Goal: Contribute content: Contribute content

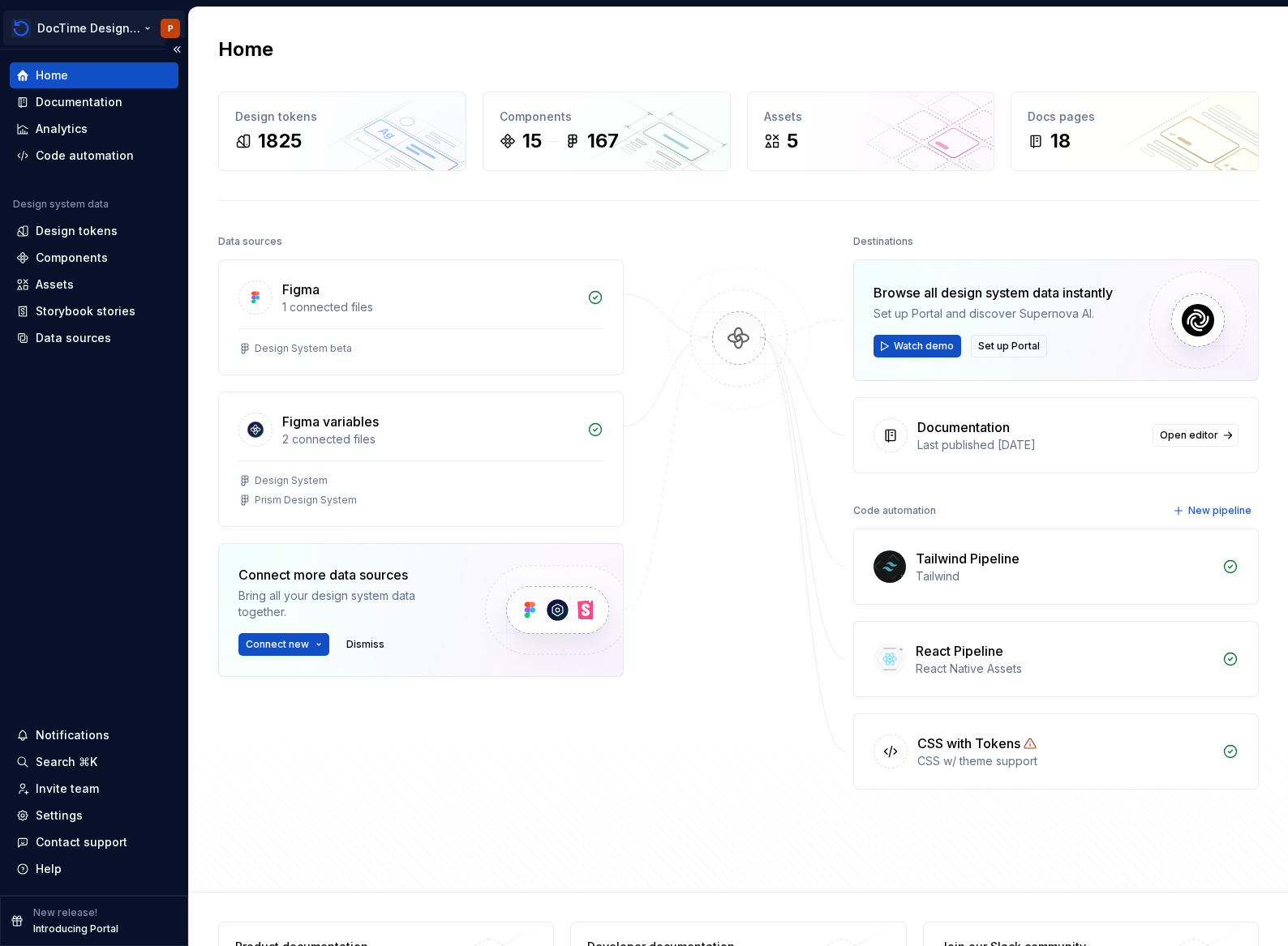
click at [86, 30] on html "DocTime Design System P Home Documentation Analytics Code automation Design sys…" at bounding box center [644, 473] width 1288 height 946
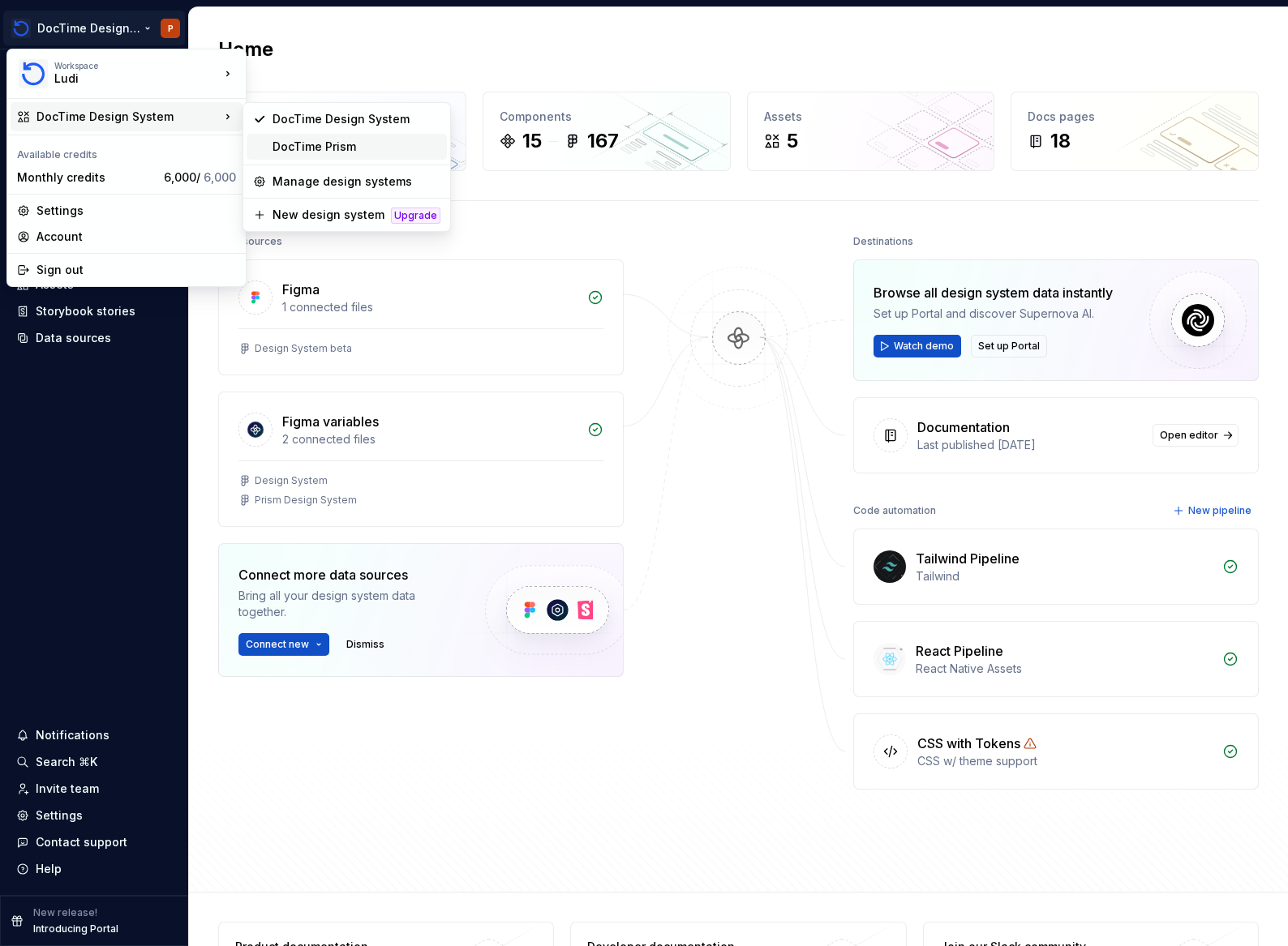
click at [333, 145] on div "DocTime Prism" at bounding box center [356, 146] width 167 height 16
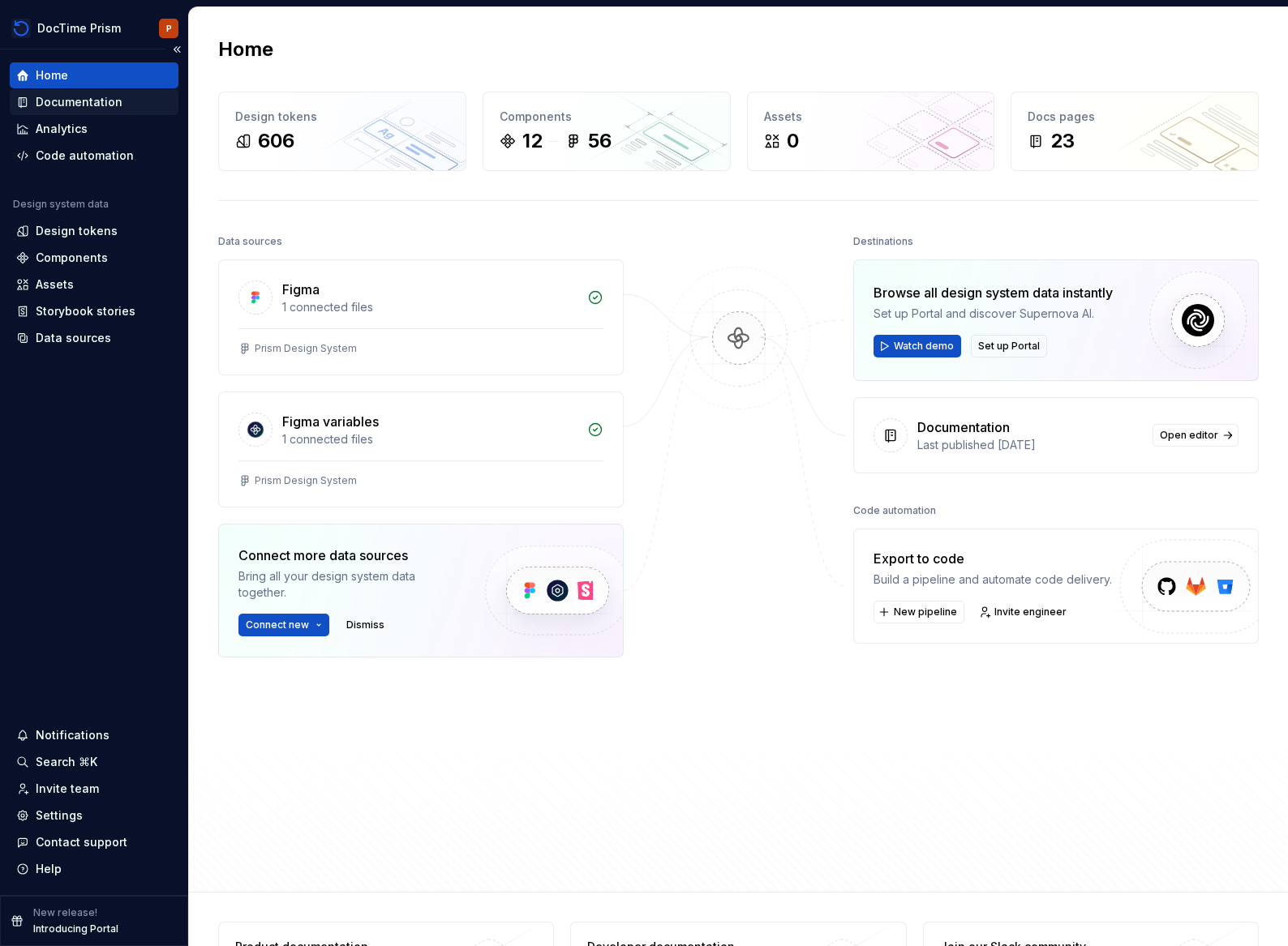
click at [61, 105] on div "Documentation" at bounding box center [79, 102] width 87 height 16
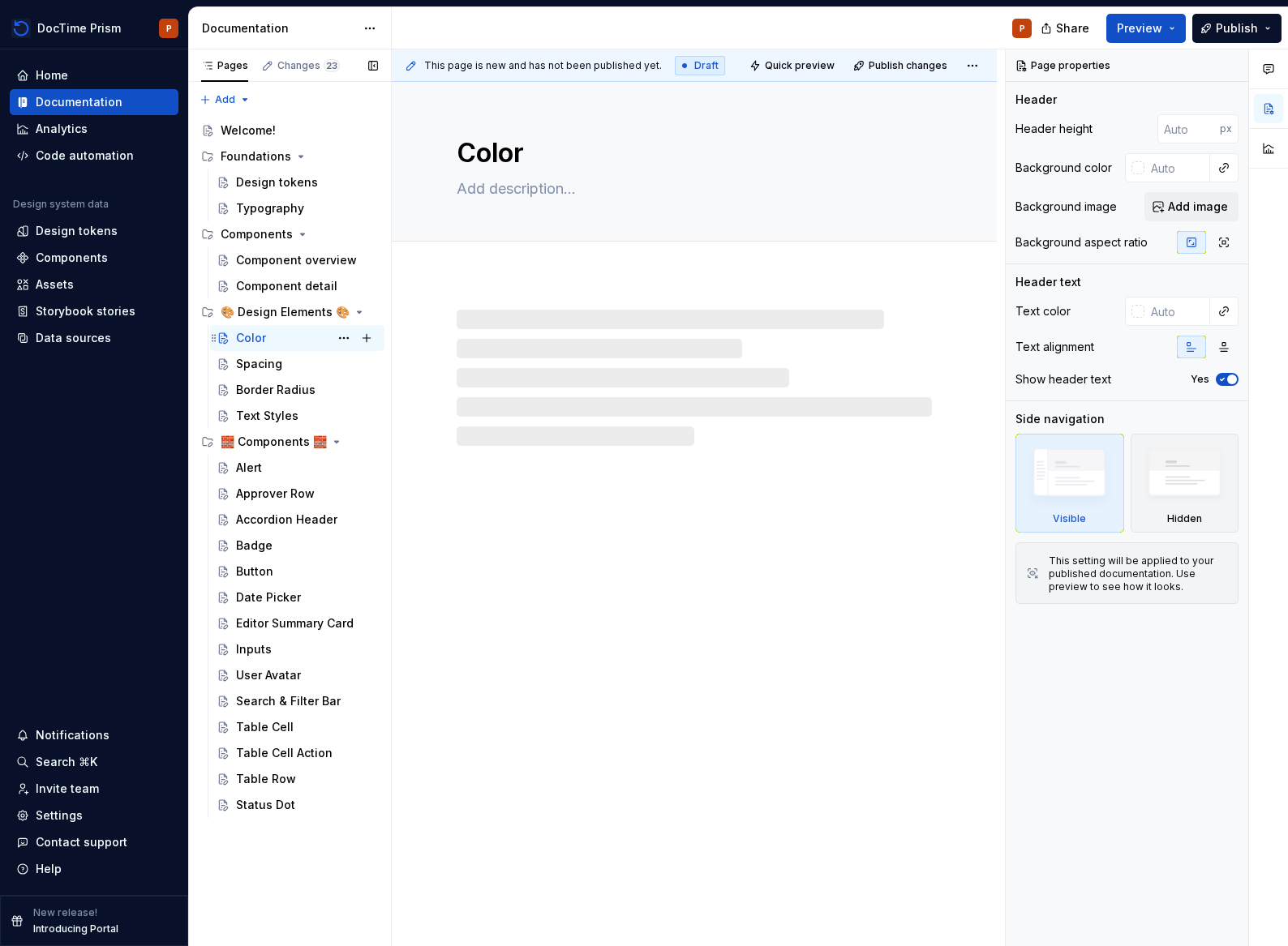
click at [283, 337] on div "Color P" at bounding box center [306, 338] width 142 height 23
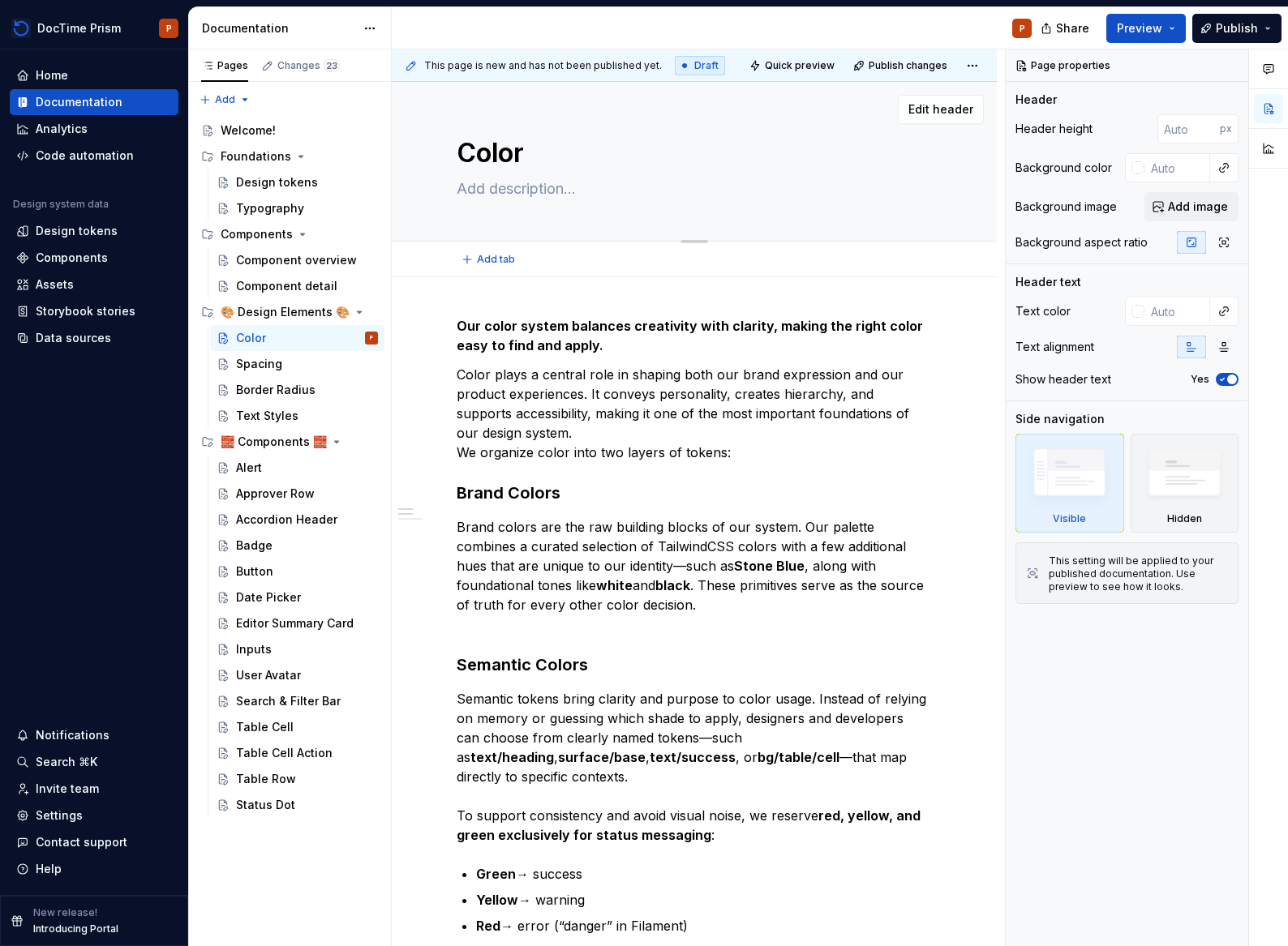
click at [549, 198] on textarea at bounding box center [692, 188] width 476 height 26
click at [557, 396] on p "Color plays a central role in shaping both our brand expression and our product…" at bounding box center [694, 414] width 476 height 97
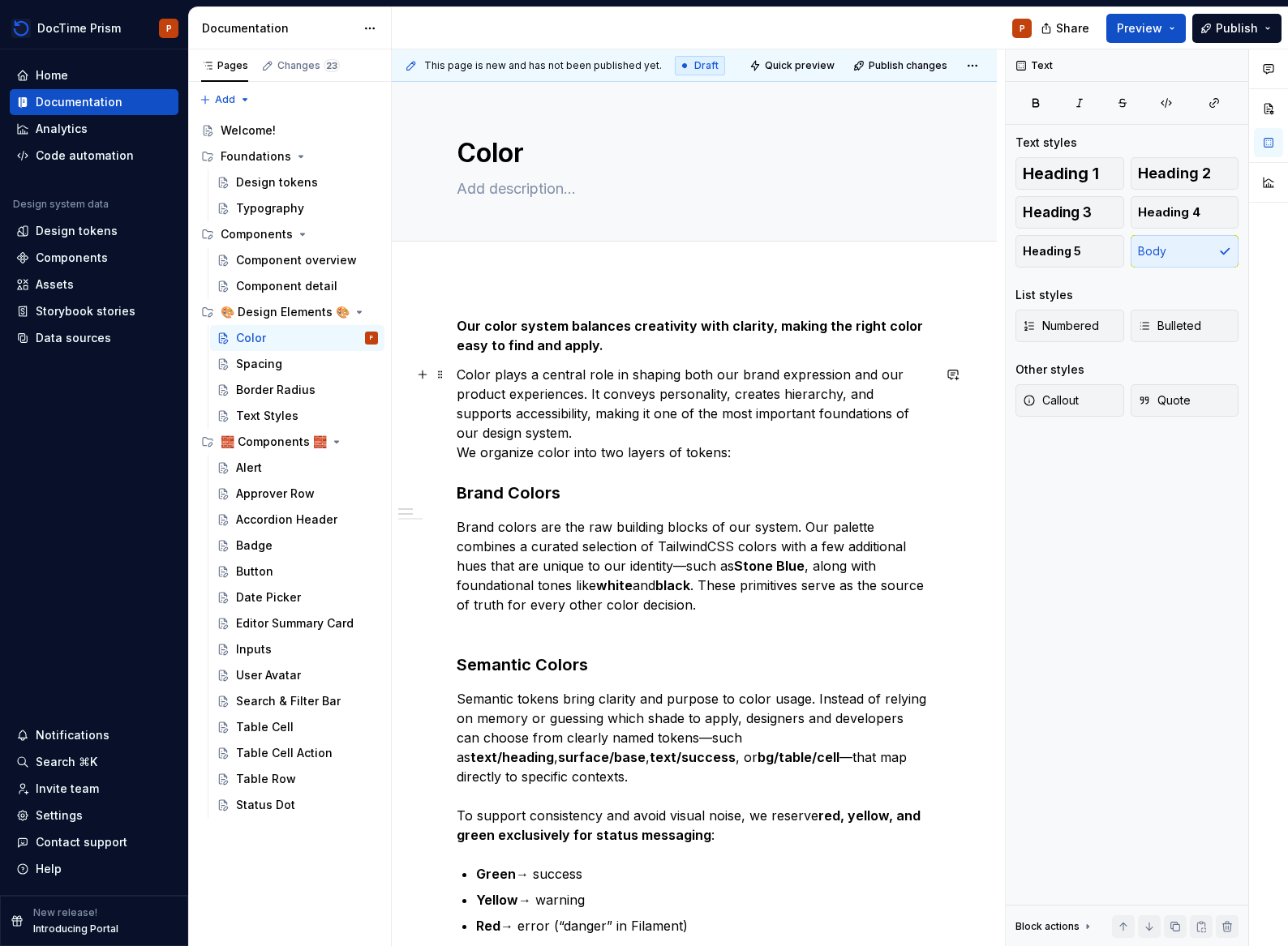
click at [654, 438] on p "Color plays a central role in shaping both our brand expression and our product…" at bounding box center [694, 414] width 476 height 97
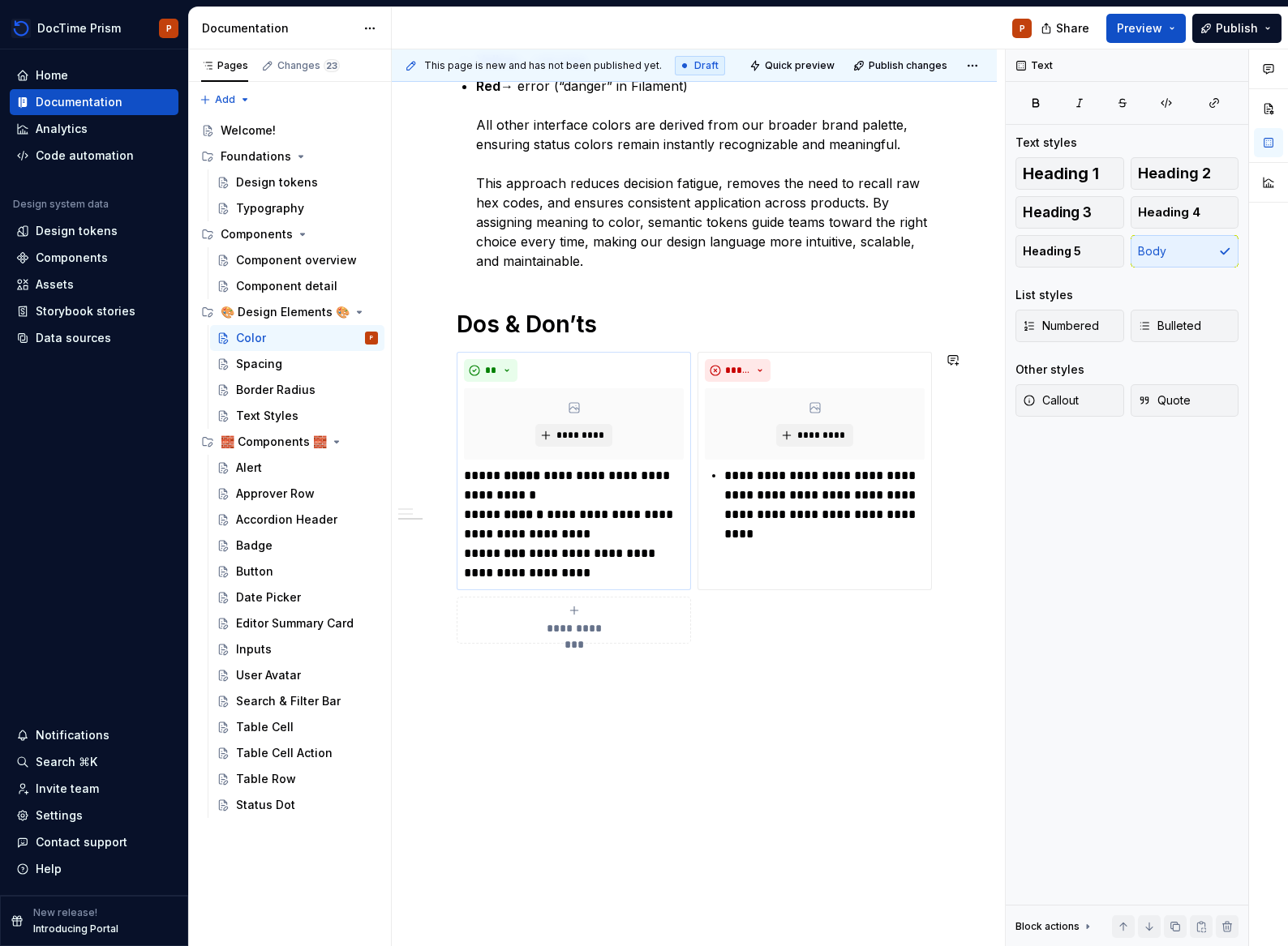
scroll to position [519, 0]
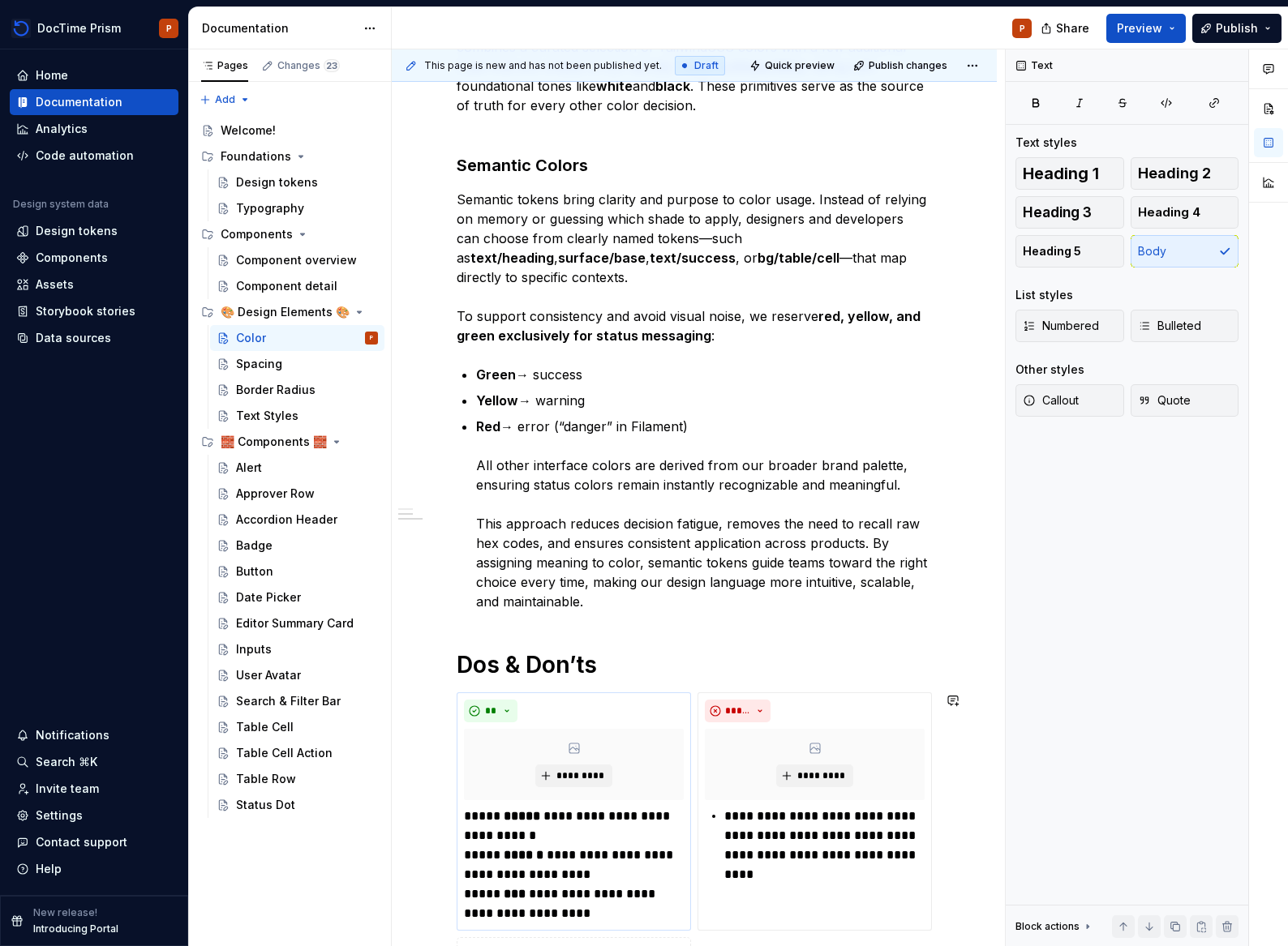
type textarea "*"
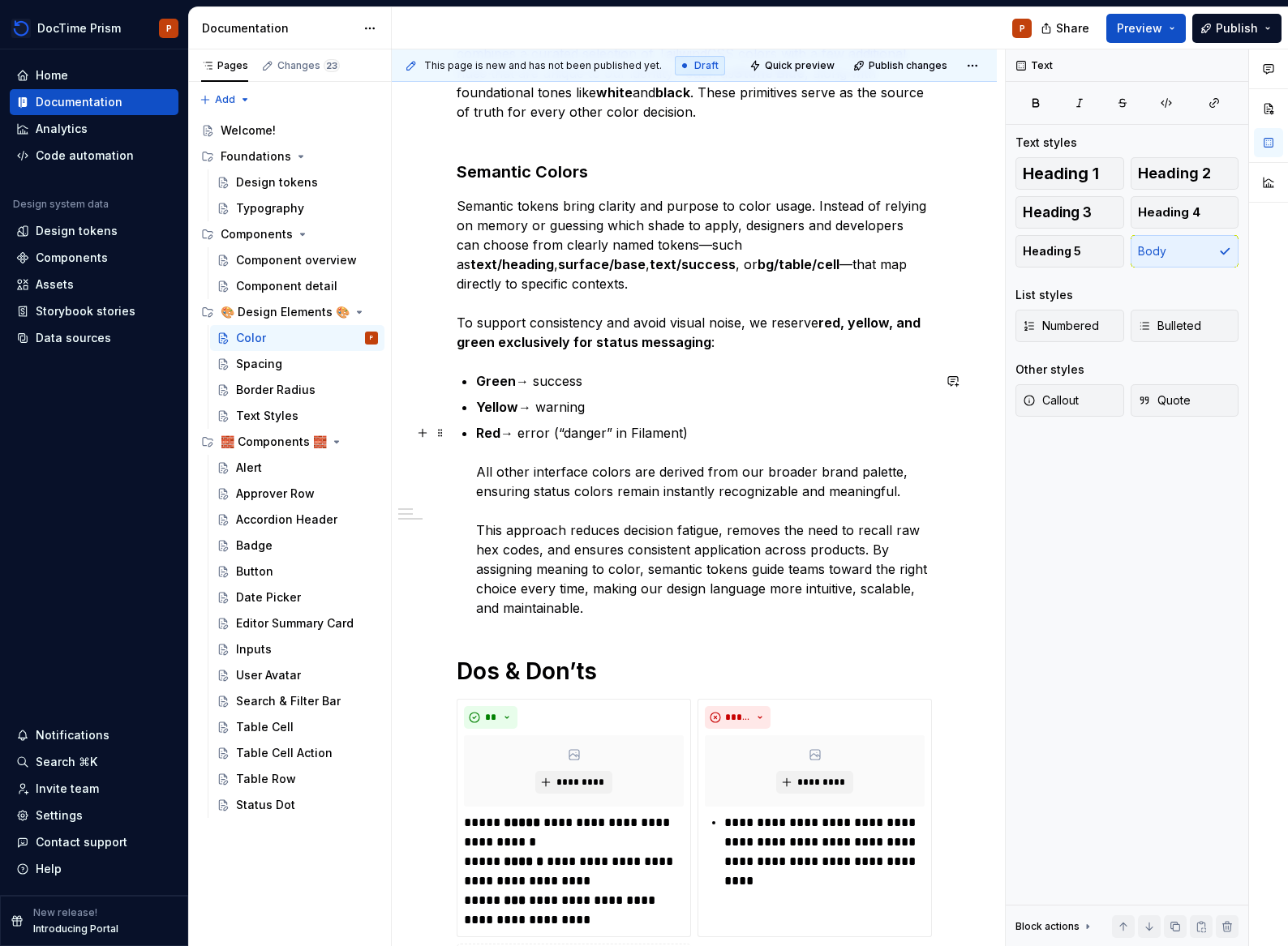
scroll to position [149, 0]
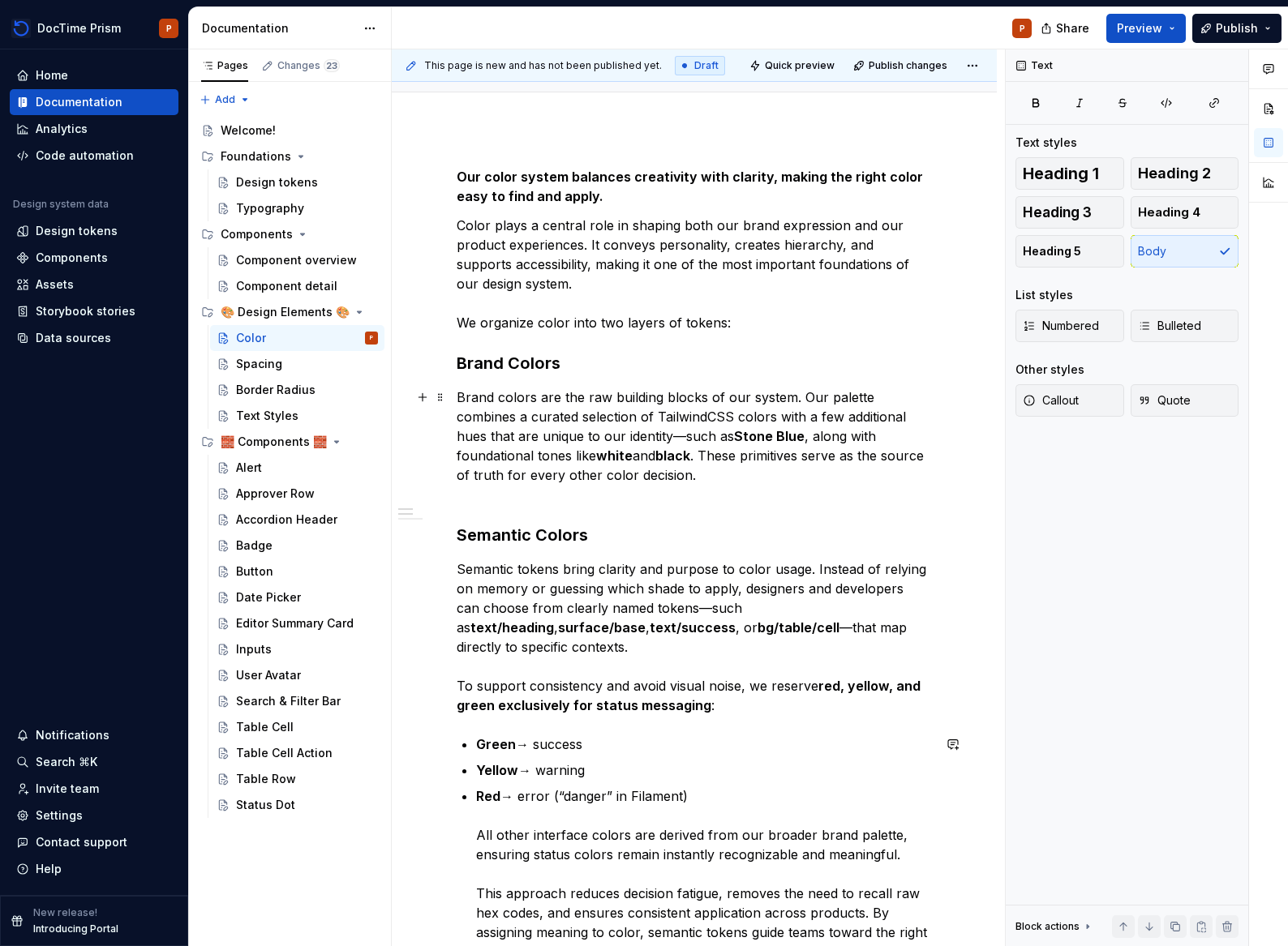
click at [630, 501] on p "Brand colors are the raw building blocks of our system. Our palette combines a …" at bounding box center [694, 445] width 476 height 117
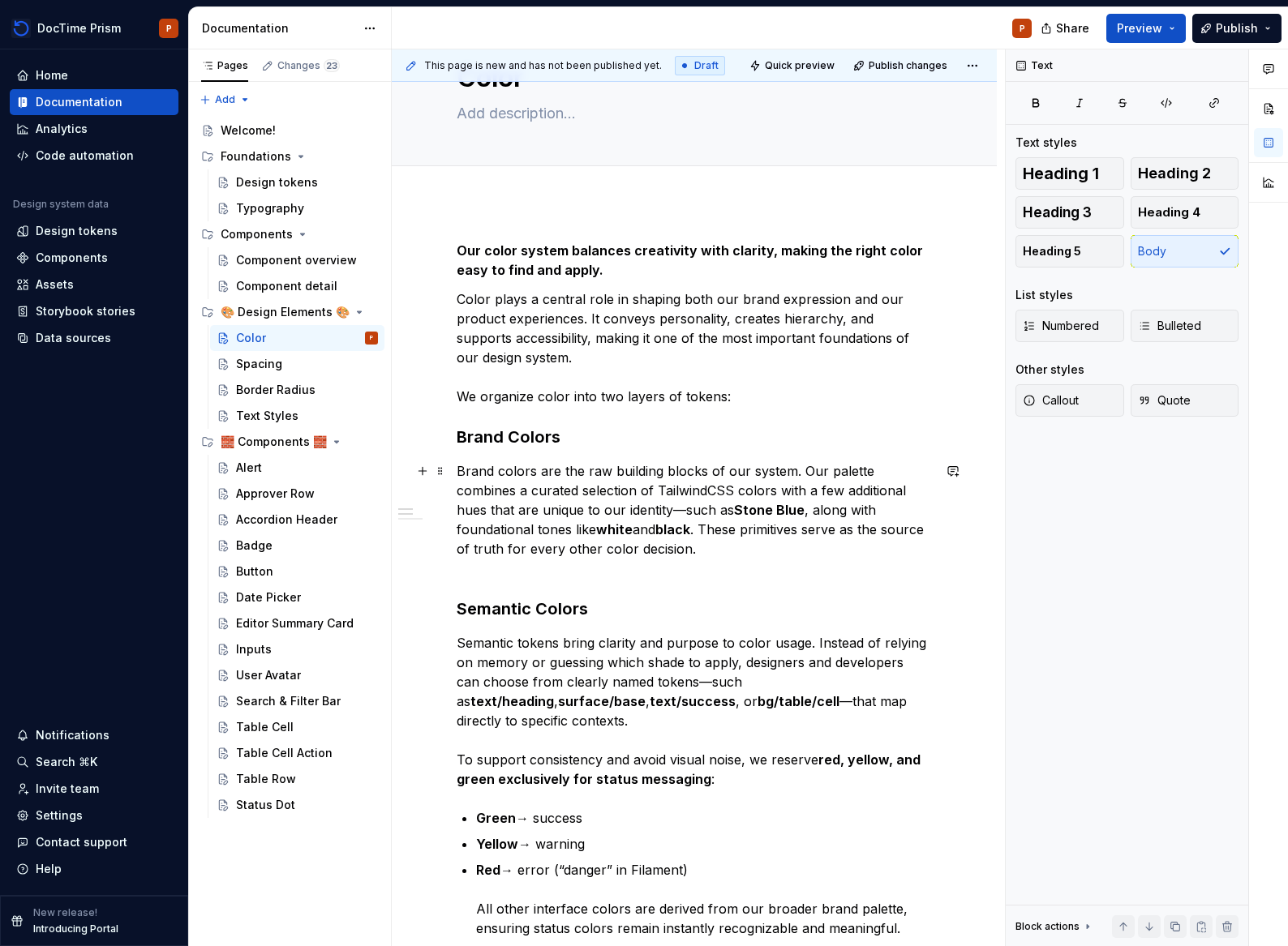
scroll to position [74, 0]
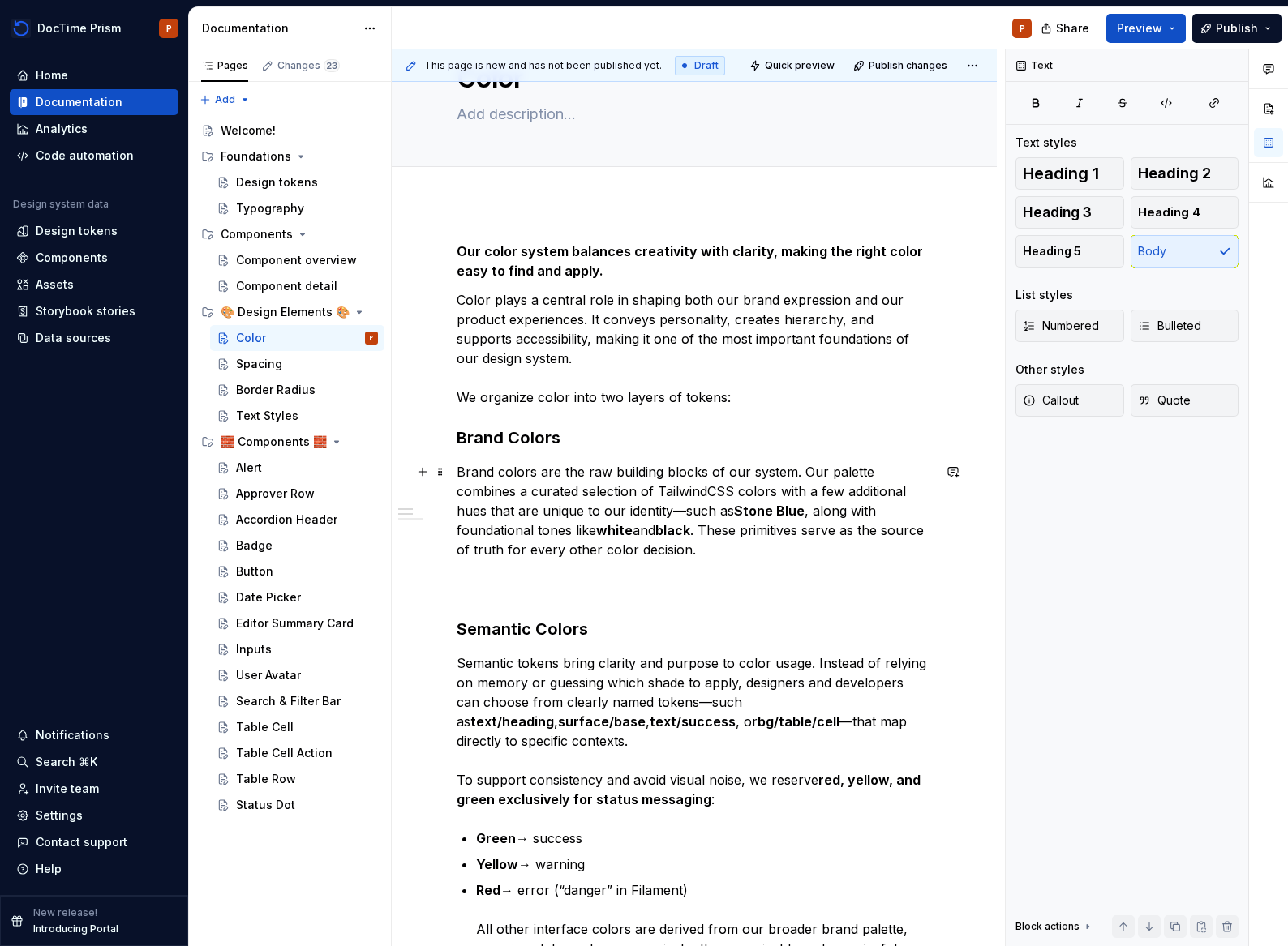
click at [496, 591] on p "Brand colors are the raw building blocks of our system. Our palette combines a …" at bounding box center [694, 530] width 476 height 136
click at [84, 343] on div "Data sources" at bounding box center [73, 338] width 75 height 16
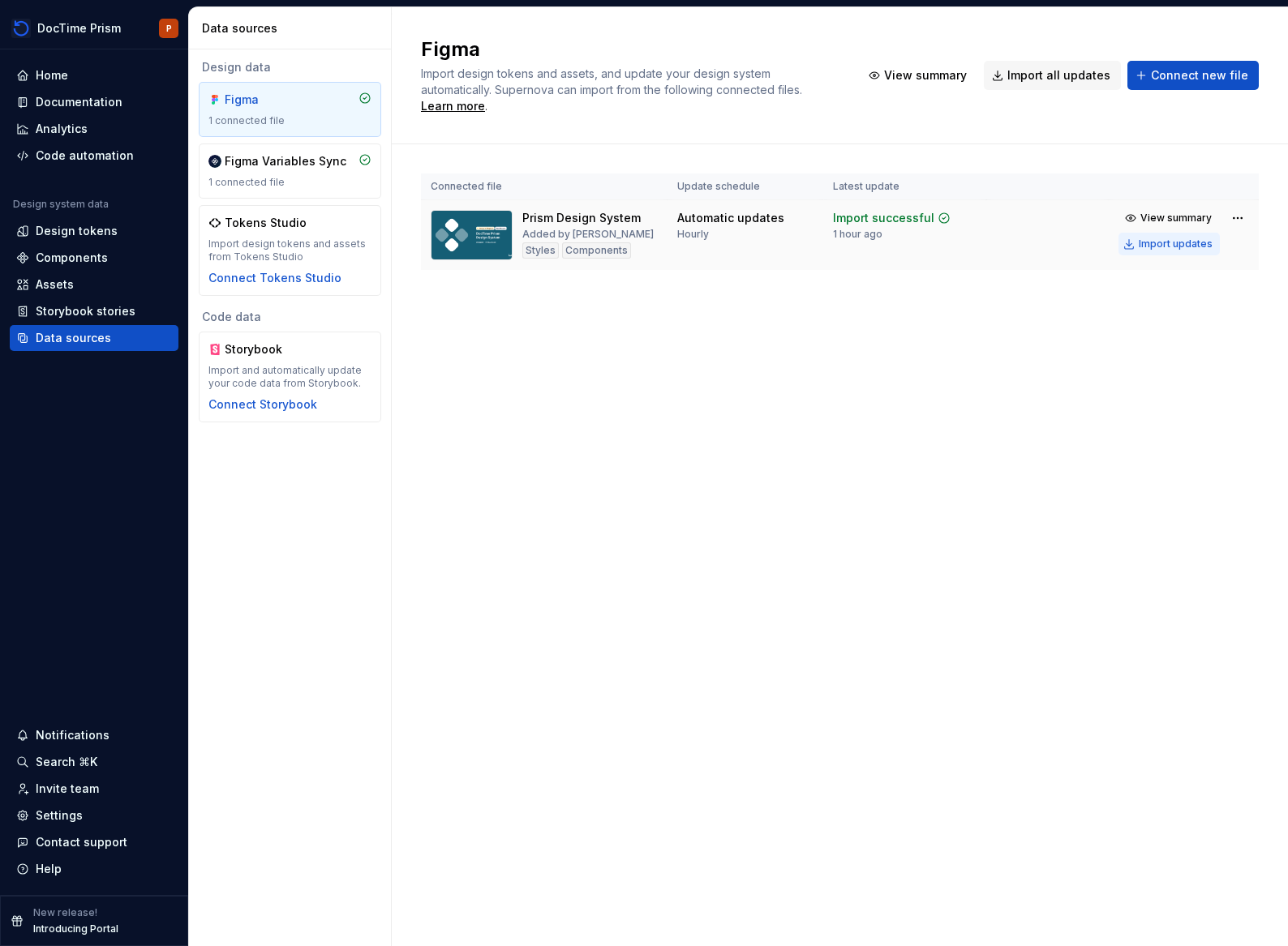
click at [1190, 238] on div "Import updates" at bounding box center [1176, 244] width 74 height 13
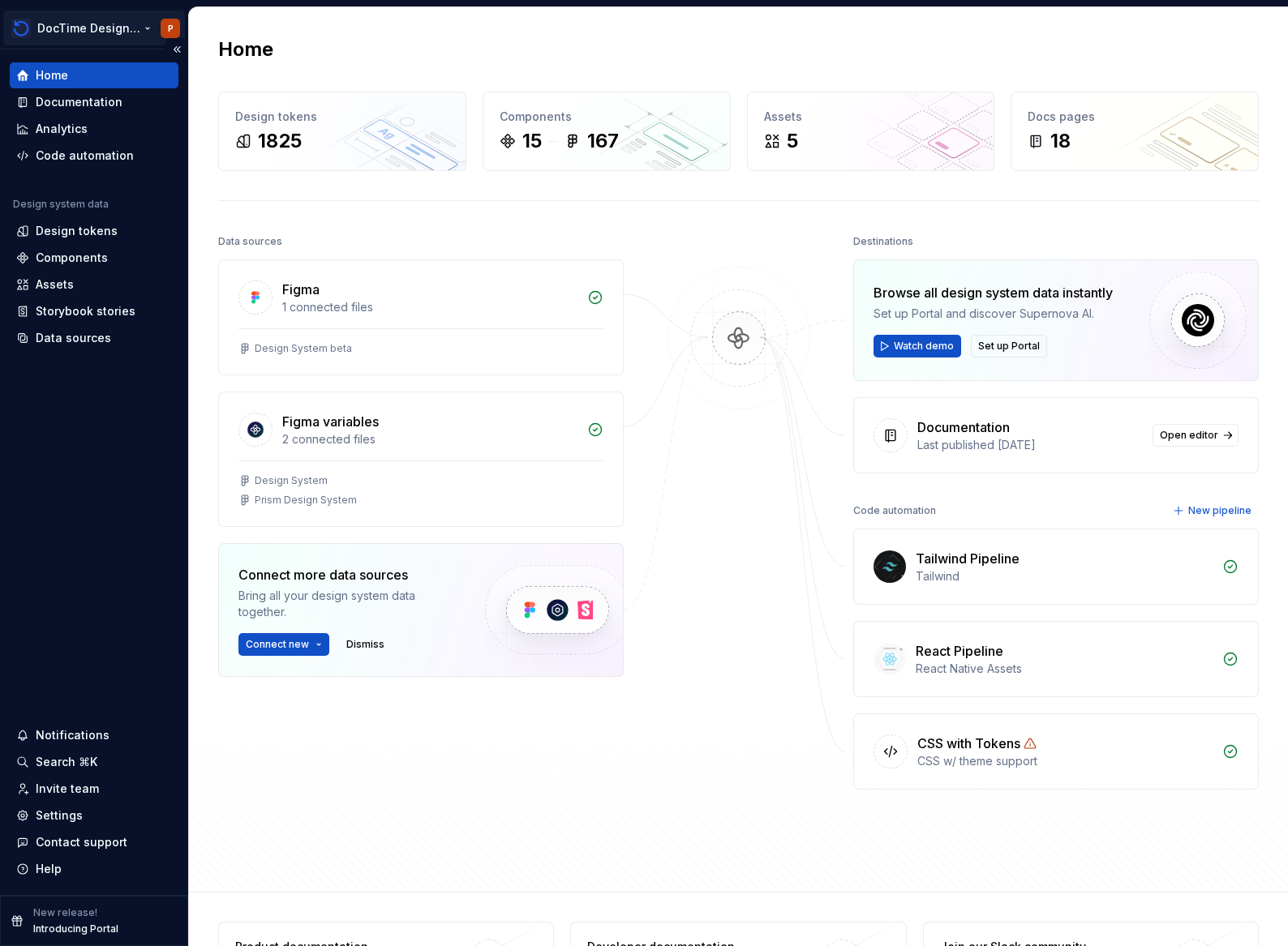
click at [142, 27] on html "DocTime Design System P Home Documentation Analytics Code automation Design sys…" at bounding box center [644, 473] width 1288 height 946
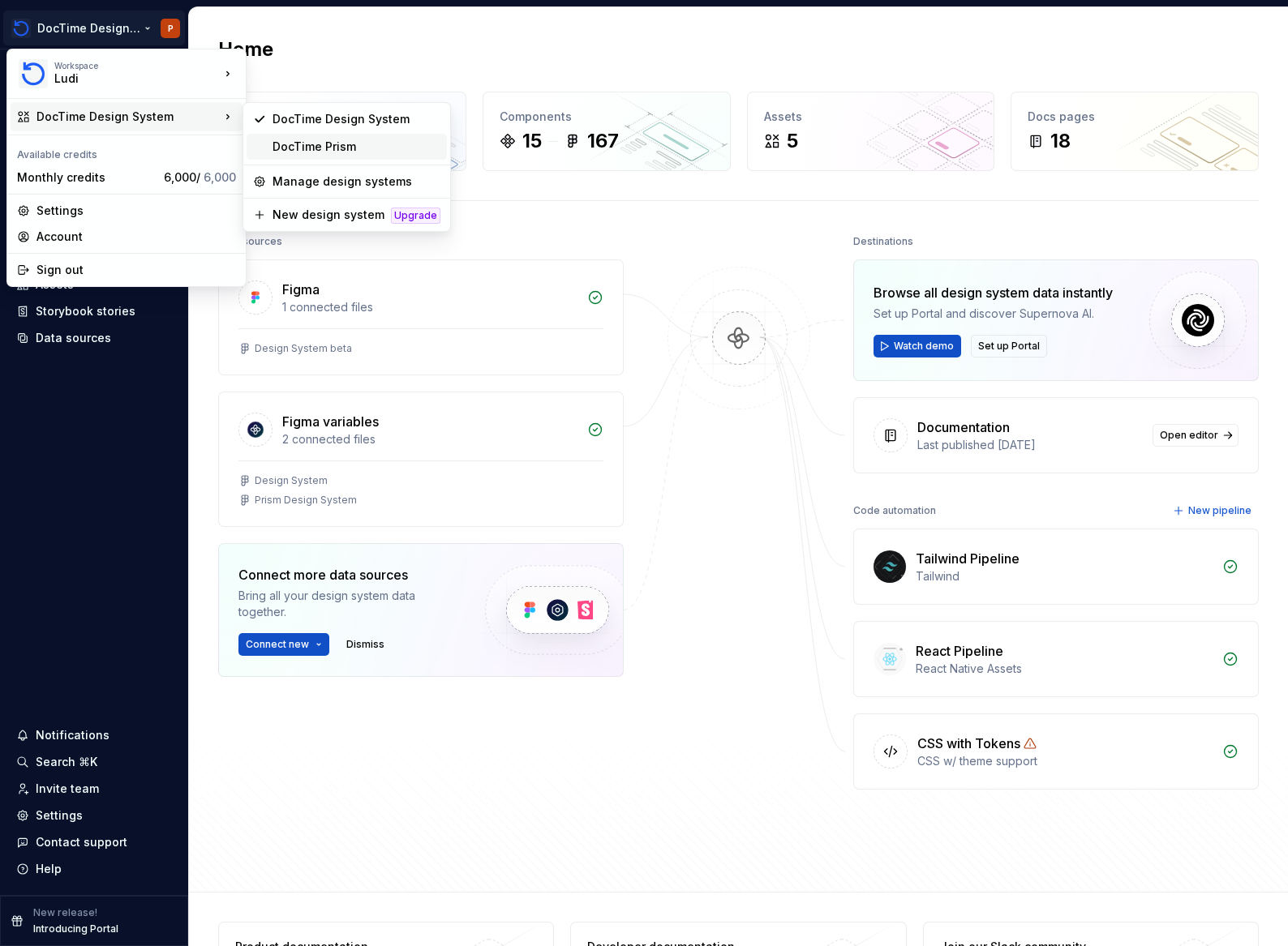
click at [379, 142] on div "DocTime Prism" at bounding box center [356, 146] width 167 height 16
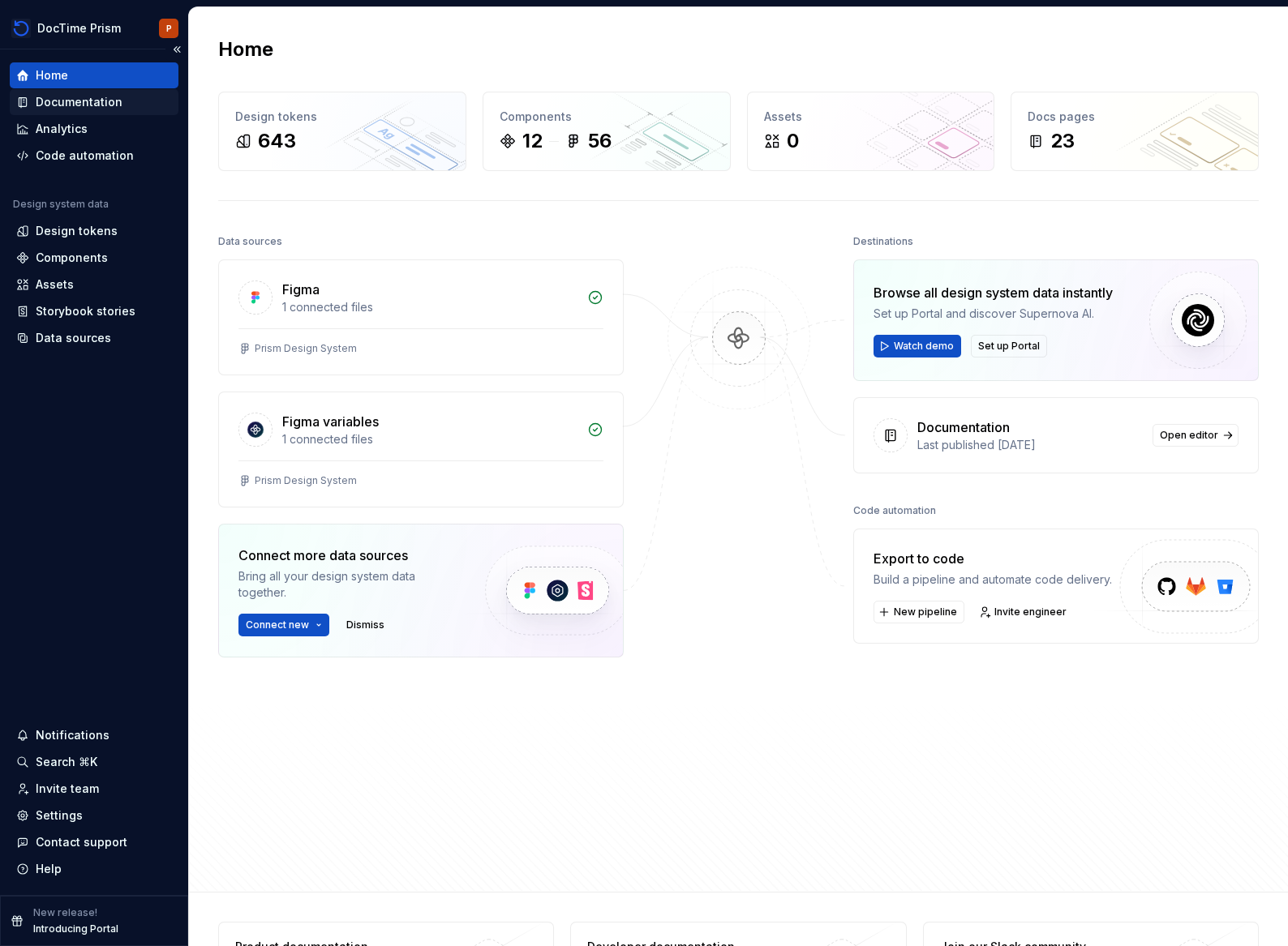
click at [80, 106] on div "Documentation" at bounding box center [79, 102] width 87 height 16
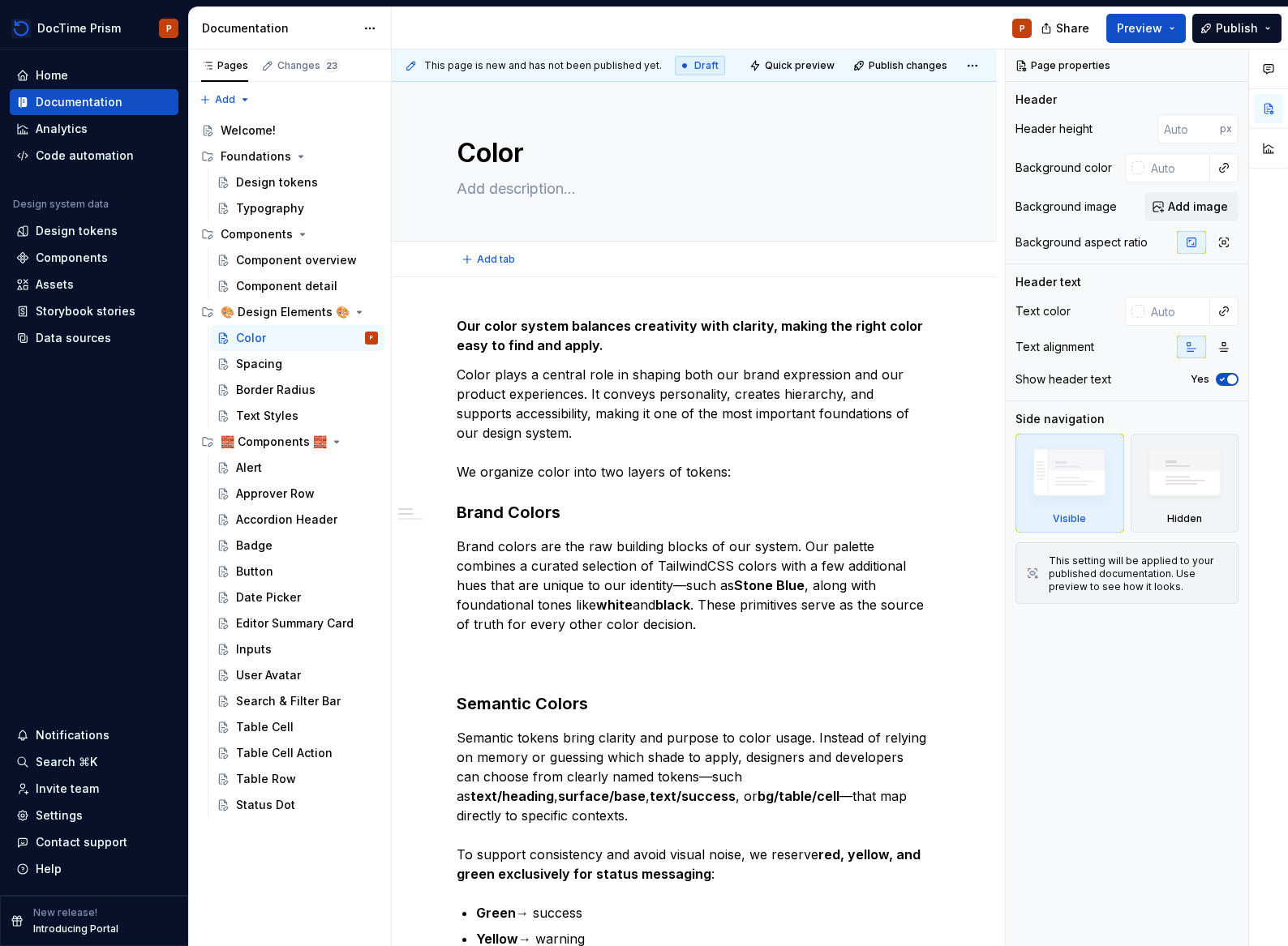
type textarea "*"
click at [501, 670] on p "Brand colors are the raw building blocks of our system. Our palette combines a …" at bounding box center [694, 604] width 476 height 136
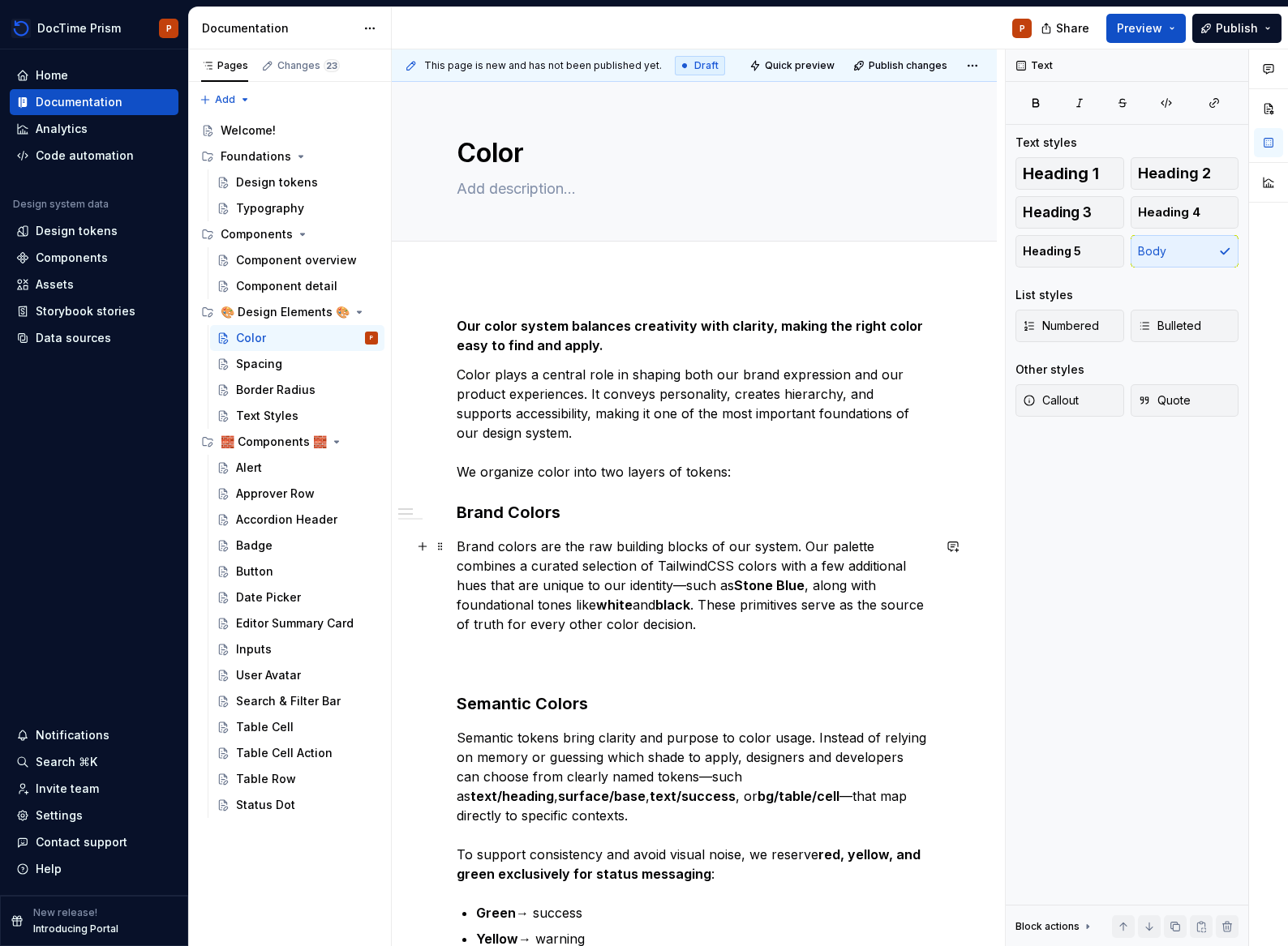
click at [476, 667] on p "Brand colors are the raw building blocks of our system. Our palette combines a …" at bounding box center [694, 604] width 476 height 136
click at [423, 554] on button "button" at bounding box center [422, 547] width 23 height 23
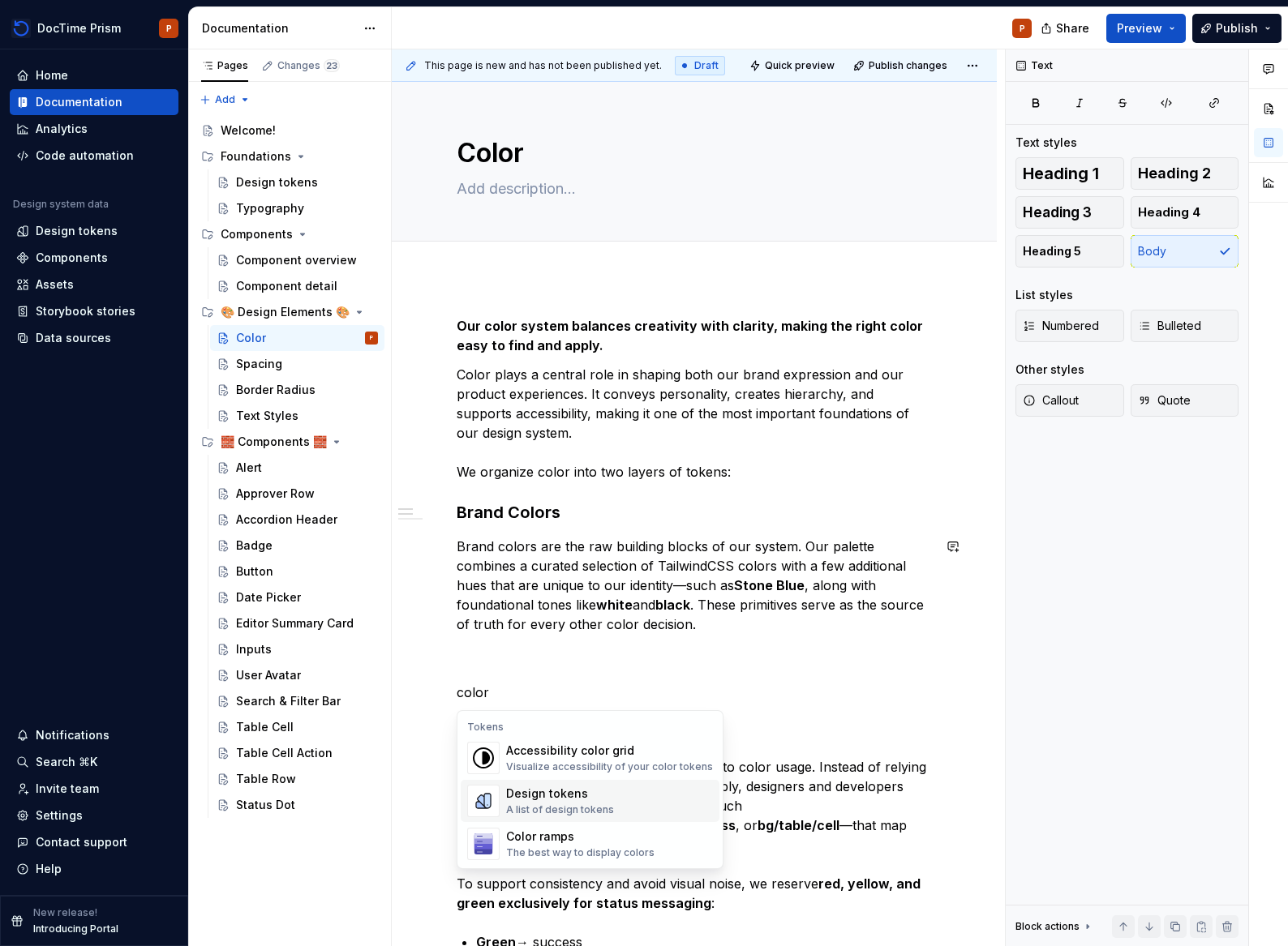
click at [601, 809] on div "A list of design tokens" at bounding box center [559, 810] width 107 height 13
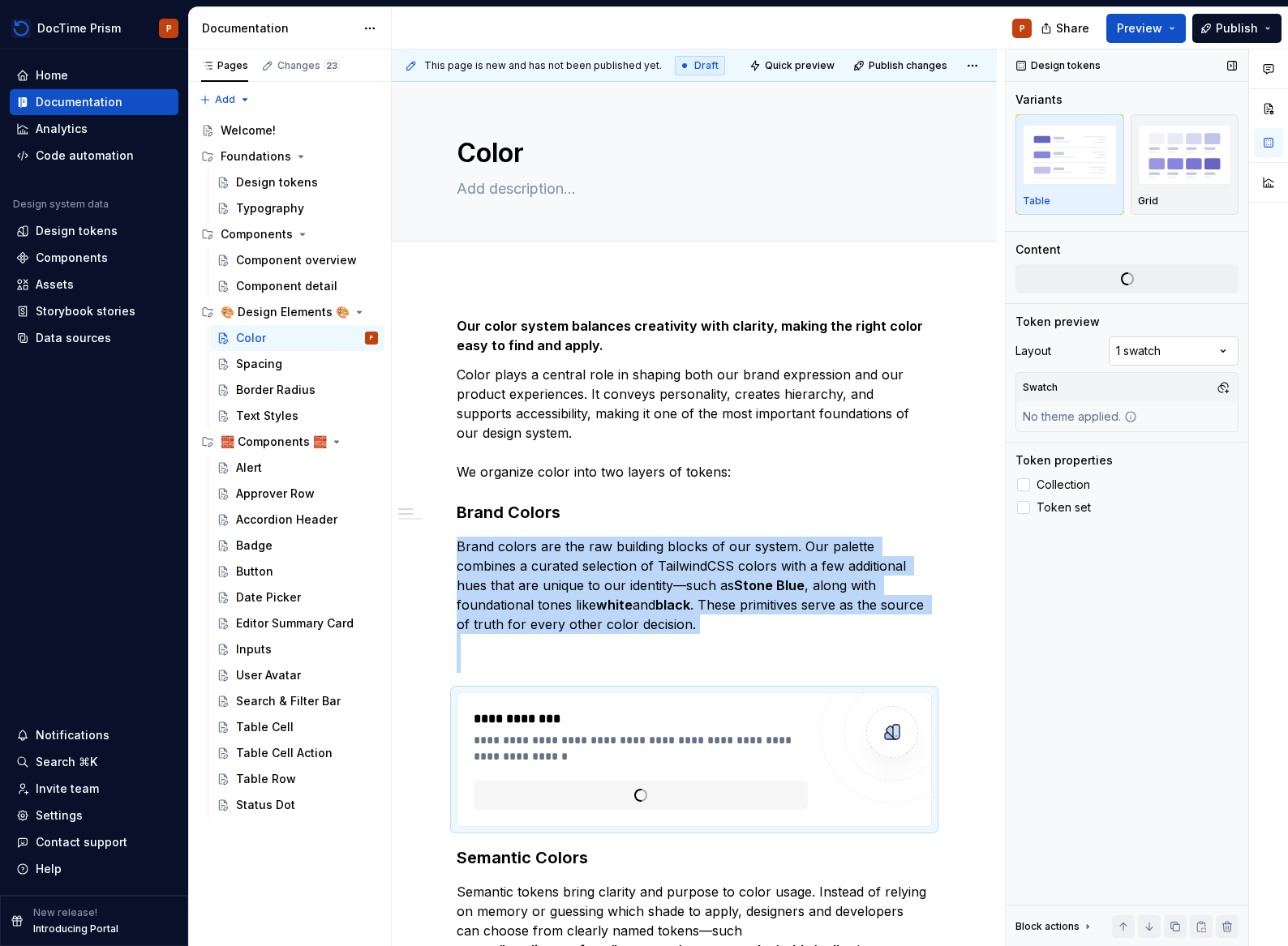
click at [1144, 349] on div "Comments Open comments No comments yet Select ‘Comment’ from the block context …" at bounding box center [1146, 498] width 283 height 898
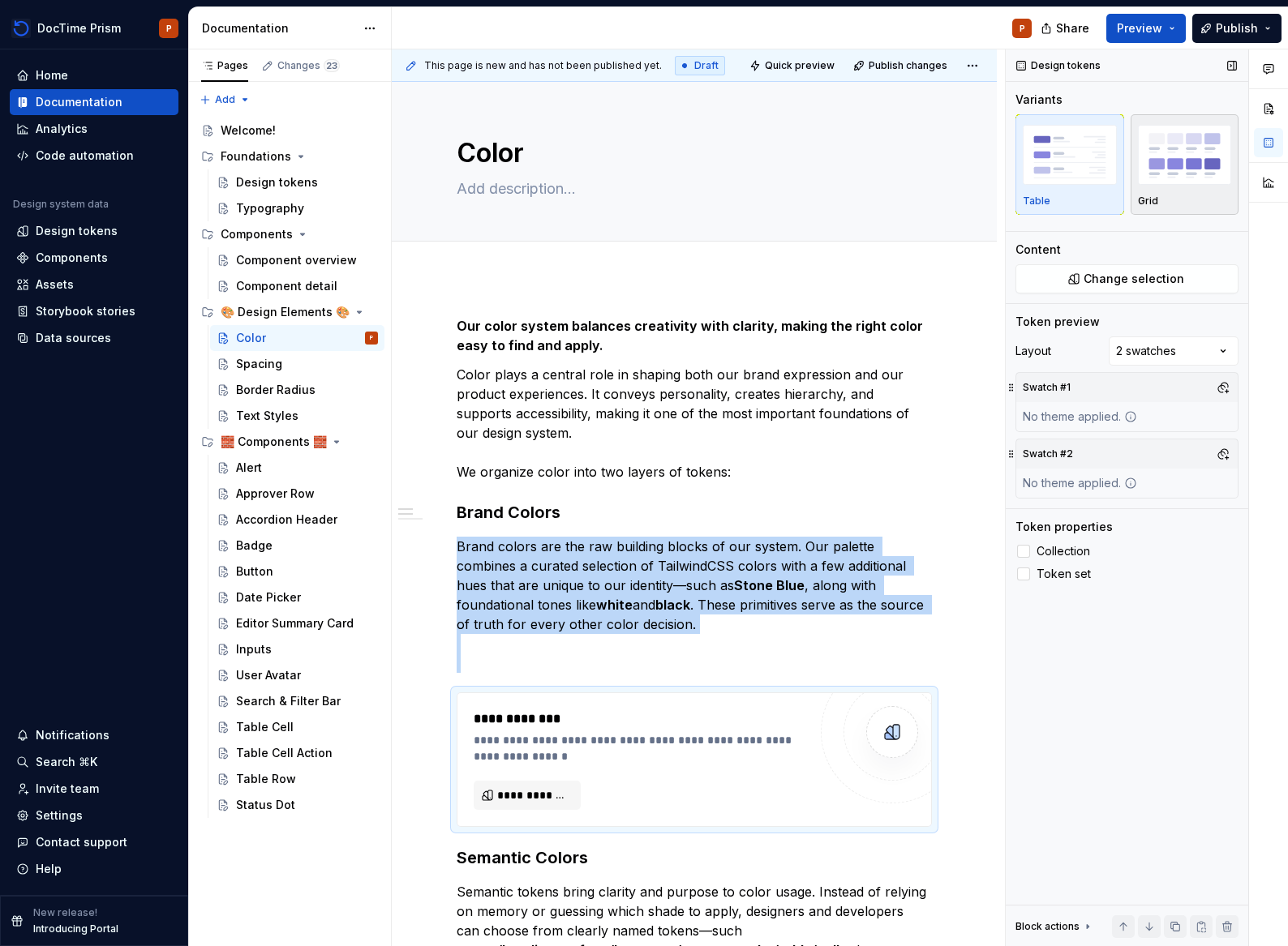
click at [1154, 198] on p "Grid" at bounding box center [1147, 202] width 20 height 13
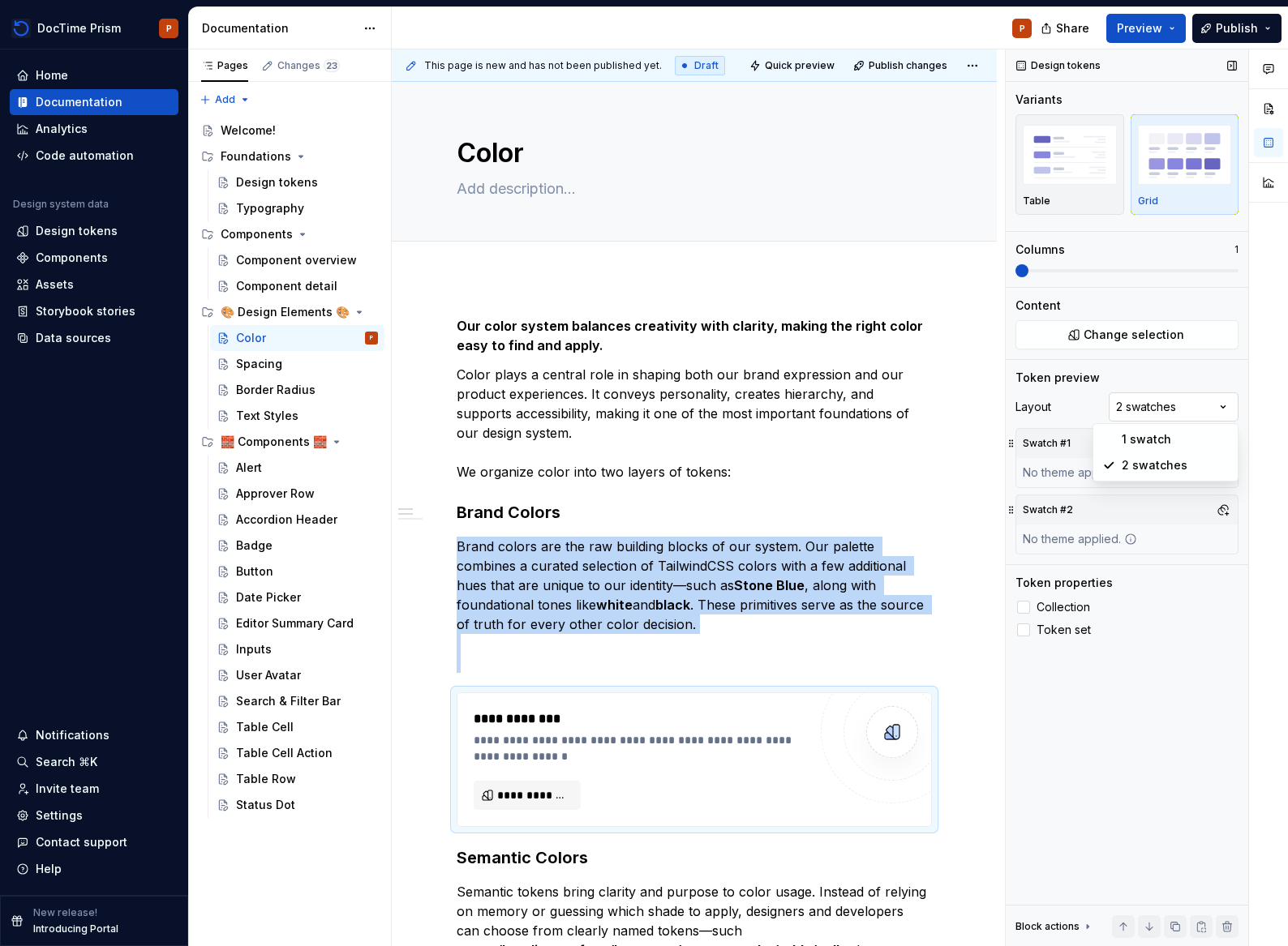
click at [1152, 415] on div "Comments Open comments No comments yet Select ‘Comment’ from the block context …" at bounding box center [1146, 498] width 283 height 898
click at [1083, 342] on button "Change selection" at bounding box center [1126, 335] width 223 height 29
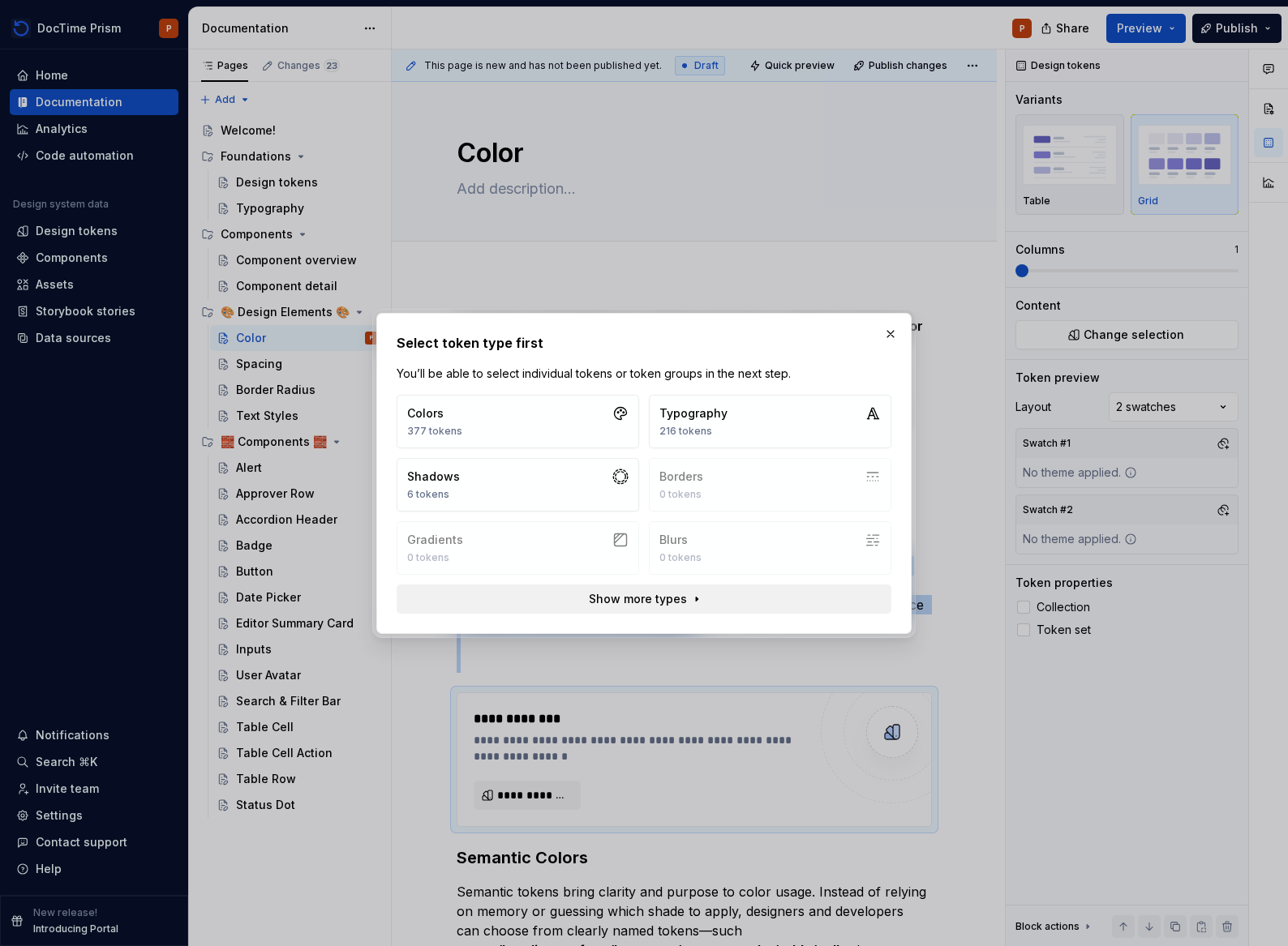
click at [646, 594] on span "Show more types" at bounding box center [637, 598] width 98 height 16
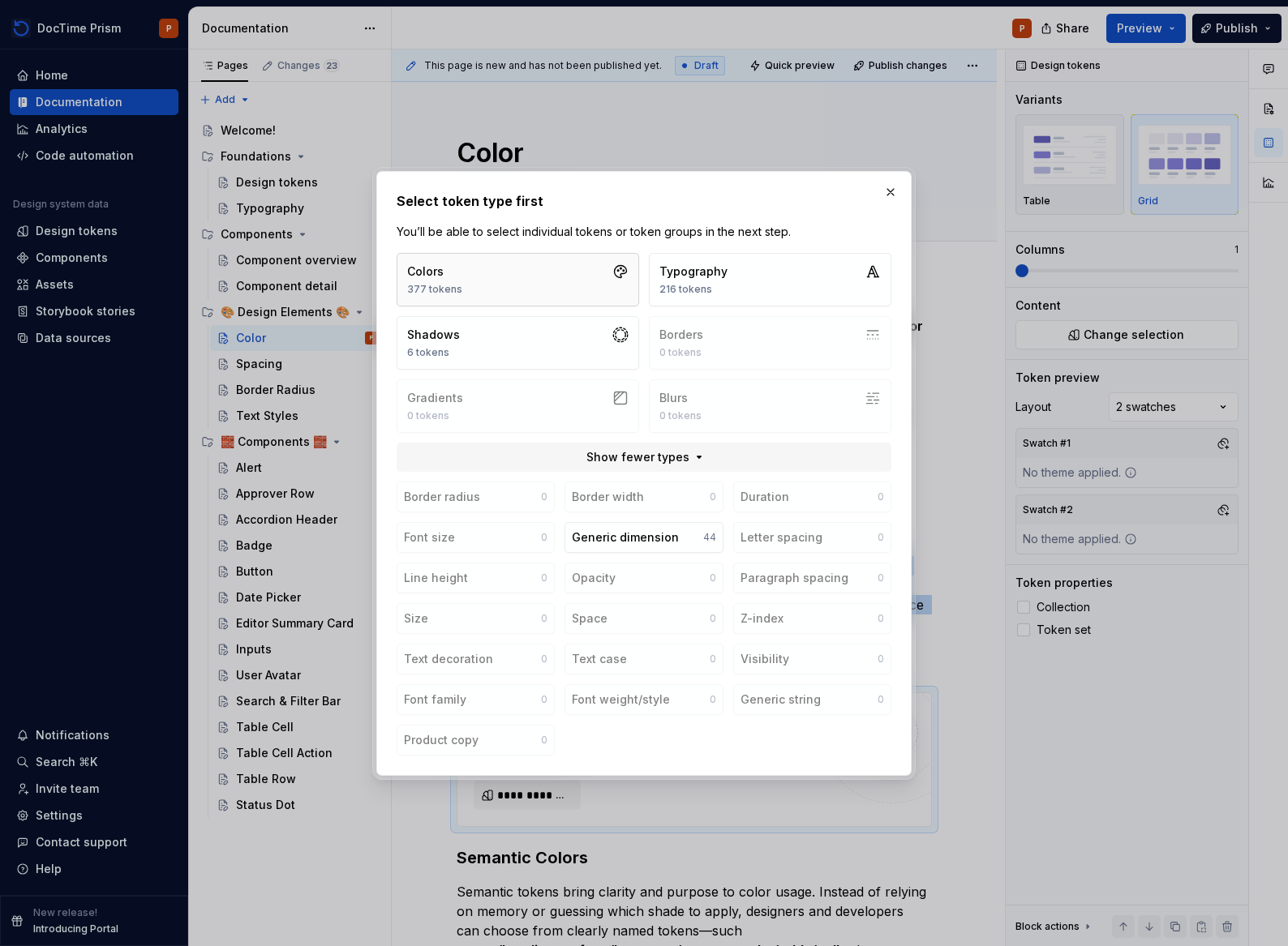
click at [577, 283] on button "Colors 377 tokens" at bounding box center [517, 280] width 243 height 53
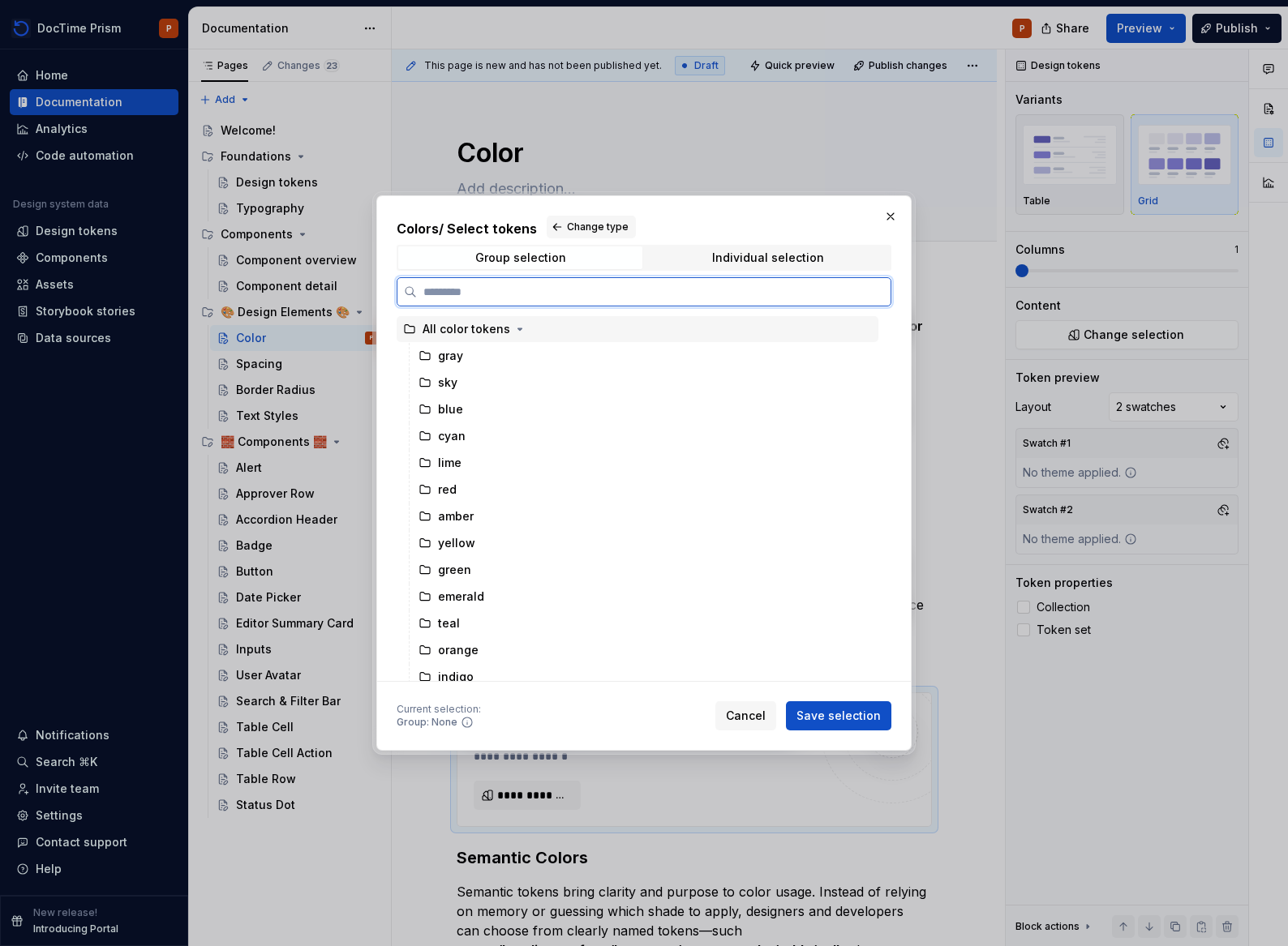
click at [505, 329] on div "All color tokens" at bounding box center [466, 329] width 88 height 16
click at [518, 328] on icon "button" at bounding box center [520, 329] width 4 height 2
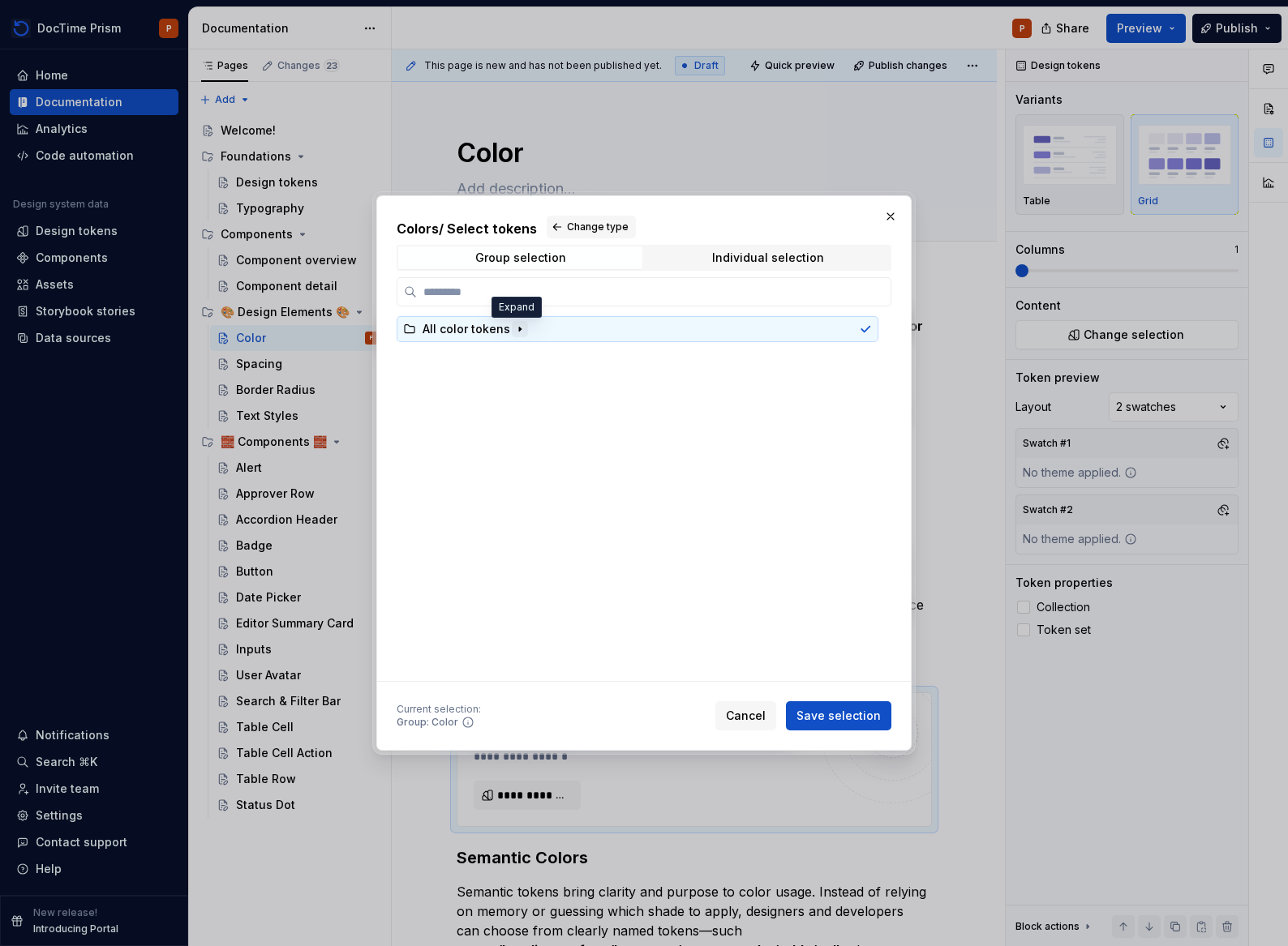
click at [519, 328] on icon "button" at bounding box center [520, 329] width 2 height 4
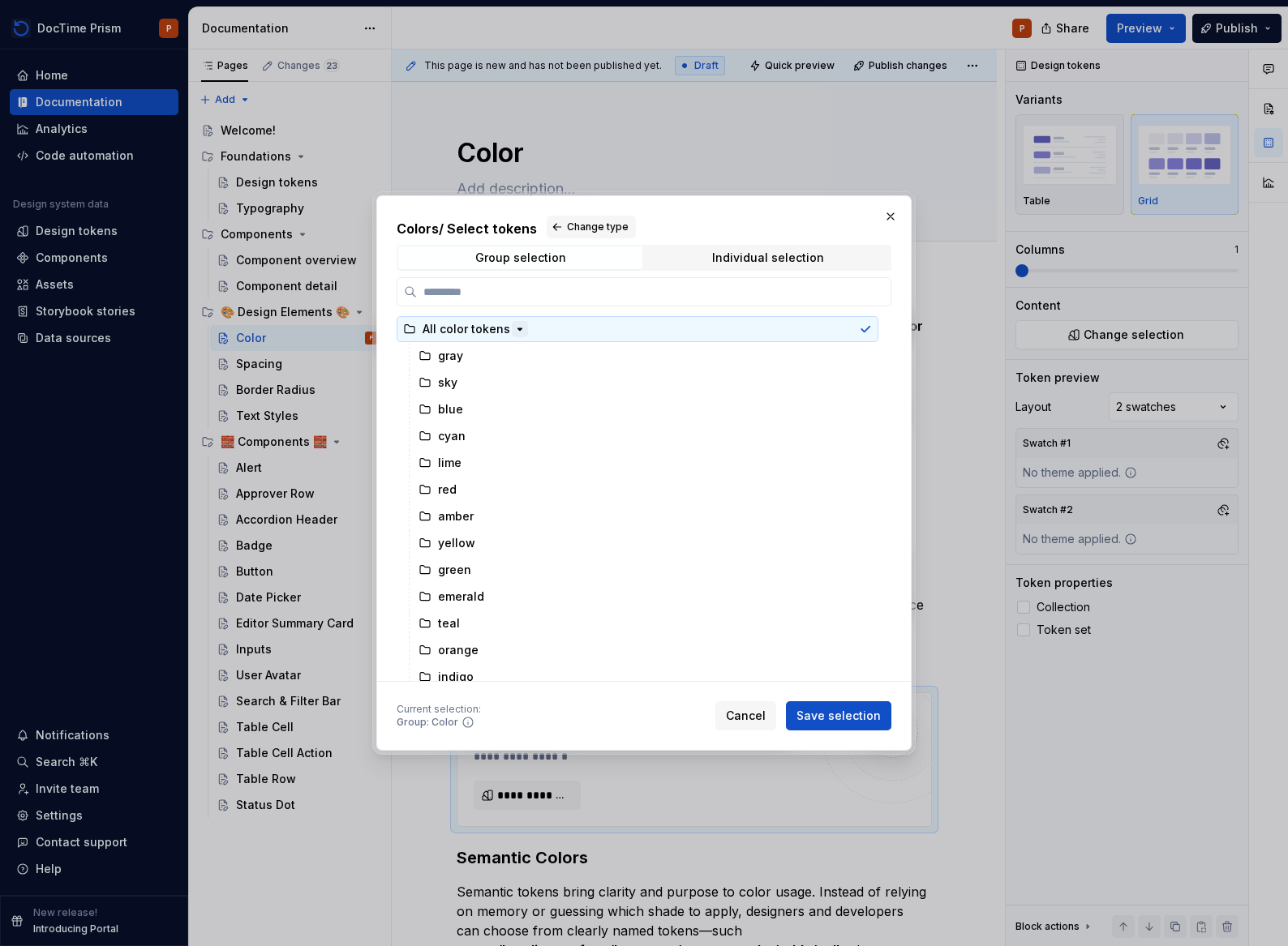
click at [516, 327] on icon "button" at bounding box center [520, 329] width 13 height 13
click at [519, 327] on icon "button" at bounding box center [520, 329] width 2 height 4
click at [738, 253] on div "Individual selection" at bounding box center [768, 258] width 112 height 13
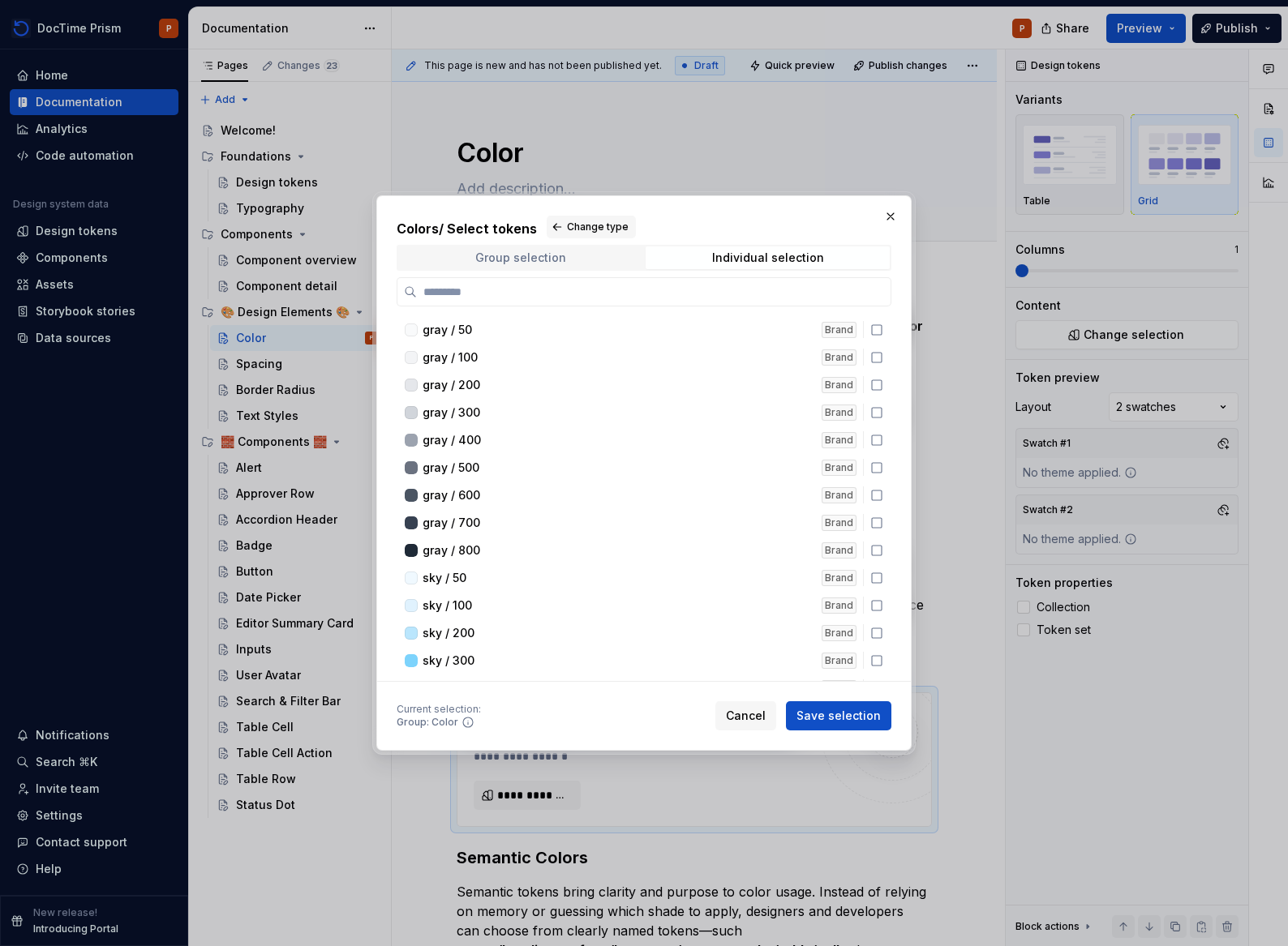
click at [541, 251] on div "Group selection" at bounding box center [520, 258] width 90 height 13
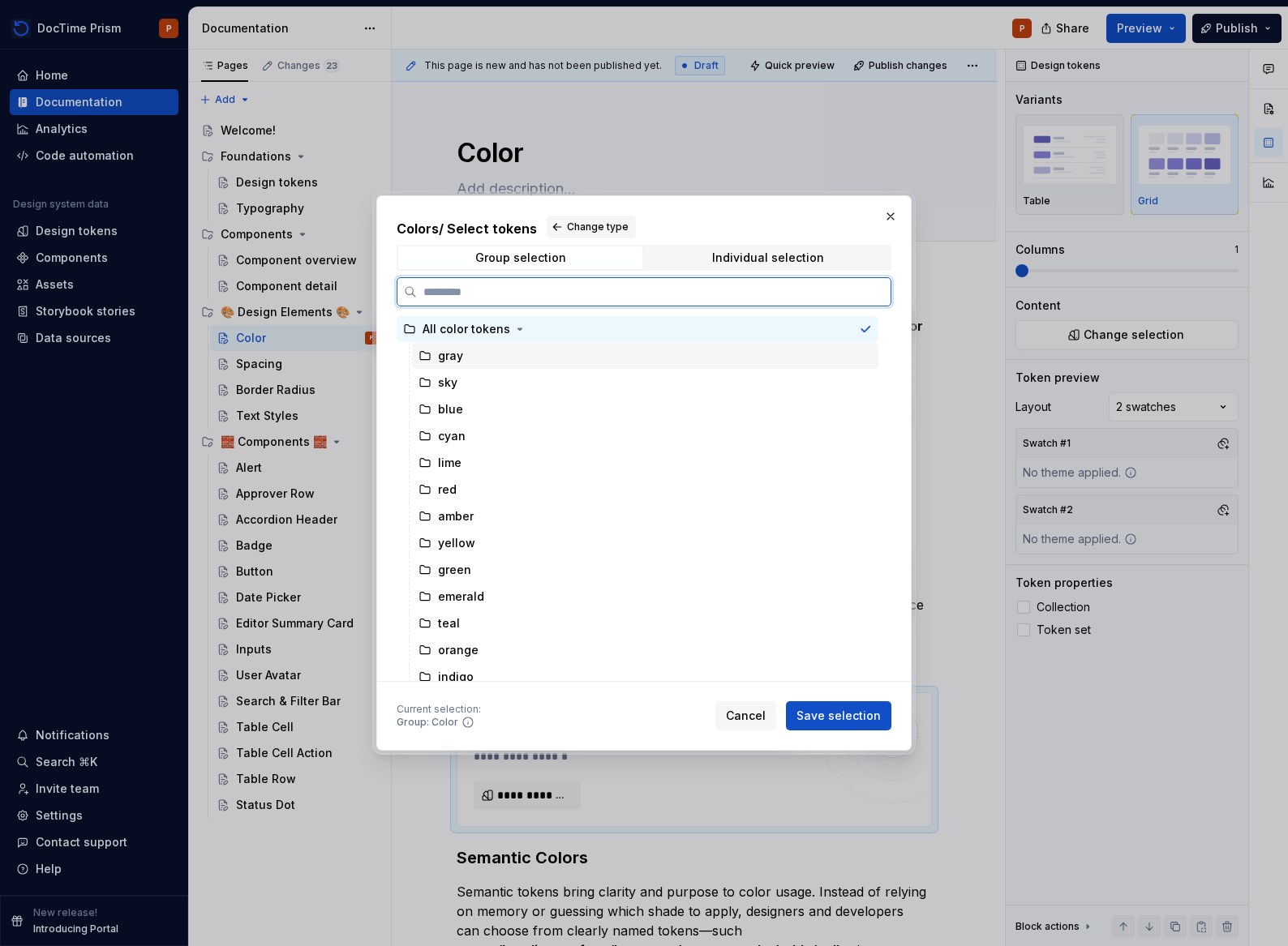
click at [477, 359] on div "gray" at bounding box center [645, 356] width 466 height 26
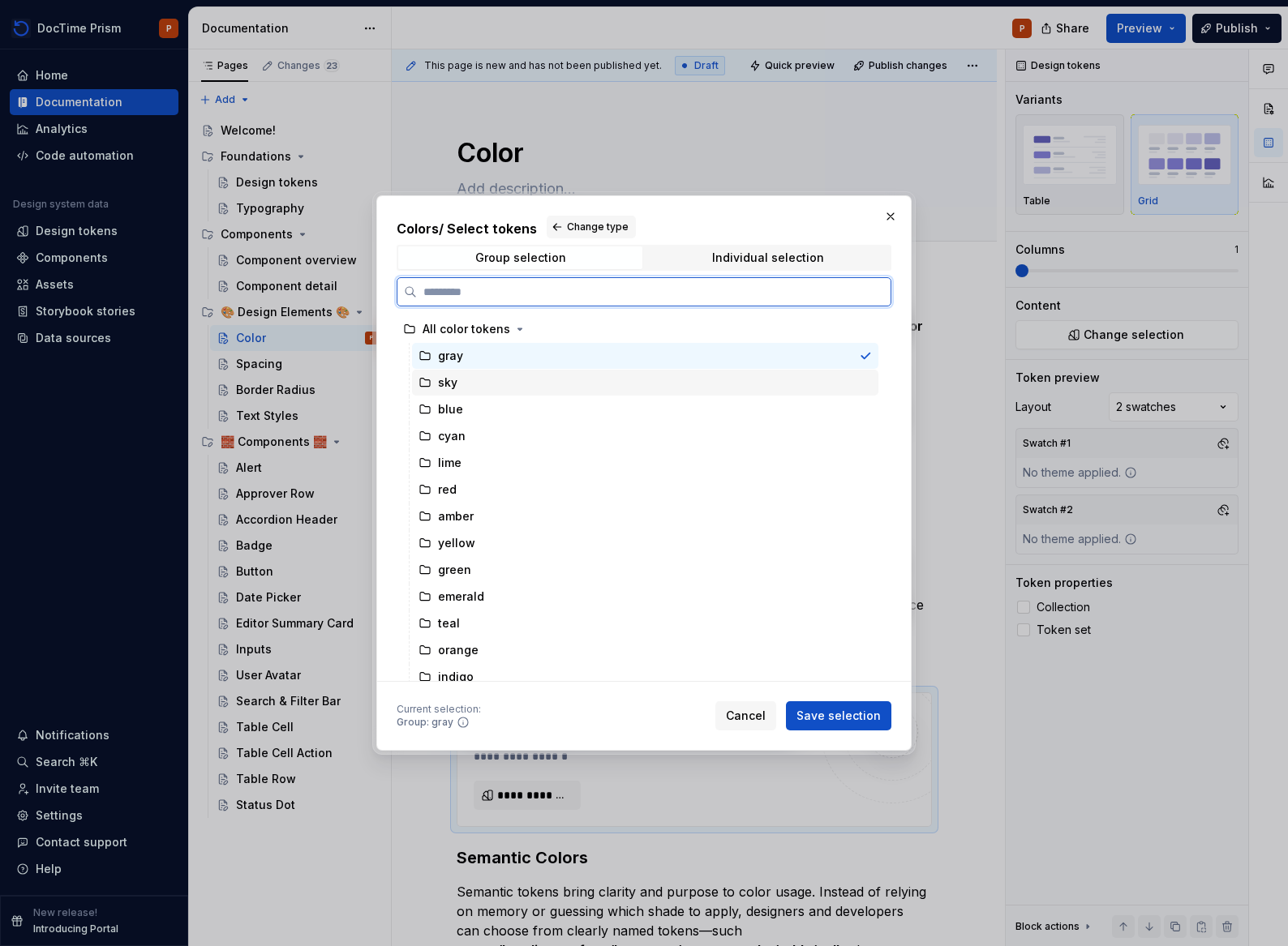
click at [474, 382] on div "sky" at bounding box center [645, 382] width 466 height 26
click at [495, 355] on div "gray" at bounding box center [645, 356] width 466 height 26
click at [476, 383] on div "sky" at bounding box center [645, 382] width 466 height 26
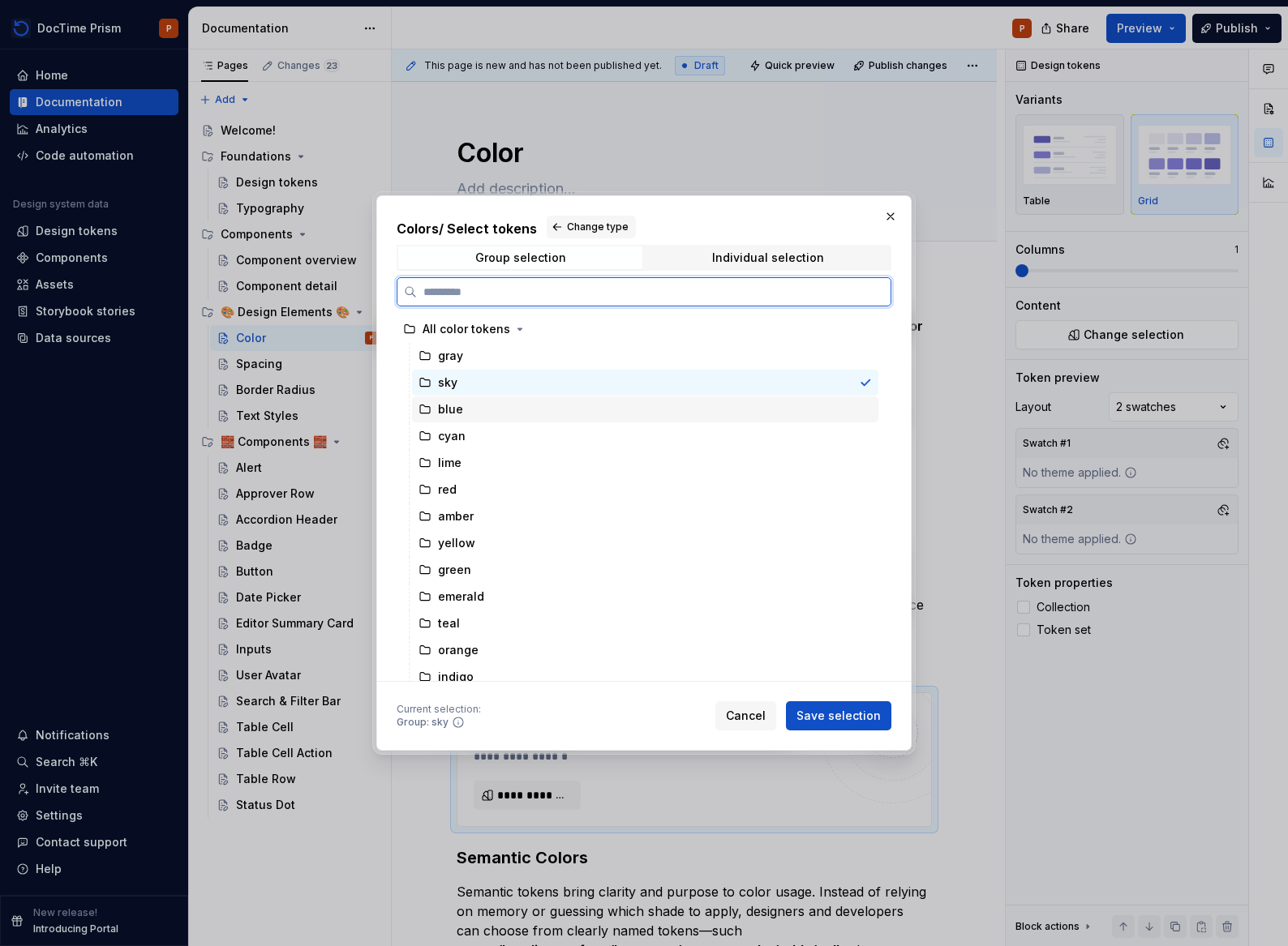
click at [470, 410] on div "blue" at bounding box center [645, 409] width 466 height 26
click at [450, 377] on div "sky" at bounding box center [447, 382] width 19 height 16
click at [460, 359] on div "gray" at bounding box center [450, 356] width 25 height 16
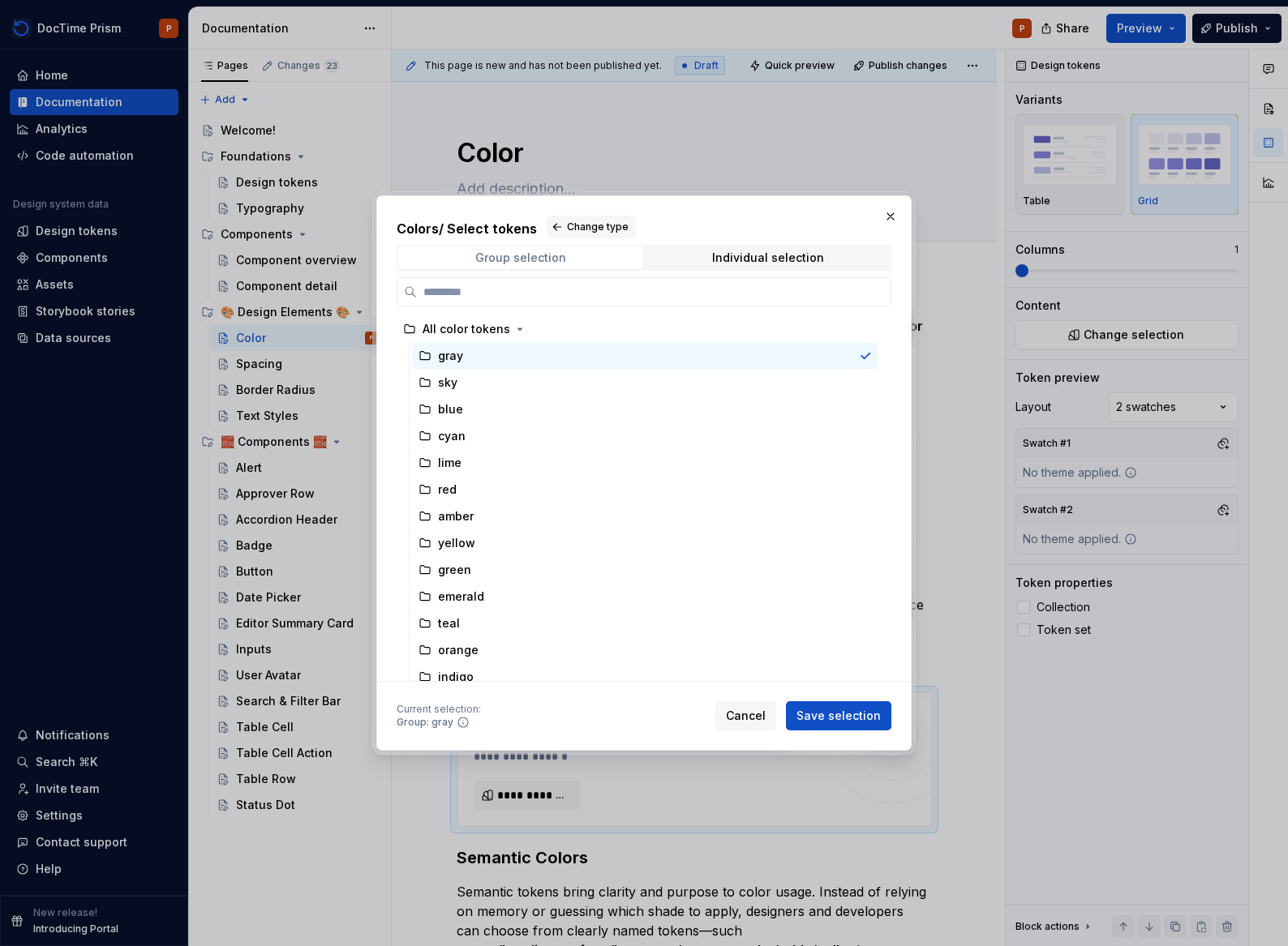
click at [567, 255] on span "Group selection" at bounding box center [520, 258] width 244 height 23
click at [482, 350] on div "gray" at bounding box center [645, 356] width 466 height 26
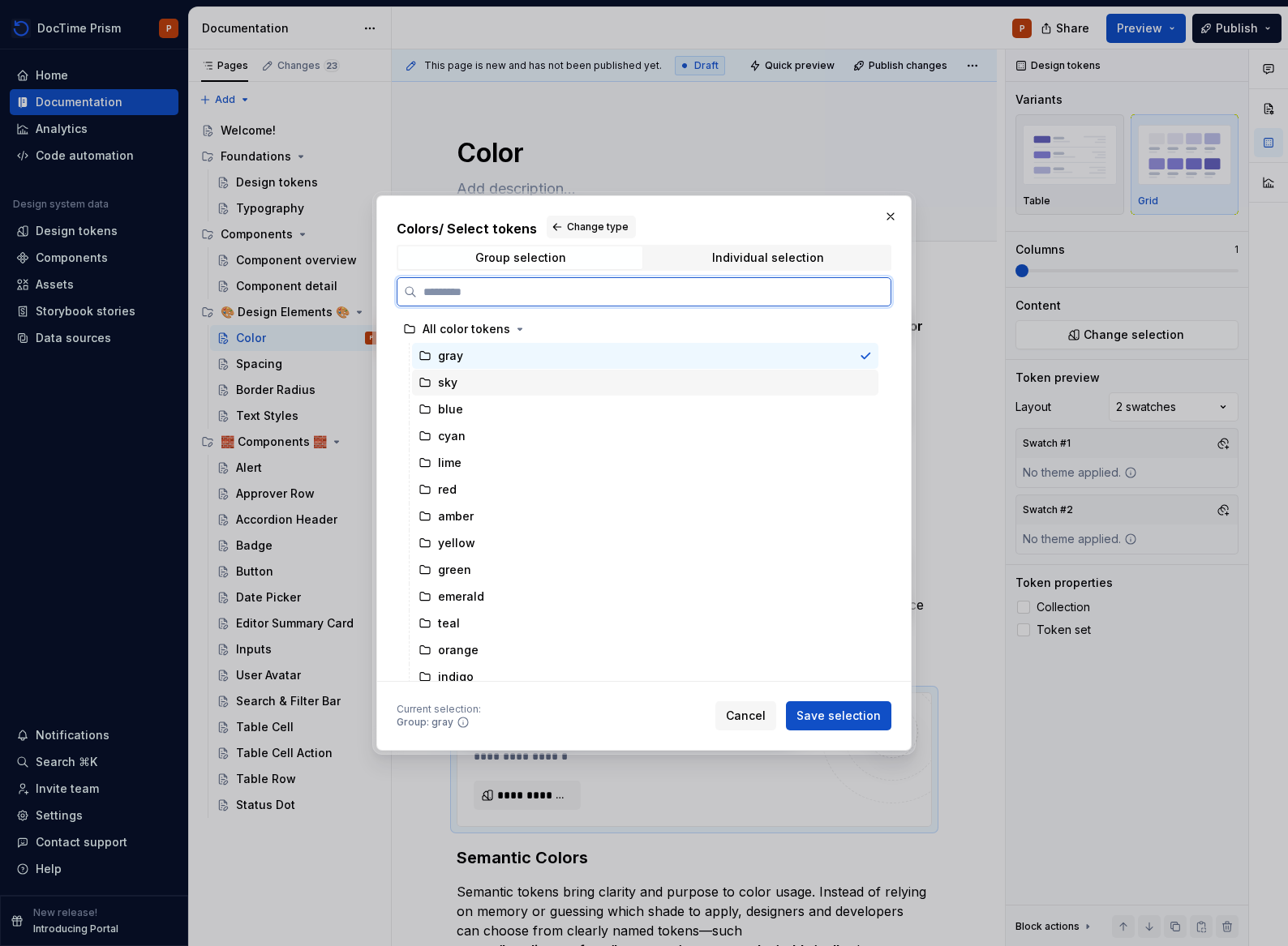
click at [471, 370] on div "sky" at bounding box center [645, 382] width 466 height 26
click at [478, 359] on div "gray" at bounding box center [645, 356] width 466 height 26
click at [478, 376] on div "sky" at bounding box center [645, 382] width 466 height 26
click at [486, 363] on div "gray" at bounding box center [645, 356] width 466 height 26
click at [477, 388] on div "sky" at bounding box center [645, 382] width 466 height 26
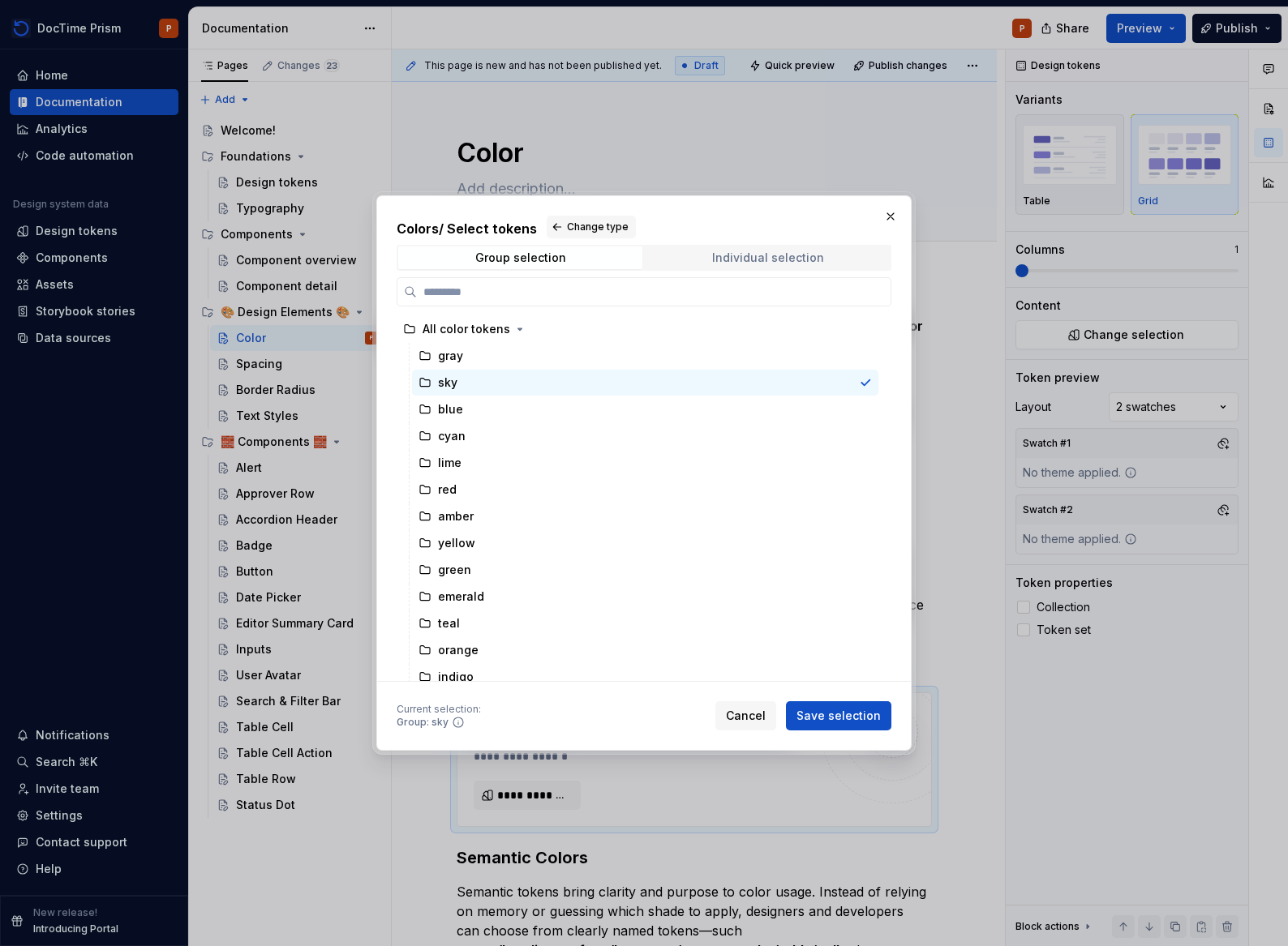
click at [811, 256] on div "Individual selection" at bounding box center [768, 258] width 112 height 13
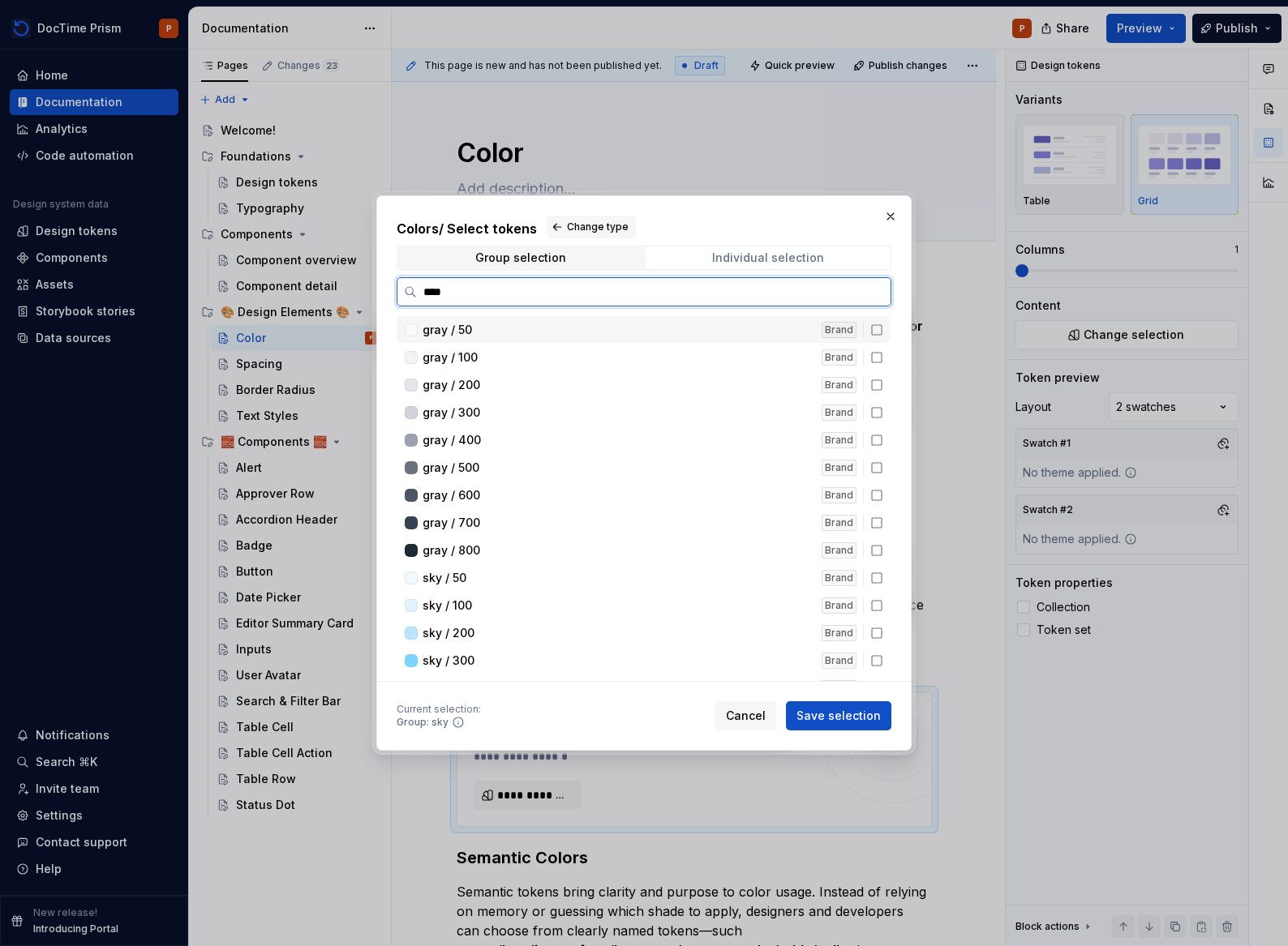
type input "*****"
click at [875, 334] on icon at bounding box center [876, 330] width 10 height 10
click at [875, 357] on icon at bounding box center [877, 357] width 13 height 13
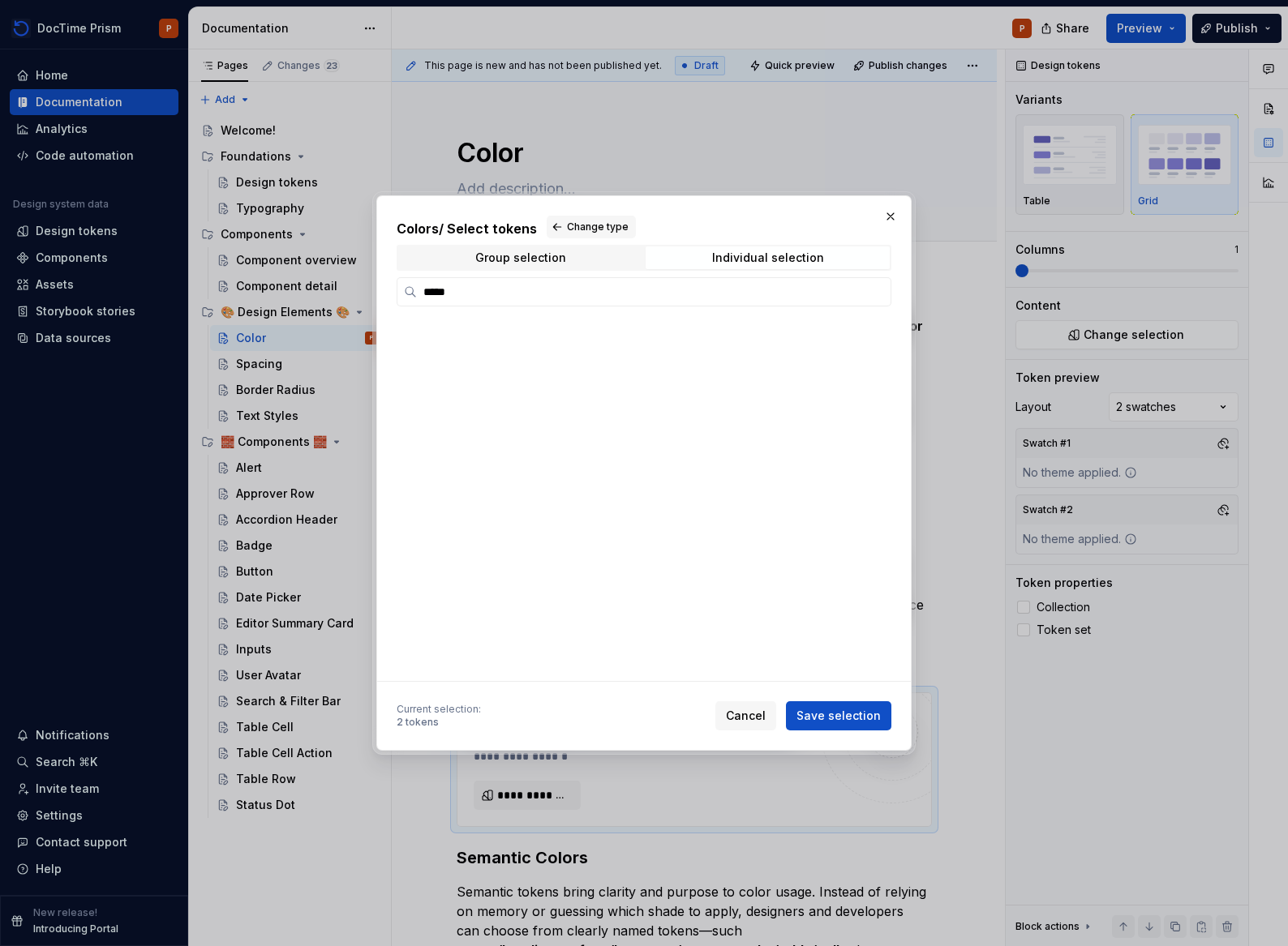
scroll to position [5022, 0]
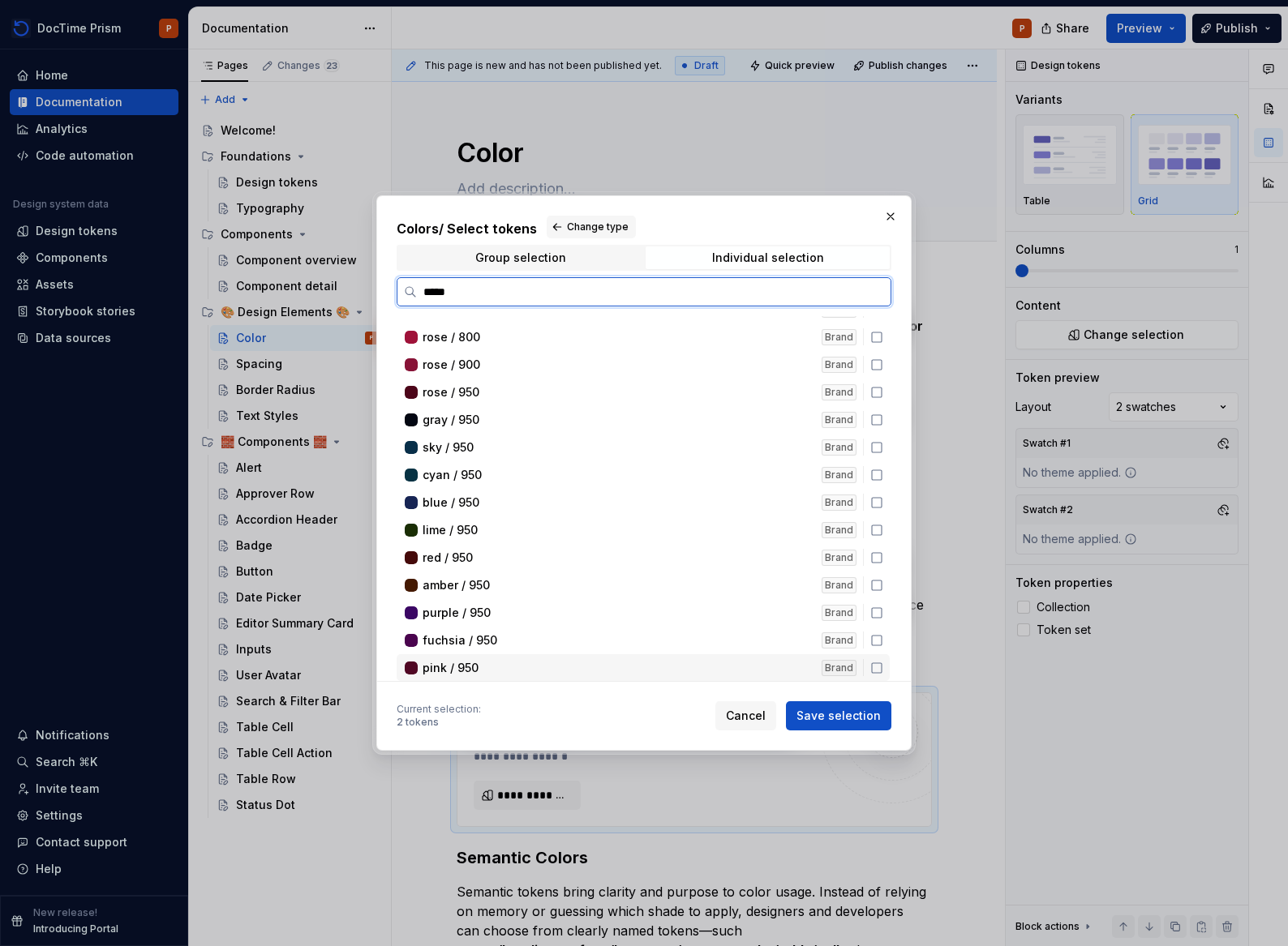
click at [873, 668] on icon at bounding box center [877, 668] width 13 height 13
click at [871, 648] on div "fuchsia / 950 Brand" at bounding box center [643, 640] width 493 height 27
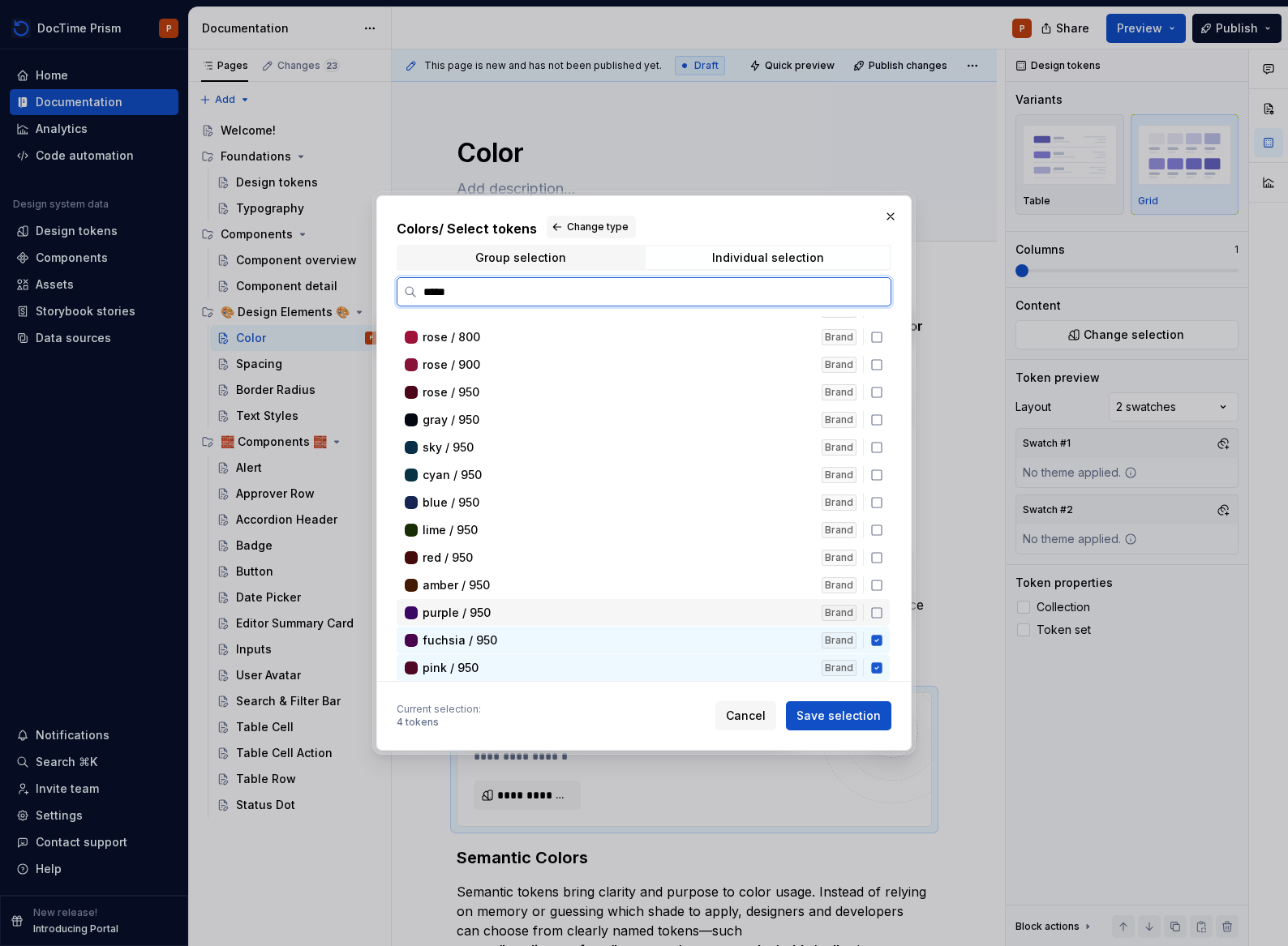
click at [877, 620] on div "purple / 950 Brand" at bounding box center [643, 612] width 493 height 27
click at [871, 580] on icon at bounding box center [876, 585] width 10 height 10
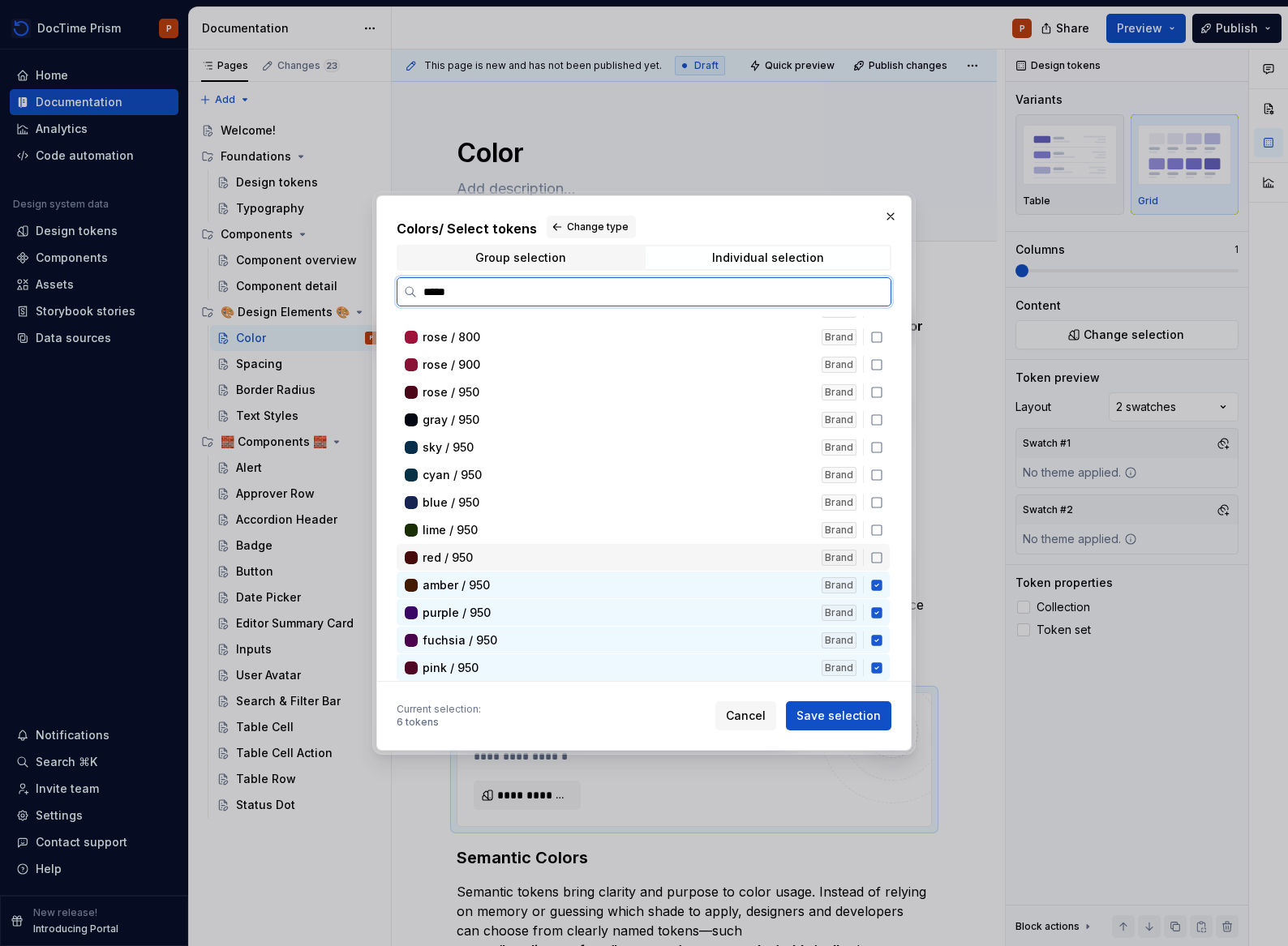
click at [872, 556] on icon at bounding box center [877, 558] width 13 height 13
click at [876, 531] on icon at bounding box center [877, 531] width 13 height 13
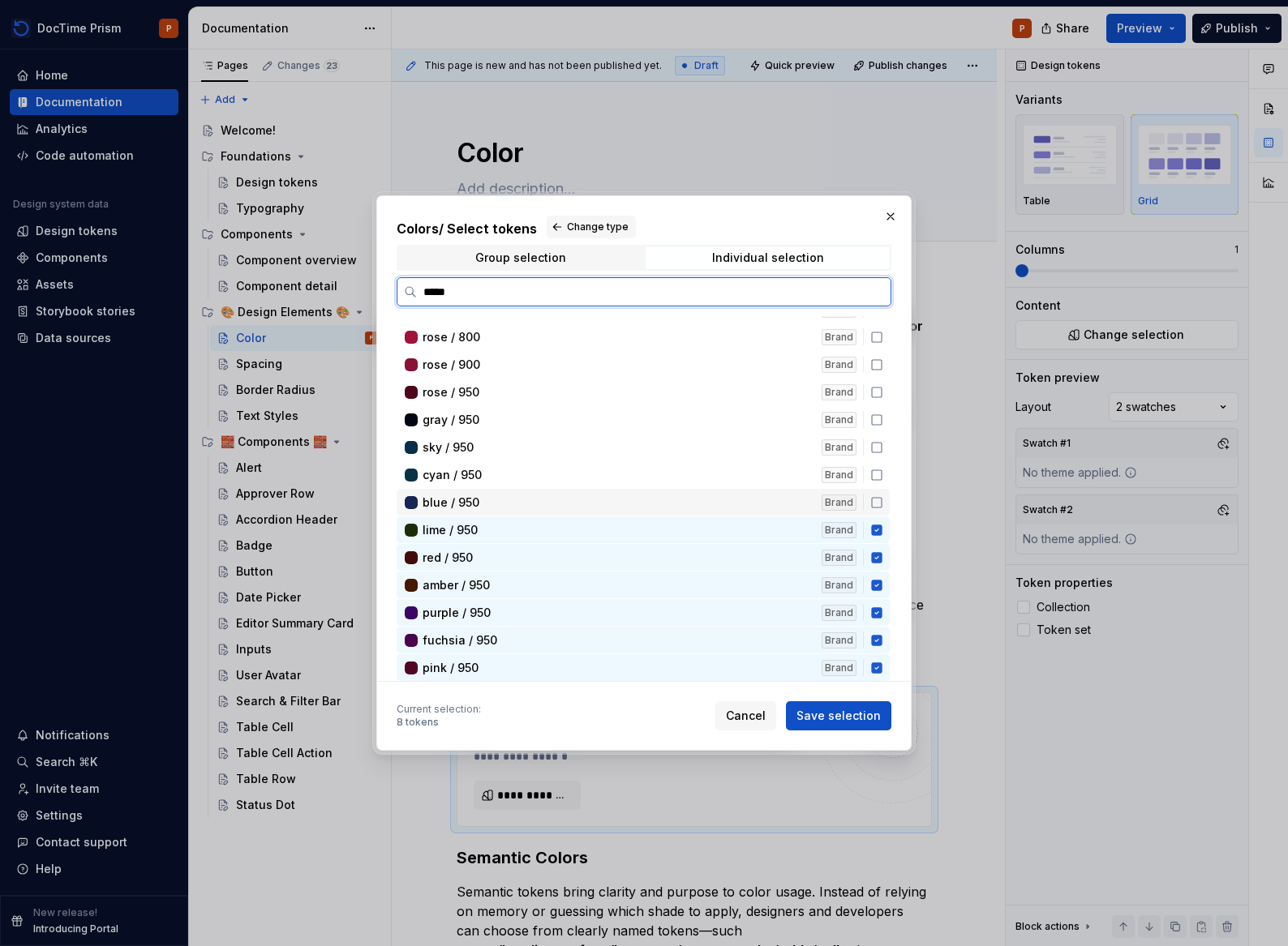
click at [872, 507] on icon at bounding box center [876, 502] width 10 height 10
click at [871, 473] on icon at bounding box center [877, 475] width 13 height 13
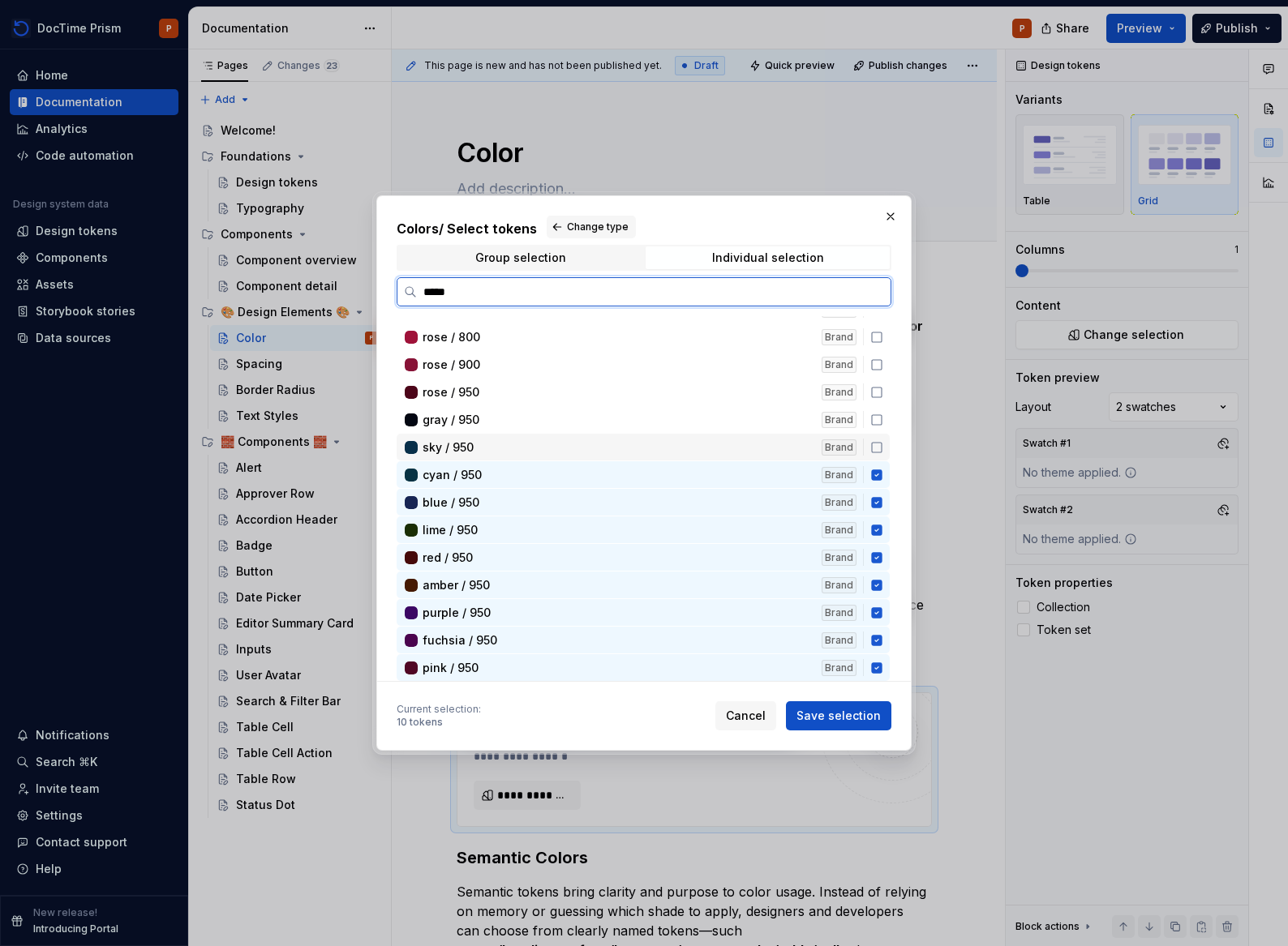
click at [880, 436] on div "sky / 950 Brand" at bounding box center [643, 447] width 493 height 27
click at [878, 414] on icon at bounding box center [877, 420] width 13 height 13
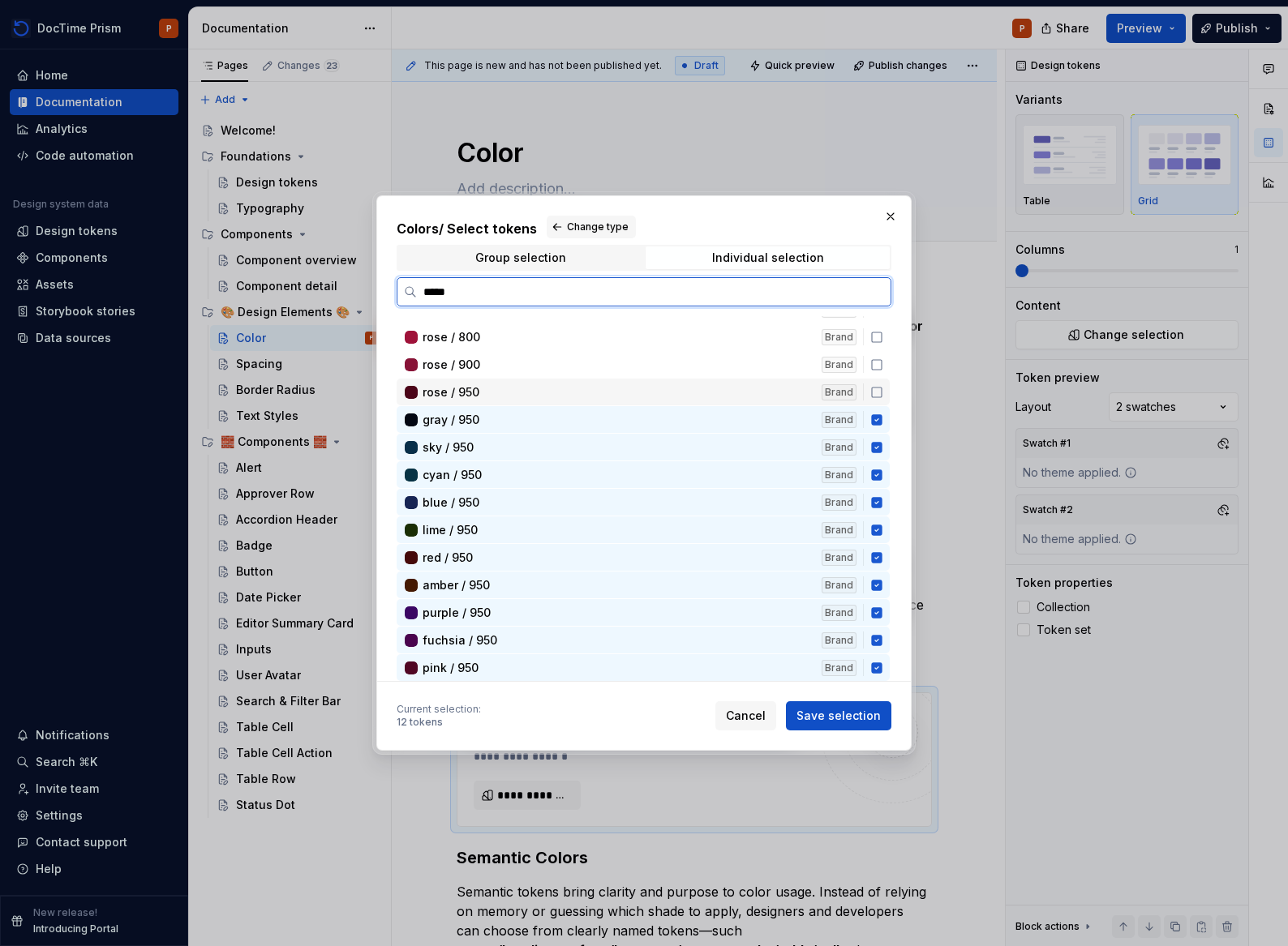
click at [877, 398] on div "rose / 950 Brand" at bounding box center [643, 392] width 493 height 27
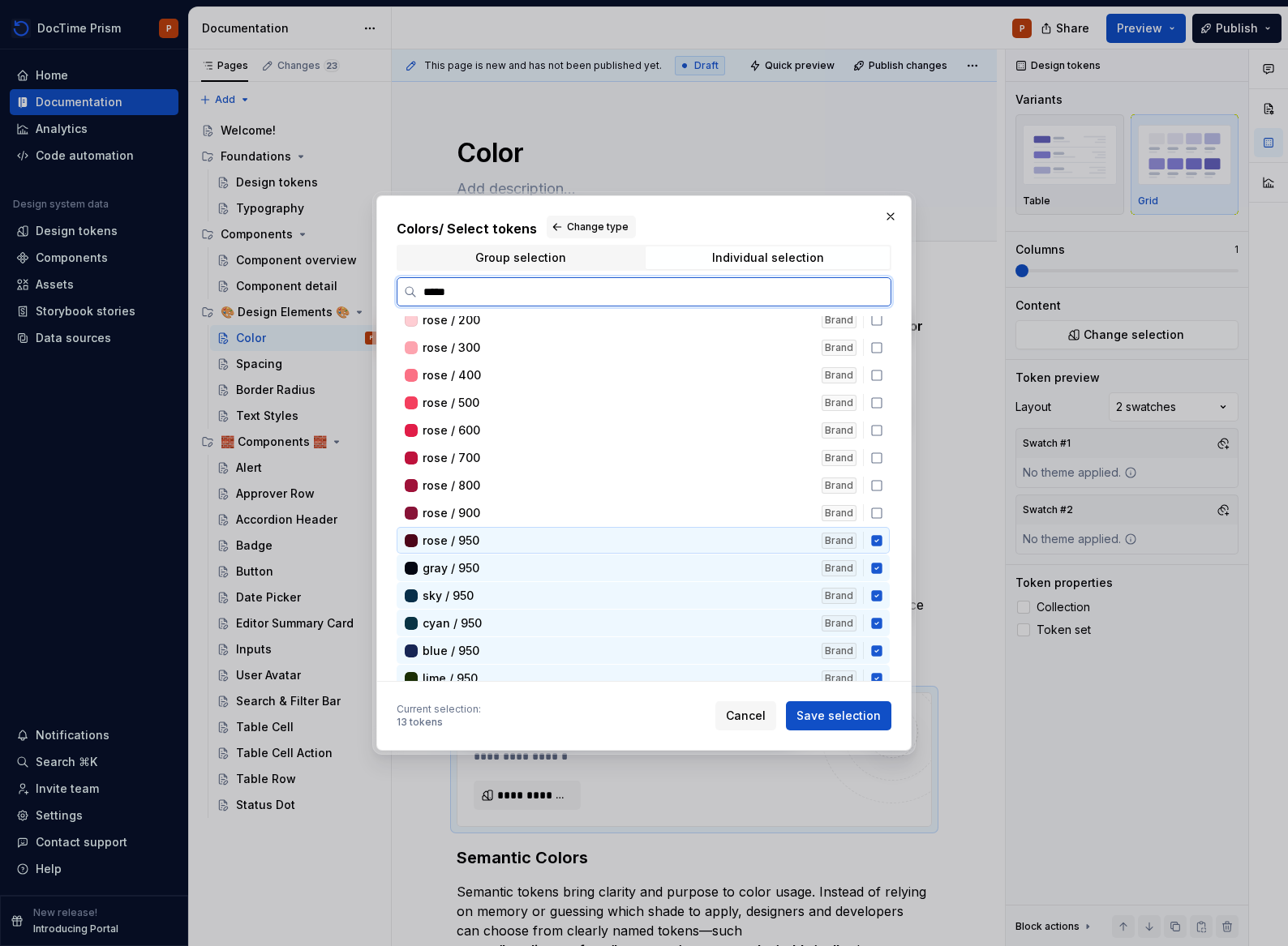
scroll to position [4855, 0]
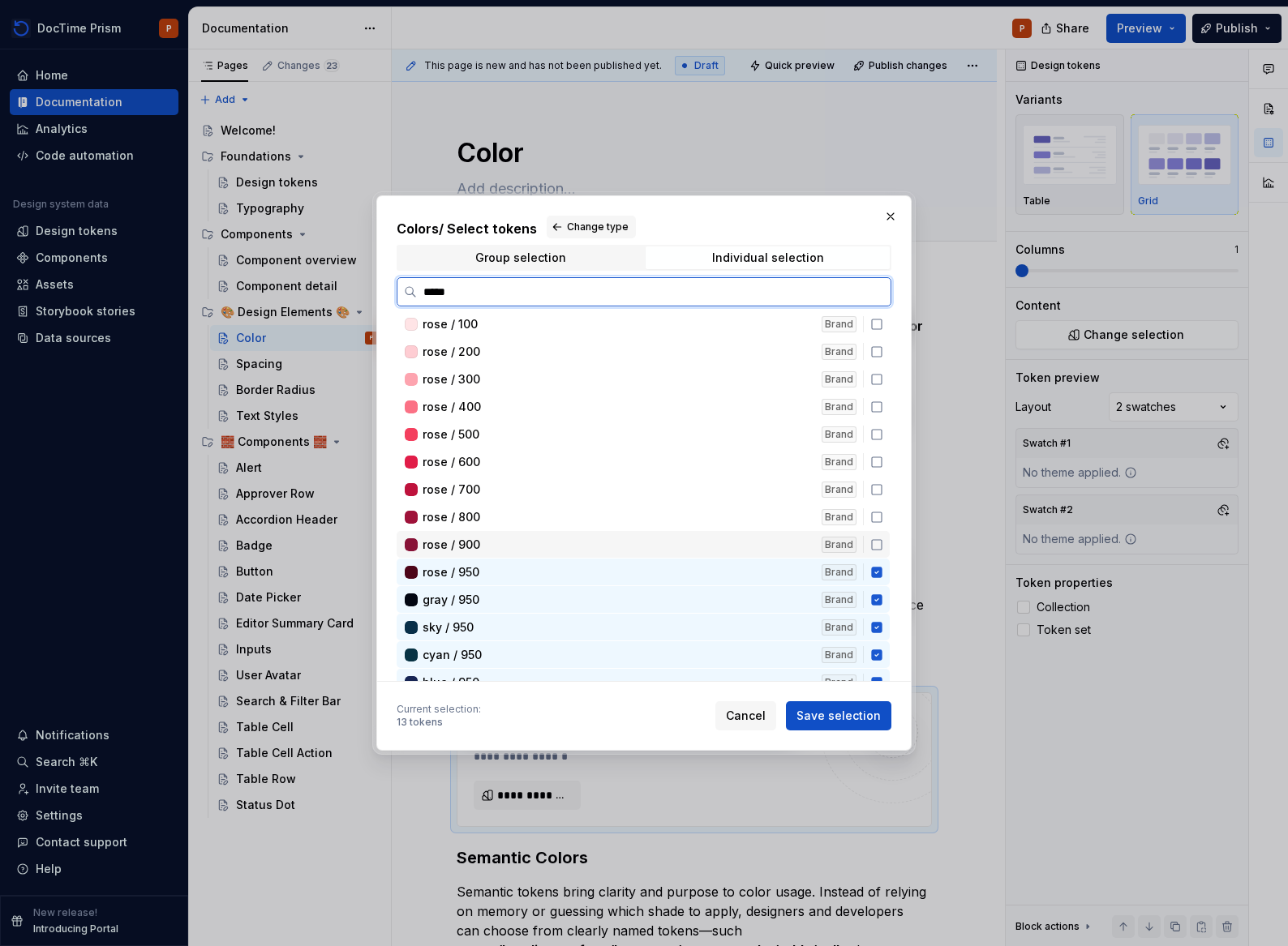
click at [875, 546] on icon at bounding box center [877, 545] width 13 height 13
click at [880, 521] on icon at bounding box center [877, 517] width 13 height 13
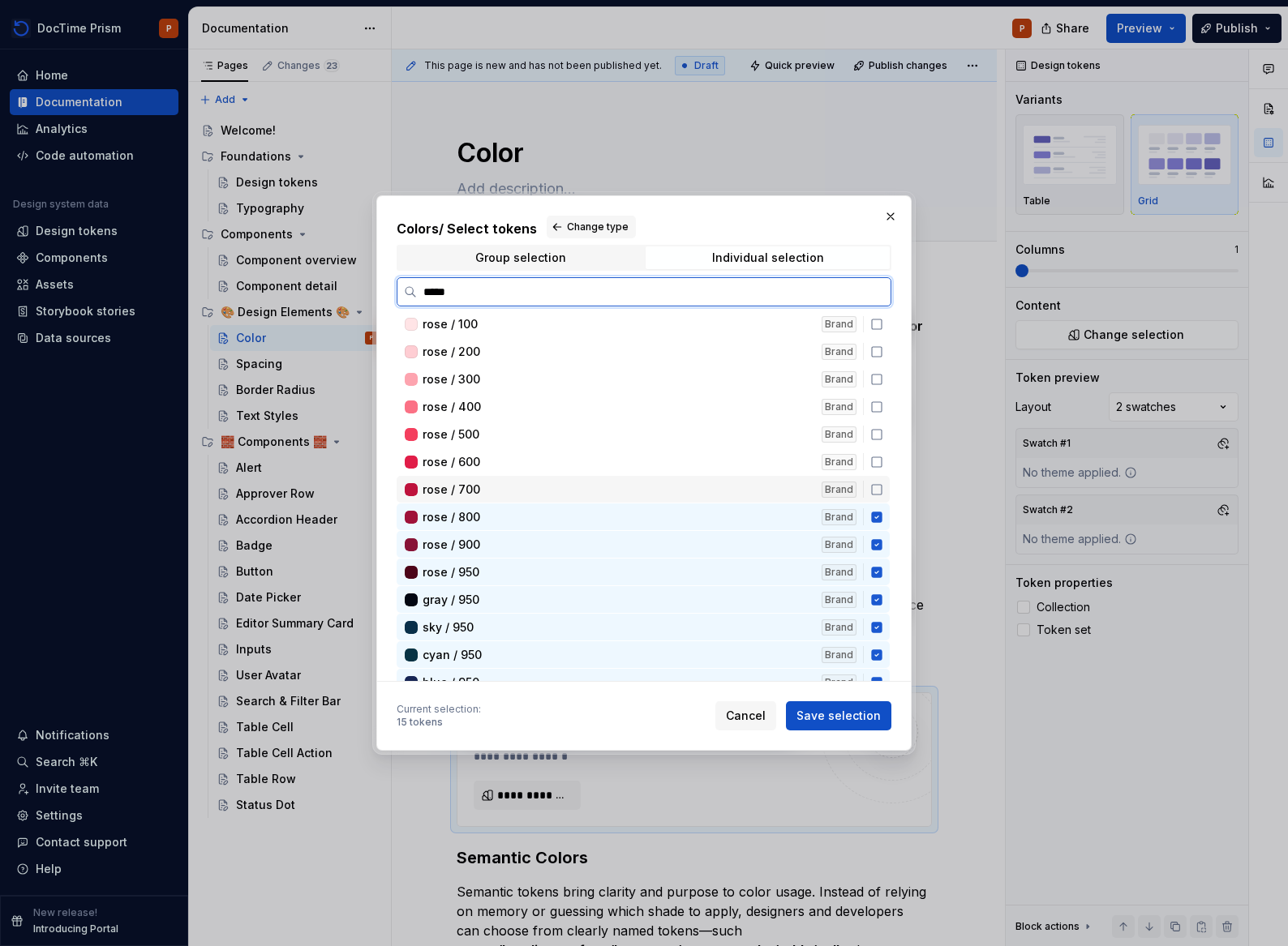
click at [876, 475] on div "rose / 700 Brand" at bounding box center [643, 489] width 493 height 27
click at [878, 492] on icon at bounding box center [876, 489] width 10 height 10
click at [873, 469] on div "rose / 600 Brand" at bounding box center [643, 461] width 493 height 27
click at [880, 481] on div "rose / 700 Brand" at bounding box center [643, 489] width 493 height 27
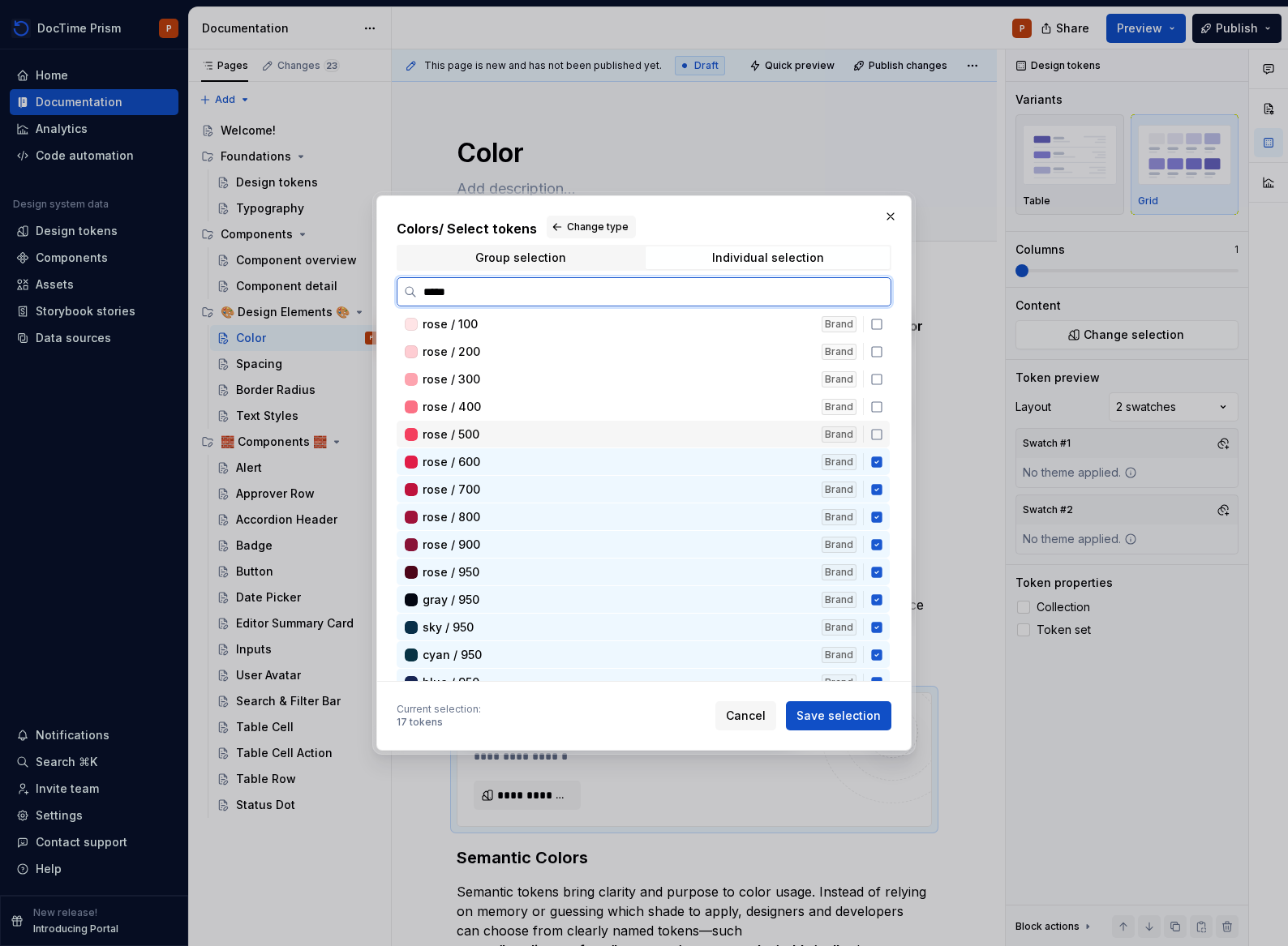
click at [877, 419] on div "rose / 400 Brand" at bounding box center [643, 406] width 493 height 27
click at [873, 436] on icon at bounding box center [877, 434] width 13 height 13
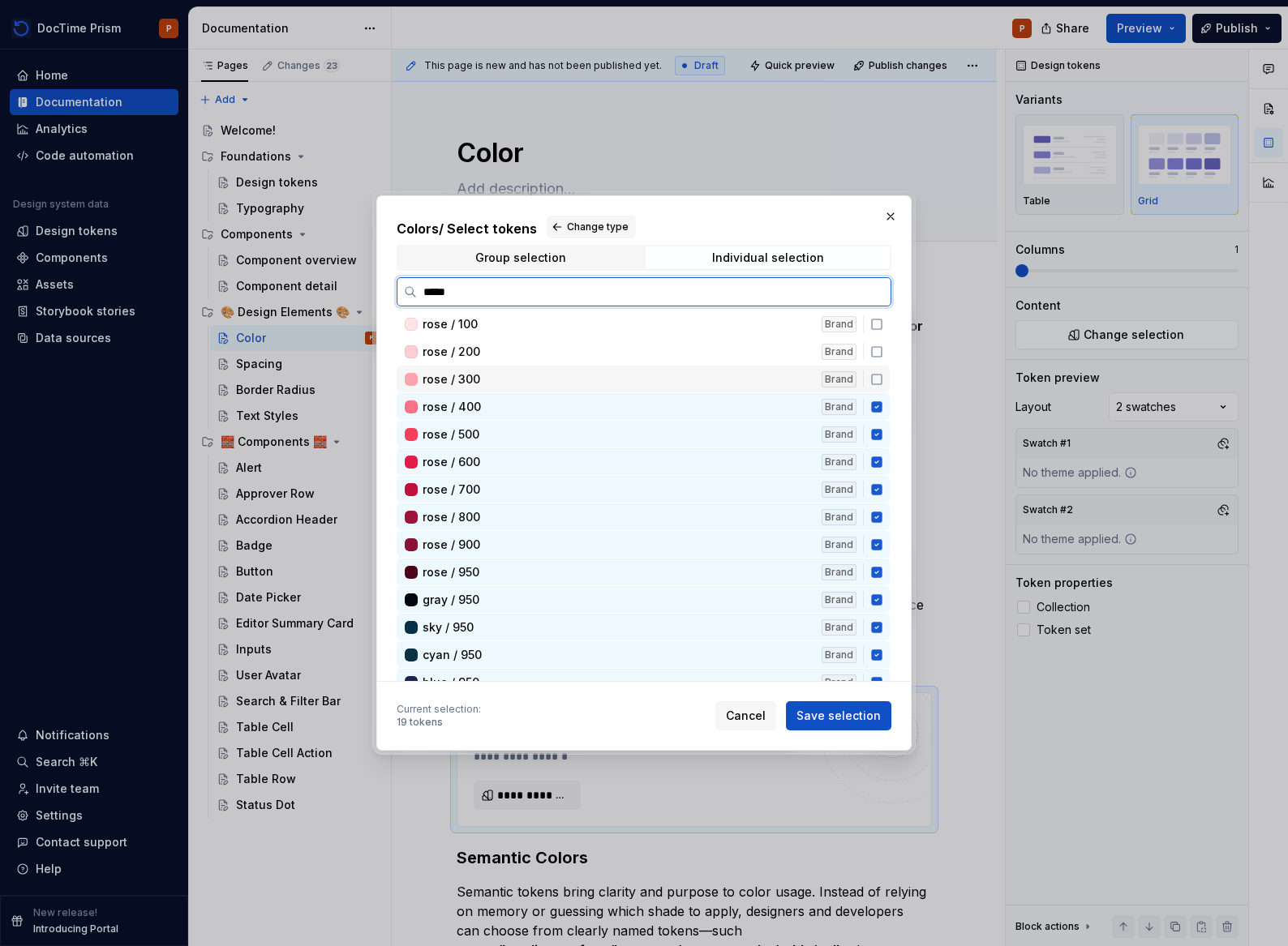
click at [875, 376] on icon at bounding box center [877, 379] width 13 height 13
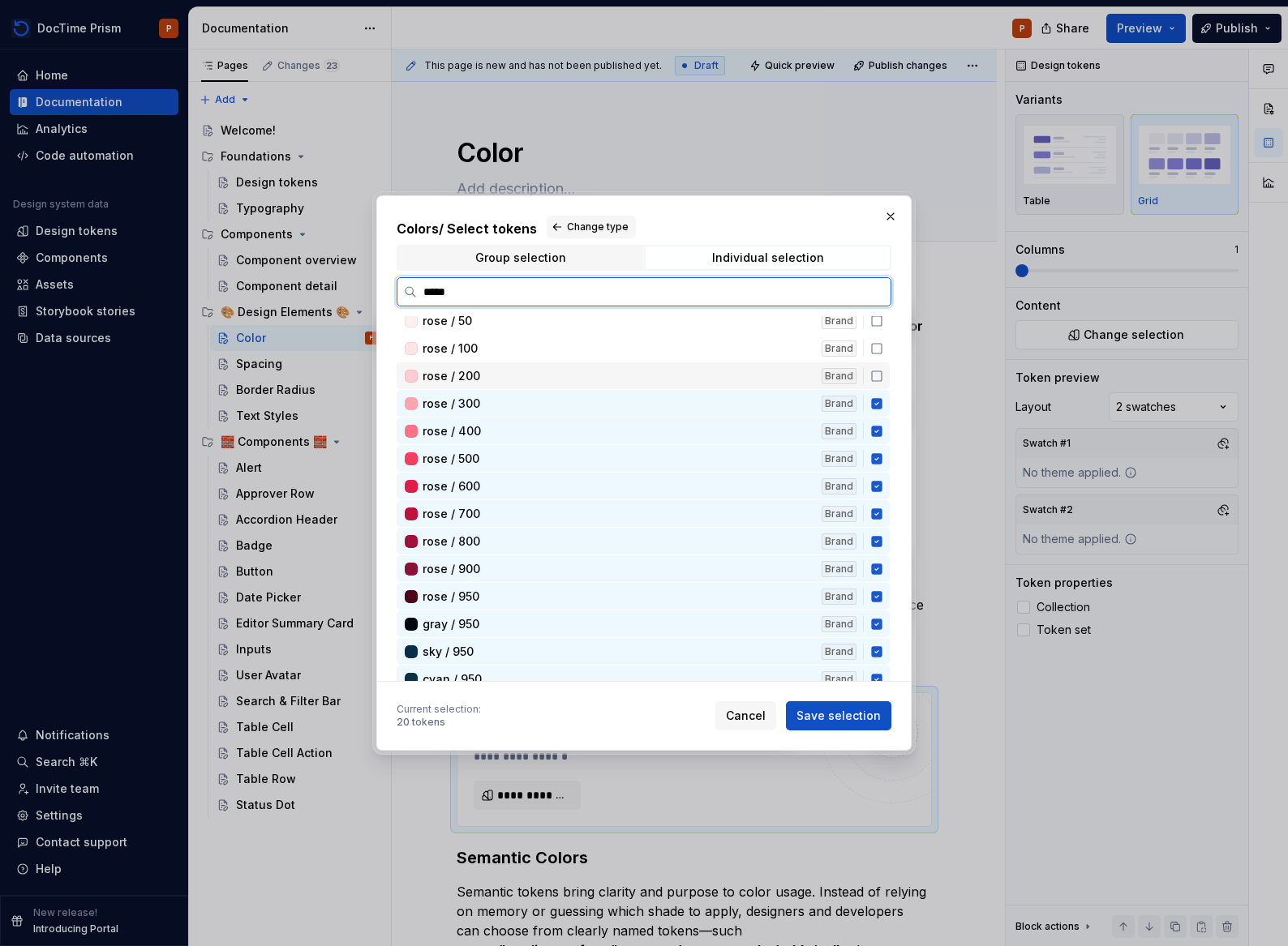
click at [877, 360] on div "rose / 100 Brand" at bounding box center [643, 348] width 493 height 27
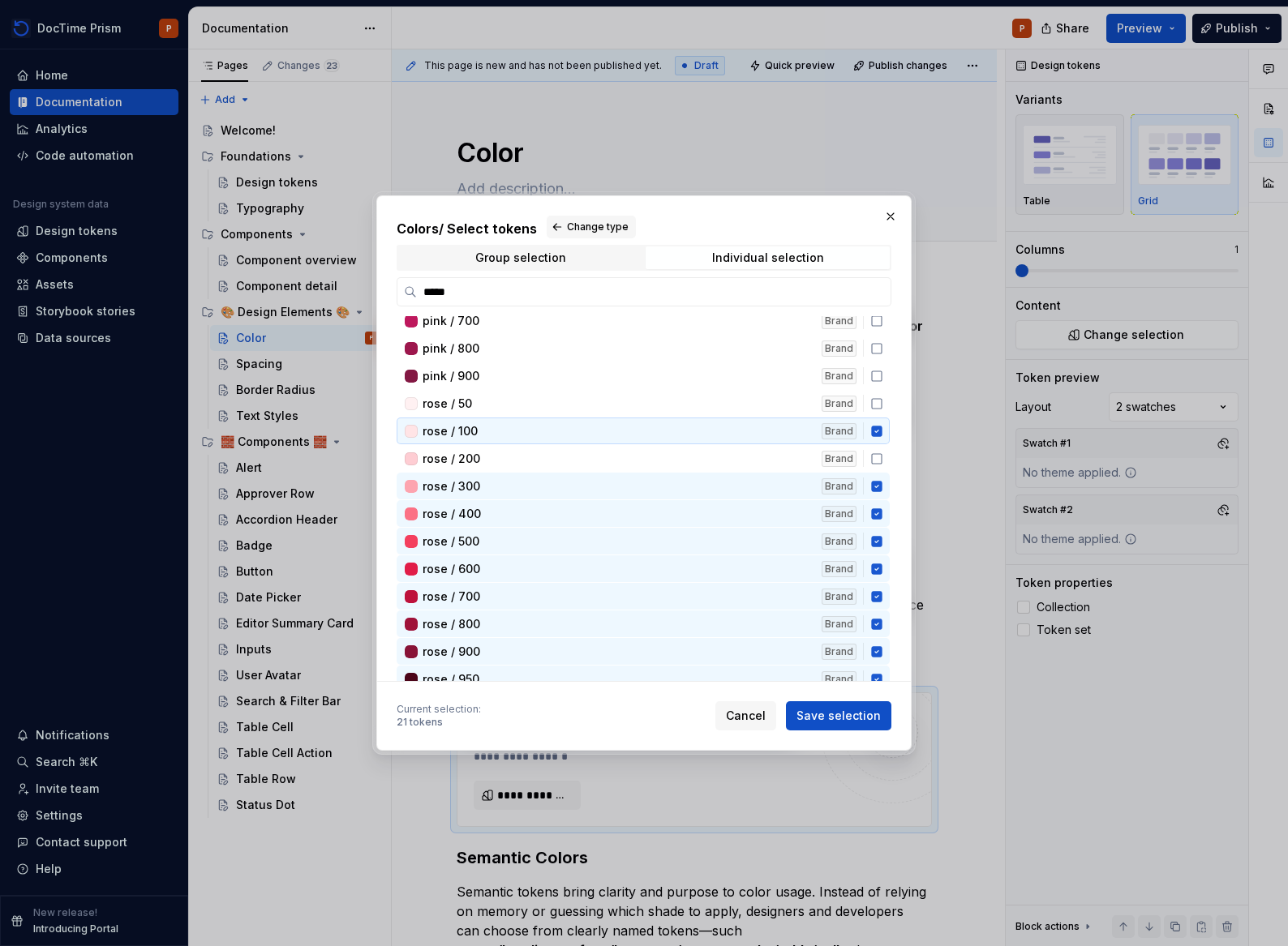
scroll to position [4744, 0]
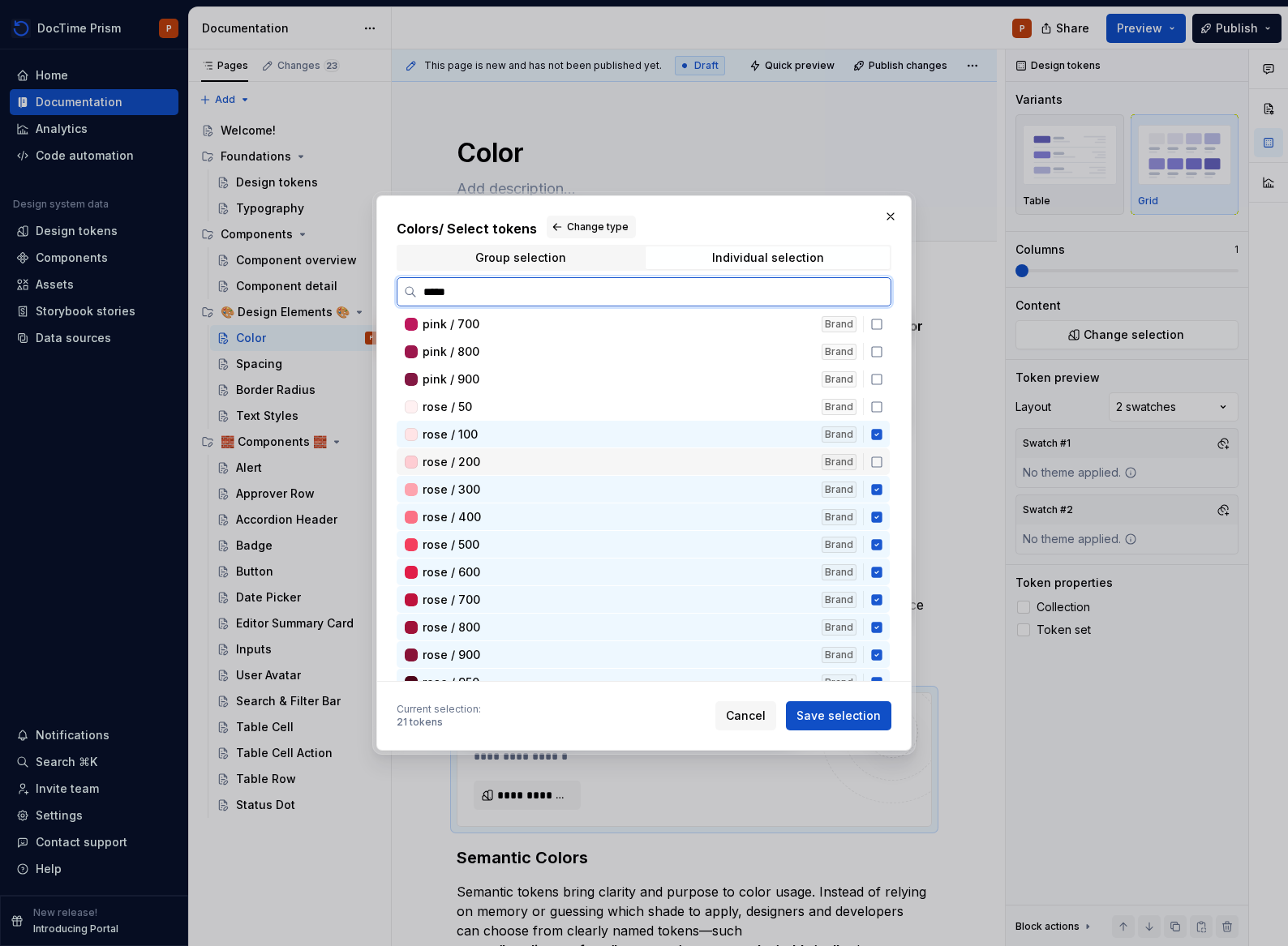
click at [873, 458] on icon at bounding box center [877, 462] width 13 height 13
click at [870, 414] on div "rose / 50 Brand" at bounding box center [643, 406] width 493 height 27
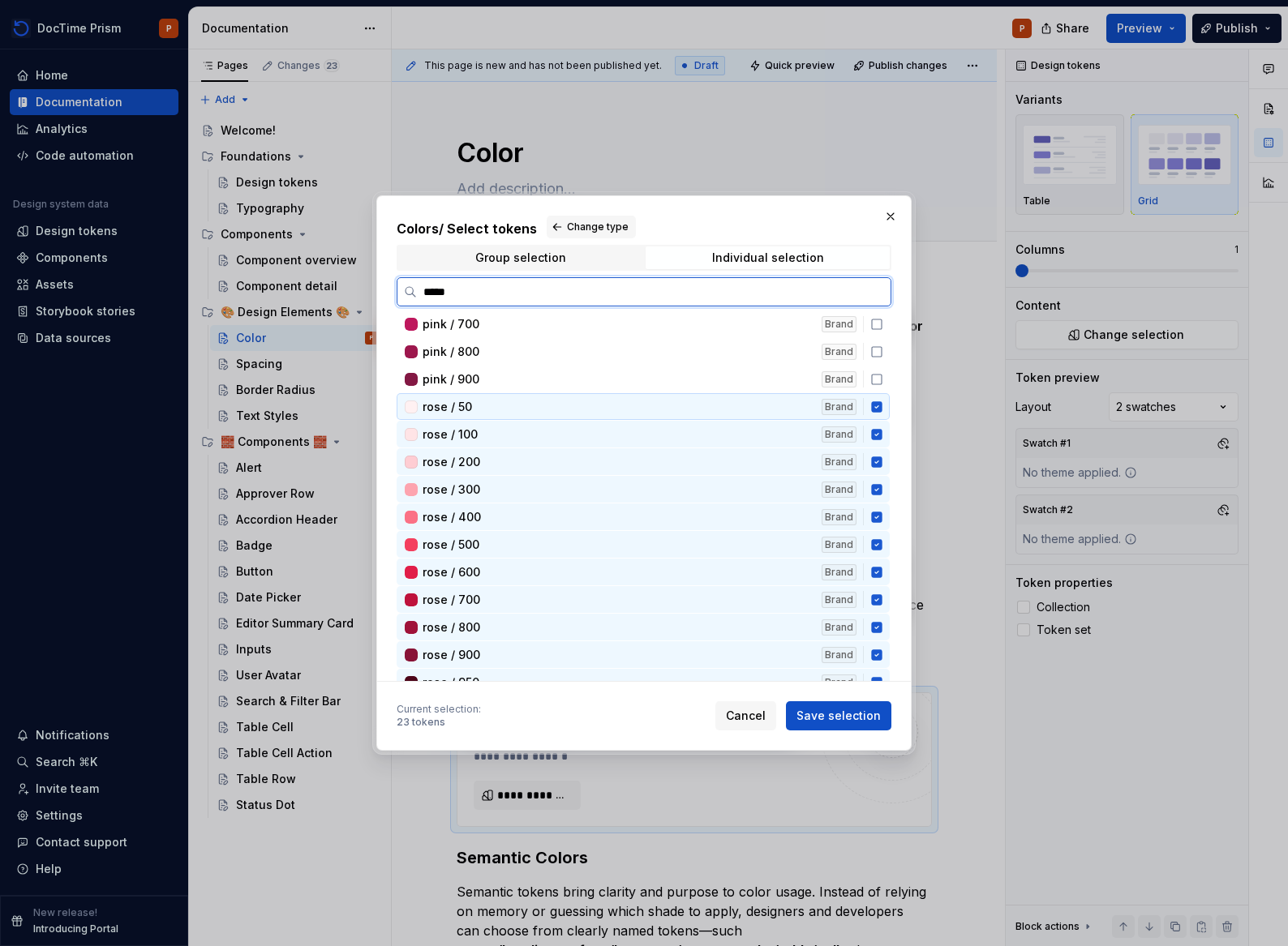
click at [873, 388] on div "pink / 900 Brand" at bounding box center [643, 378] width 493 height 27
click at [871, 338] on div "pink / 800 Brand" at bounding box center [643, 351] width 493 height 27
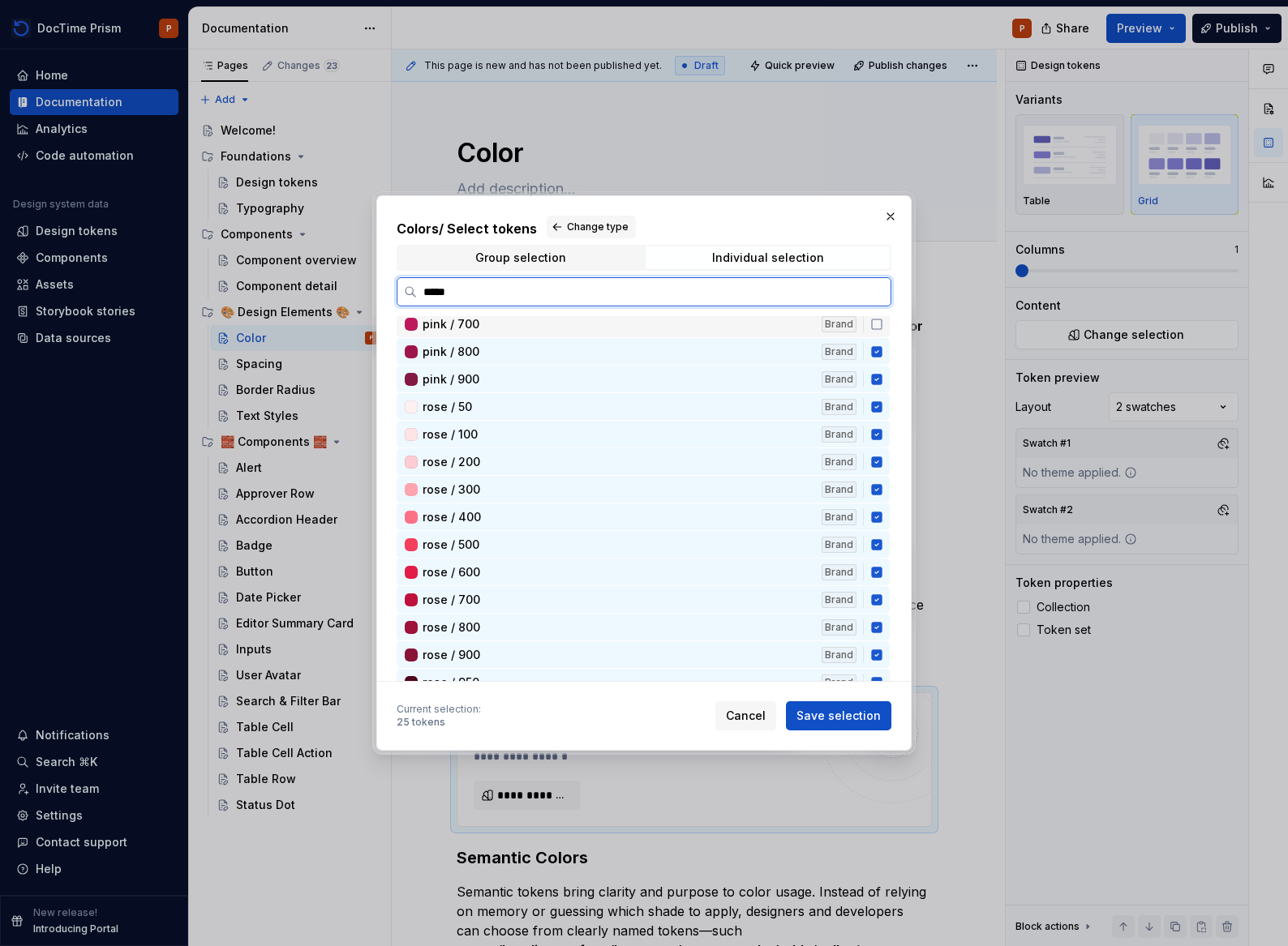
click at [875, 326] on icon at bounding box center [877, 324] width 13 height 13
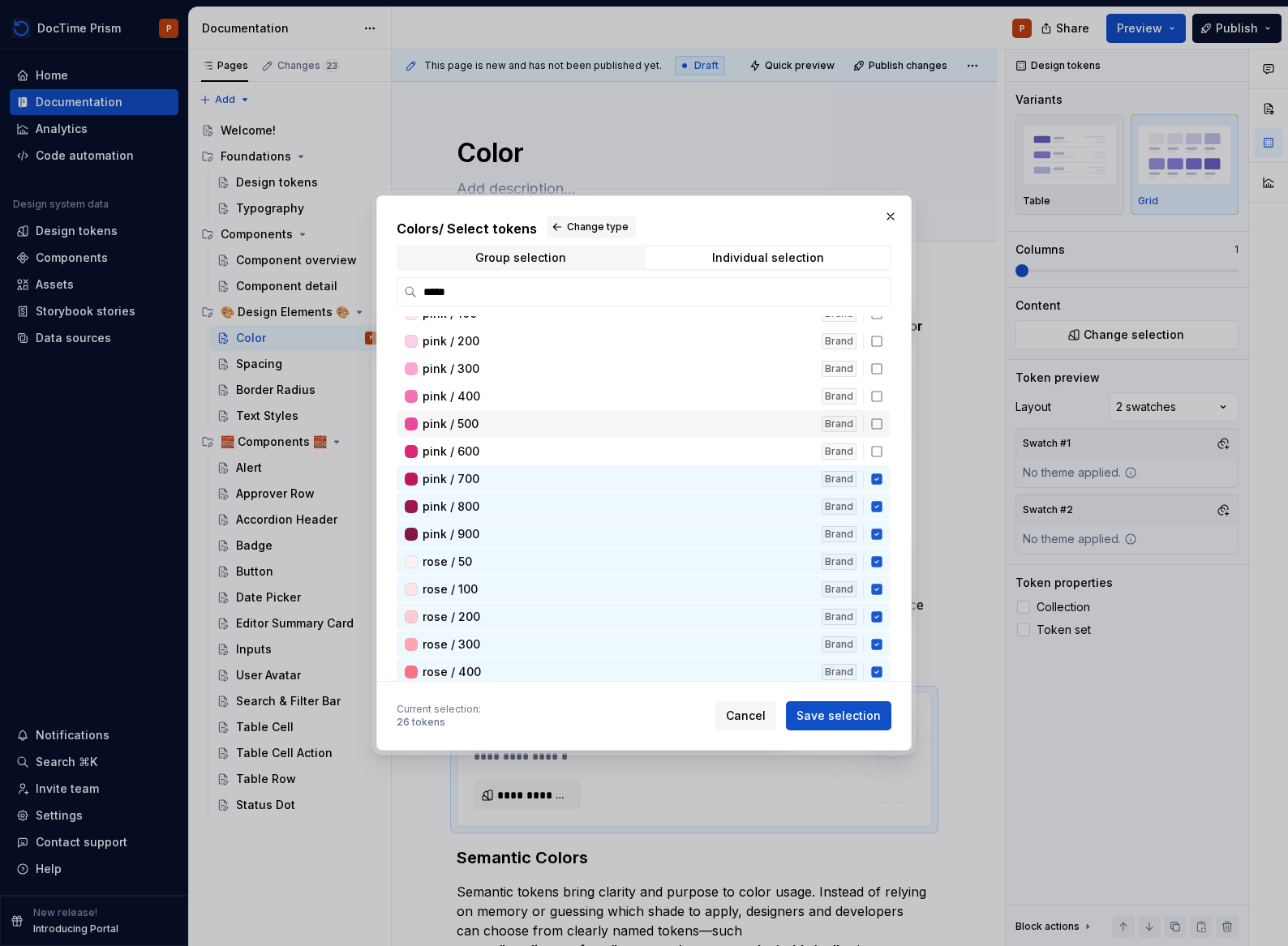
scroll to position [4581, 0]
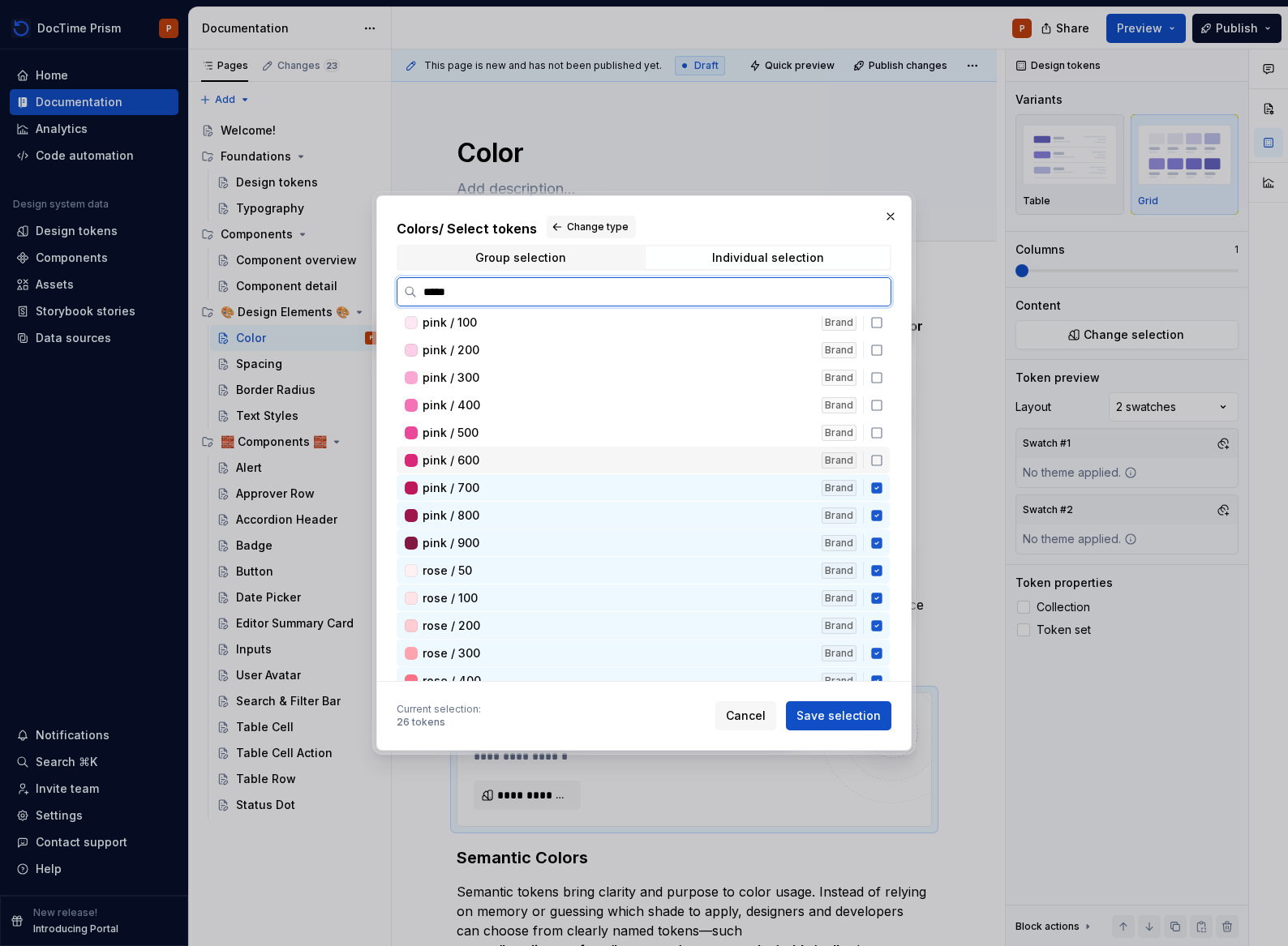
click at [881, 465] on icon at bounding box center [877, 460] width 13 height 13
click at [882, 431] on icon at bounding box center [877, 433] width 13 height 13
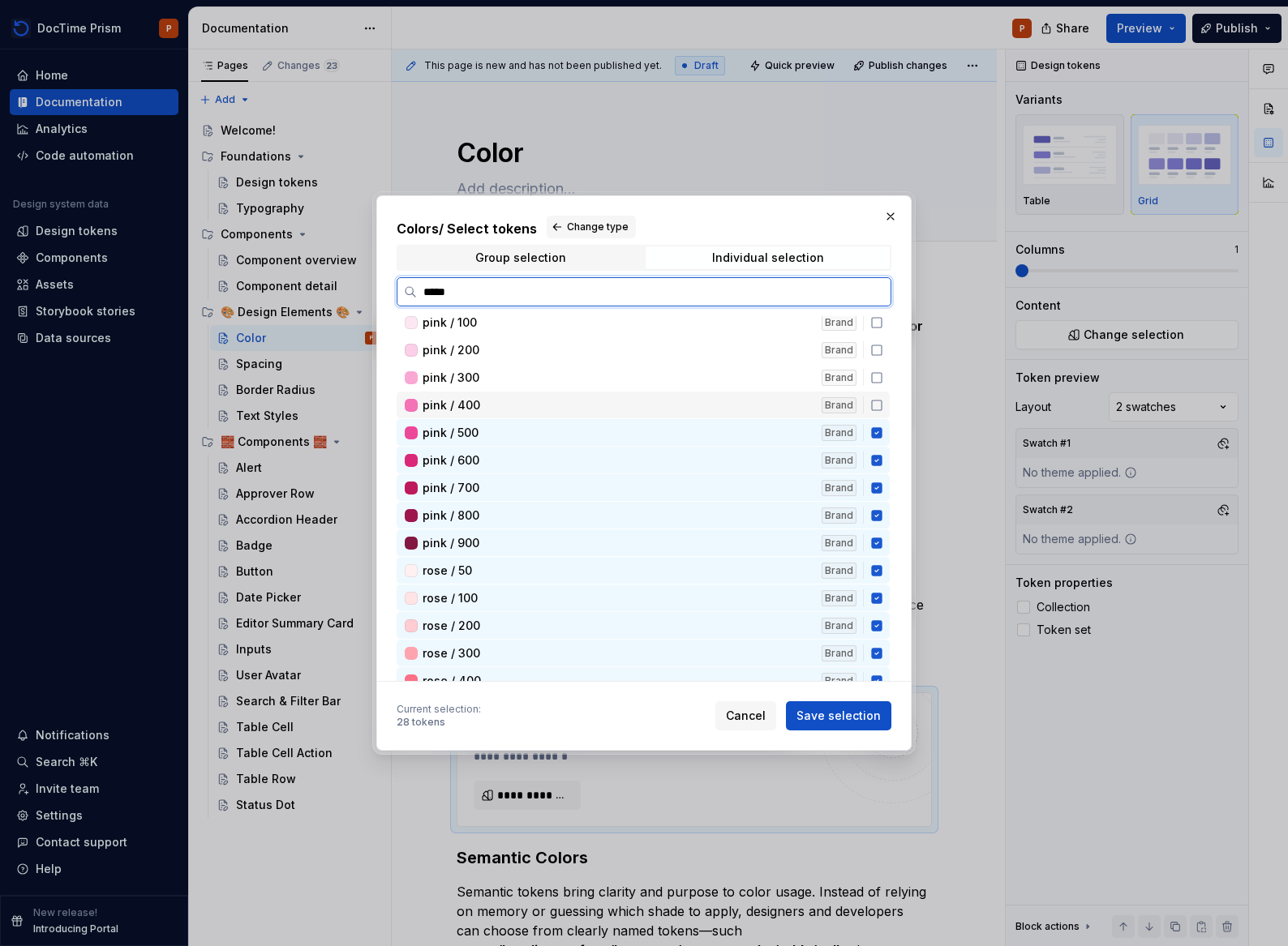
click at [876, 411] on div "pink / 400 Brand" at bounding box center [643, 405] width 493 height 27
click at [877, 361] on div "pink / 200 Brand" at bounding box center [643, 350] width 493 height 27
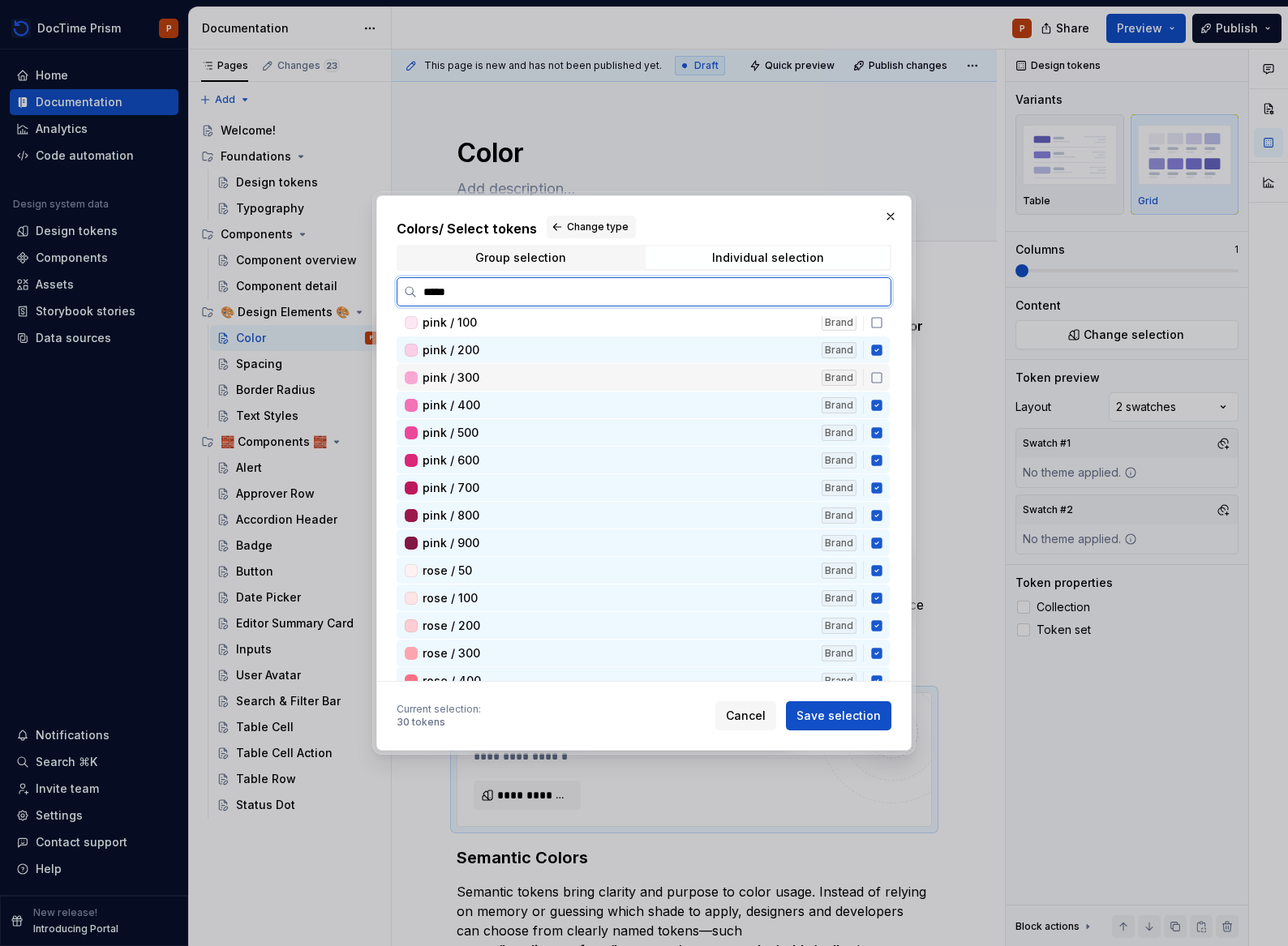
click at [882, 376] on div "pink / 300 Brand" at bounding box center [643, 377] width 493 height 27
click at [876, 326] on icon at bounding box center [877, 322] width 13 height 13
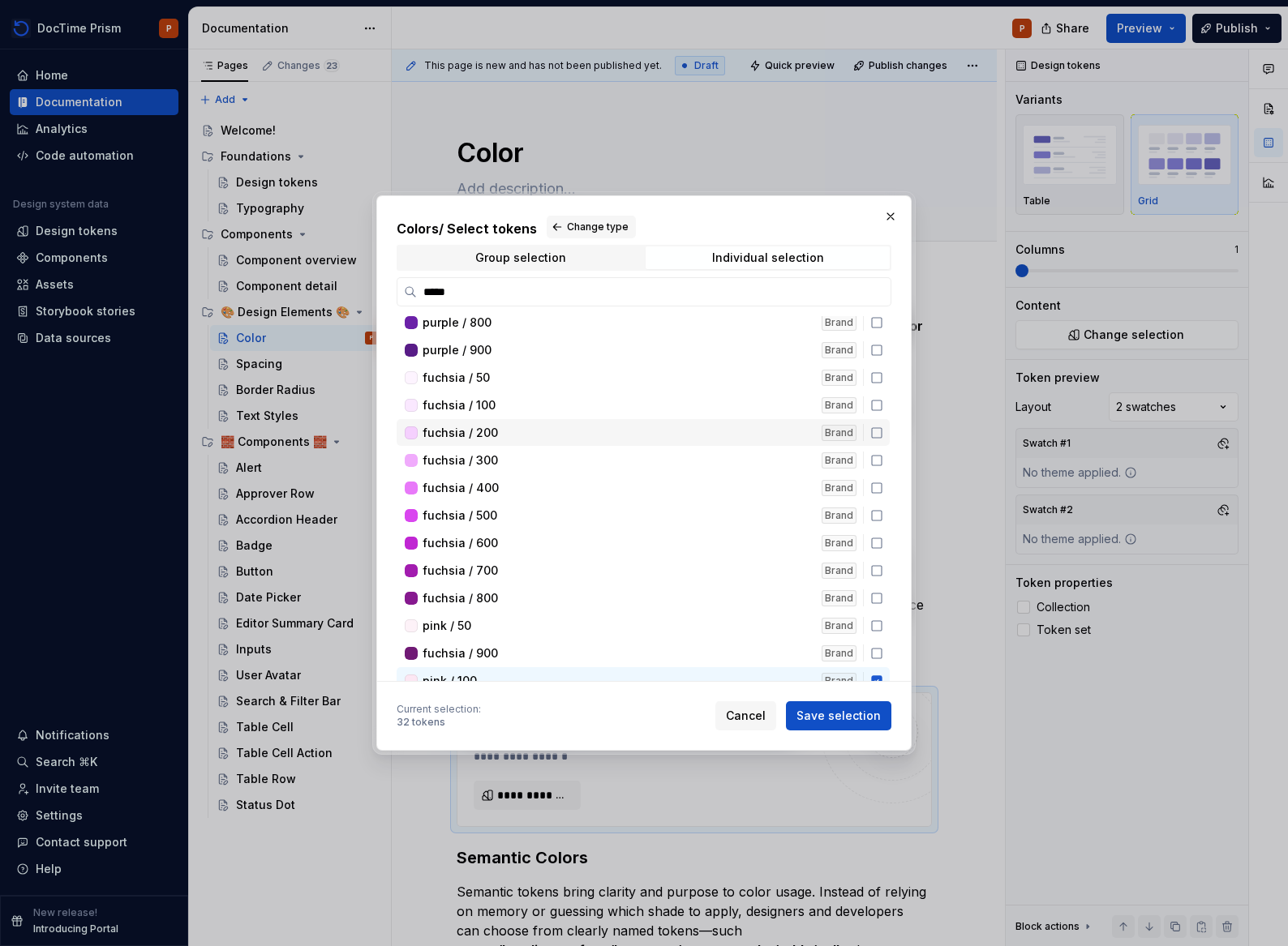
scroll to position [4280, 0]
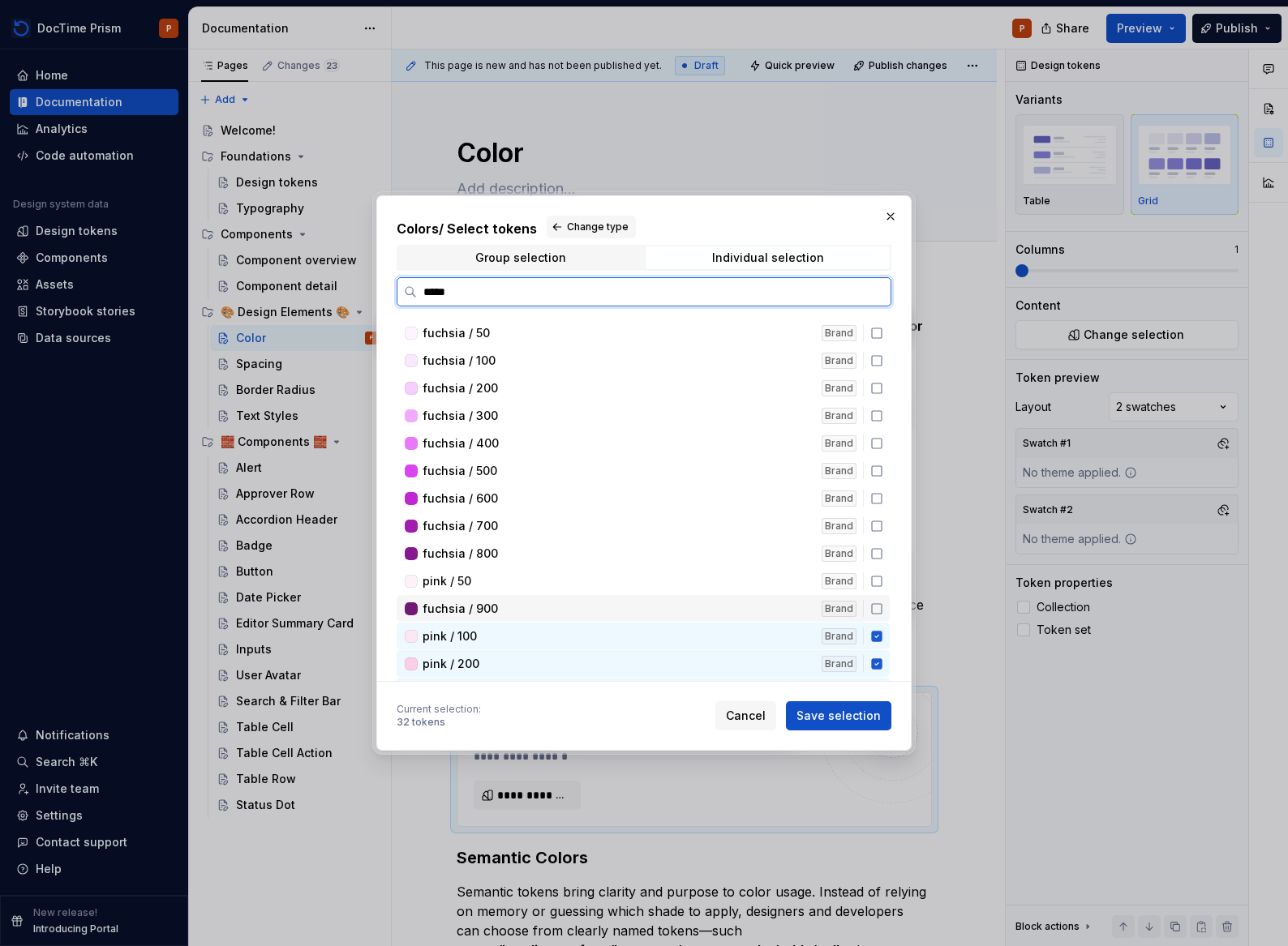
click at [871, 610] on icon at bounding box center [877, 608] width 13 height 13
click at [873, 588] on div "pink / 50 Brand" at bounding box center [643, 581] width 493 height 27
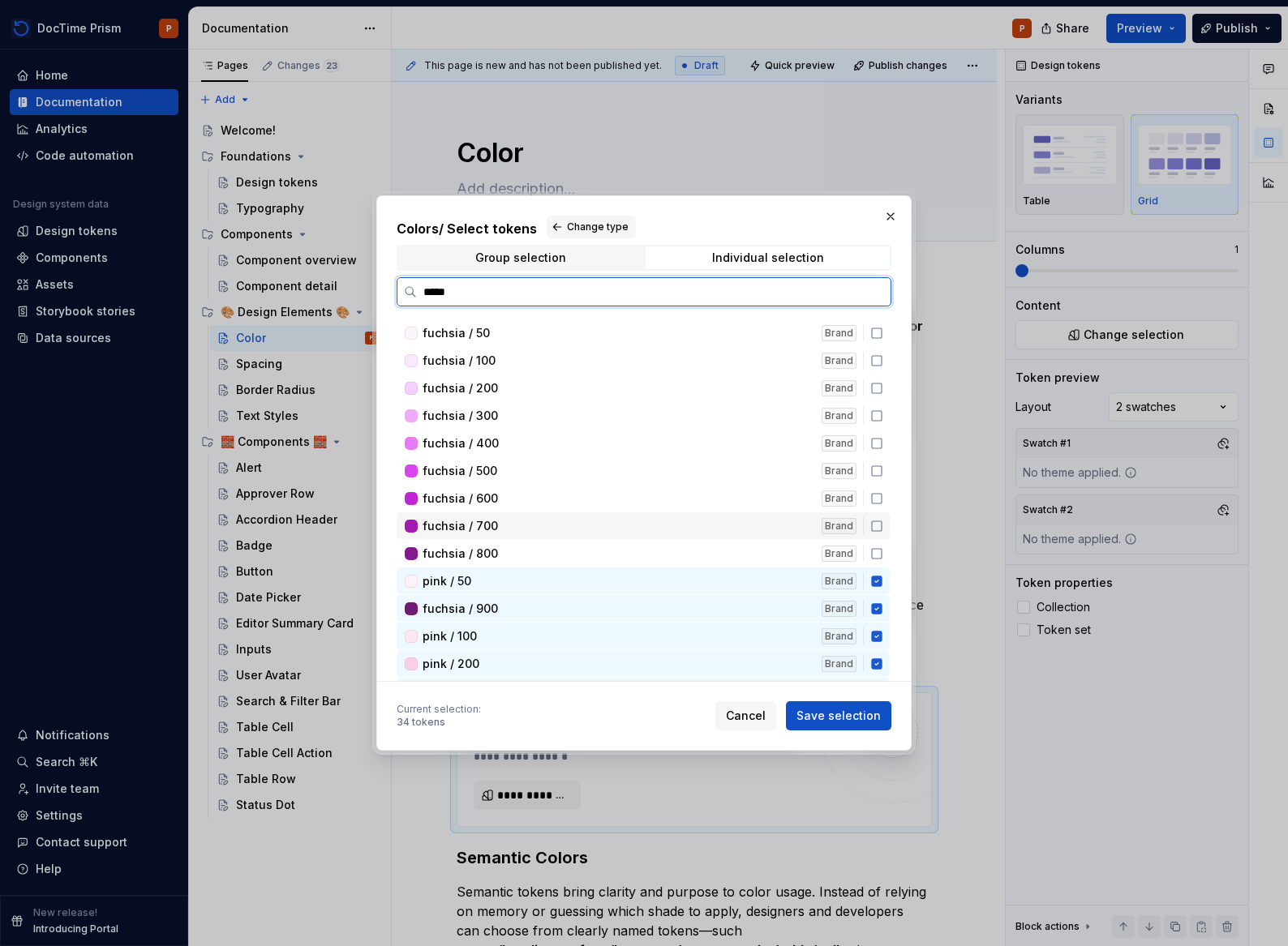
drag, startPoint x: 871, startPoint y: 524, endPoint x: 874, endPoint y: 535, distance: 11.4
click at [871, 525] on icon at bounding box center [877, 526] width 13 height 13
click at [871, 559] on div "fuchsia / 800 Brand" at bounding box center [643, 553] width 493 height 27
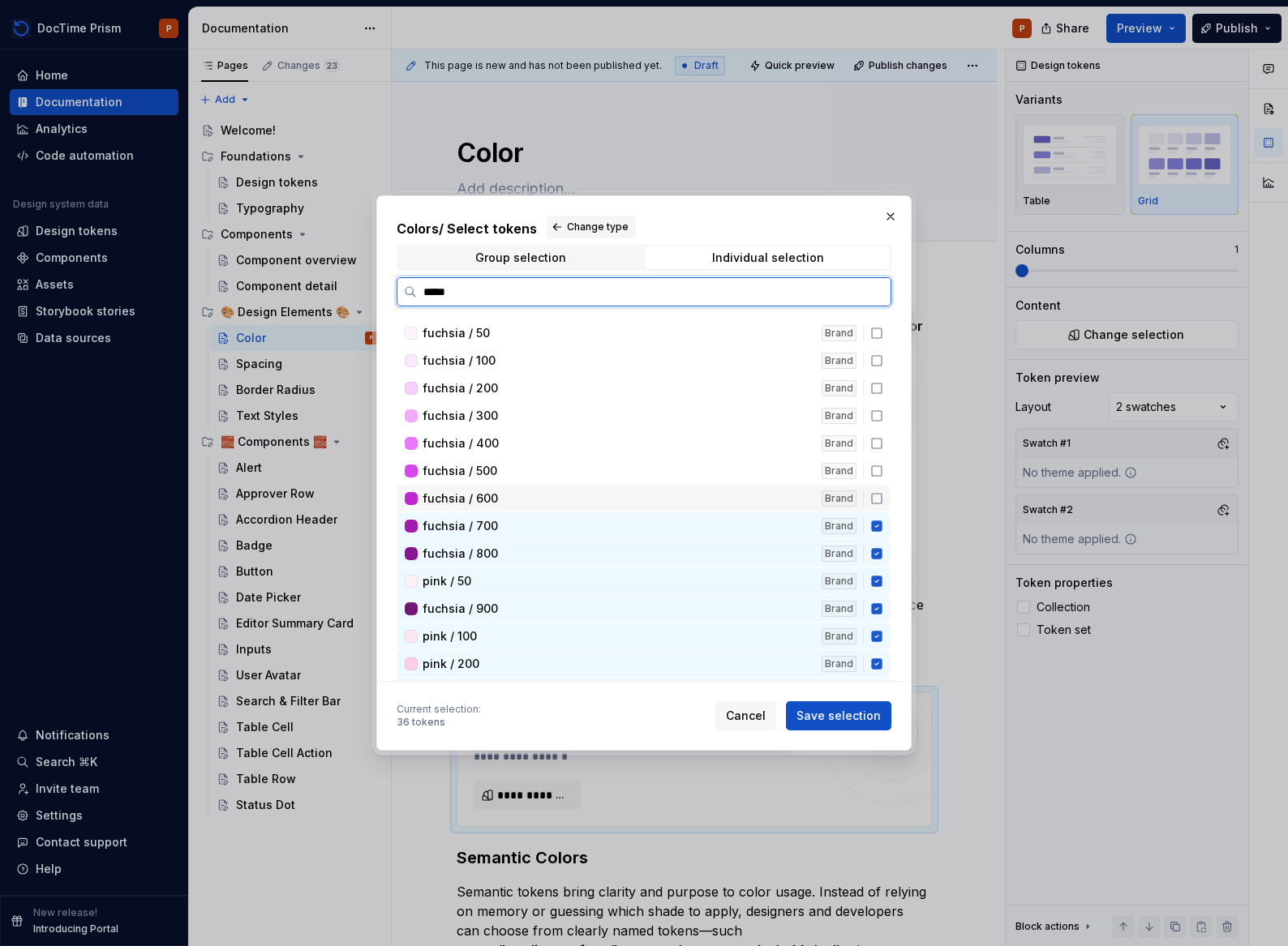
click at [877, 498] on icon at bounding box center [877, 498] width 13 height 13
click at [882, 471] on div "fuchsia / 500 Brand" at bounding box center [643, 471] width 493 height 27
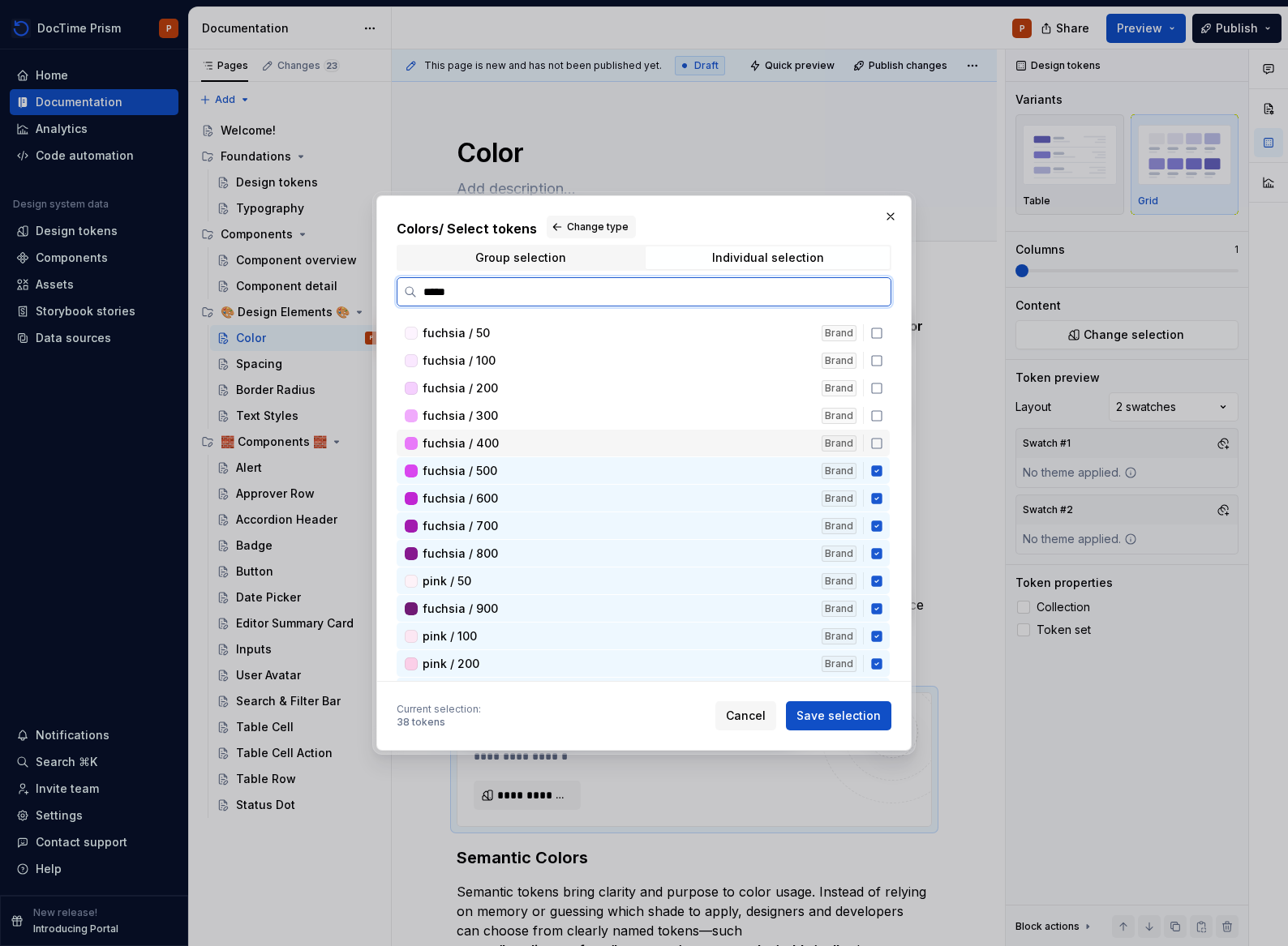
click at [874, 431] on div "fuchsia / 400 Brand" at bounding box center [643, 443] width 493 height 27
click at [877, 405] on div "fuchsia / 300 Brand" at bounding box center [643, 415] width 493 height 27
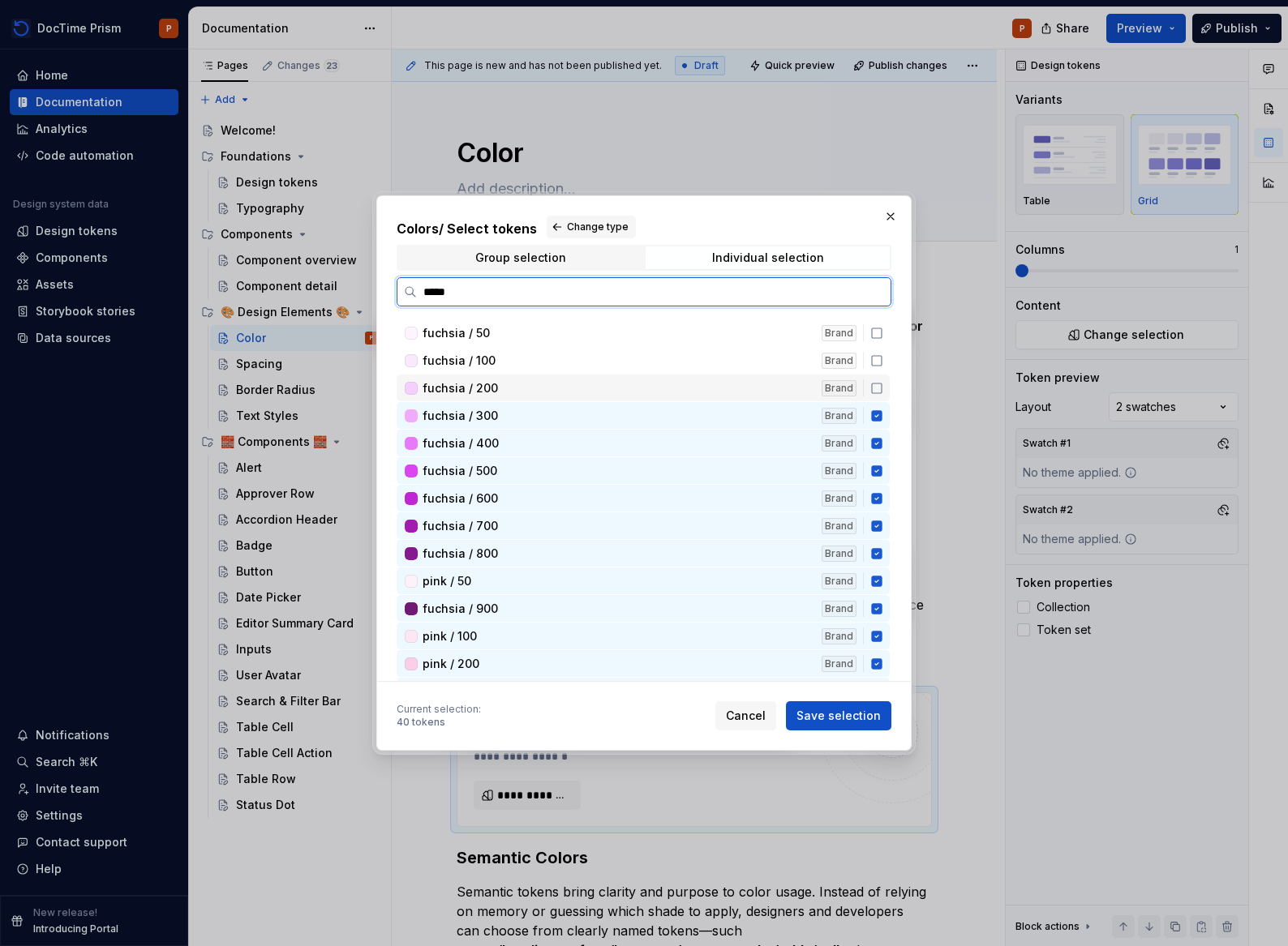
click at [871, 383] on icon at bounding box center [876, 388] width 10 height 10
click at [879, 362] on icon at bounding box center [877, 361] width 13 height 13
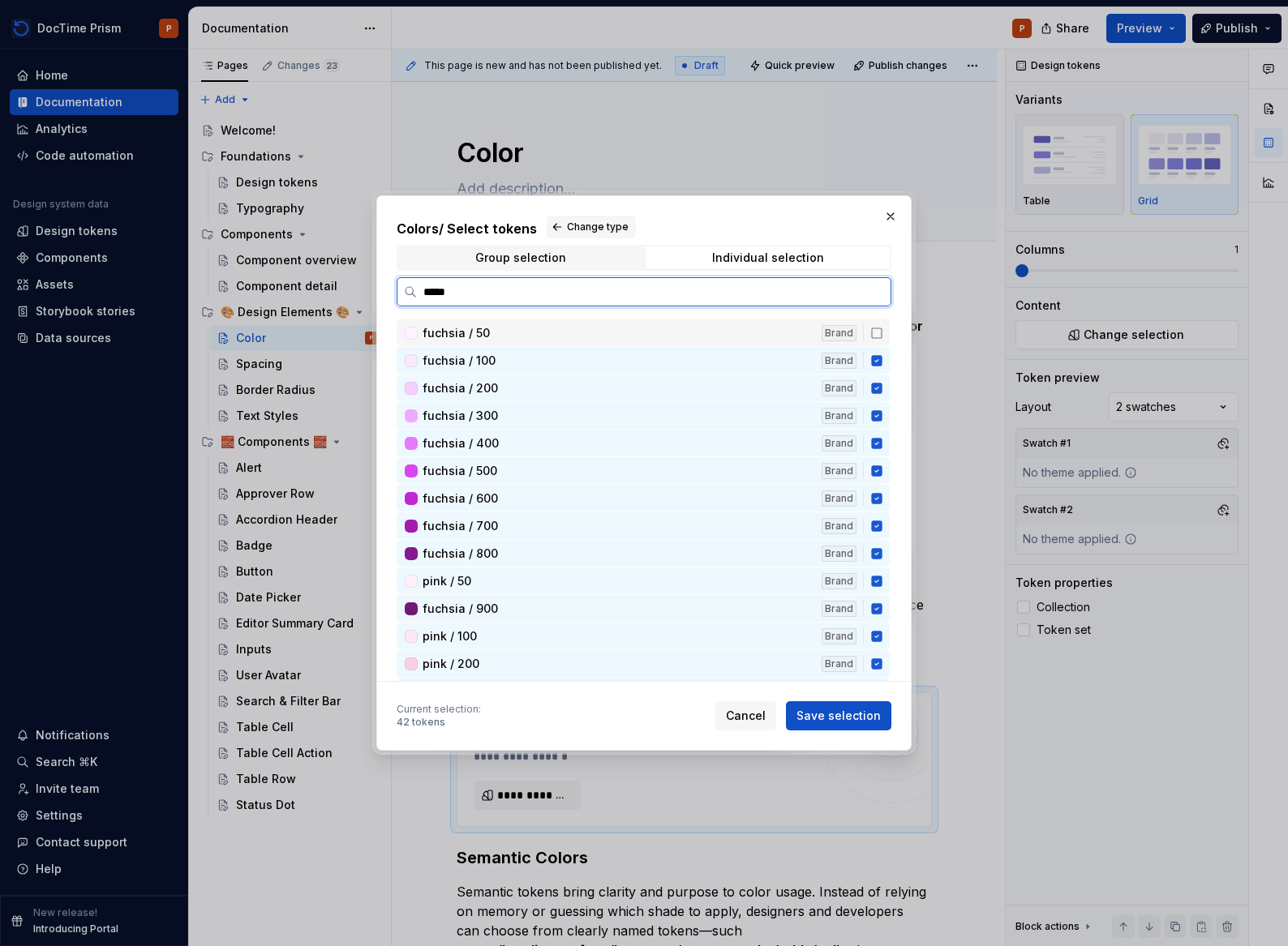
click at [874, 334] on icon at bounding box center [877, 334] width 13 height 13
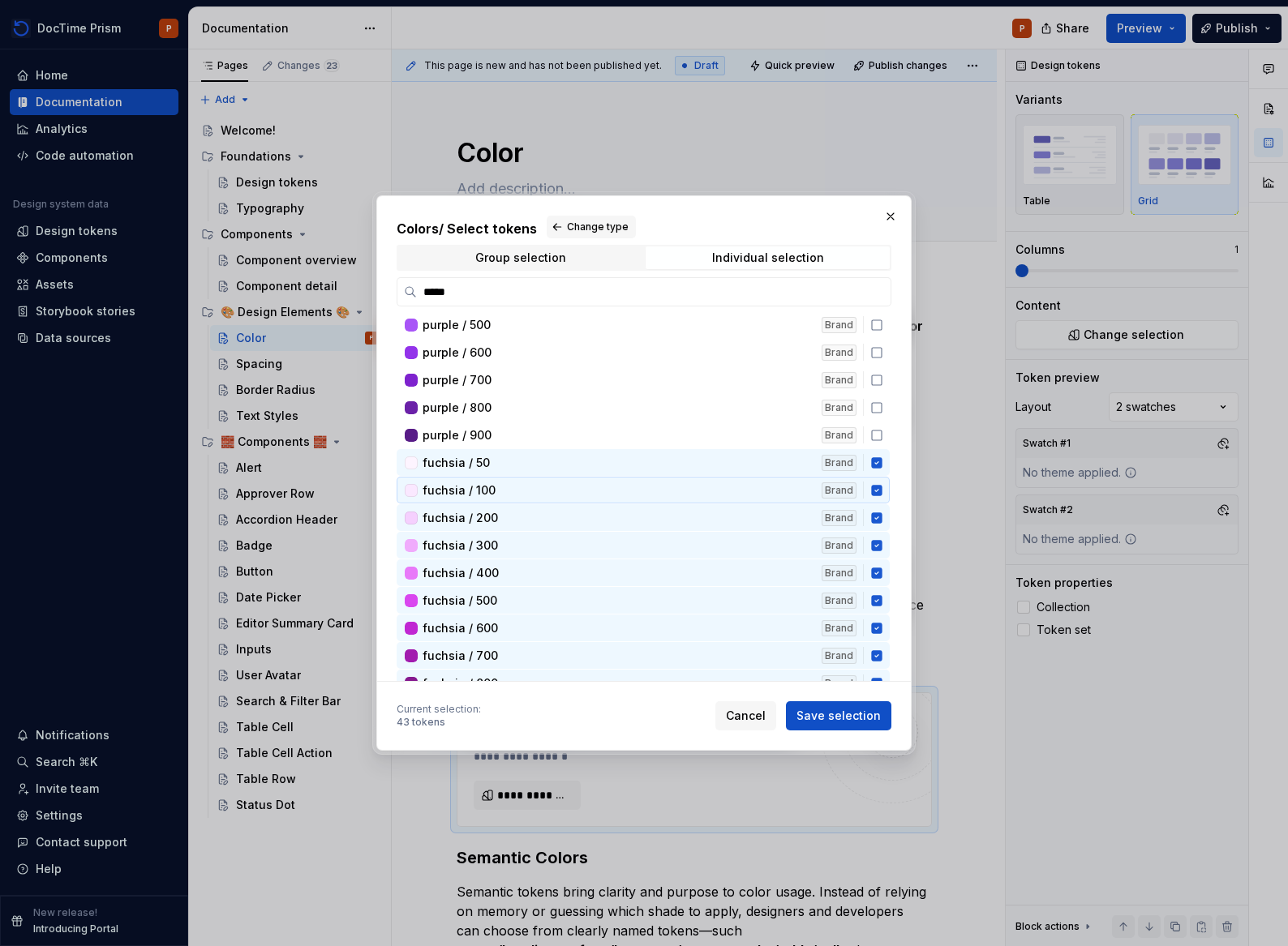
scroll to position [4083, 0]
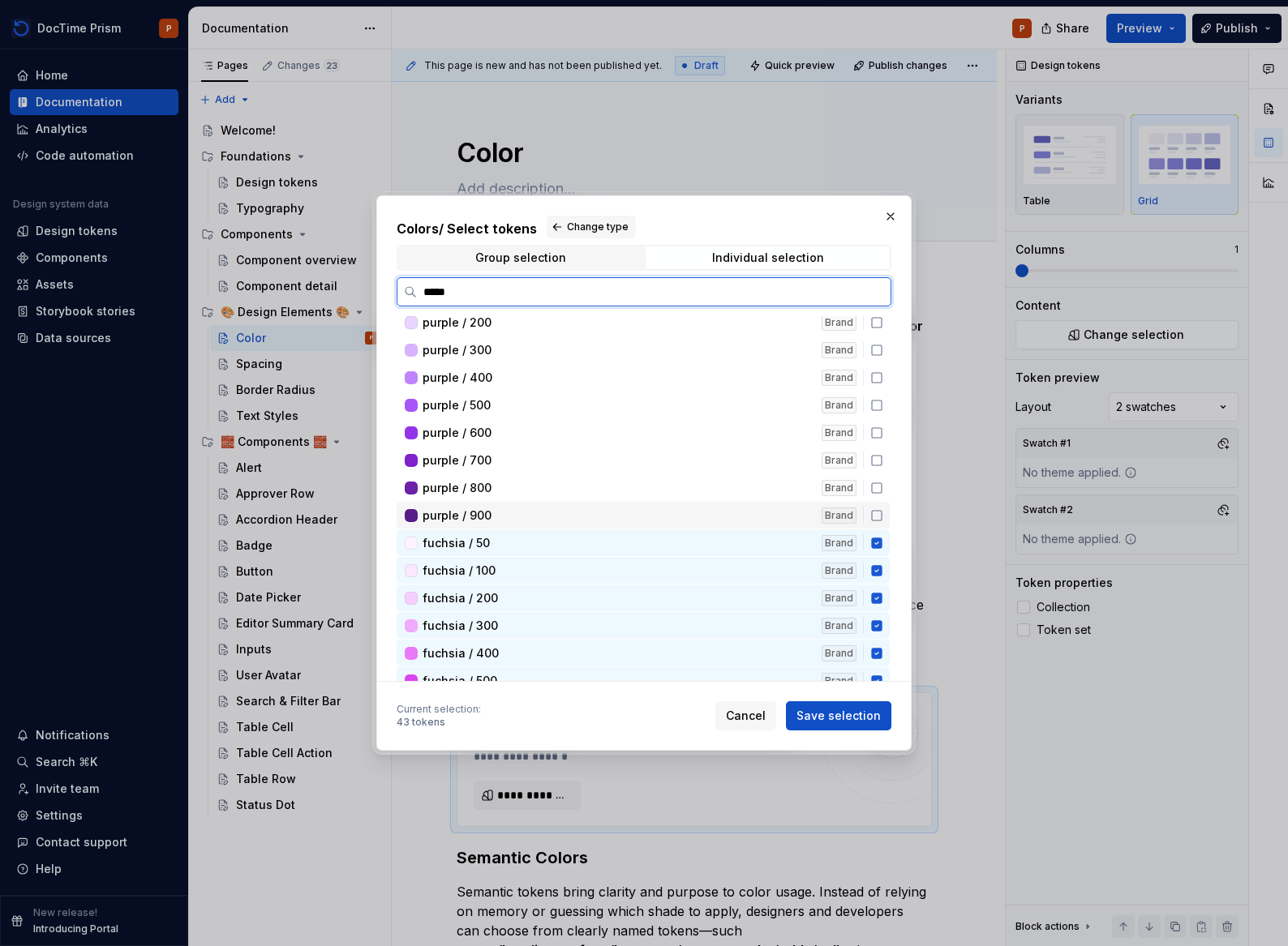
click at [879, 522] on div "purple / 900 Brand" at bounding box center [643, 515] width 493 height 27
click at [875, 492] on icon at bounding box center [877, 488] width 13 height 13
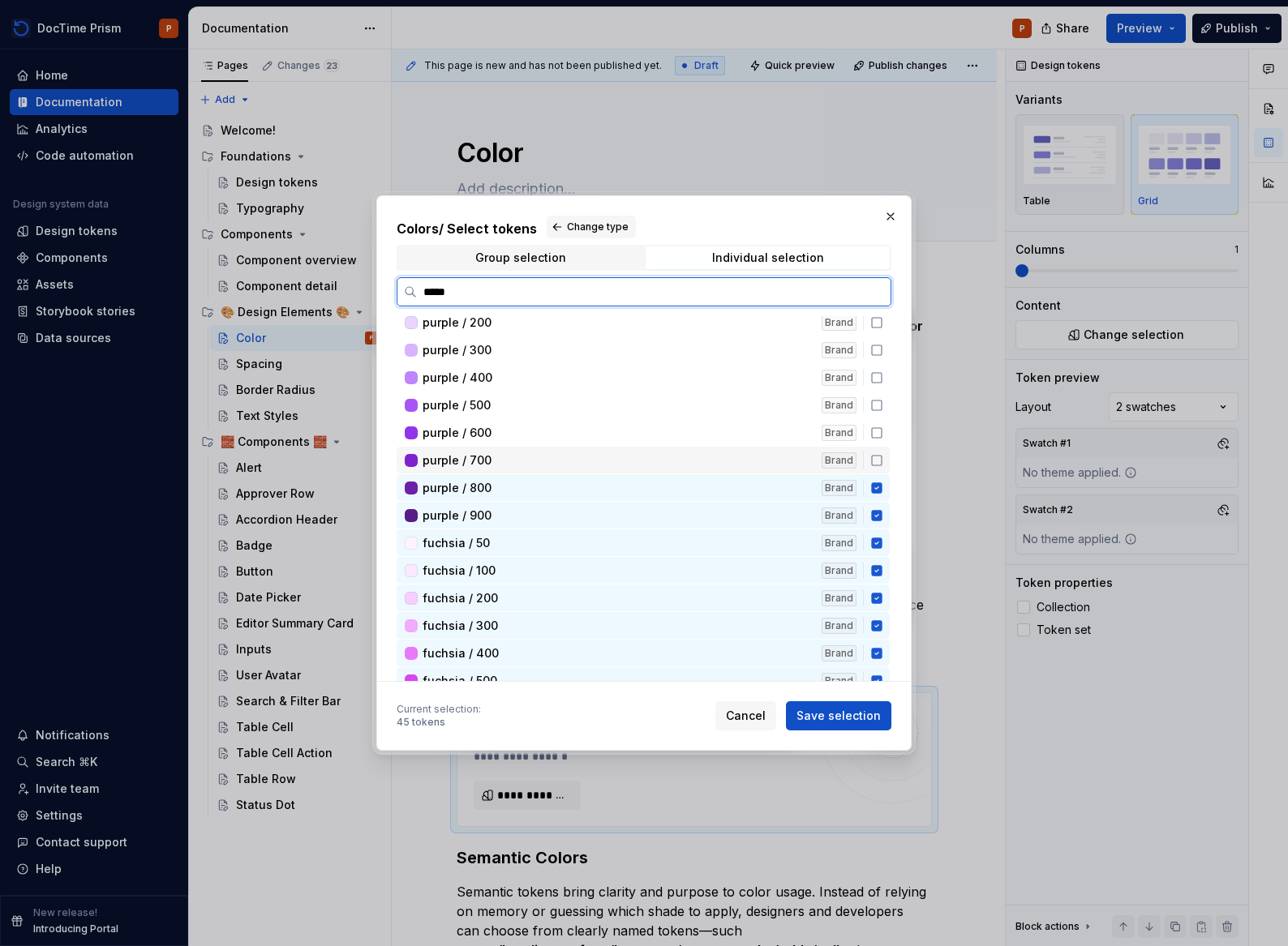
click at [873, 456] on icon at bounding box center [877, 460] width 13 height 13
click at [872, 415] on div "purple / 500 Brand" at bounding box center [643, 405] width 493 height 27
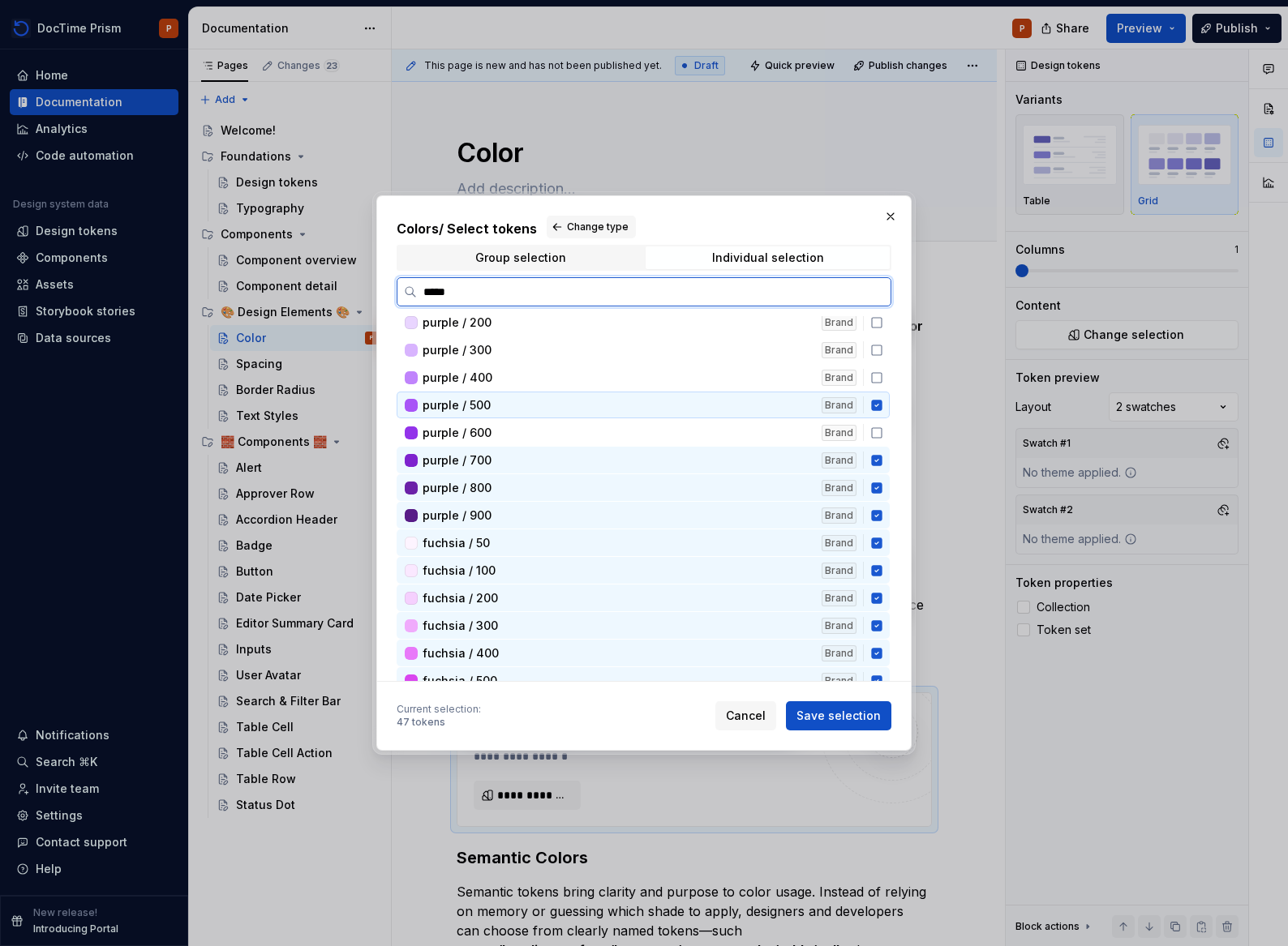
click at [874, 427] on icon at bounding box center [877, 433] width 13 height 13
click at [876, 371] on icon at bounding box center [877, 377] width 13 height 13
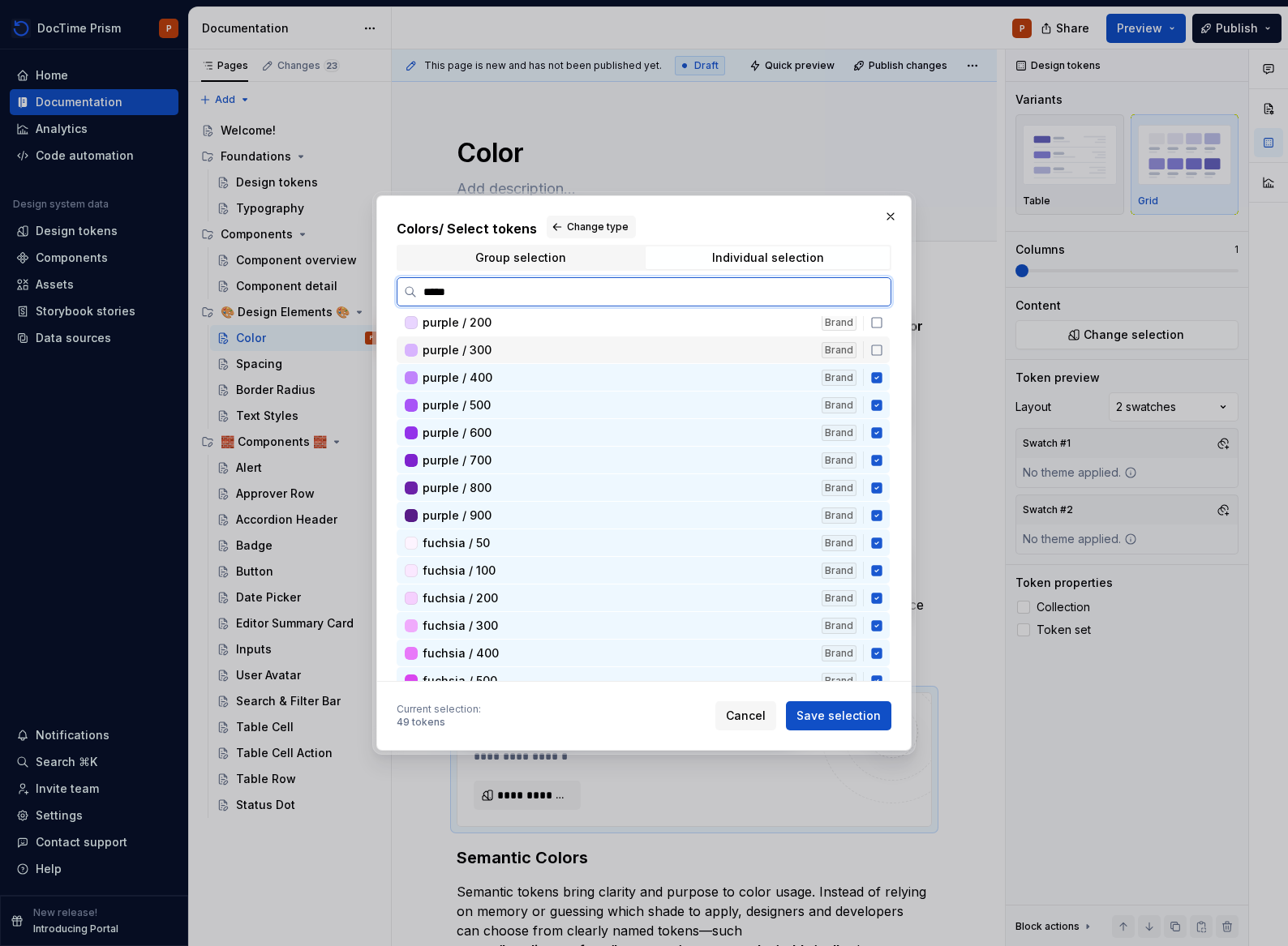
click at [875, 354] on icon at bounding box center [877, 350] width 13 height 13
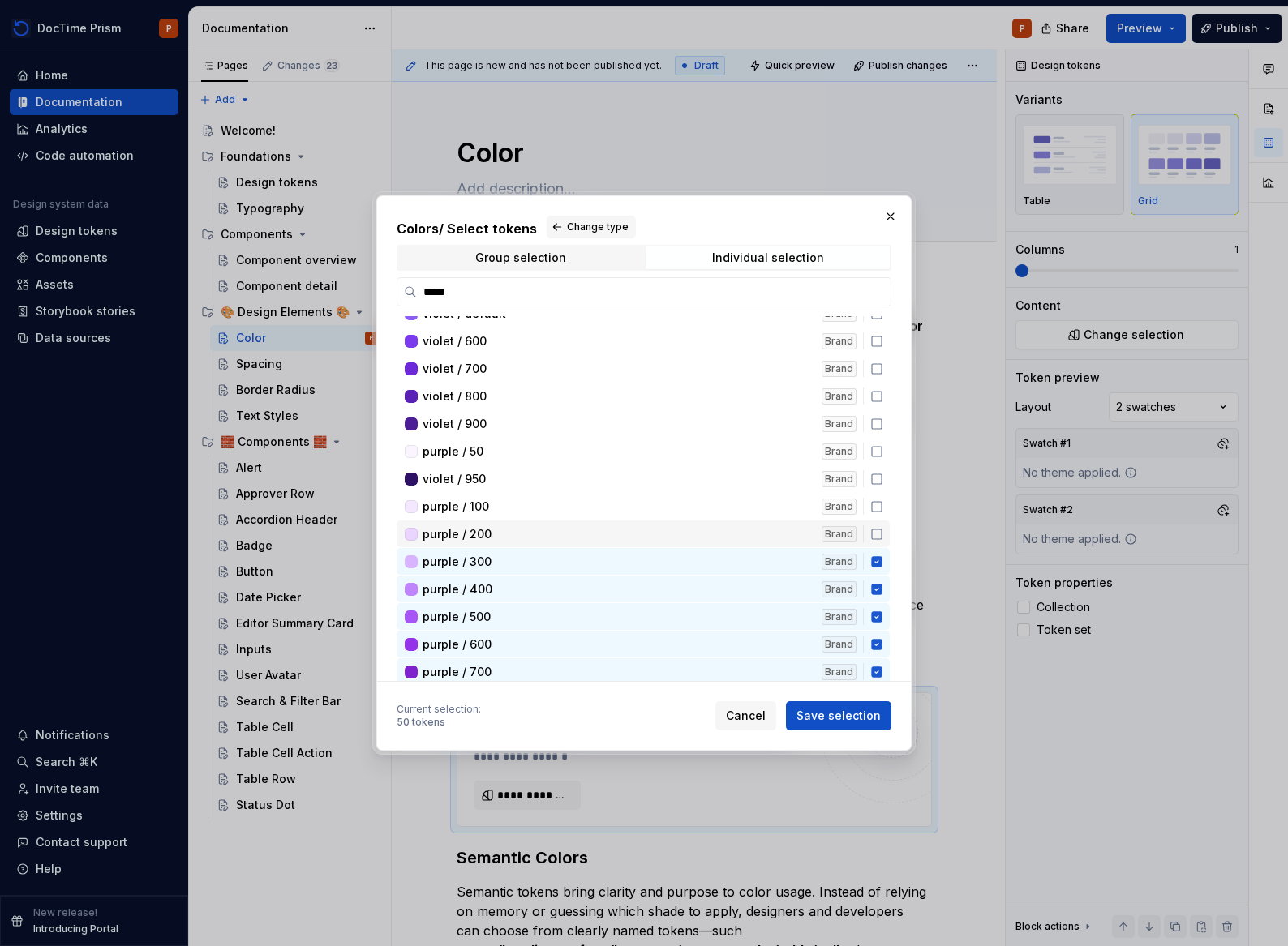
scroll to position [3857, 0]
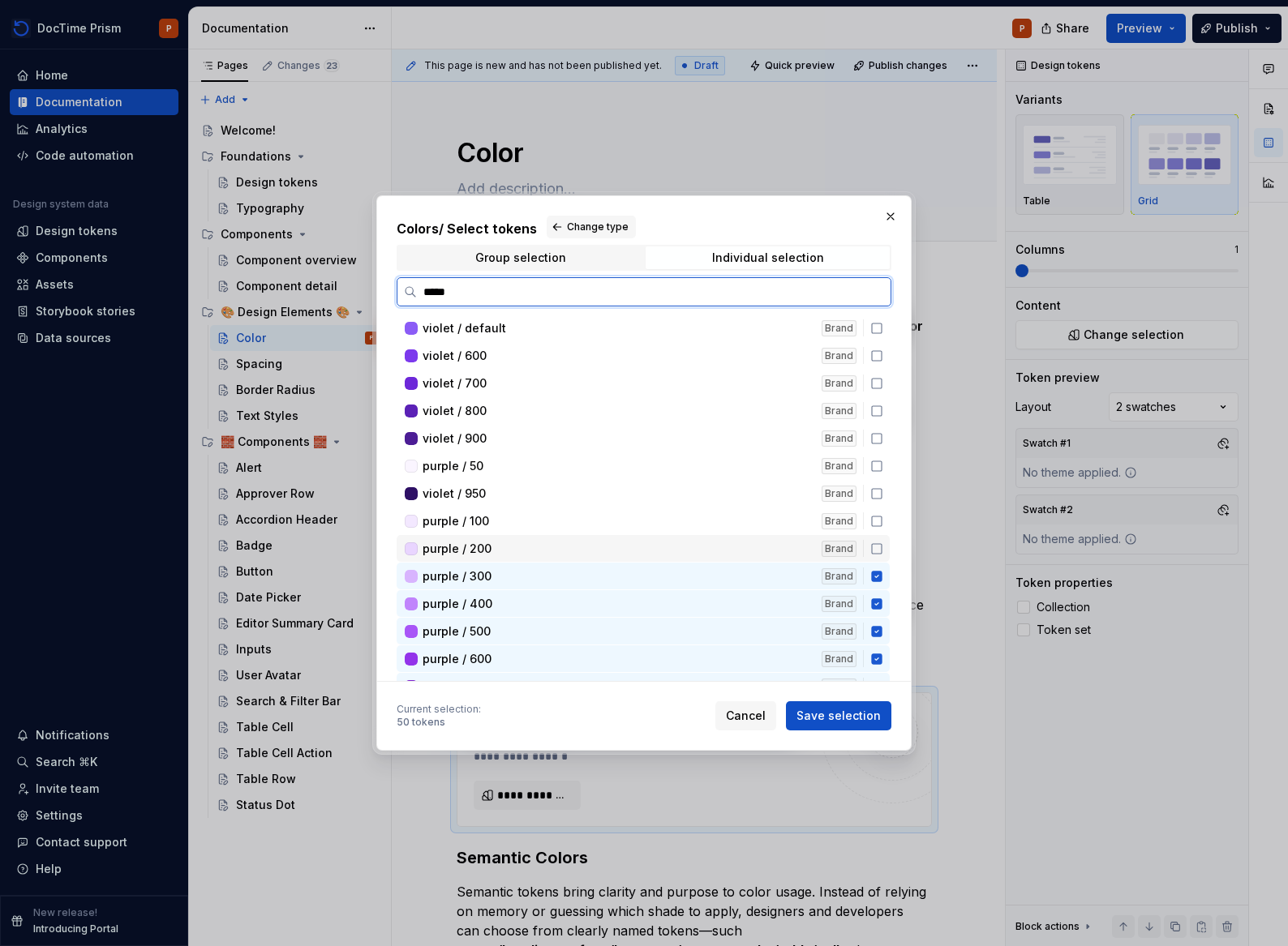
click at [872, 544] on icon at bounding box center [876, 549] width 10 height 10
click at [880, 521] on icon at bounding box center [877, 521] width 13 height 13
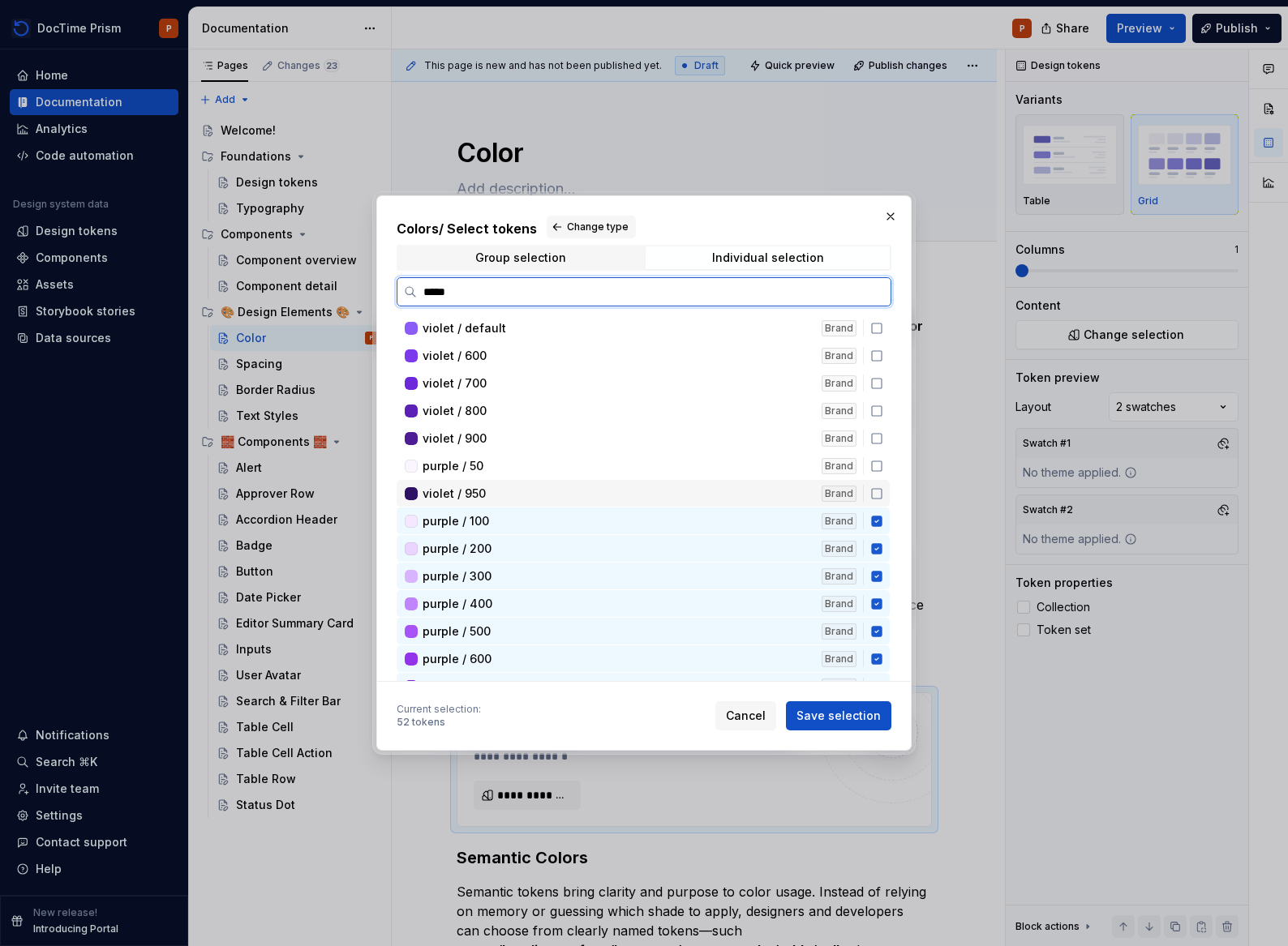
click at [872, 483] on div "violet / 950 Brand" at bounding box center [643, 493] width 493 height 27
click at [876, 464] on icon at bounding box center [877, 466] width 13 height 13
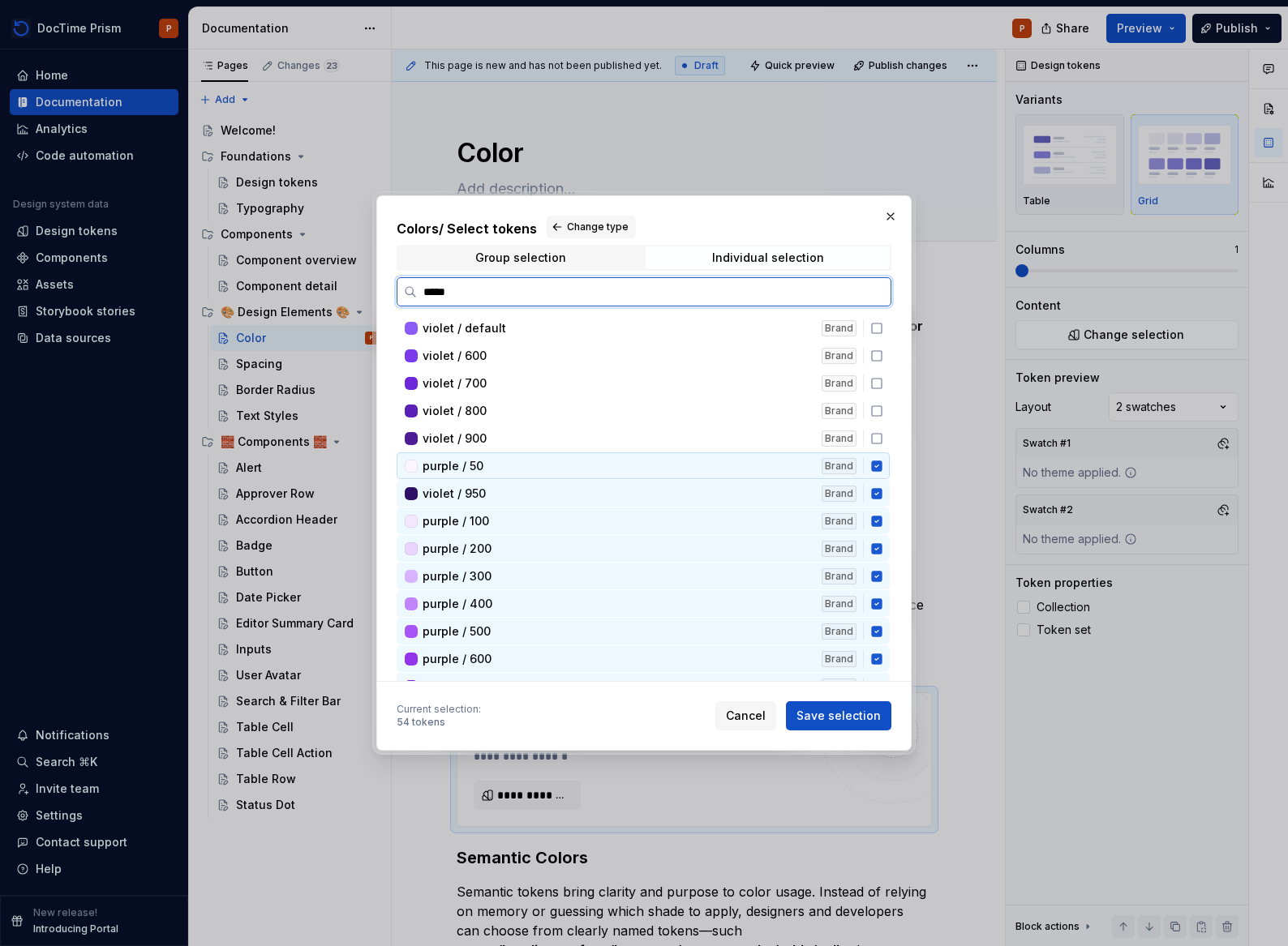
click at [875, 421] on div "violet / 800 Brand" at bounding box center [643, 411] width 493 height 27
click at [878, 431] on div "violet / 900 Brand" at bounding box center [643, 438] width 493 height 27
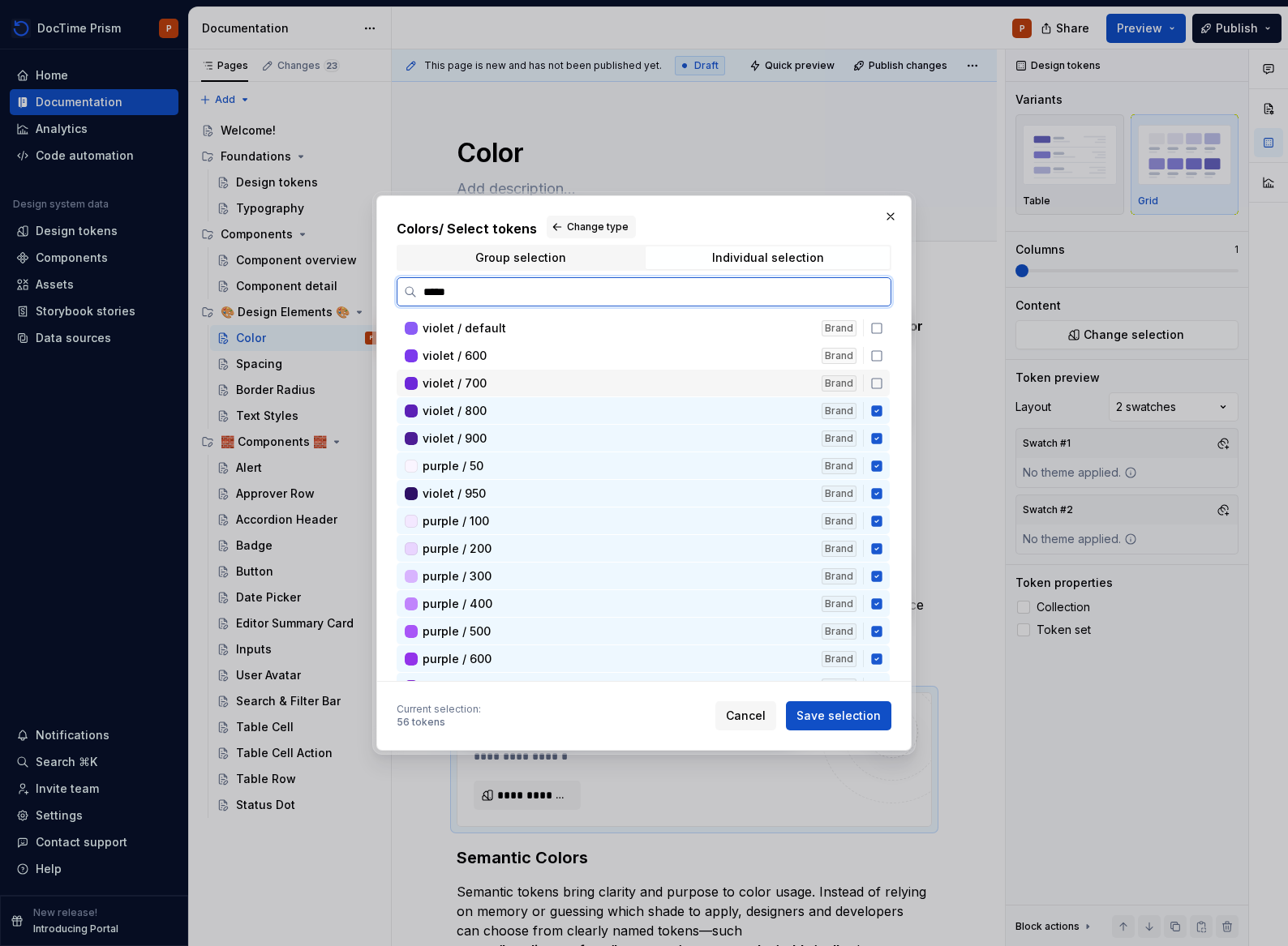
click at [875, 383] on icon at bounding box center [877, 383] width 13 height 13
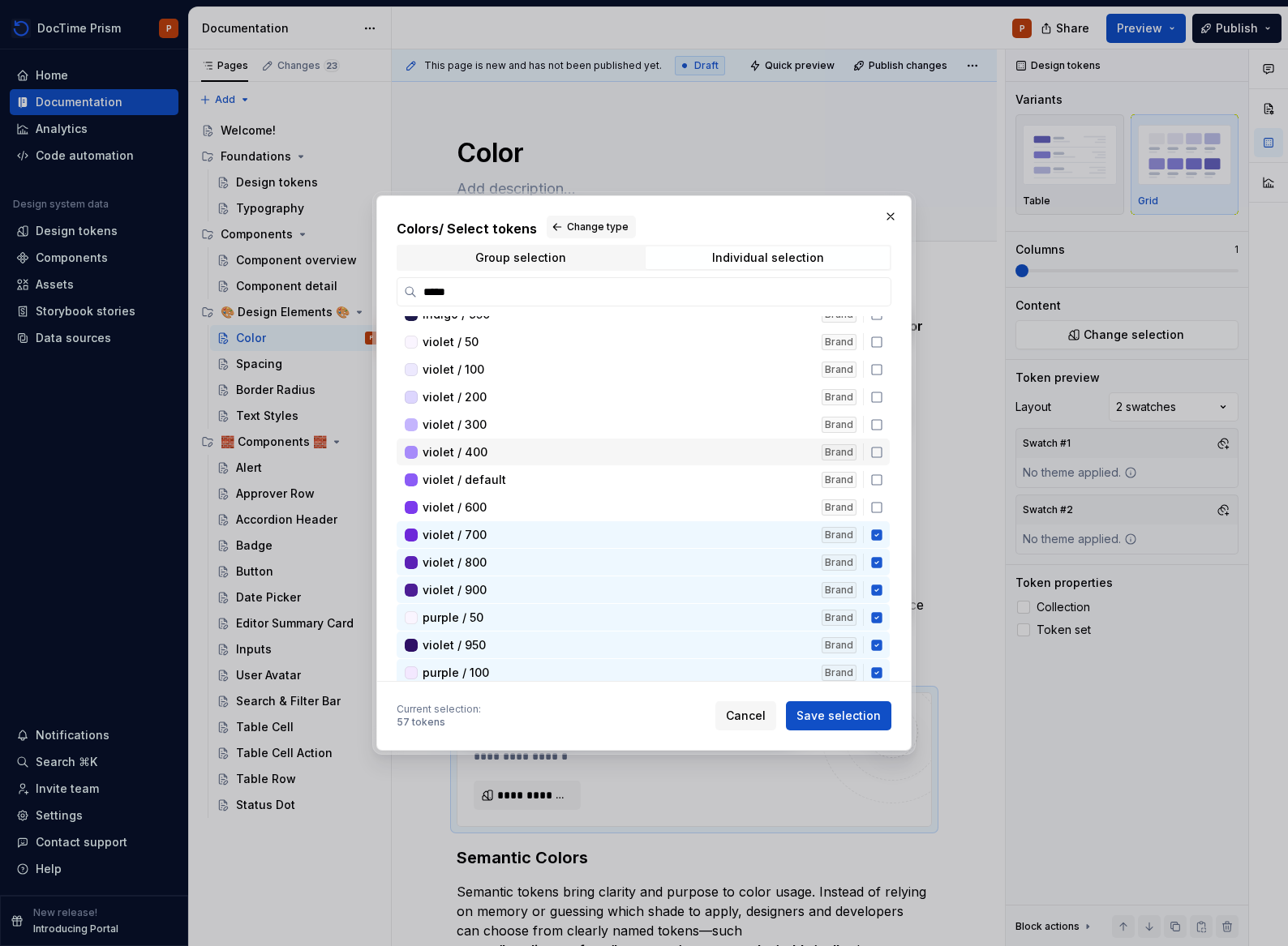
scroll to position [3716, 0]
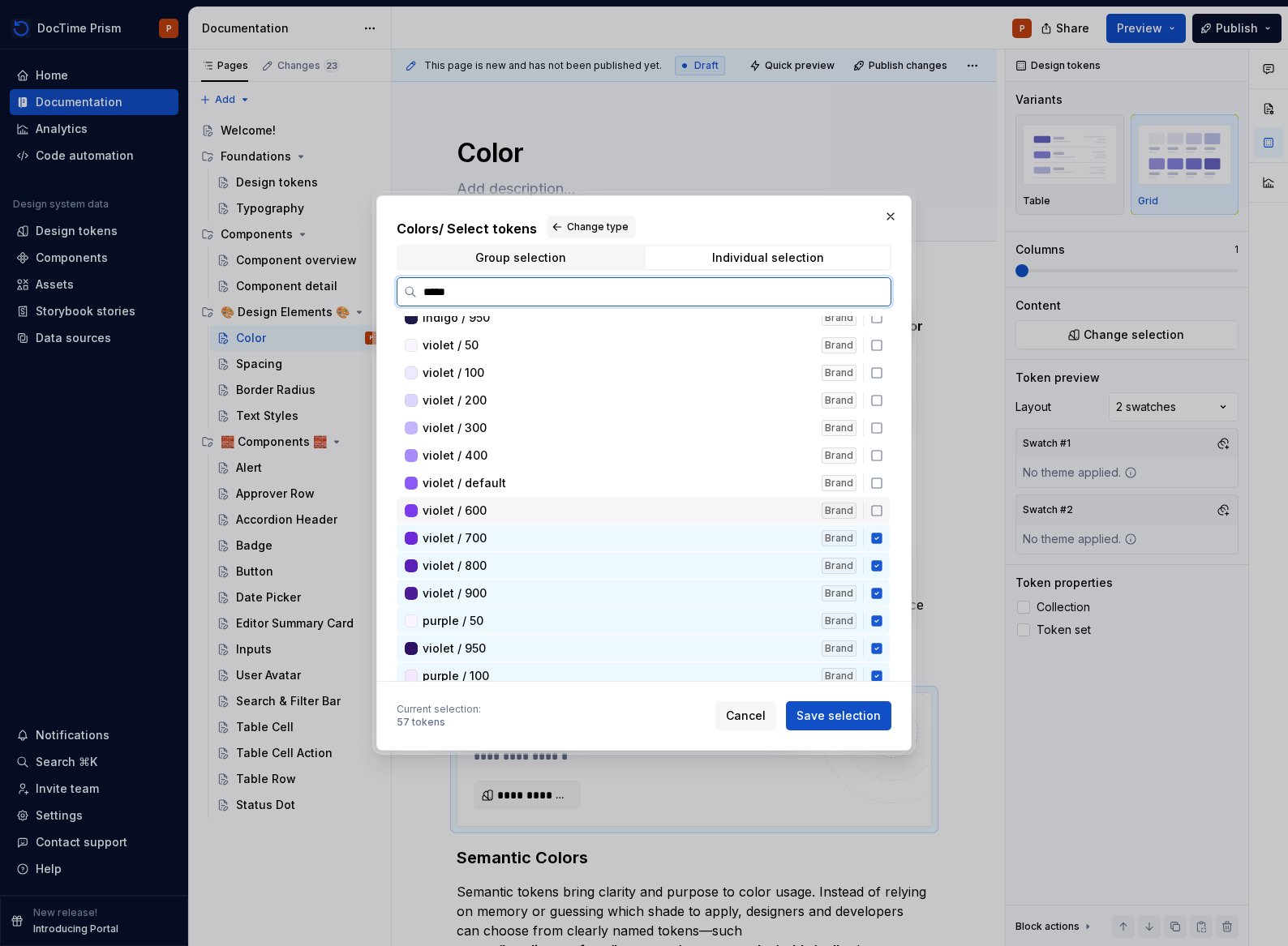
click at [873, 506] on icon at bounding box center [877, 511] width 13 height 13
click at [873, 476] on icon at bounding box center [877, 483] width 13 height 13
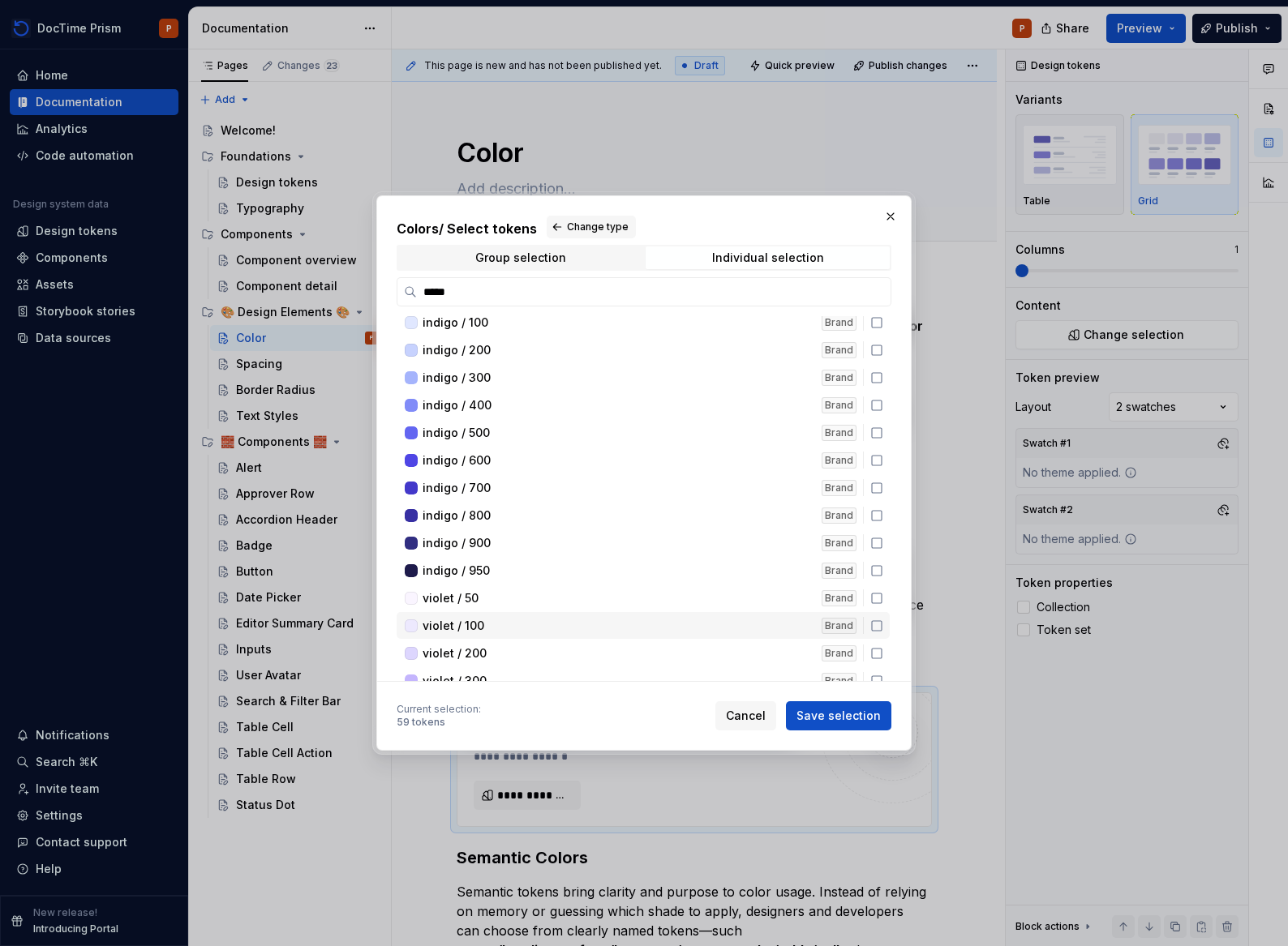
scroll to position [3596, 0]
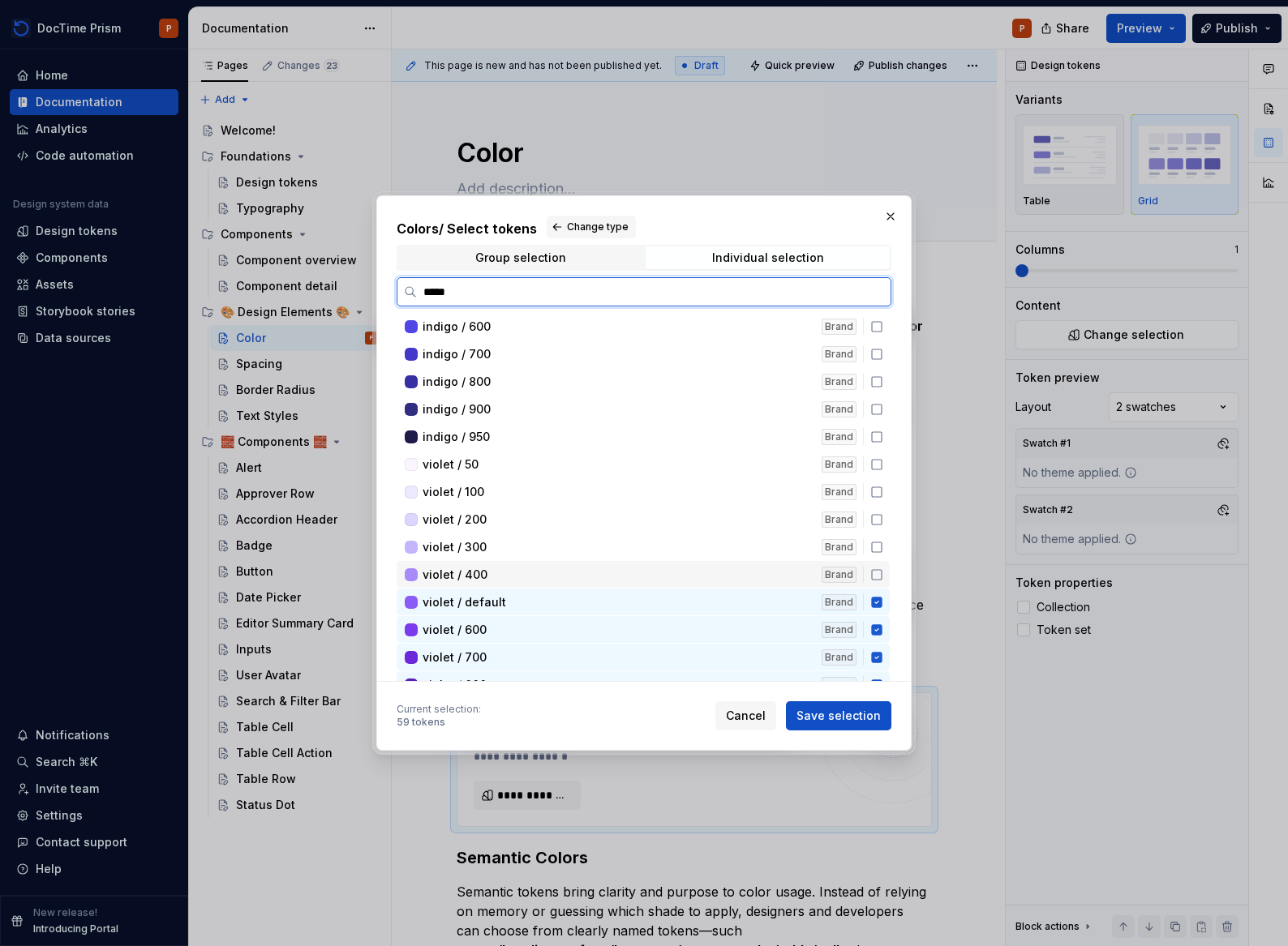
click at [875, 569] on icon at bounding box center [877, 575] width 13 height 13
click at [877, 550] on icon at bounding box center [877, 548] width 13 height 13
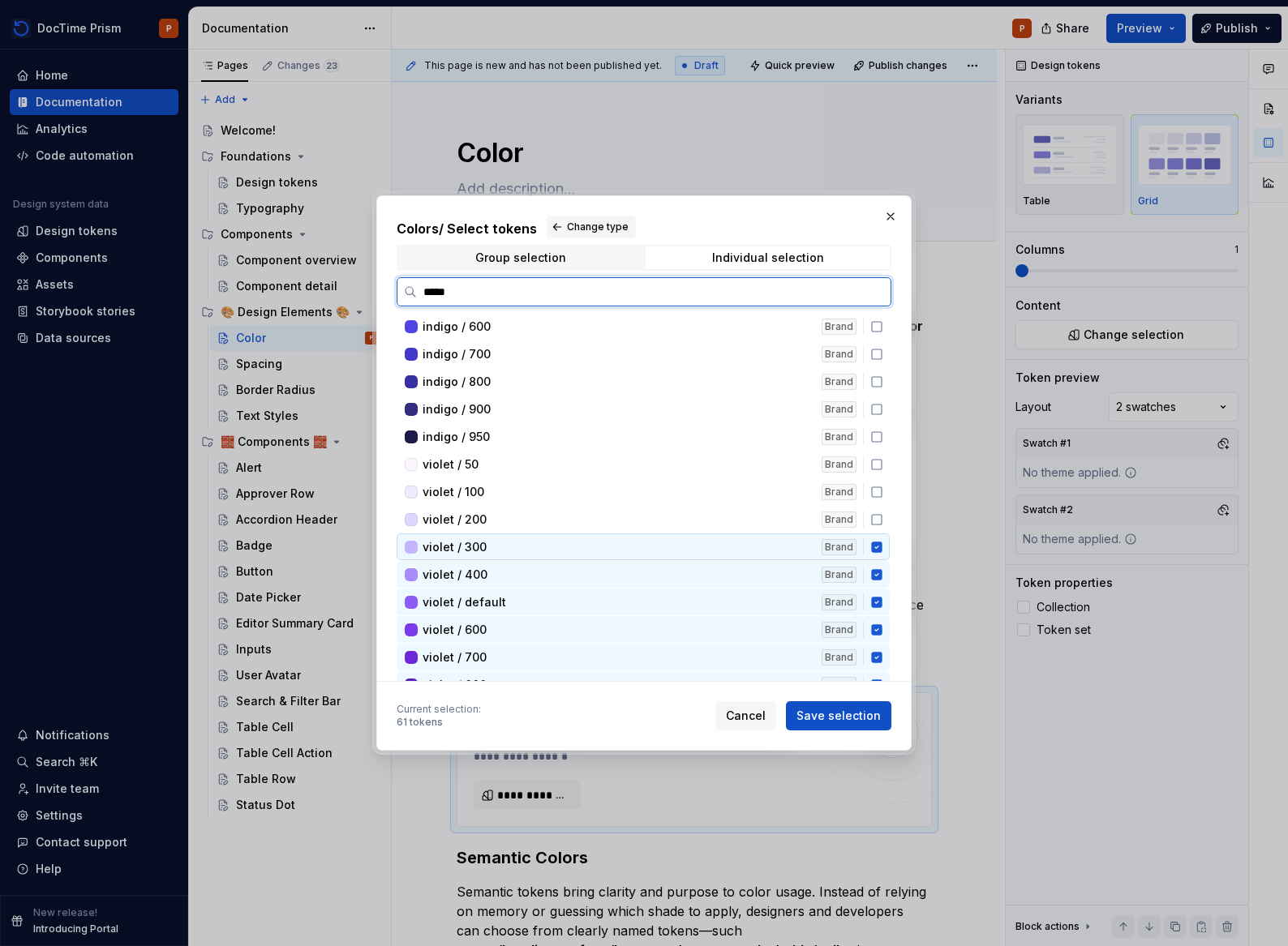
click at [873, 533] on div "violet / 300 Brand" at bounding box center [643, 547] width 493 height 27
click at [878, 519] on icon at bounding box center [877, 520] width 13 height 13
click at [883, 544] on div "violet / 300 Brand" at bounding box center [643, 547] width 493 height 27
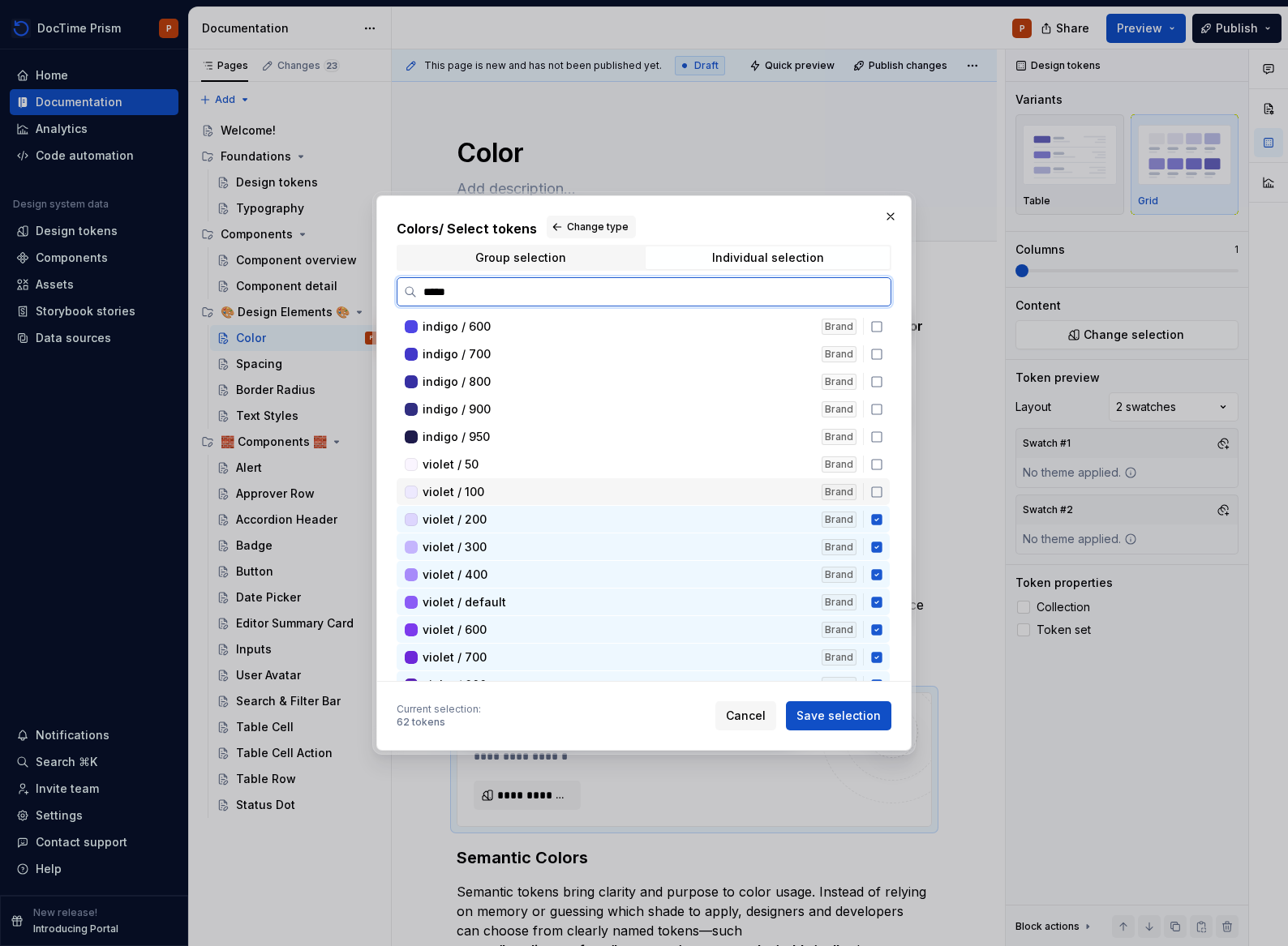
click at [877, 493] on icon at bounding box center [877, 492] width 13 height 13
click at [876, 454] on div "violet / 50 Brand" at bounding box center [643, 464] width 493 height 27
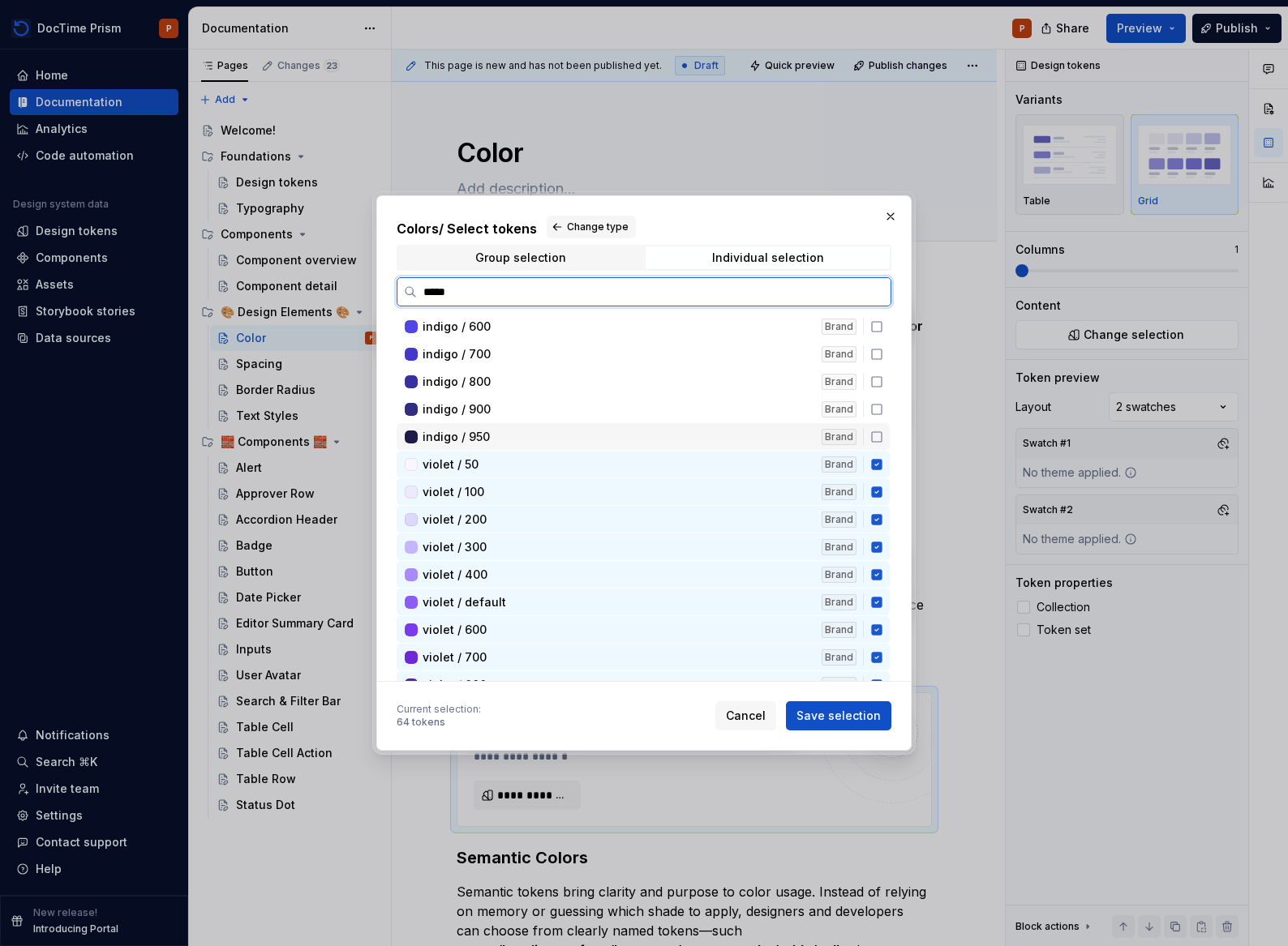
click at [876, 436] on icon at bounding box center [877, 437] width 13 height 13
click at [883, 406] on div "indigo / 900 Brand" at bounding box center [643, 409] width 493 height 27
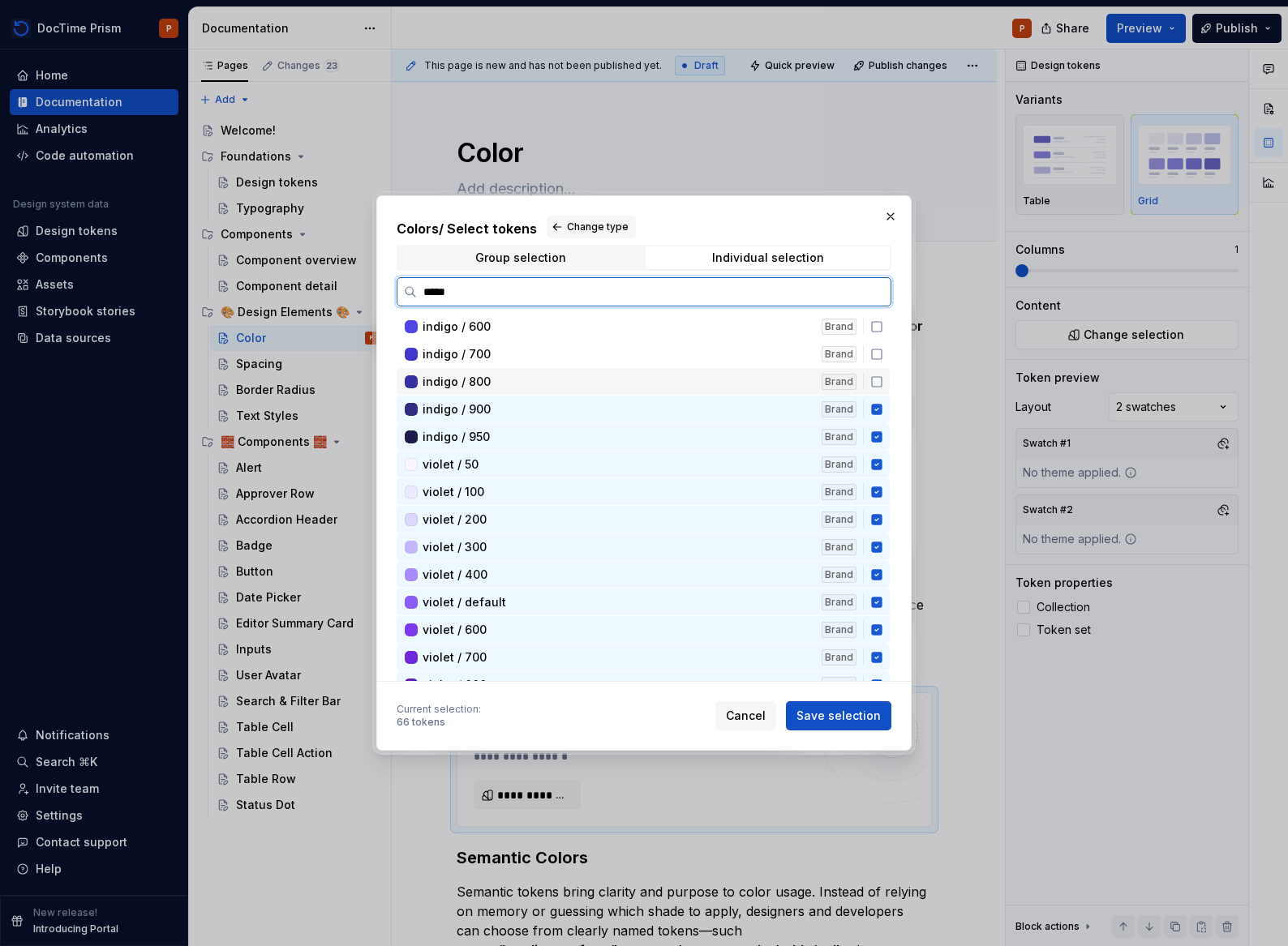
click at [880, 378] on div "indigo / 800 Brand" at bounding box center [643, 381] width 493 height 27
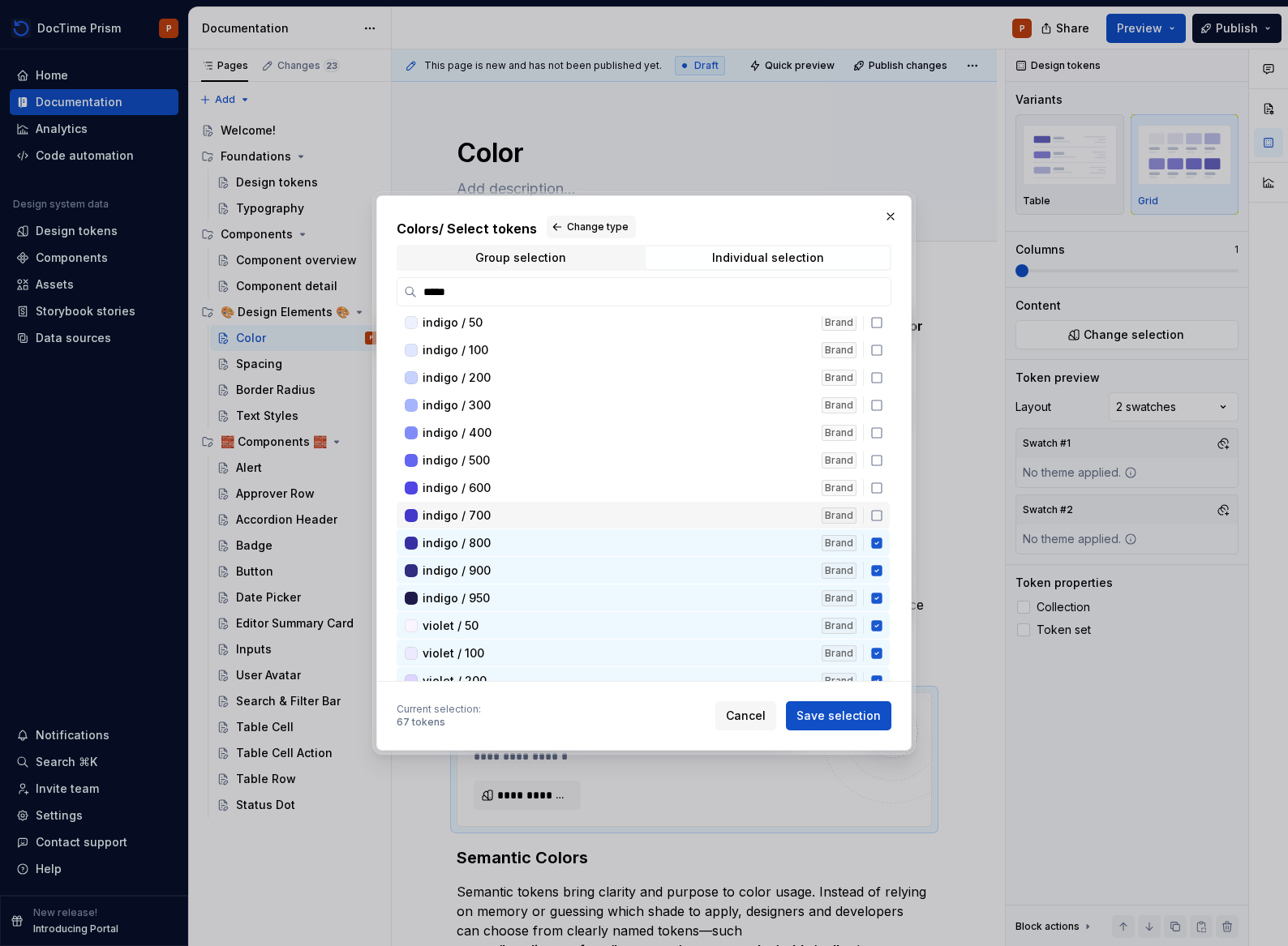
scroll to position [3408, 0]
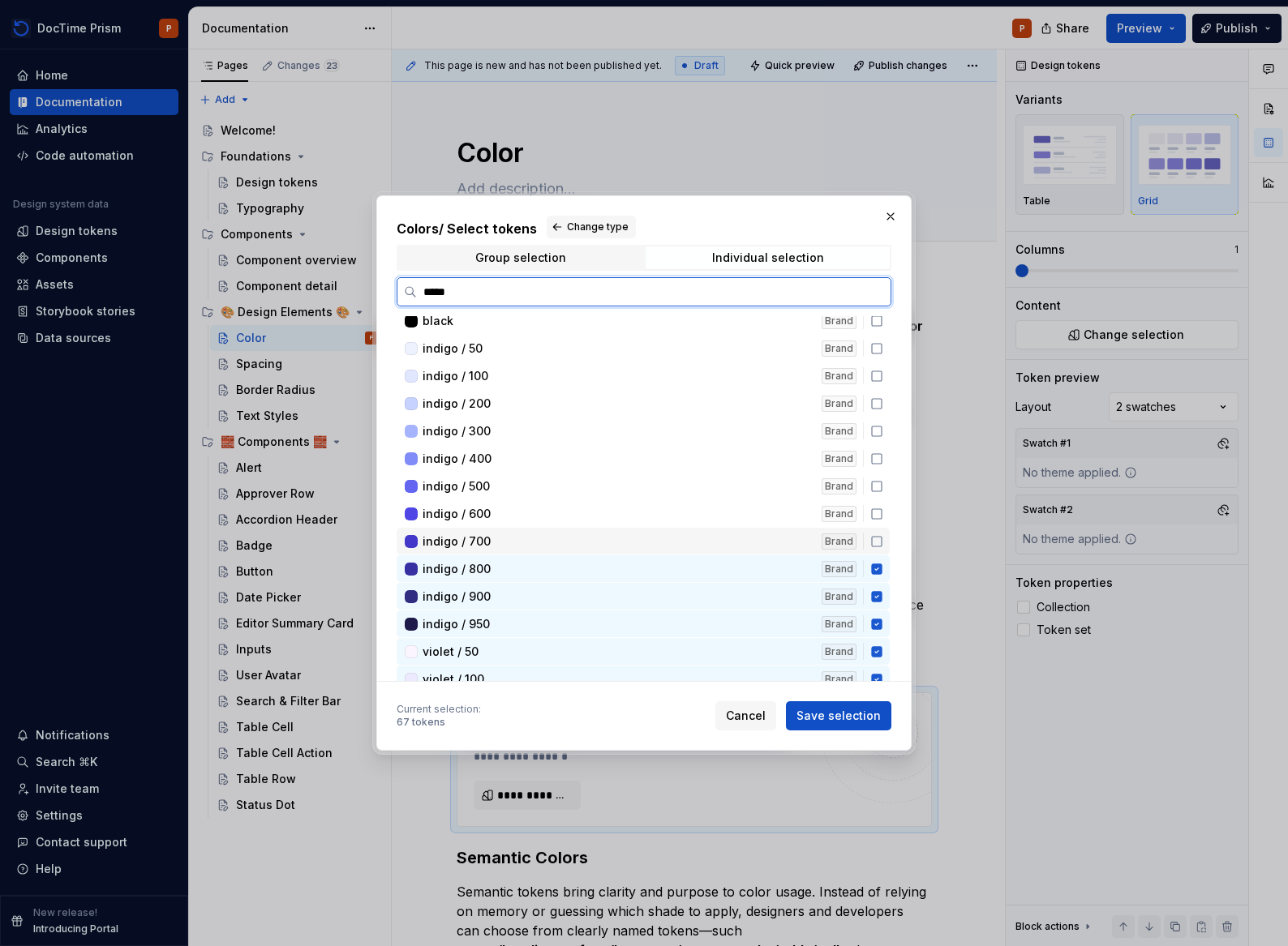
click at [871, 543] on icon at bounding box center [876, 541] width 10 height 10
click at [872, 524] on div "indigo / 600 Brand" at bounding box center [643, 513] width 493 height 27
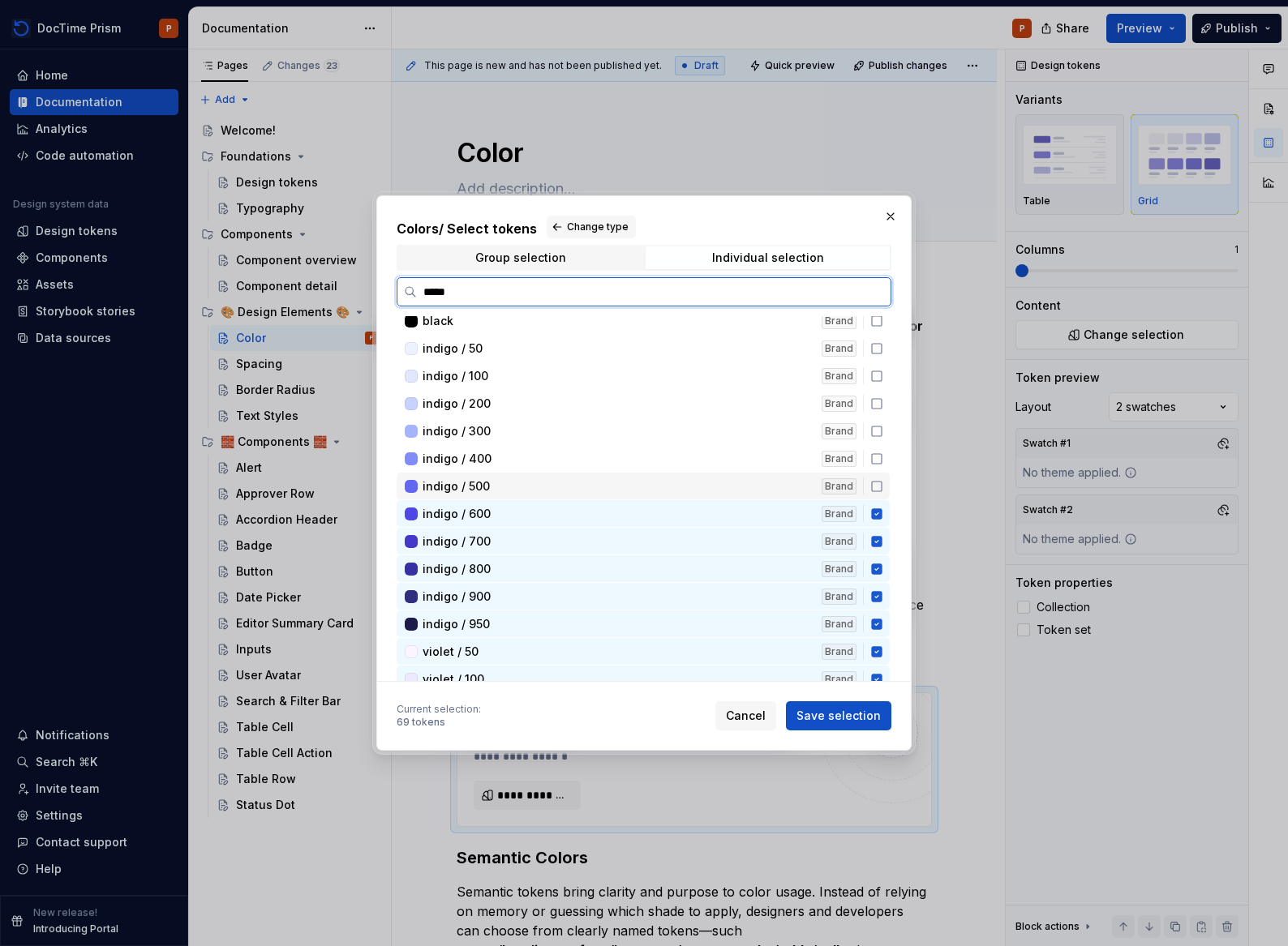
click at [871, 488] on icon at bounding box center [877, 487] width 13 height 13
click at [872, 454] on icon at bounding box center [877, 459] width 13 height 13
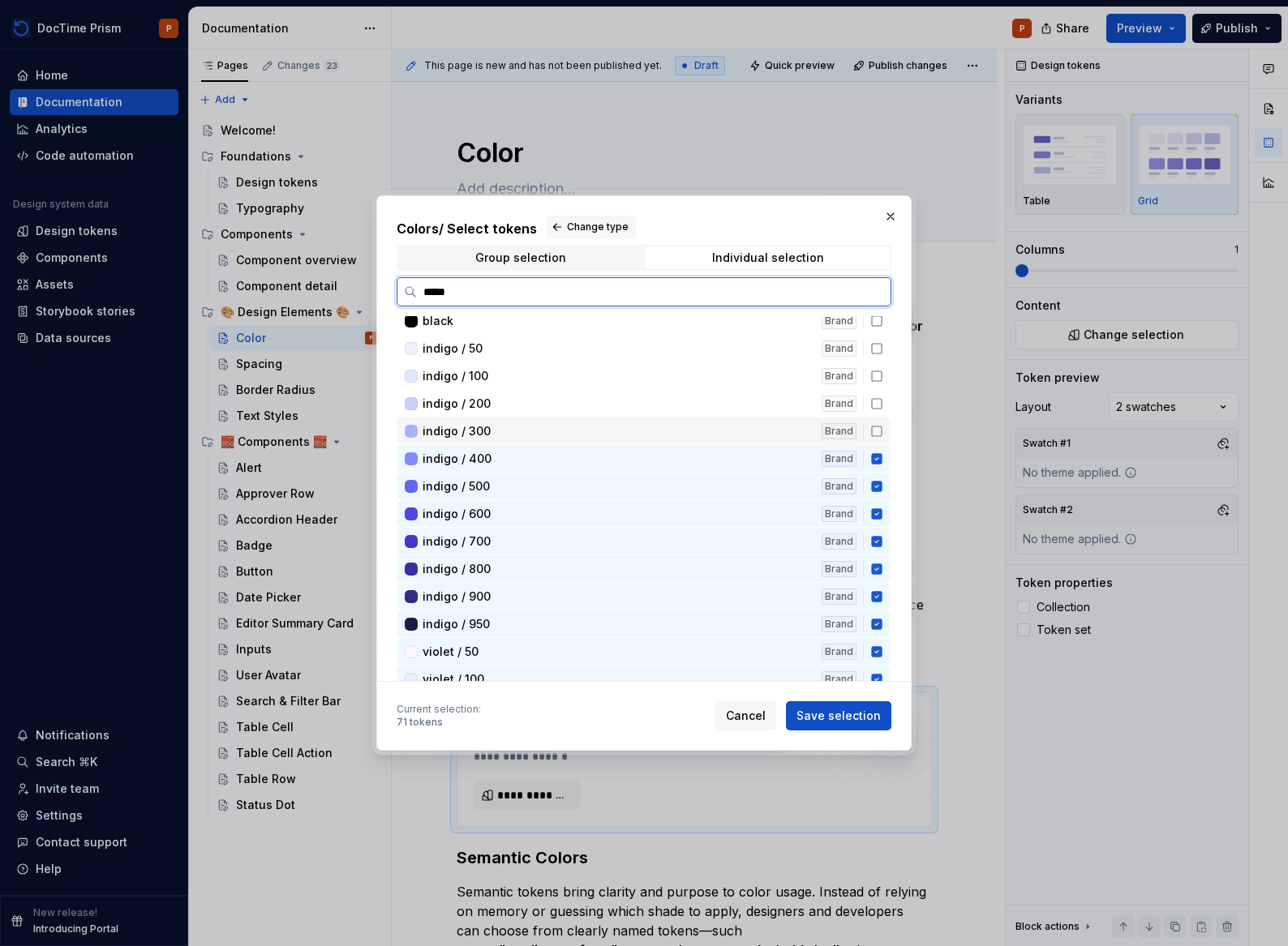
click at [873, 425] on icon at bounding box center [877, 432] width 13 height 13
click at [879, 394] on div "indigo / 200 Brand" at bounding box center [643, 403] width 493 height 27
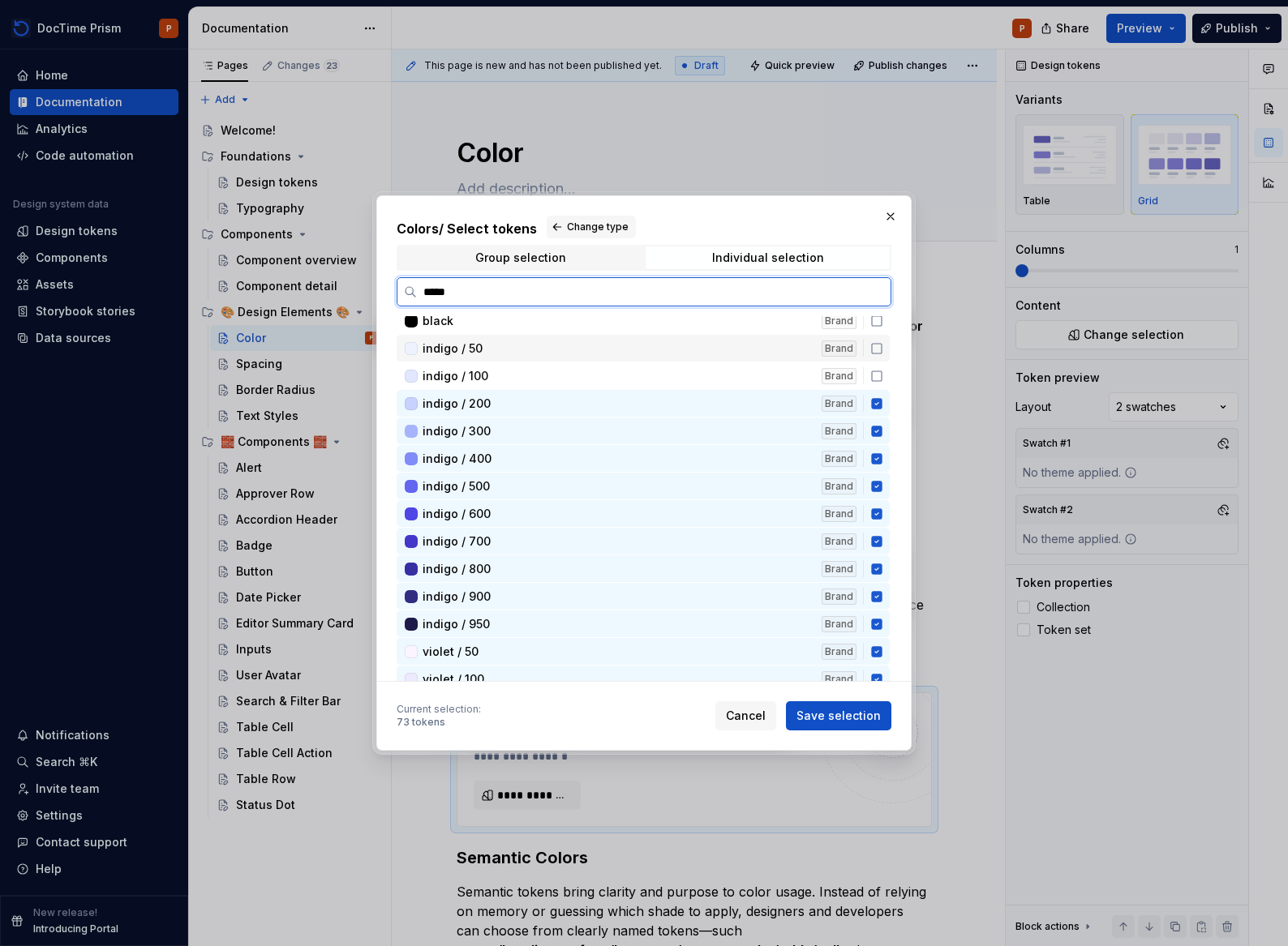
click at [882, 360] on div "indigo / 50 Brand" at bounding box center [643, 348] width 493 height 27
click at [877, 372] on icon at bounding box center [877, 376] width 13 height 13
click at [880, 317] on icon at bounding box center [876, 320] width 10 height 10
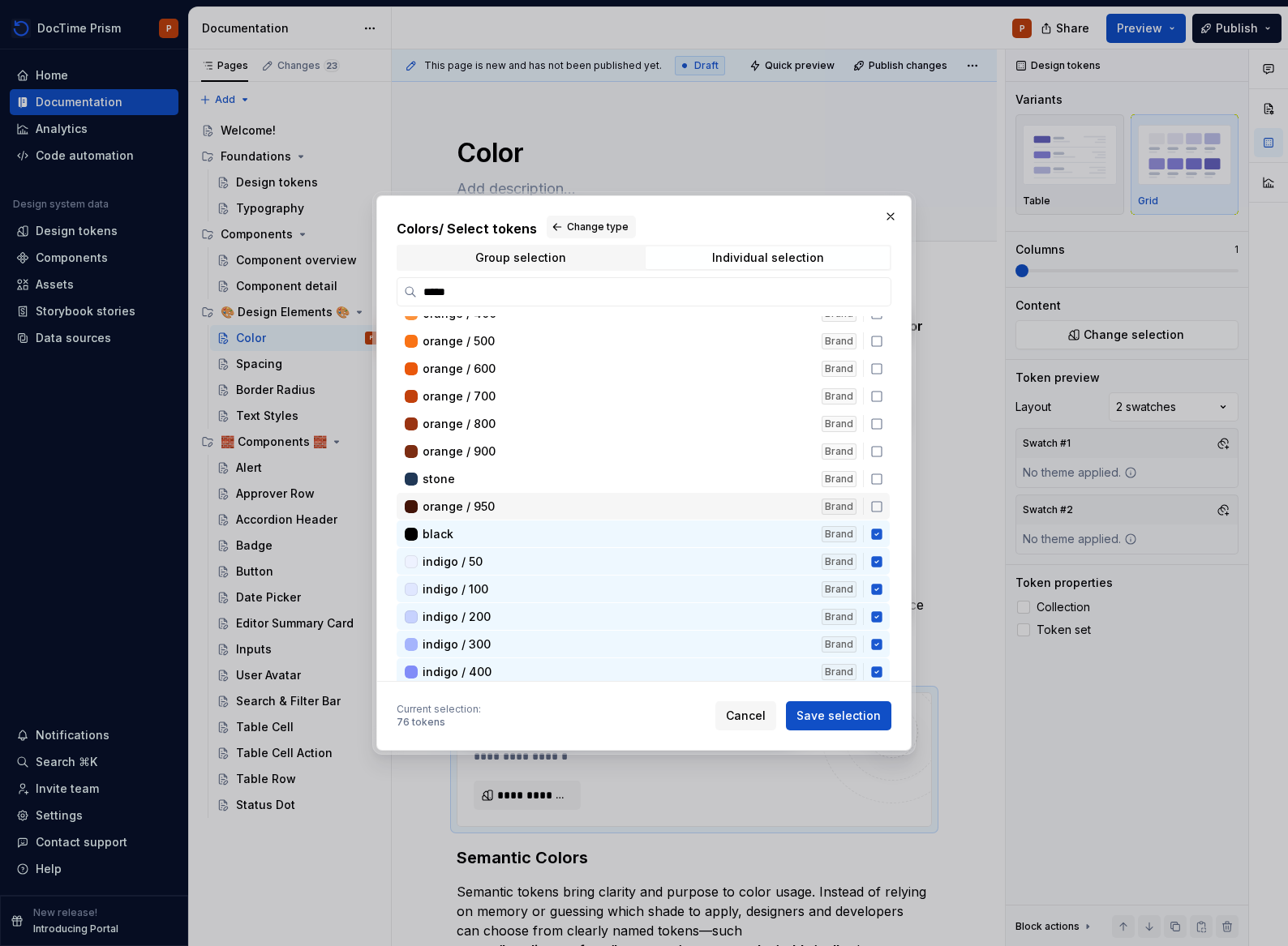
scroll to position [3205, 0]
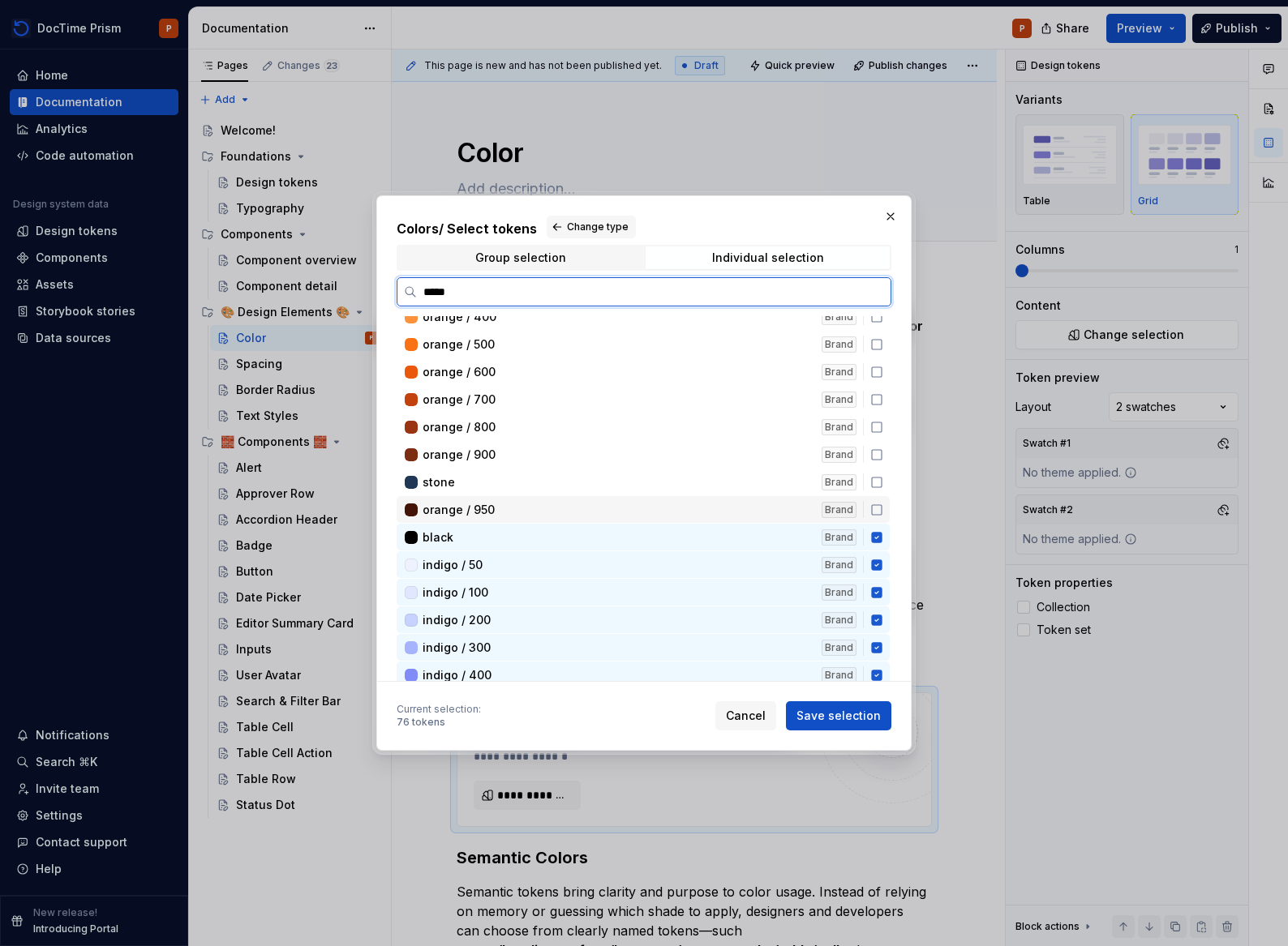
drag, startPoint x: 877, startPoint y: 509, endPoint x: 876, endPoint y: 497, distance: 12.0
click at [877, 509] on icon at bounding box center [877, 510] width 13 height 13
click at [874, 486] on icon at bounding box center [876, 482] width 10 height 10
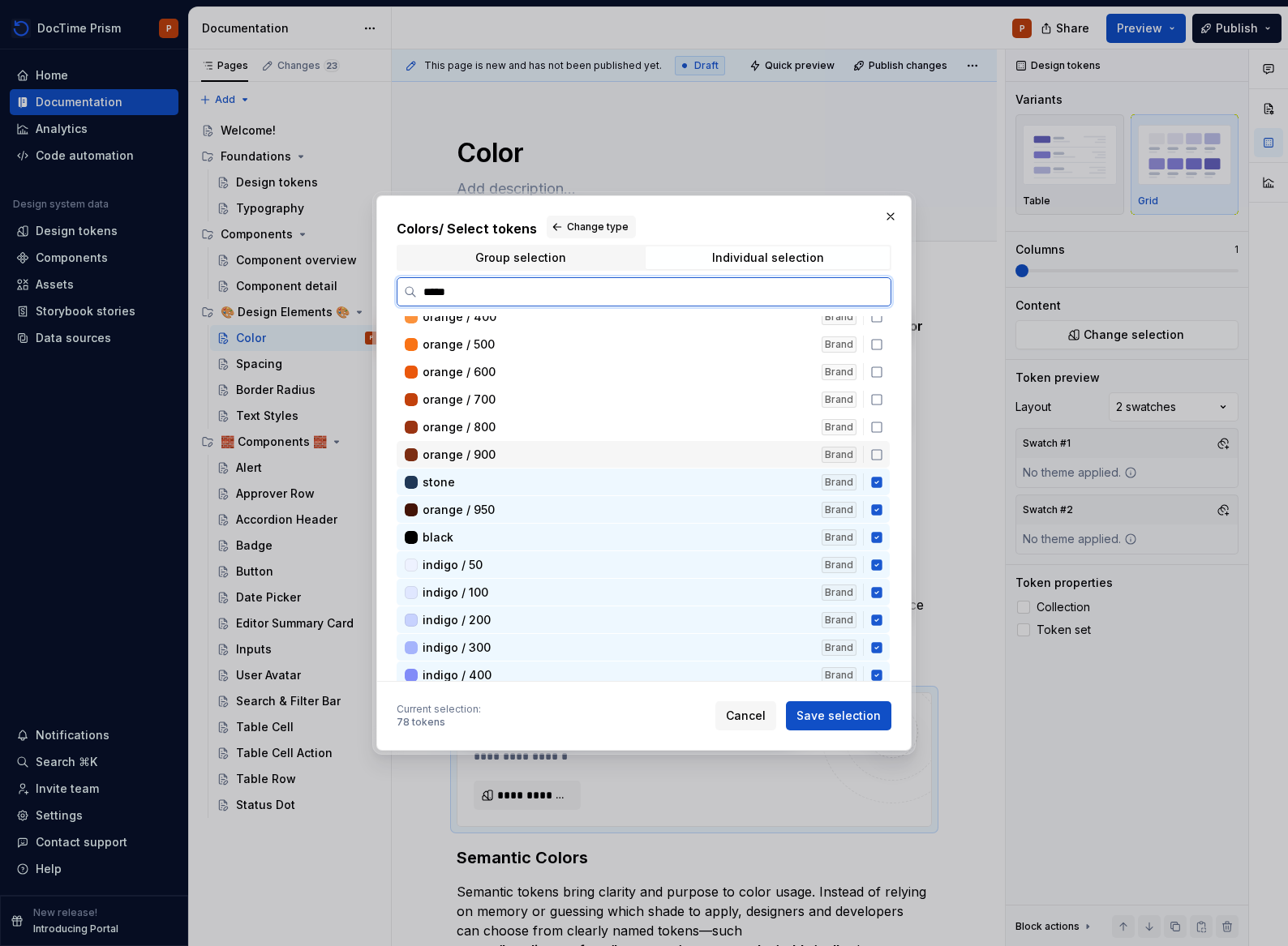
click at [872, 453] on icon at bounding box center [877, 454] width 13 height 13
click at [874, 432] on icon at bounding box center [877, 427] width 13 height 13
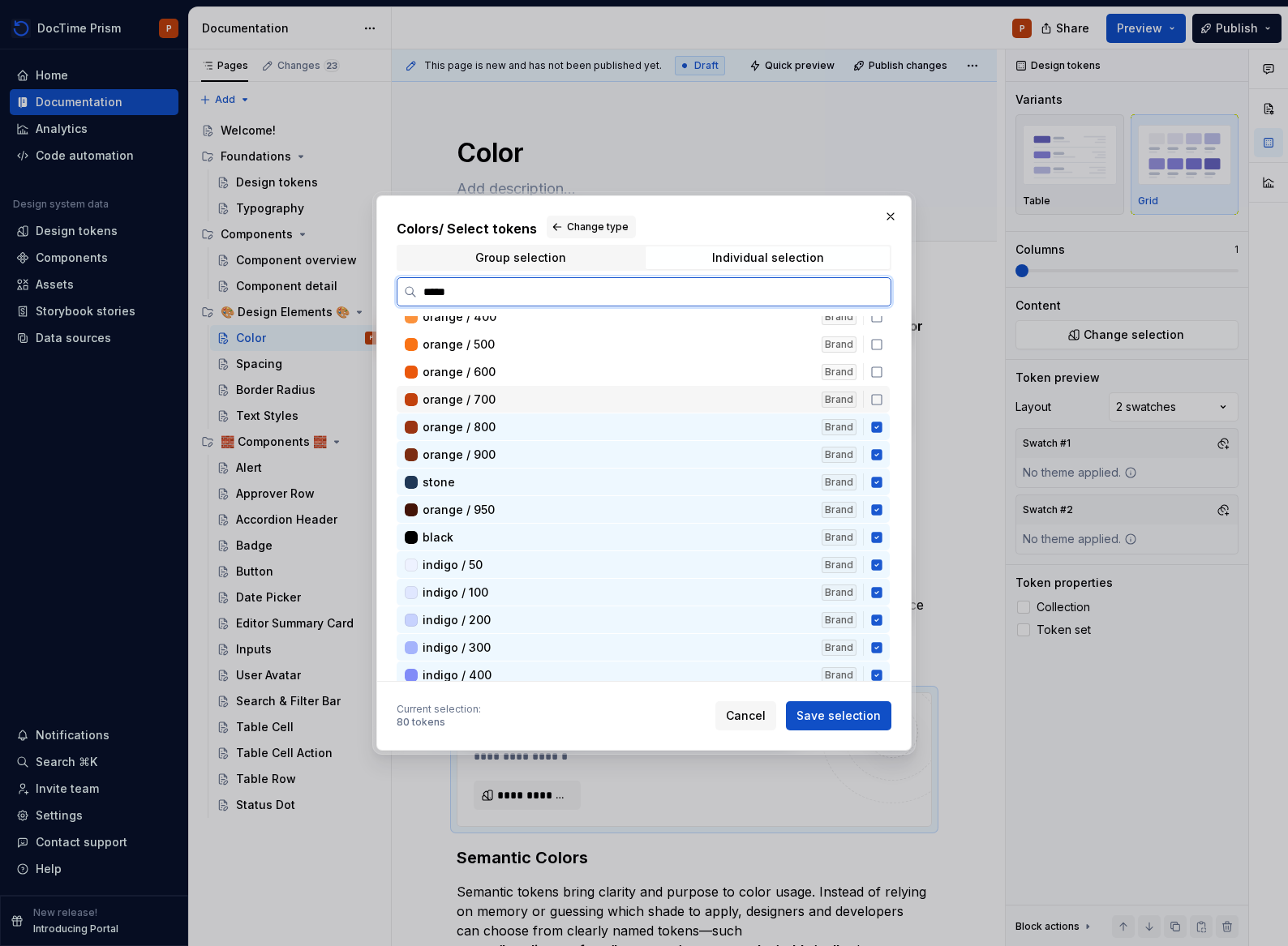
click at [874, 393] on icon at bounding box center [877, 399] width 13 height 13
click at [871, 359] on div "orange / 600 Brand" at bounding box center [643, 372] width 493 height 27
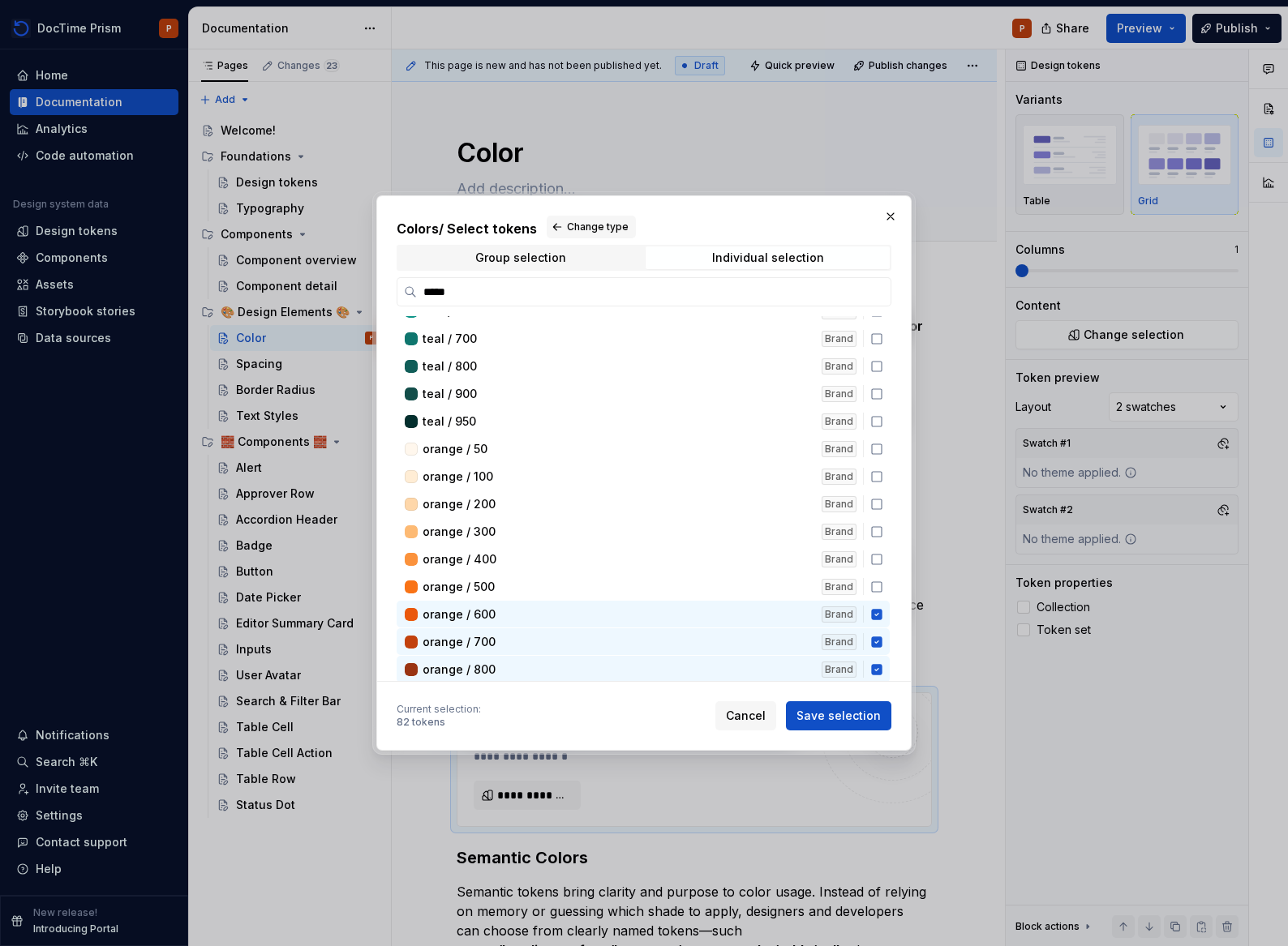
scroll to position [2942, 0]
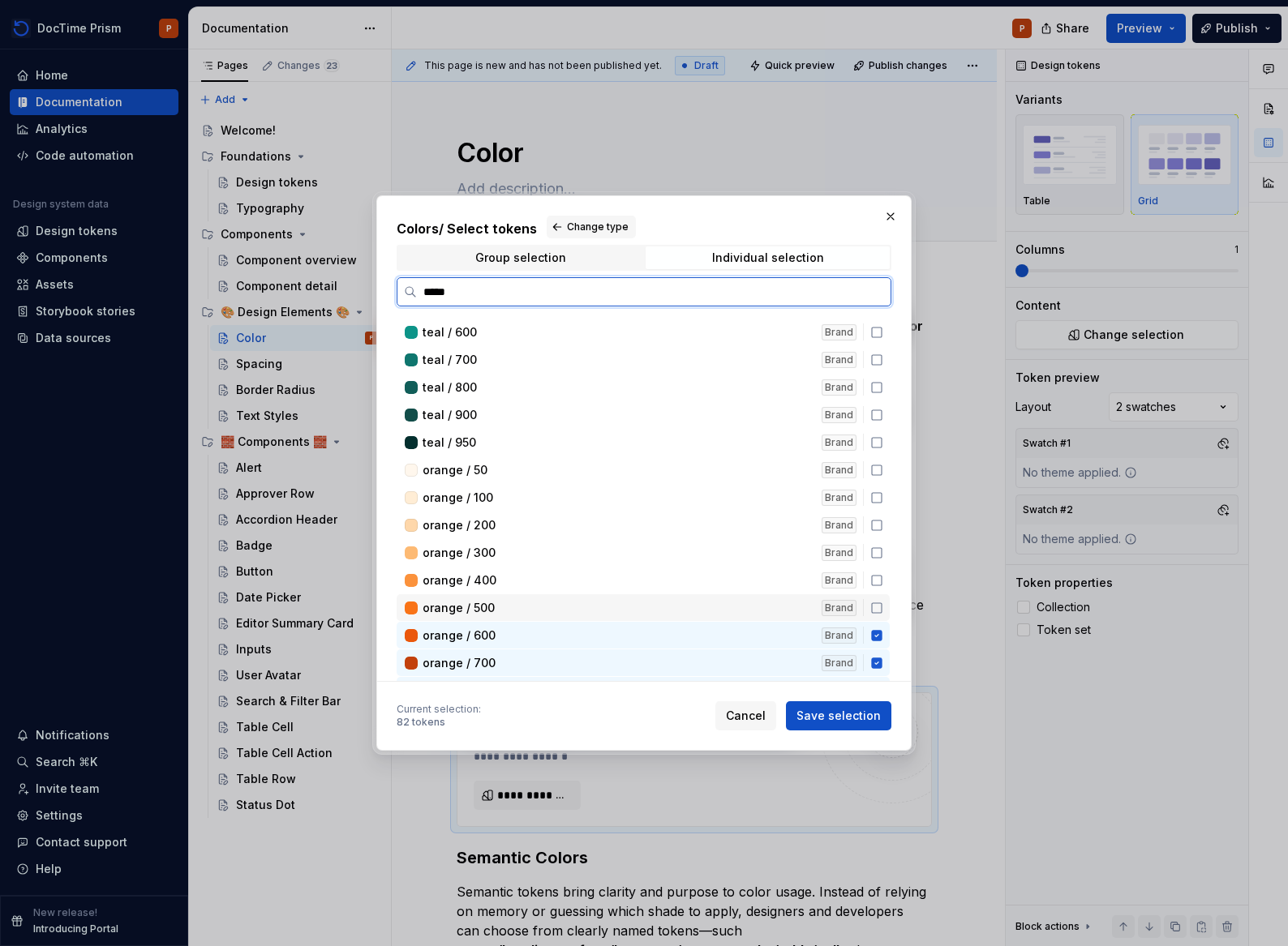
click at [876, 609] on icon at bounding box center [877, 608] width 13 height 13
click at [881, 588] on div "orange / 400 Brand" at bounding box center [643, 580] width 493 height 27
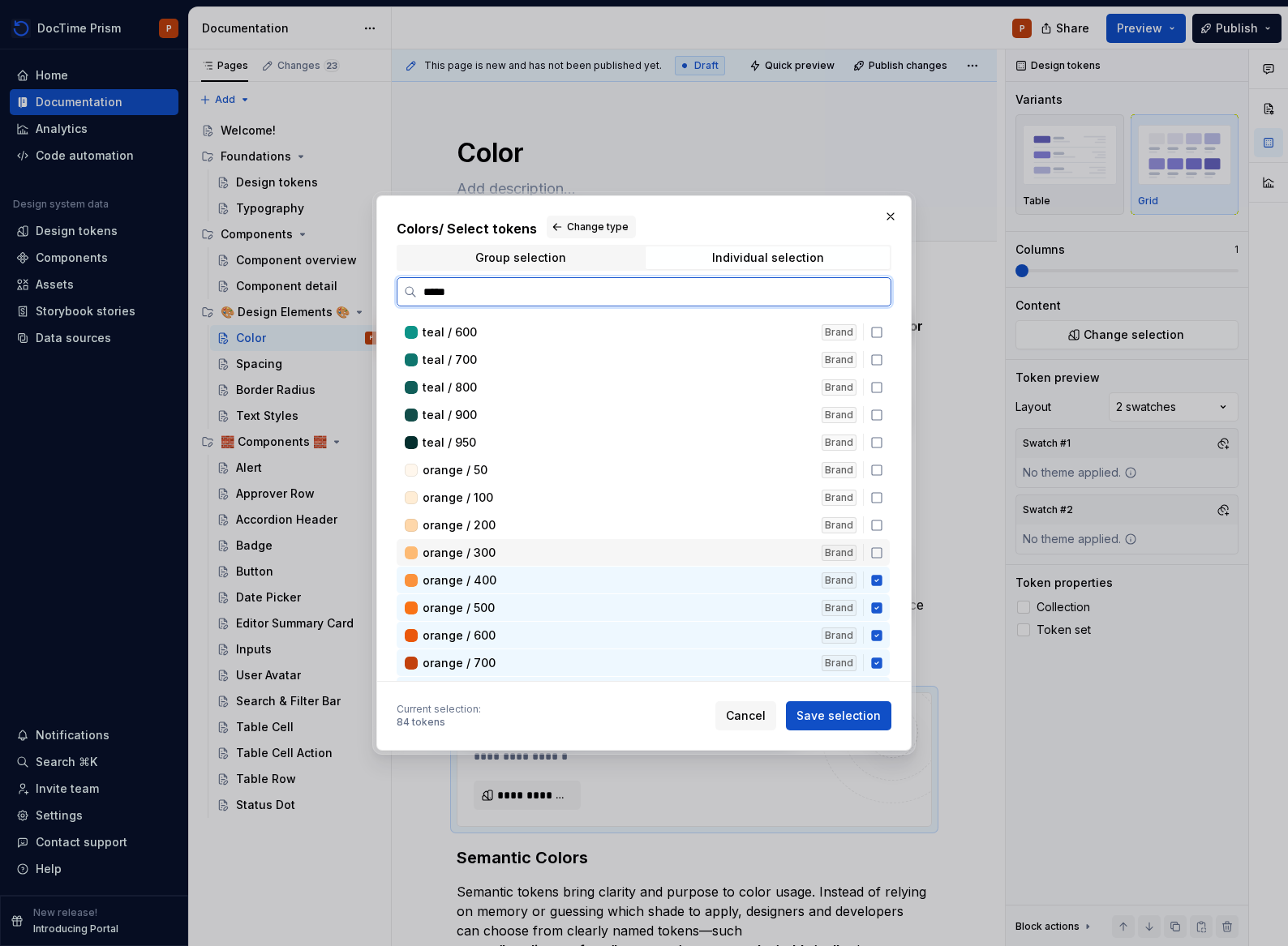
click at [872, 562] on div "orange / 300 Brand" at bounding box center [643, 552] width 493 height 27
click at [873, 529] on icon at bounding box center [877, 526] width 13 height 13
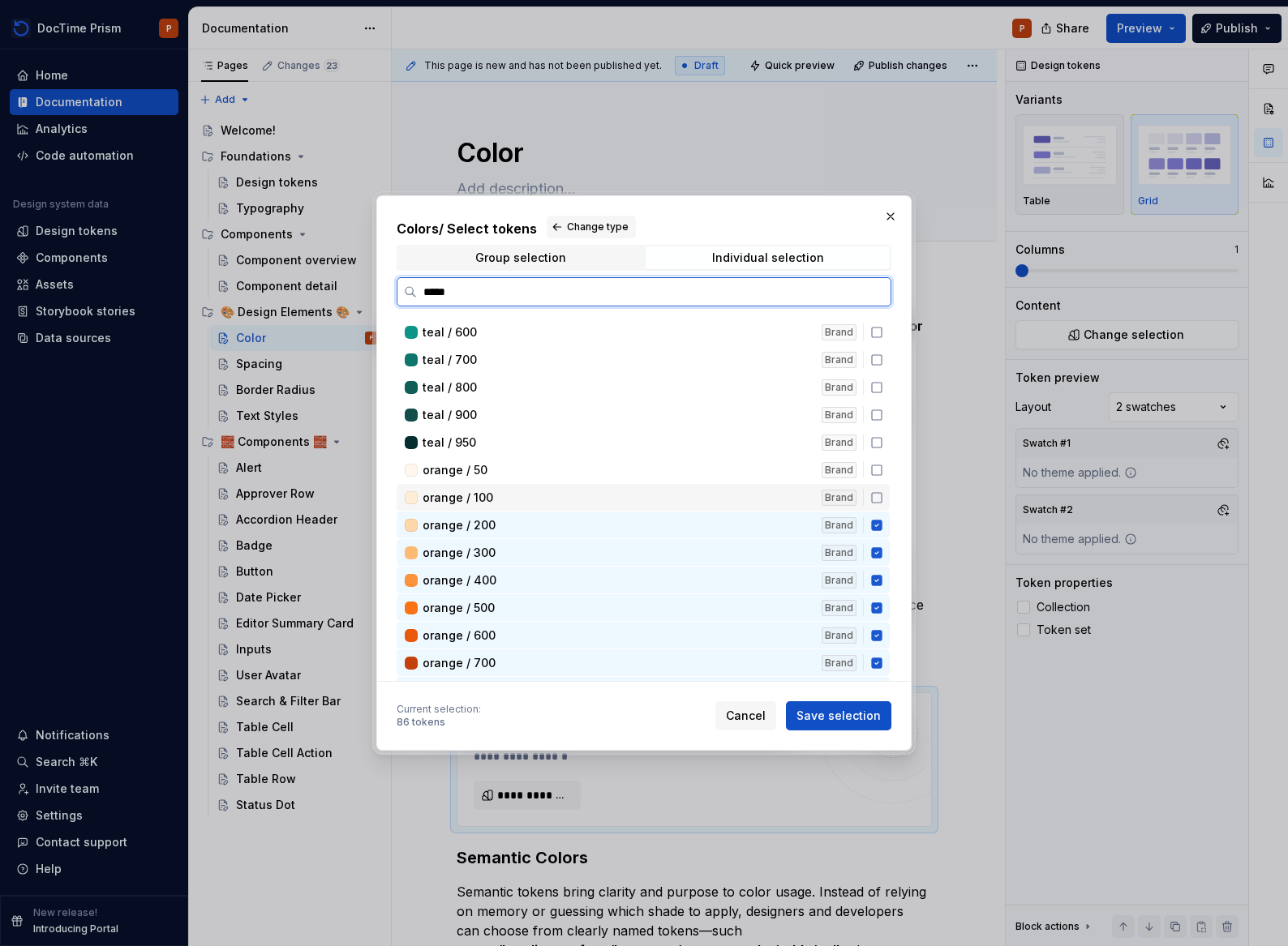
click at [872, 499] on icon at bounding box center [877, 498] width 13 height 13
click at [878, 456] on div "orange / 50 Brand" at bounding box center [643, 470] width 493 height 27
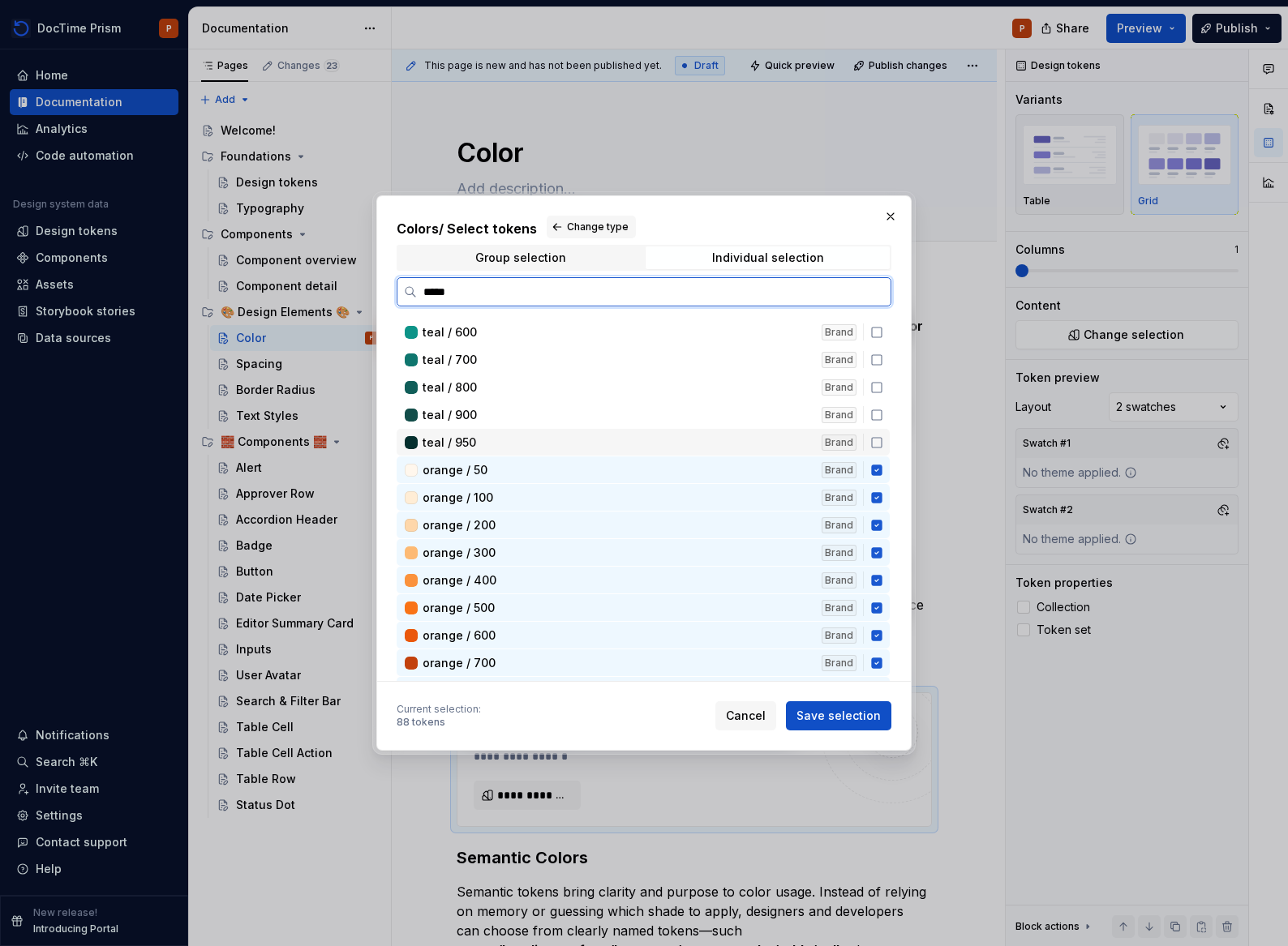
click at [875, 446] on icon at bounding box center [877, 443] width 13 height 13
click at [872, 410] on icon at bounding box center [876, 415] width 10 height 10
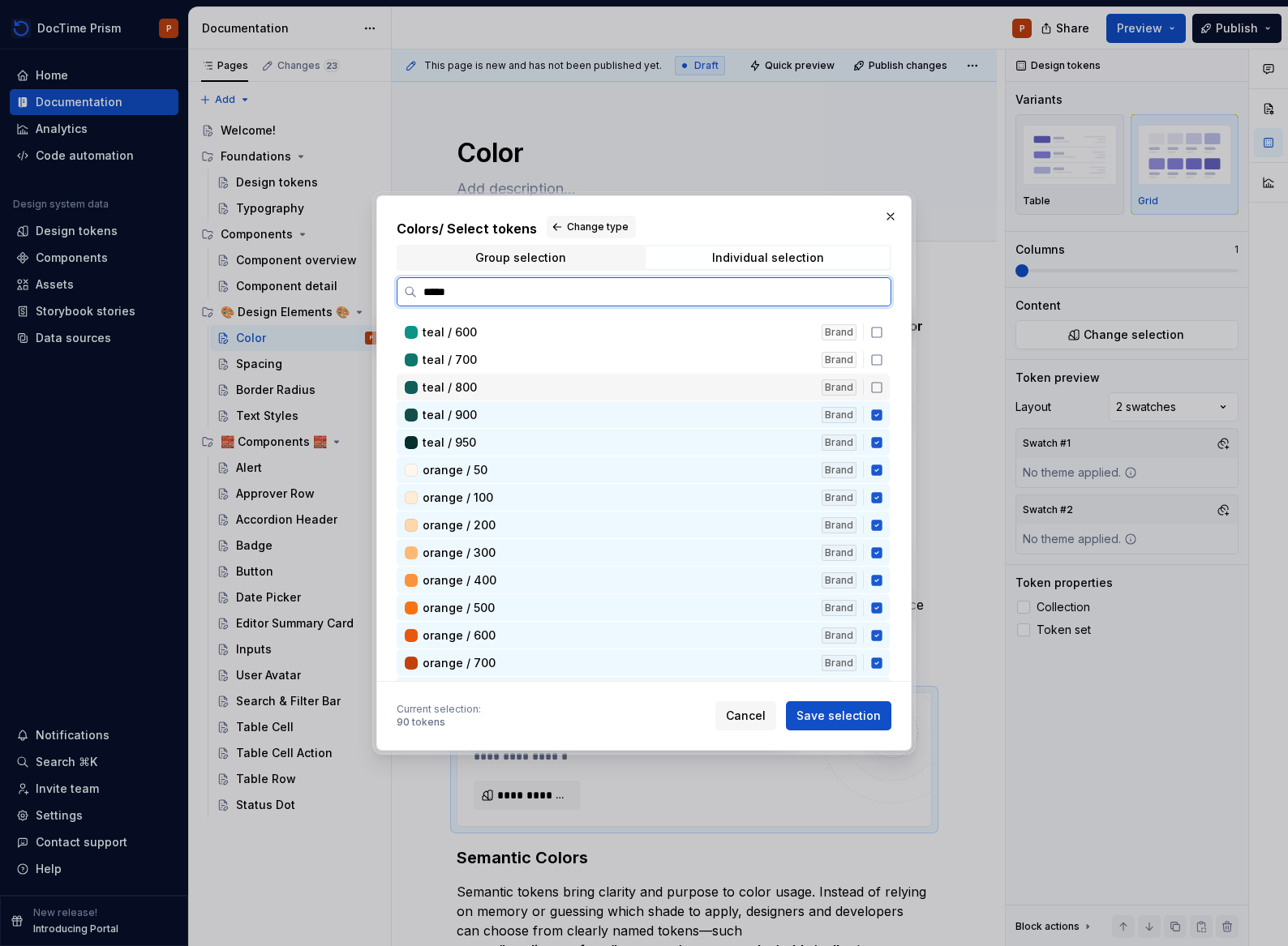
click at [884, 385] on div "teal / 800 Brand" at bounding box center [643, 387] width 493 height 27
click at [882, 355] on div "teal / 700 Brand" at bounding box center [643, 359] width 493 height 27
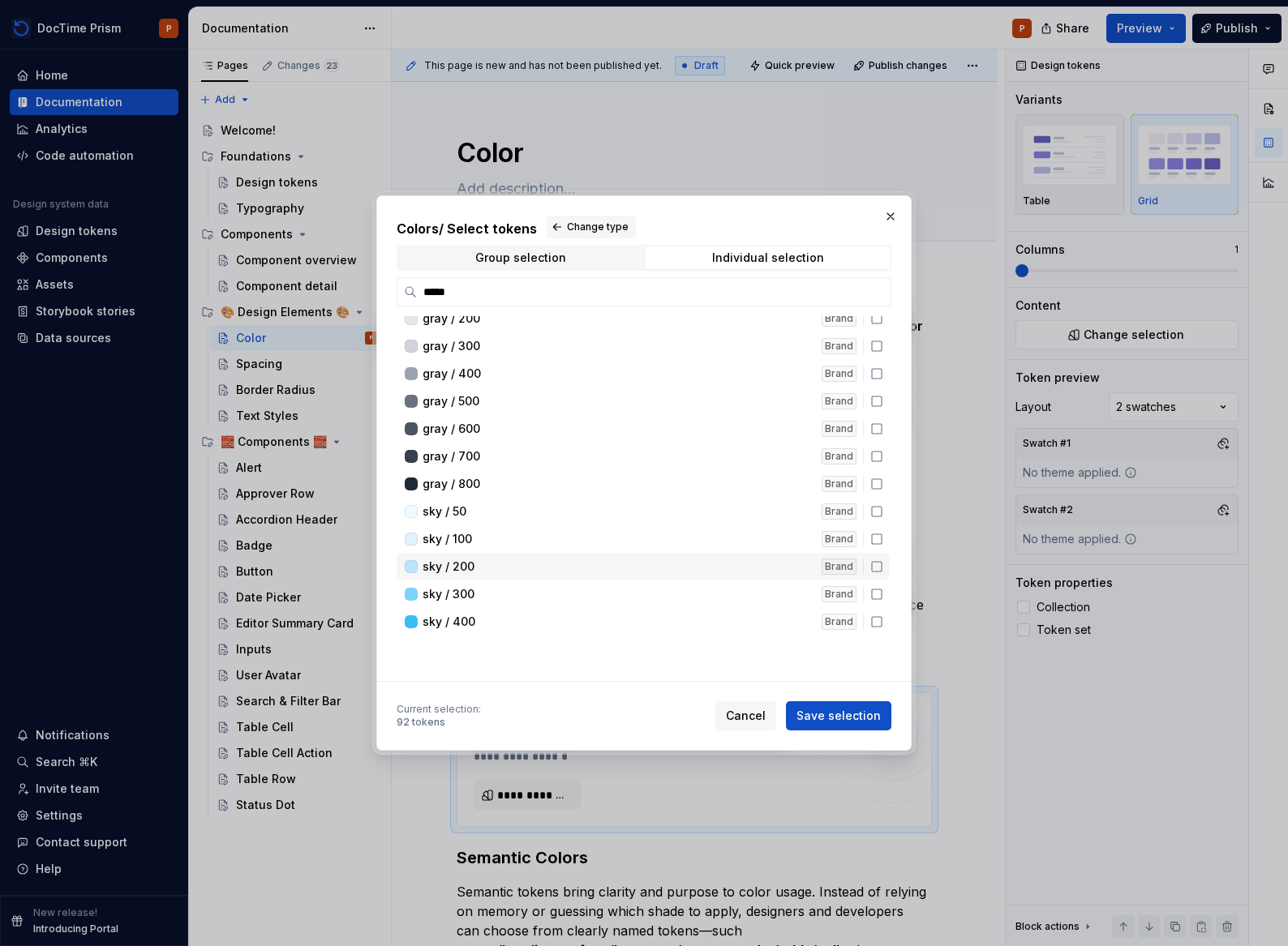
scroll to position [0, 0]
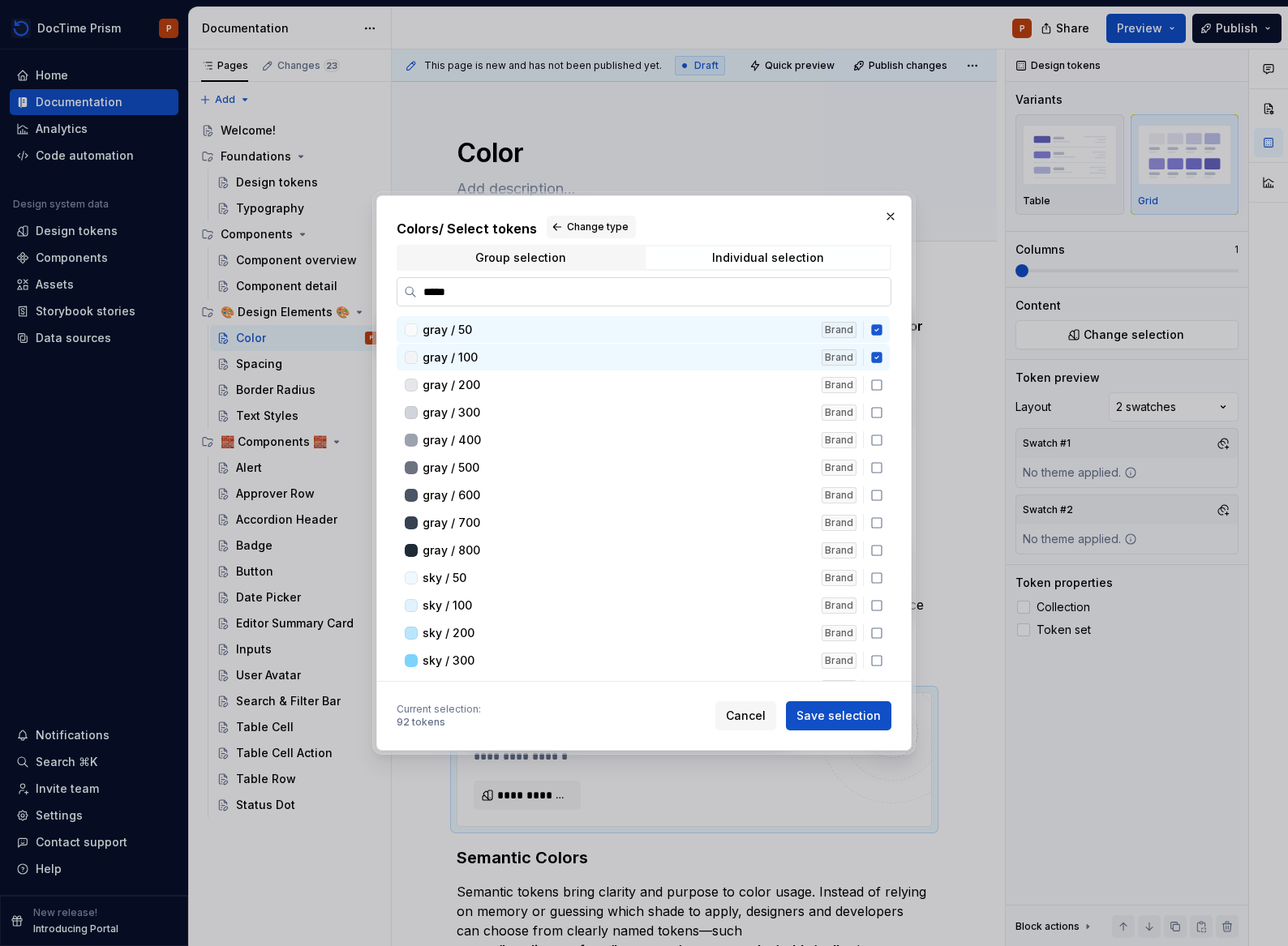
click at [690, 283] on input "*****" at bounding box center [654, 291] width 474 height 16
click at [578, 267] on span "Group selection" at bounding box center [520, 258] width 244 height 23
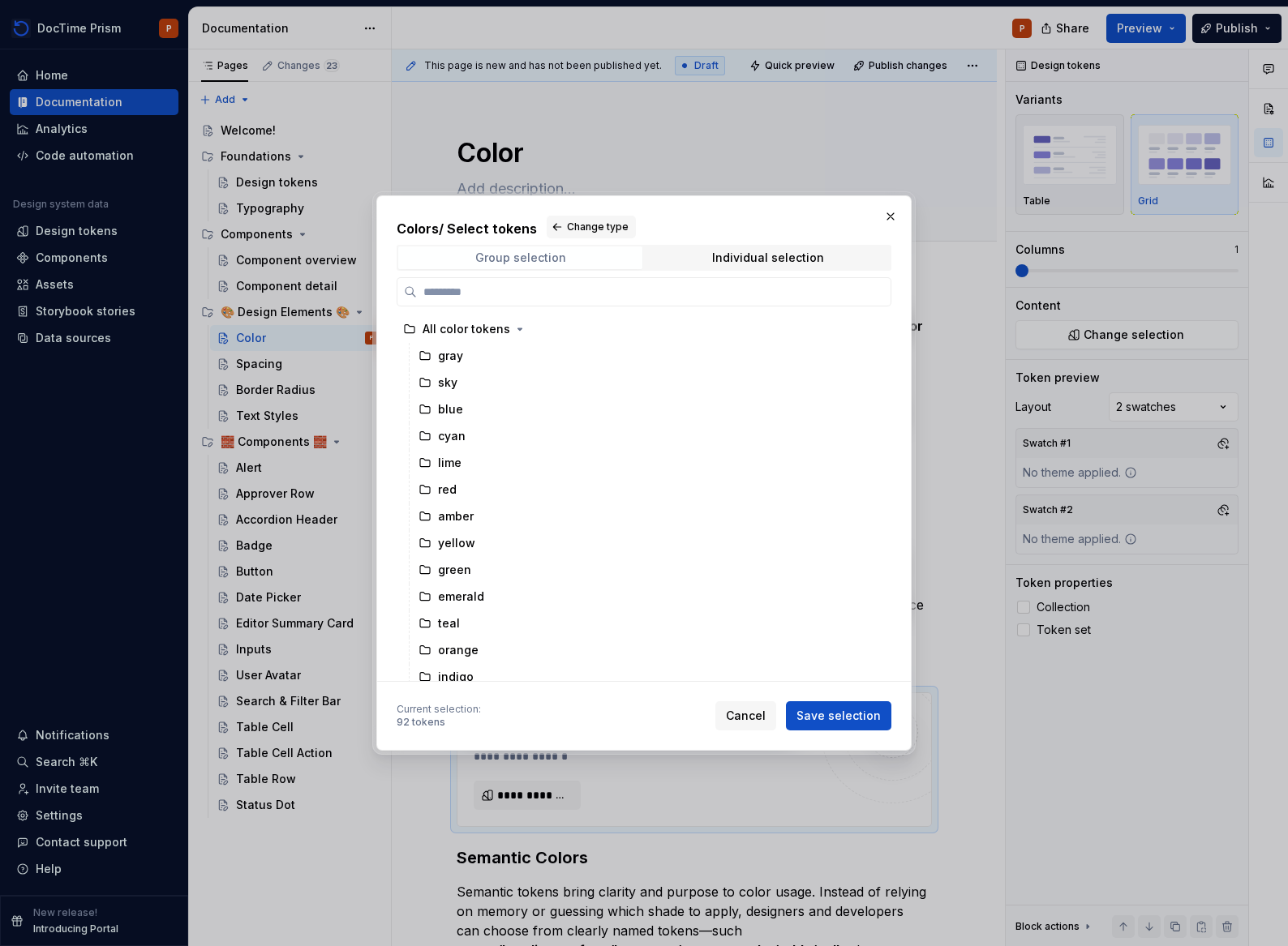
click at [597, 255] on span "Group selection" at bounding box center [520, 258] width 244 height 23
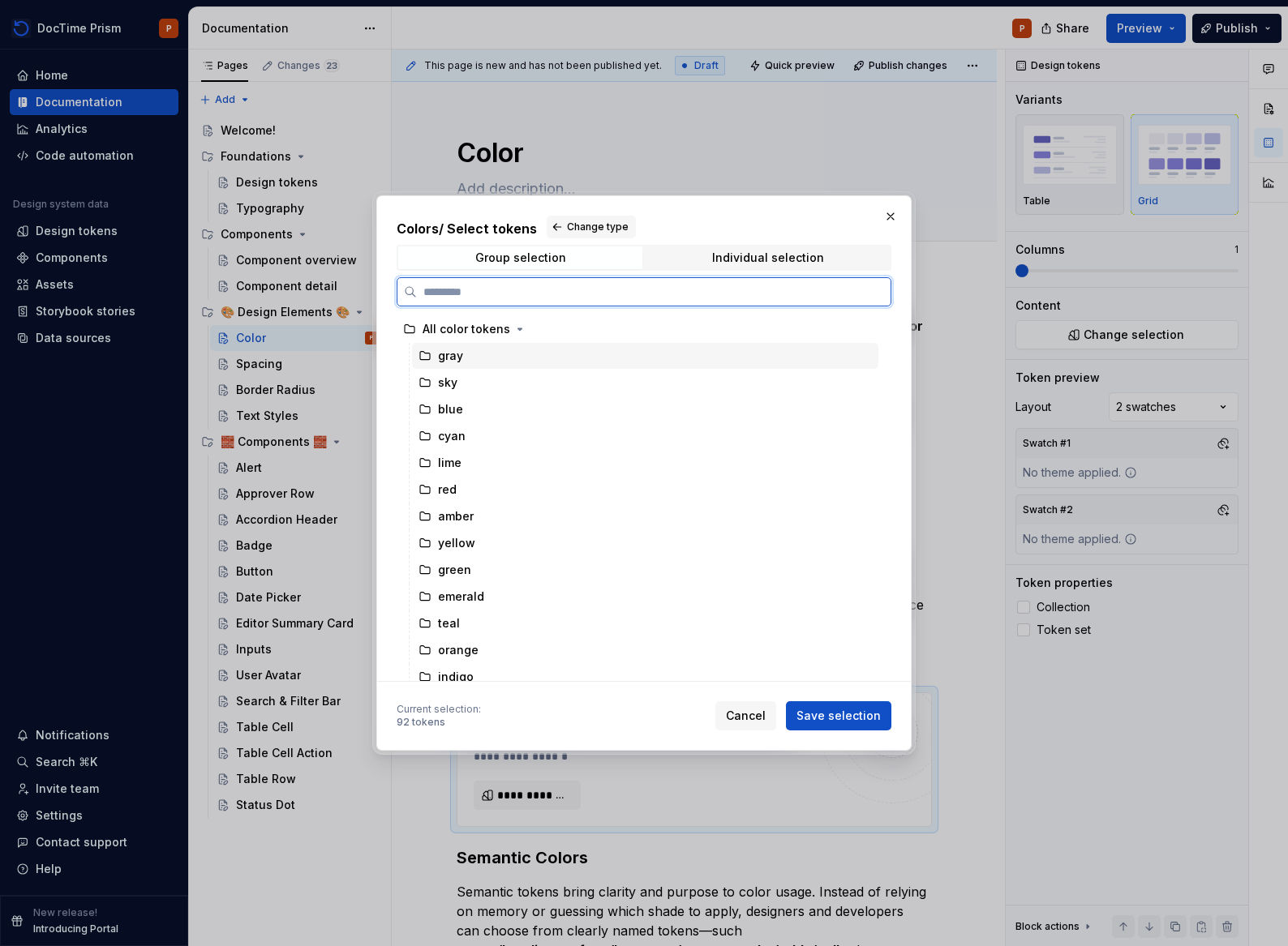
click at [442, 365] on div "gray" at bounding box center [645, 356] width 466 height 26
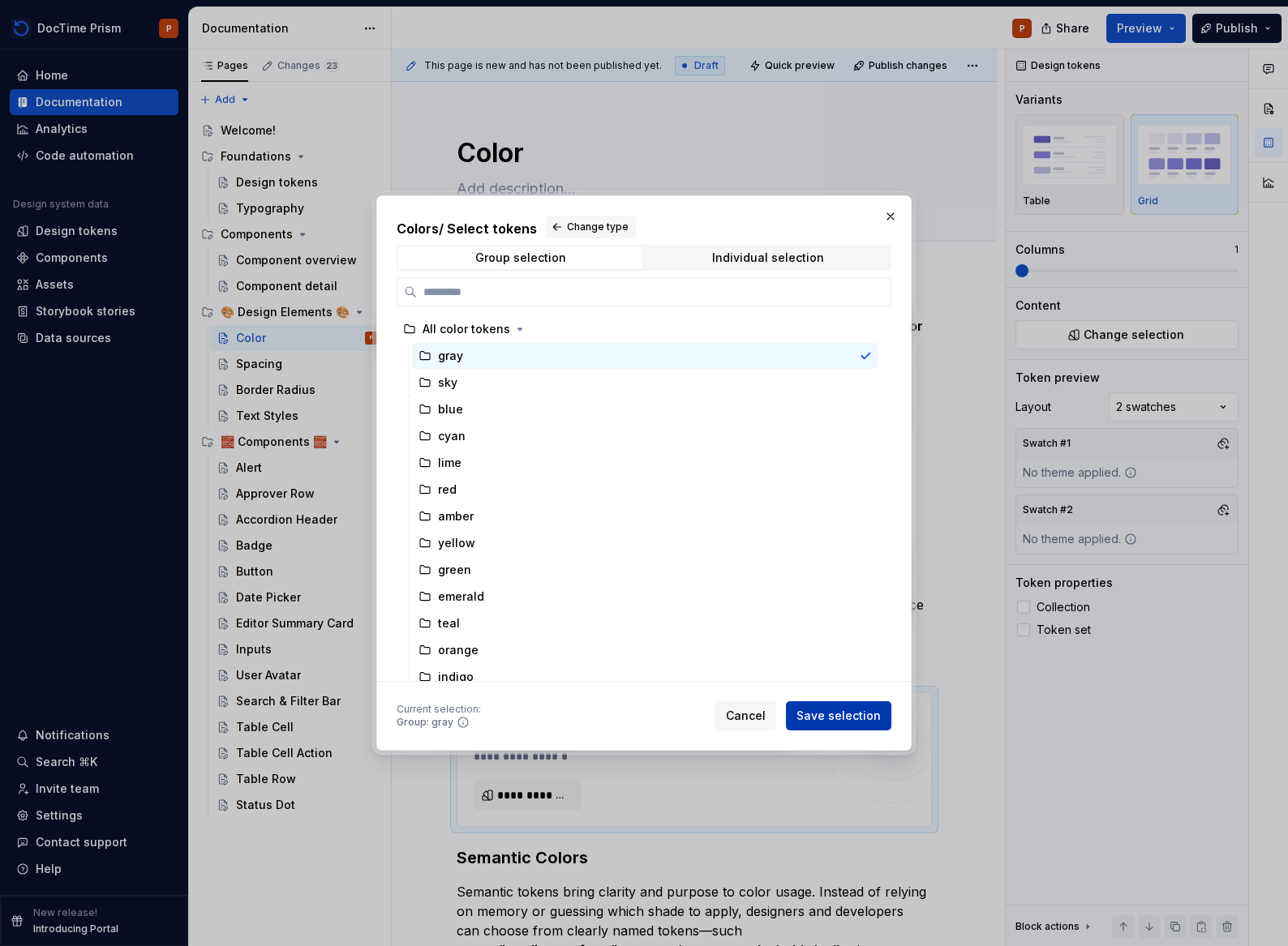
click at [833, 721] on span "Save selection" at bounding box center [838, 715] width 85 height 16
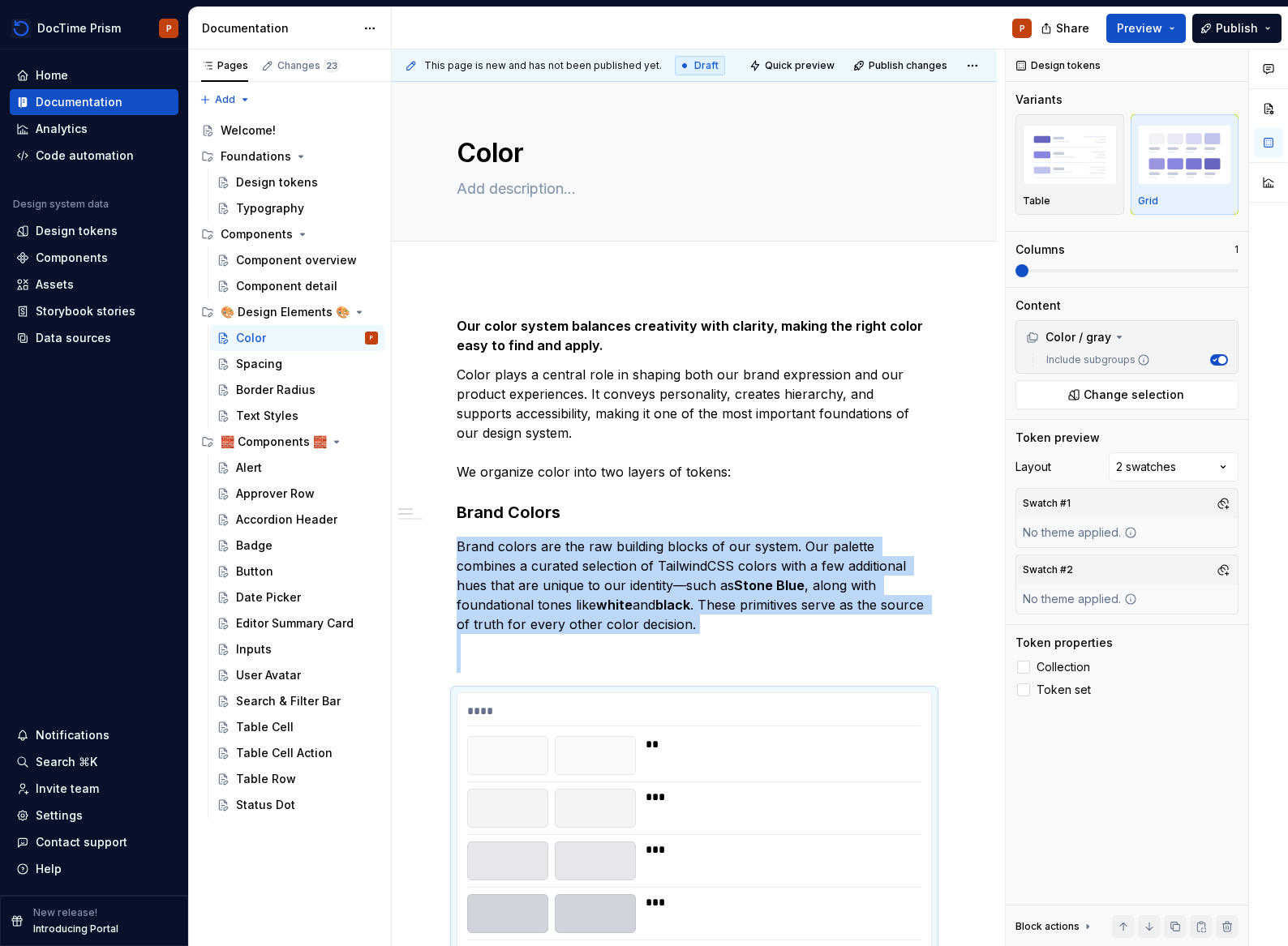
scroll to position [365, 0]
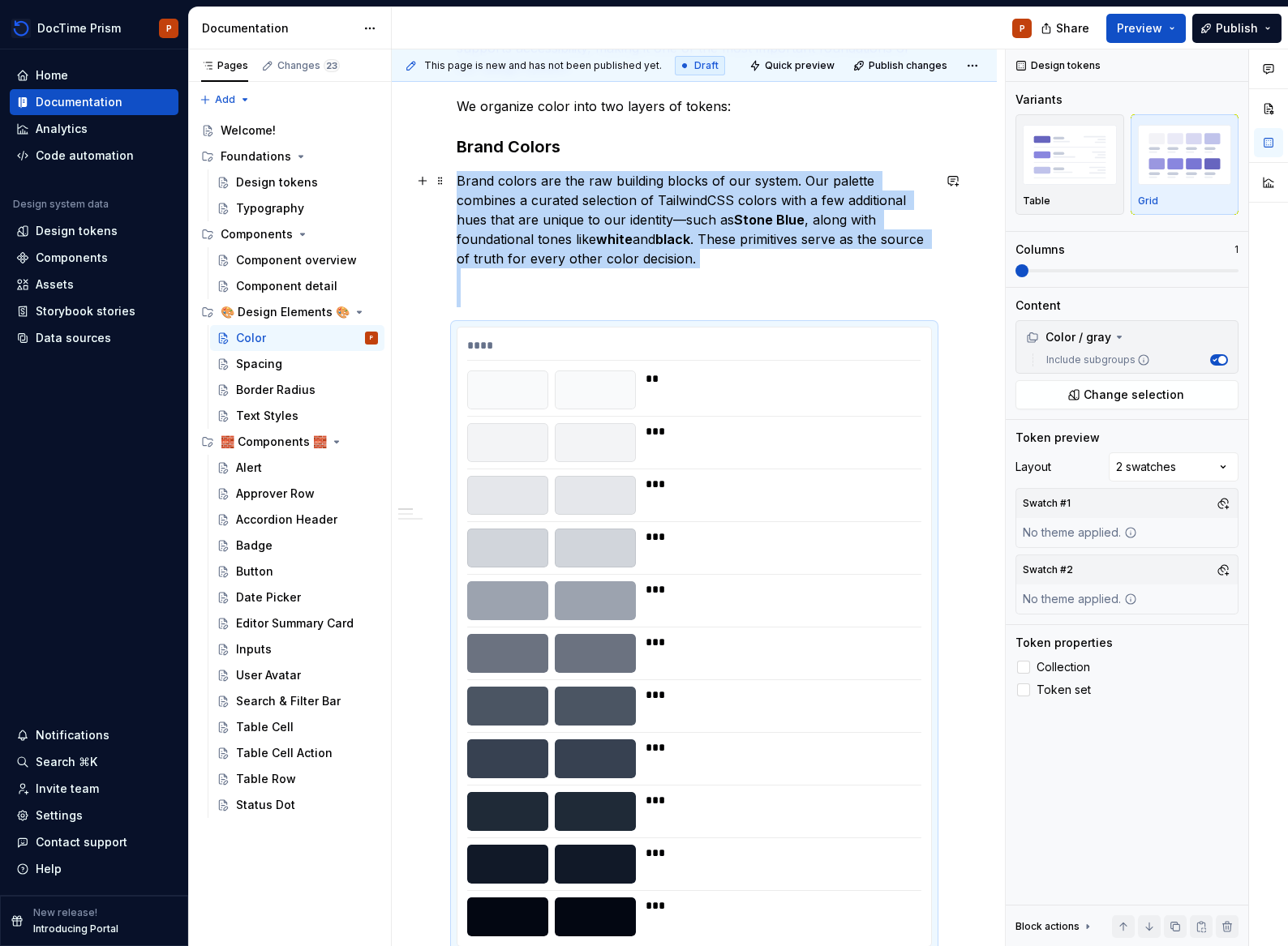
click at [695, 284] on p "Brand colors are the raw building blocks of our system. Our palette combines a …" at bounding box center [694, 239] width 476 height 136
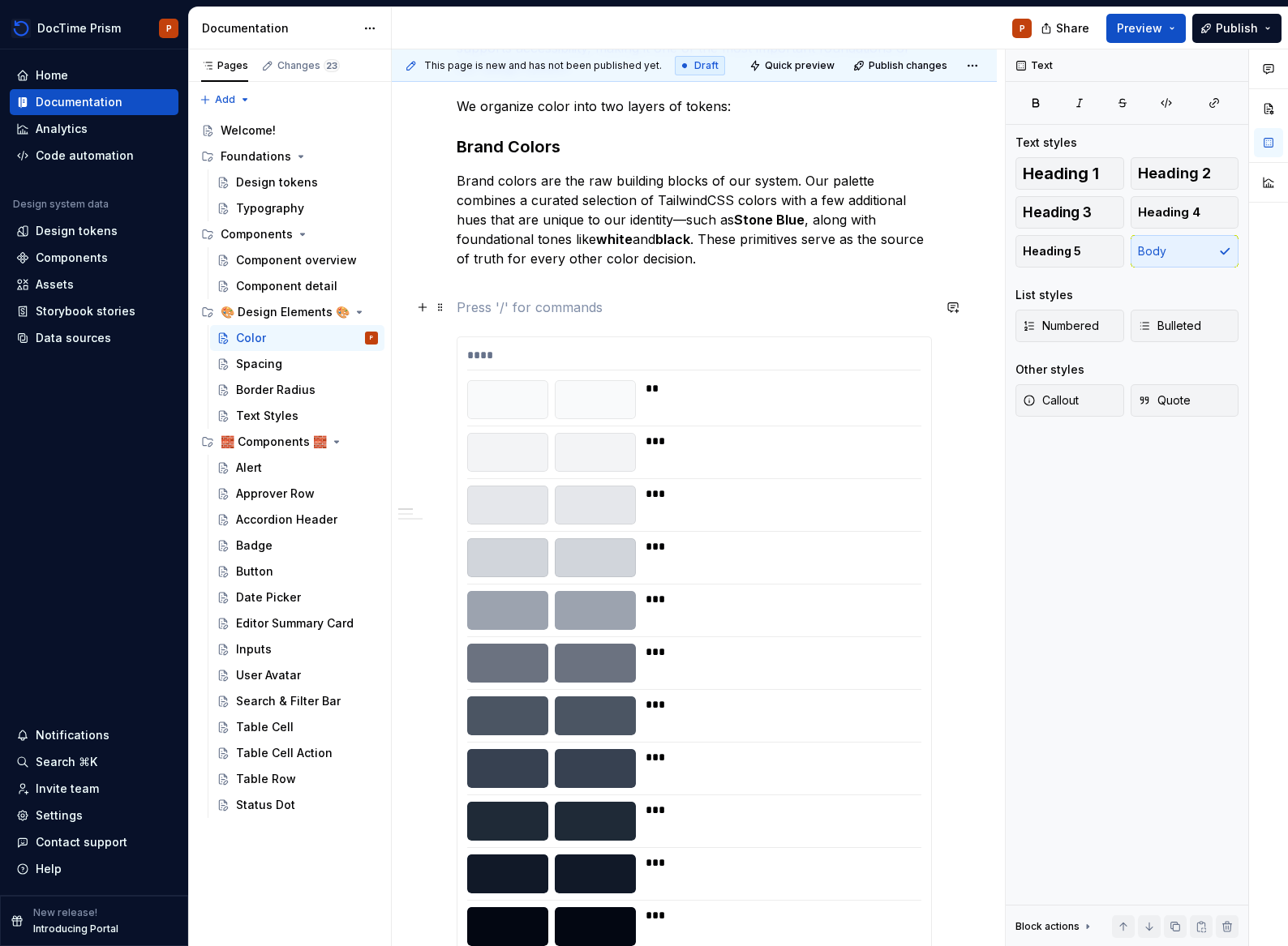
click at [478, 316] on p at bounding box center [694, 307] width 476 height 19
click at [438, 309] on span at bounding box center [440, 307] width 13 height 23
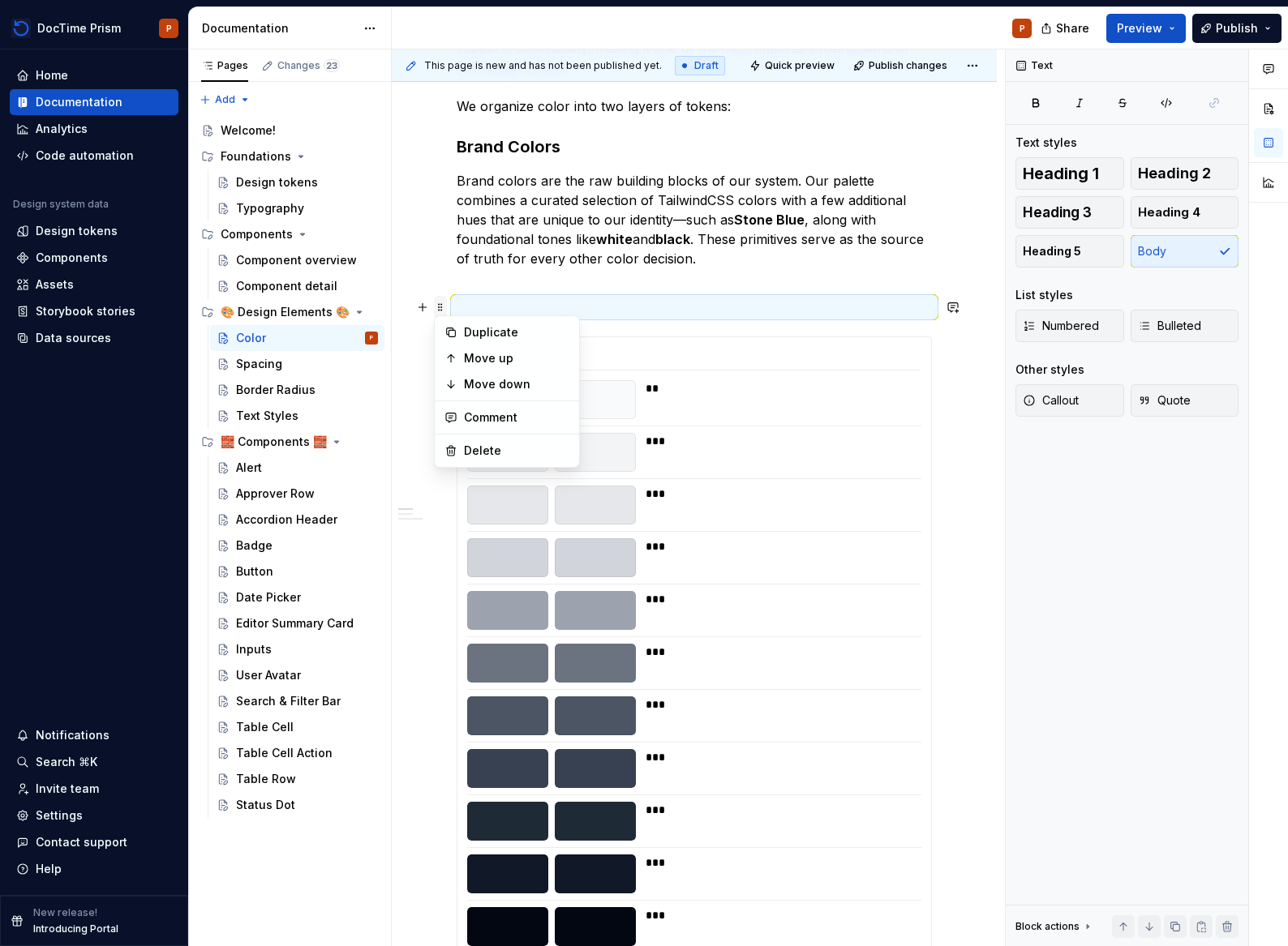
click at [438, 309] on span at bounding box center [440, 307] width 13 height 23
click at [741, 317] on div "Our color system balances creativity with clarity, making the right color easy …" at bounding box center [694, 878] width 476 height 1855
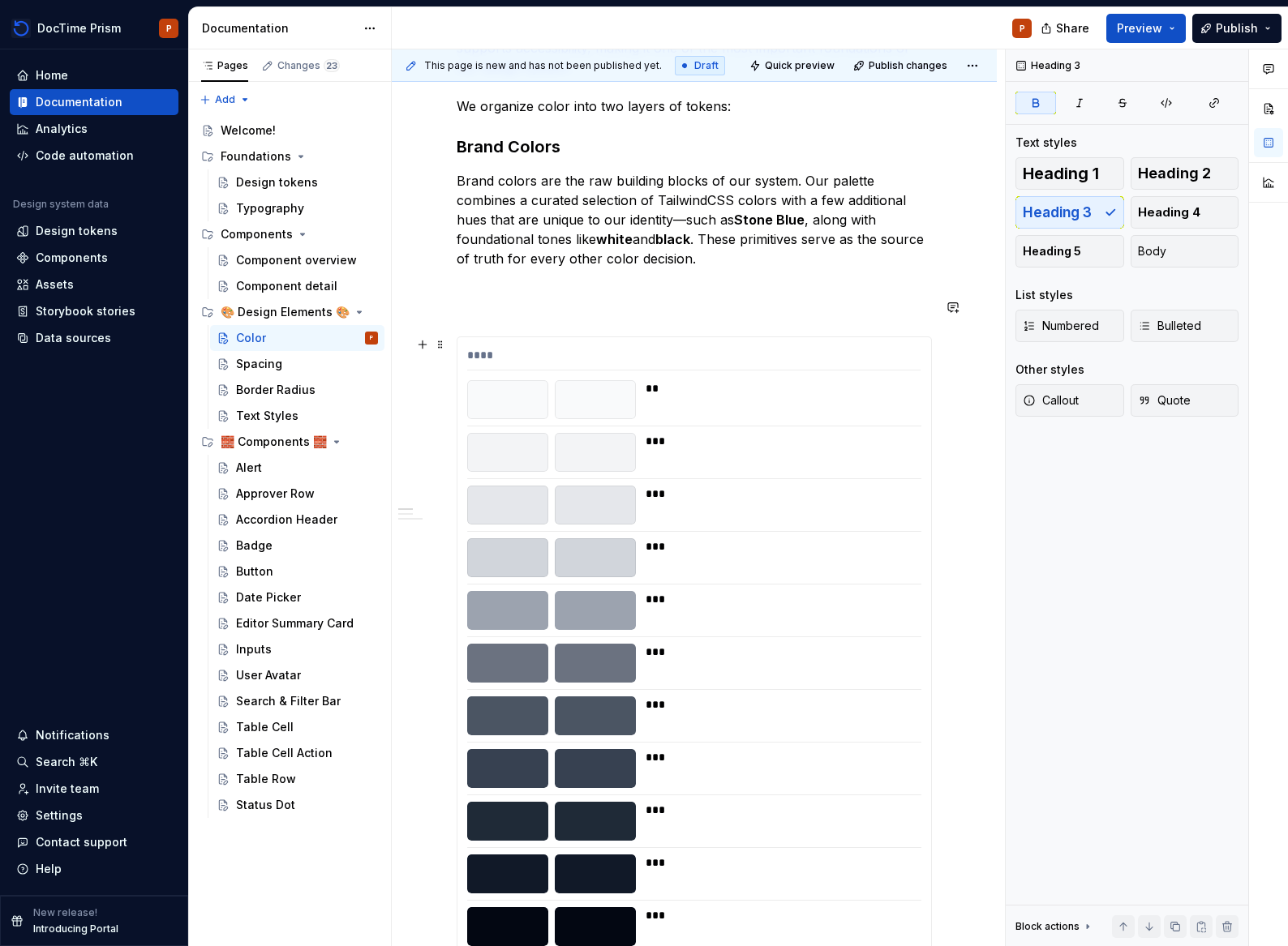
click at [665, 387] on div "**" at bounding box center [778, 388] width 265 height 16
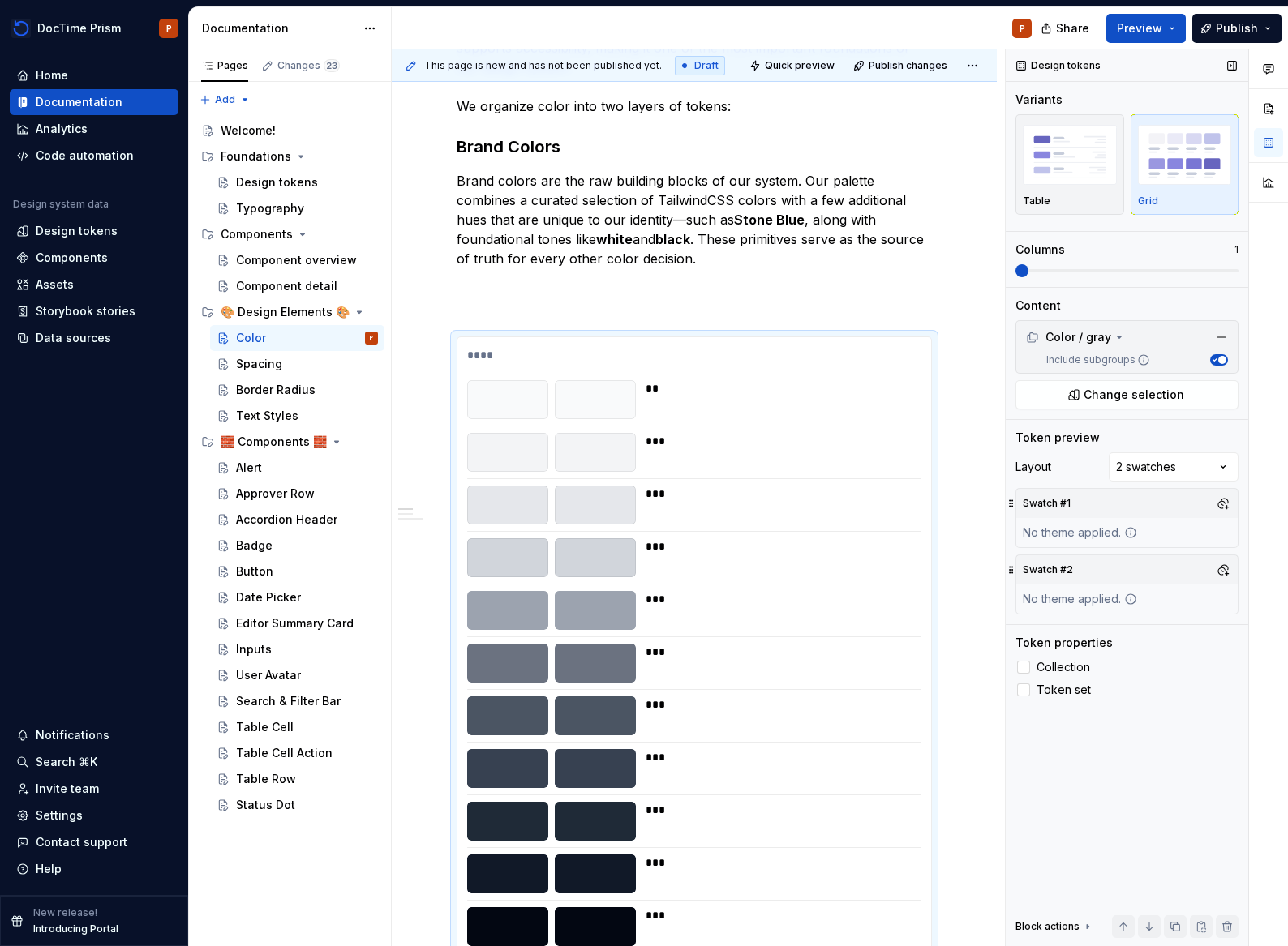
click at [1196, 271] on span at bounding box center [1126, 270] width 223 height 3
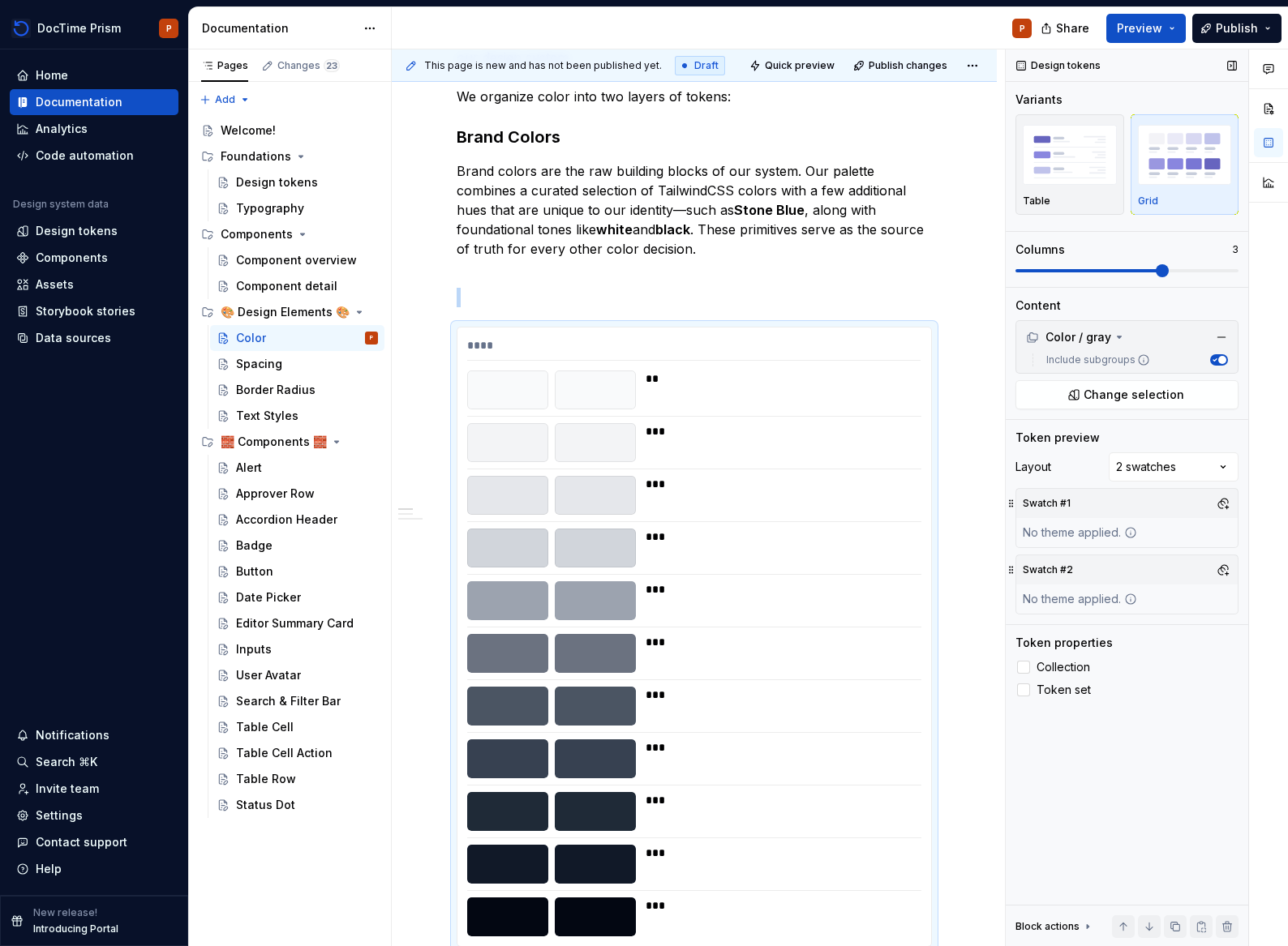
click at [1213, 269] on span at bounding box center [1126, 270] width 223 height 3
click at [1234, 271] on span at bounding box center [1232, 271] width 13 height 13
click at [733, 294] on p at bounding box center [694, 298] width 476 height 19
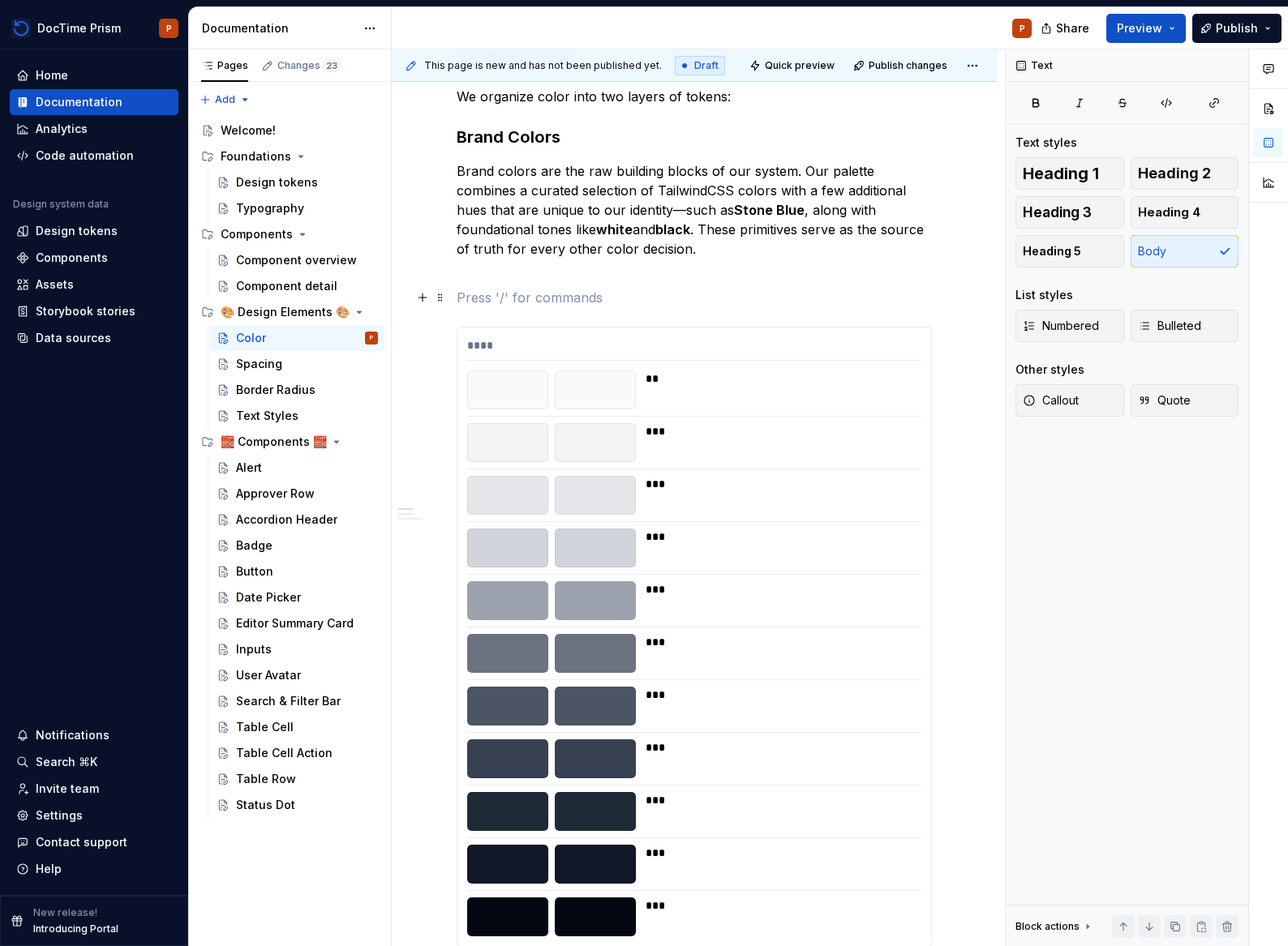
click at [519, 296] on p at bounding box center [694, 298] width 476 height 19
click at [439, 299] on span at bounding box center [440, 298] width 13 height 23
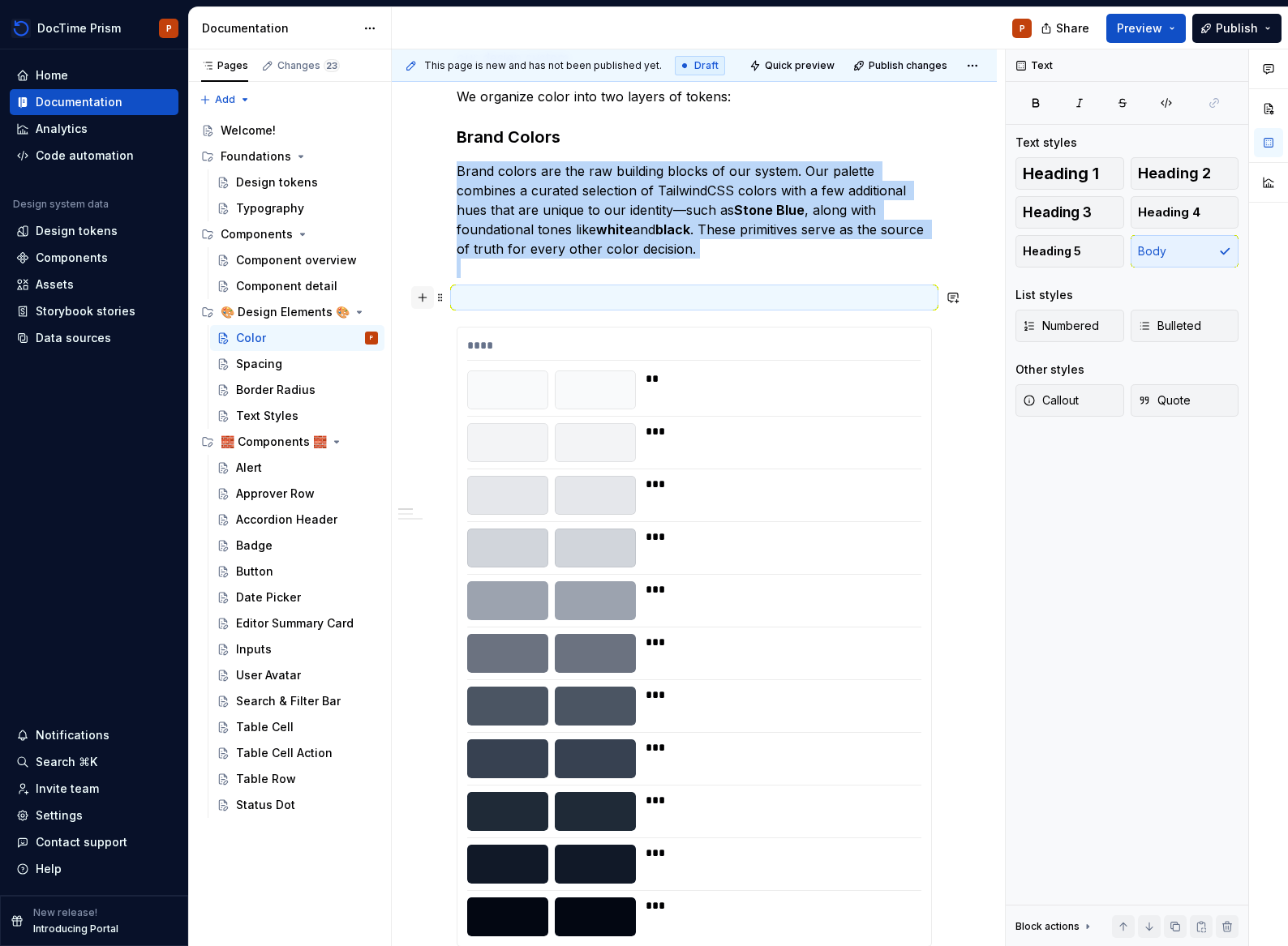
click at [431, 291] on button "button" at bounding box center [422, 298] width 23 height 23
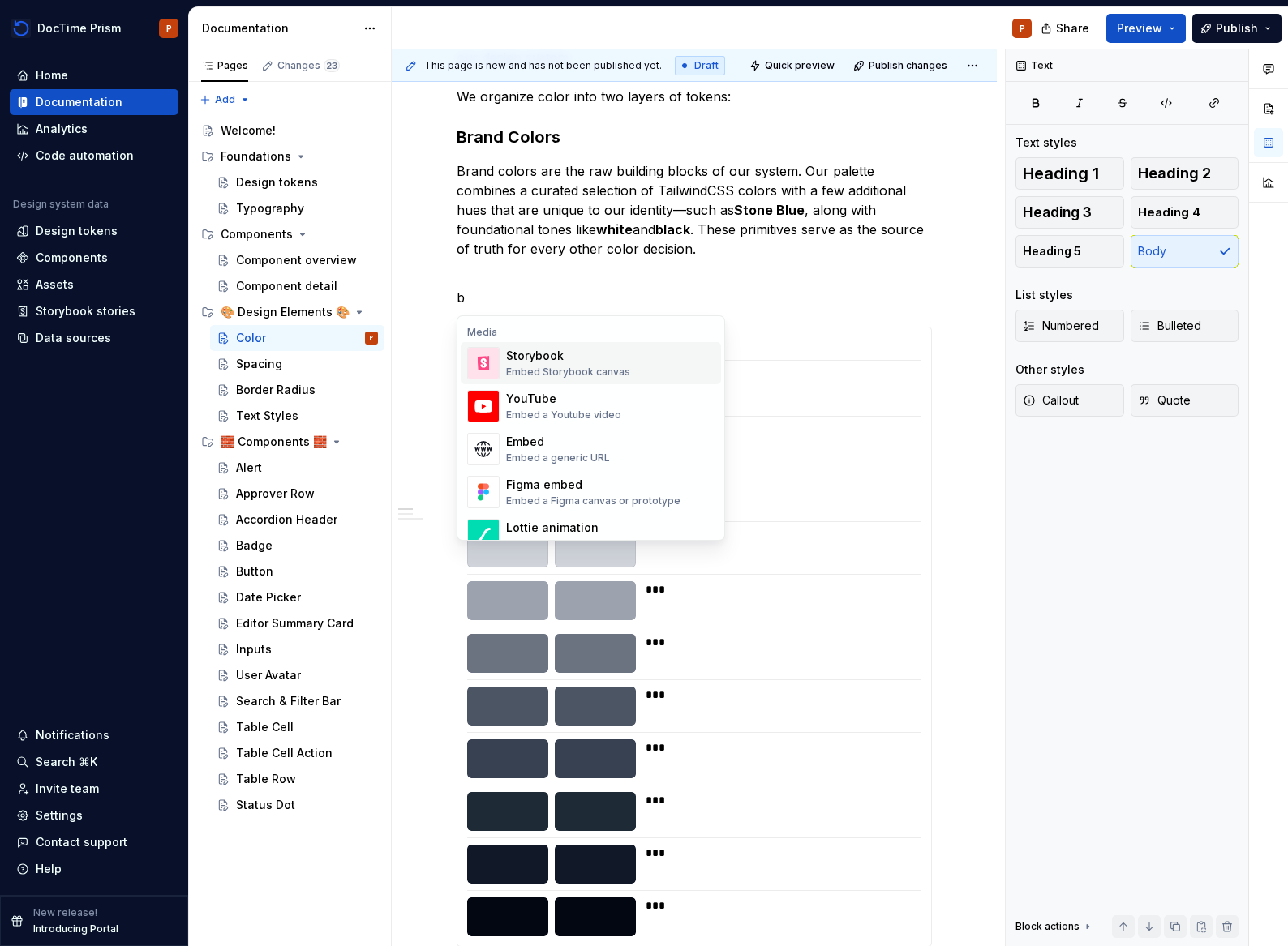
click at [830, 327] on div "**** ** *** *** *** *** *** *** *** *** *** ***" at bounding box center [694, 637] width 476 height 620
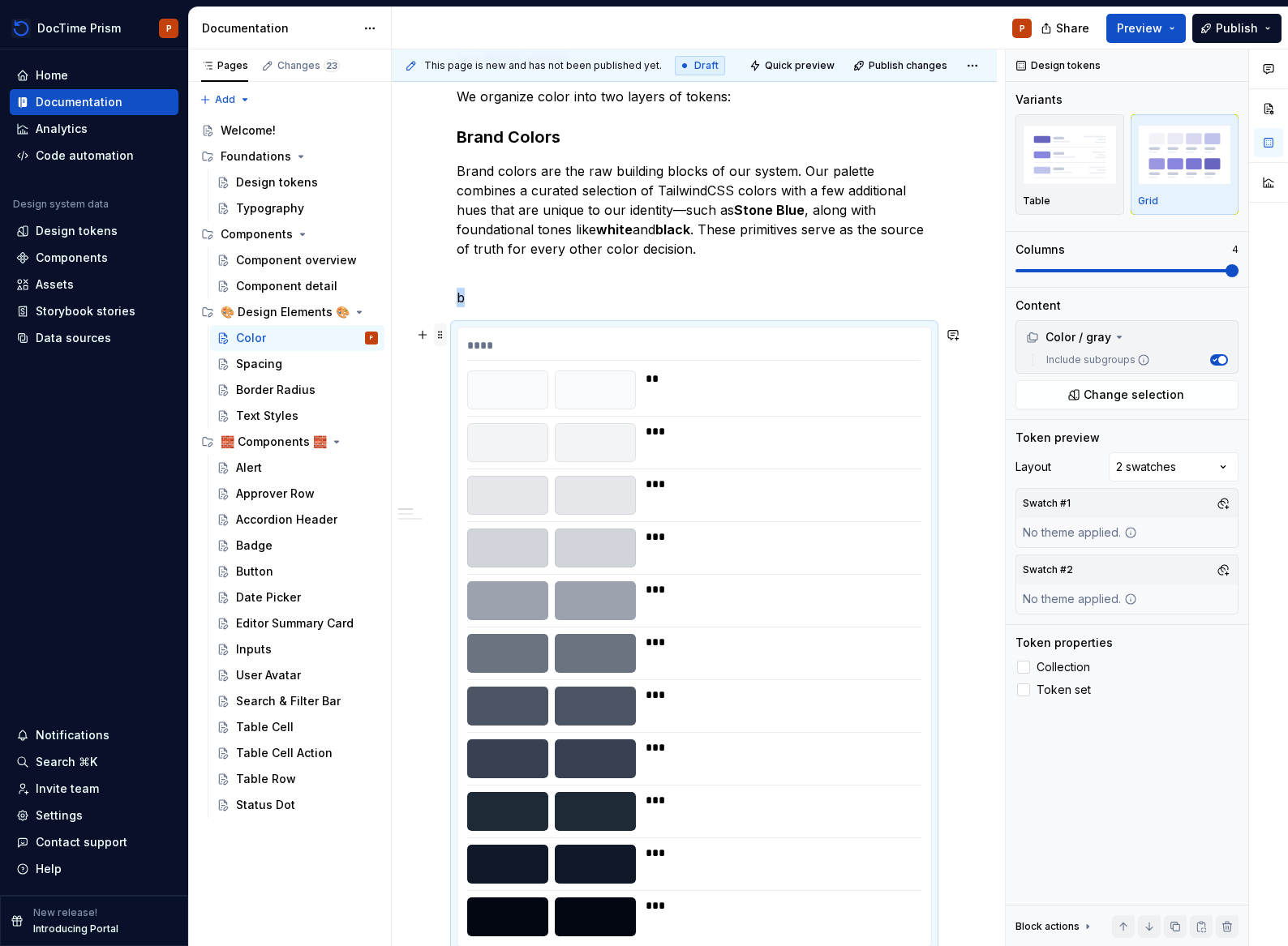
click at [442, 336] on span at bounding box center [440, 335] width 13 height 23
click at [511, 359] on div "Duplicate" at bounding box center [517, 359] width 106 height 16
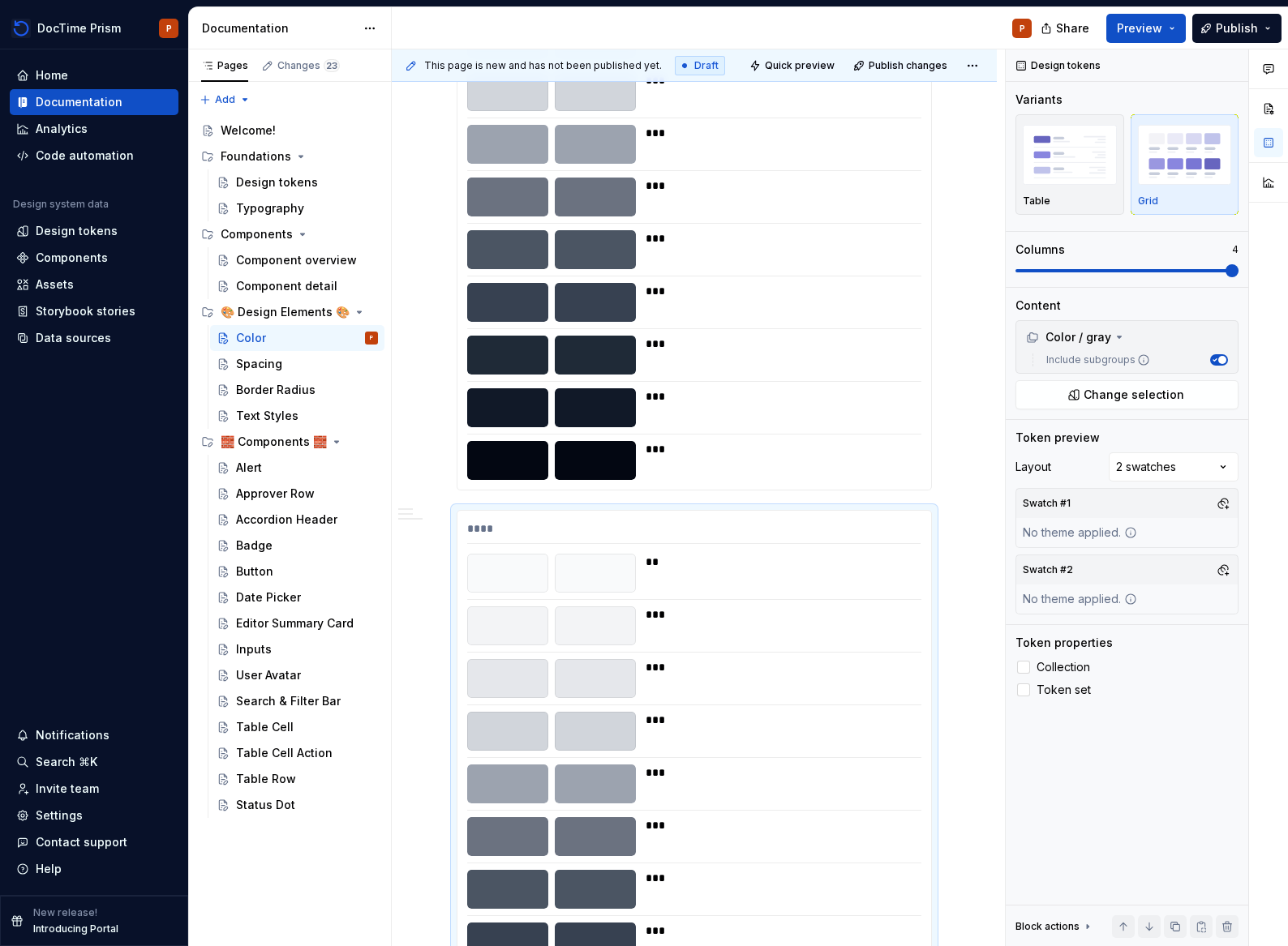
click at [624, 333] on div "**** ** *** *** *** *** *** *** *** *** *** ***" at bounding box center [694, 180] width 474 height 618
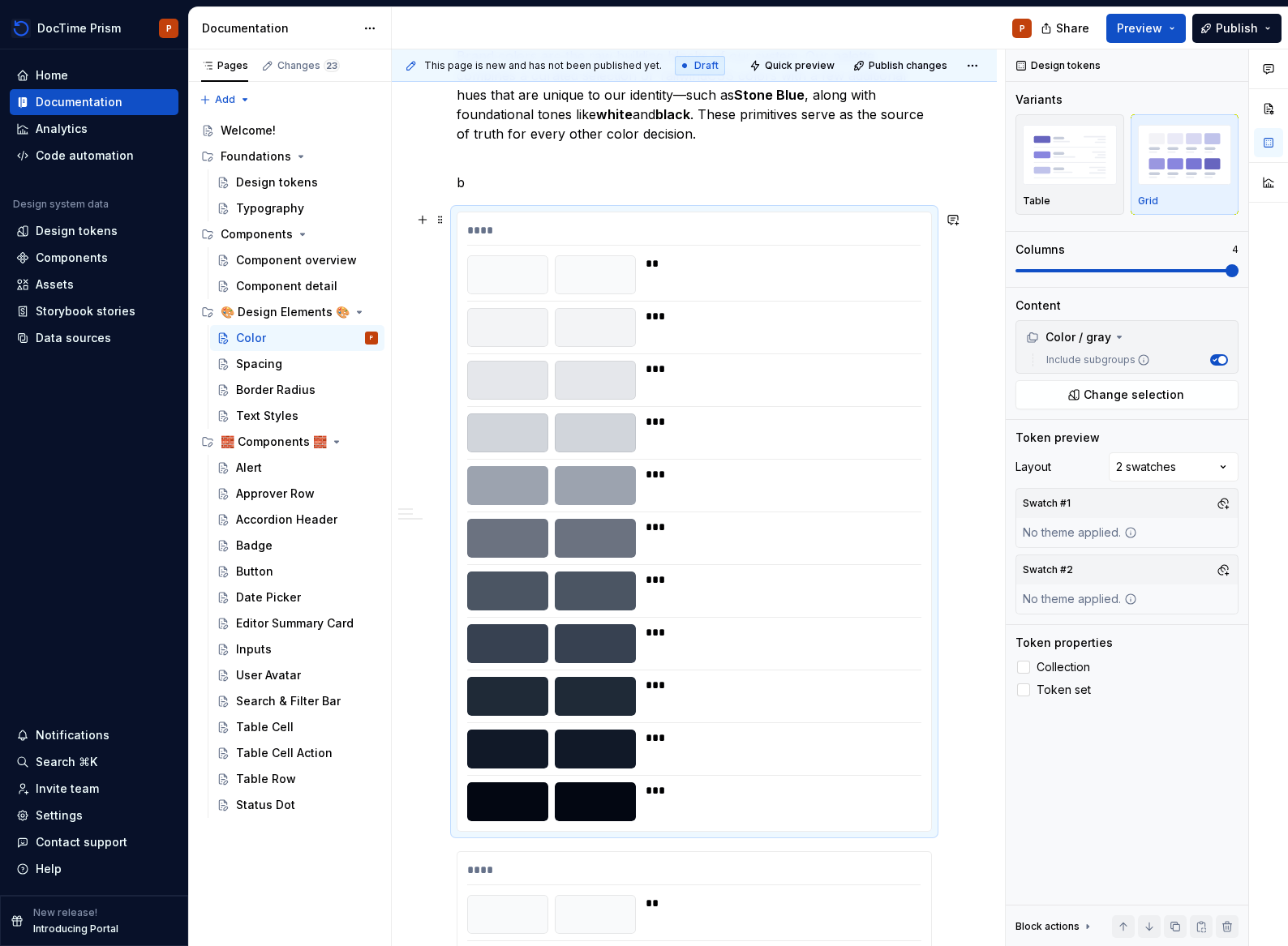
scroll to position [476, 0]
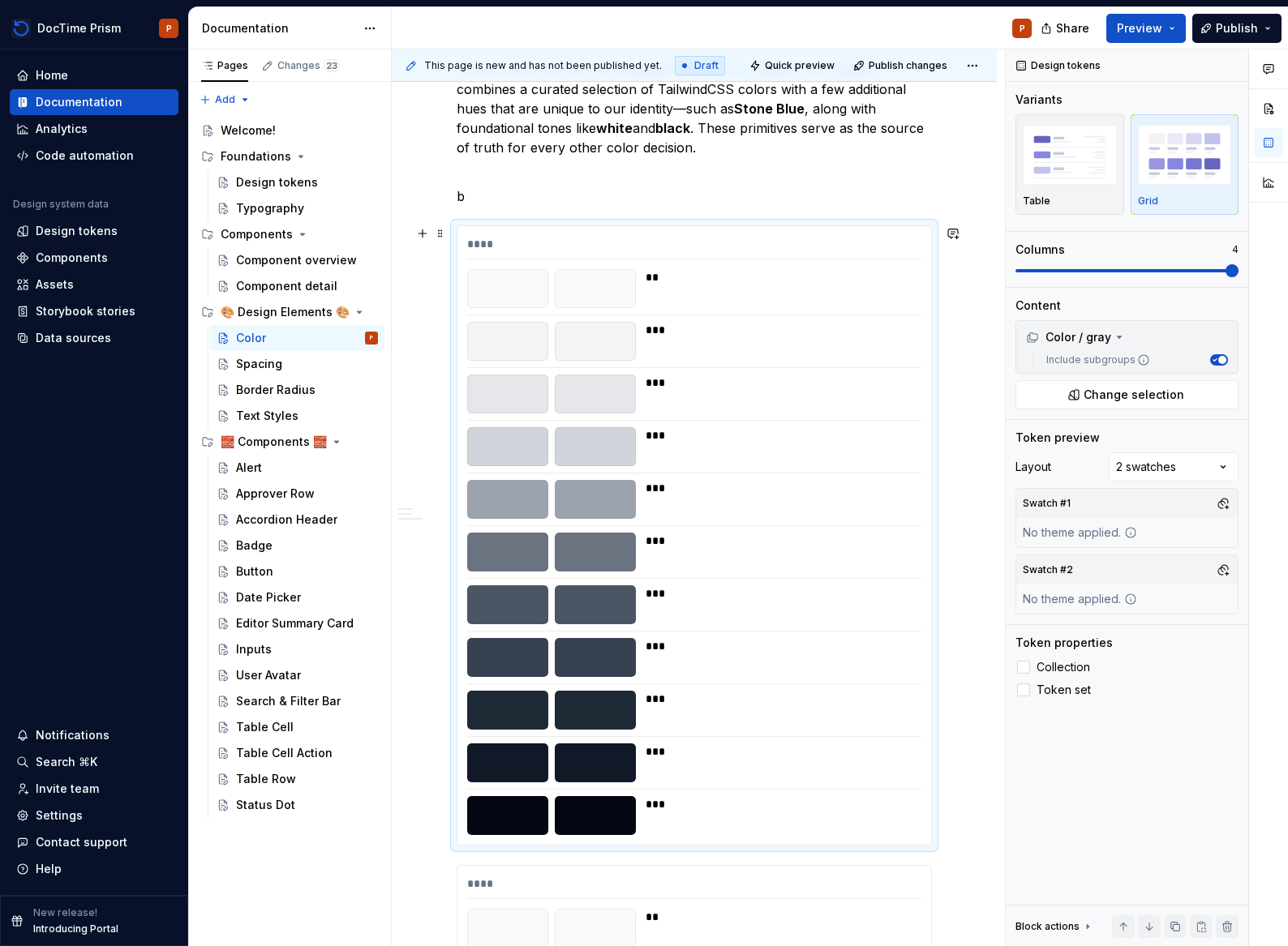
click at [613, 343] on div at bounding box center [595, 340] width 81 height 39
click at [481, 198] on p "b" at bounding box center [694, 196] width 476 height 19
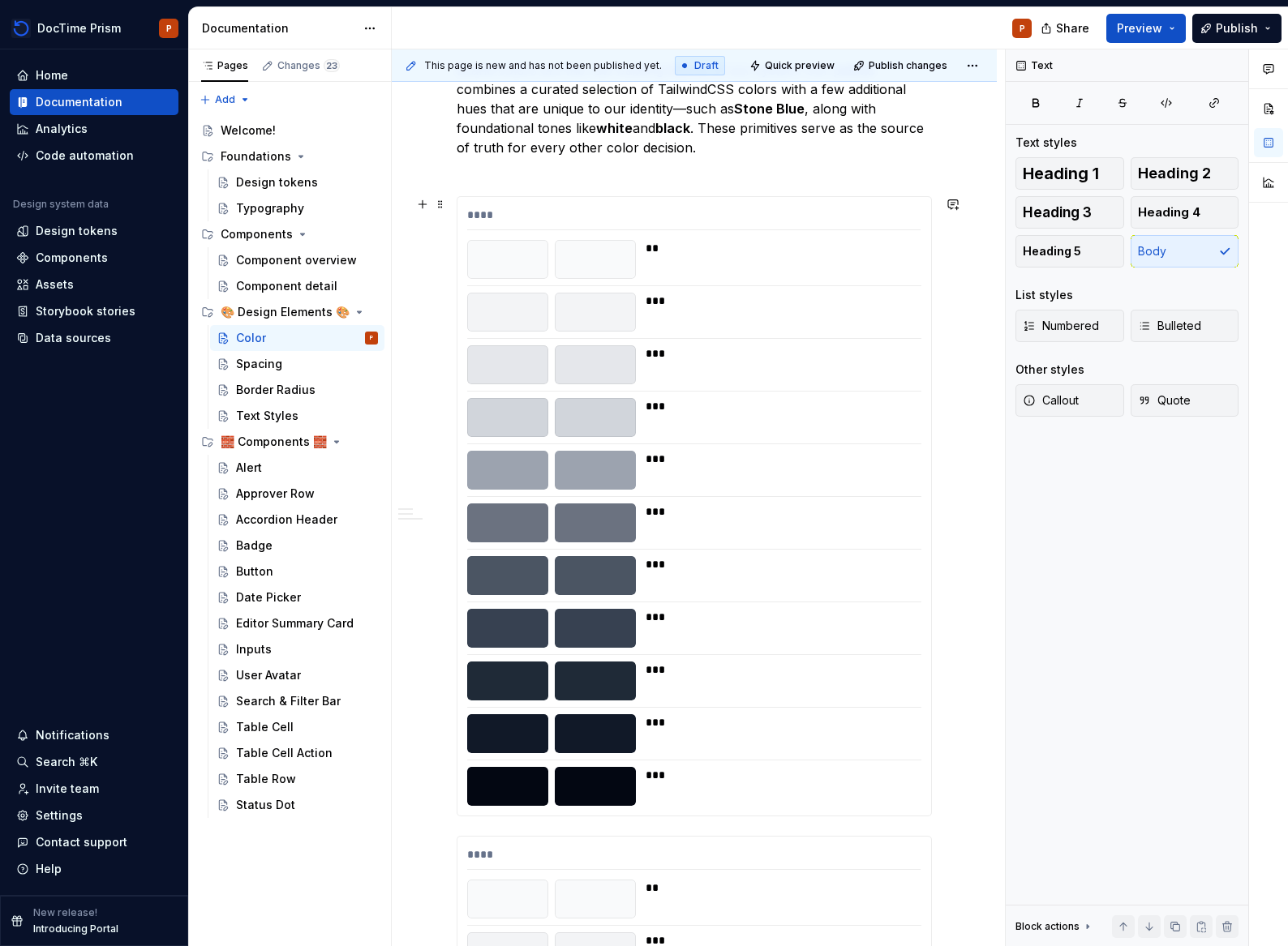
click at [517, 241] on div at bounding box center [507, 259] width 81 height 39
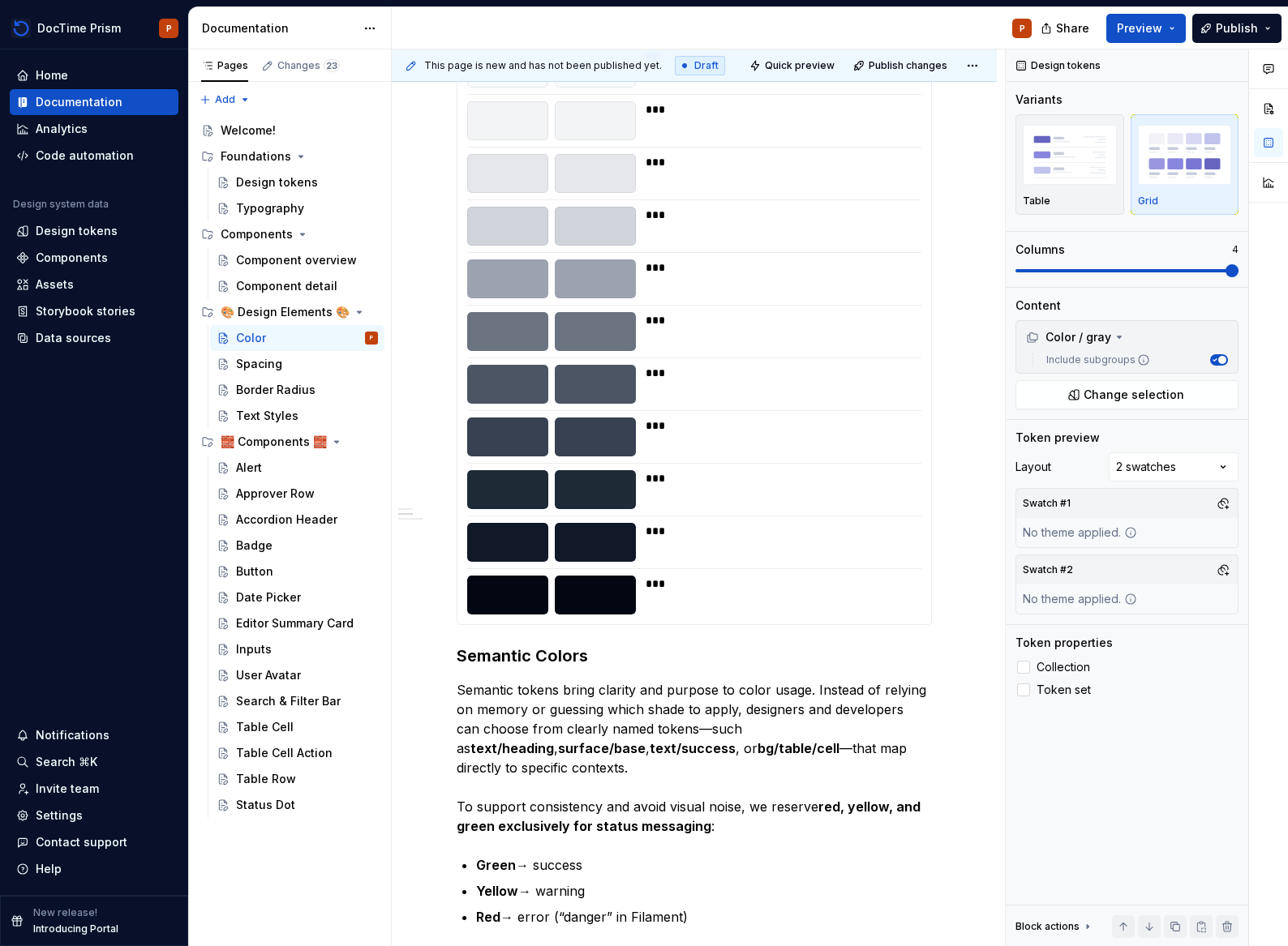
click at [563, 519] on div "**** ** *** *** *** *** *** *** *** *** *** ***" at bounding box center [694, 315] width 474 height 618
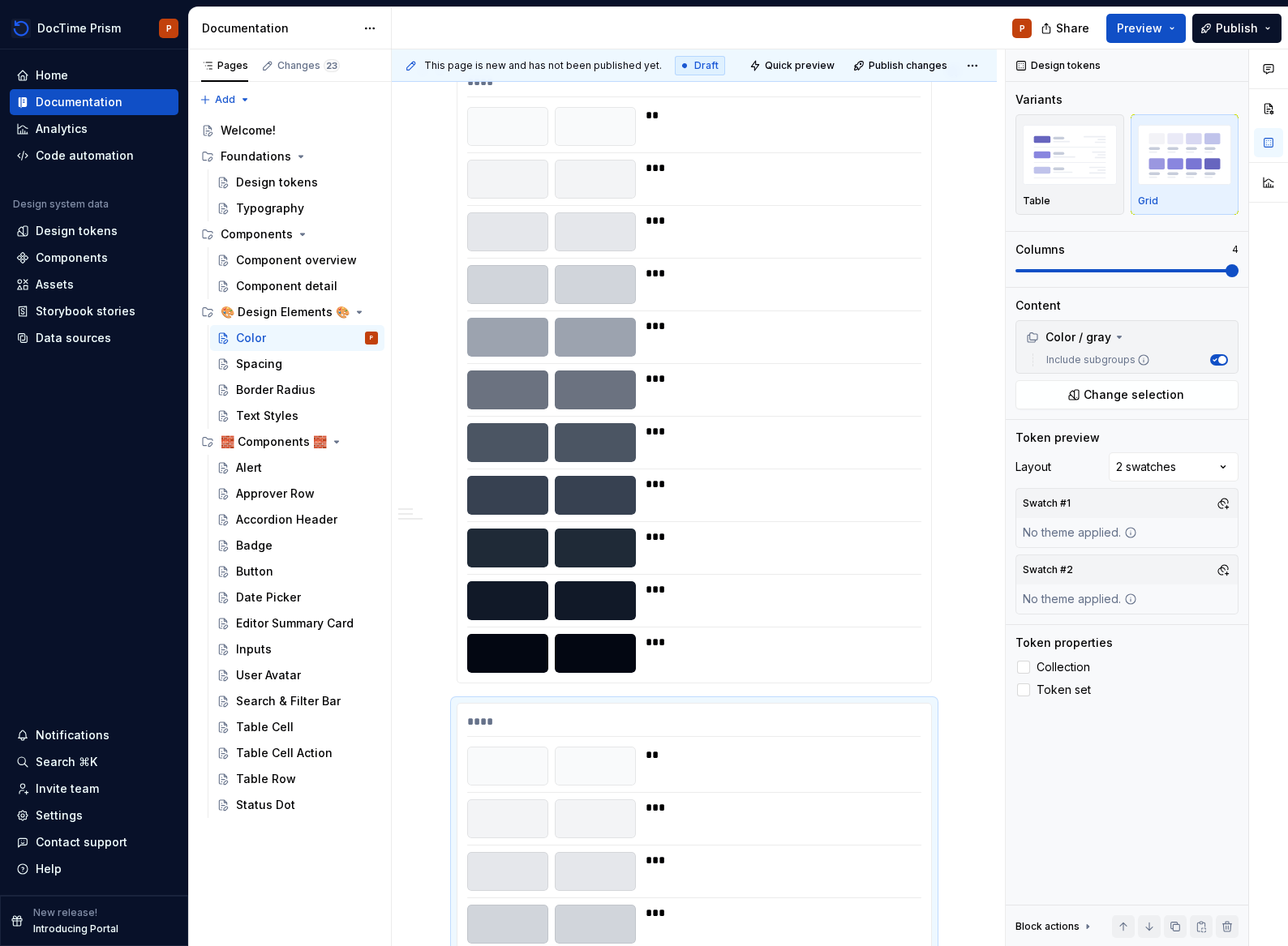
scroll to position [663, 0]
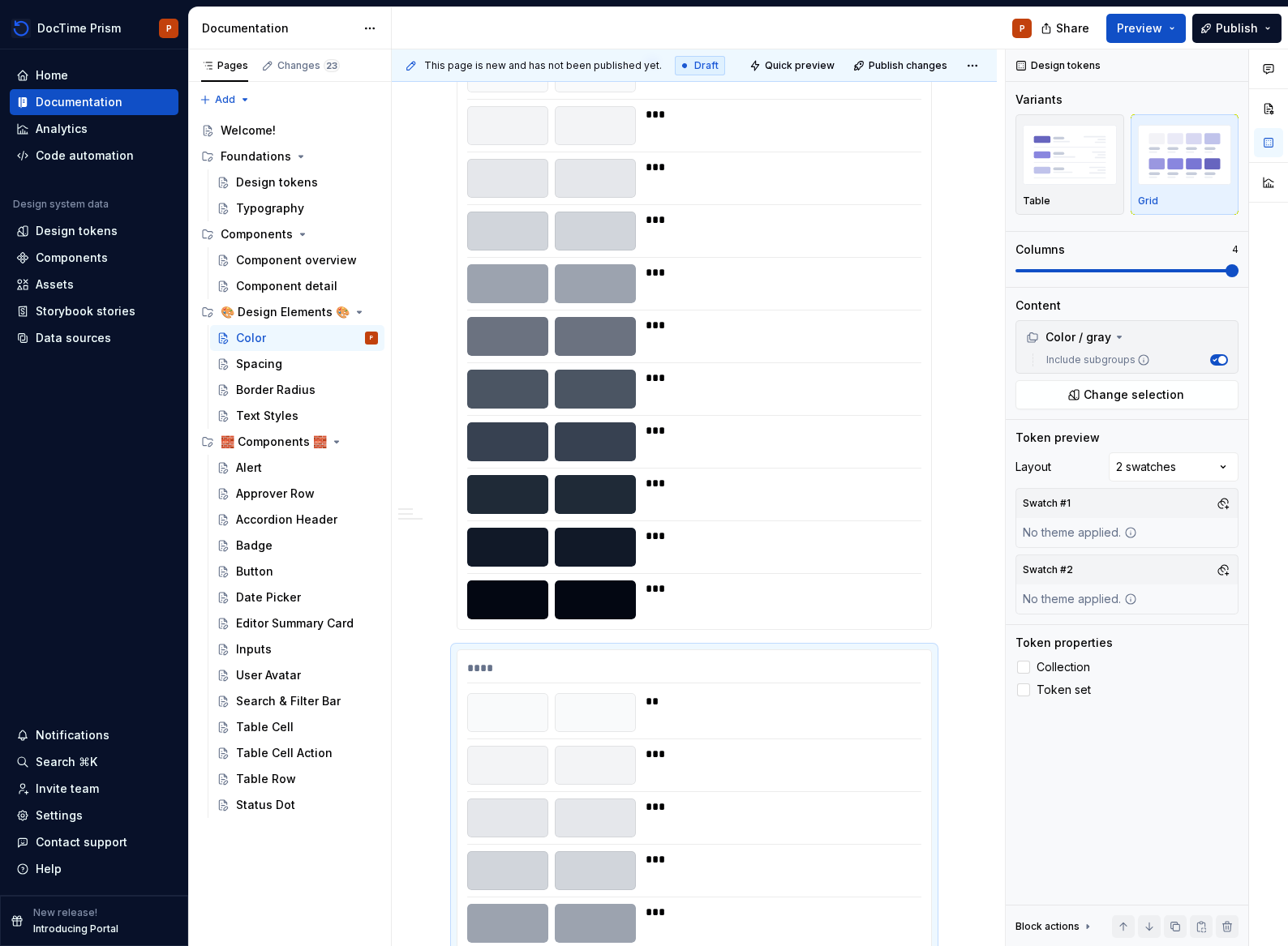
click at [593, 600] on div at bounding box center [595, 599] width 81 height 39
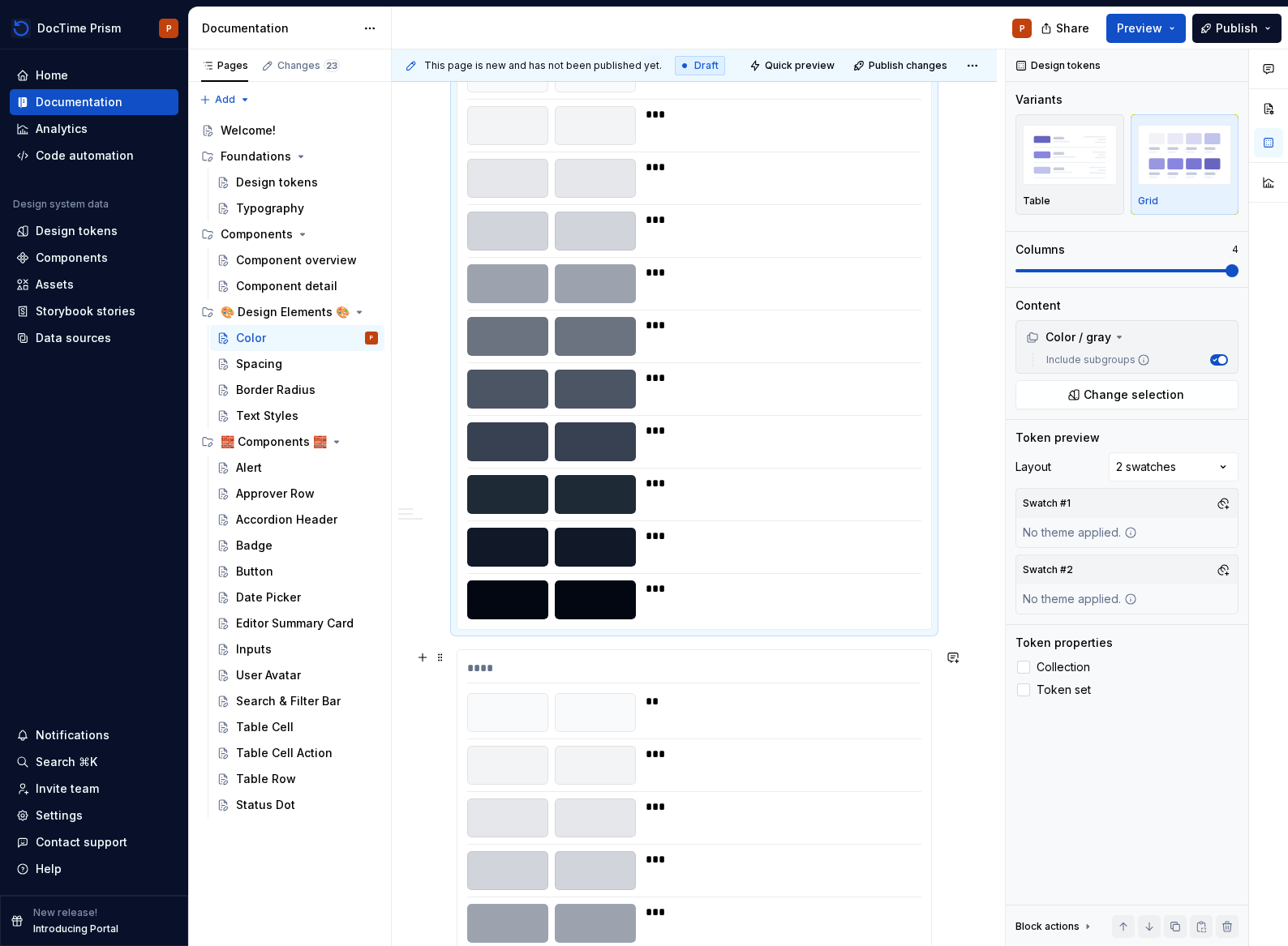
click at [585, 672] on div "****" at bounding box center [693, 671] width 454 height 24
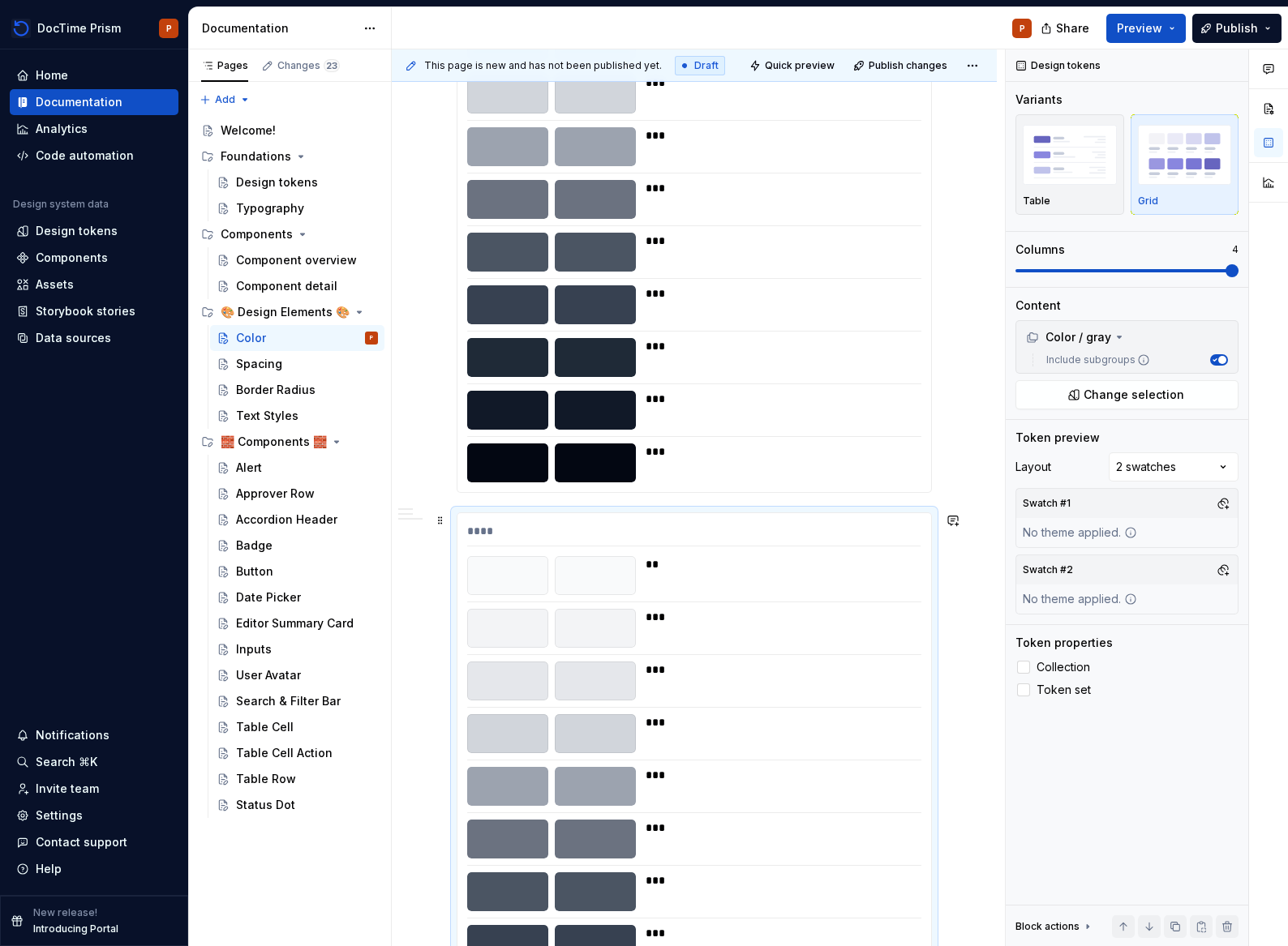
scroll to position [803, 0]
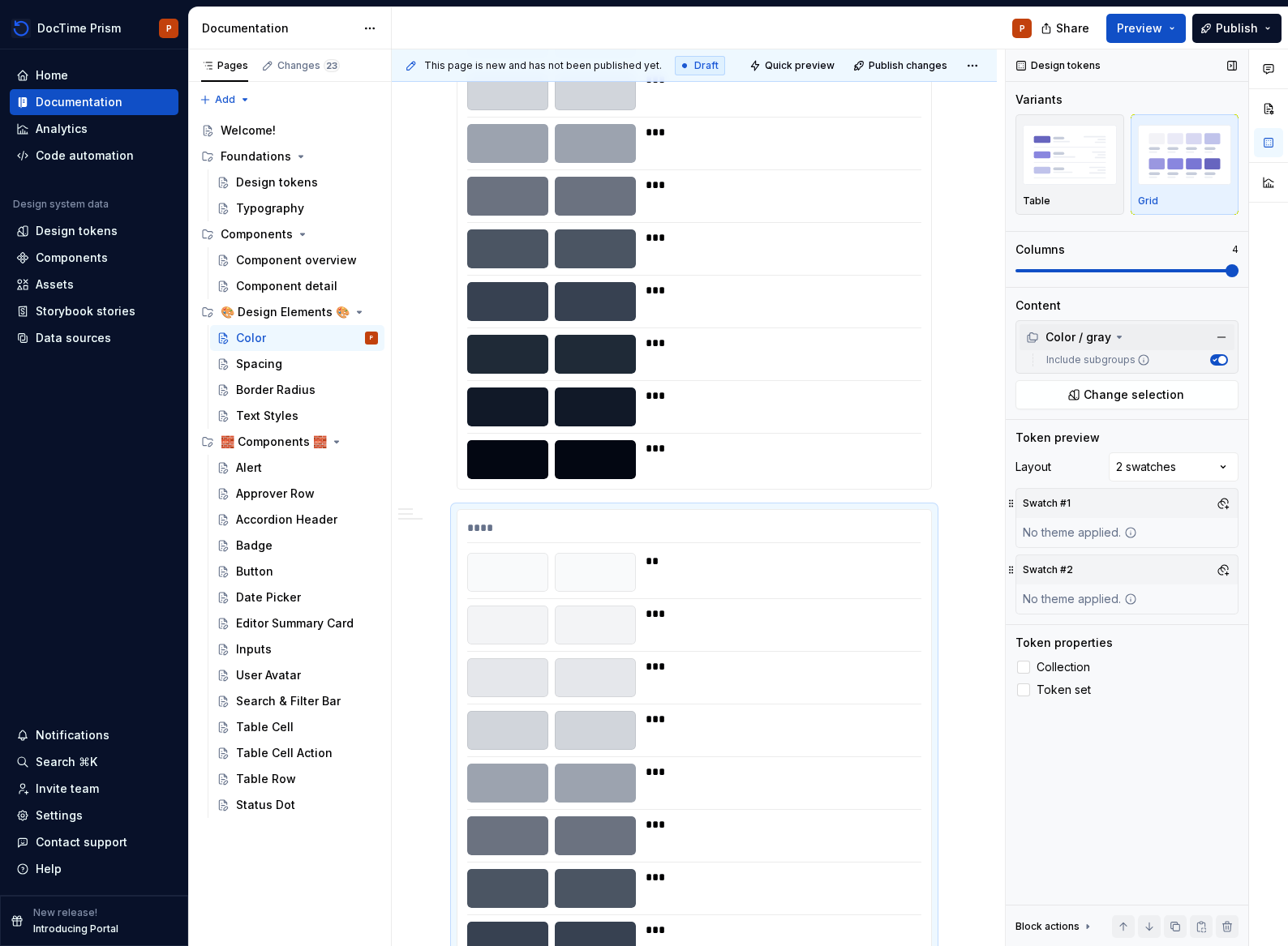
click at [1126, 335] on div "Color / gray" at bounding box center [1127, 337] width 215 height 26
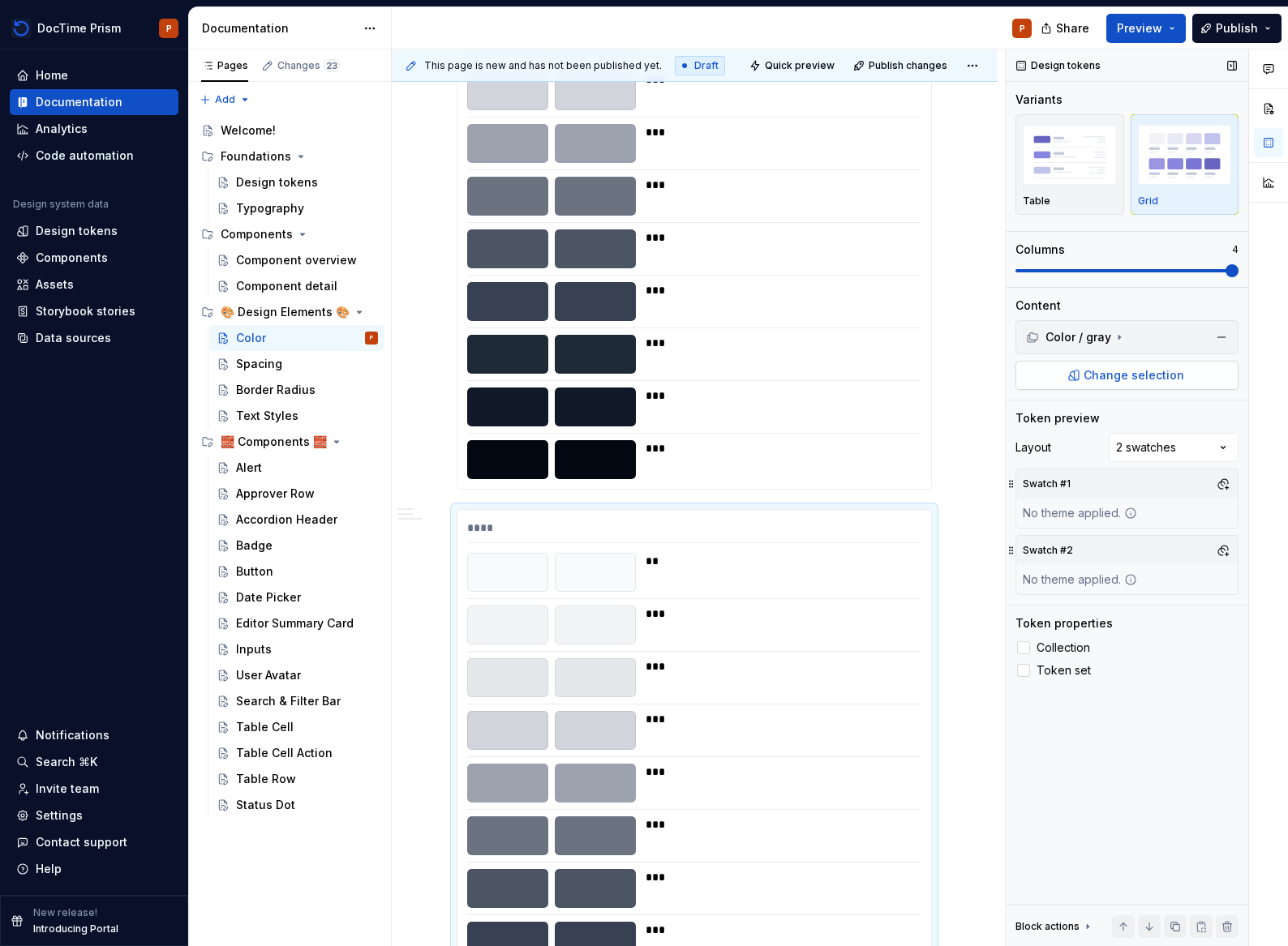
click at [1113, 371] on span "Change selection" at bounding box center [1134, 375] width 101 height 16
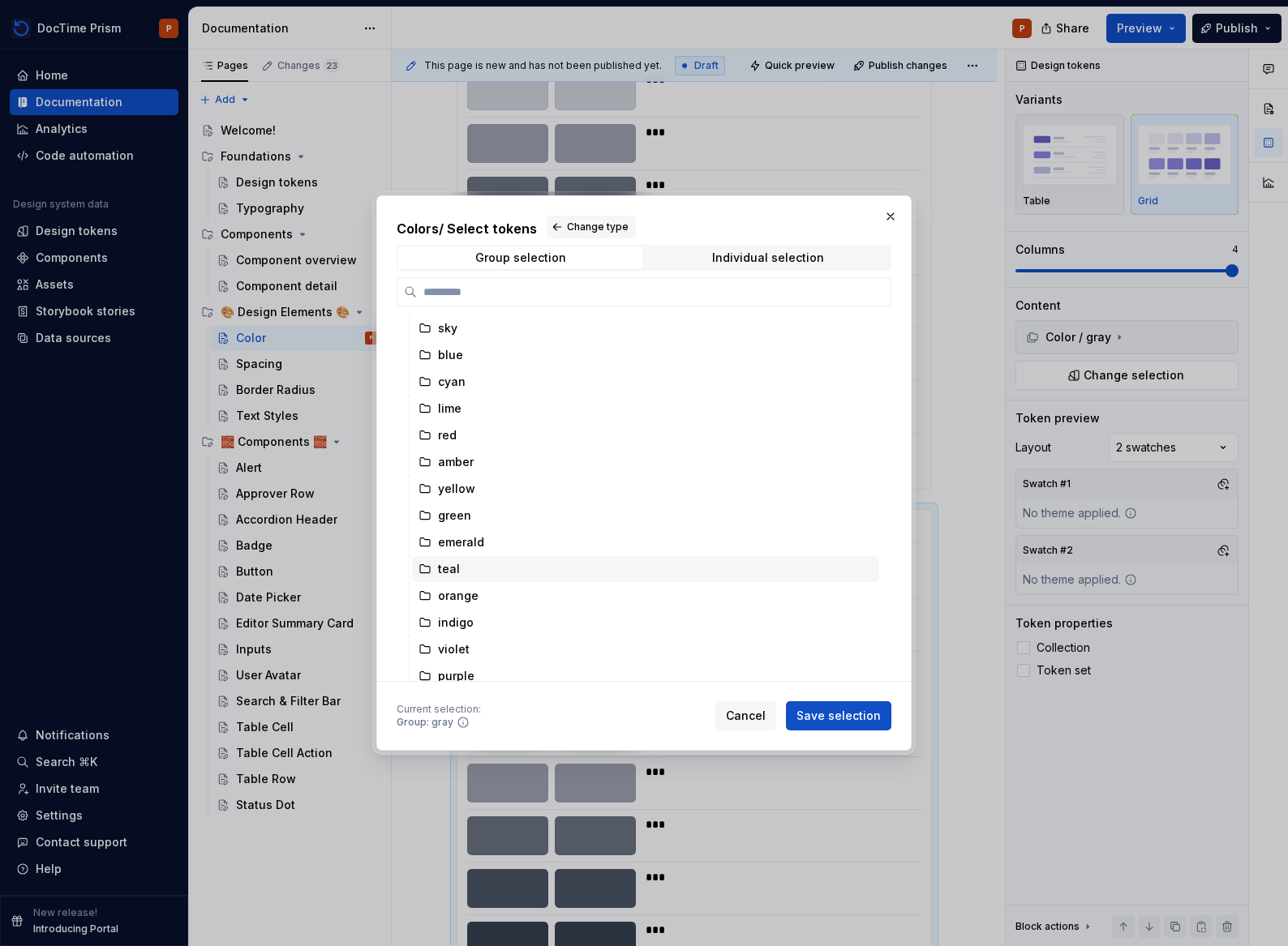
scroll to position [0, 0]
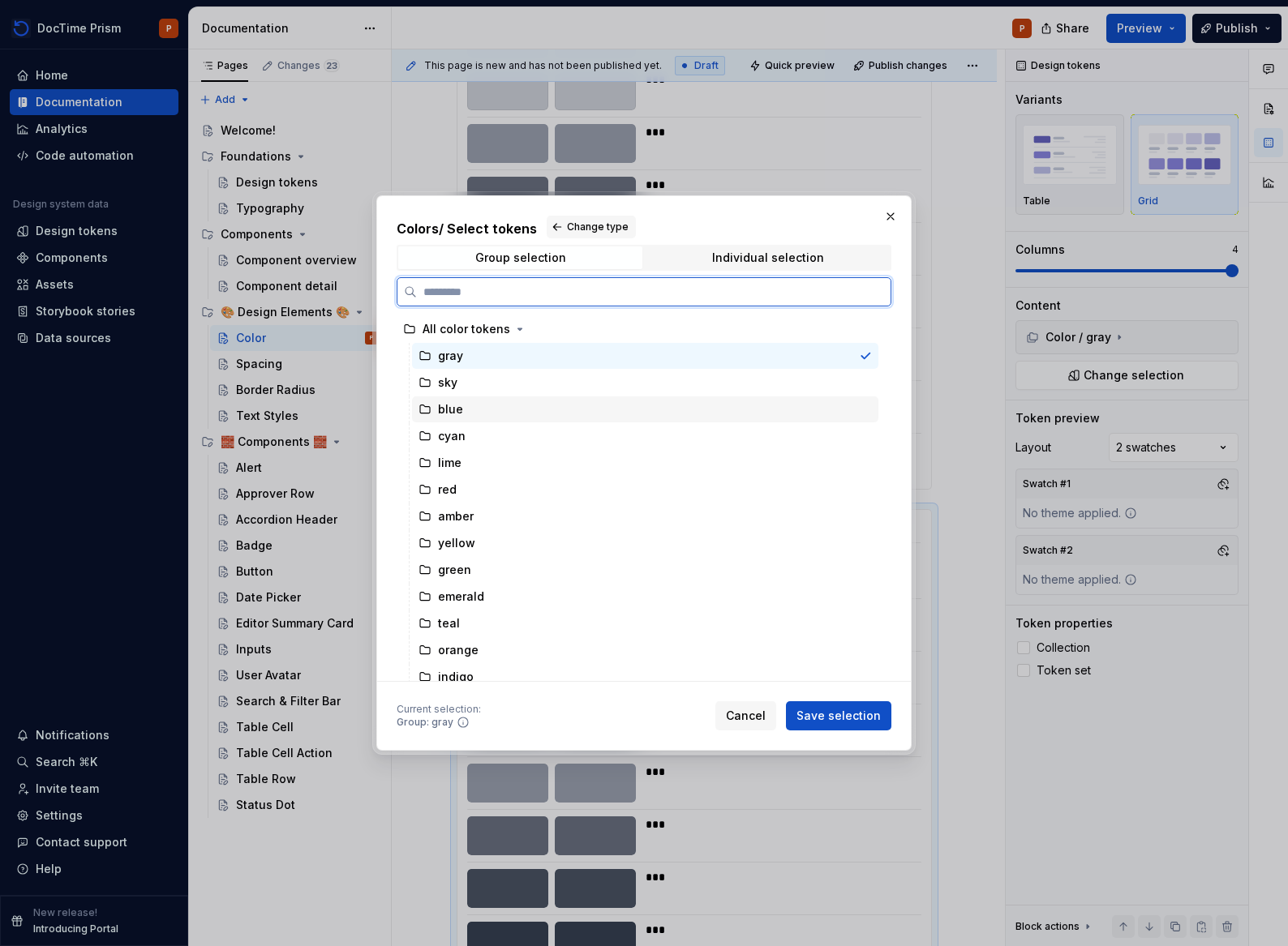
click at [462, 417] on div "blue" at bounding box center [645, 409] width 466 height 26
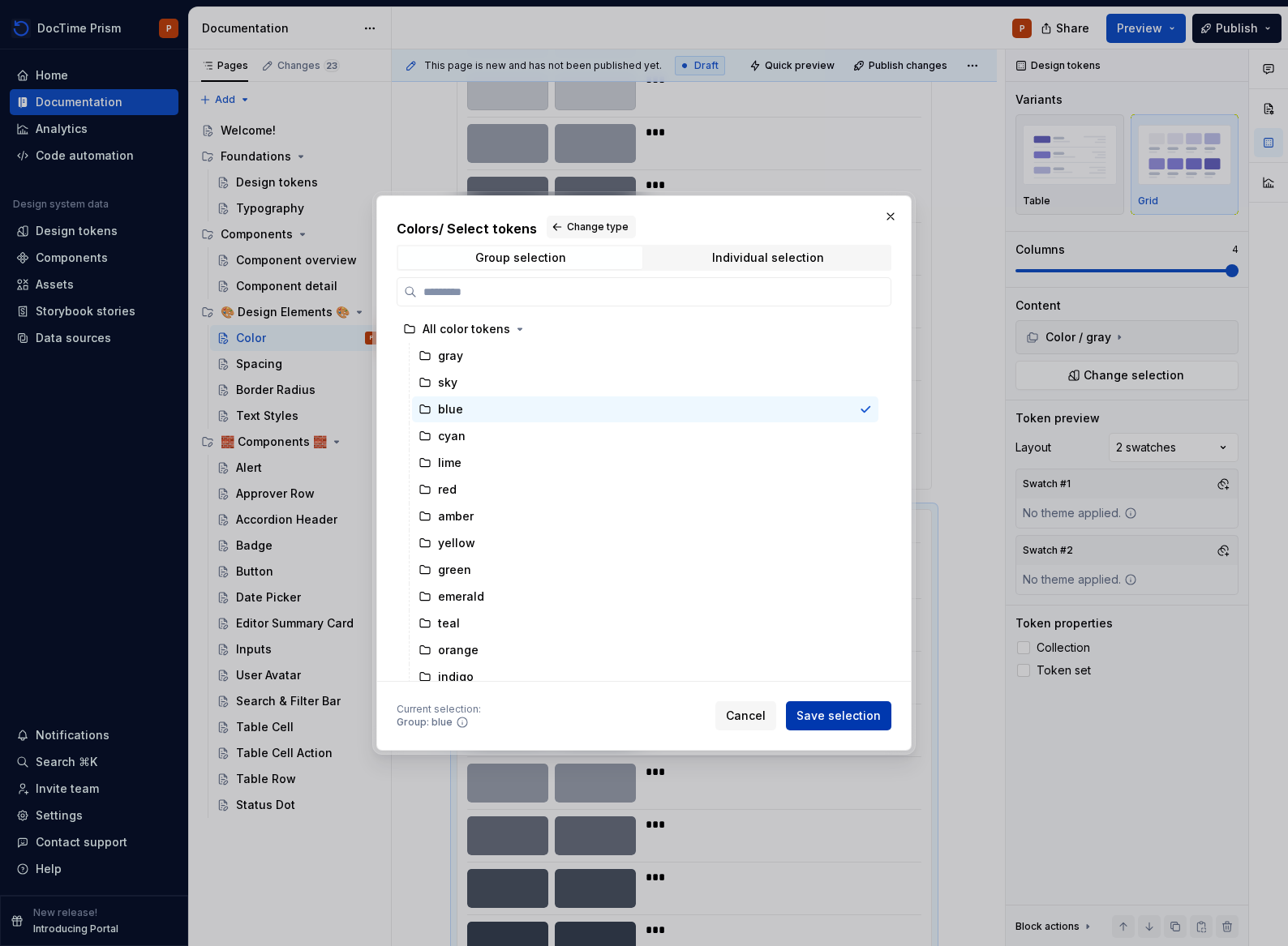
click at [834, 707] on span "Save selection" at bounding box center [838, 715] width 85 height 16
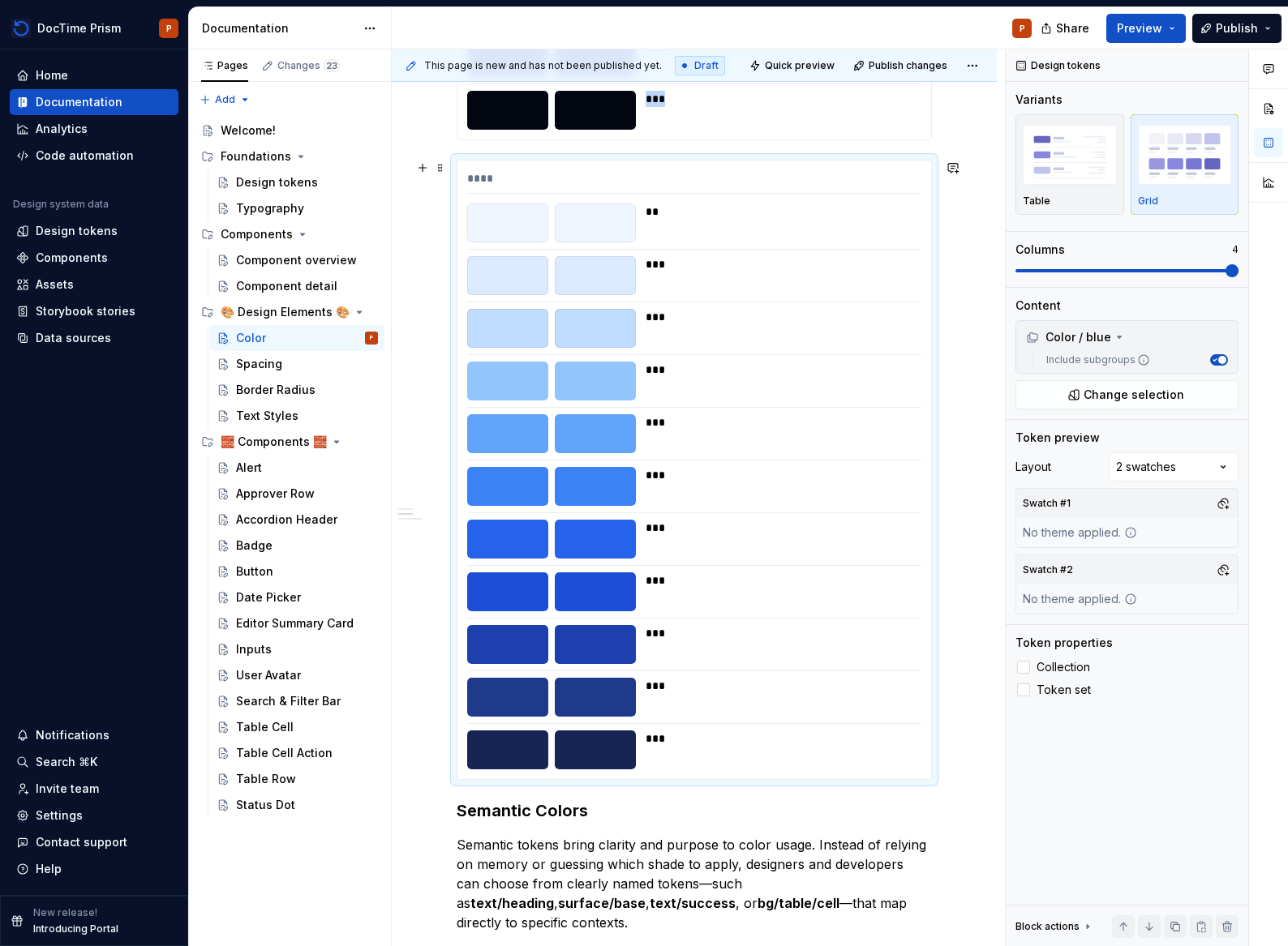
scroll to position [1279, 0]
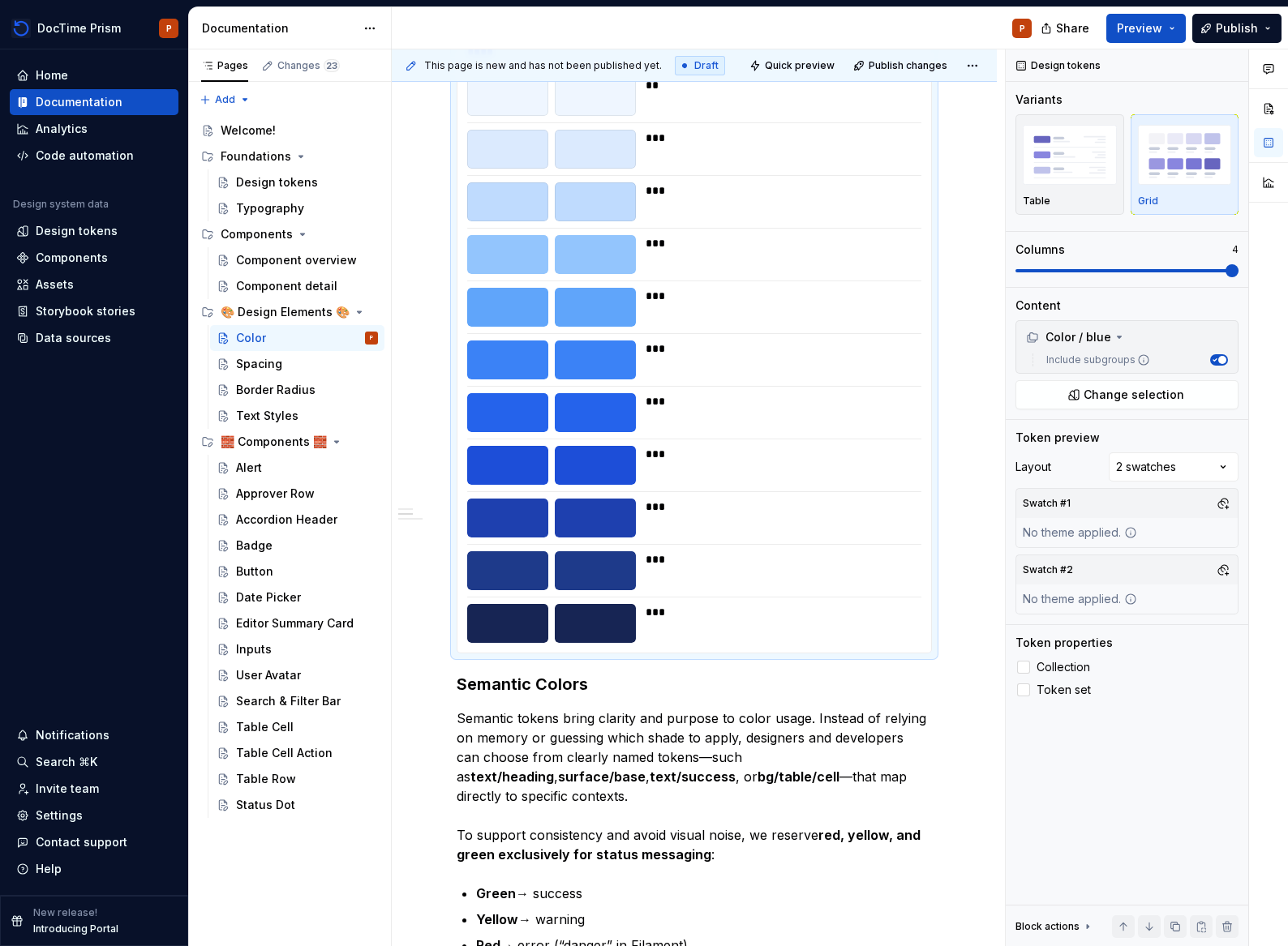
click at [676, 608] on div "***" at bounding box center [778, 611] width 265 height 16
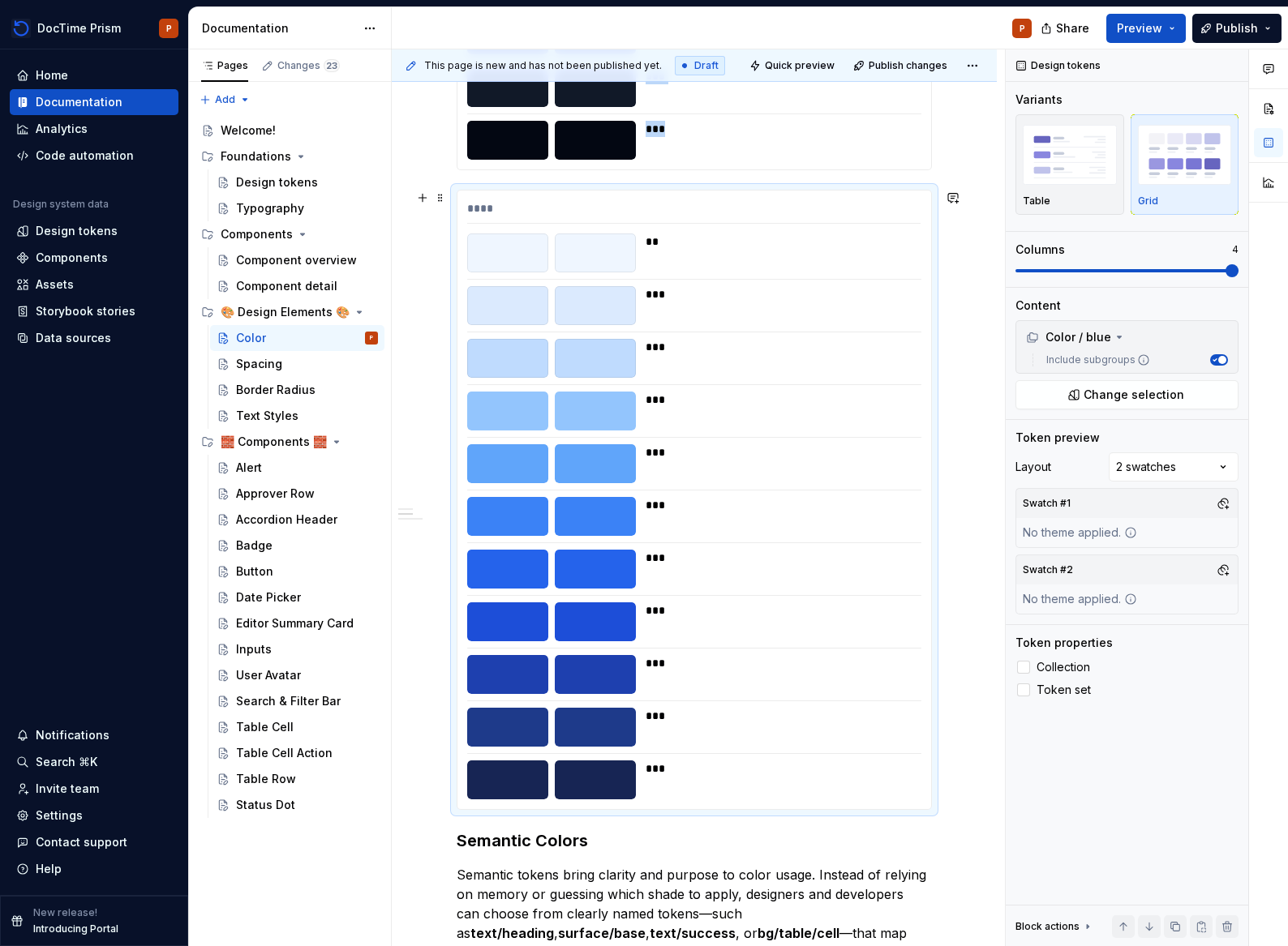
scroll to position [1110, 0]
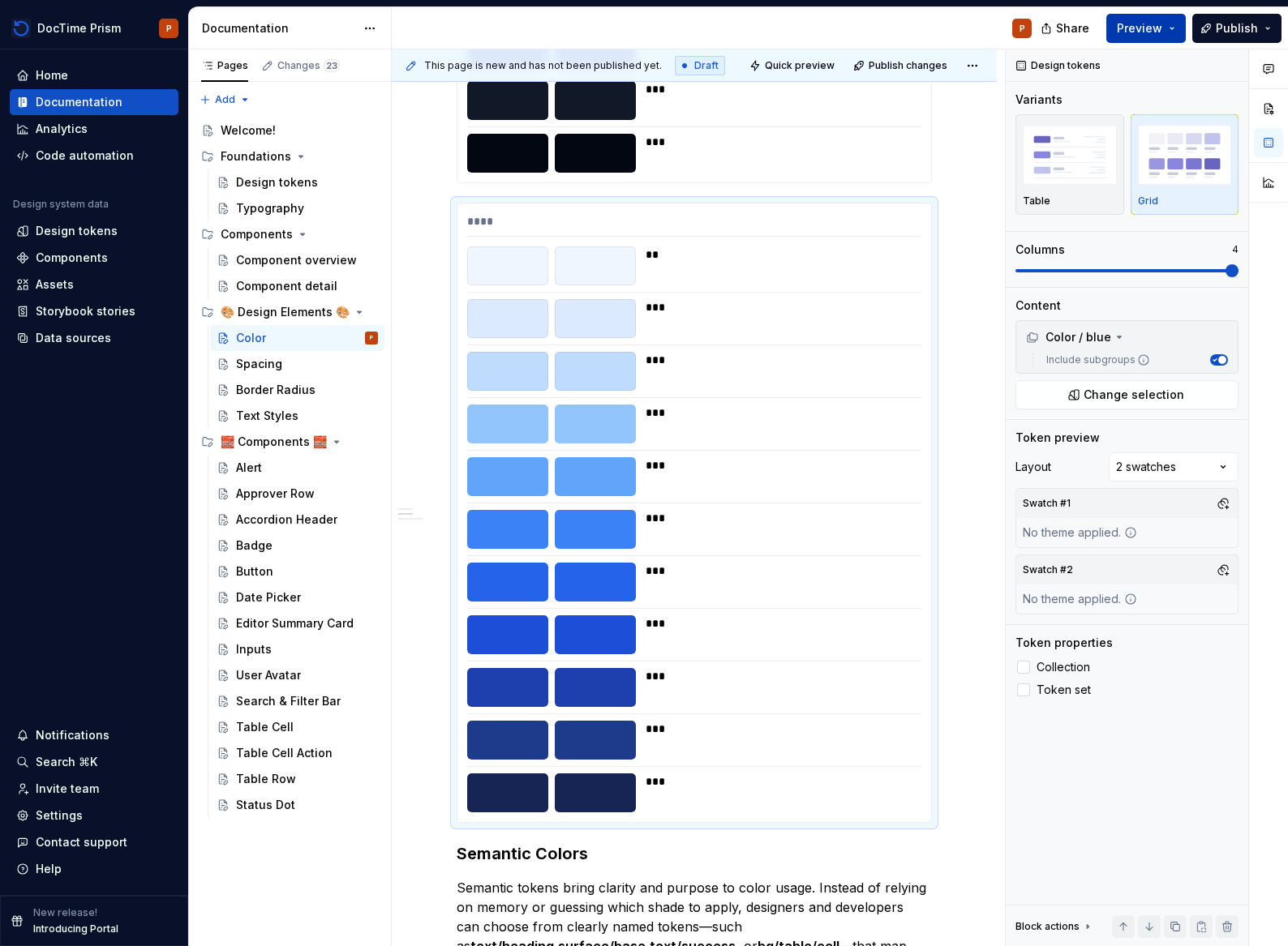
click at [1170, 33] on button "Preview" at bounding box center [1146, 28] width 80 height 29
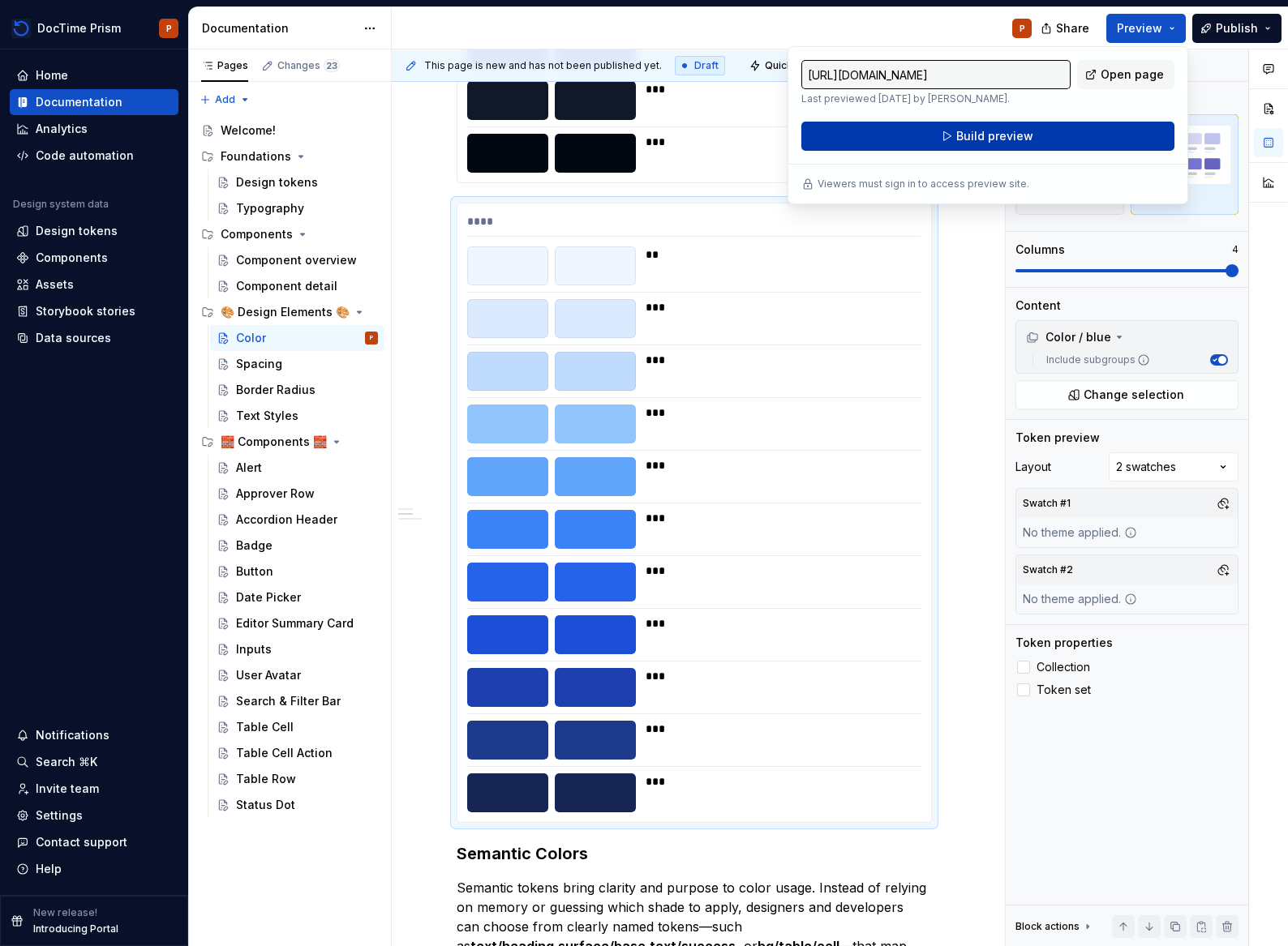
click at [995, 128] on span "Build preview" at bounding box center [994, 136] width 77 height 16
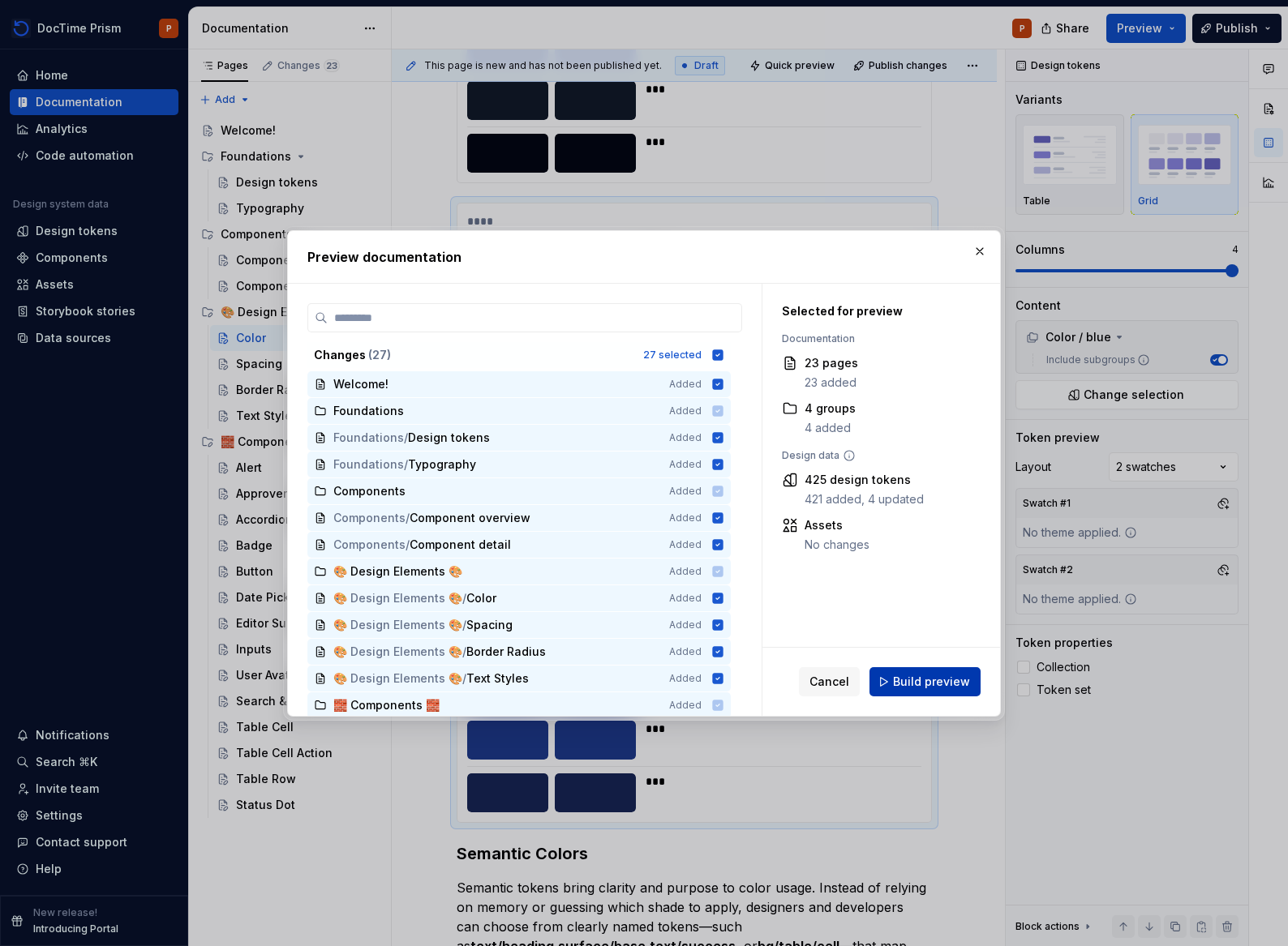
click at [933, 693] on button "Build preview" at bounding box center [925, 682] width 111 height 29
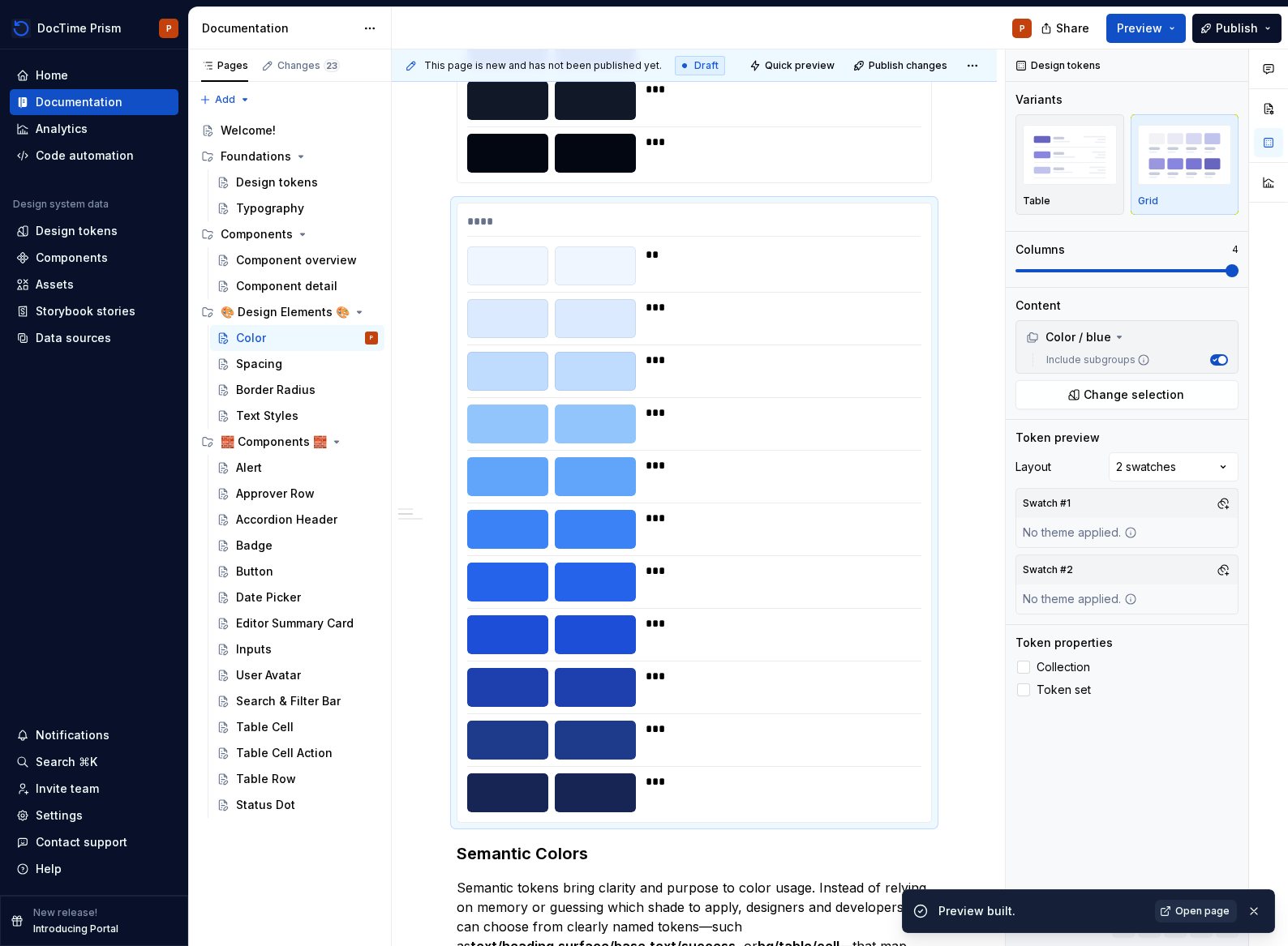
click at [1186, 914] on span "Open page" at bounding box center [1201, 911] width 54 height 13
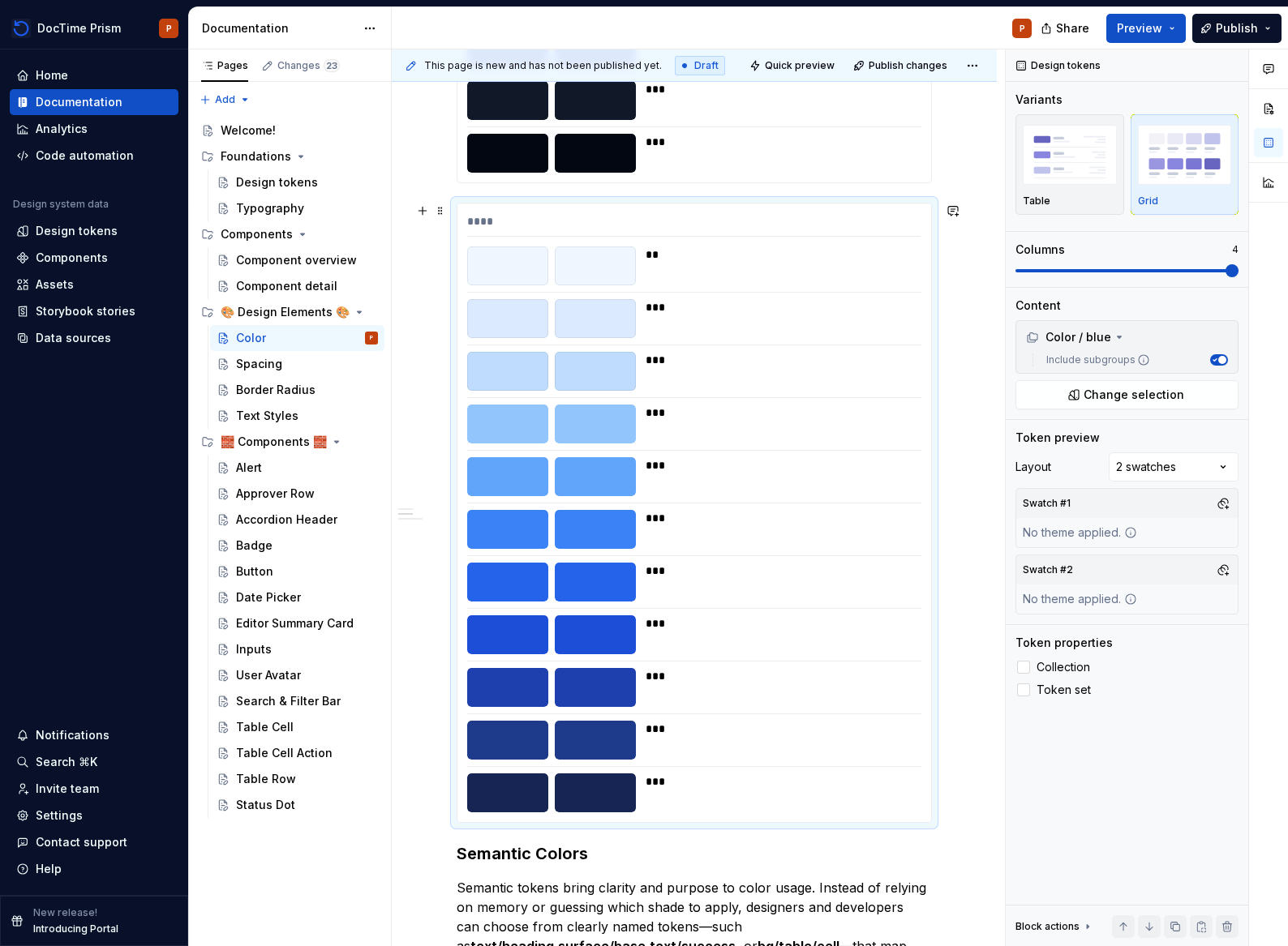
click at [603, 394] on div "**** ** *** *** *** *** *** *** *** *** *** ***" at bounding box center [694, 512] width 474 height 618
click at [1197, 460] on div "Comments Open comments No comments yet Select ‘Comment’ from the block context …" at bounding box center [1146, 498] width 283 height 898
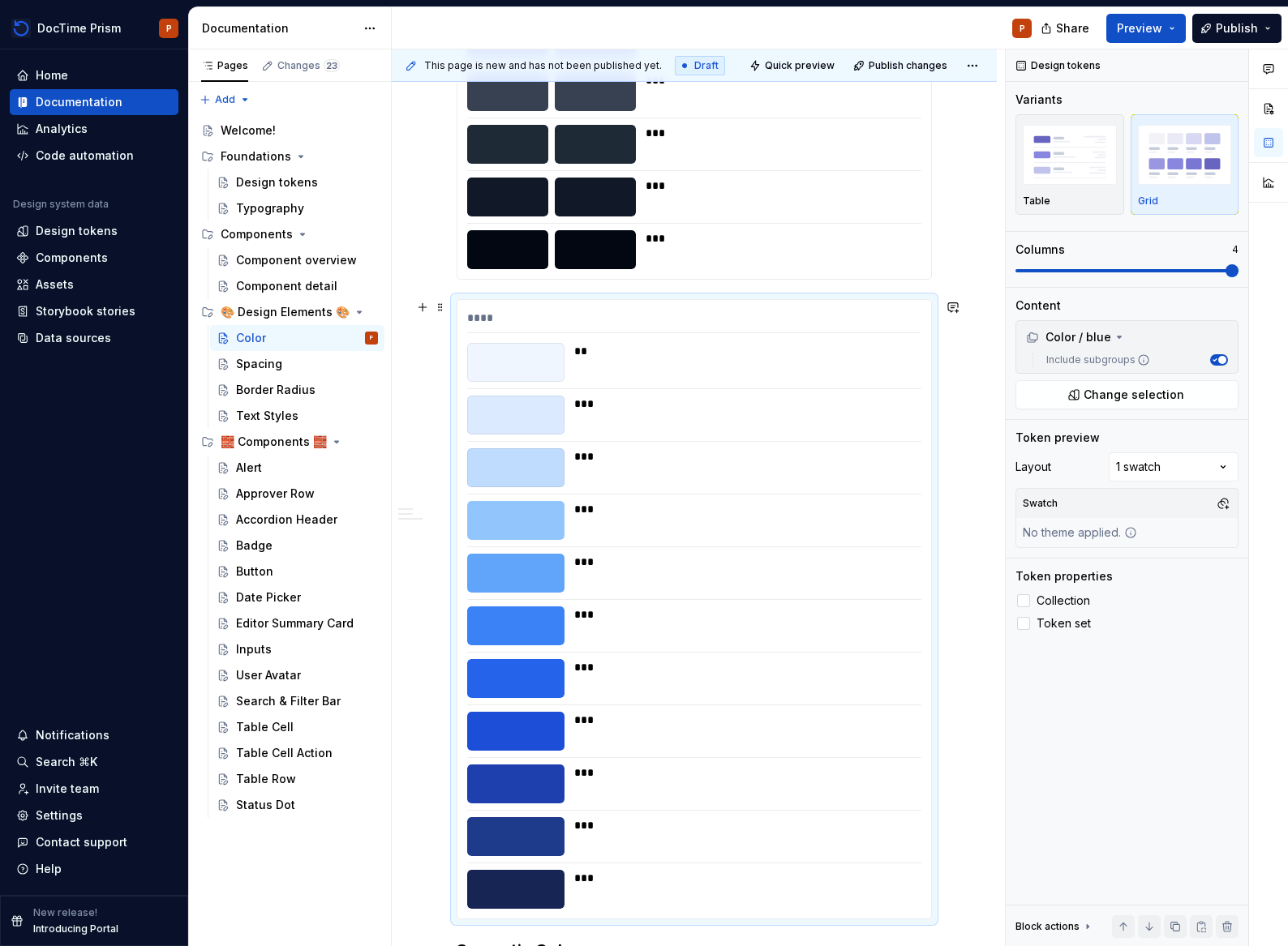
scroll to position [966, 0]
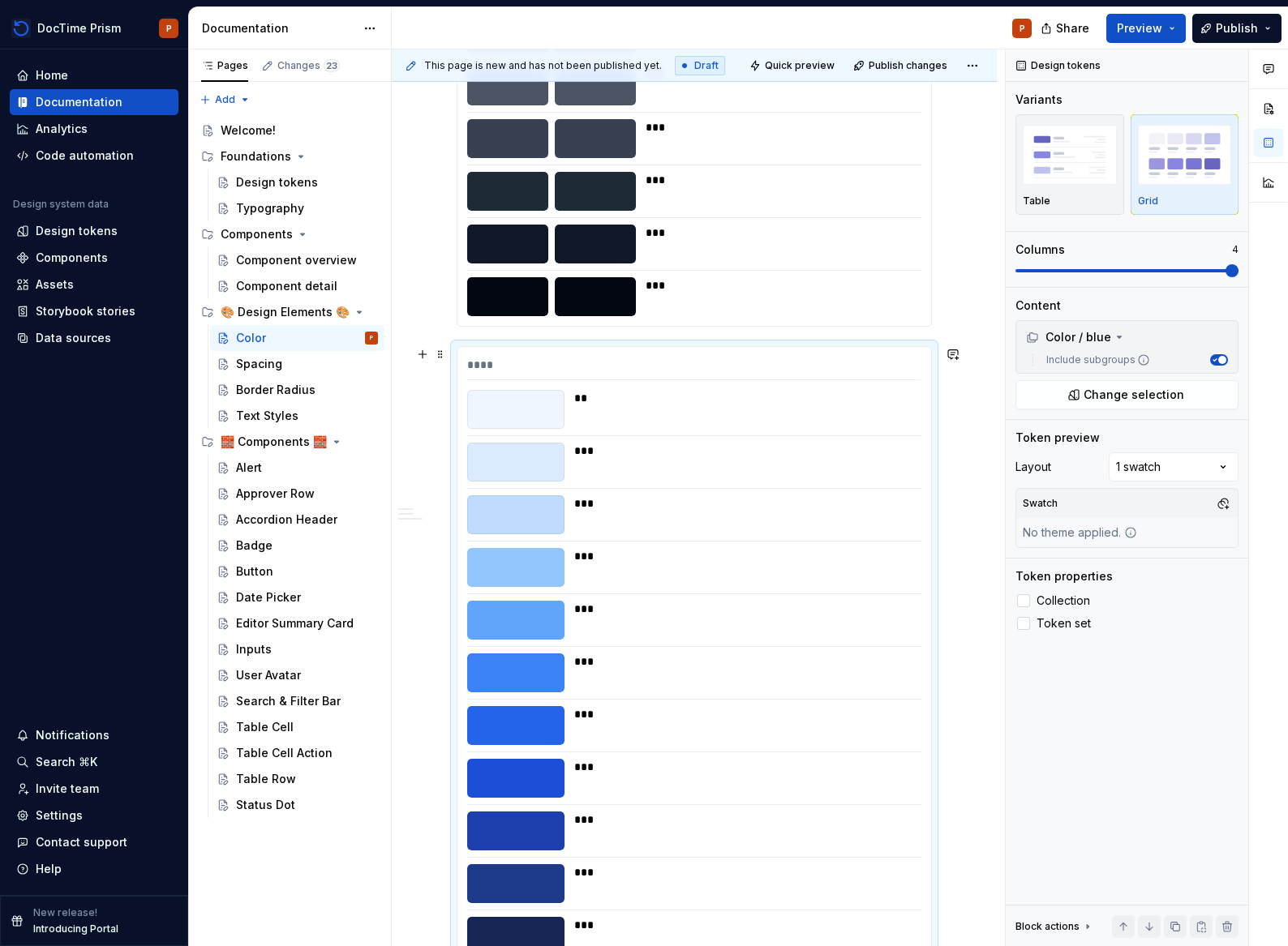
click at [662, 240] on div "***" at bounding box center [778, 232] width 265 height 16
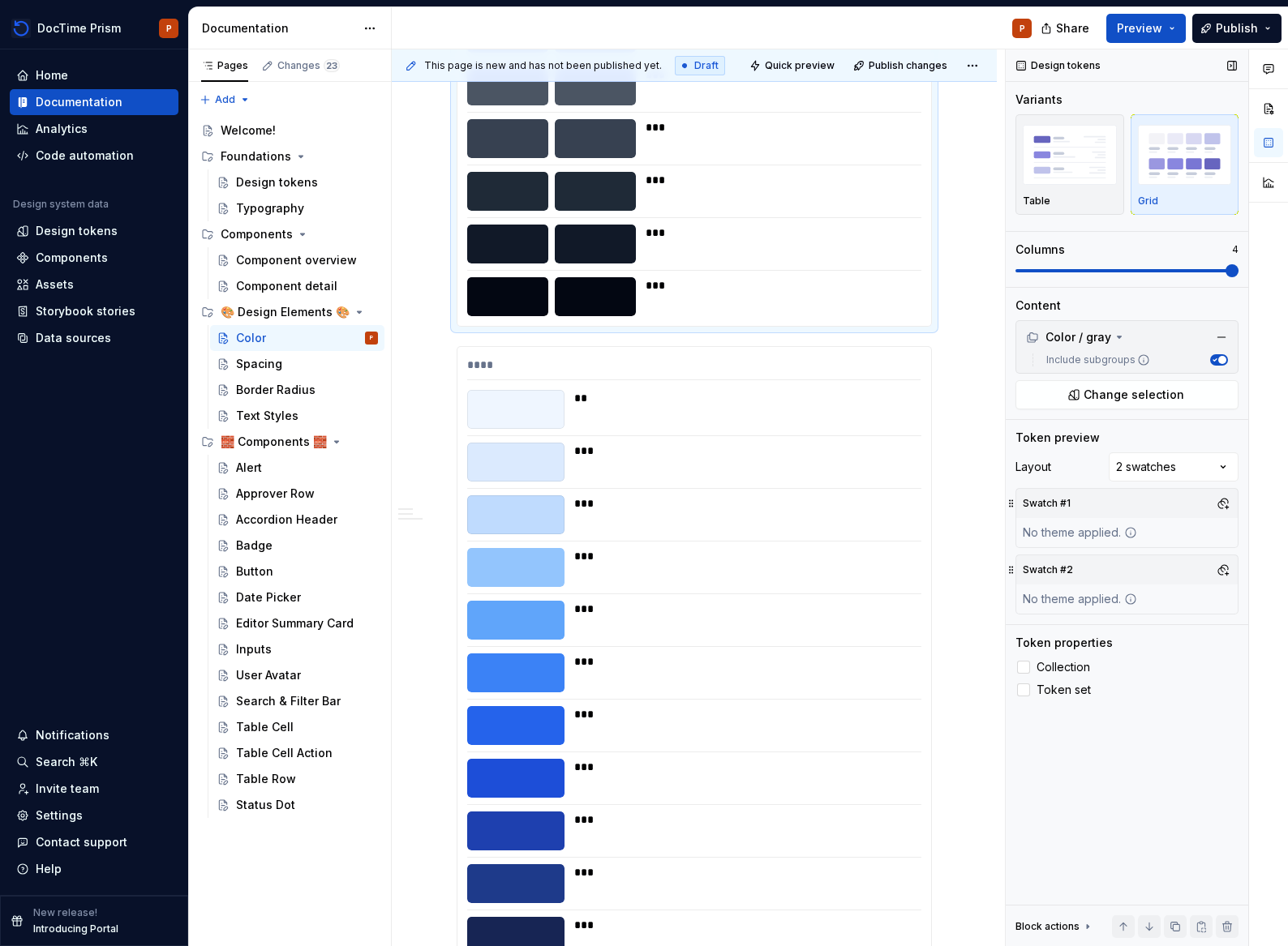
click at [1165, 451] on div "Token preview Layout 2 swatches Swatch #1 No theme applied. Swatch #2 No theme …" at bounding box center [1126, 527] width 223 height 195
click at [1162, 463] on div "Comments Open comments No comments yet Select ‘Comment’ from the block context …" at bounding box center [1146, 498] width 283 height 898
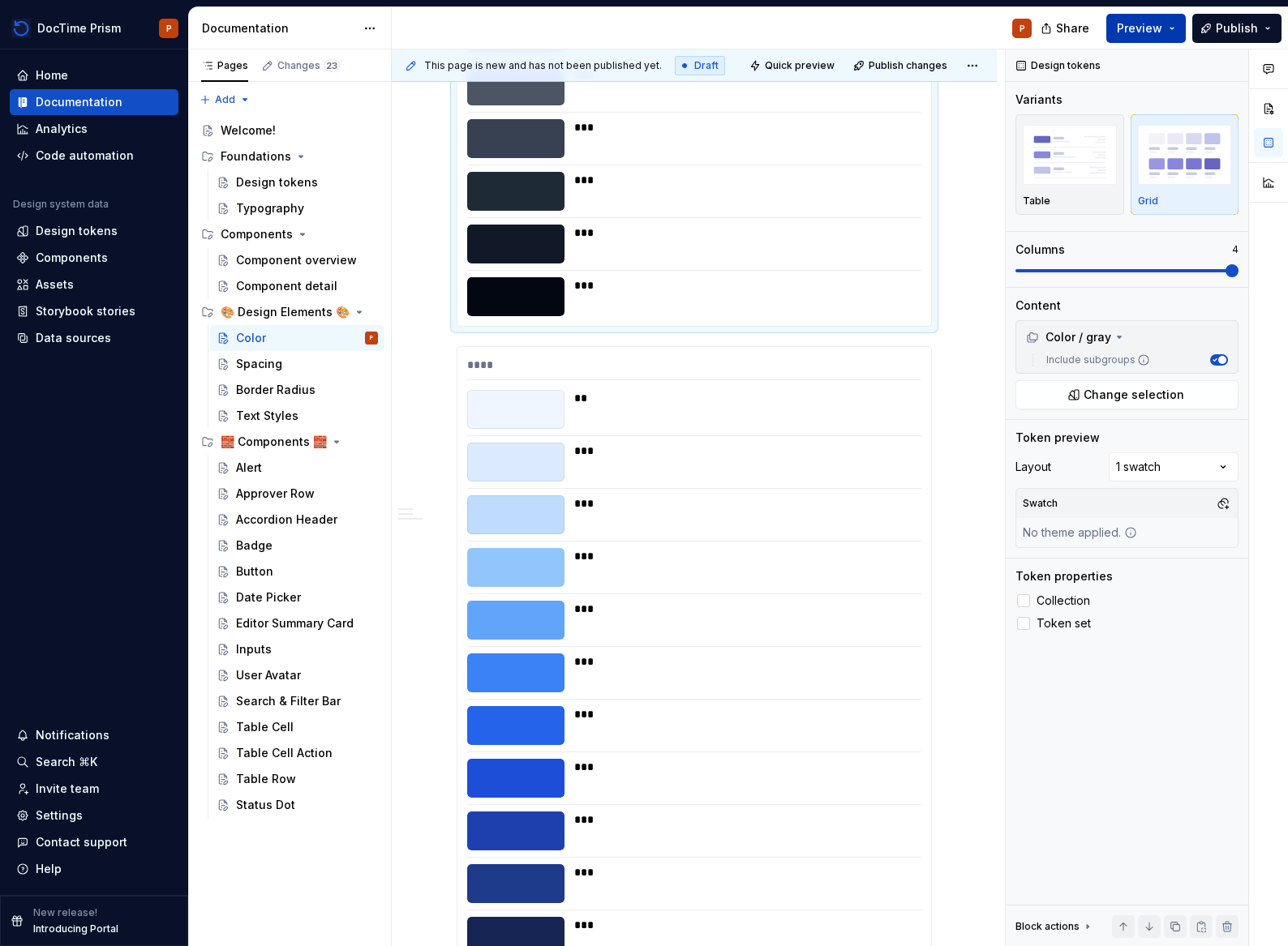
click at [1150, 31] on span "Preview" at bounding box center [1140, 28] width 46 height 16
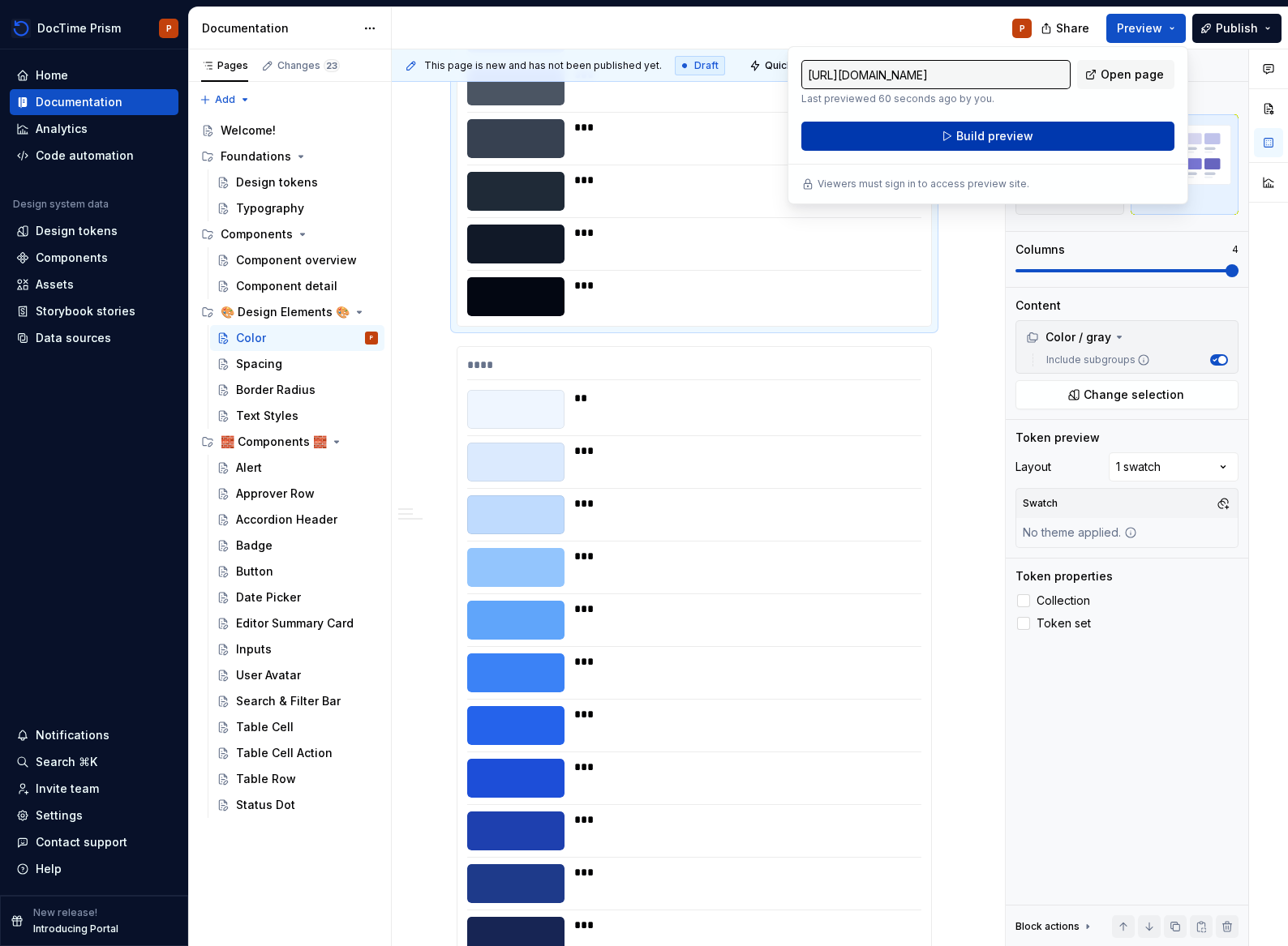
click at [949, 140] on button "Build preview" at bounding box center [987, 136] width 373 height 29
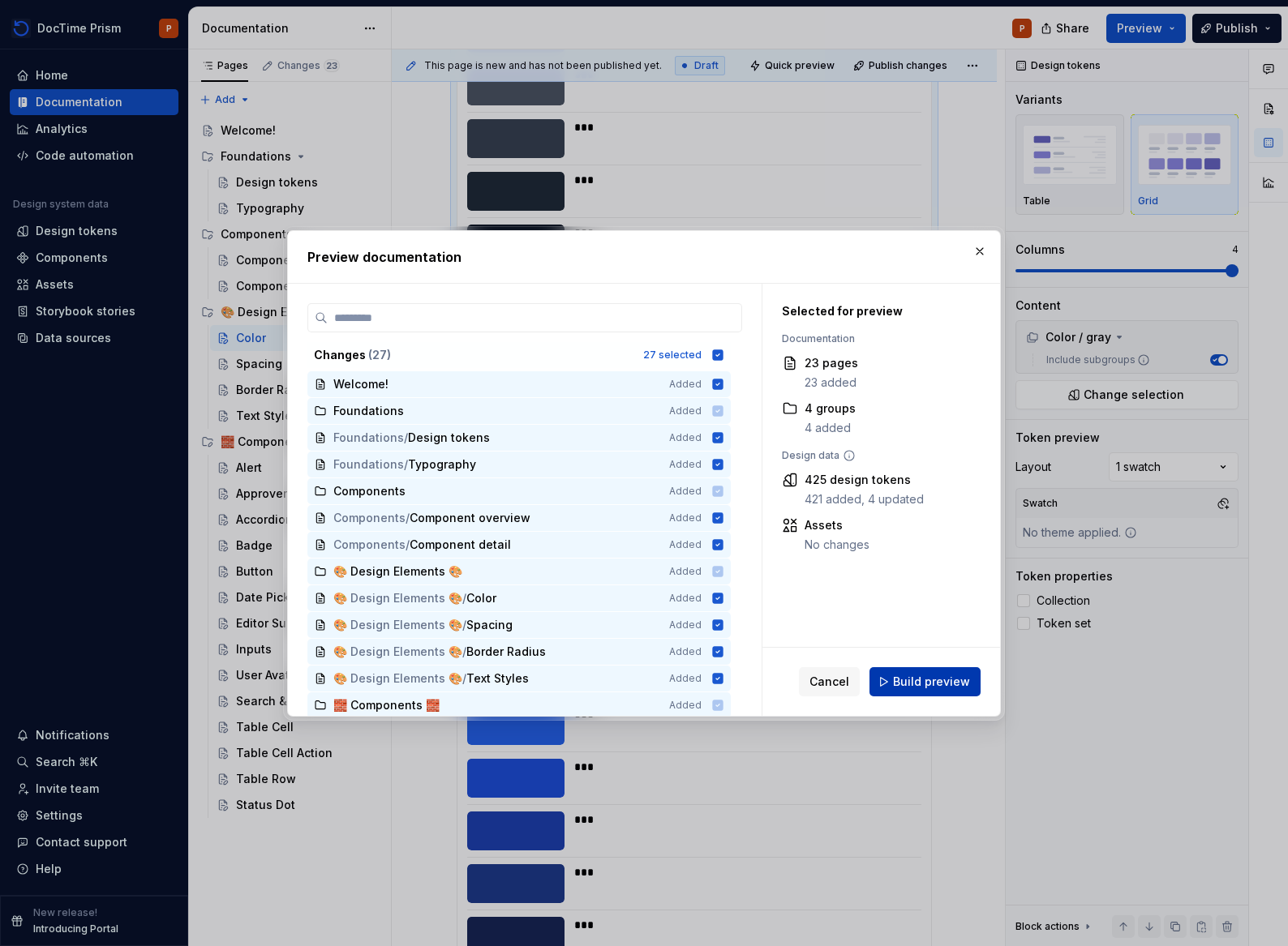
click at [941, 677] on span "Build preview" at bounding box center [931, 681] width 77 height 16
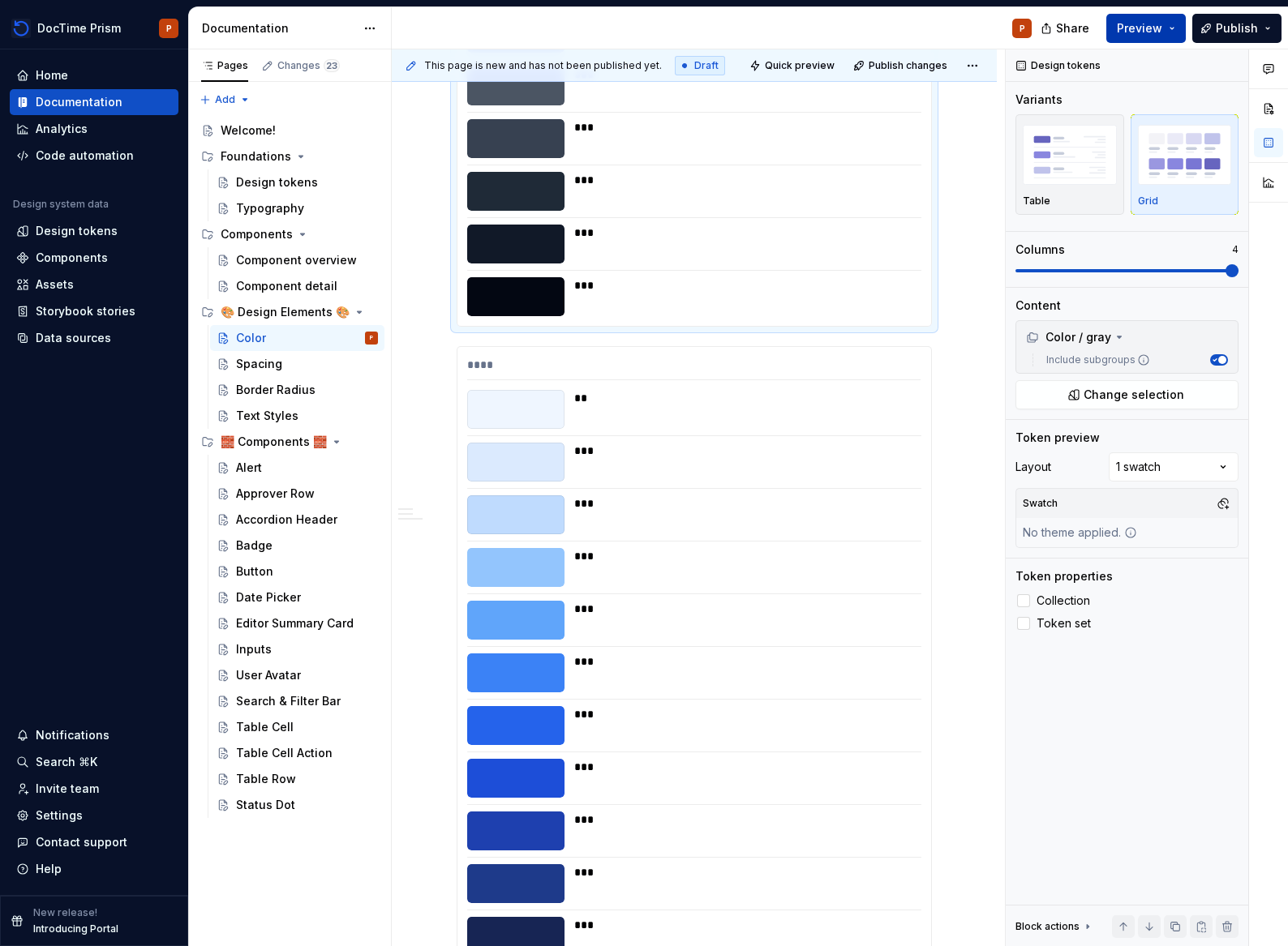
click at [1157, 36] on button "Preview" at bounding box center [1146, 28] width 80 height 29
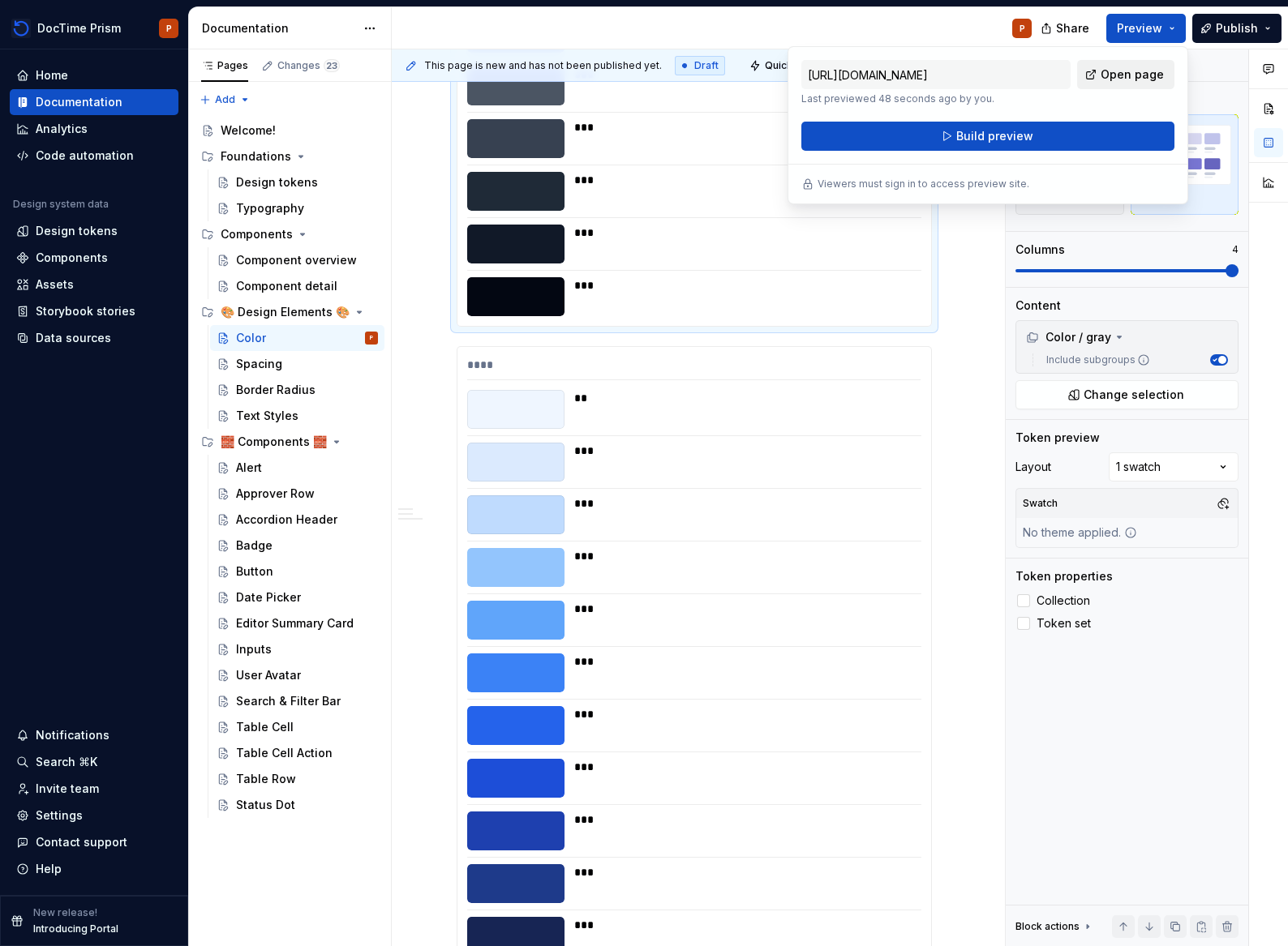
click at [1134, 78] on span "Open page" at bounding box center [1132, 74] width 63 height 16
click at [730, 390] on div "**" at bounding box center [743, 397] width 337 height 16
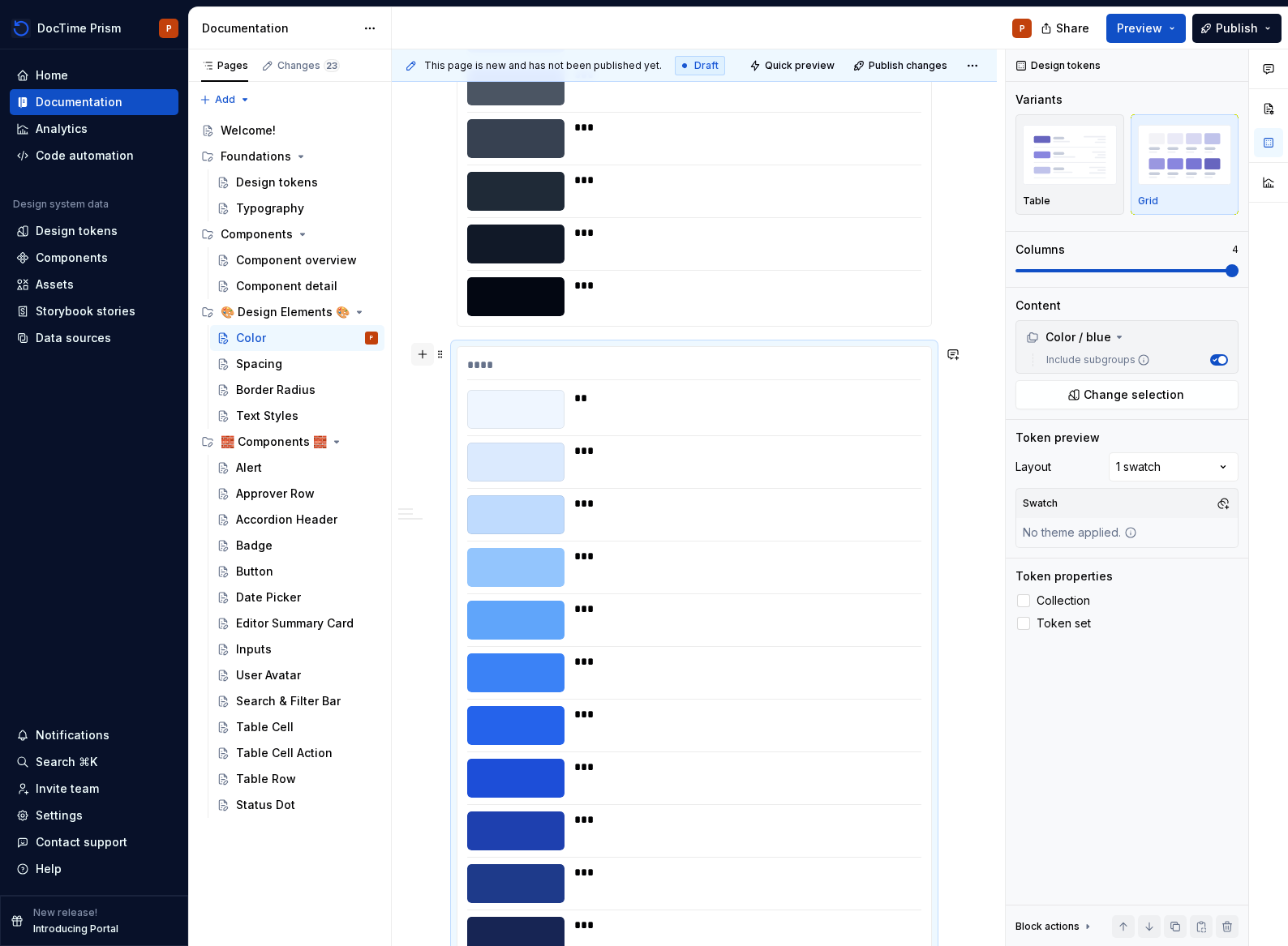
click at [432, 359] on button "button" at bounding box center [422, 355] width 23 height 23
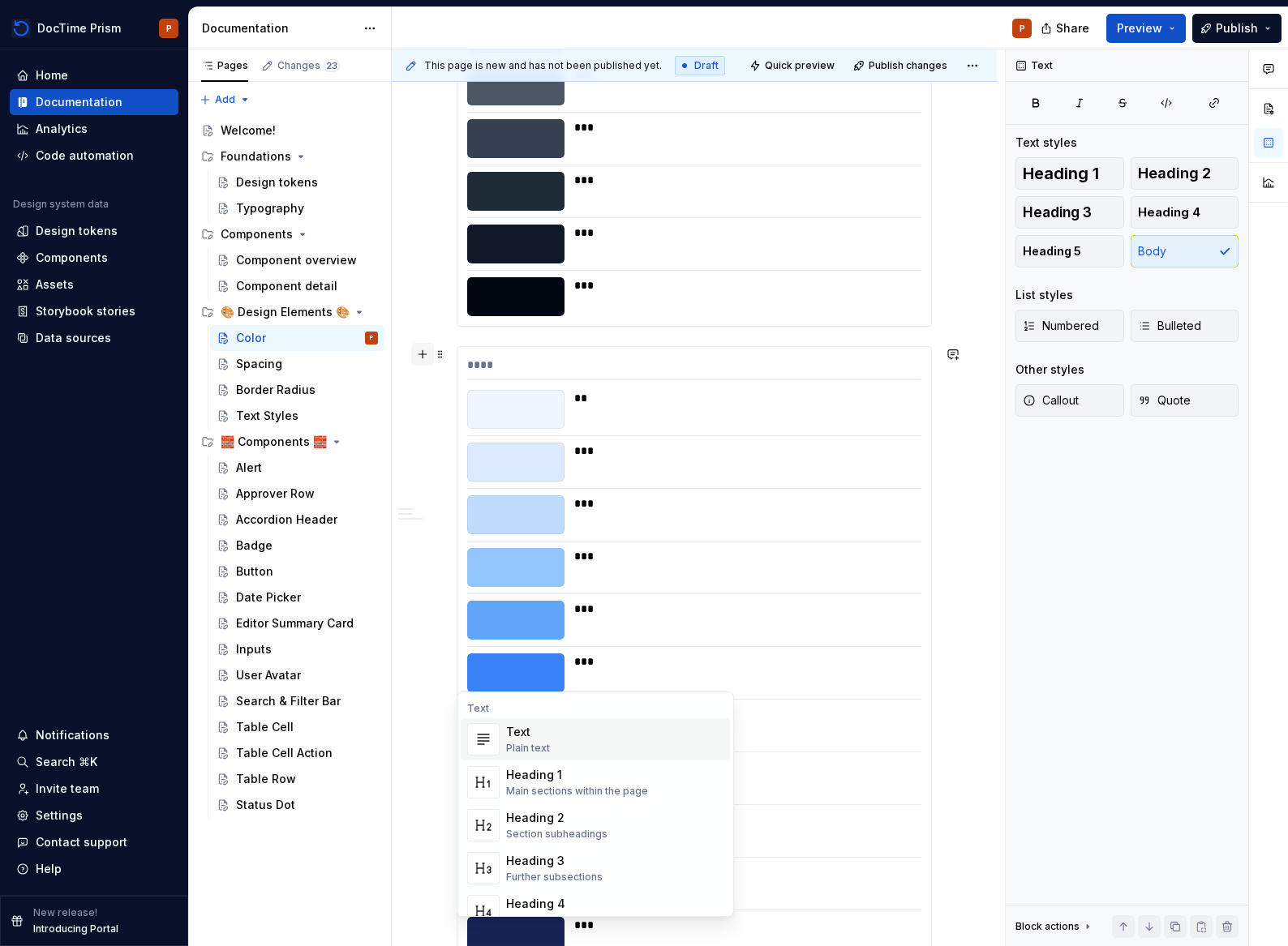
scroll to position [1027, 0]
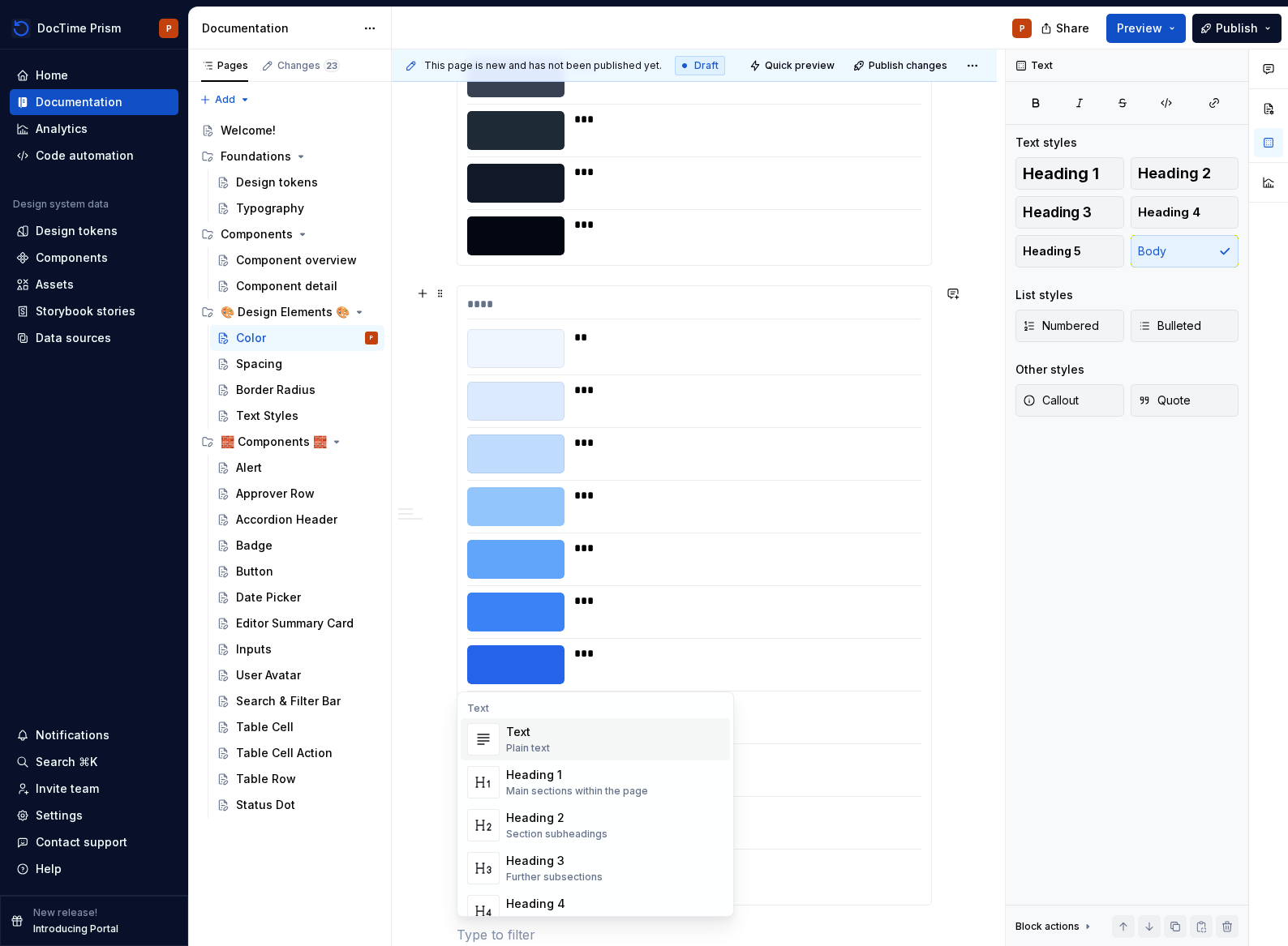
click at [437, 355] on div "Our color system balances creativity with clarity, making the right color easy …" at bounding box center [694, 673] width 605 height 2847
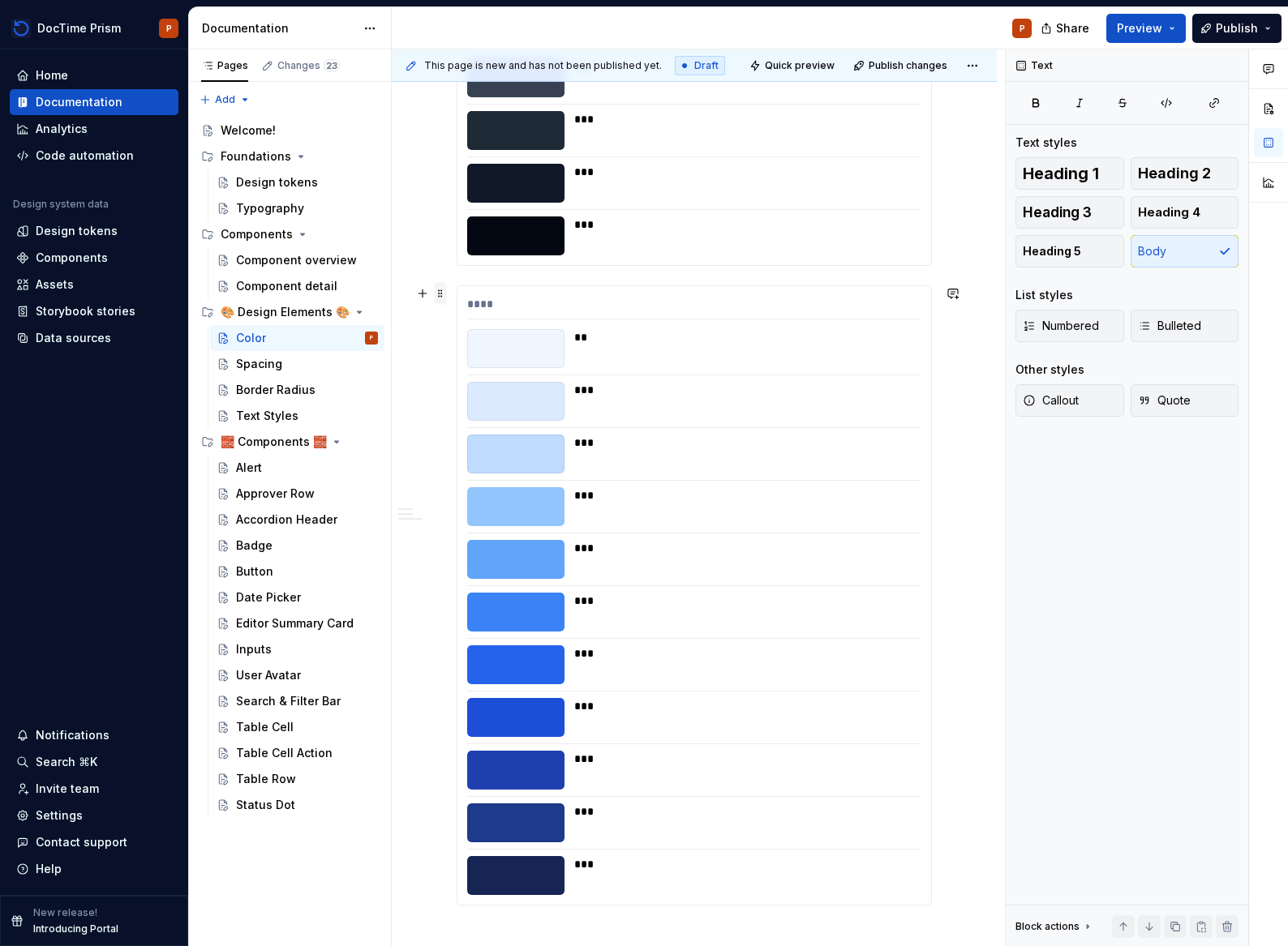
click at [442, 299] on span at bounding box center [440, 294] width 13 height 23
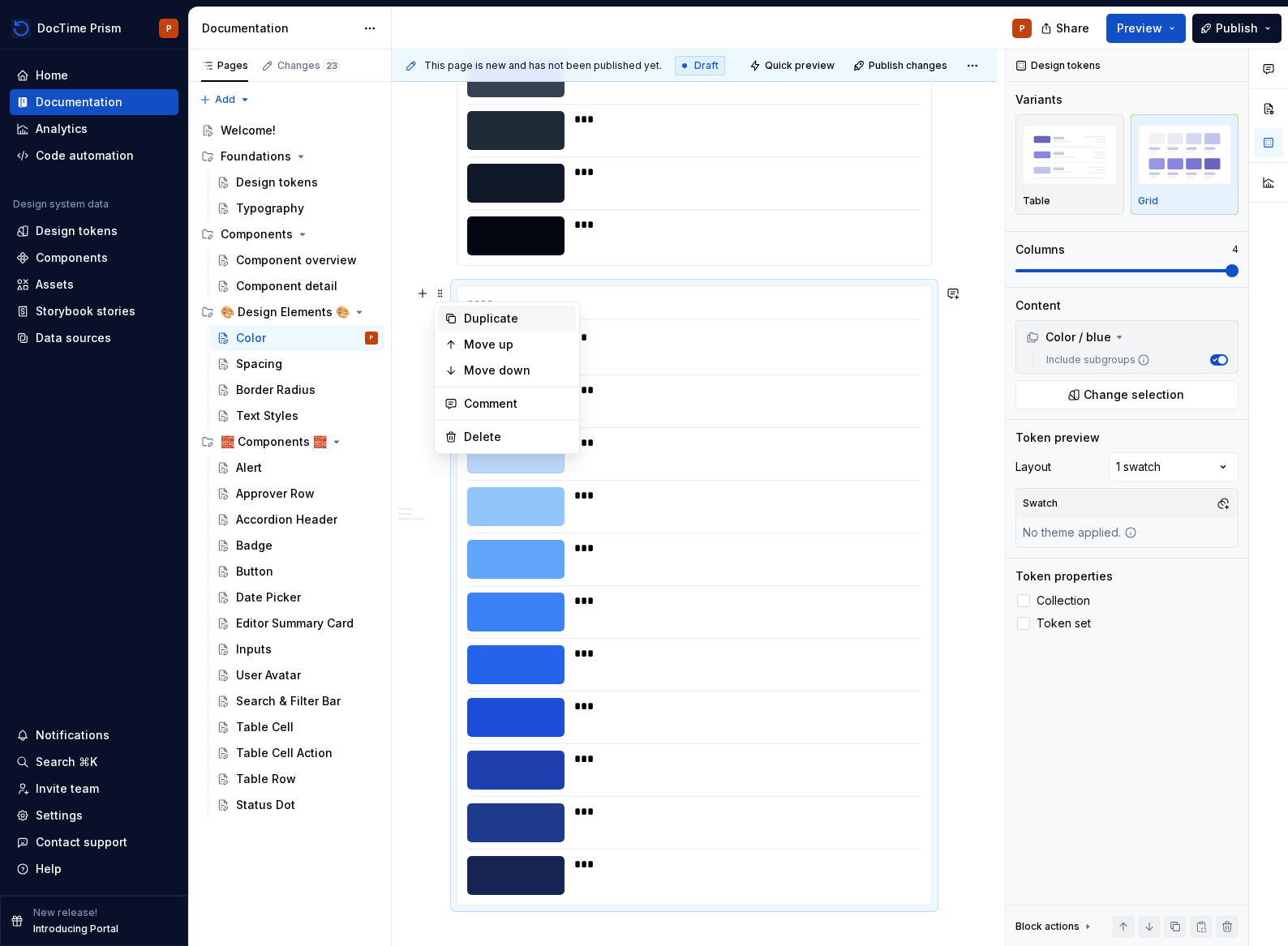
click at [505, 322] on div "Duplicate" at bounding box center [517, 318] width 106 height 16
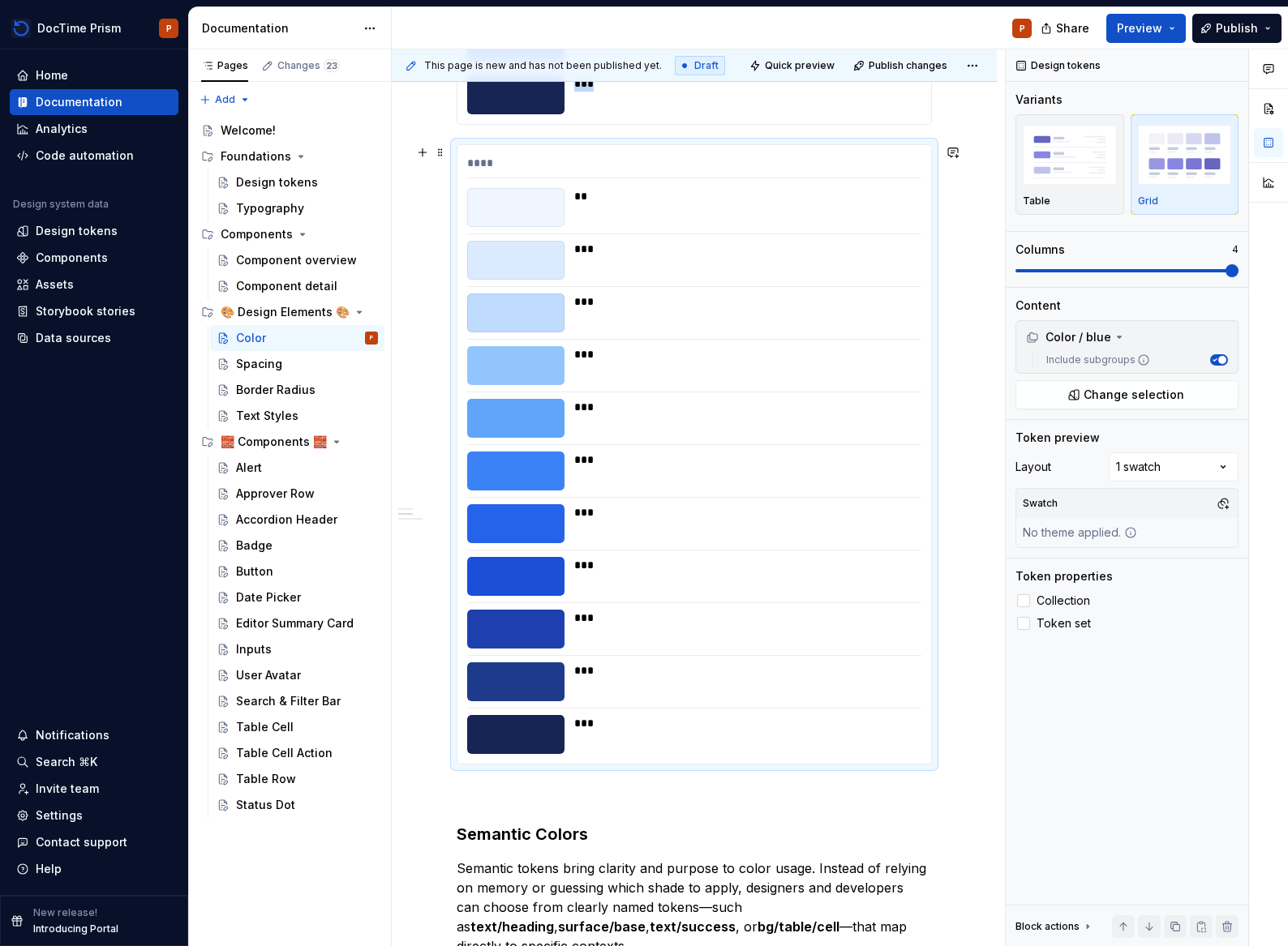
scroll to position [1958, 0]
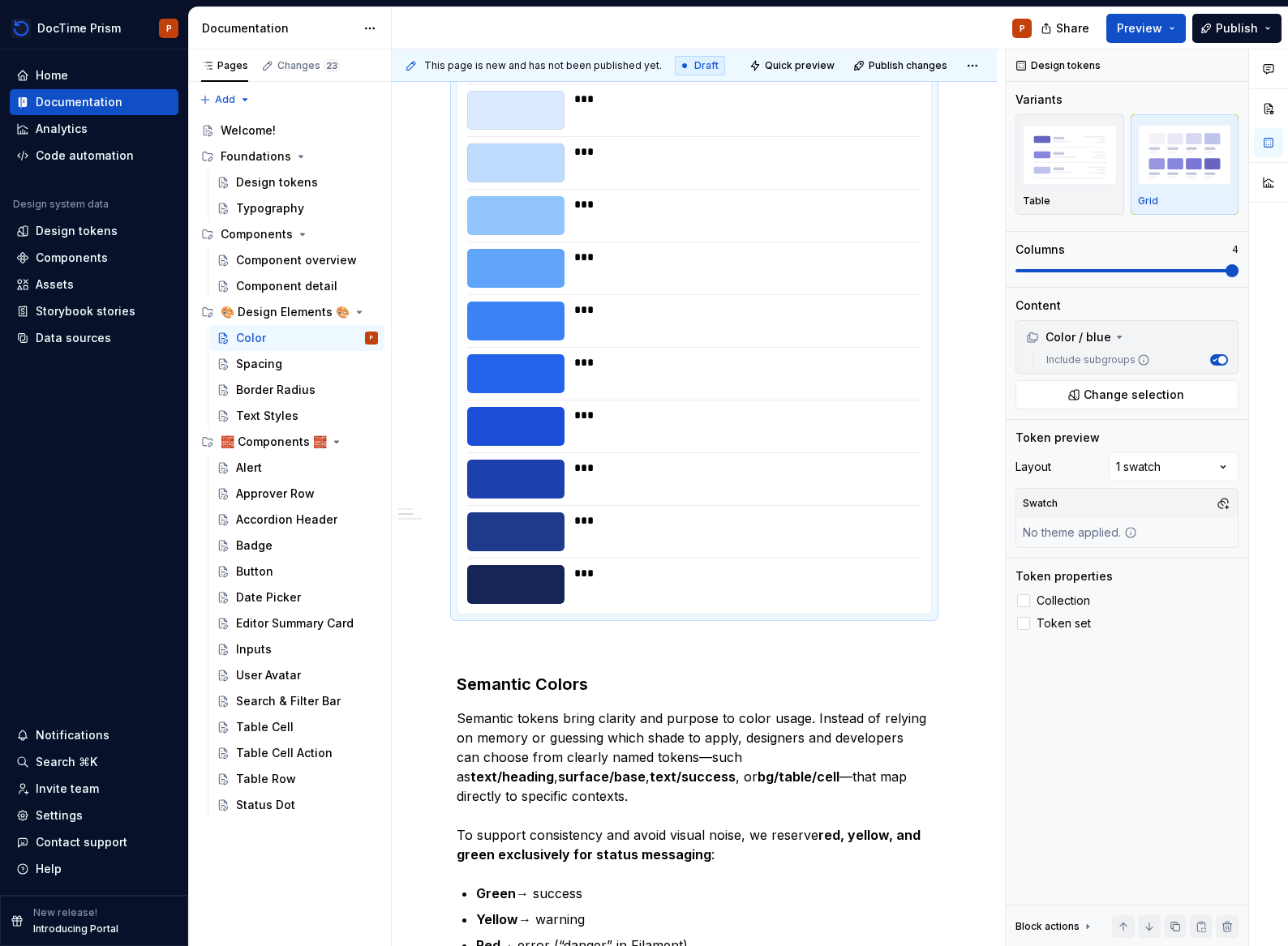
click at [575, 462] on div "***" at bounding box center [743, 467] width 337 height 16
click at [1113, 338] on icon at bounding box center [1120, 338] width 13 height 13
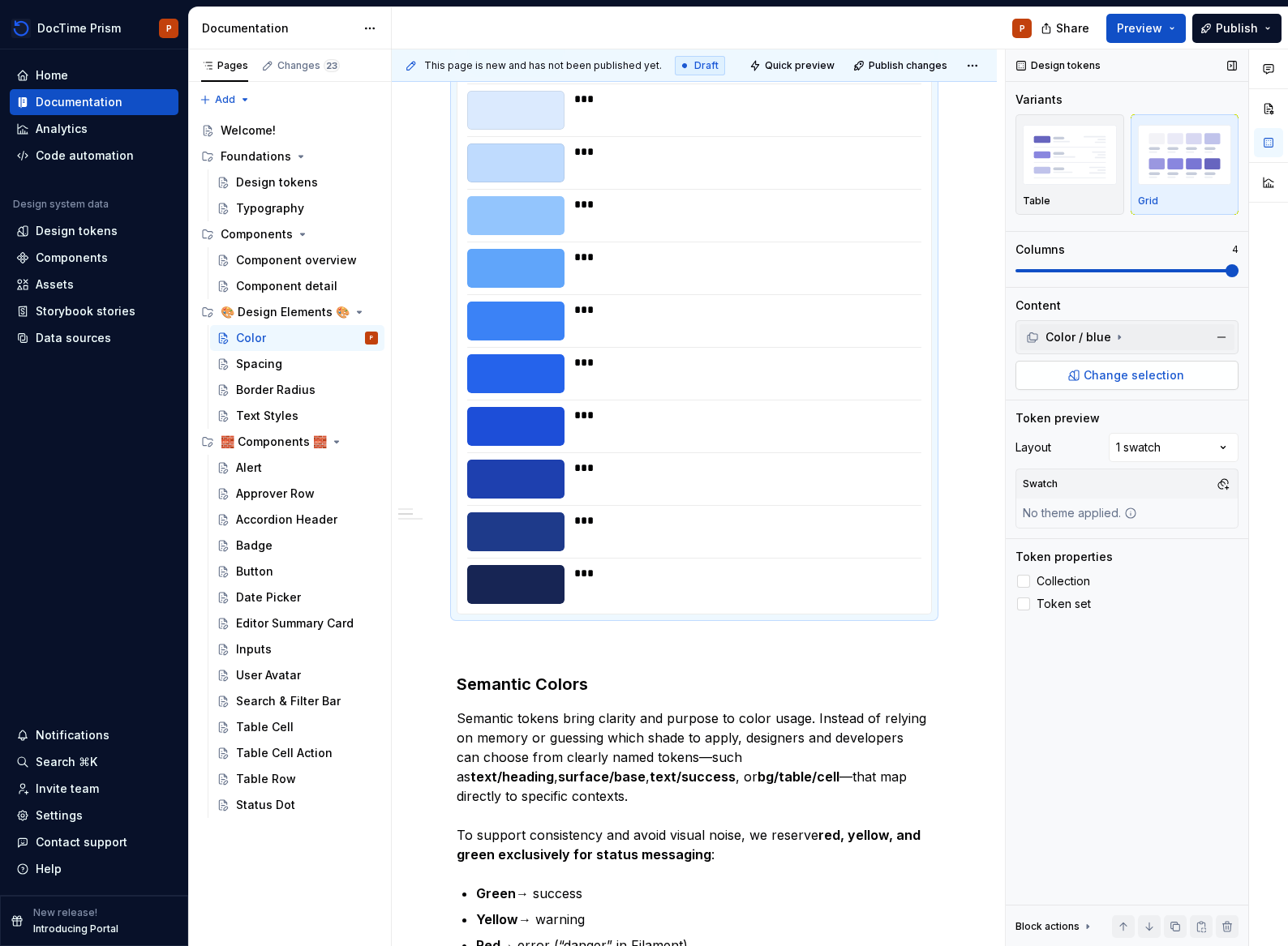
click at [1126, 371] on span "Change selection" at bounding box center [1134, 375] width 101 height 16
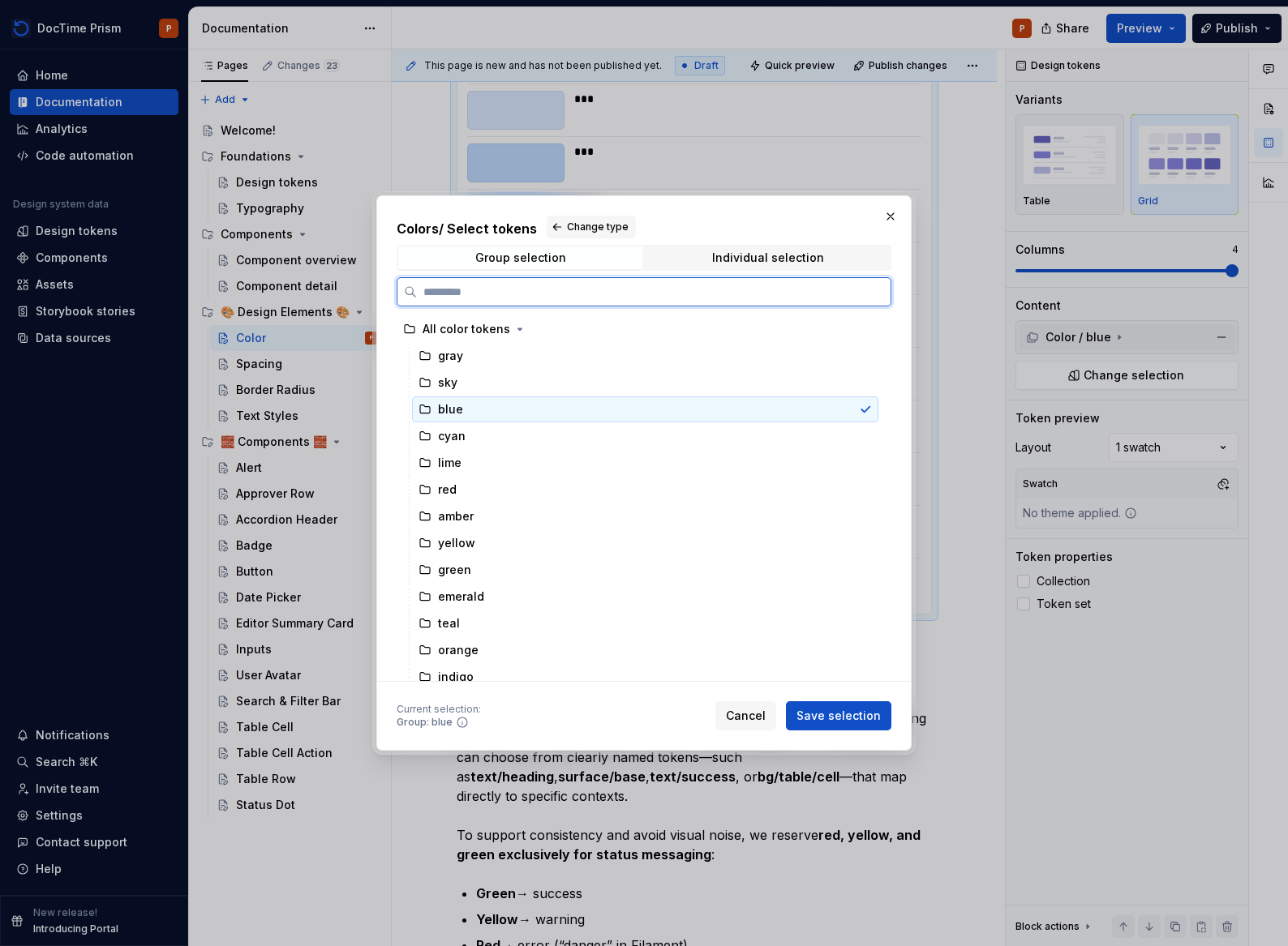
click at [477, 398] on div "blue" at bounding box center [645, 409] width 466 height 26
click at [488, 385] on div "sky" at bounding box center [645, 382] width 466 height 26
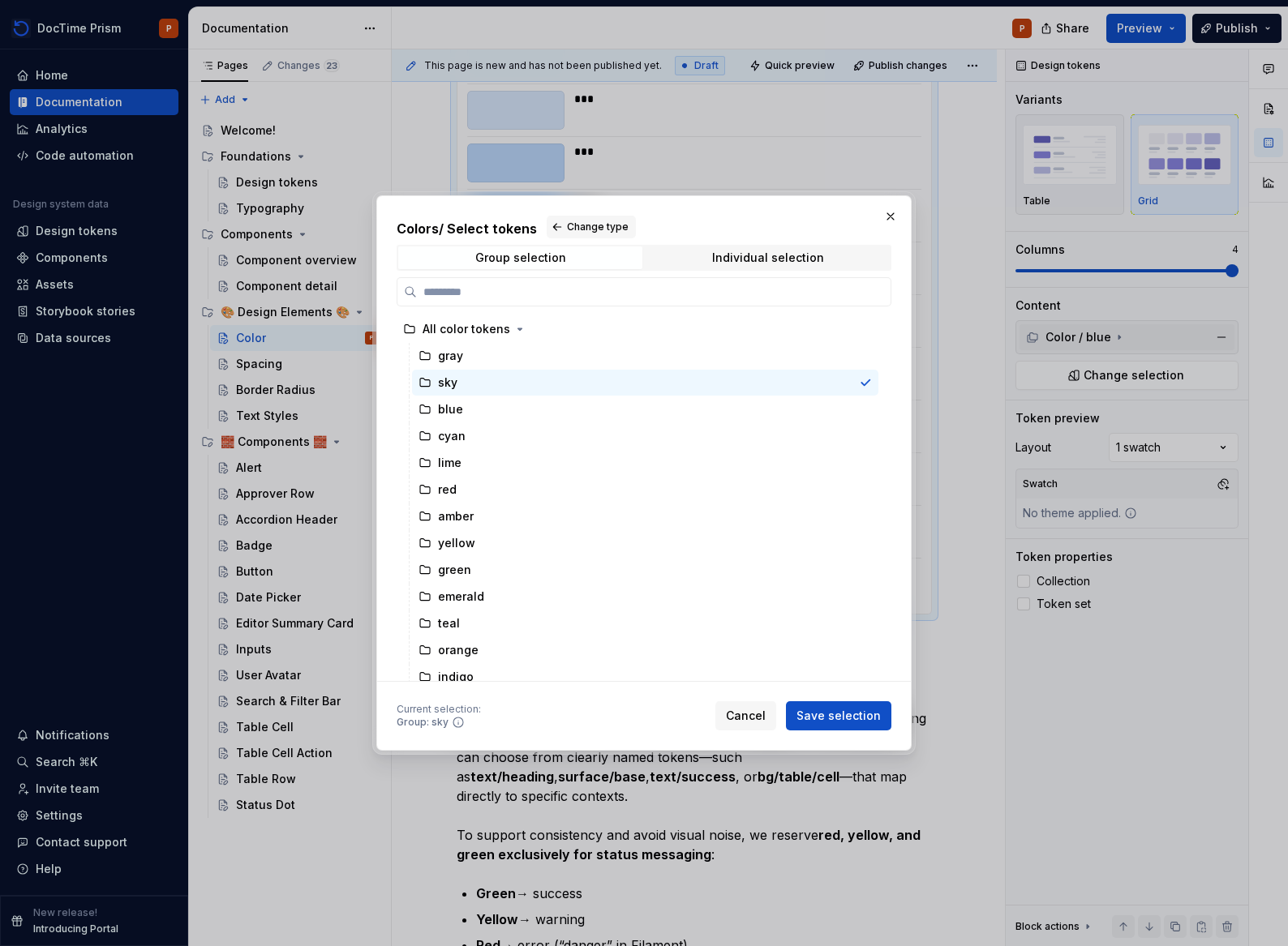
click at [828, 717] on span "Save selection" at bounding box center [838, 715] width 85 height 16
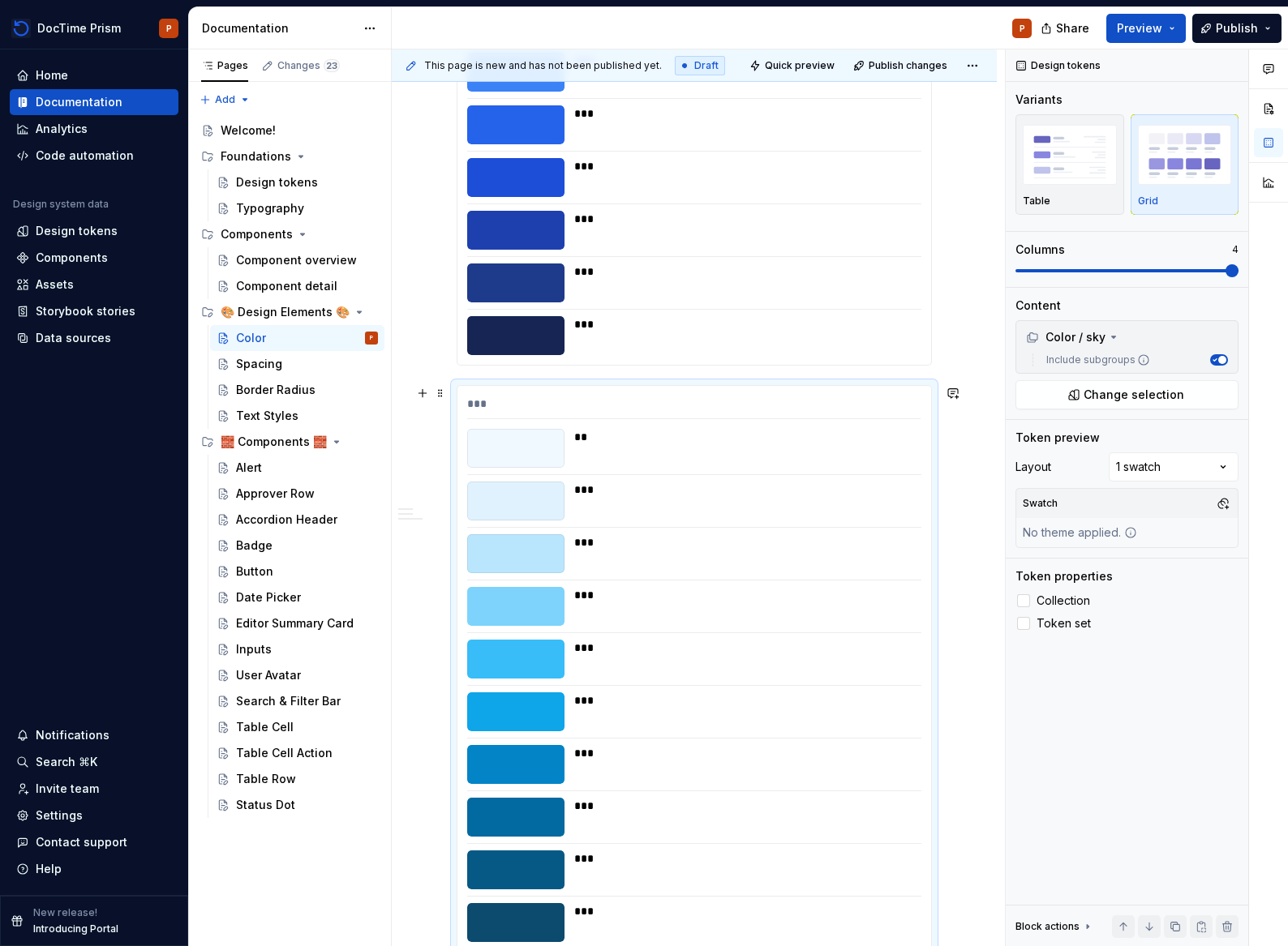
scroll to position [1555, 0]
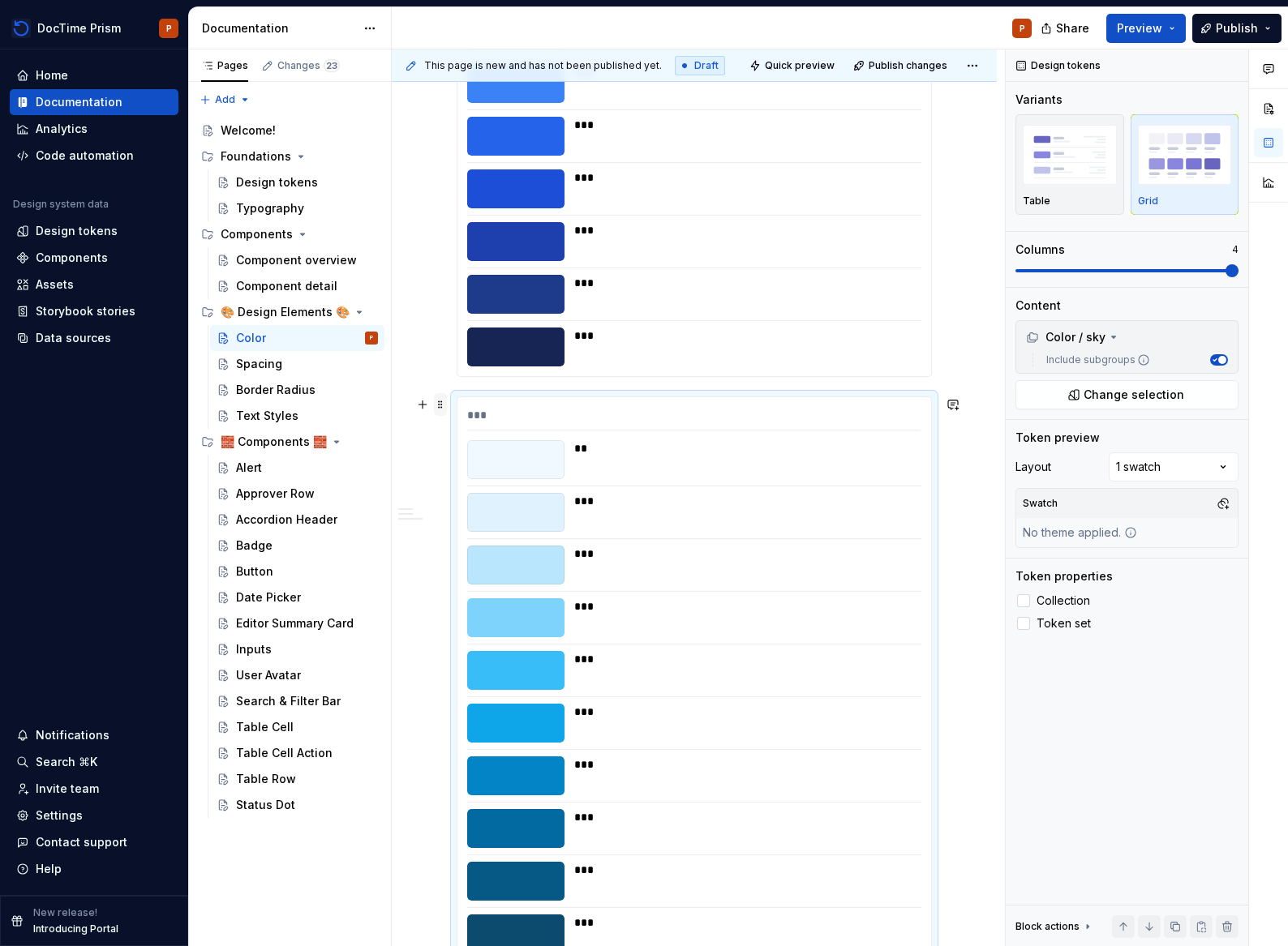
click at [437, 410] on span at bounding box center [440, 404] width 13 height 23
click at [485, 430] on div "Duplicate" at bounding box center [517, 429] width 106 height 16
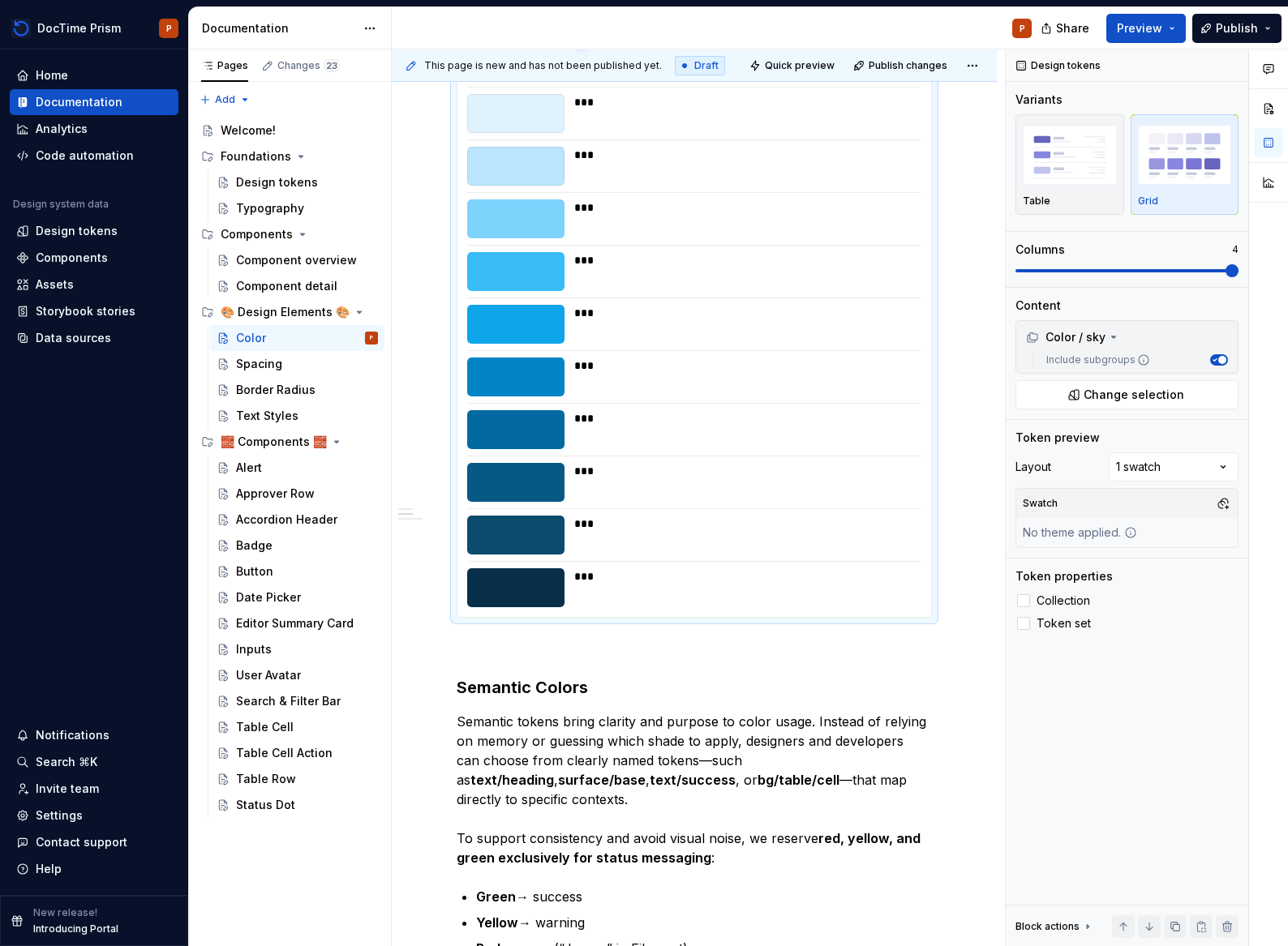
click at [590, 521] on div "***" at bounding box center [743, 523] width 337 height 16
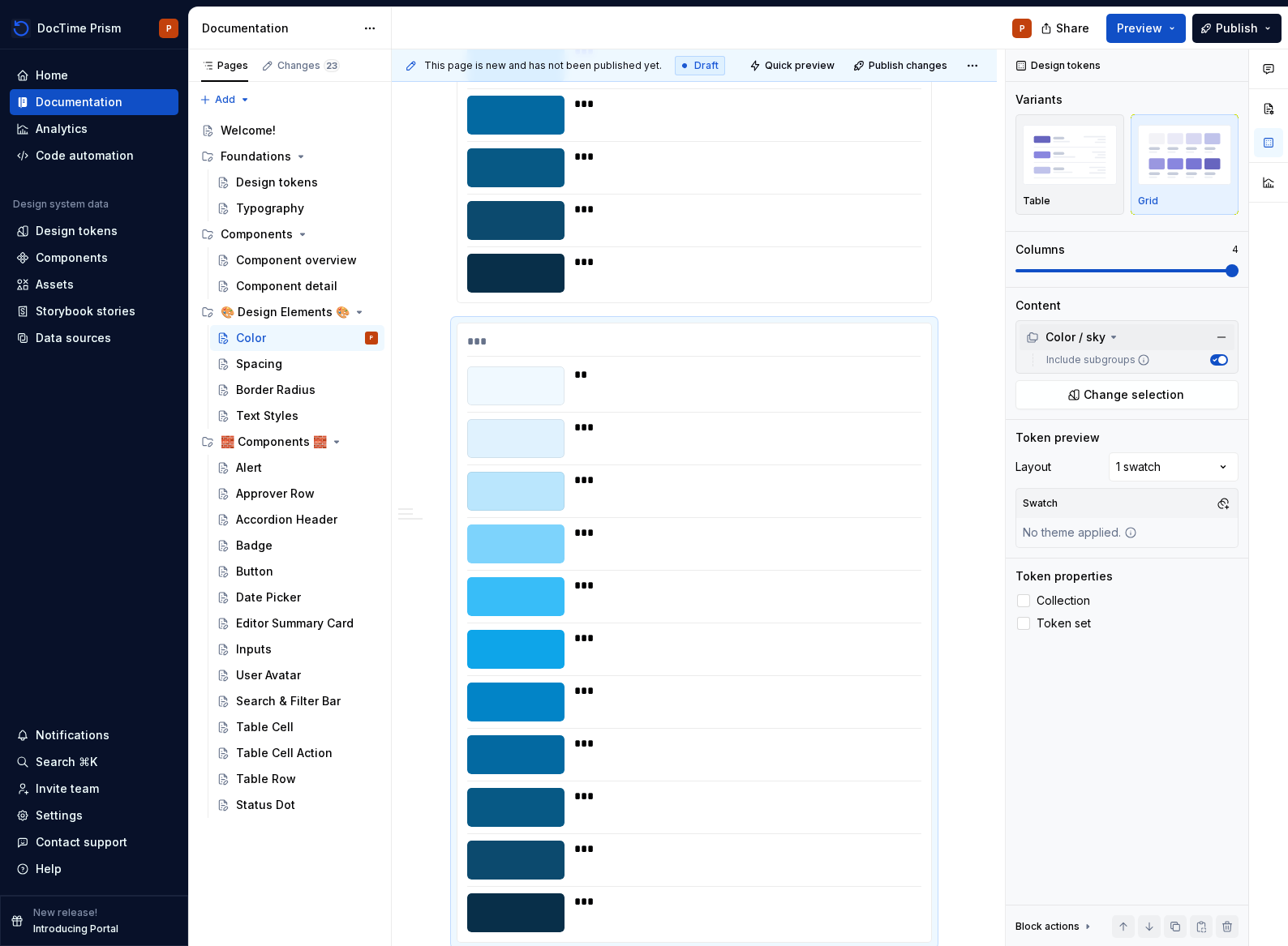
click at [1107, 334] on icon at bounding box center [1114, 338] width 13 height 13
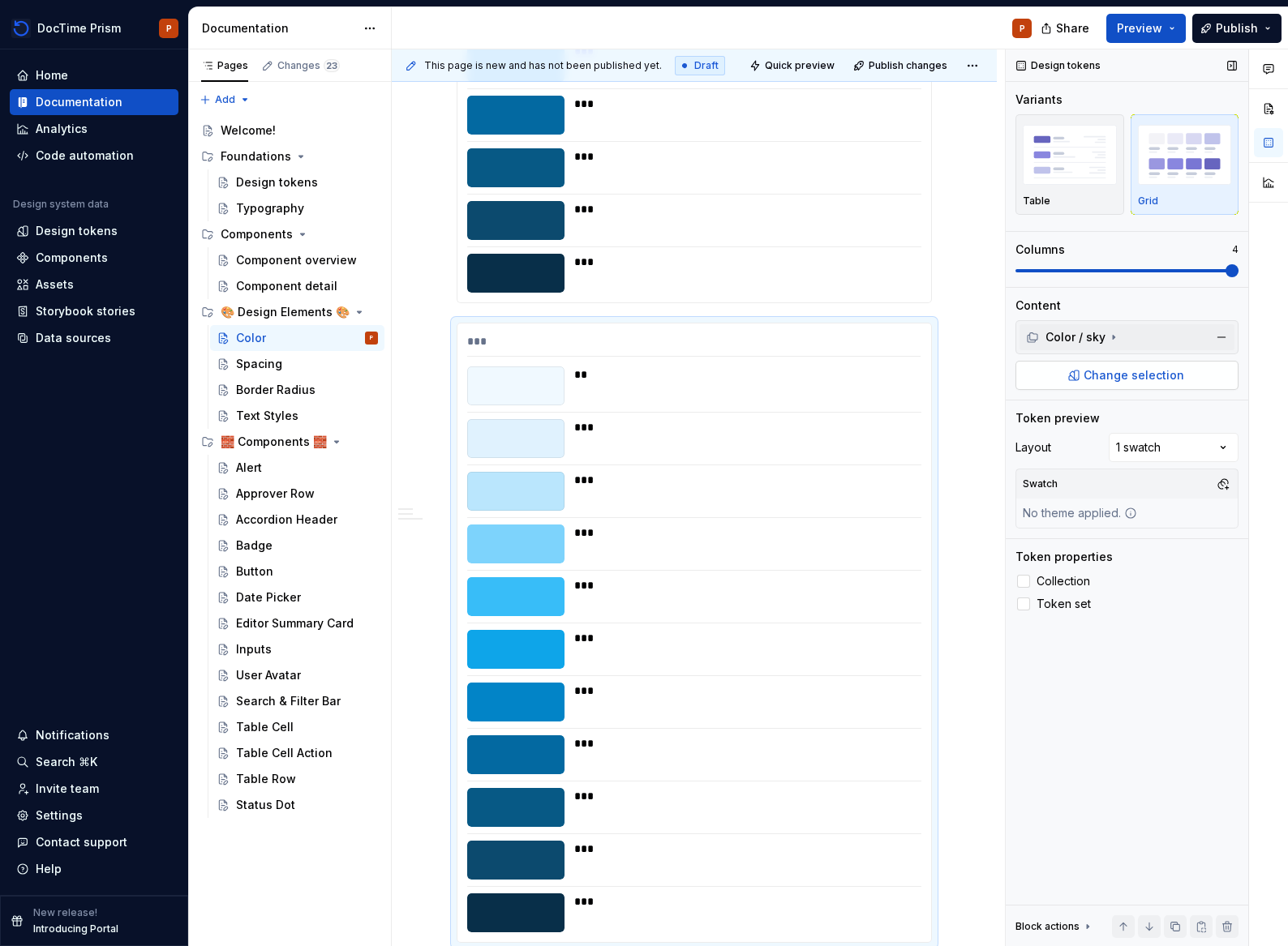
click at [1159, 371] on span "Change selection" at bounding box center [1134, 375] width 101 height 16
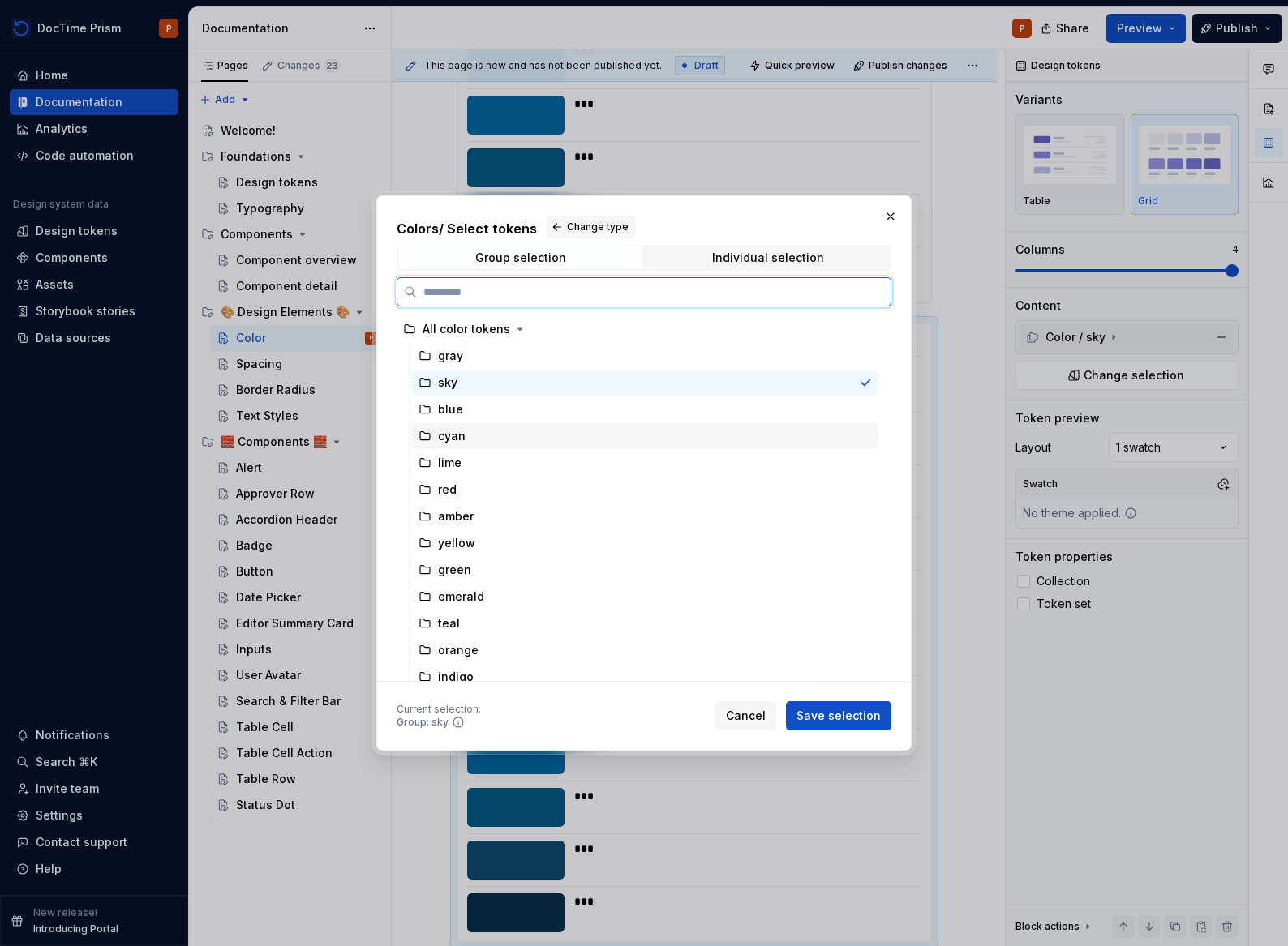
click at [522, 426] on div "cyan" at bounding box center [645, 435] width 466 height 26
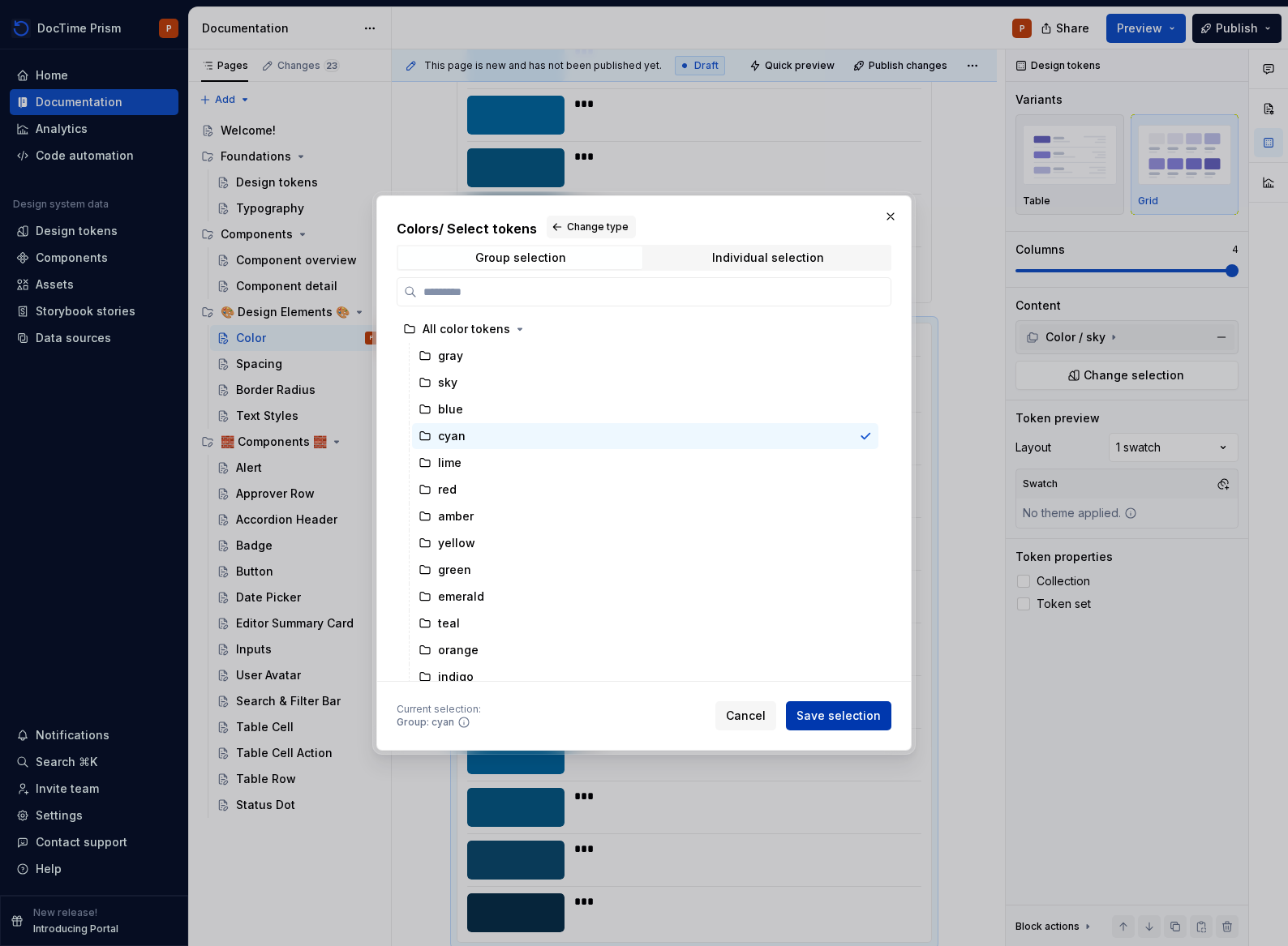
click at [849, 705] on button "Save selection" at bounding box center [838, 715] width 106 height 29
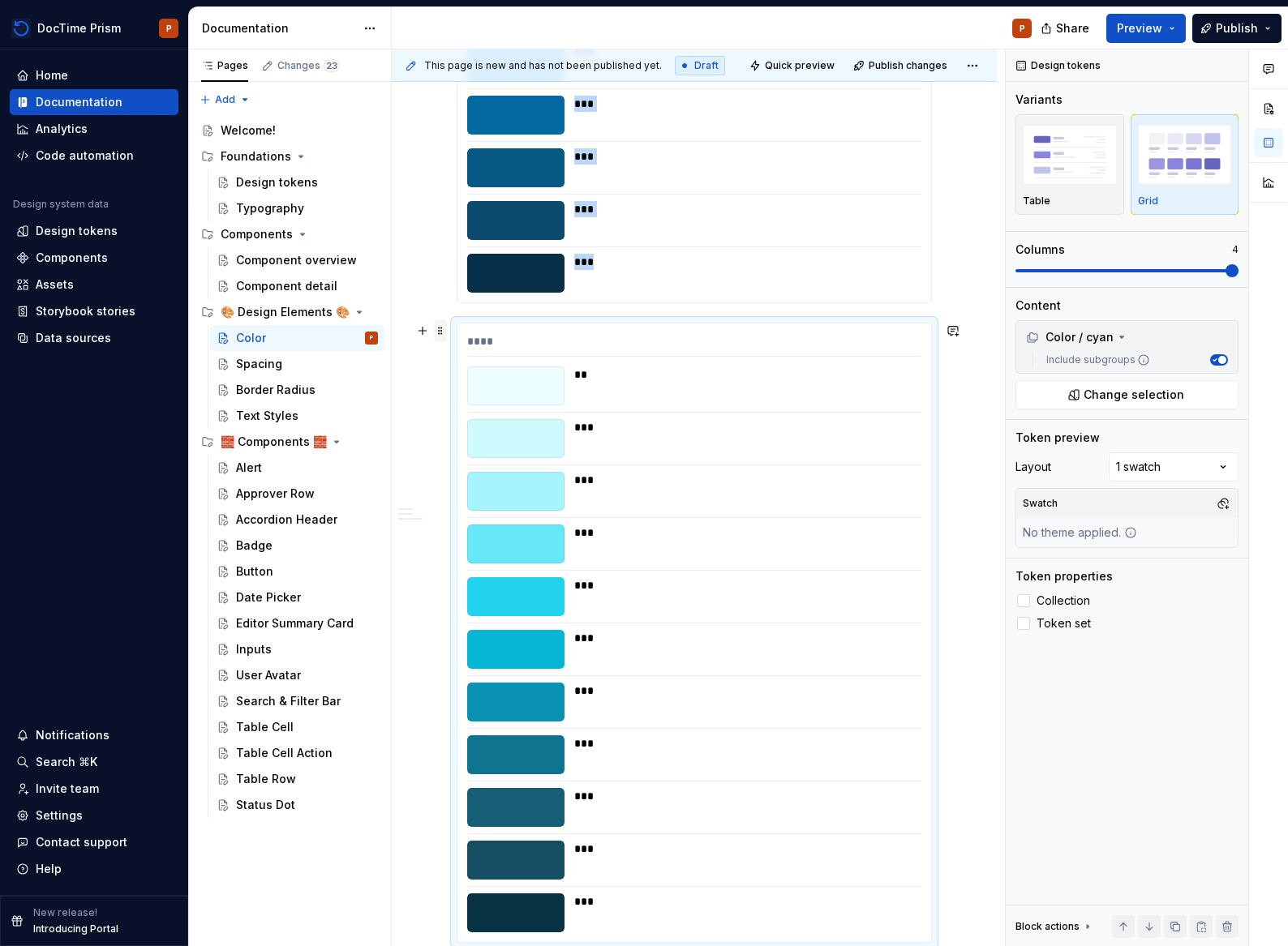
click at [445, 330] on span at bounding box center [440, 331] width 13 height 23
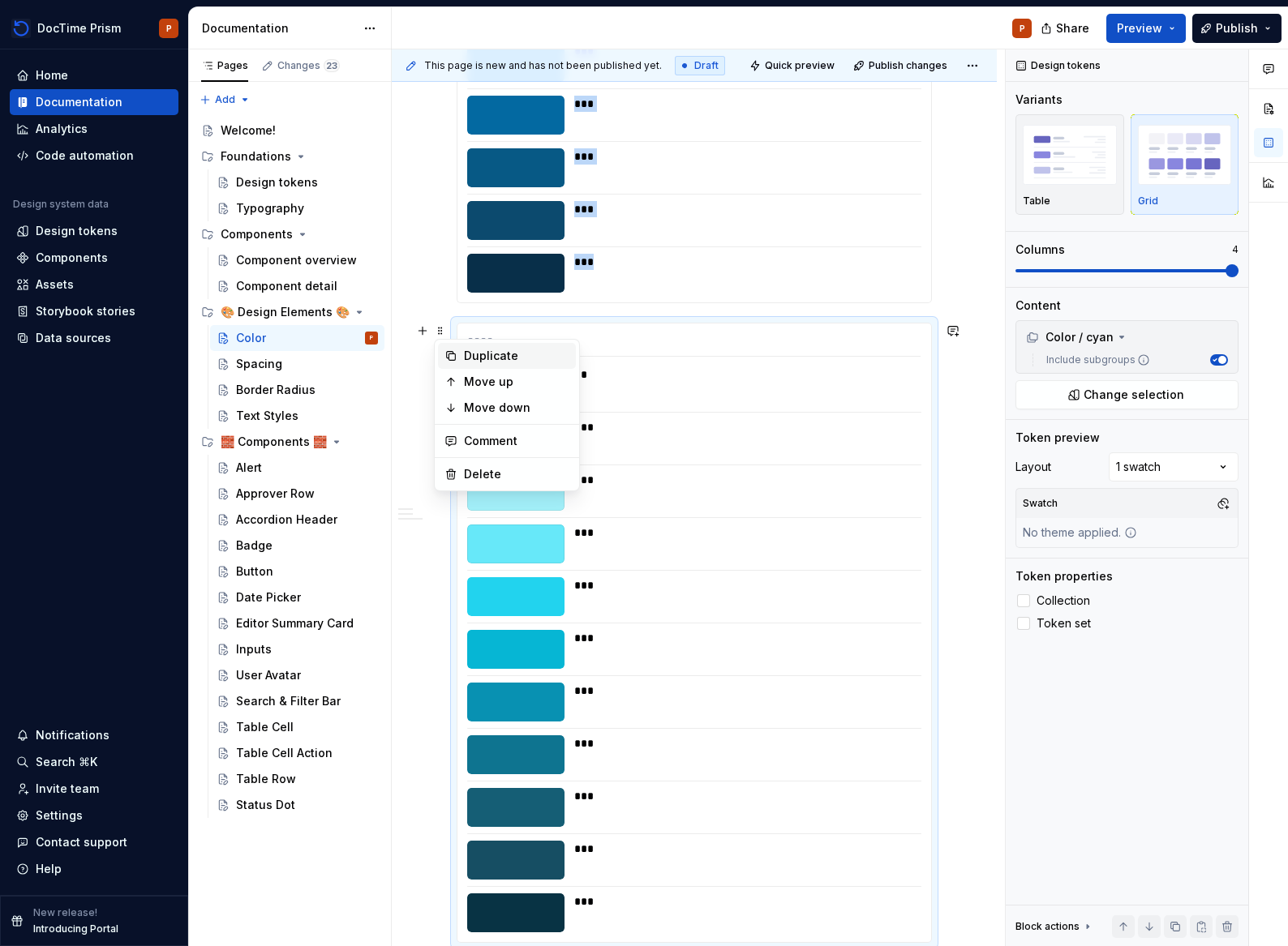
click at [504, 359] on div "Duplicate" at bounding box center [517, 356] width 106 height 16
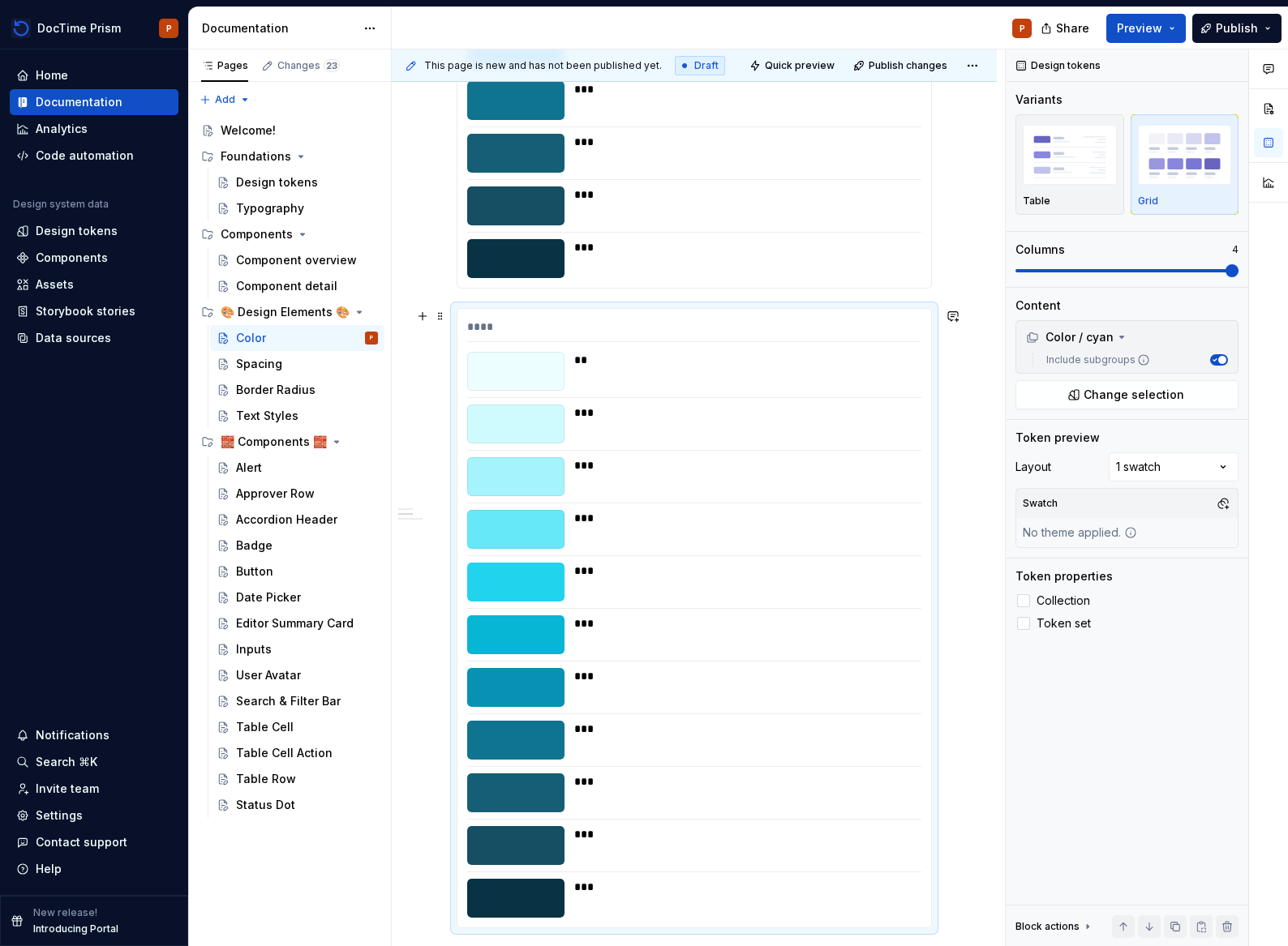
scroll to position [3272, 0]
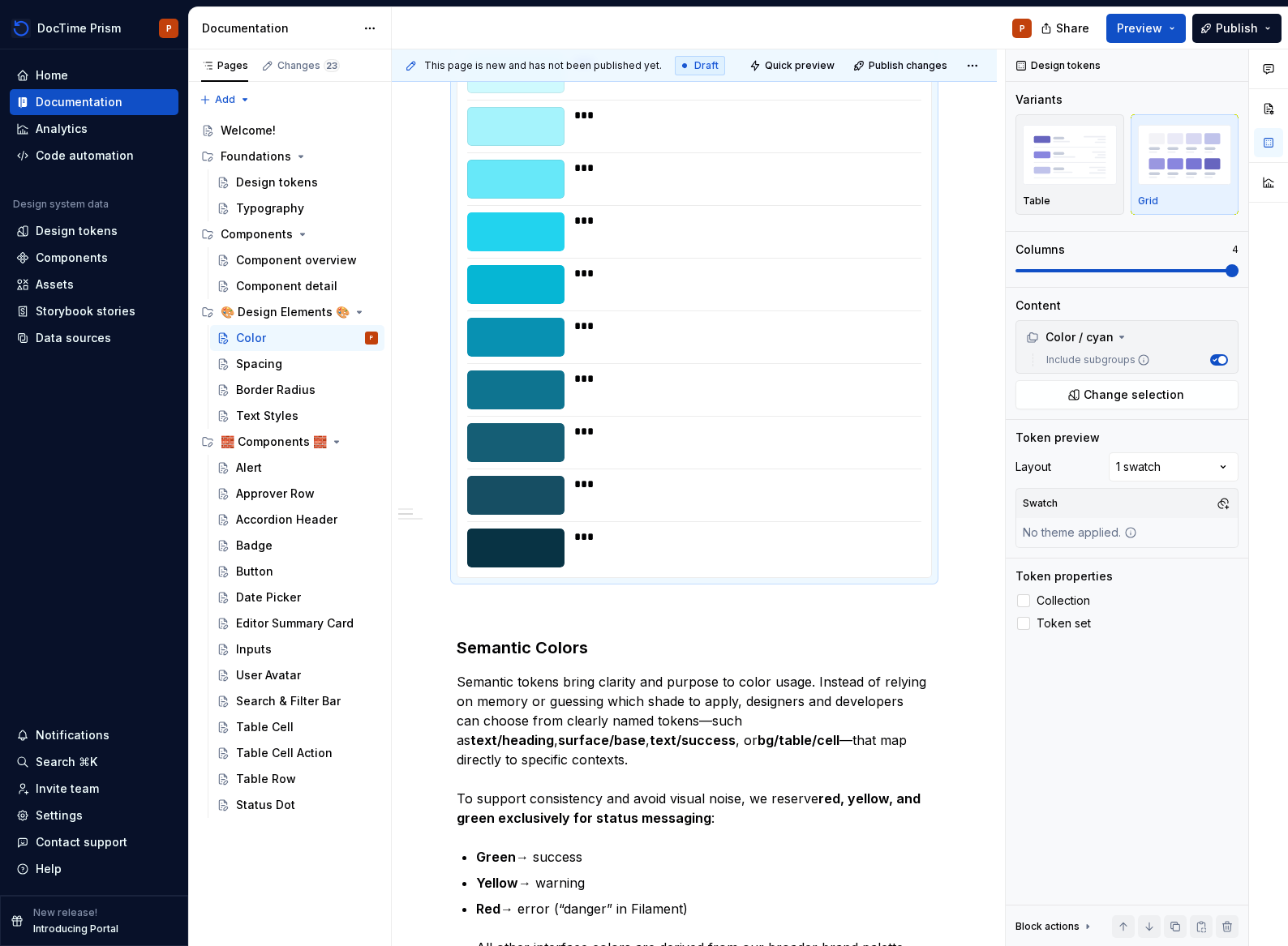
click at [646, 455] on div "***" at bounding box center [743, 442] width 338 height 39
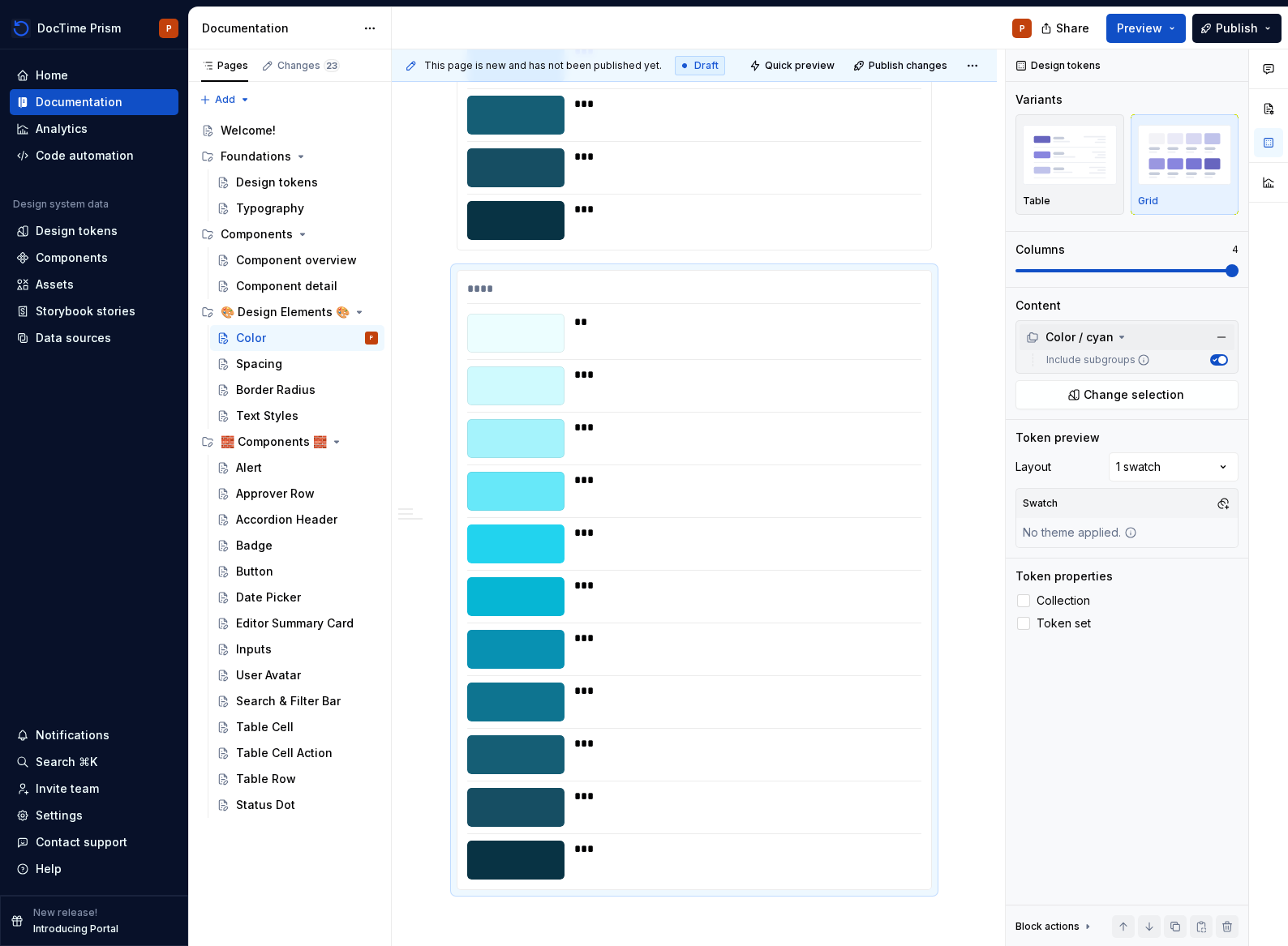
click at [1107, 338] on div "Color / cyan" at bounding box center [1069, 337] width 88 height 16
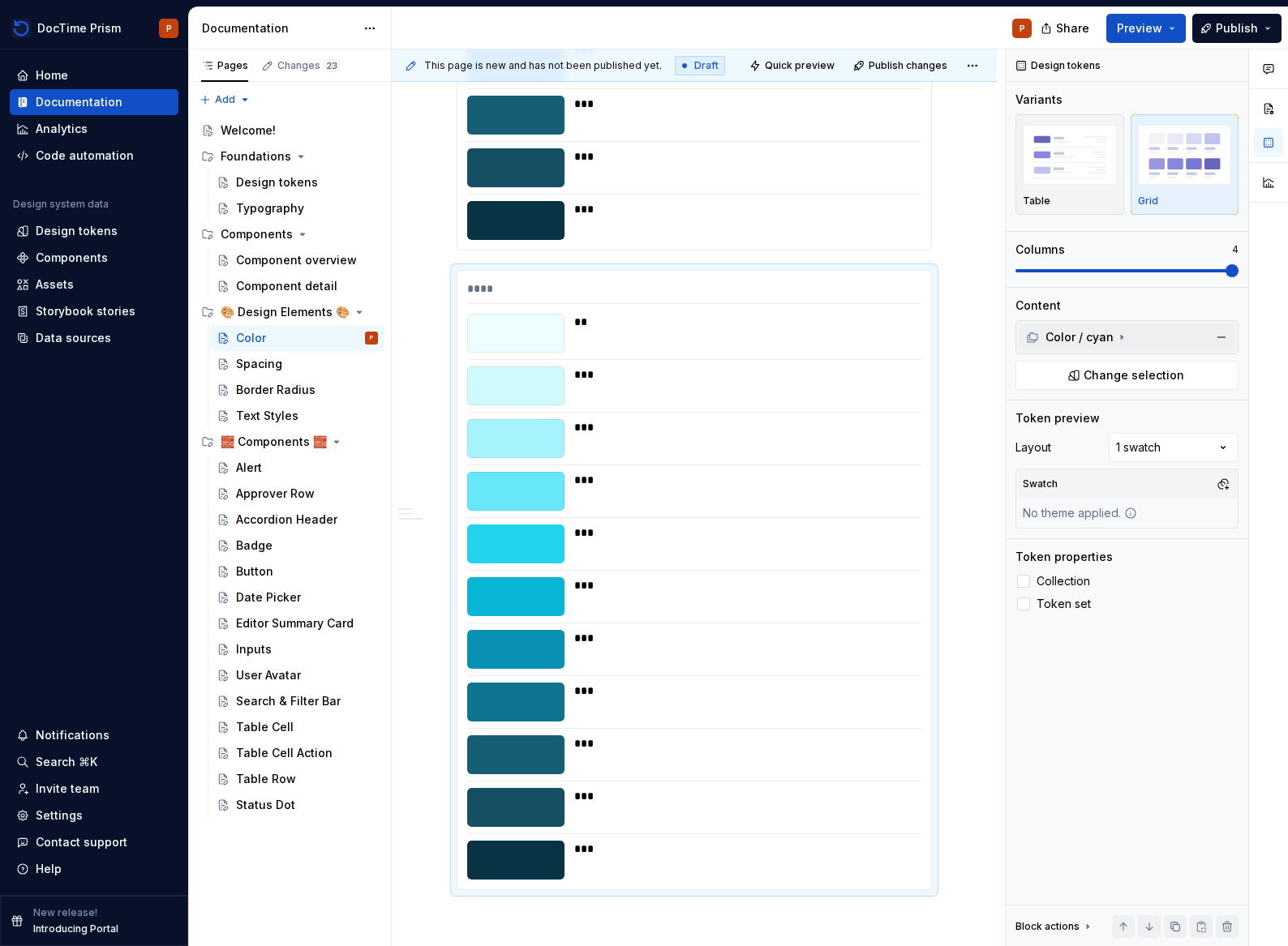
click at [1123, 343] on div "Color / cyan" at bounding box center [1076, 337] width 102 height 16
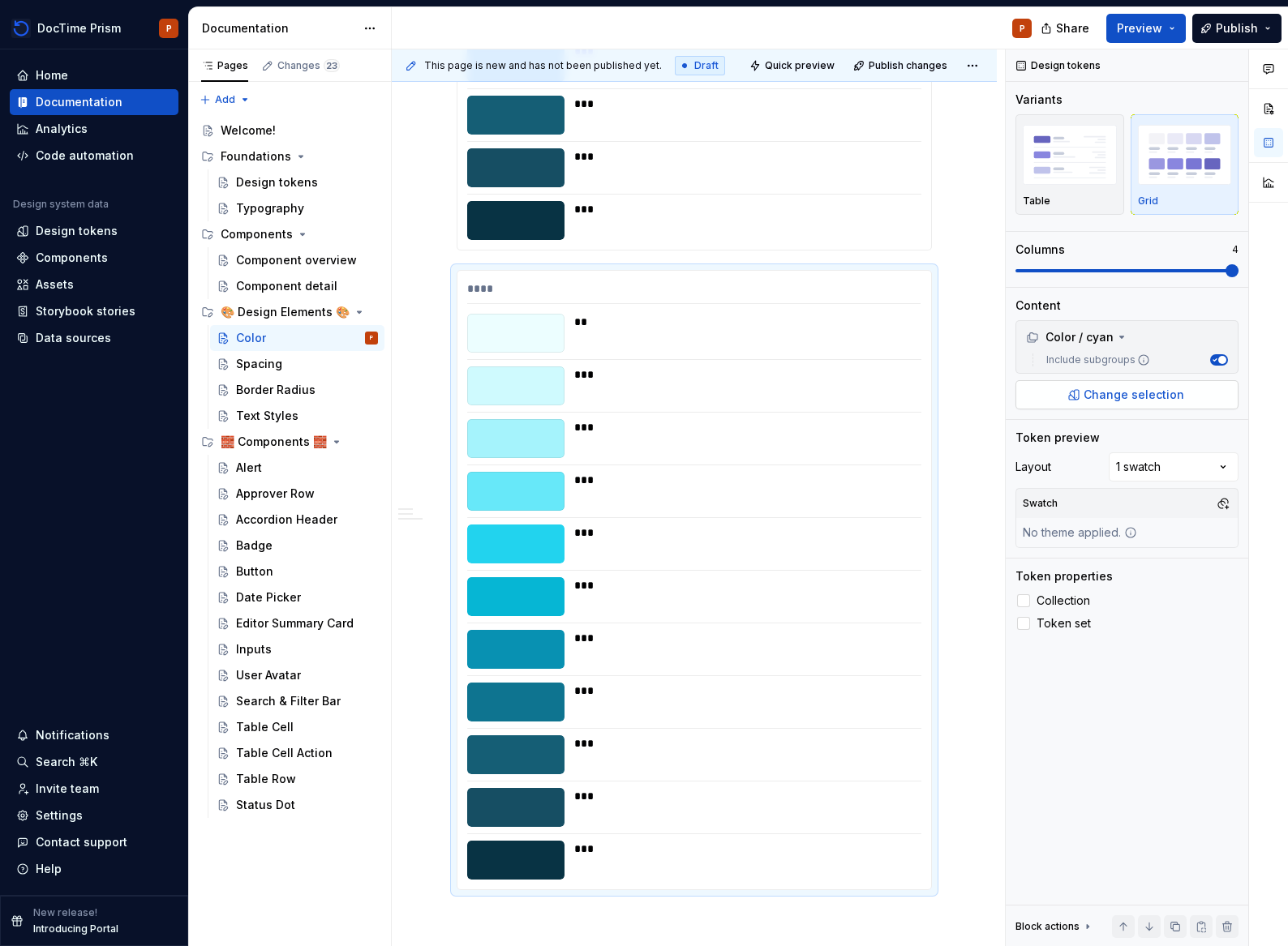
click at [1118, 390] on span "Change selection" at bounding box center [1134, 395] width 101 height 16
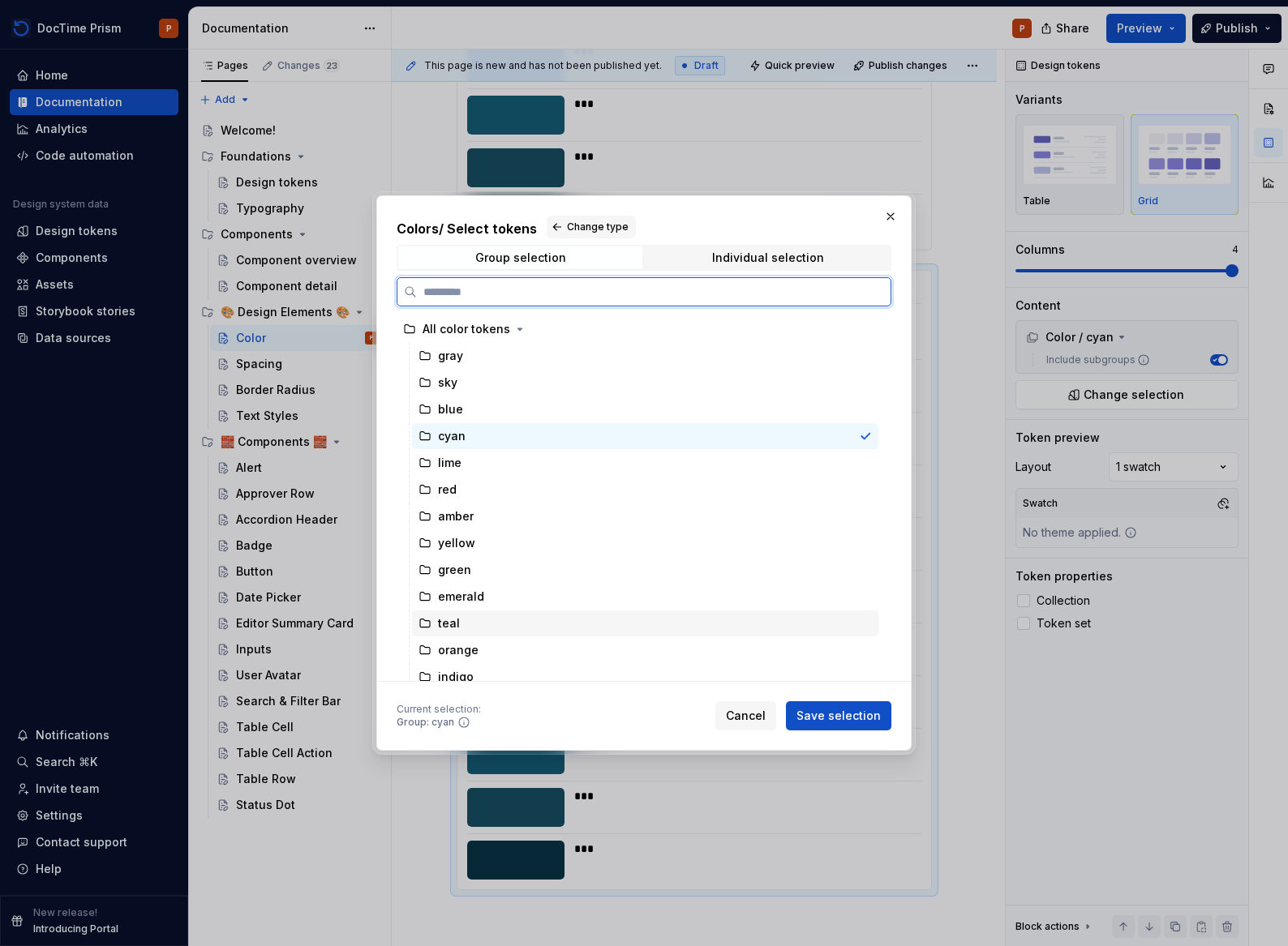
click at [485, 617] on div "teal" at bounding box center [645, 623] width 466 height 26
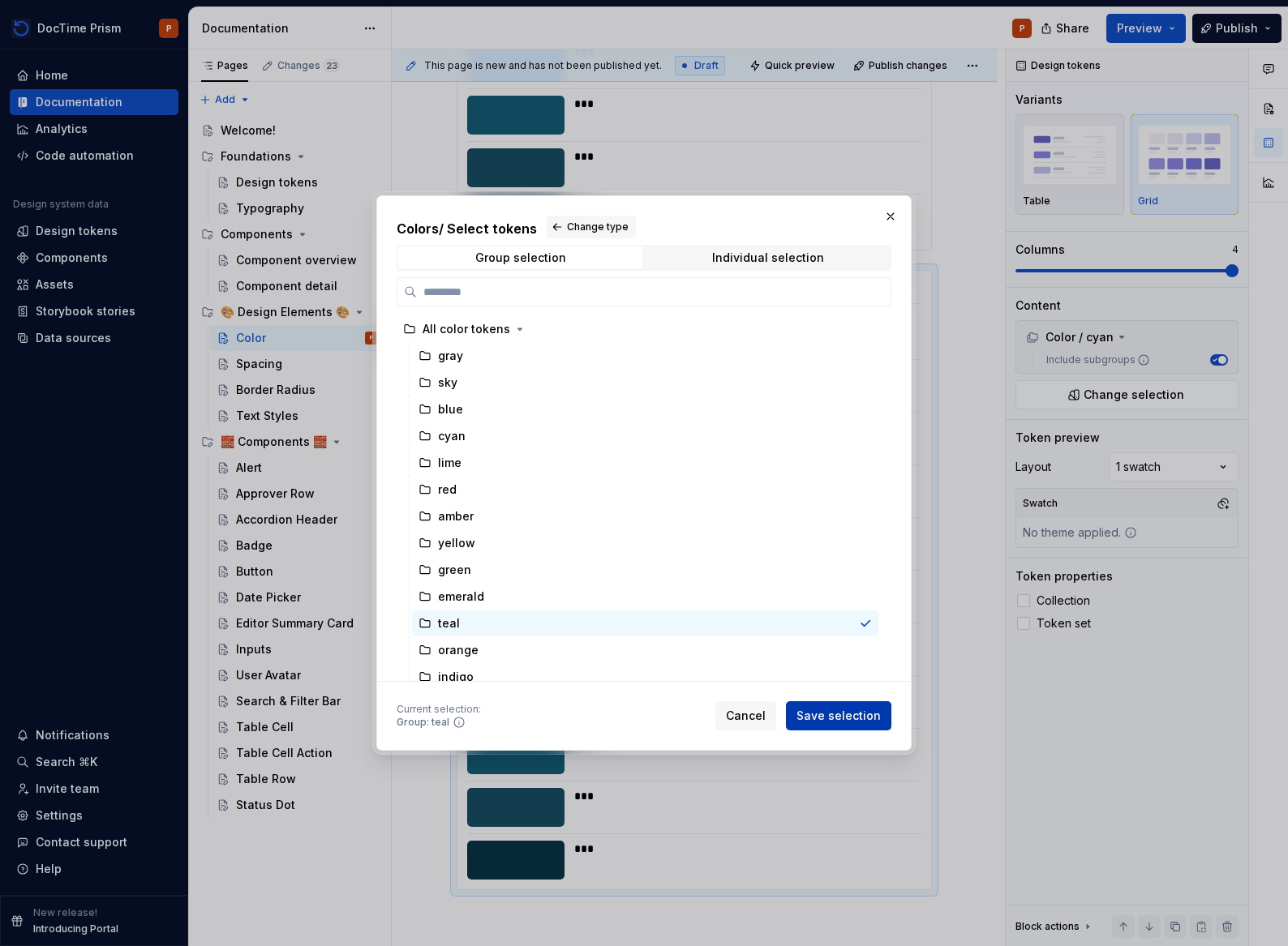
click at [816, 705] on button "Save selection" at bounding box center [838, 715] width 106 height 29
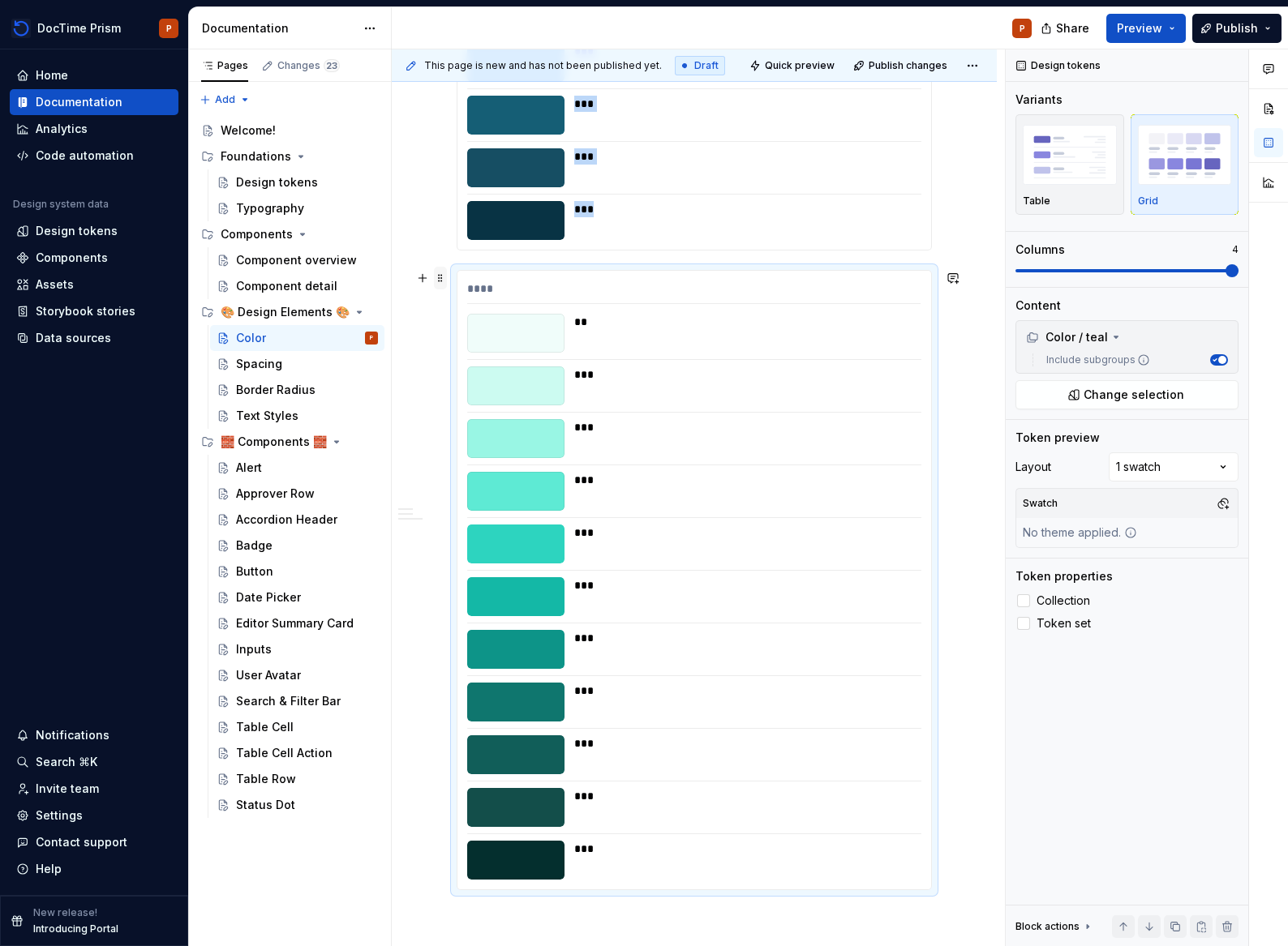
click at [444, 283] on span at bounding box center [440, 278] width 13 height 23
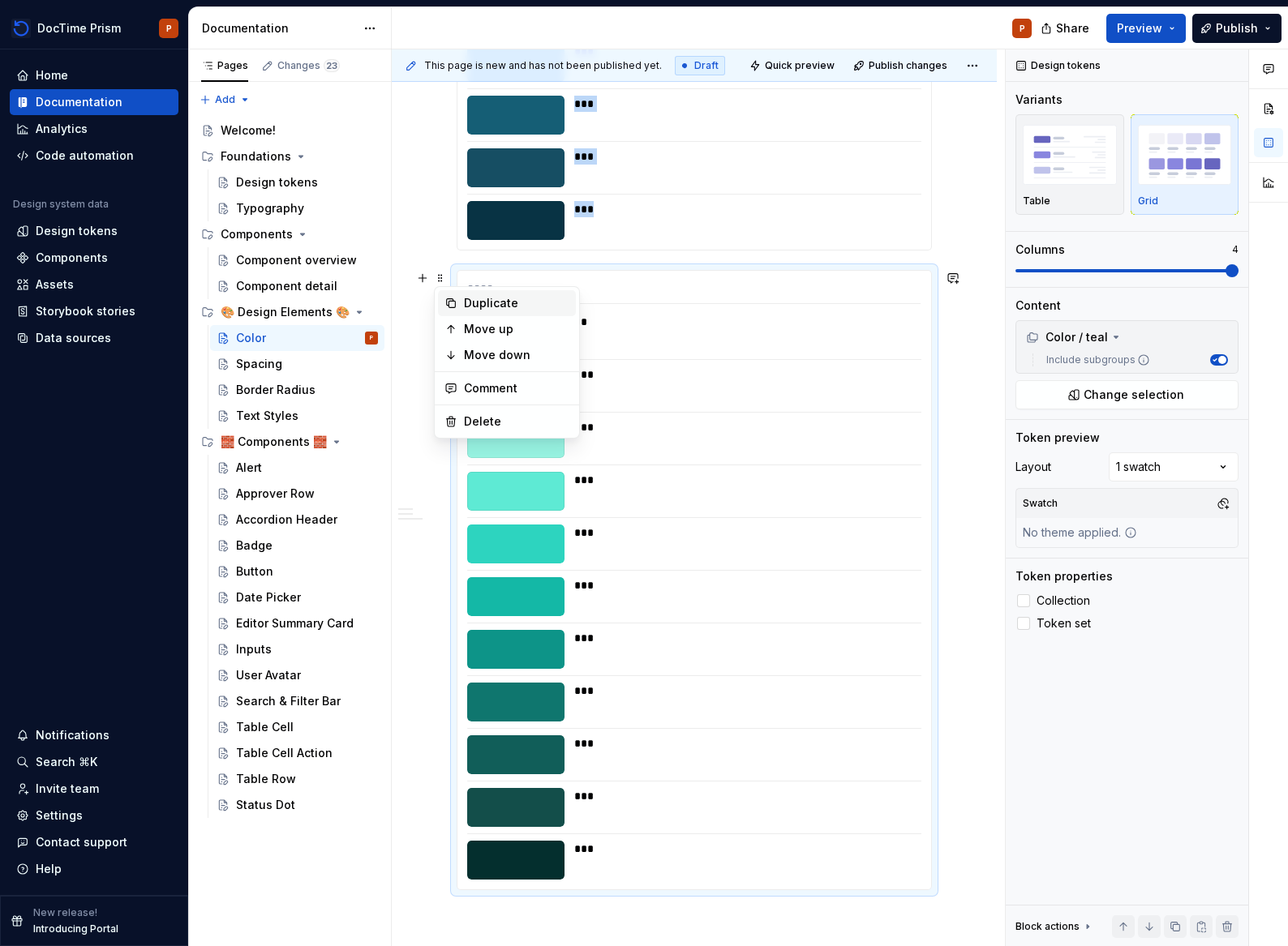
click at [508, 313] on div "Duplicate" at bounding box center [506, 302] width 138 height 26
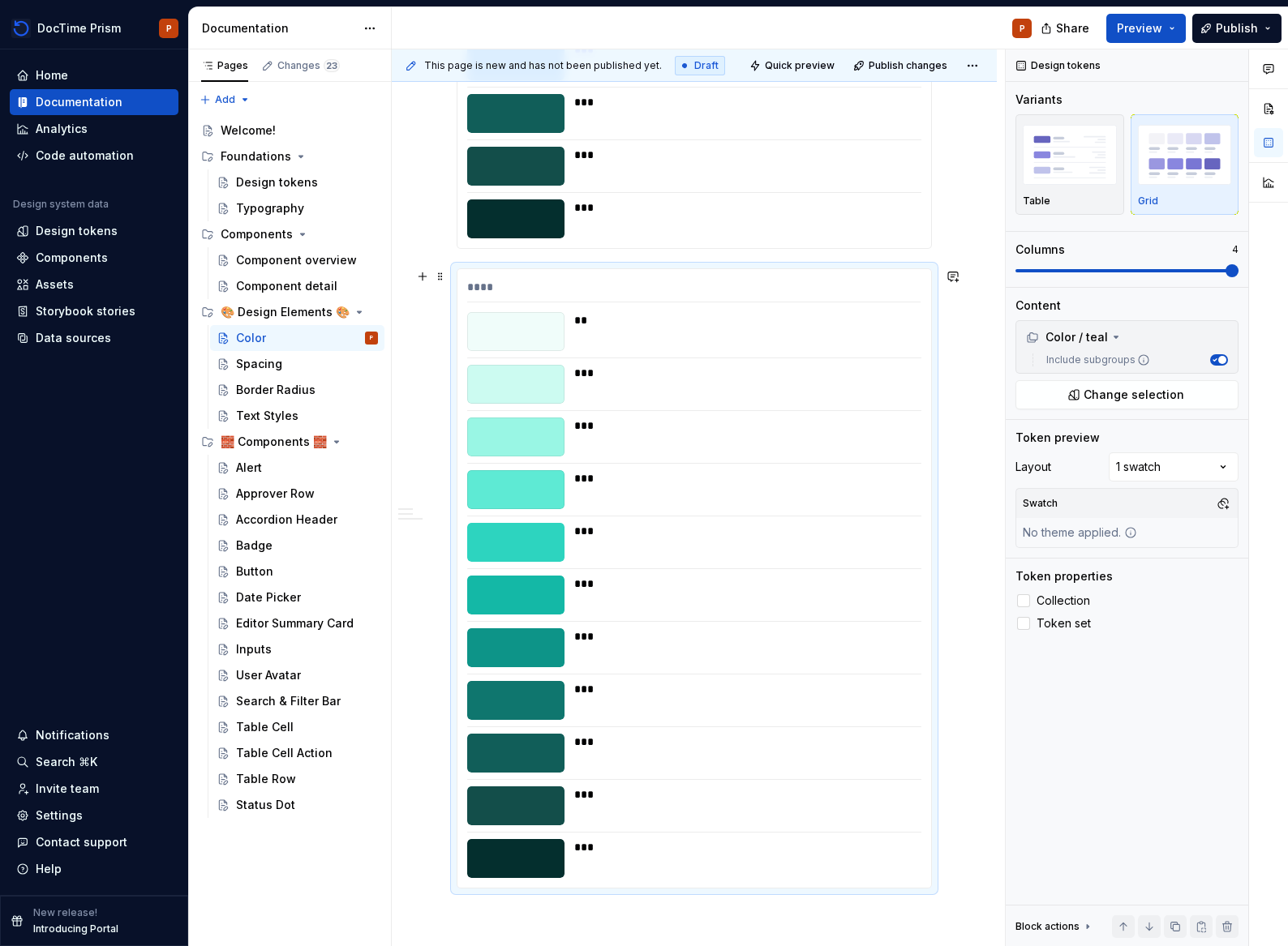
scroll to position [3651, 0]
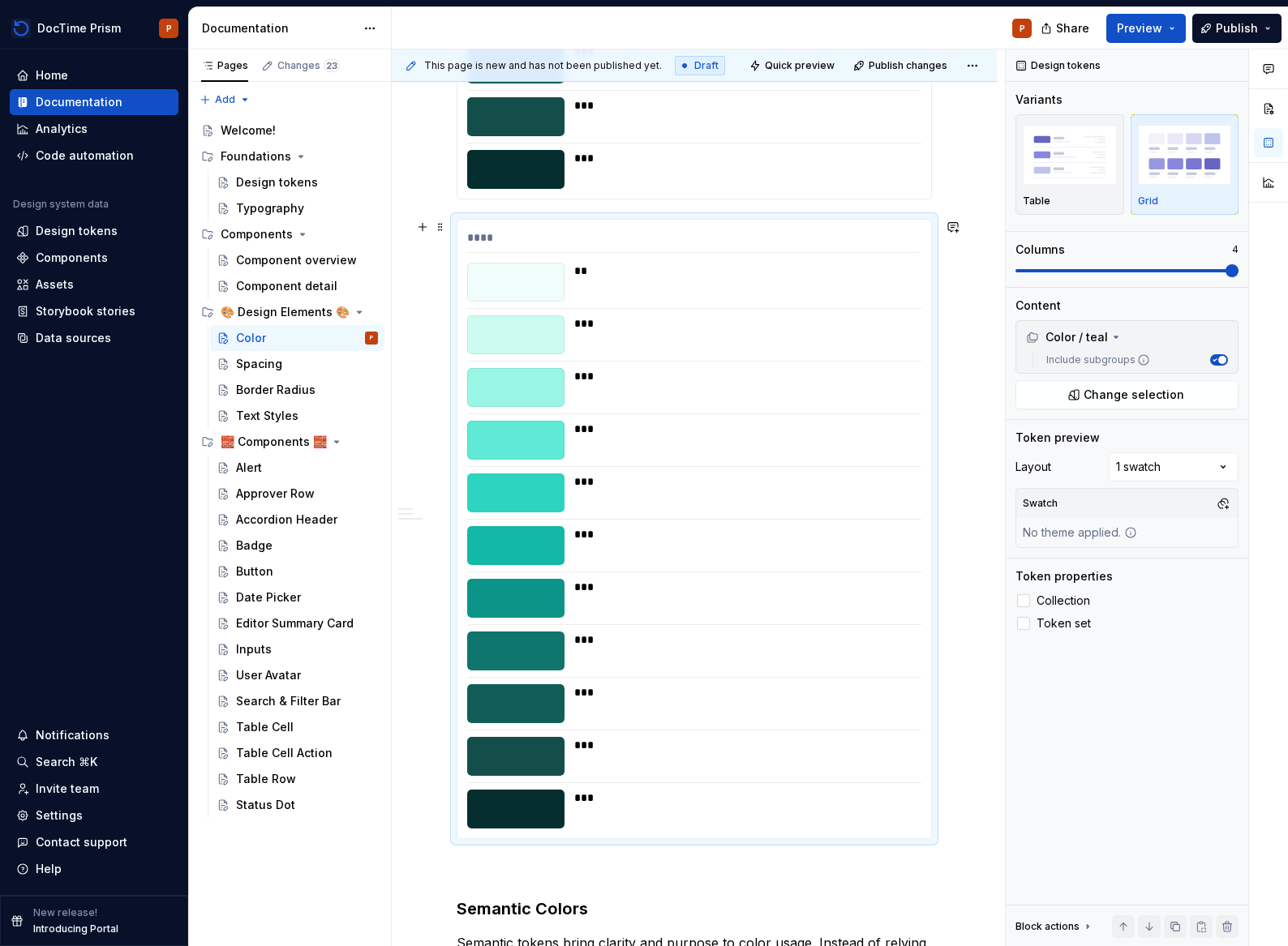
click at [581, 451] on div "***" at bounding box center [743, 439] width 338 height 39
click at [1083, 330] on div "Color / teal" at bounding box center [1066, 337] width 82 height 16
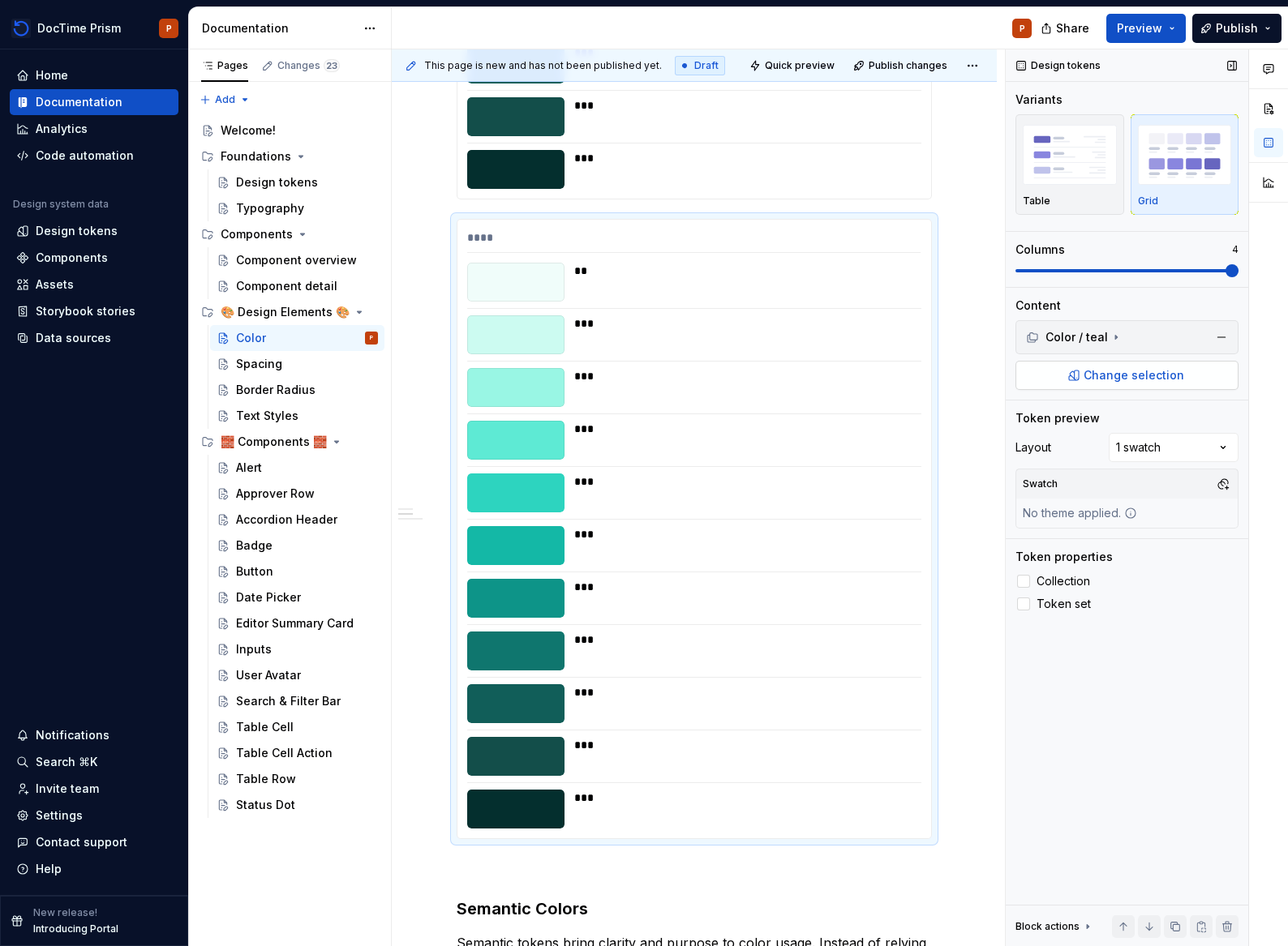
click at [1139, 379] on span "Change selection" at bounding box center [1134, 375] width 101 height 16
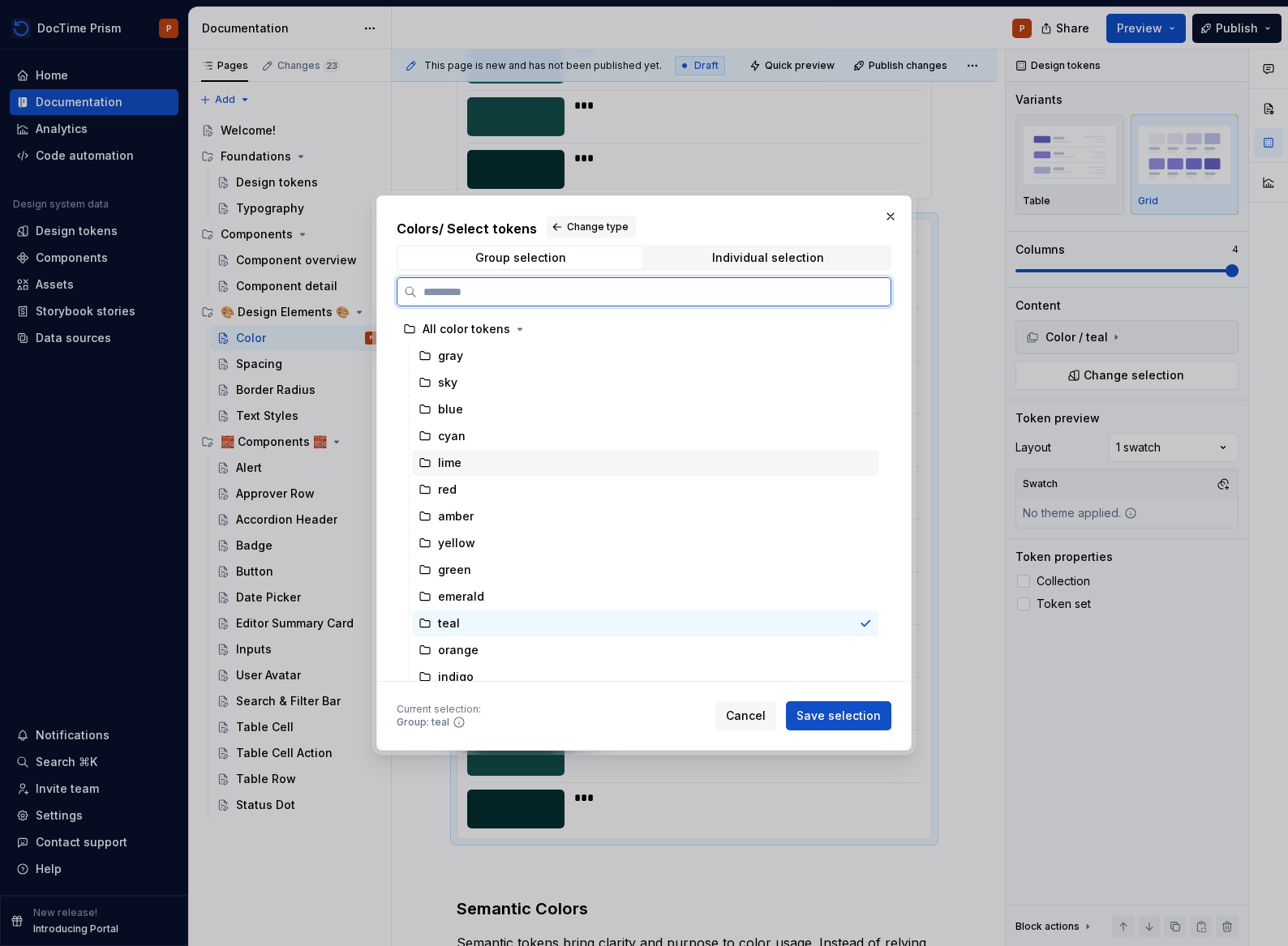
click at [512, 469] on div "lime" at bounding box center [645, 462] width 466 height 26
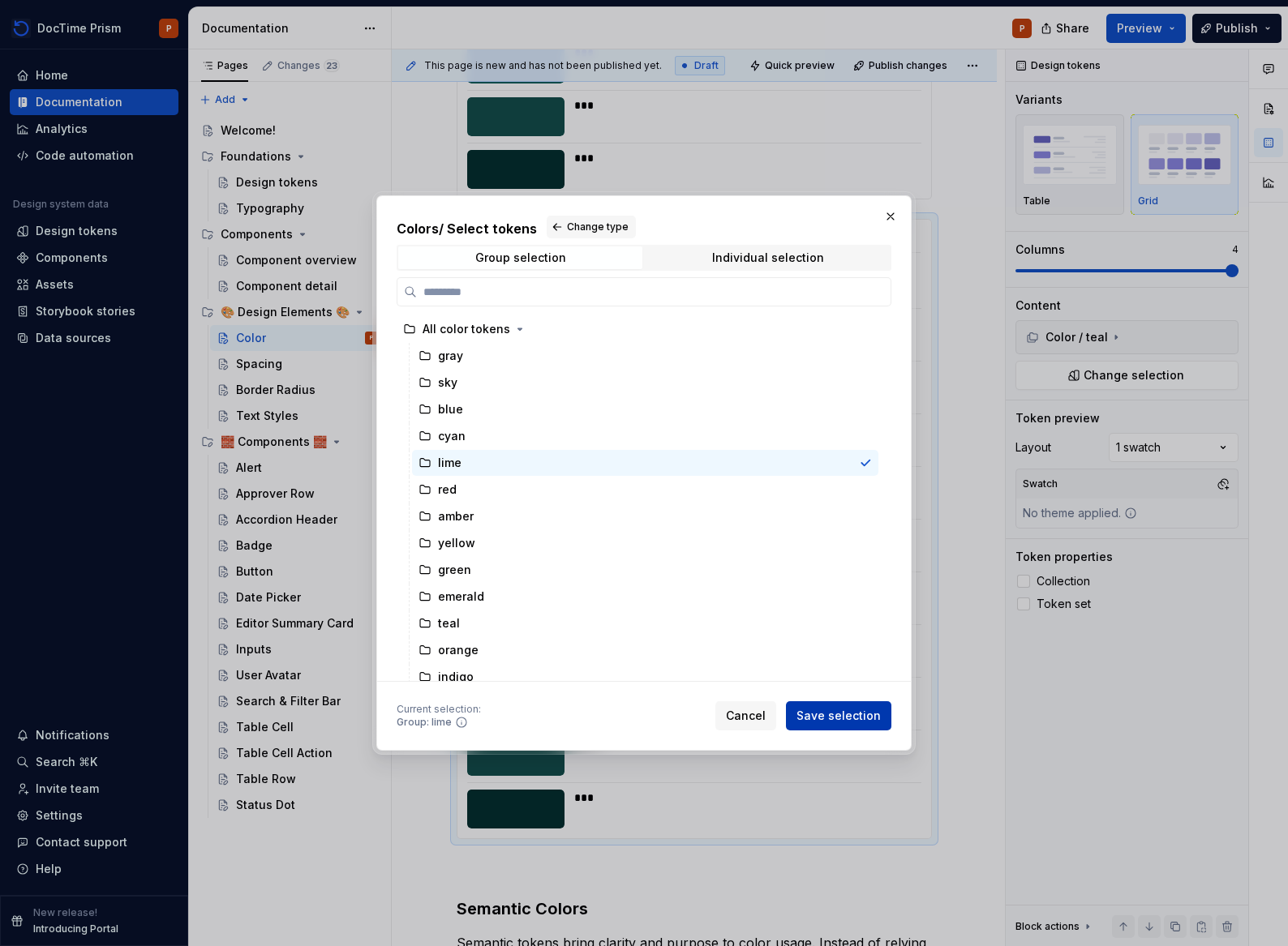
click at [858, 715] on span "Save selection" at bounding box center [838, 715] width 85 height 16
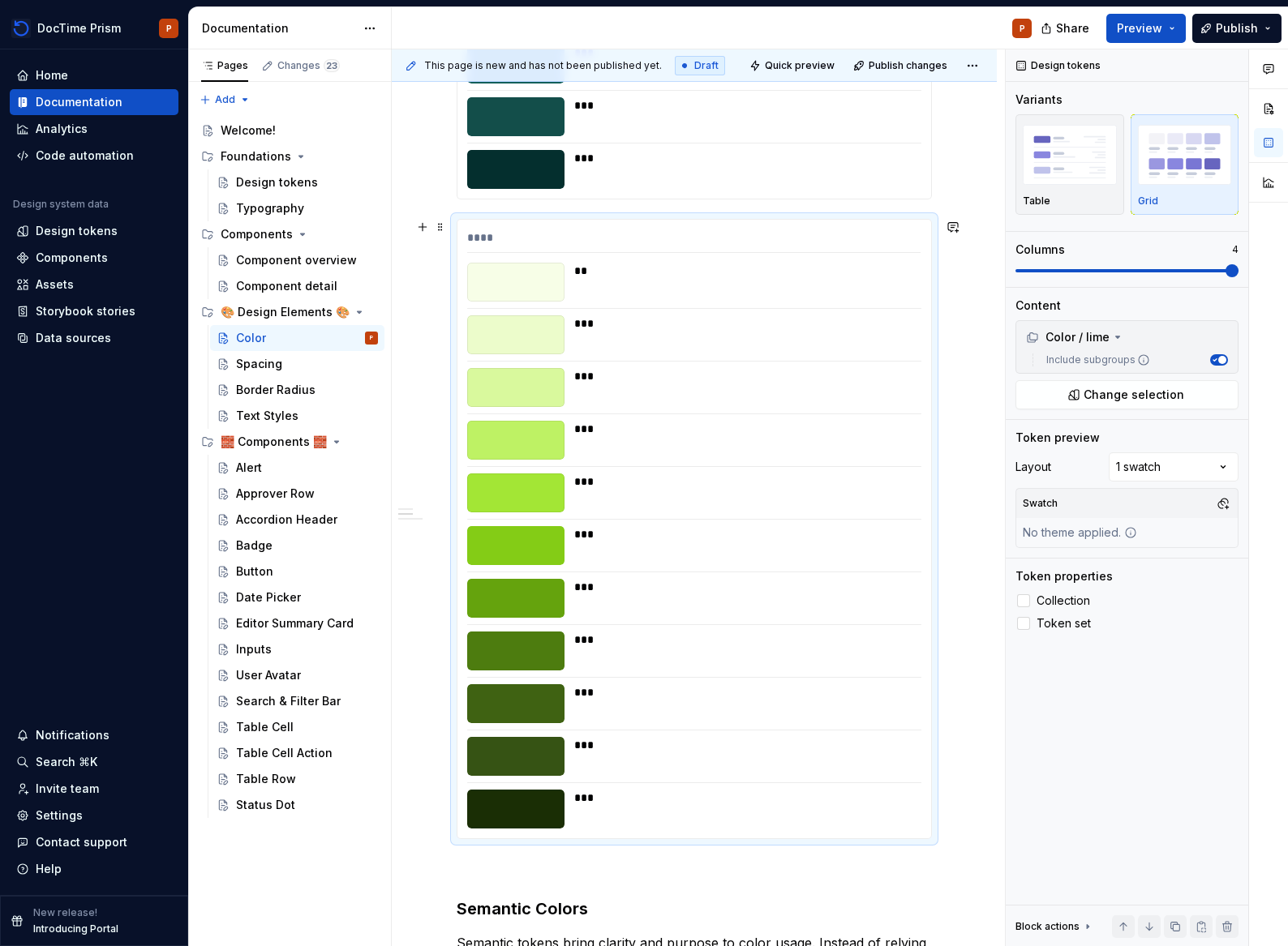
click at [439, 230] on span at bounding box center [440, 227] width 13 height 23
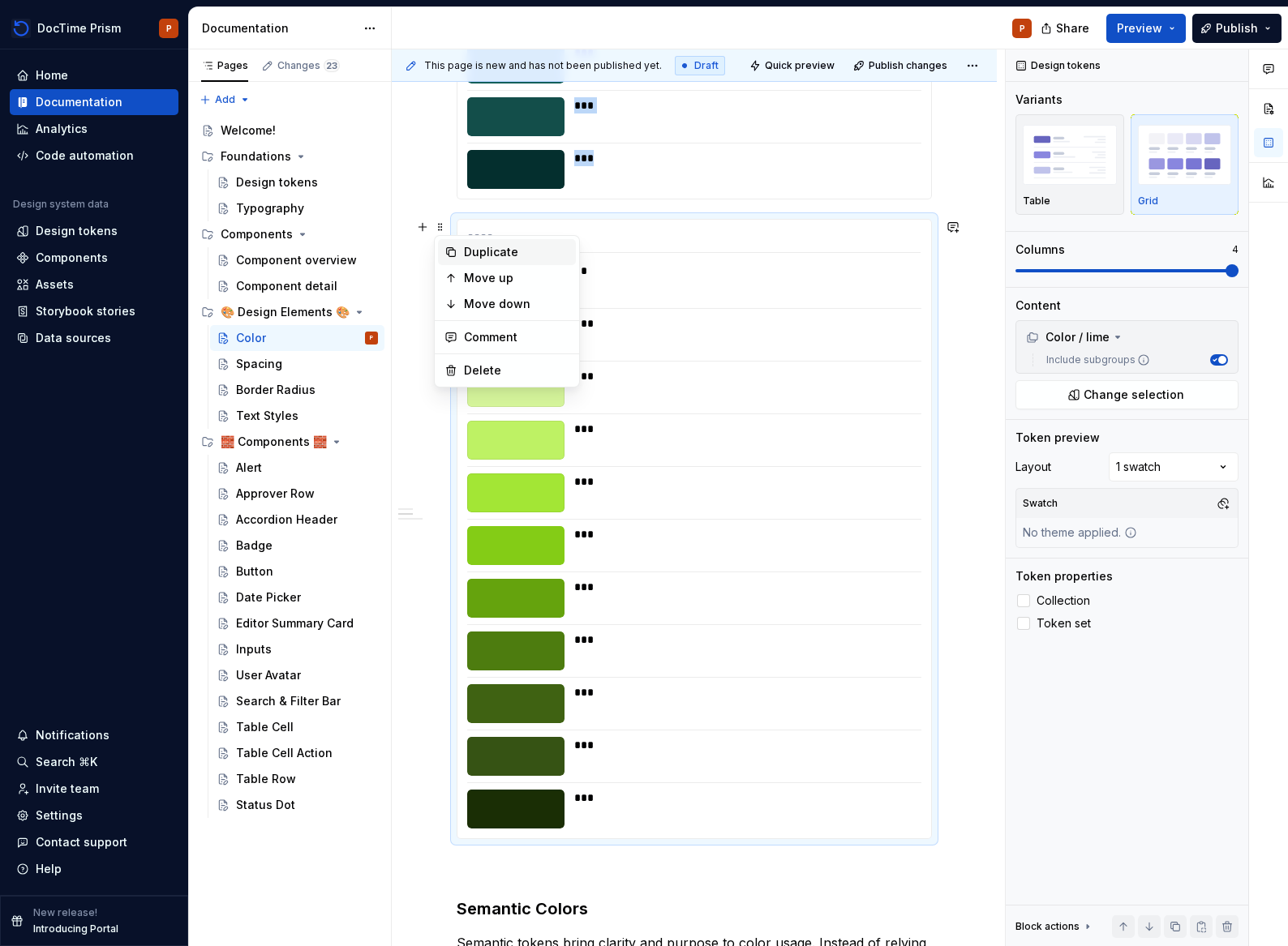
click at [498, 261] on div "Duplicate" at bounding box center [506, 251] width 138 height 26
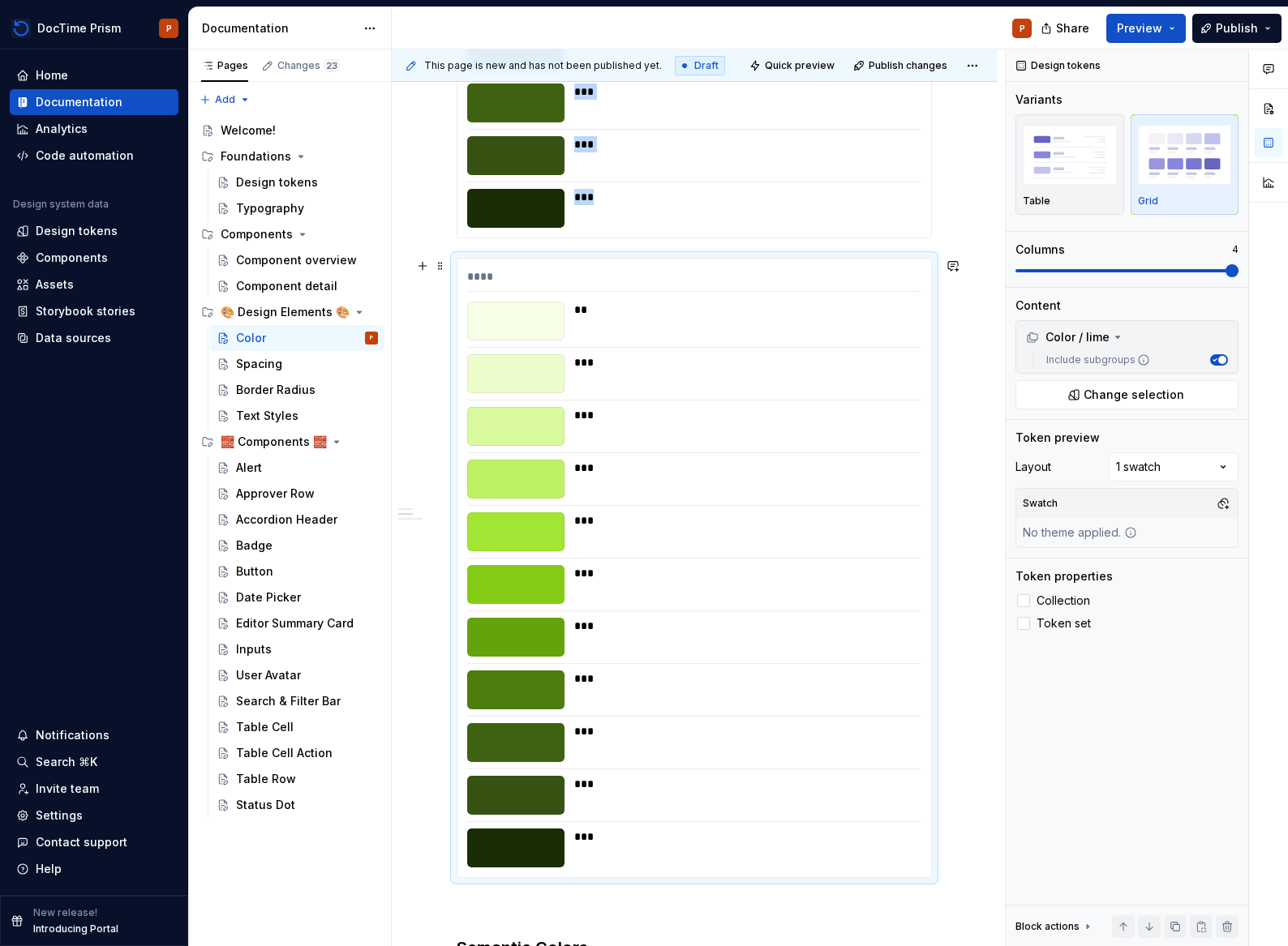
scroll to position [4352, 0]
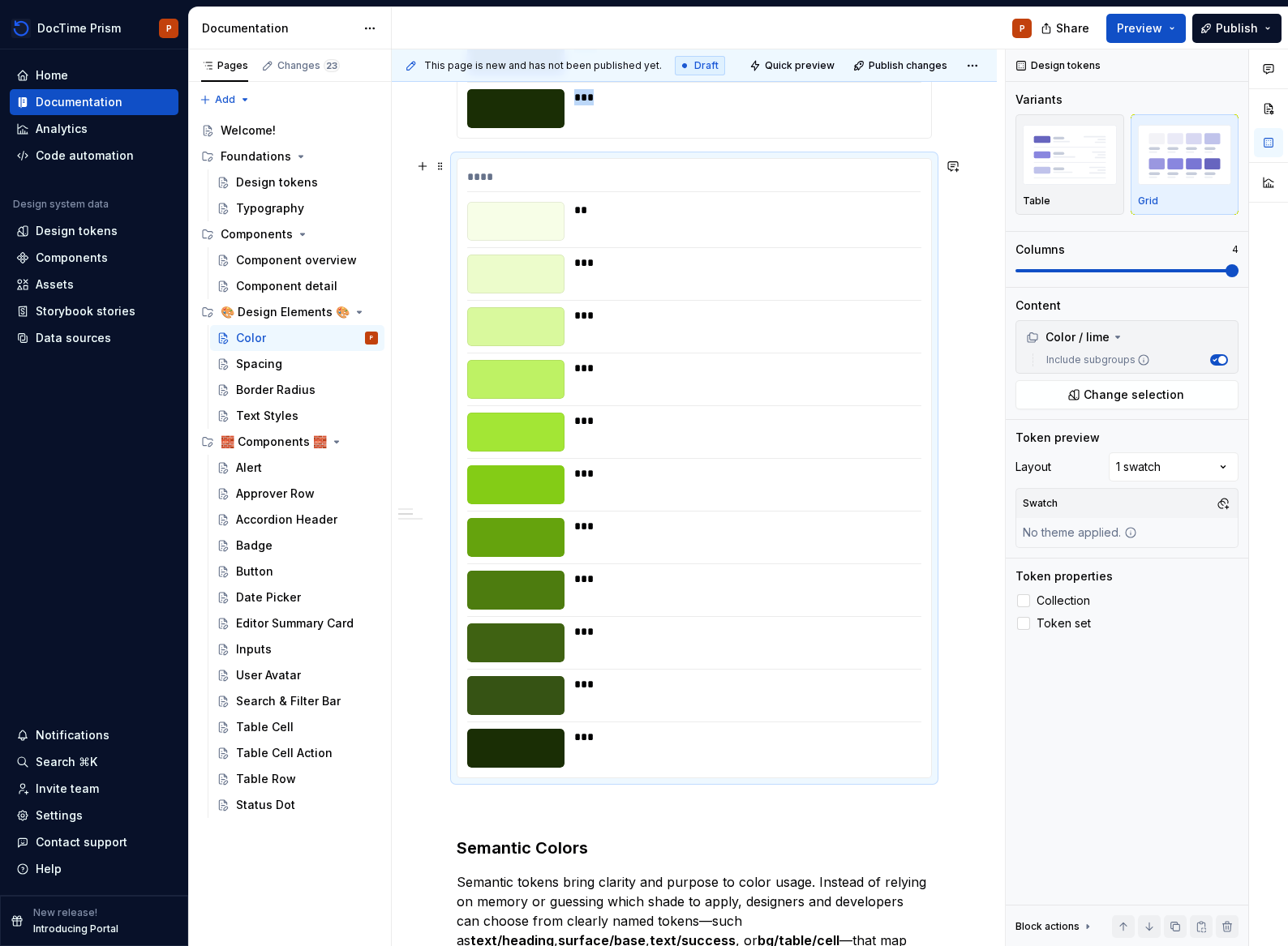
click at [625, 448] on div "***" at bounding box center [743, 432] width 338 height 39
click at [442, 169] on span at bounding box center [440, 166] width 13 height 23
drag, startPoint x: 712, startPoint y: 276, endPoint x: 755, endPoint y: 285, distance: 43.9
click at [712, 275] on div "***" at bounding box center [743, 274] width 338 height 39
click at [1102, 334] on div "Color / lime" at bounding box center [1067, 337] width 84 height 16
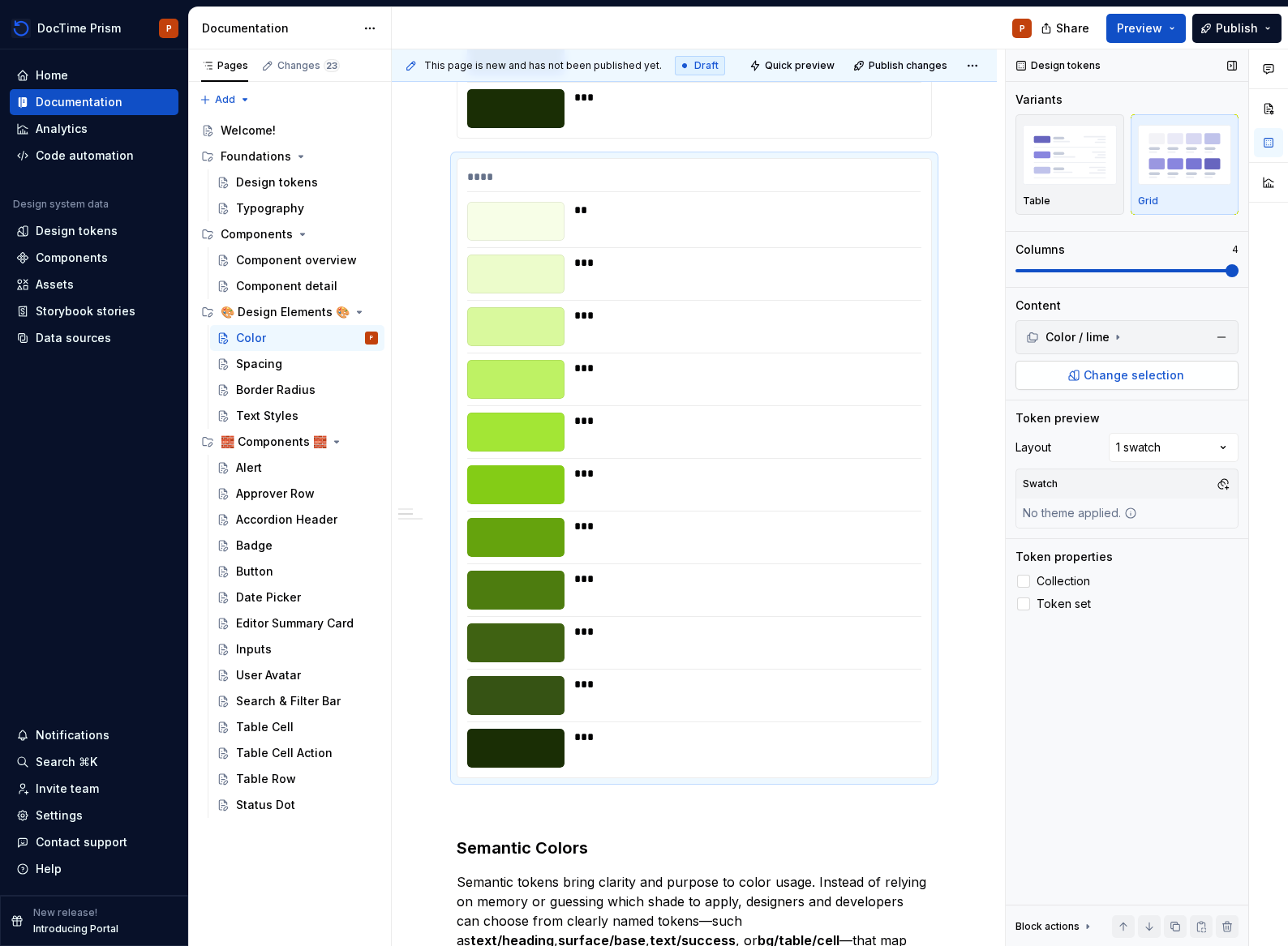
click at [1103, 367] on span "Change selection" at bounding box center [1134, 375] width 101 height 16
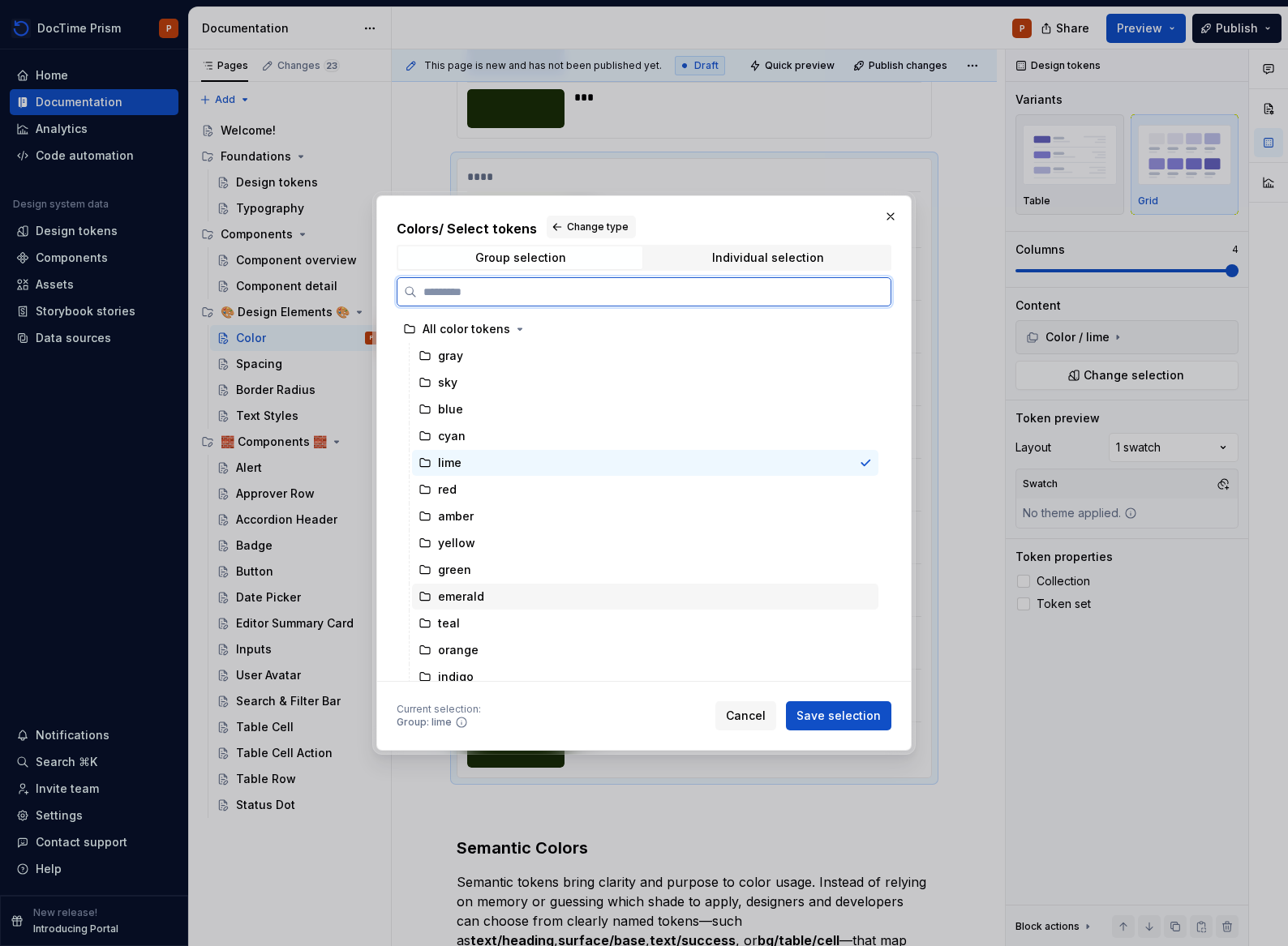
click at [517, 593] on div "emerald" at bounding box center [645, 596] width 466 height 26
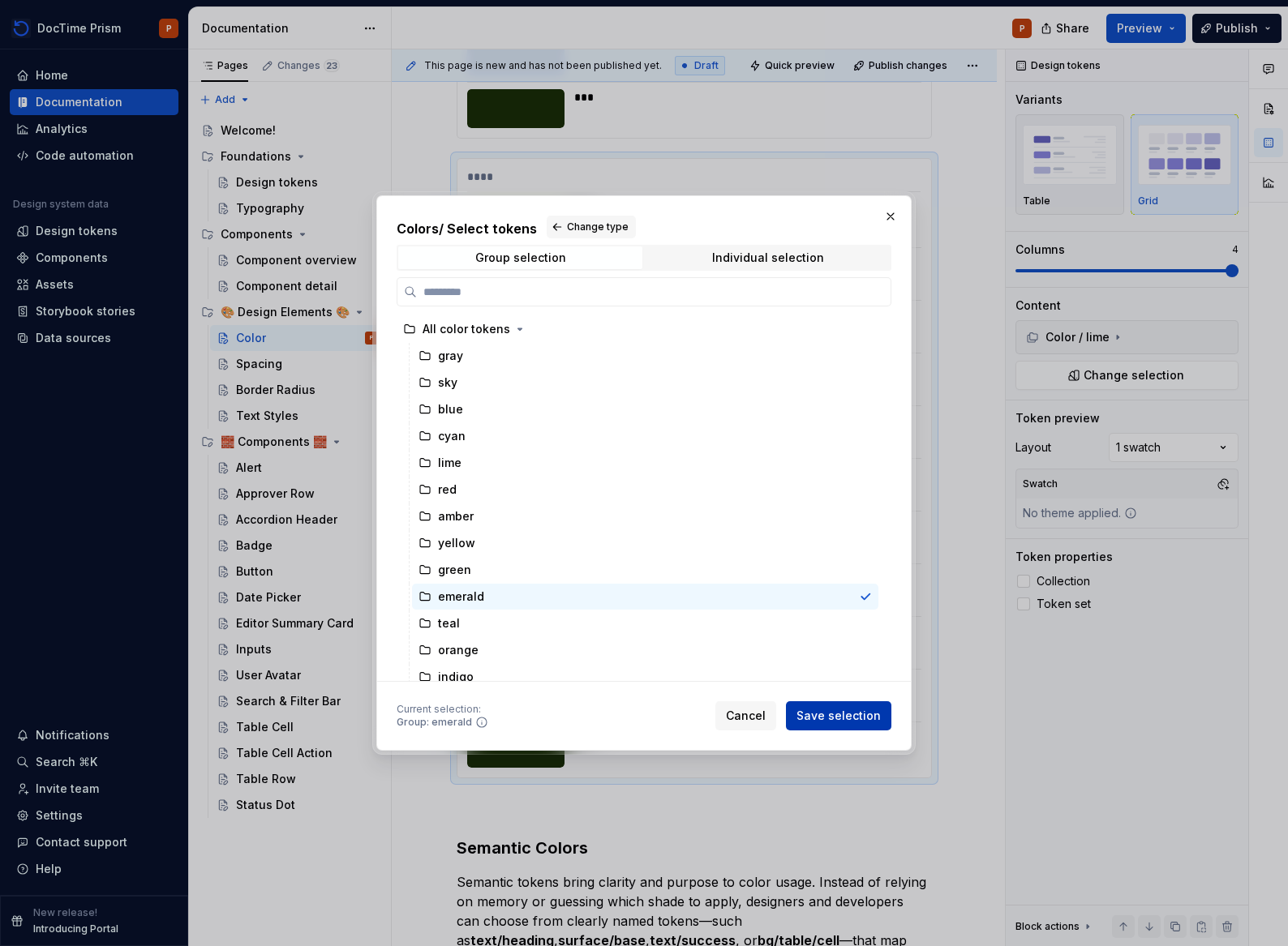
click at [833, 702] on button "Save selection" at bounding box center [838, 715] width 106 height 29
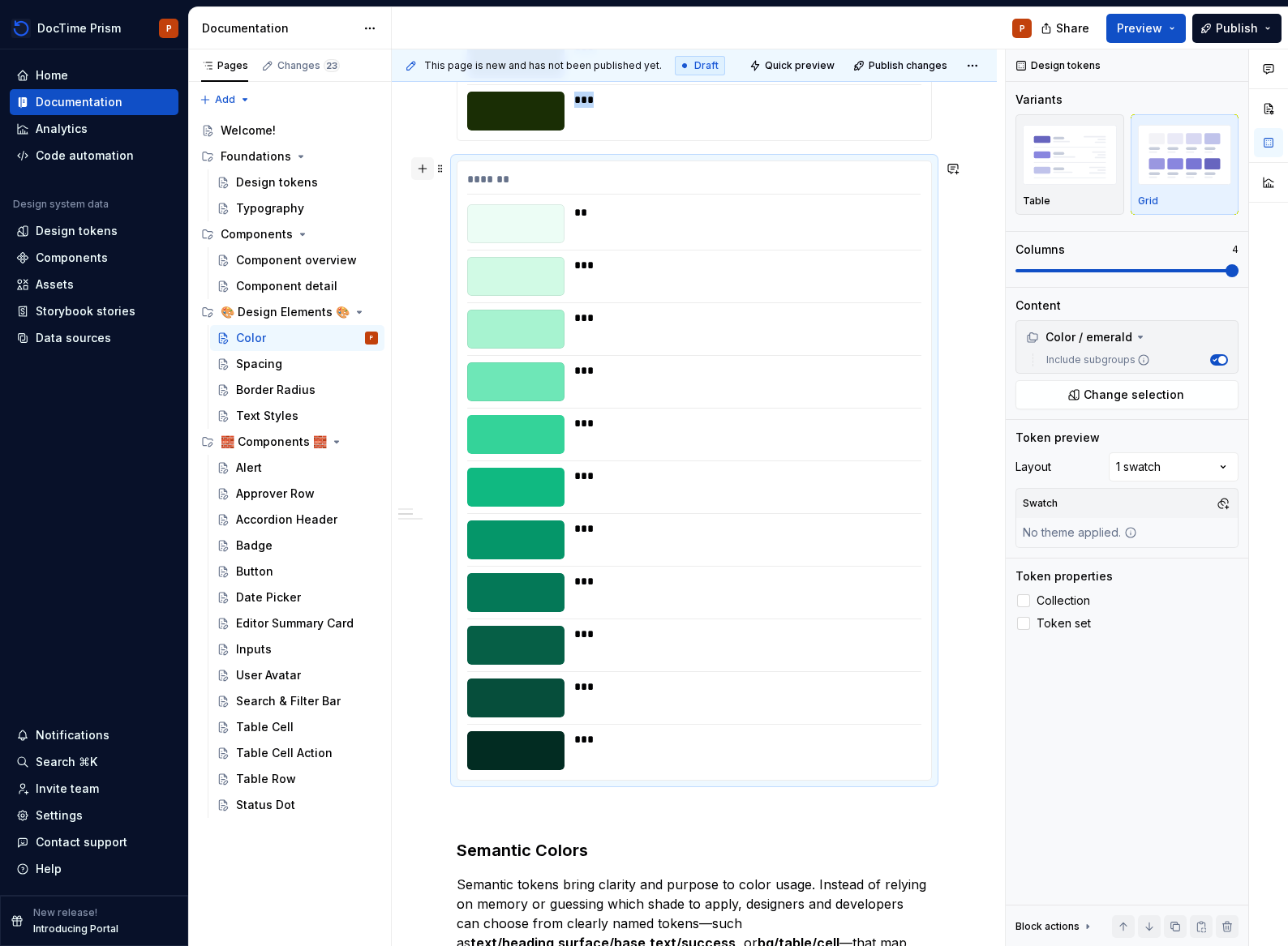
scroll to position [4348, 0]
click at [444, 169] on span at bounding box center [440, 169] width 13 height 23
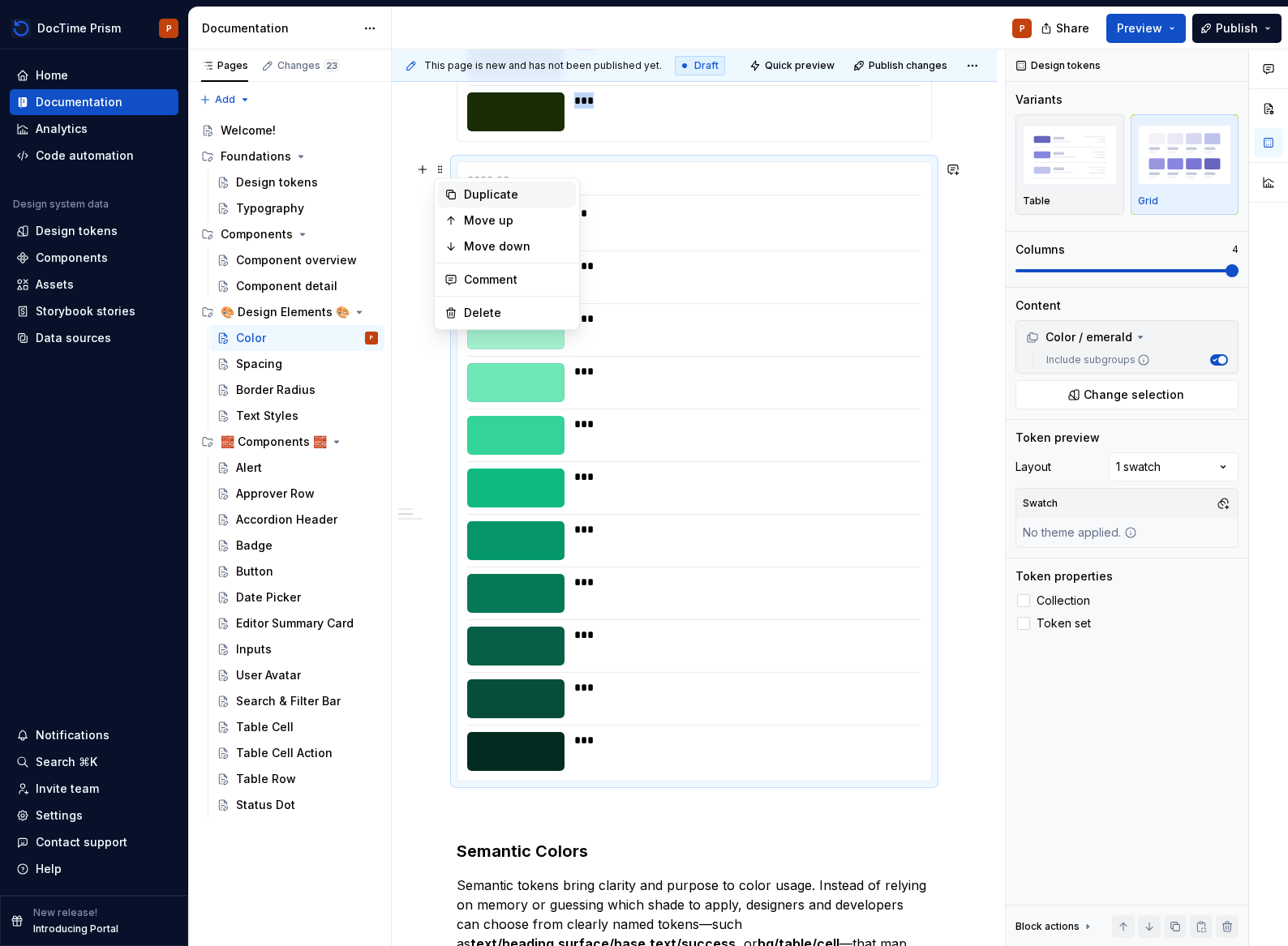
click at [508, 193] on div "Duplicate" at bounding box center [517, 194] width 106 height 16
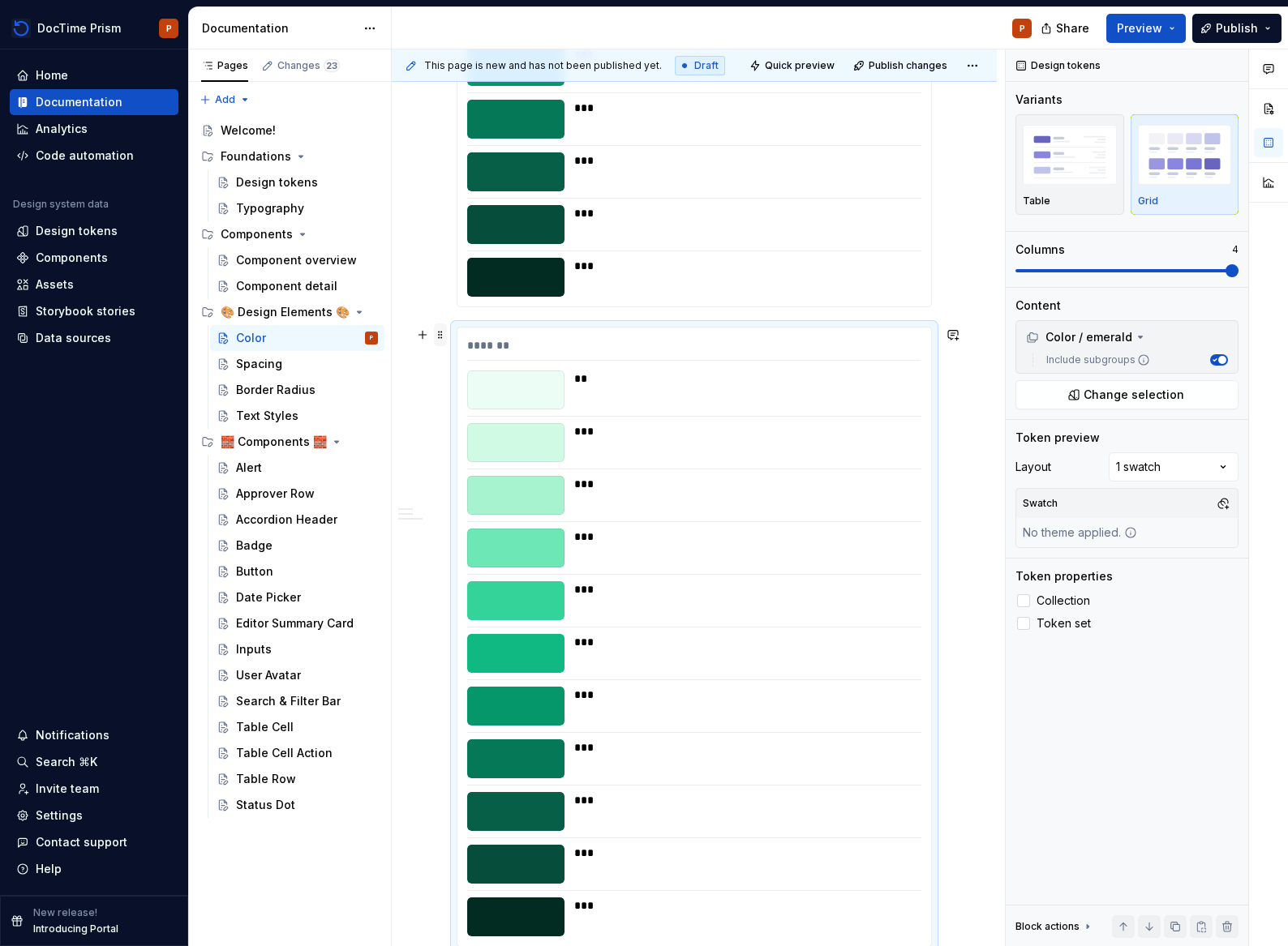
click at [443, 338] on span at bounding box center [440, 335] width 13 height 23
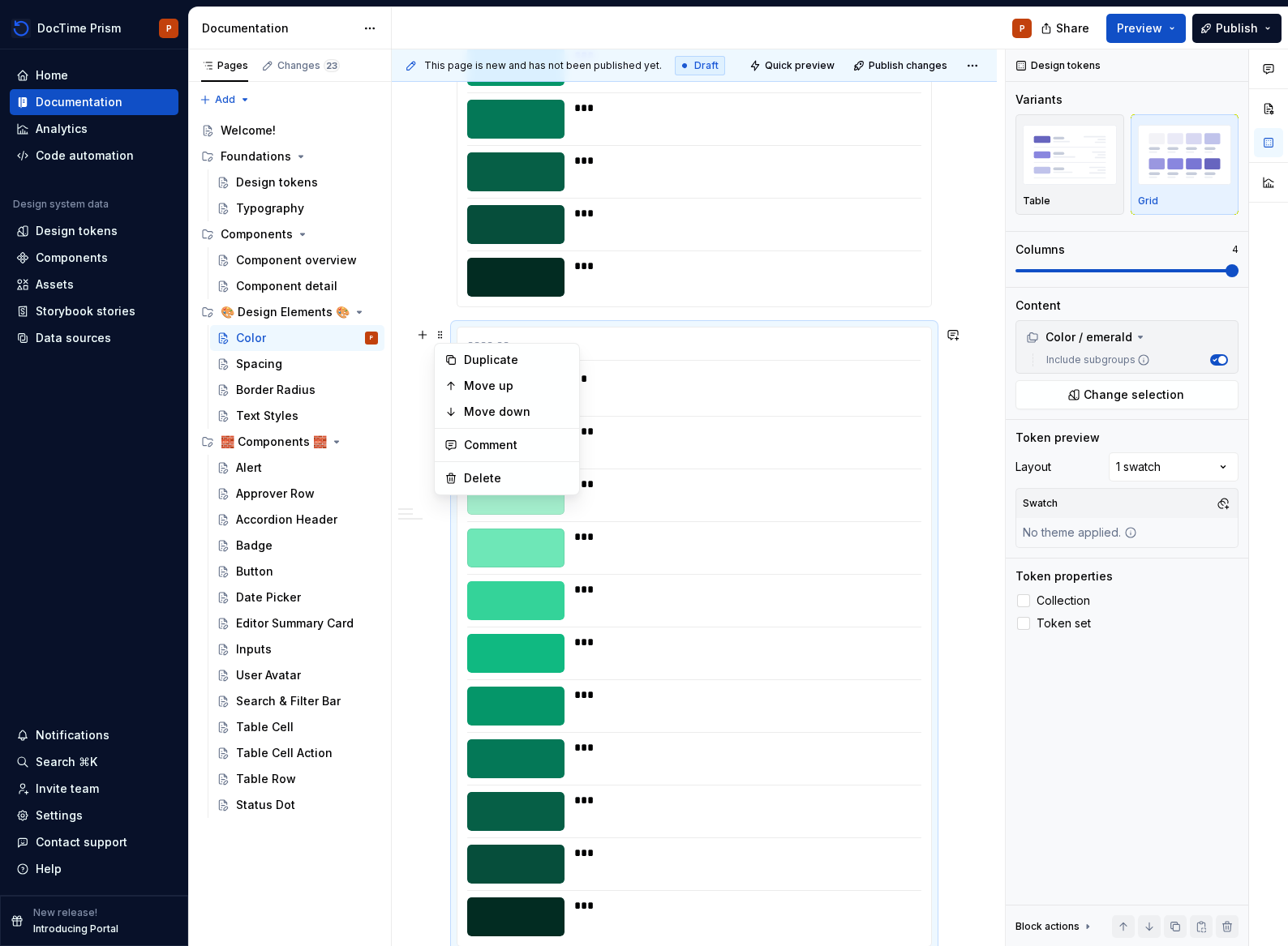
click at [677, 357] on div "*******" at bounding box center [693, 349] width 454 height 24
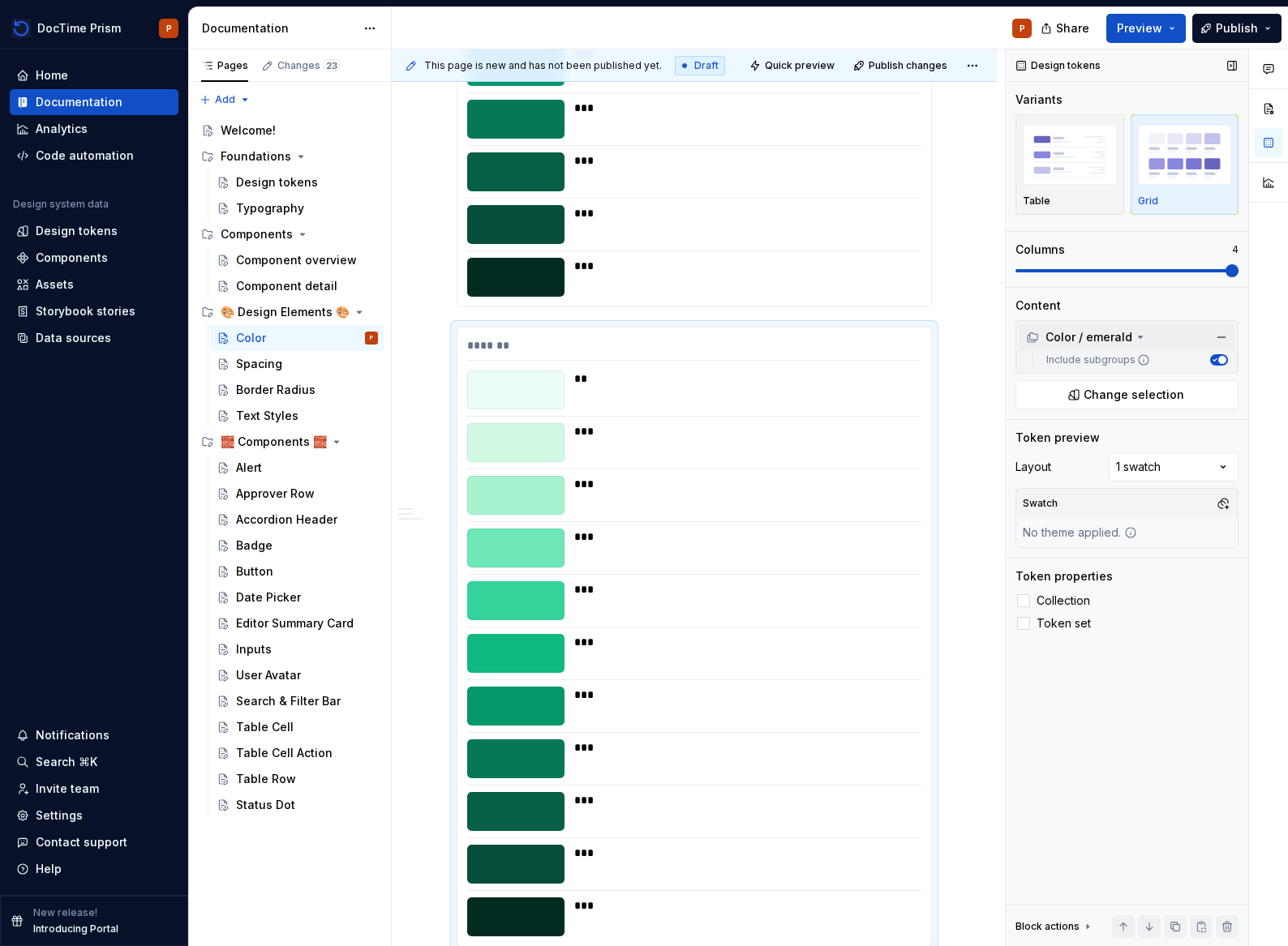
click at [1122, 332] on div "Color / emerald" at bounding box center [1079, 337] width 107 height 16
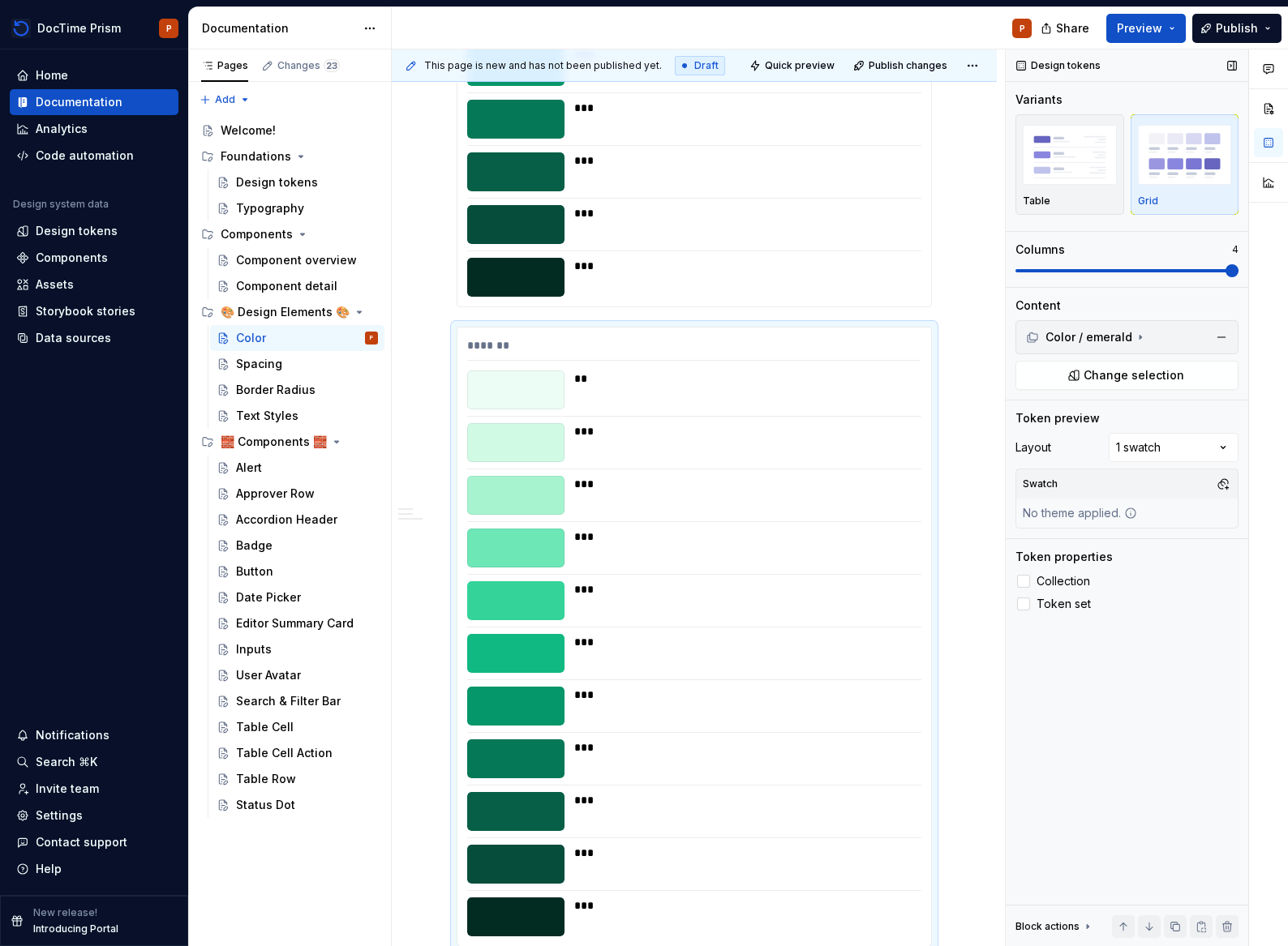
click at [1118, 359] on div "Color / emerald Include subgroups Change selection" at bounding box center [1126, 355] width 223 height 69
click at [1119, 370] on span "Change selection" at bounding box center [1134, 375] width 101 height 16
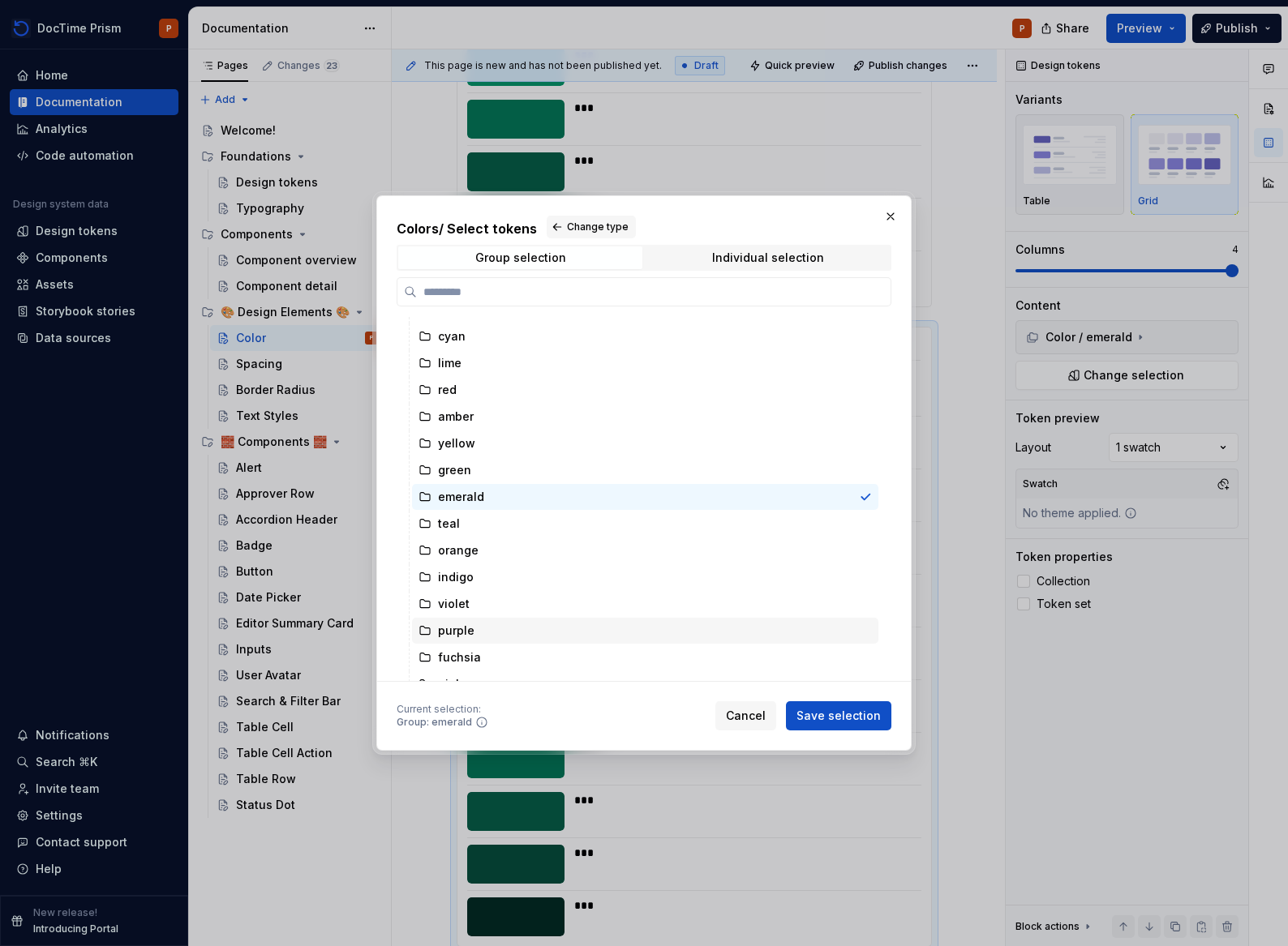
scroll to position [90, 0]
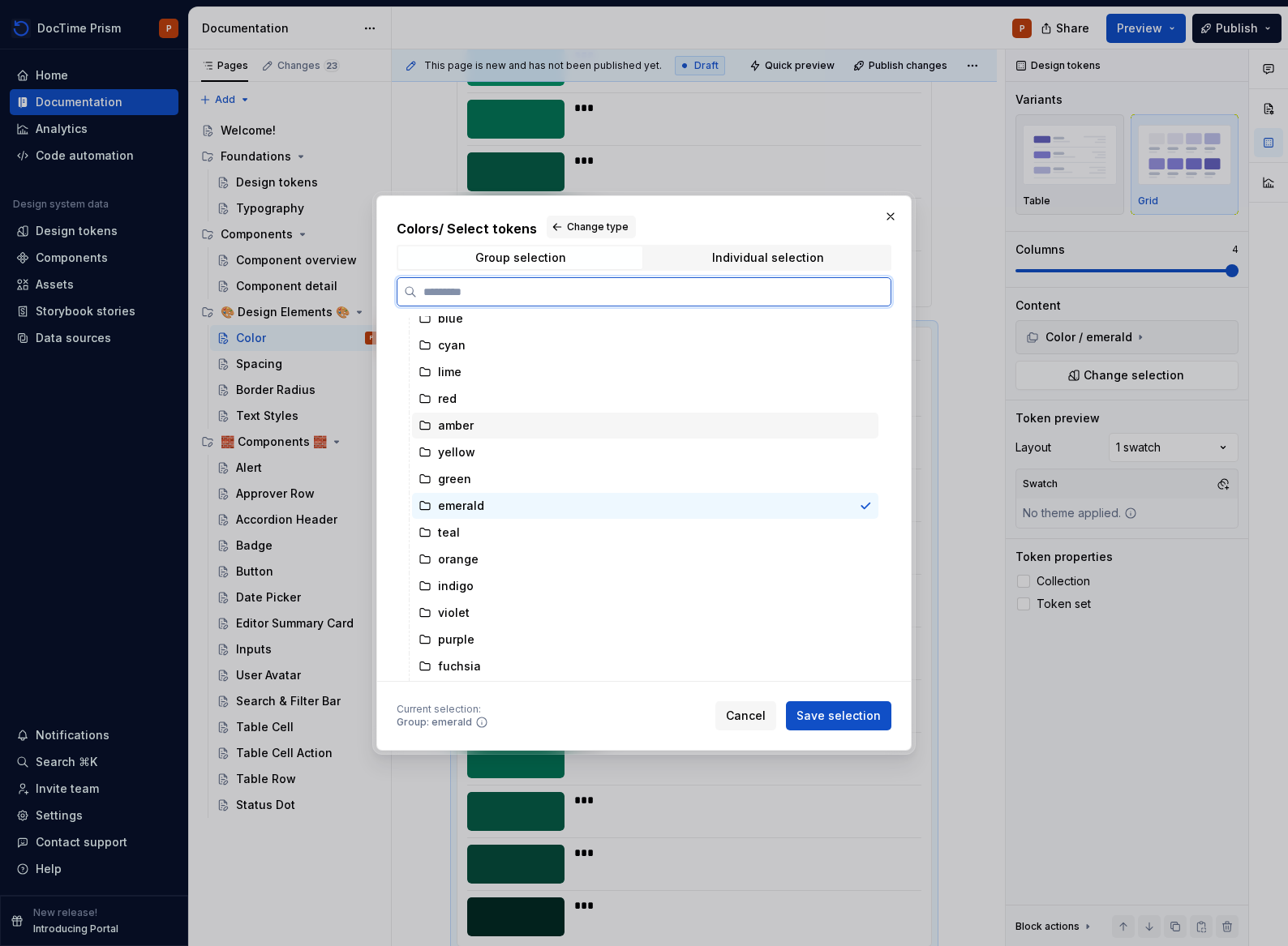
click at [487, 414] on div "amber" at bounding box center [645, 425] width 466 height 26
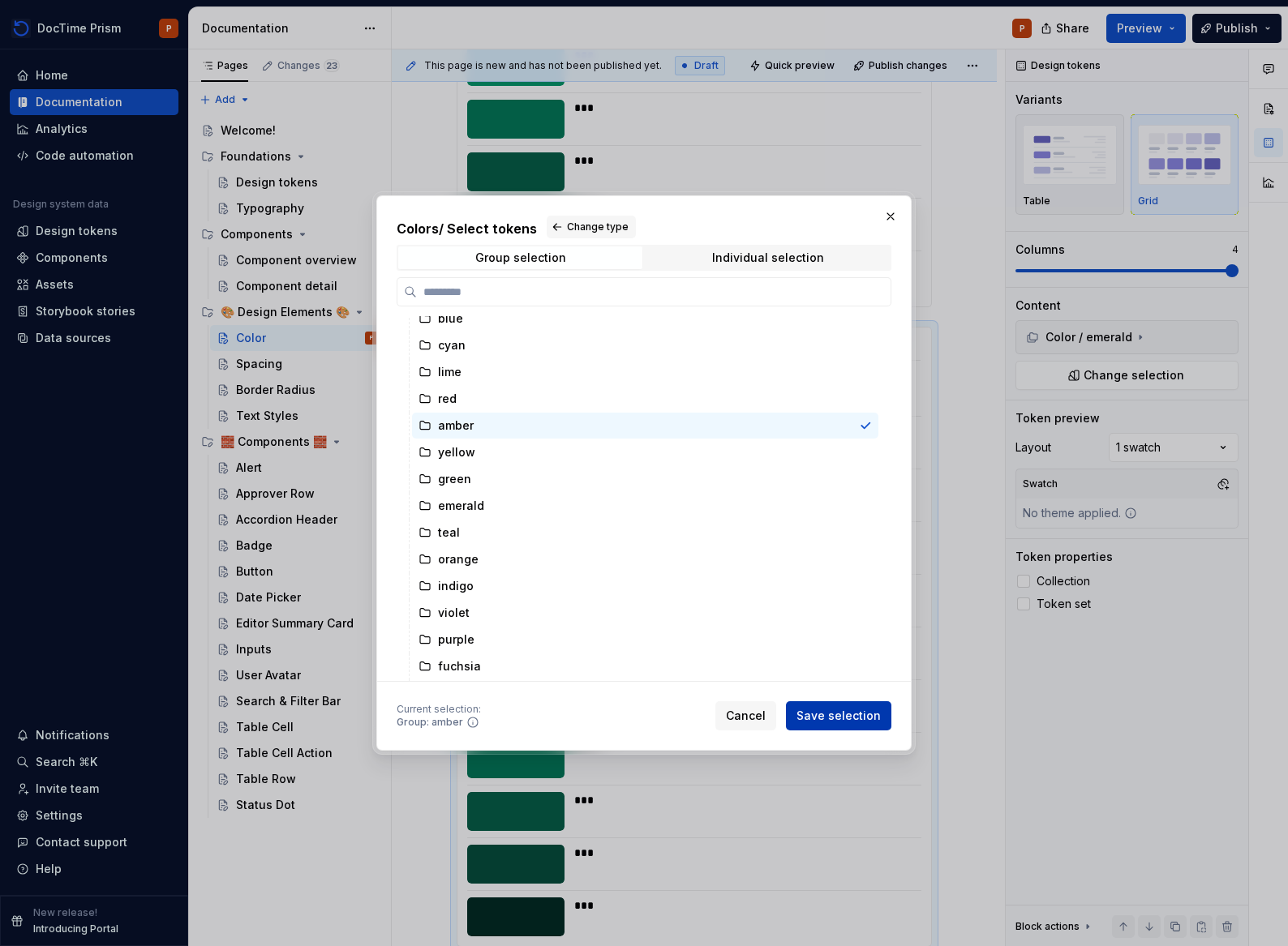
click at [843, 717] on span "Save selection" at bounding box center [838, 715] width 85 height 16
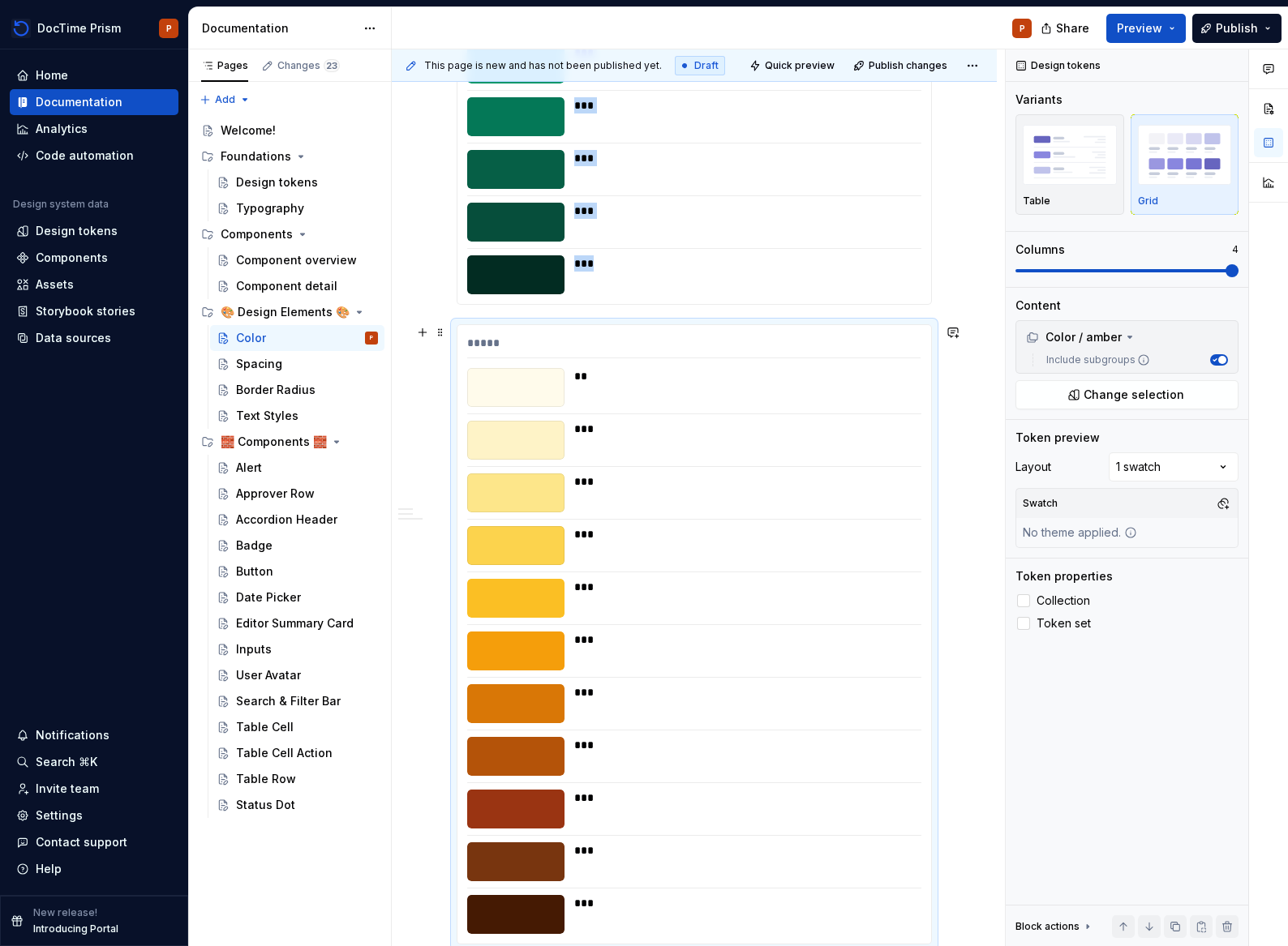
scroll to position [4825, 0]
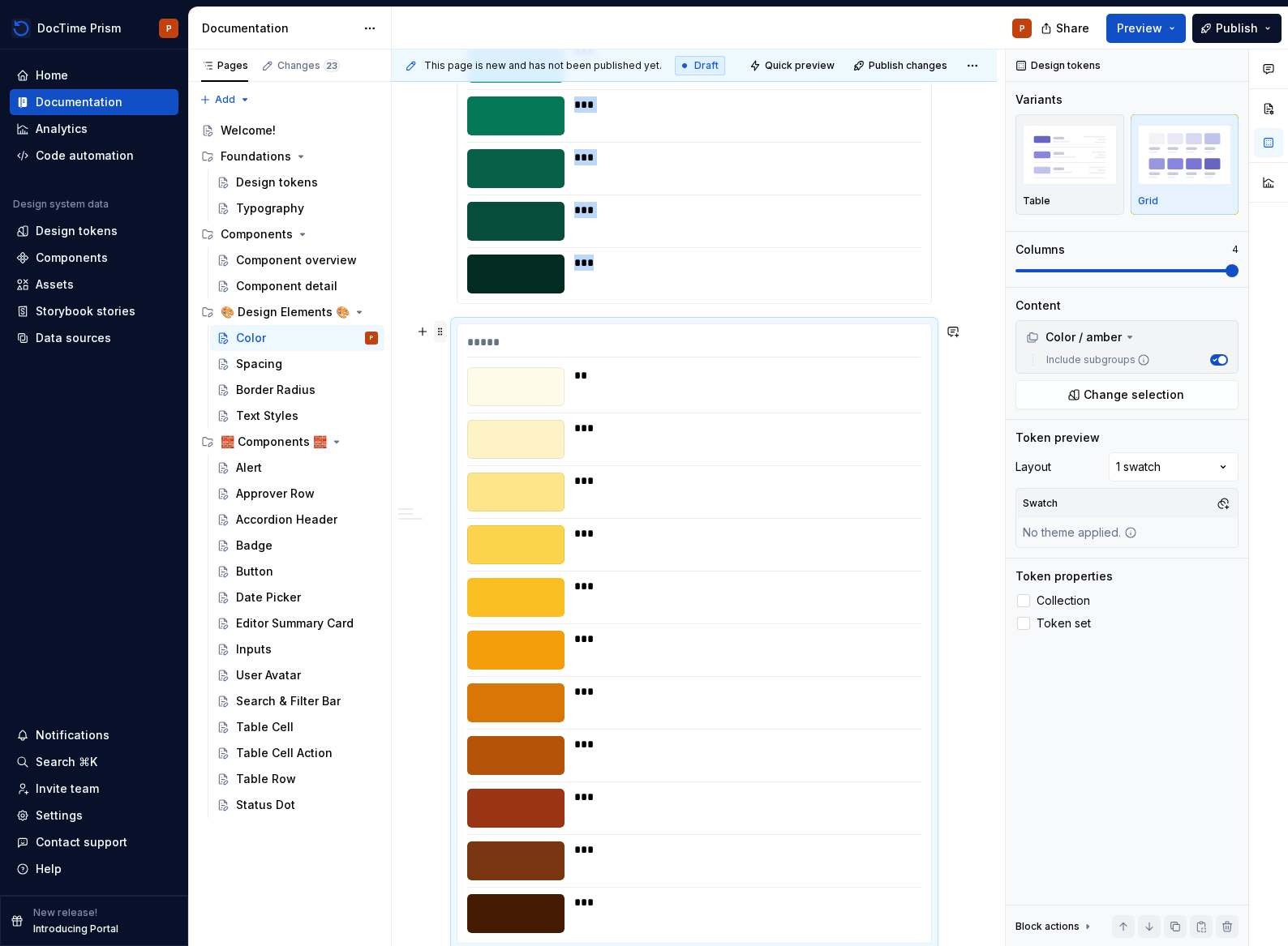
click at [440, 336] on span at bounding box center [440, 332] width 13 height 23
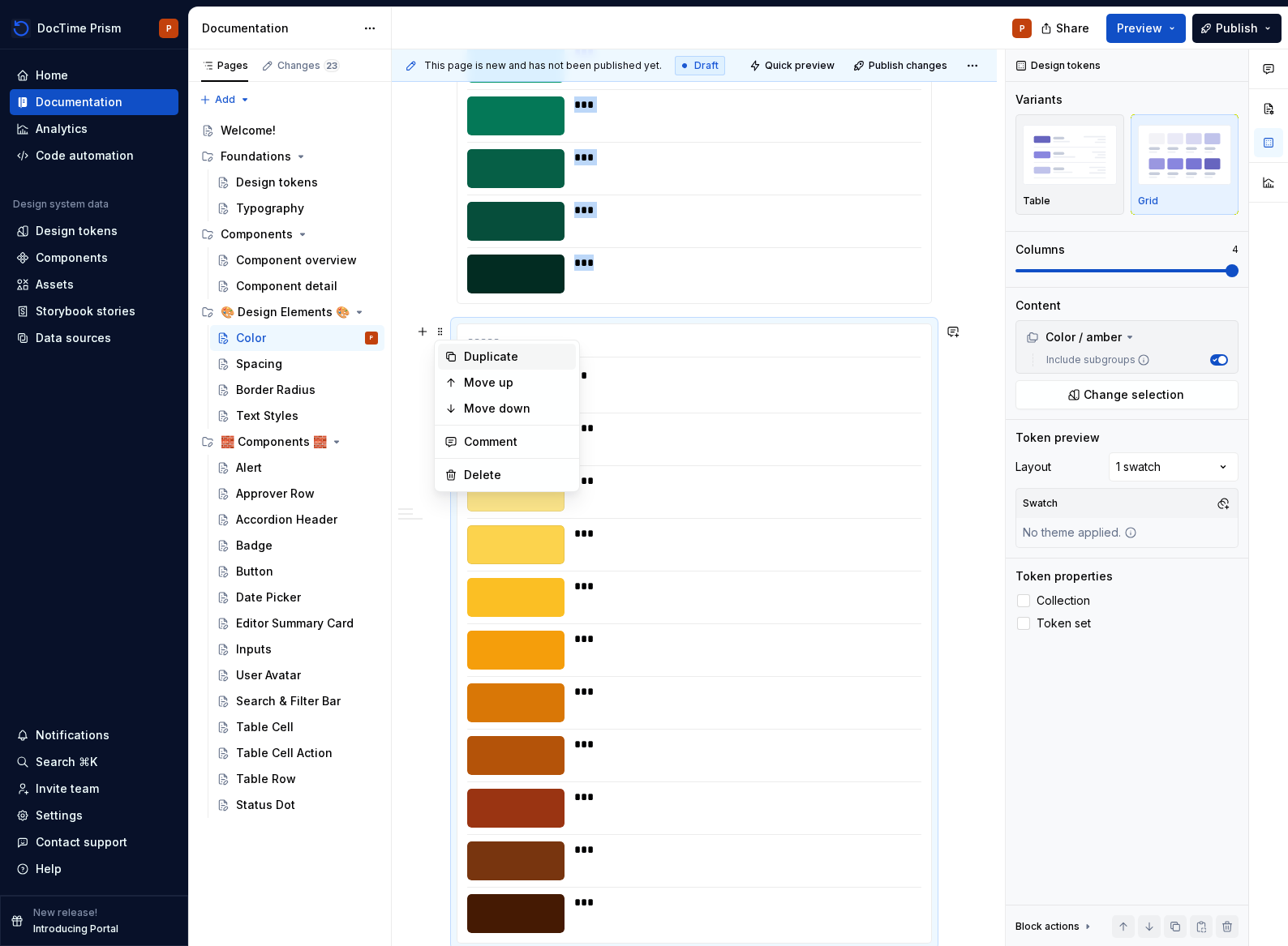
click at [493, 357] on div "Duplicate" at bounding box center [517, 357] width 106 height 16
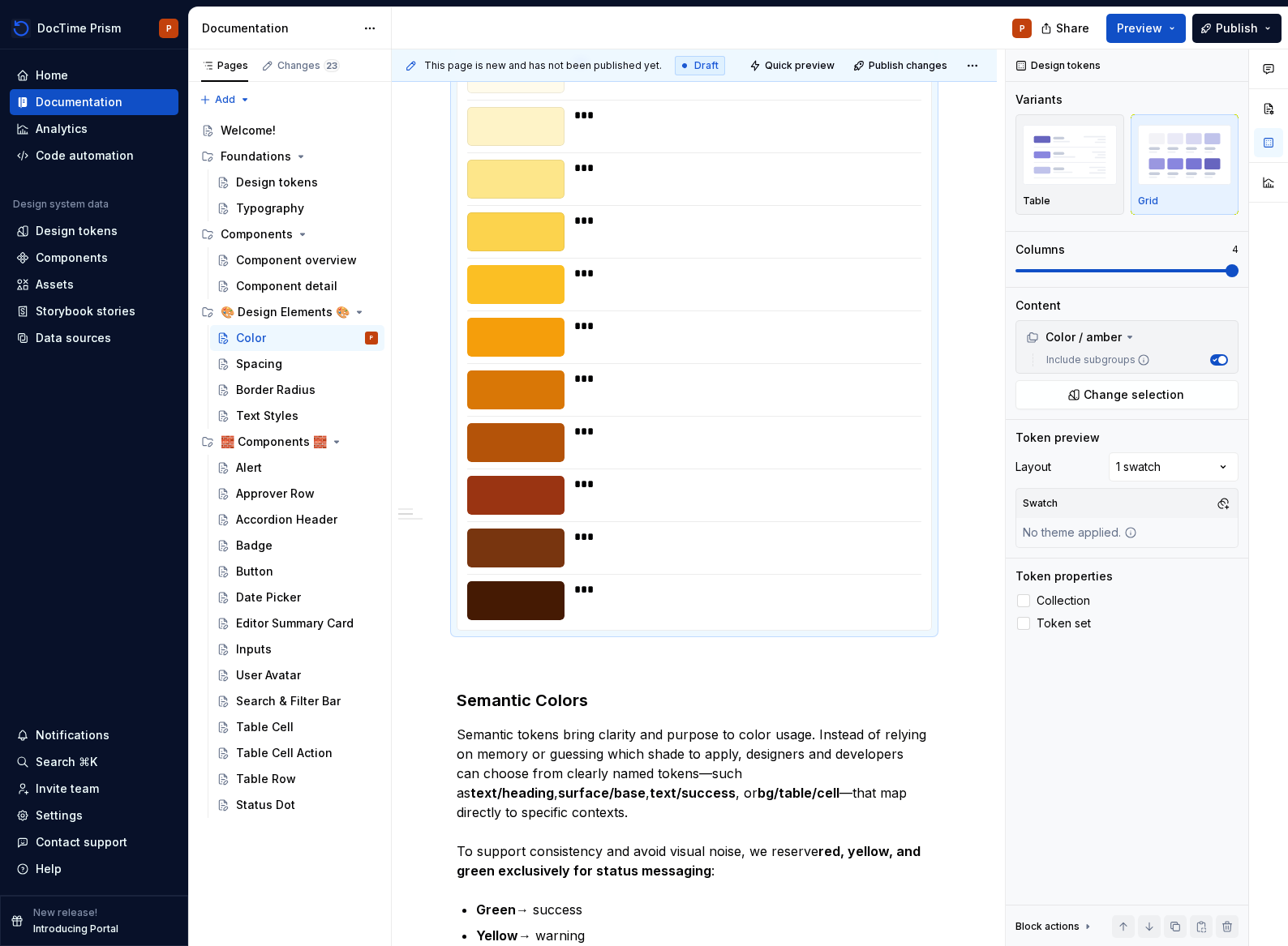
scroll to position [5256, 0]
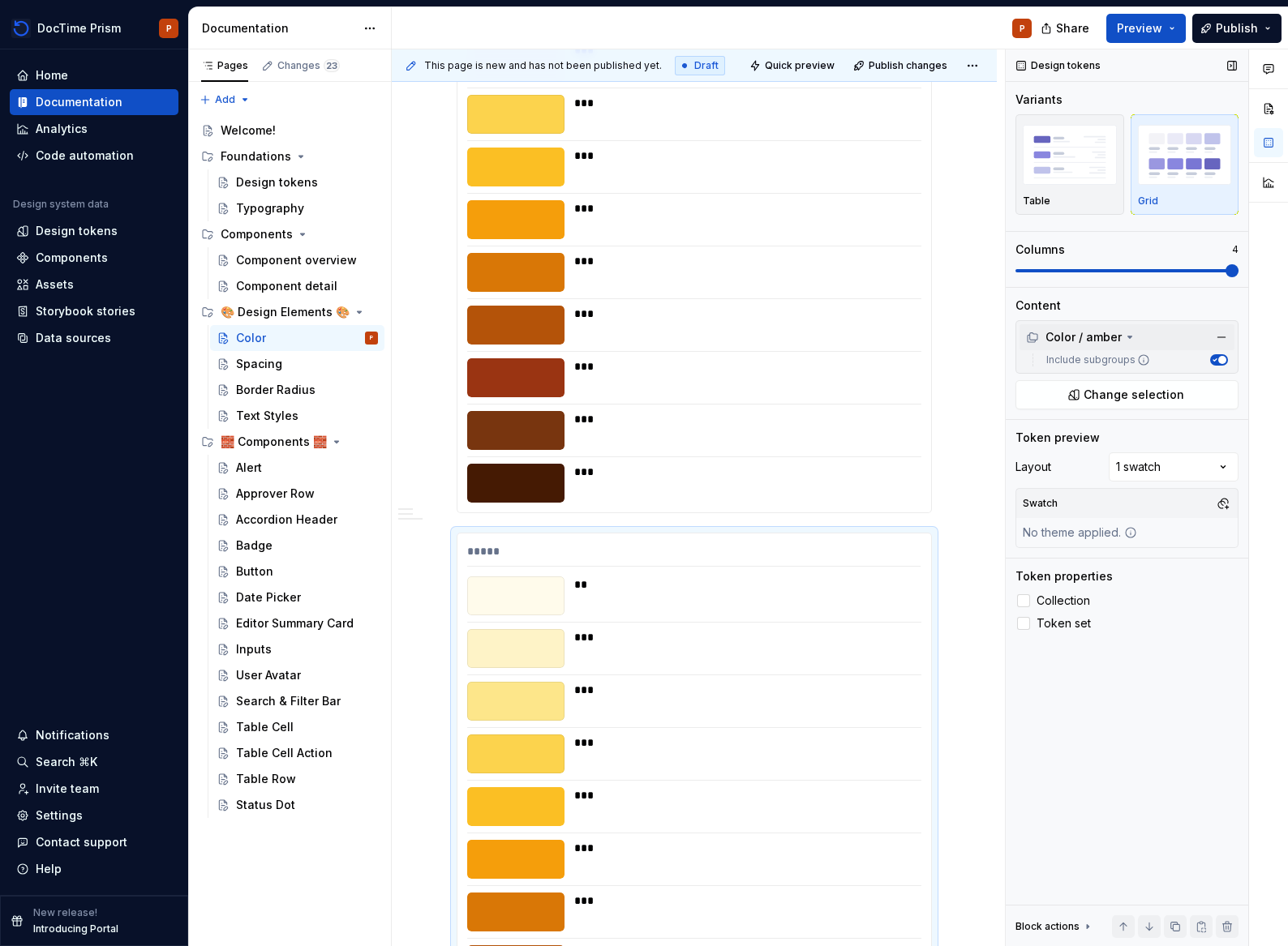
click at [1114, 334] on div "Color / amber" at bounding box center [1073, 337] width 96 height 16
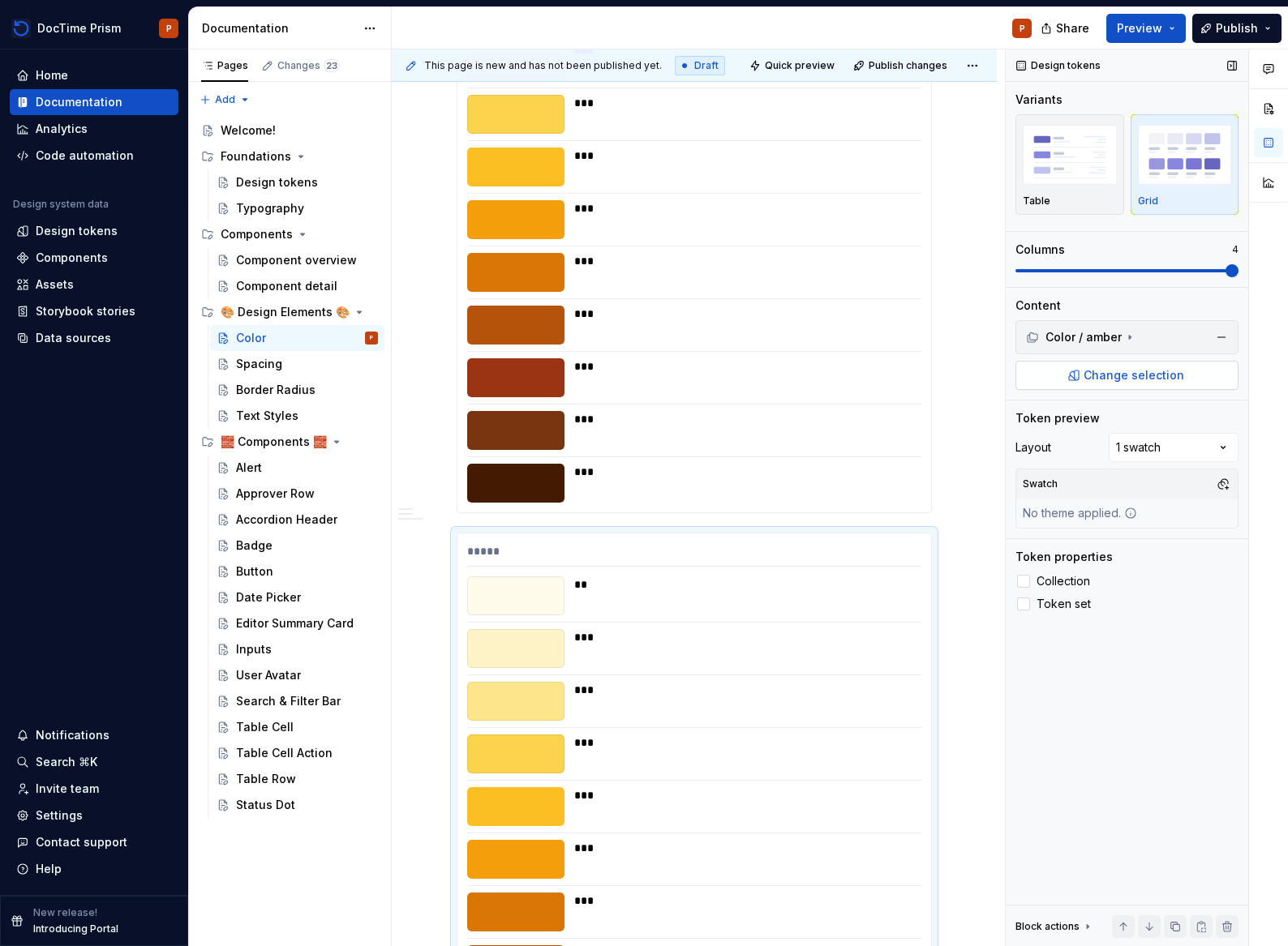
click at [1119, 373] on span "Change selection" at bounding box center [1134, 375] width 101 height 16
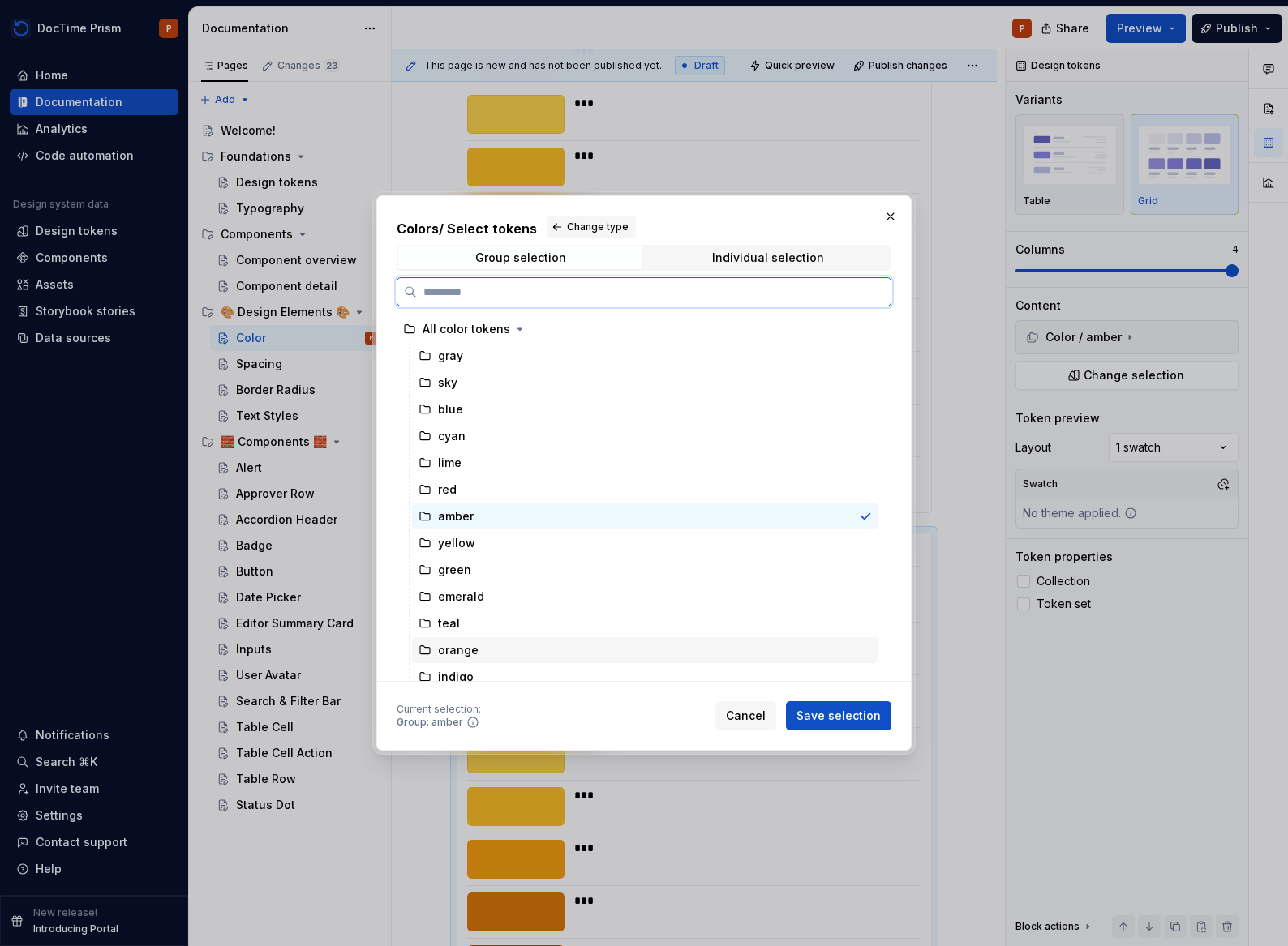
click at [477, 655] on div "orange" at bounding box center [645, 649] width 466 height 26
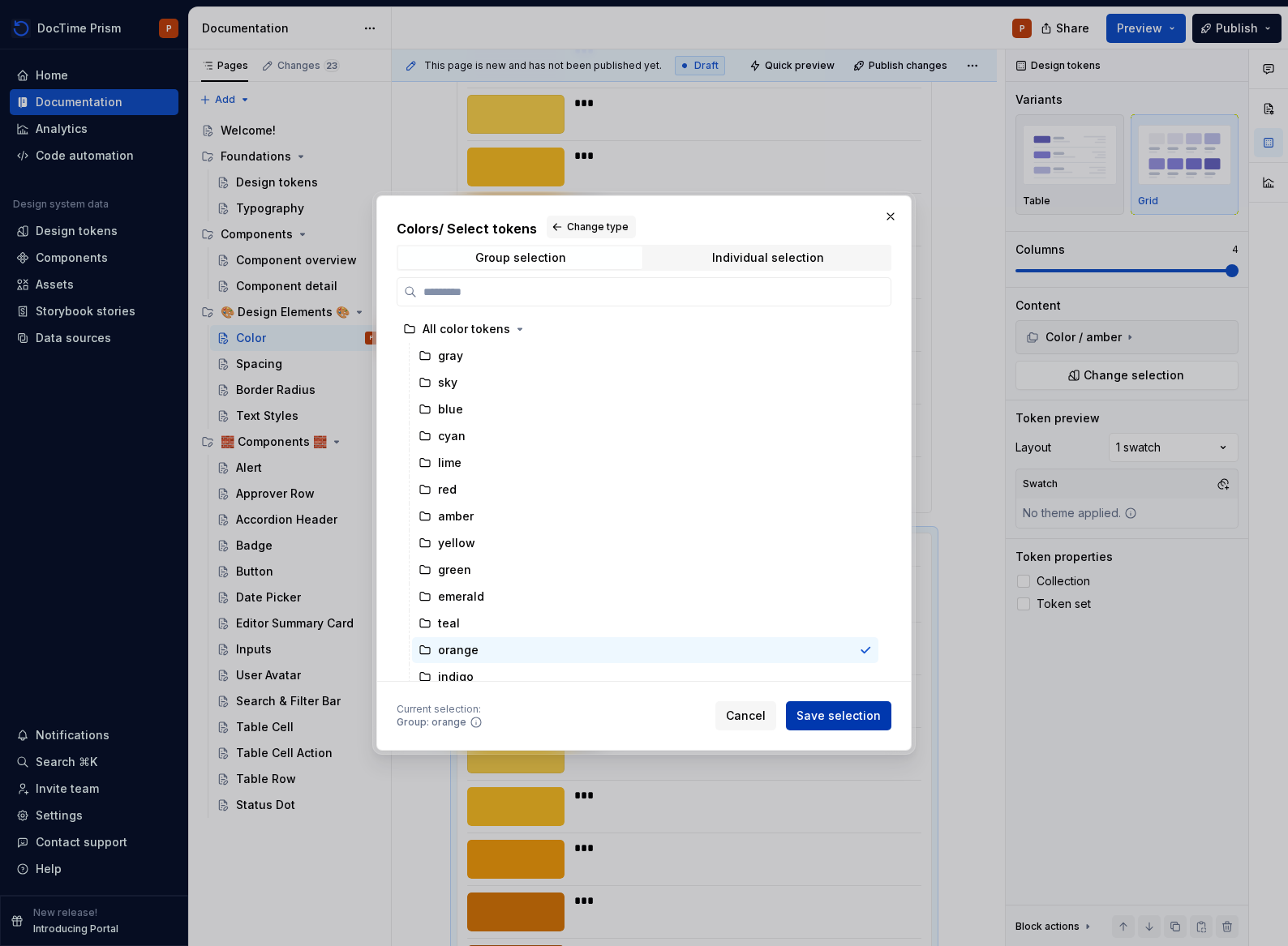
click at [824, 718] on span "Save selection" at bounding box center [838, 715] width 85 height 16
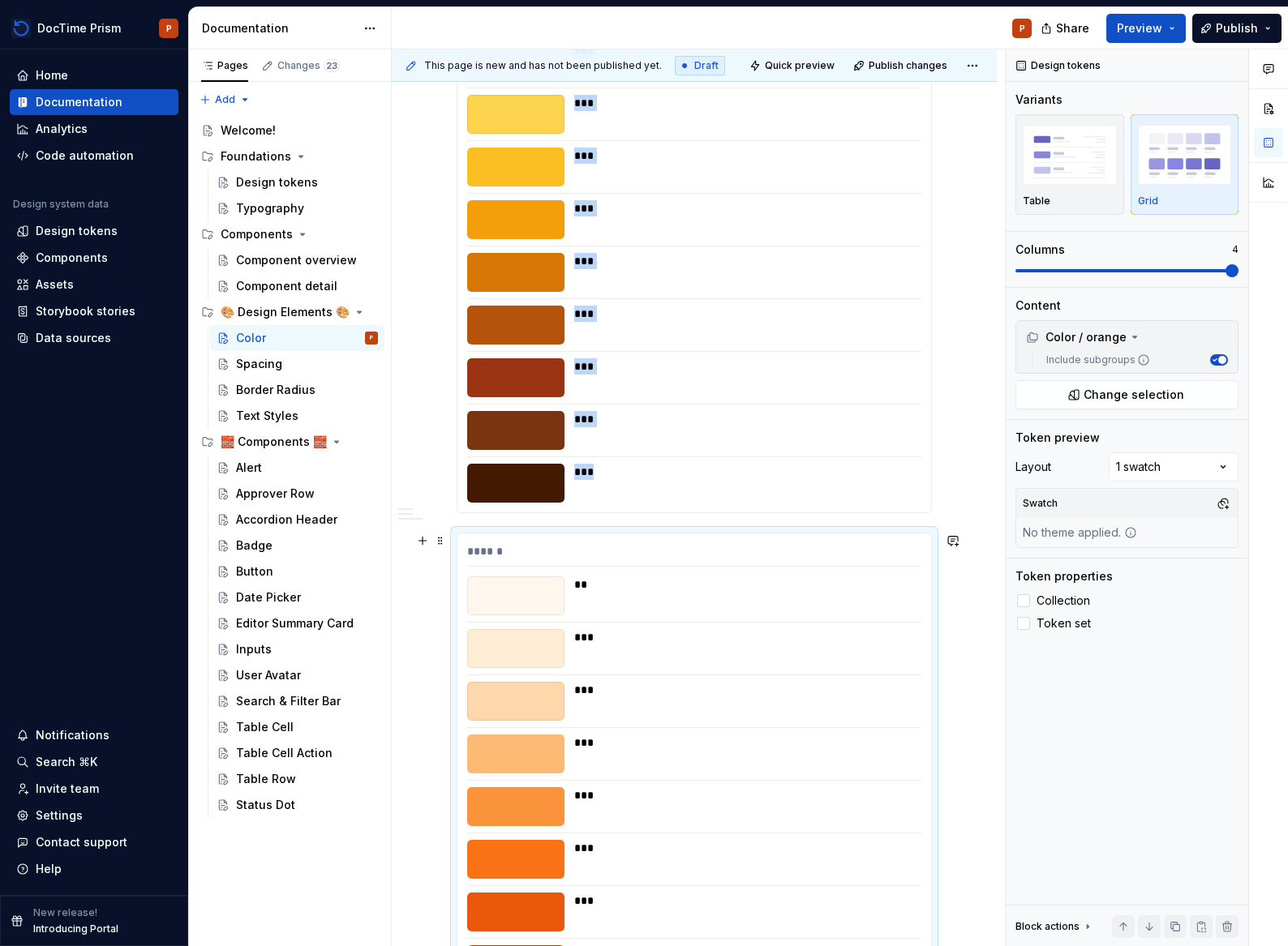
scroll to position [5462, 0]
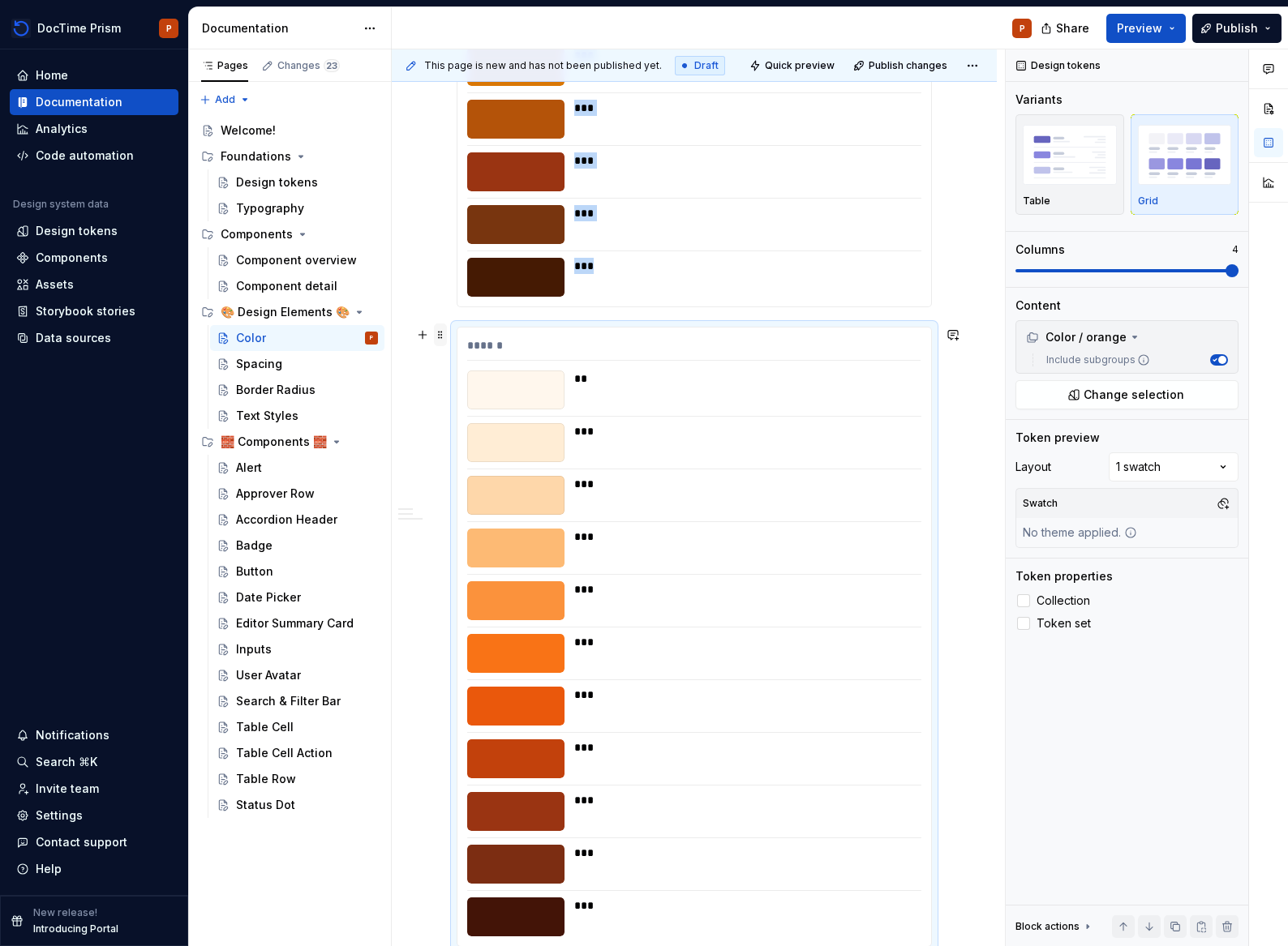
click at [446, 335] on span at bounding box center [440, 335] width 13 height 23
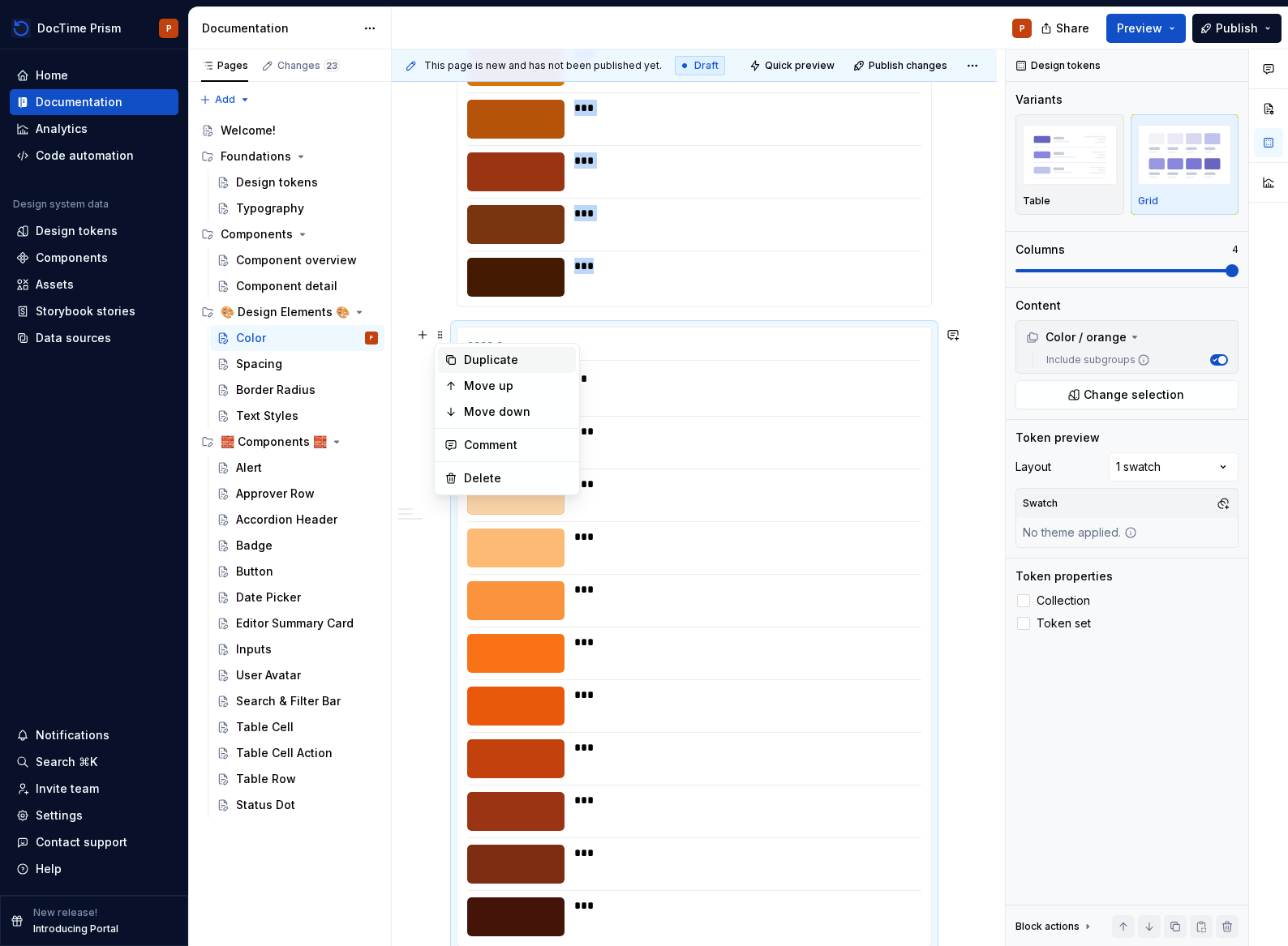
click at [519, 360] on div "Duplicate" at bounding box center [517, 359] width 106 height 16
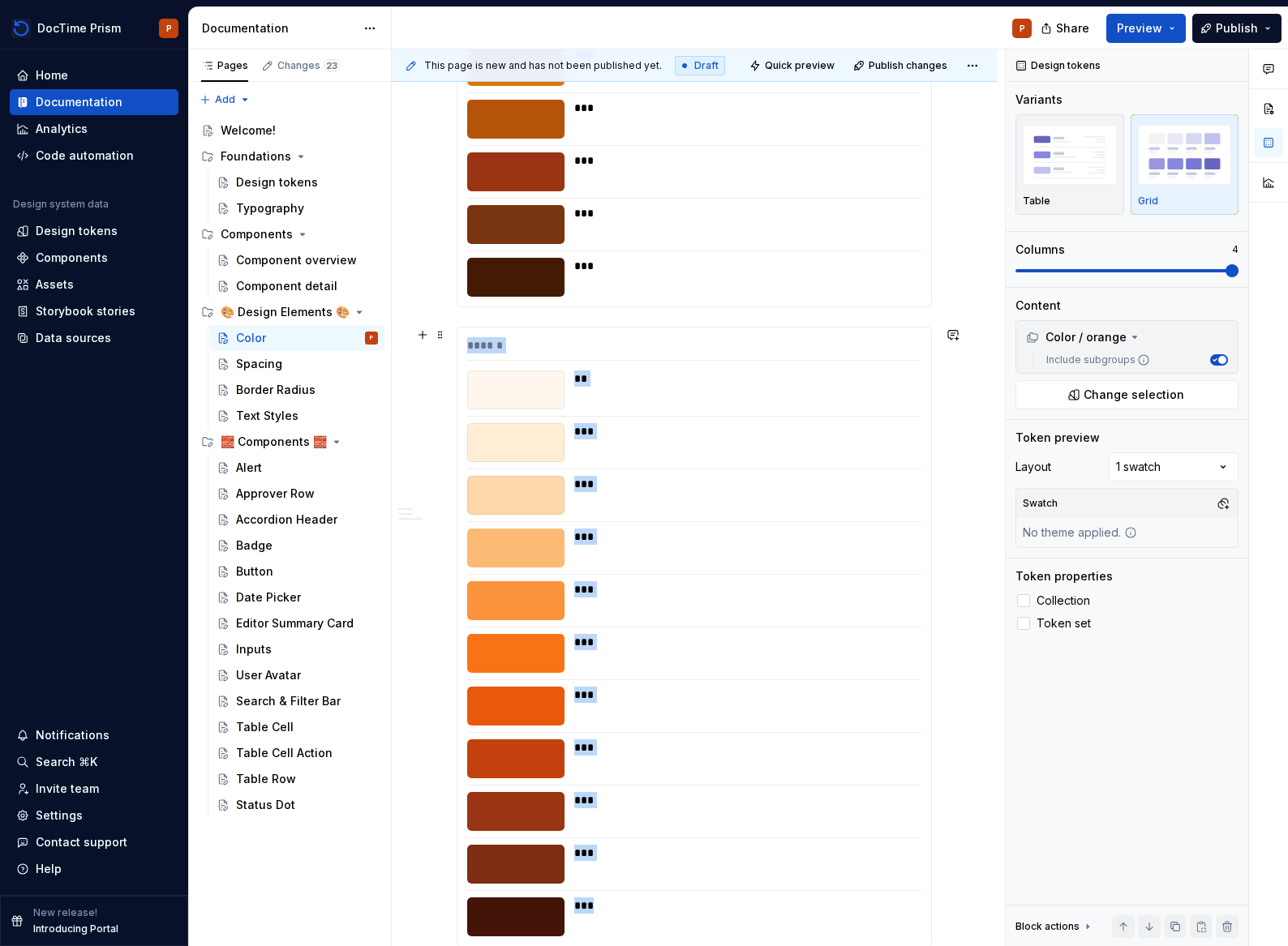
scroll to position [6101, 0]
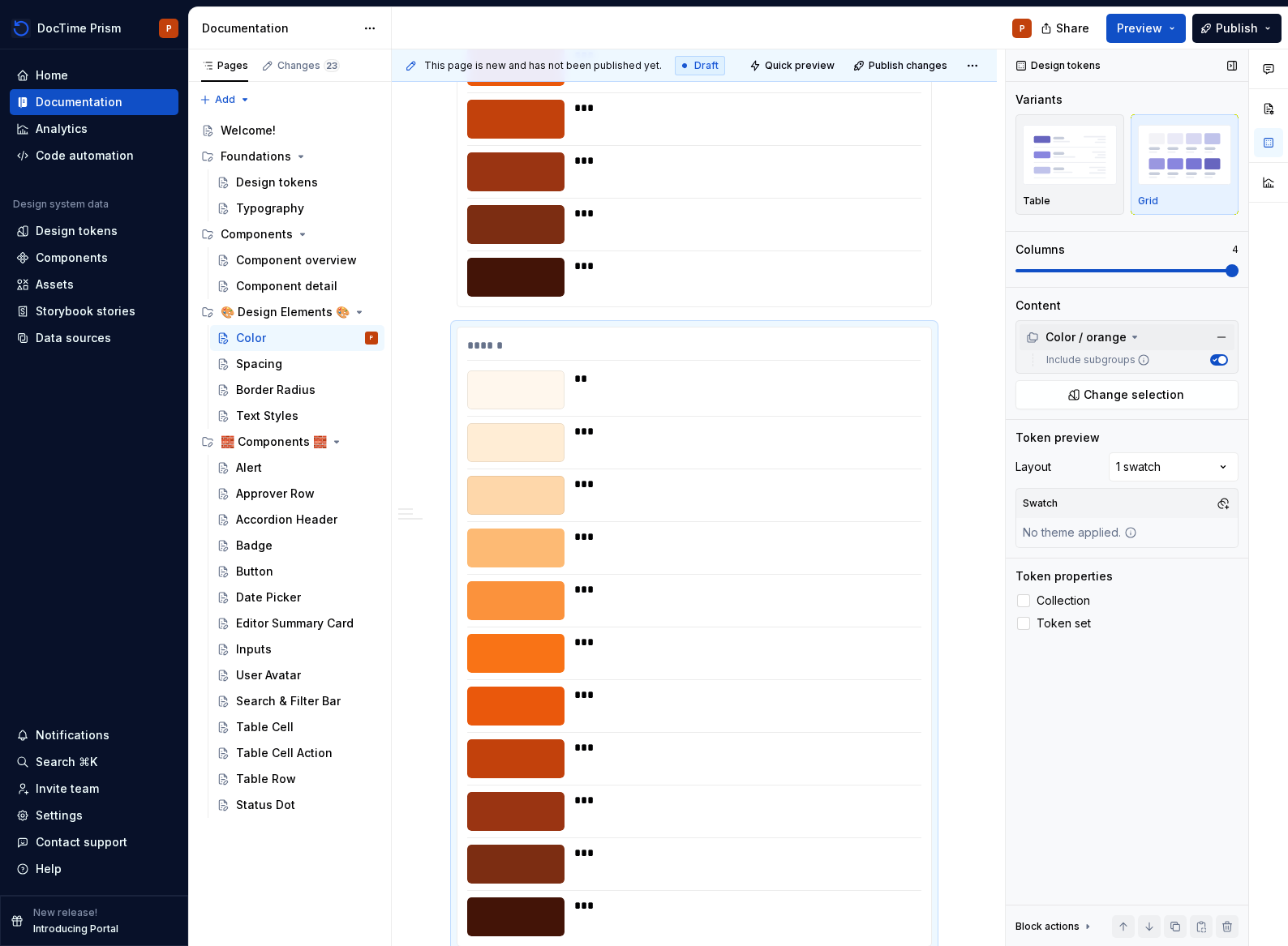
click at [1110, 335] on div "Color / orange" at bounding box center [1076, 337] width 101 height 16
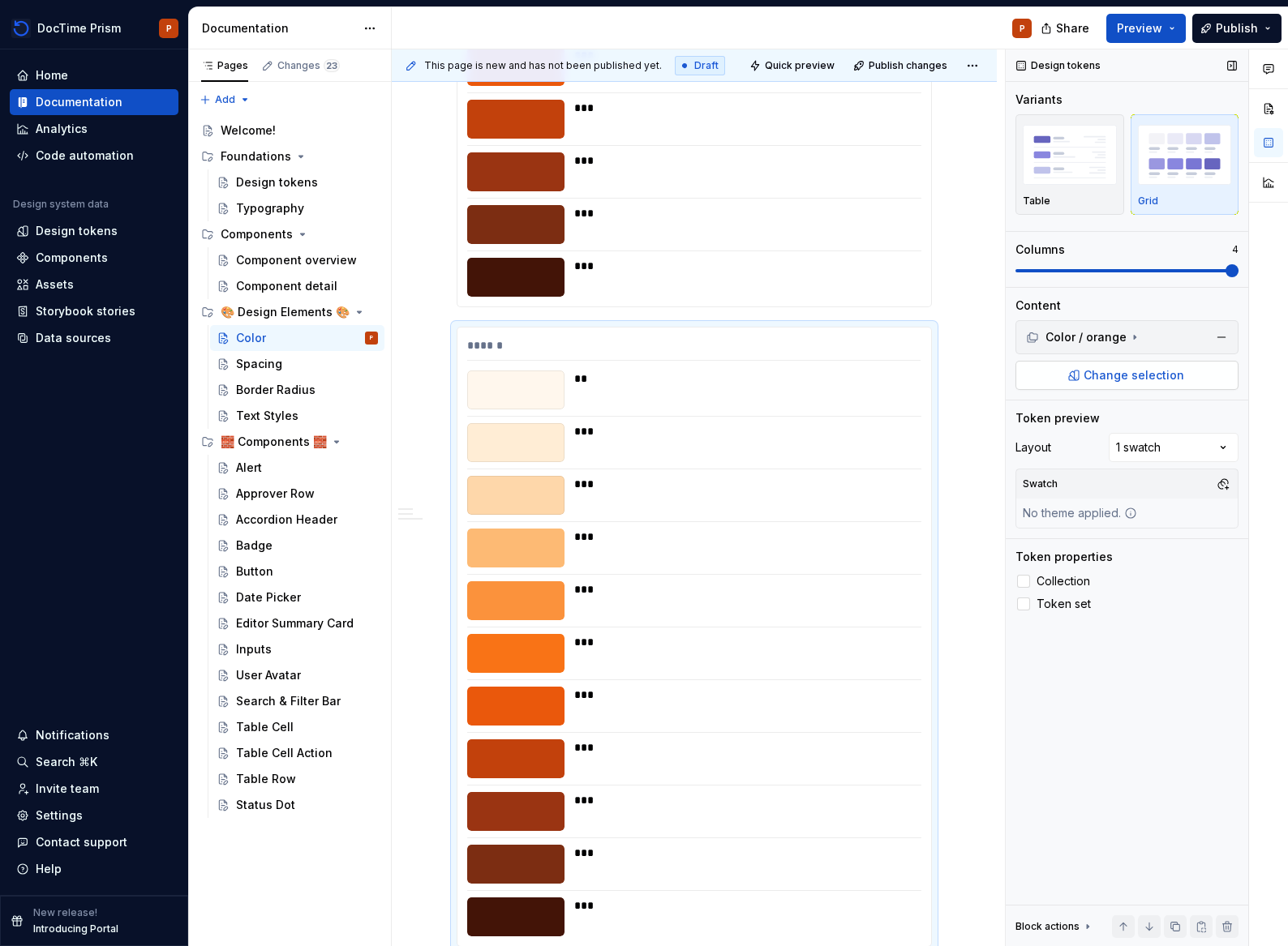
click at [1141, 381] on span "Change selection" at bounding box center [1134, 375] width 101 height 16
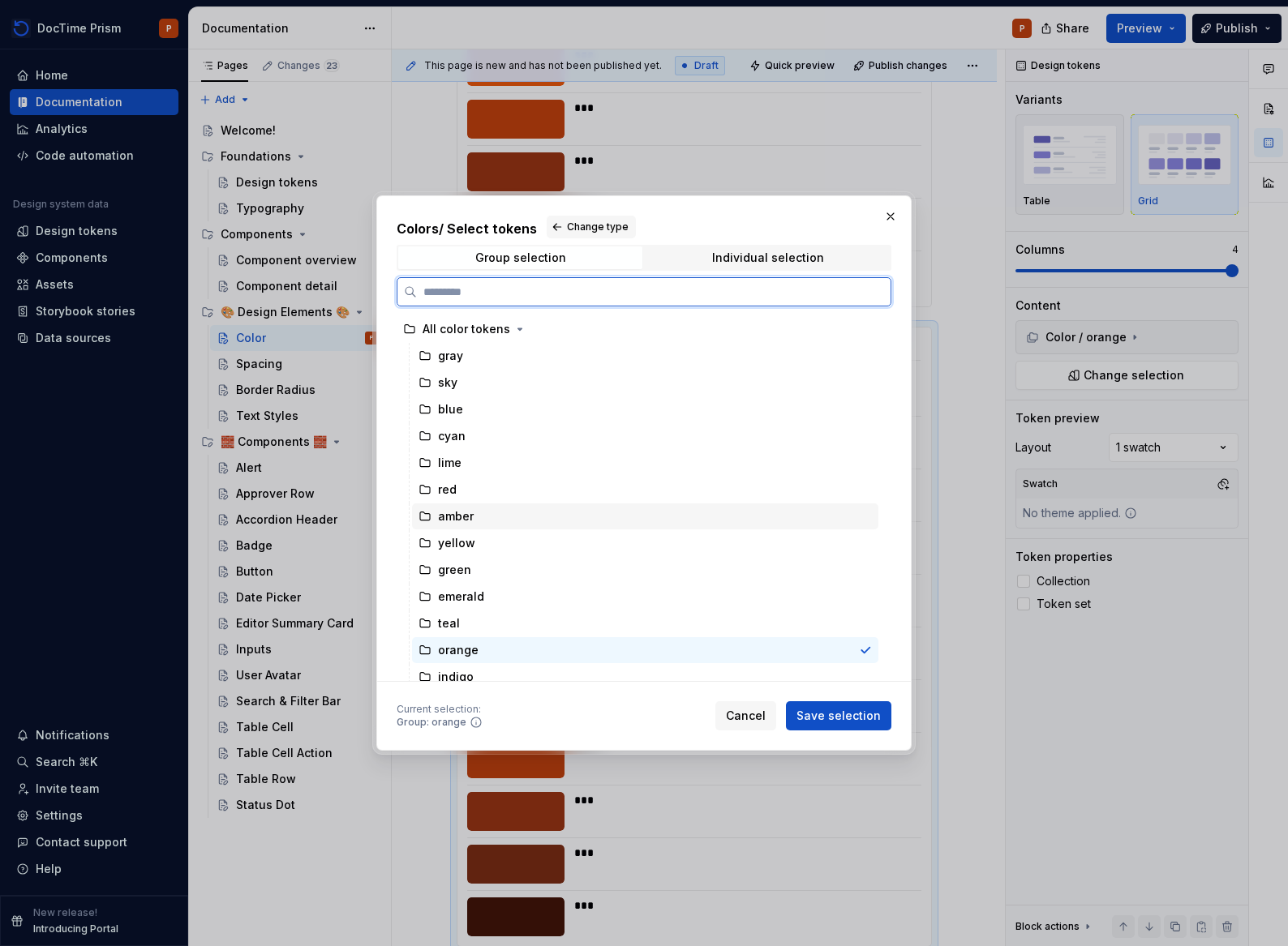
click at [481, 512] on div "amber" at bounding box center [645, 515] width 466 height 26
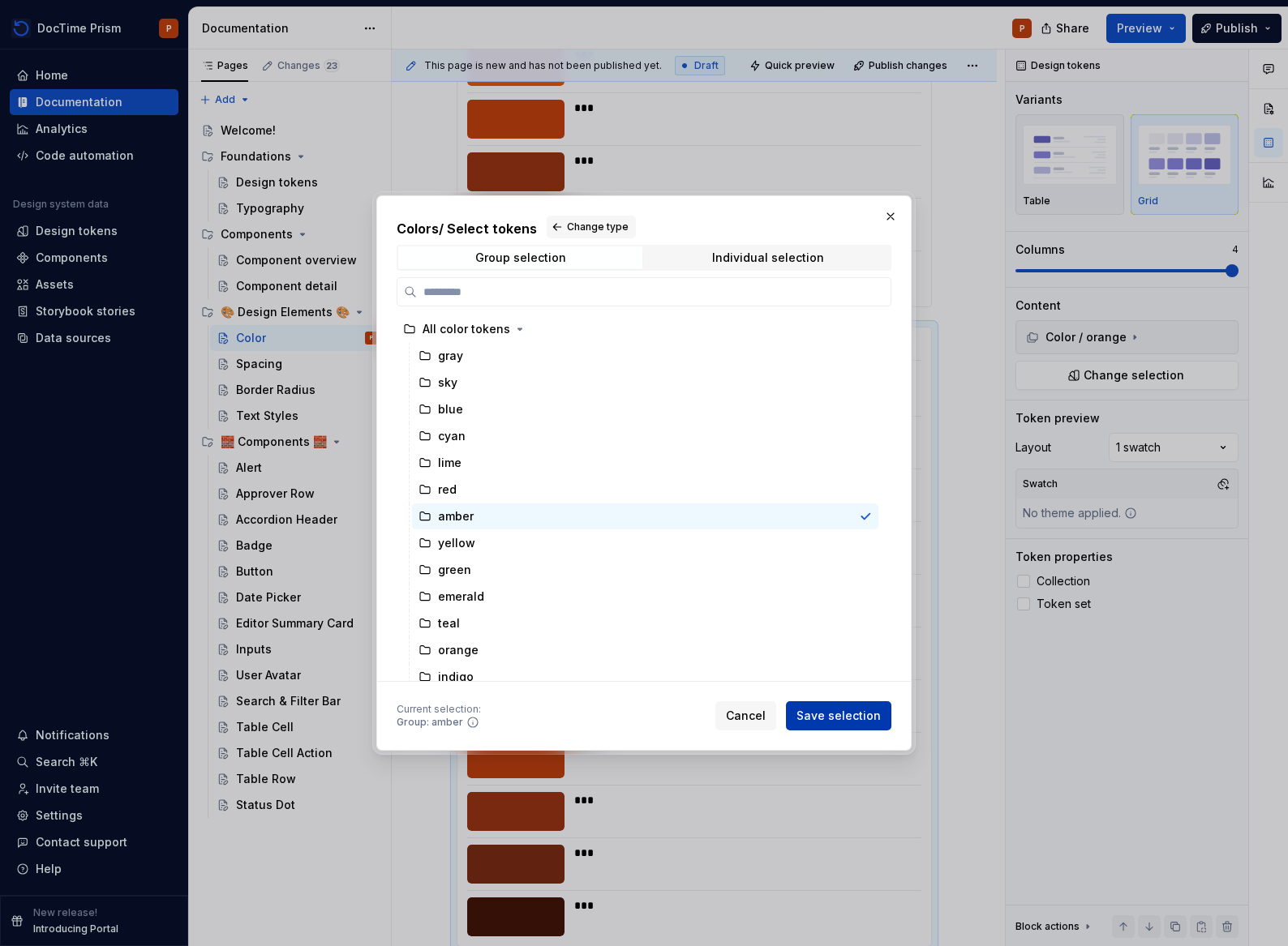
click at [838, 720] on span "Save selection" at bounding box center [838, 715] width 85 height 16
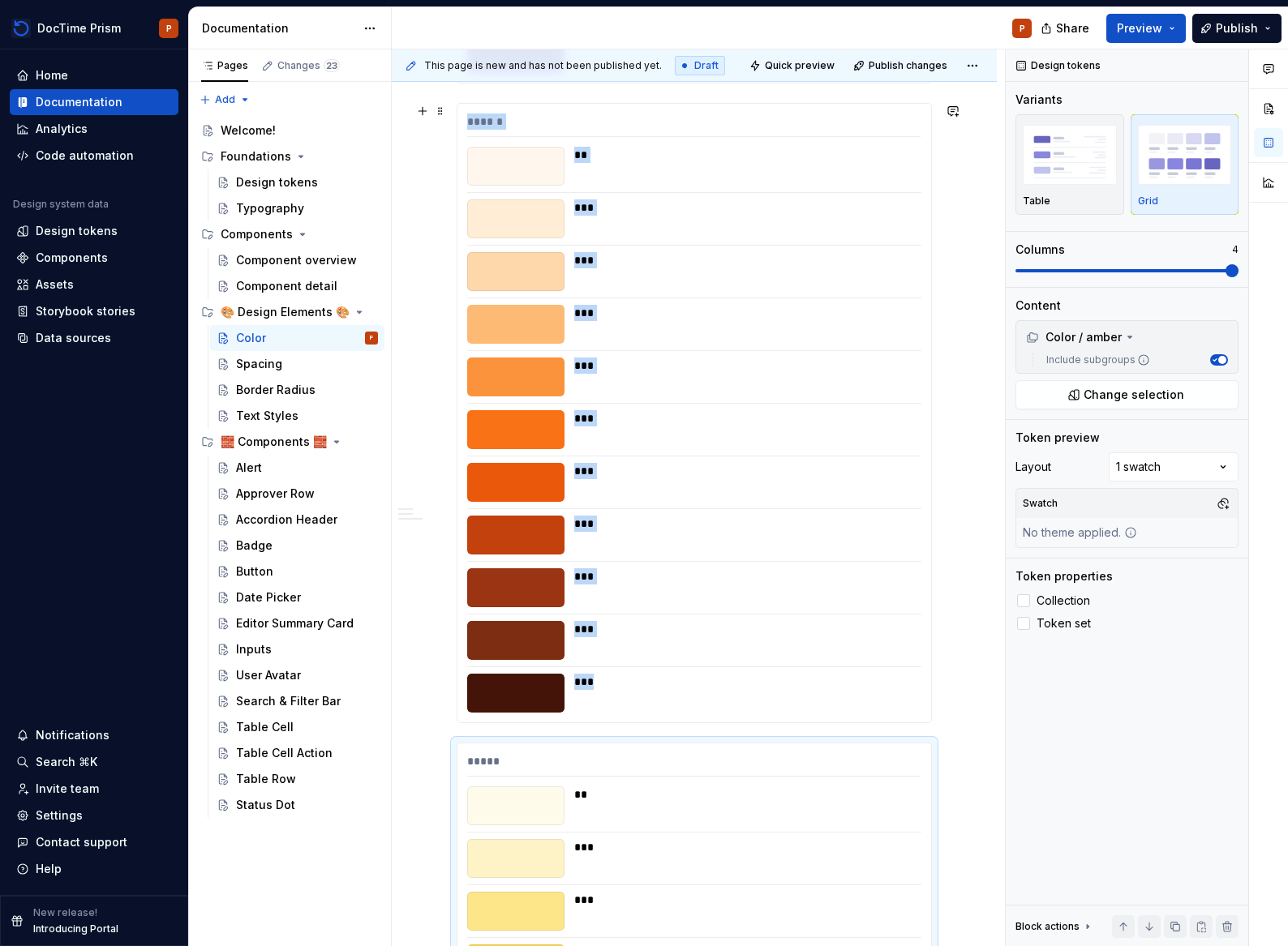
scroll to position [5832, 0]
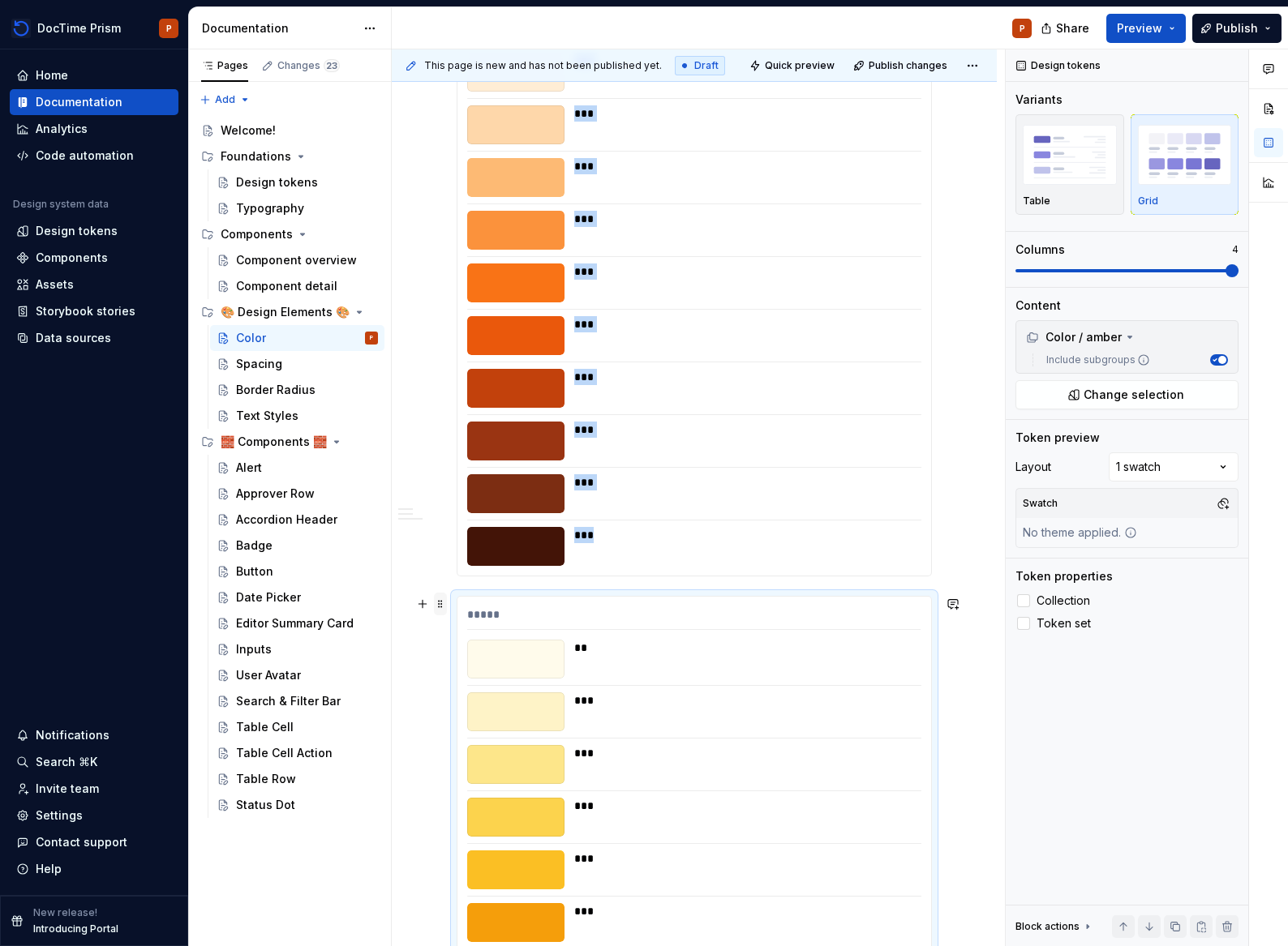
click at [444, 605] on span at bounding box center [440, 604] width 13 height 23
click at [1119, 340] on div "Color / amber" at bounding box center [1081, 337] width 110 height 16
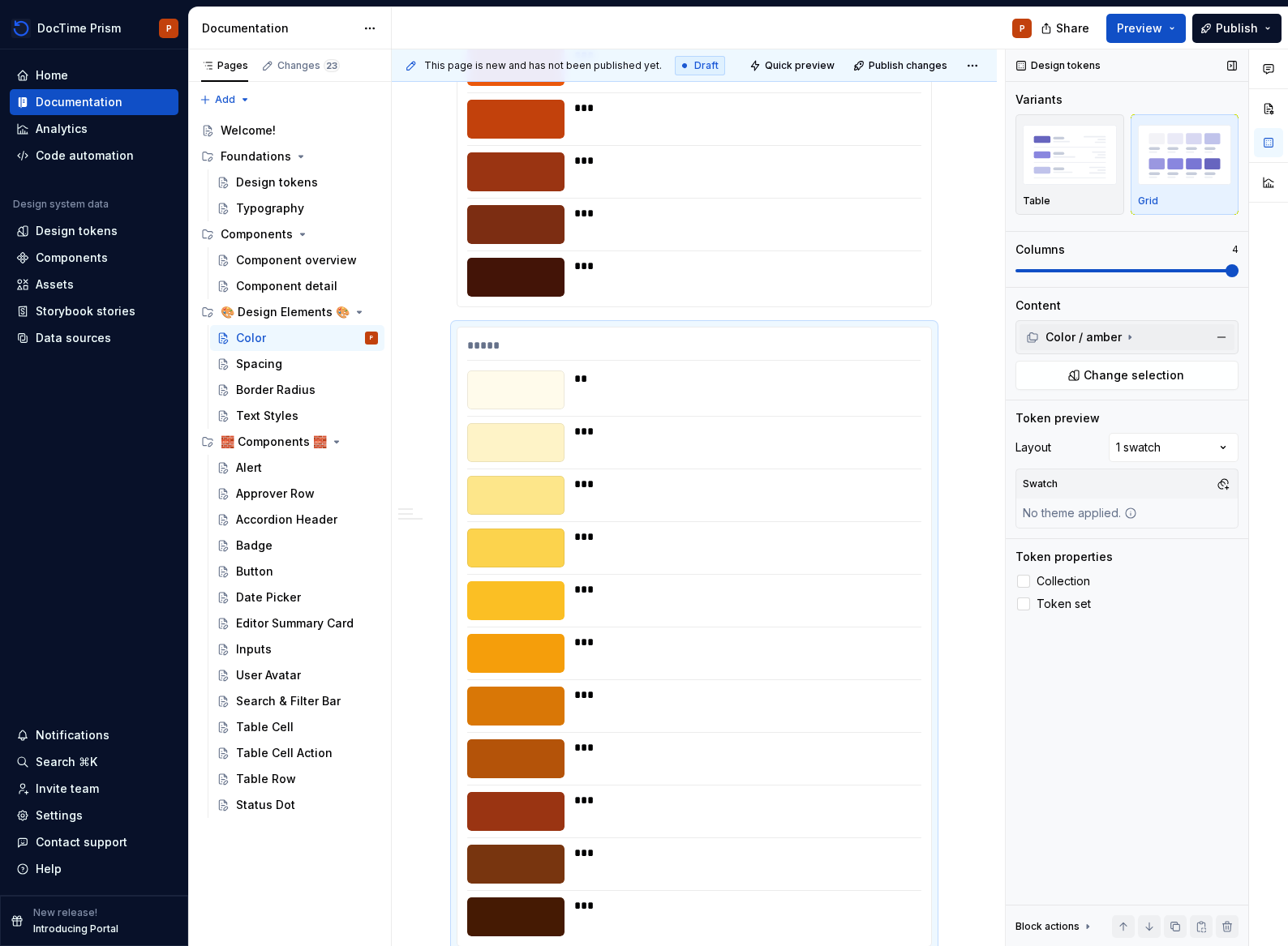
click at [1123, 338] on icon at bounding box center [1130, 338] width 13 height 13
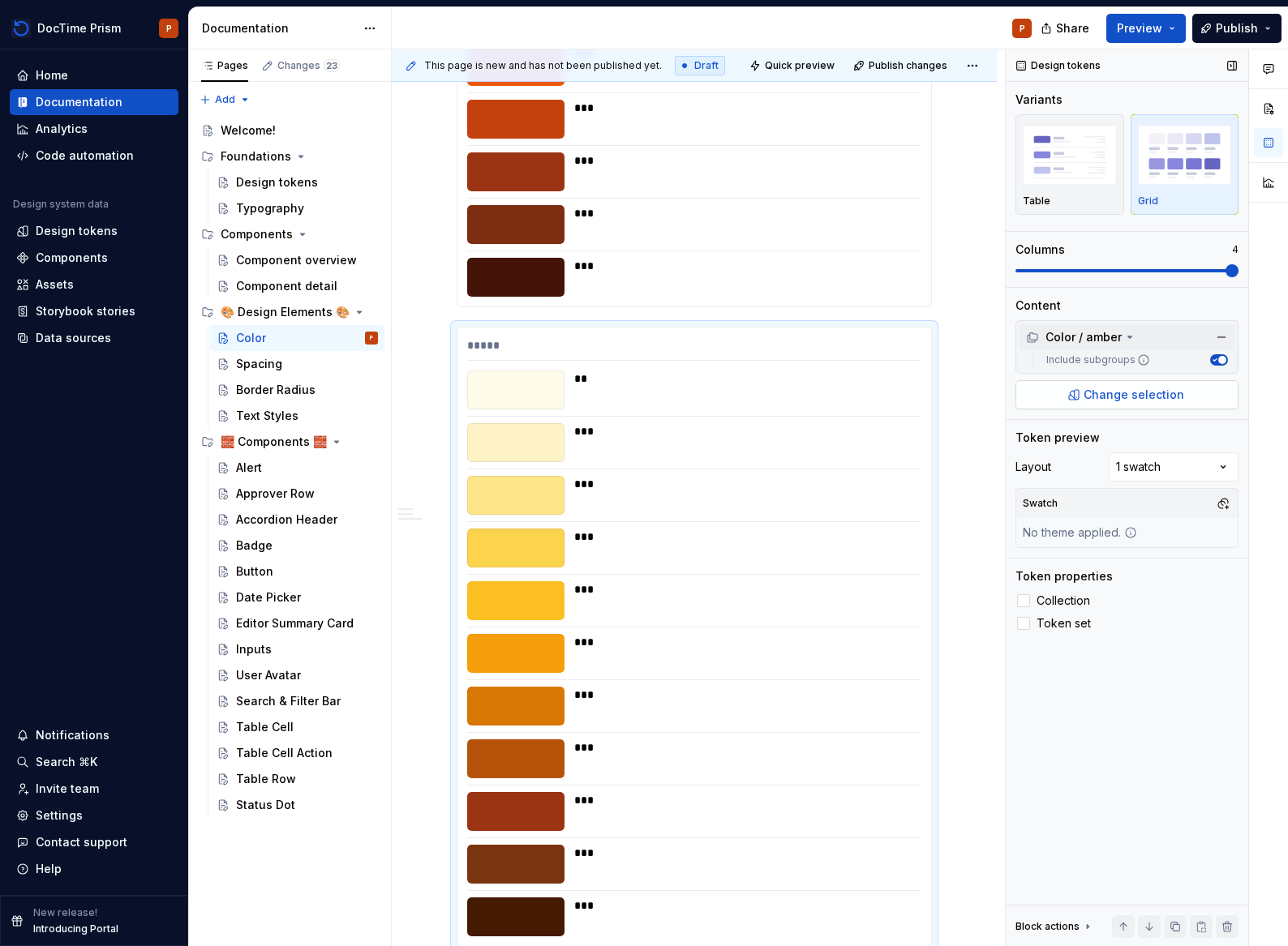
click at [1114, 402] on span "Change selection" at bounding box center [1134, 395] width 101 height 16
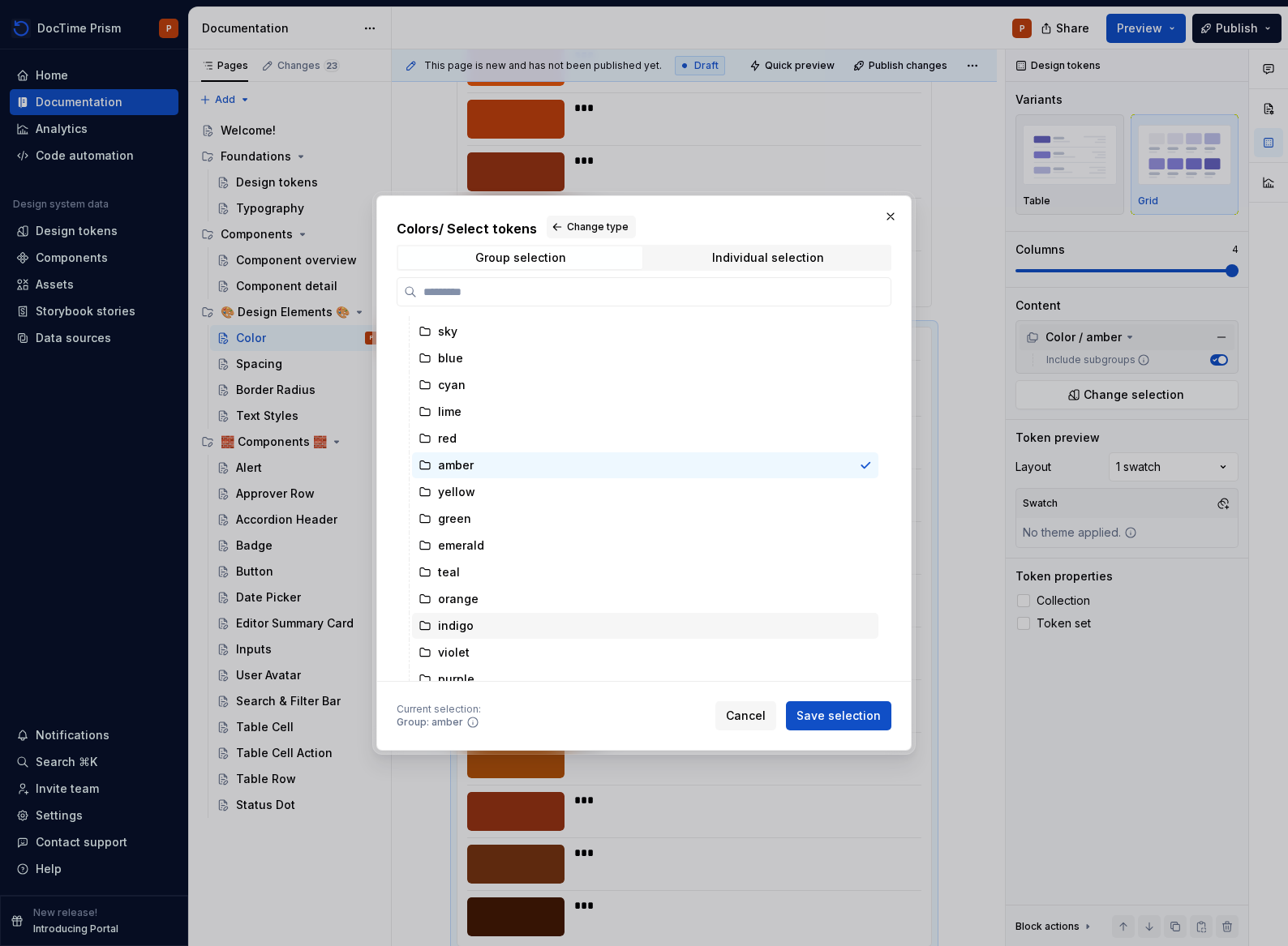
scroll to position [83, 0]
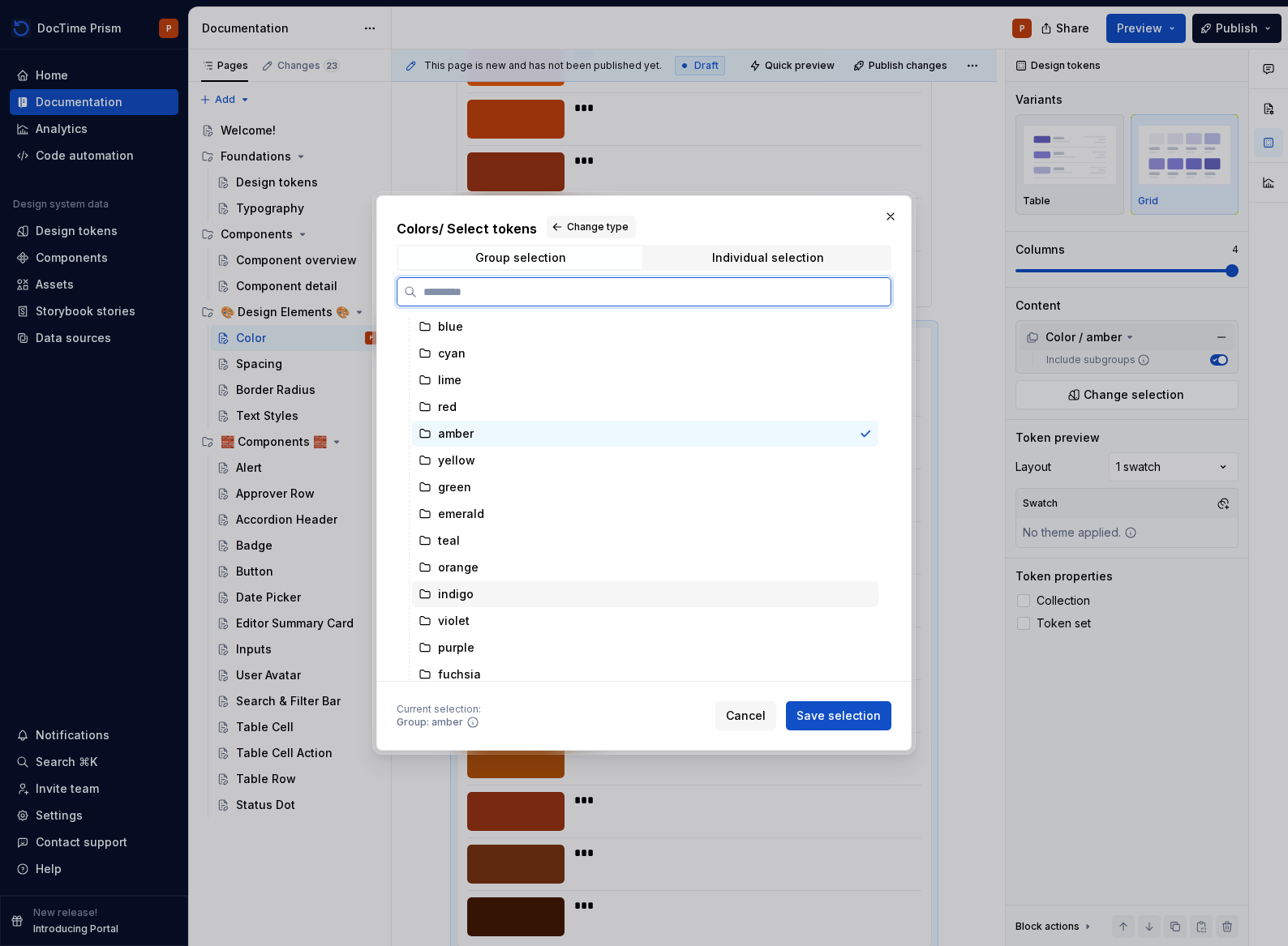
click at [499, 589] on div "indigo" at bounding box center [645, 593] width 466 height 26
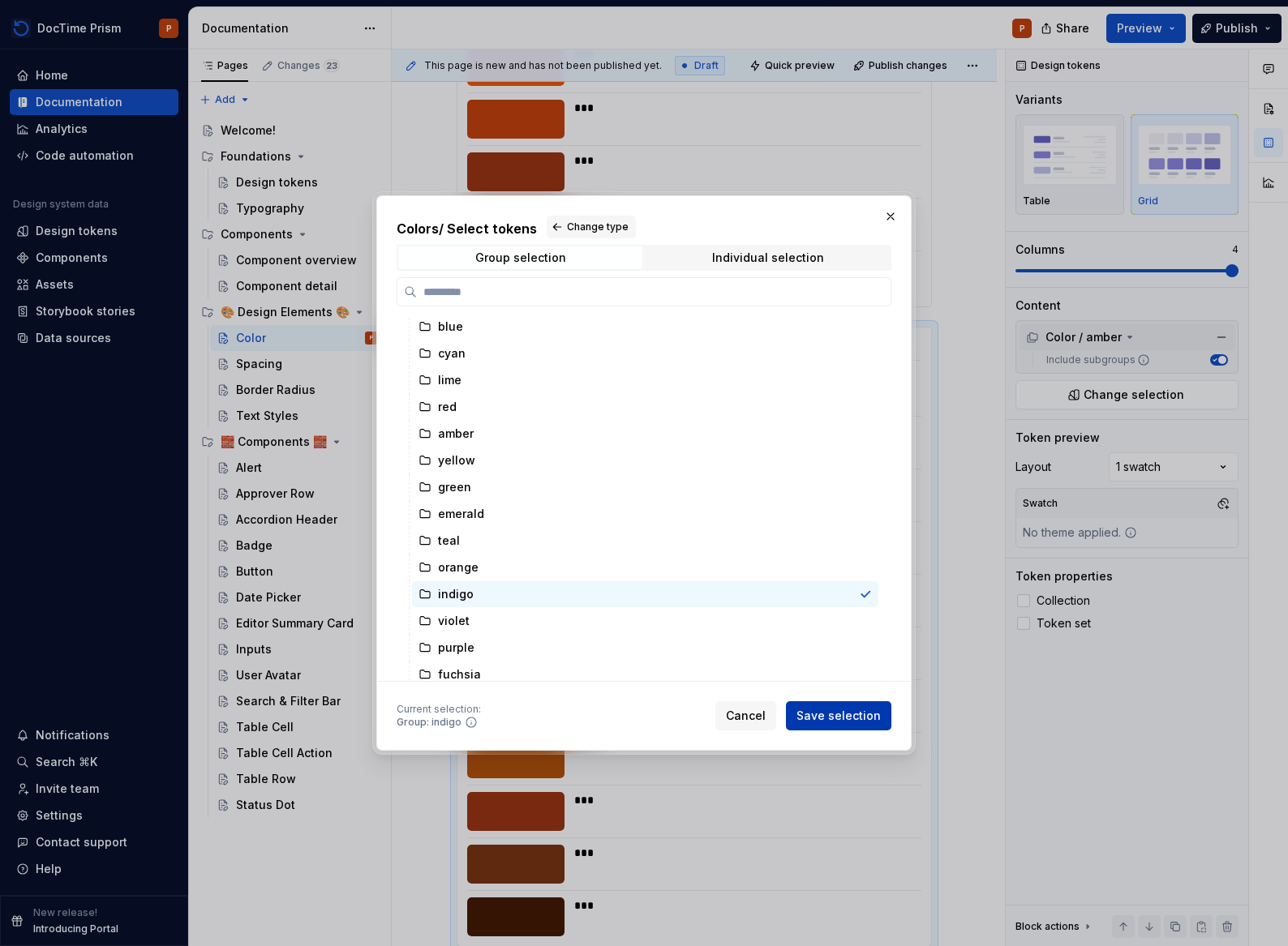
click at [803, 711] on span "Save selection" at bounding box center [838, 715] width 85 height 16
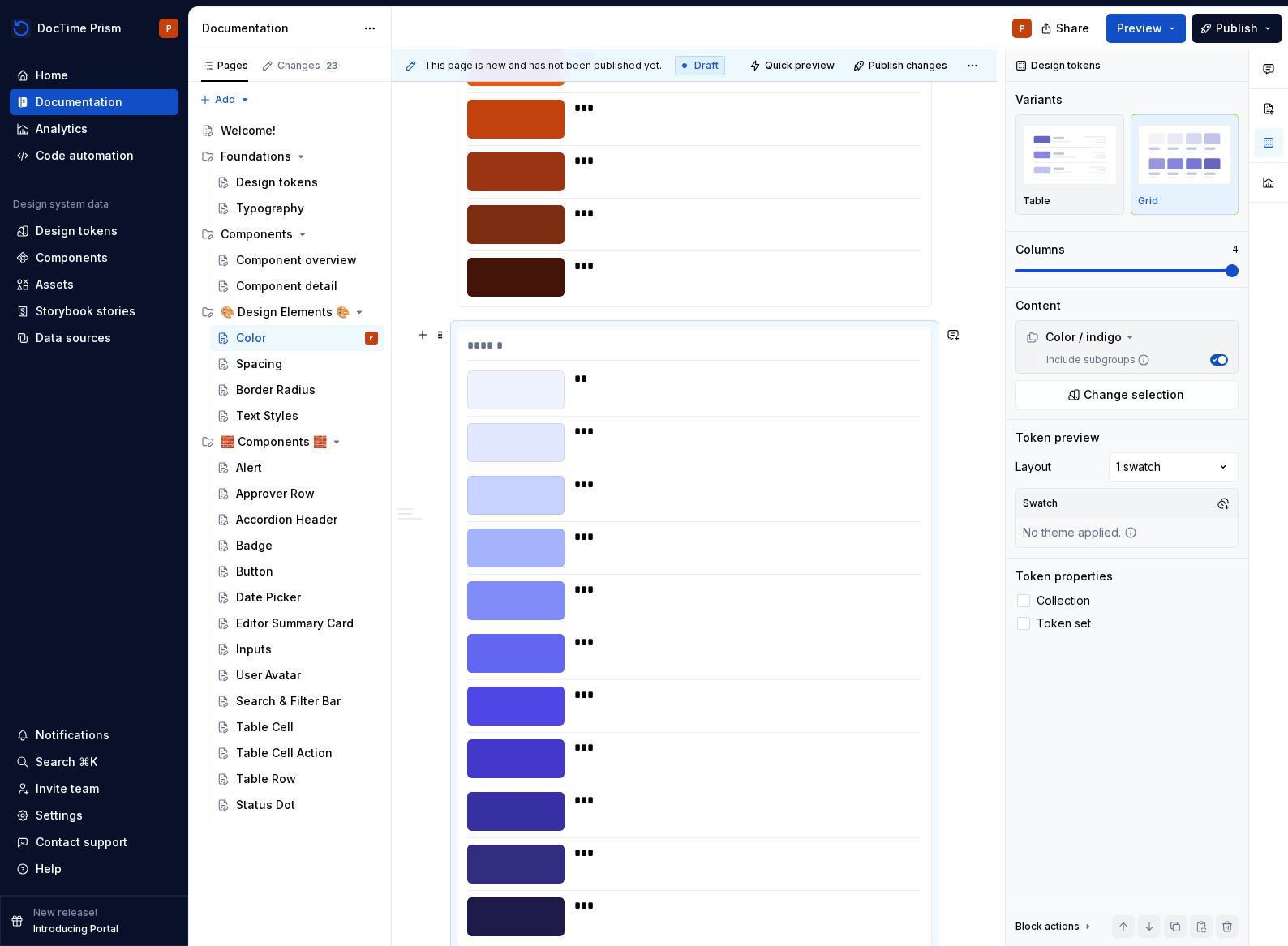
click at [457, 338] on div "****** ** *** *** *** *** *** *** *** *** *** ***" at bounding box center [694, 637] width 476 height 620
click at [445, 336] on span at bounding box center [440, 335] width 13 height 23
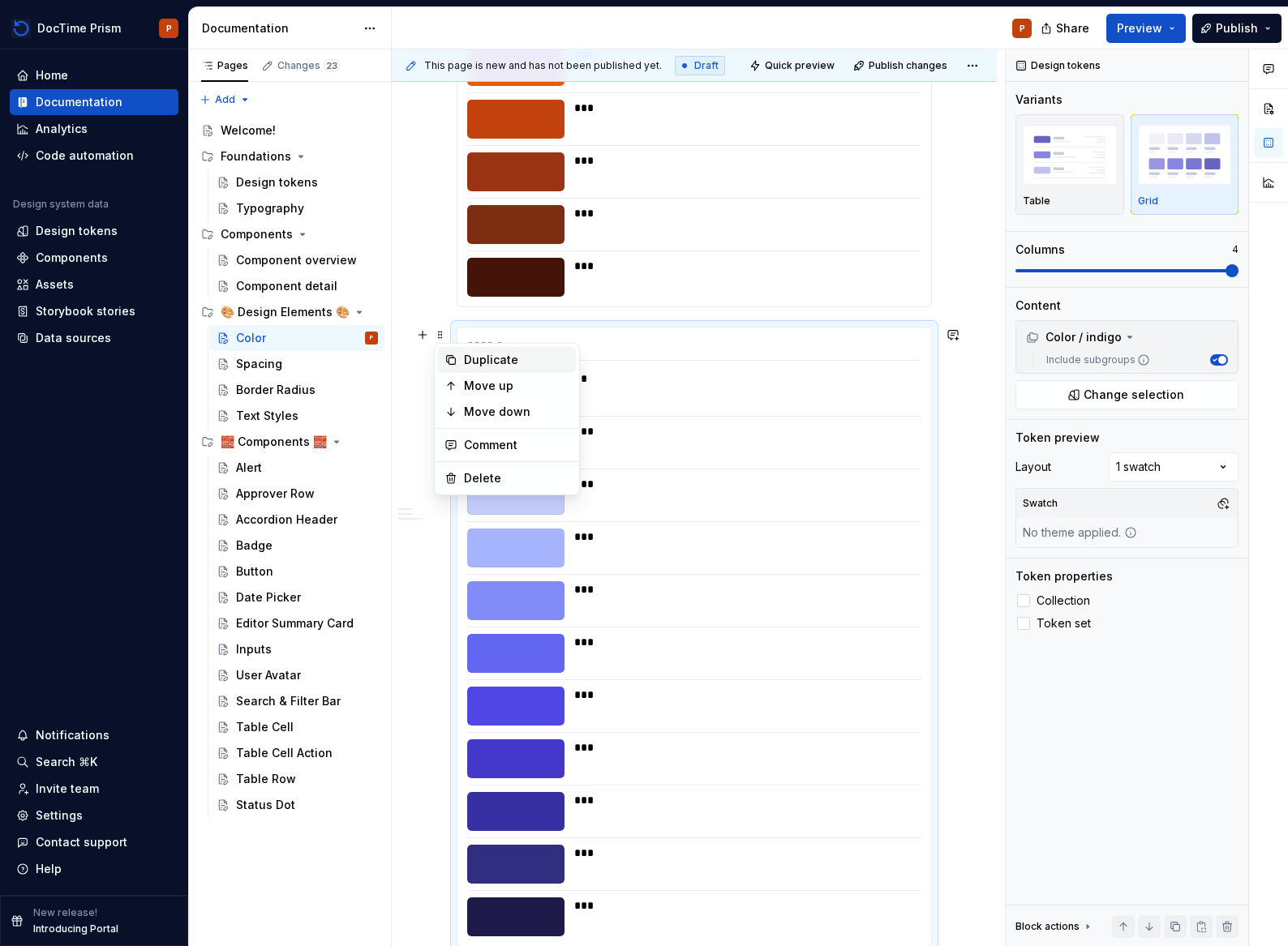
click at [505, 357] on div "Duplicate" at bounding box center [517, 359] width 106 height 16
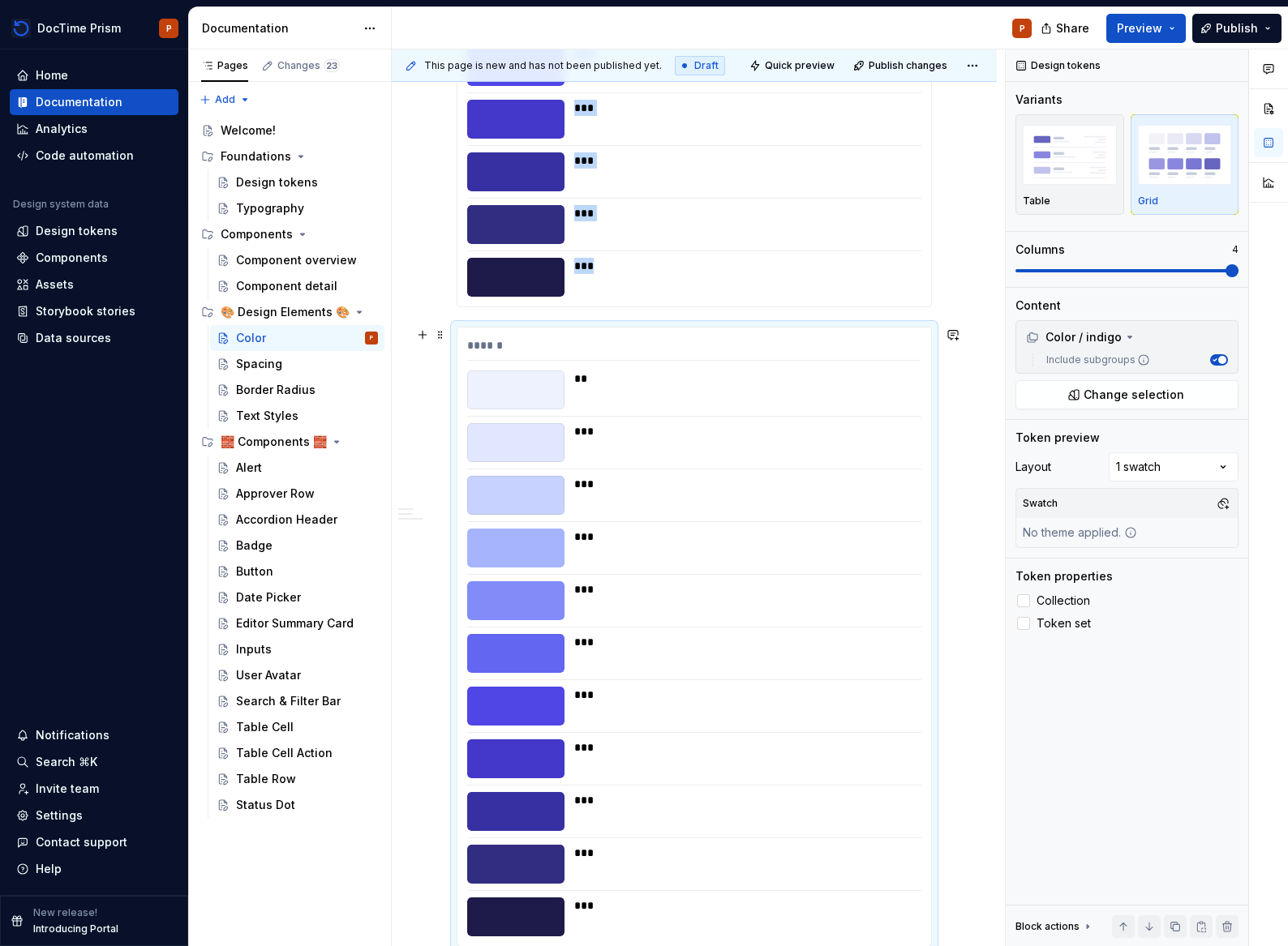
scroll to position [6902, 0]
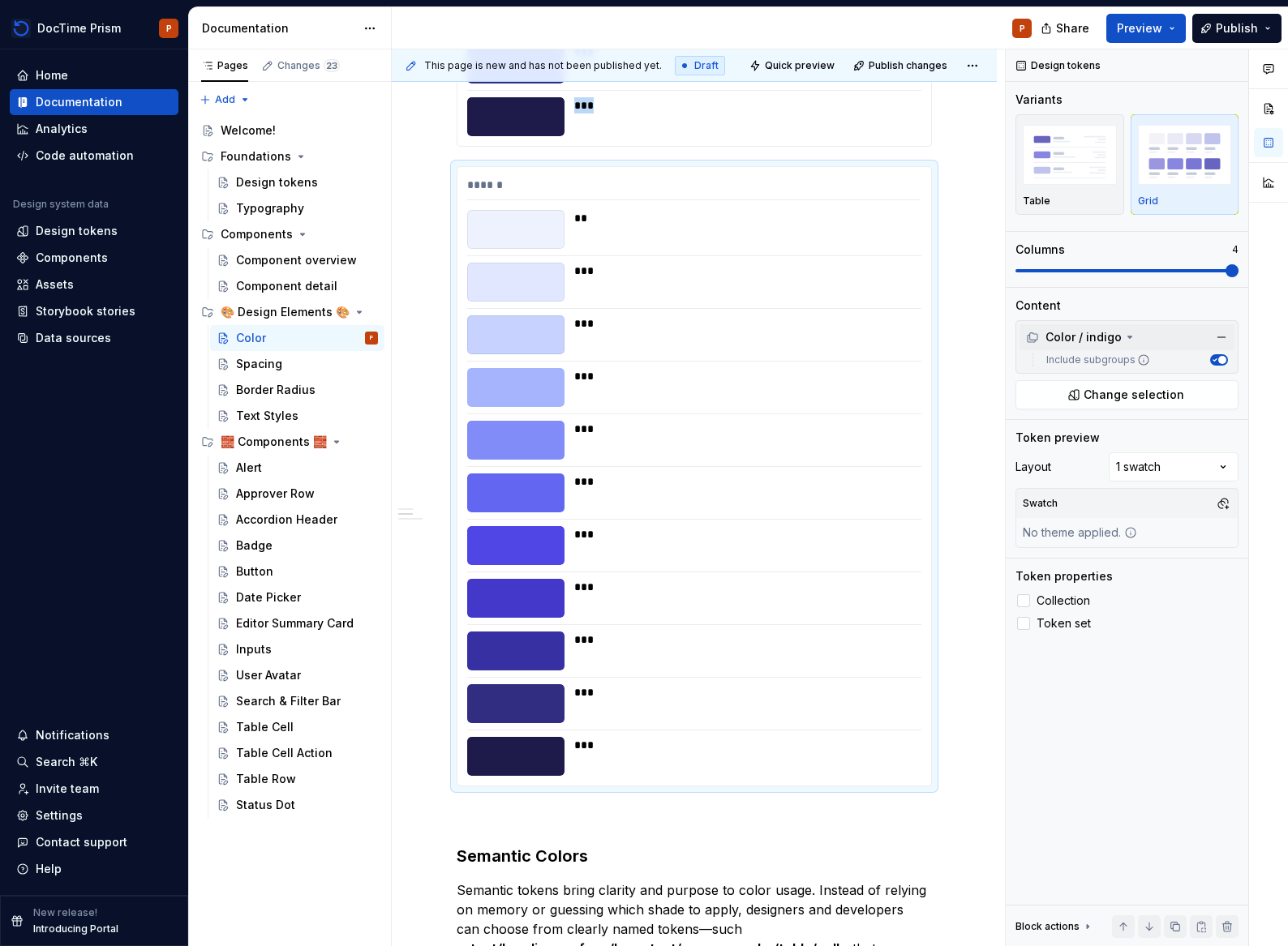
click at [1110, 339] on div "Color / indigo" at bounding box center [1073, 337] width 96 height 16
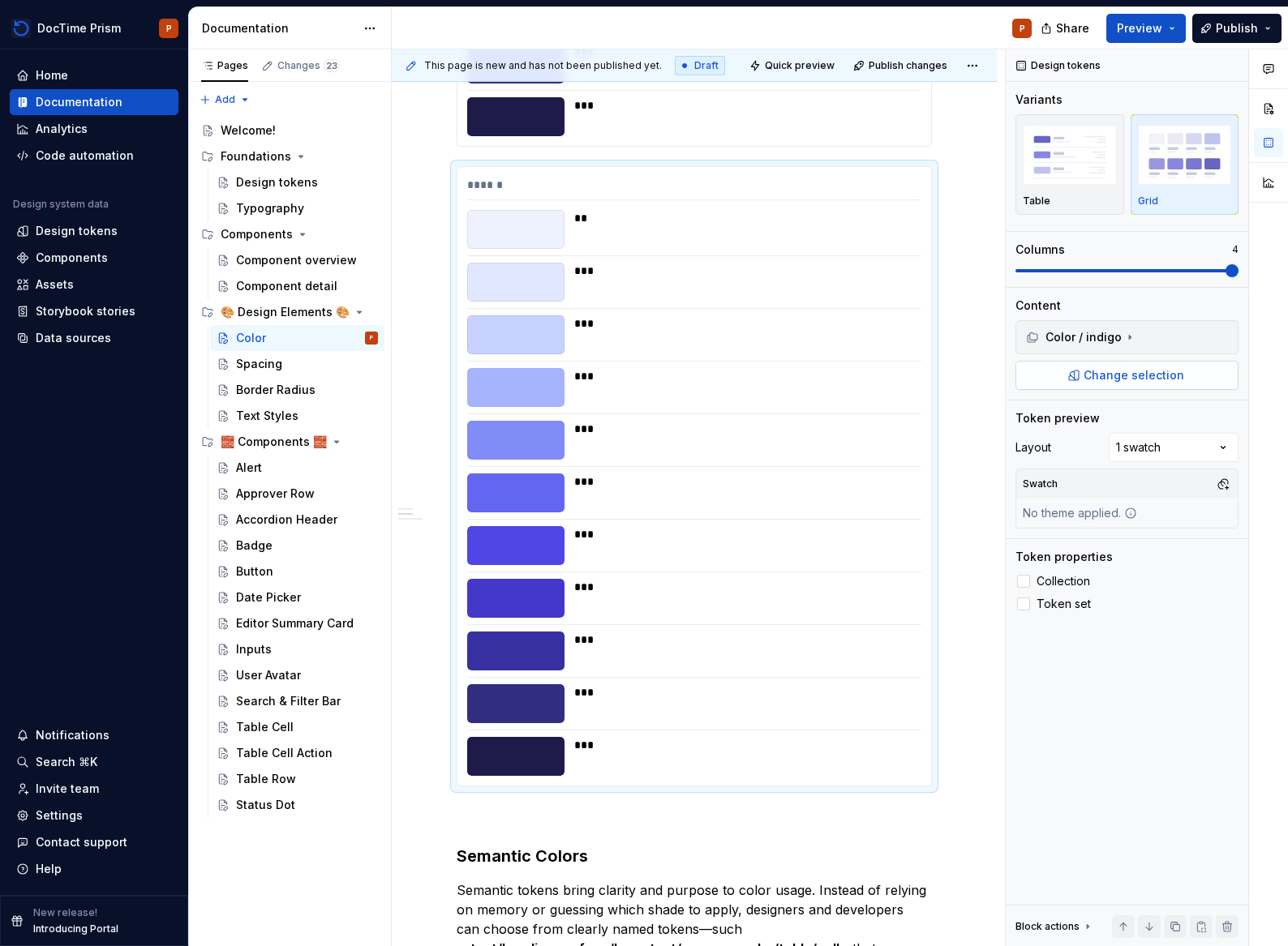
click at [1151, 365] on button "Change selection" at bounding box center [1126, 375] width 223 height 29
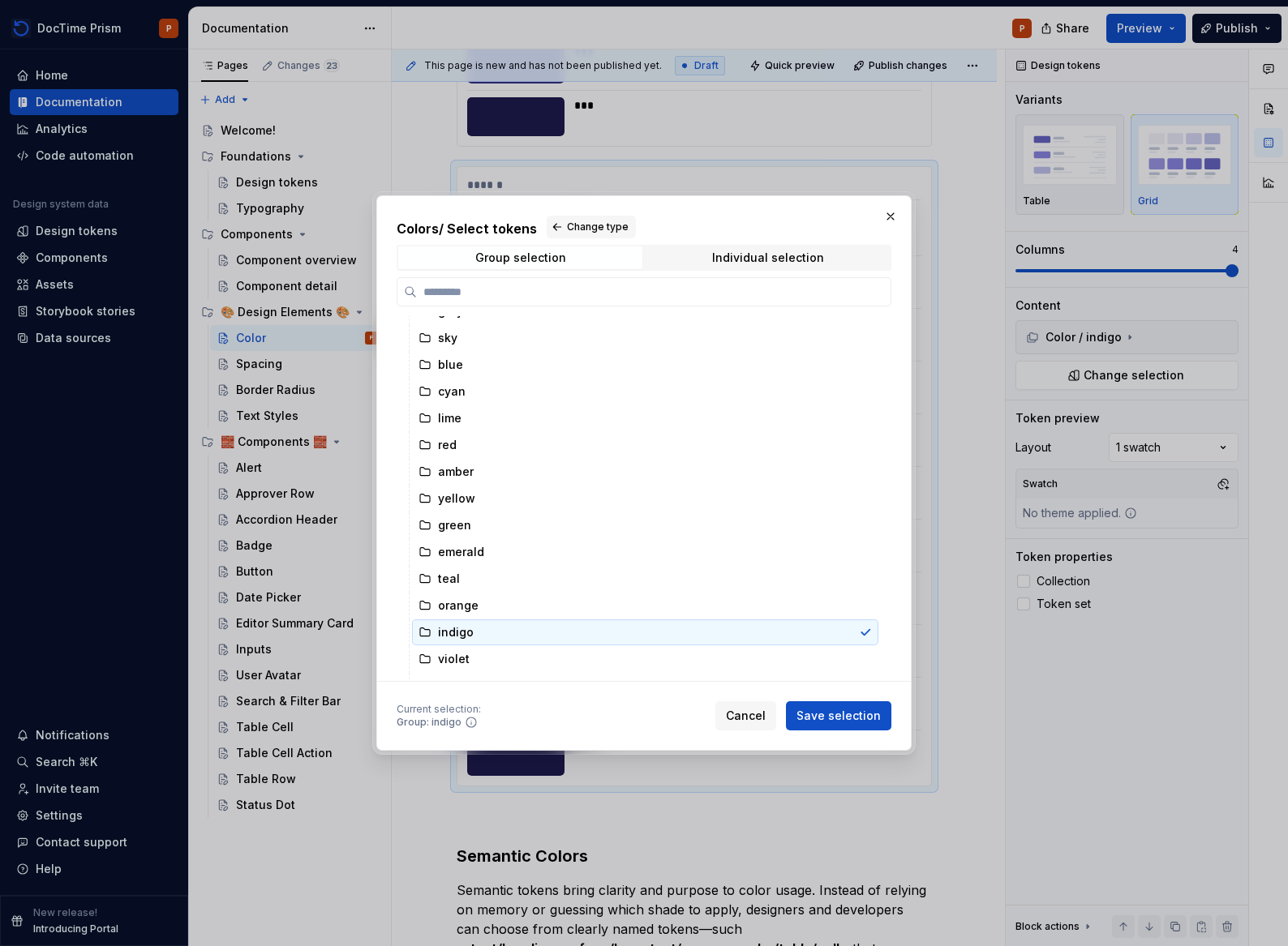
scroll to position [51, 0]
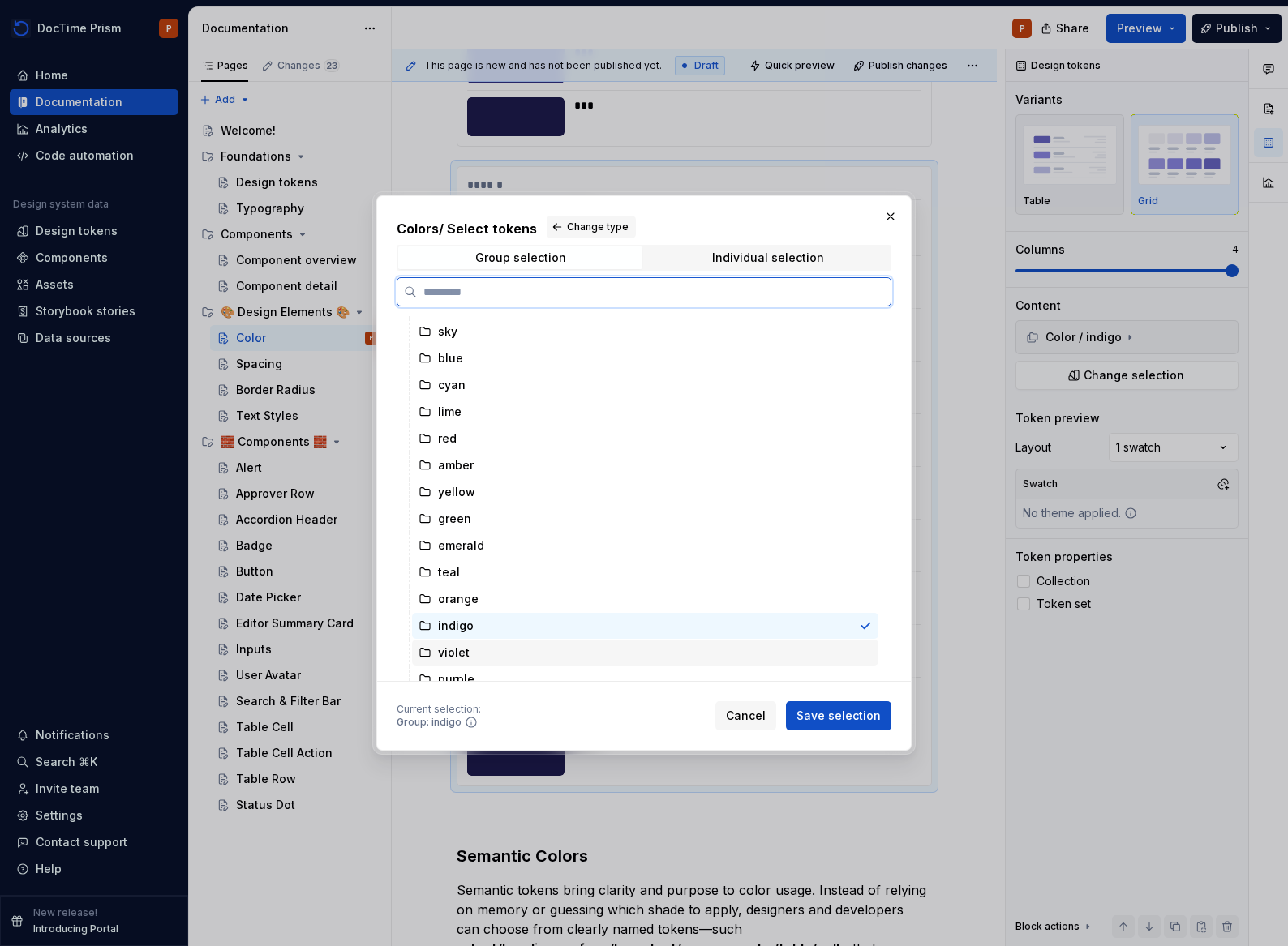
click at [468, 658] on div "violet" at bounding box center [645, 652] width 466 height 26
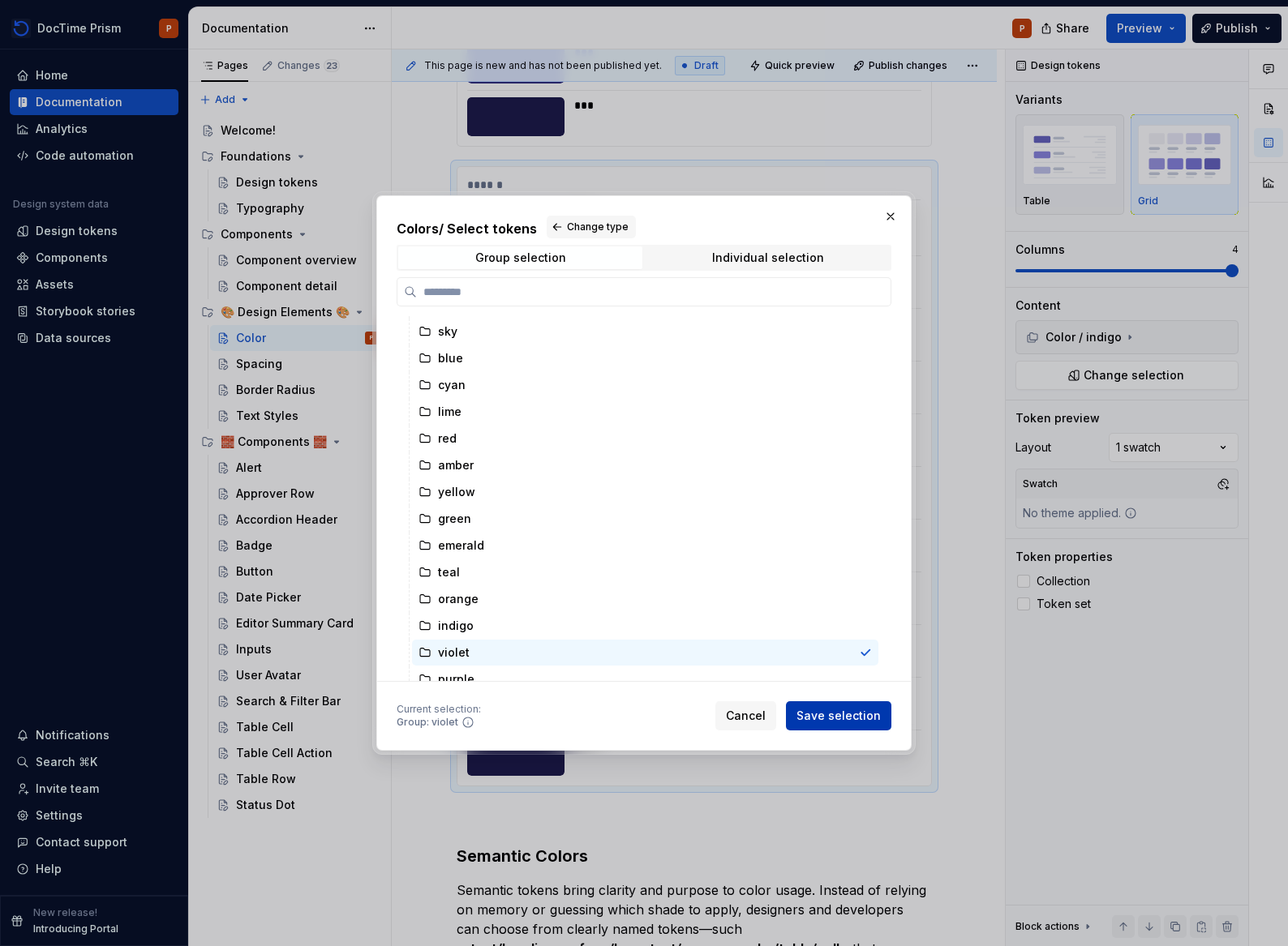
click at [834, 715] on span "Save selection" at bounding box center [838, 715] width 85 height 16
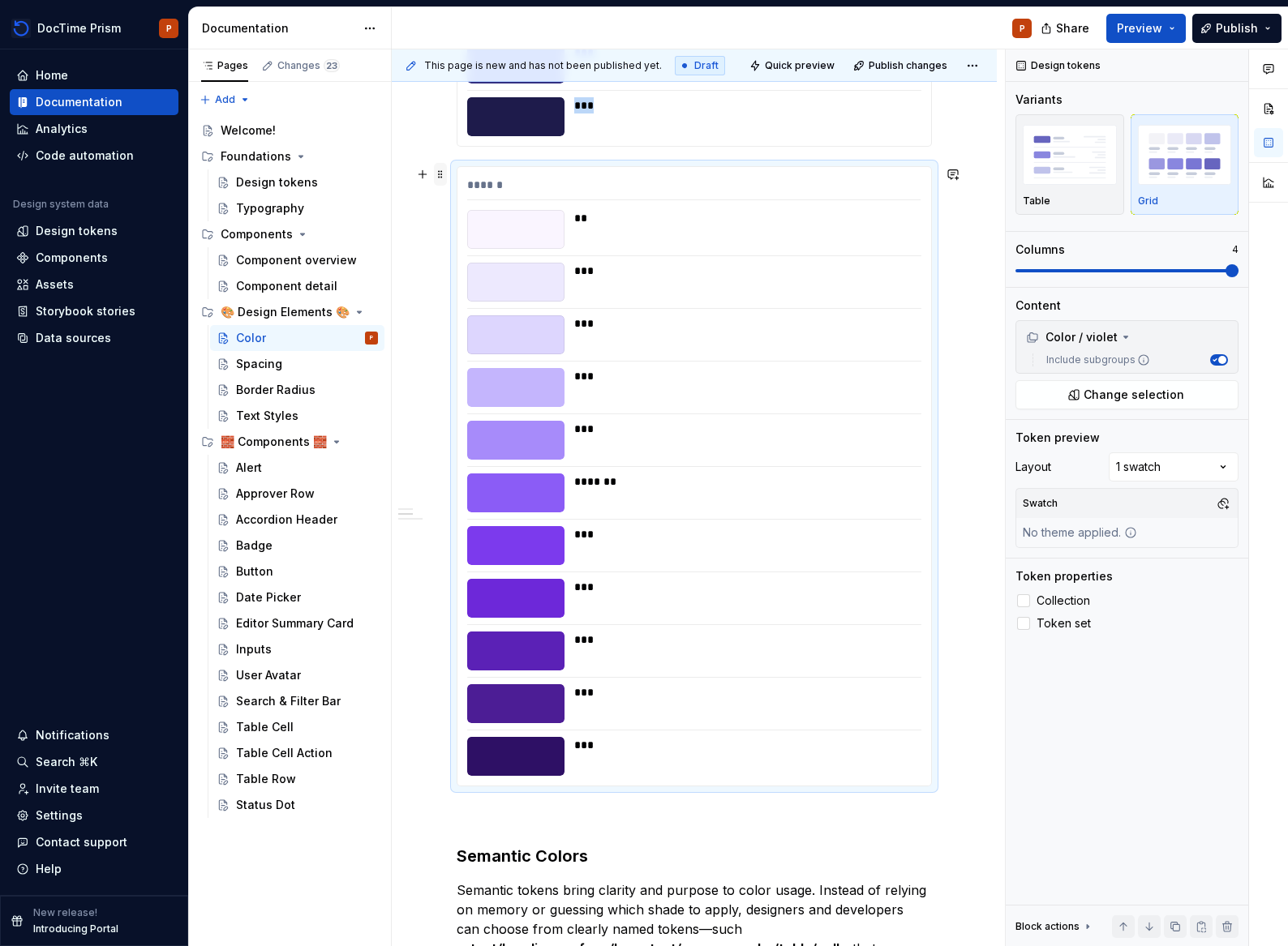
click at [439, 172] on span at bounding box center [440, 174] width 13 height 23
click at [481, 201] on div "Duplicate" at bounding box center [517, 199] width 106 height 16
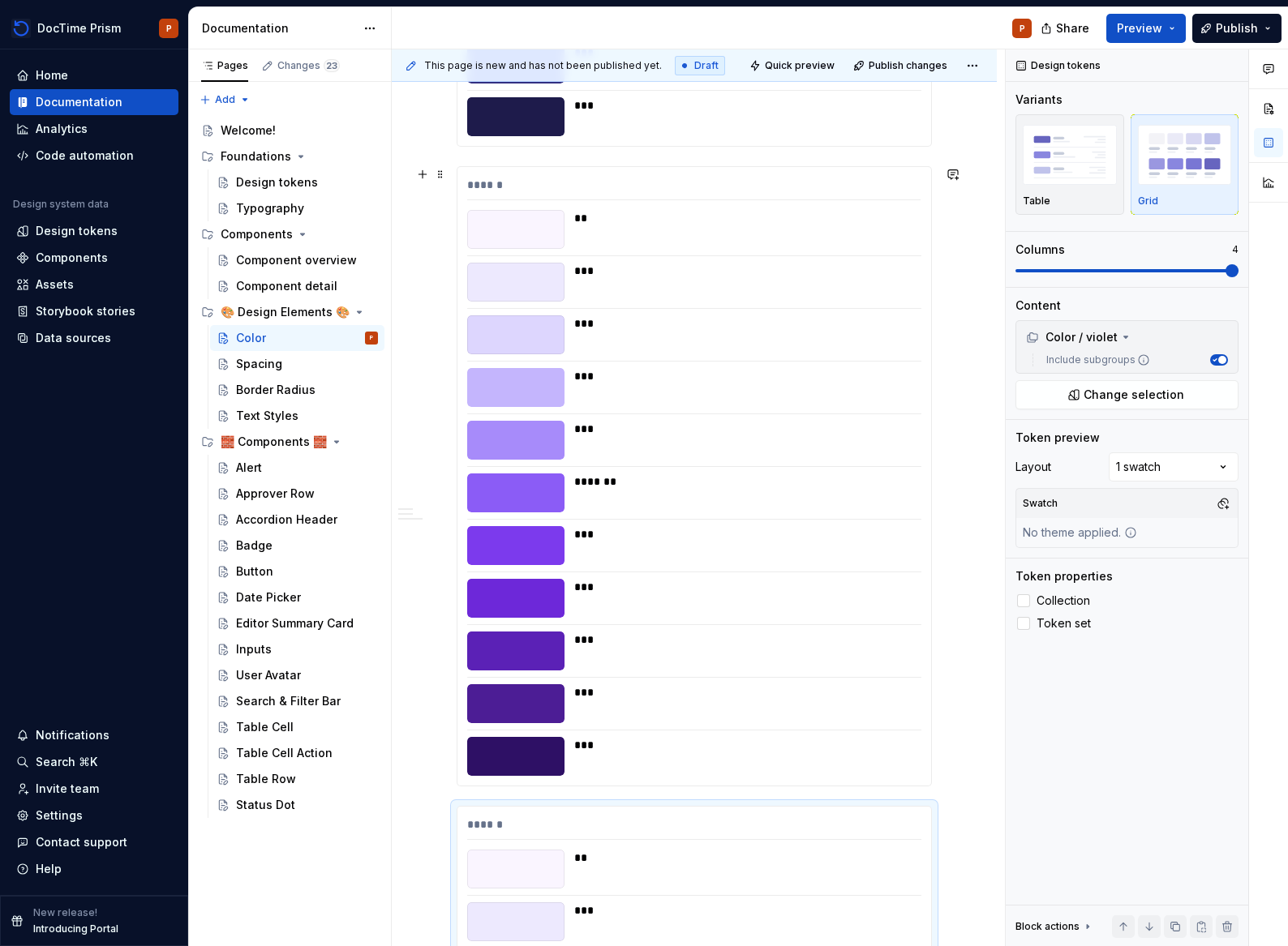
scroll to position [7380, 0]
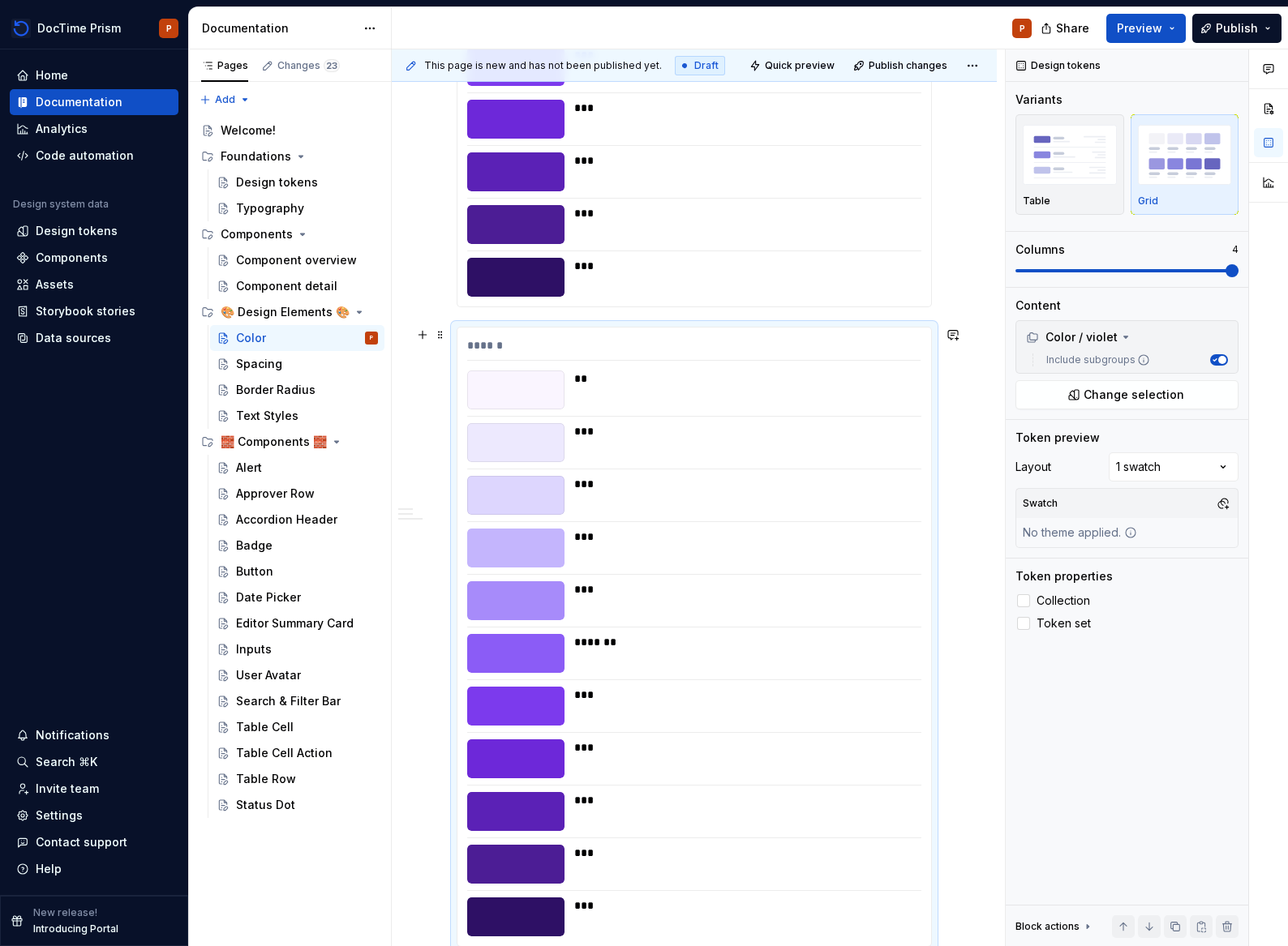
click at [639, 403] on div "**" at bounding box center [743, 390] width 338 height 39
click at [1100, 392] on span "Change selection" at bounding box center [1134, 395] width 101 height 16
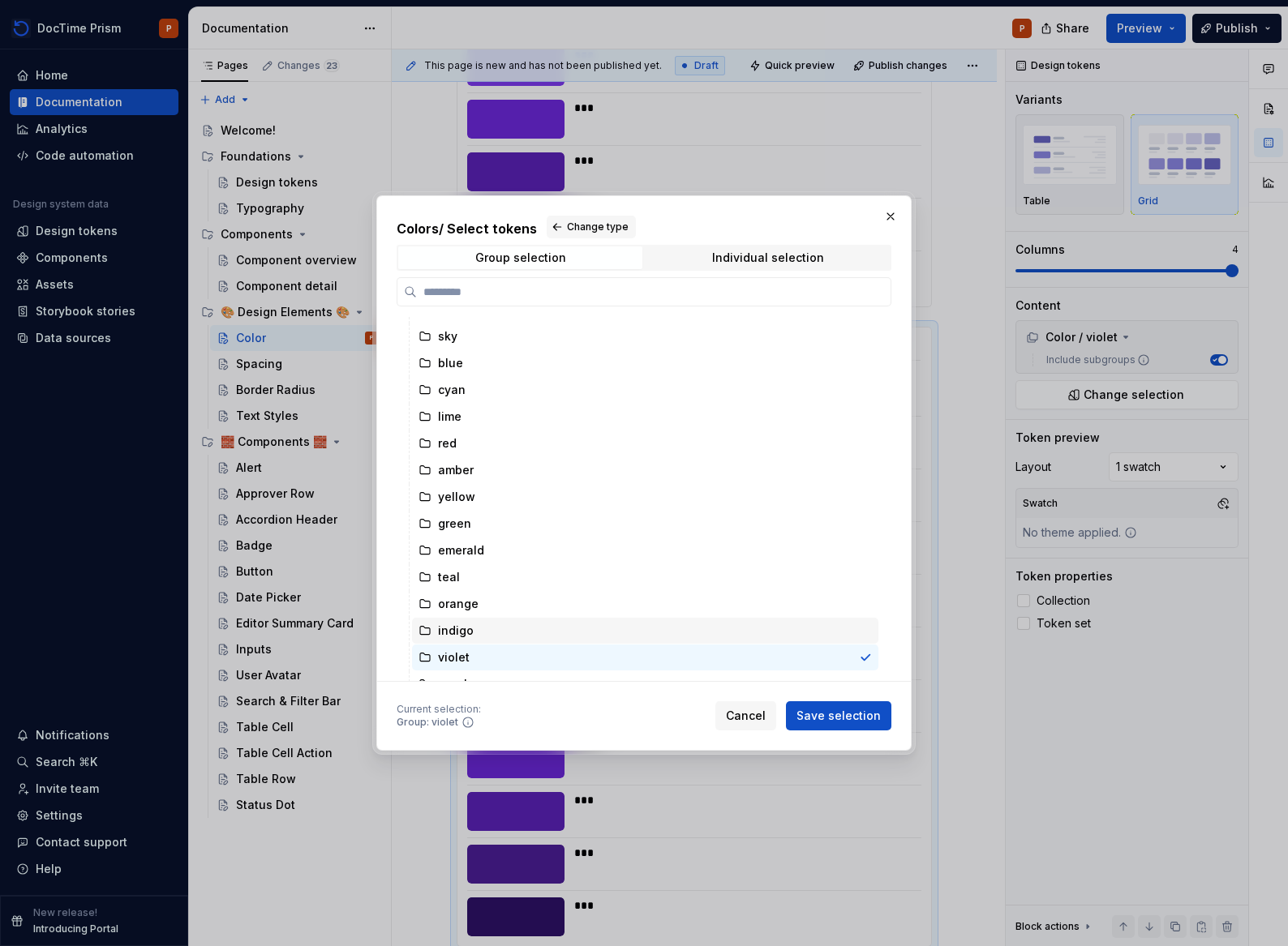
scroll to position [0, 0]
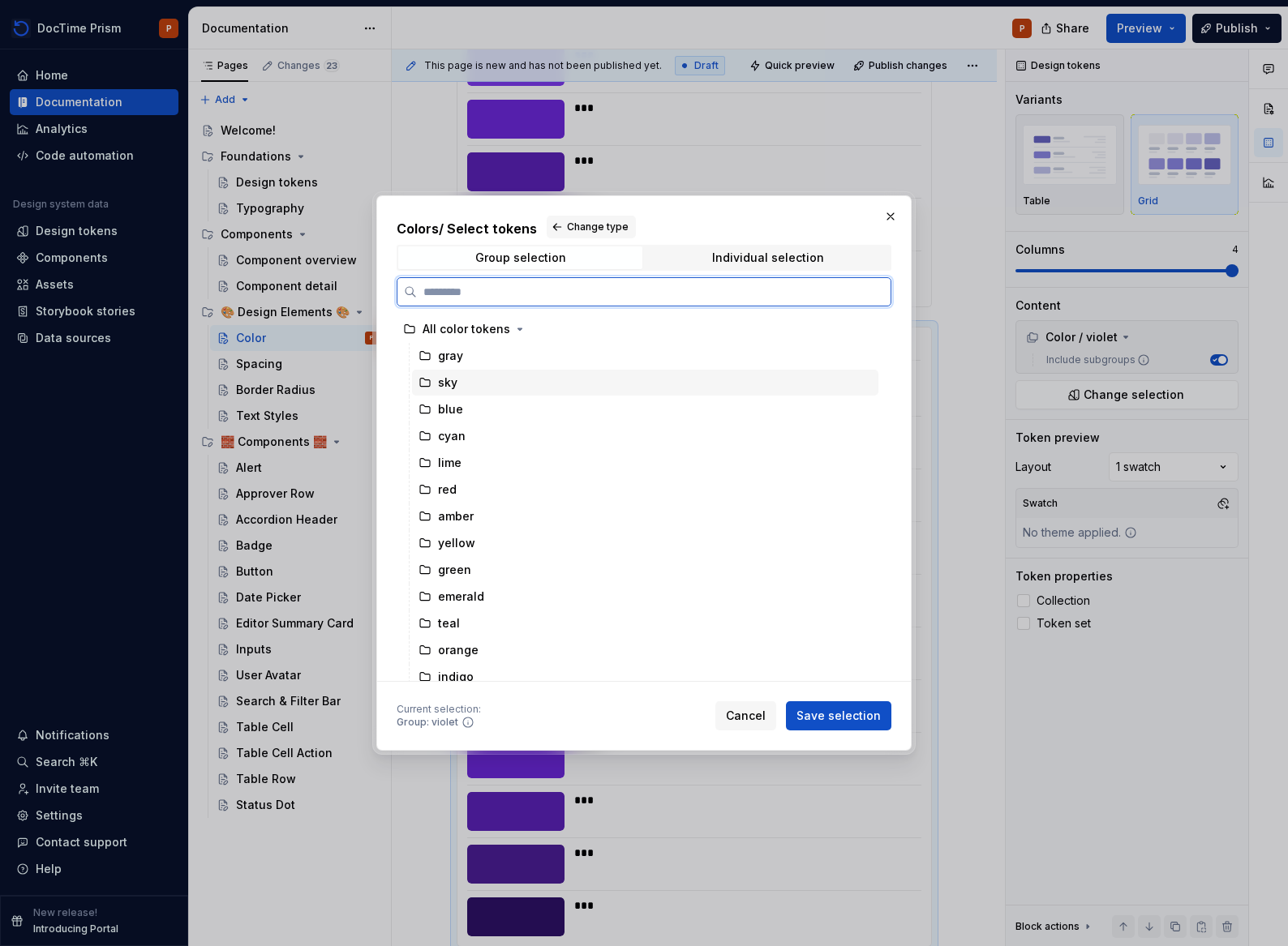
click at [486, 382] on div "sky" at bounding box center [645, 382] width 466 height 26
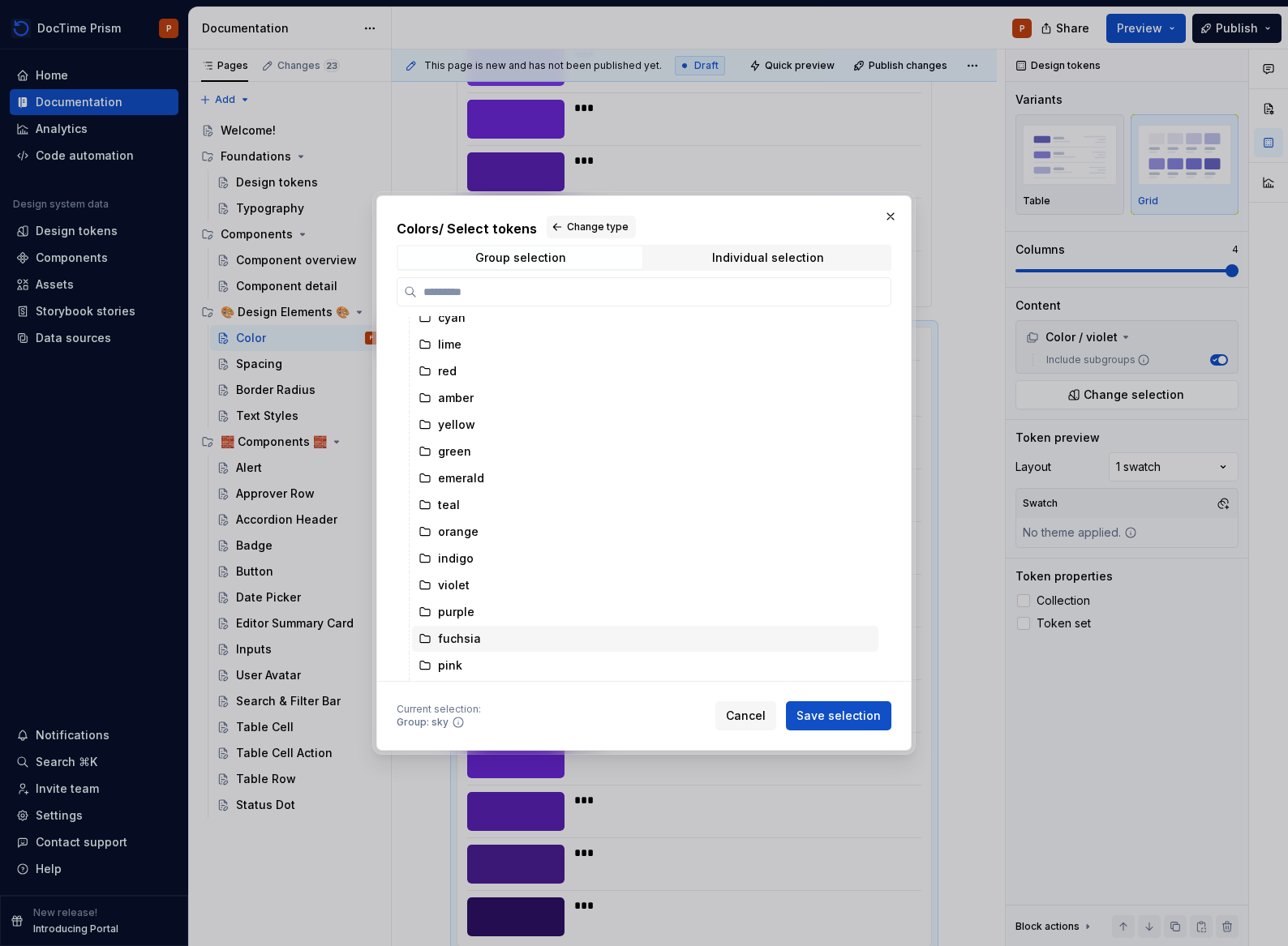
scroll to position [137, 0]
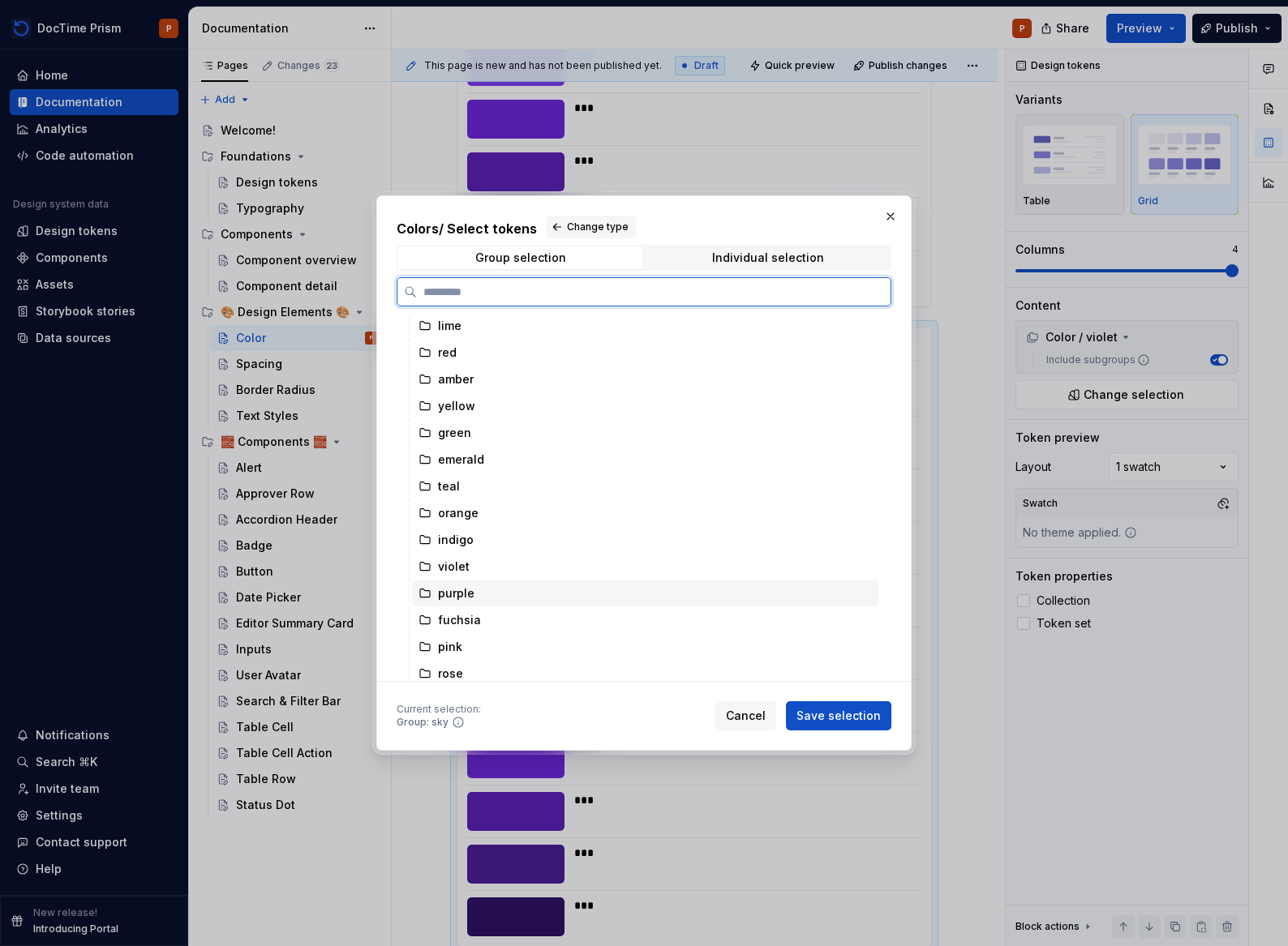
click at [521, 592] on div "purple" at bounding box center [645, 592] width 466 height 26
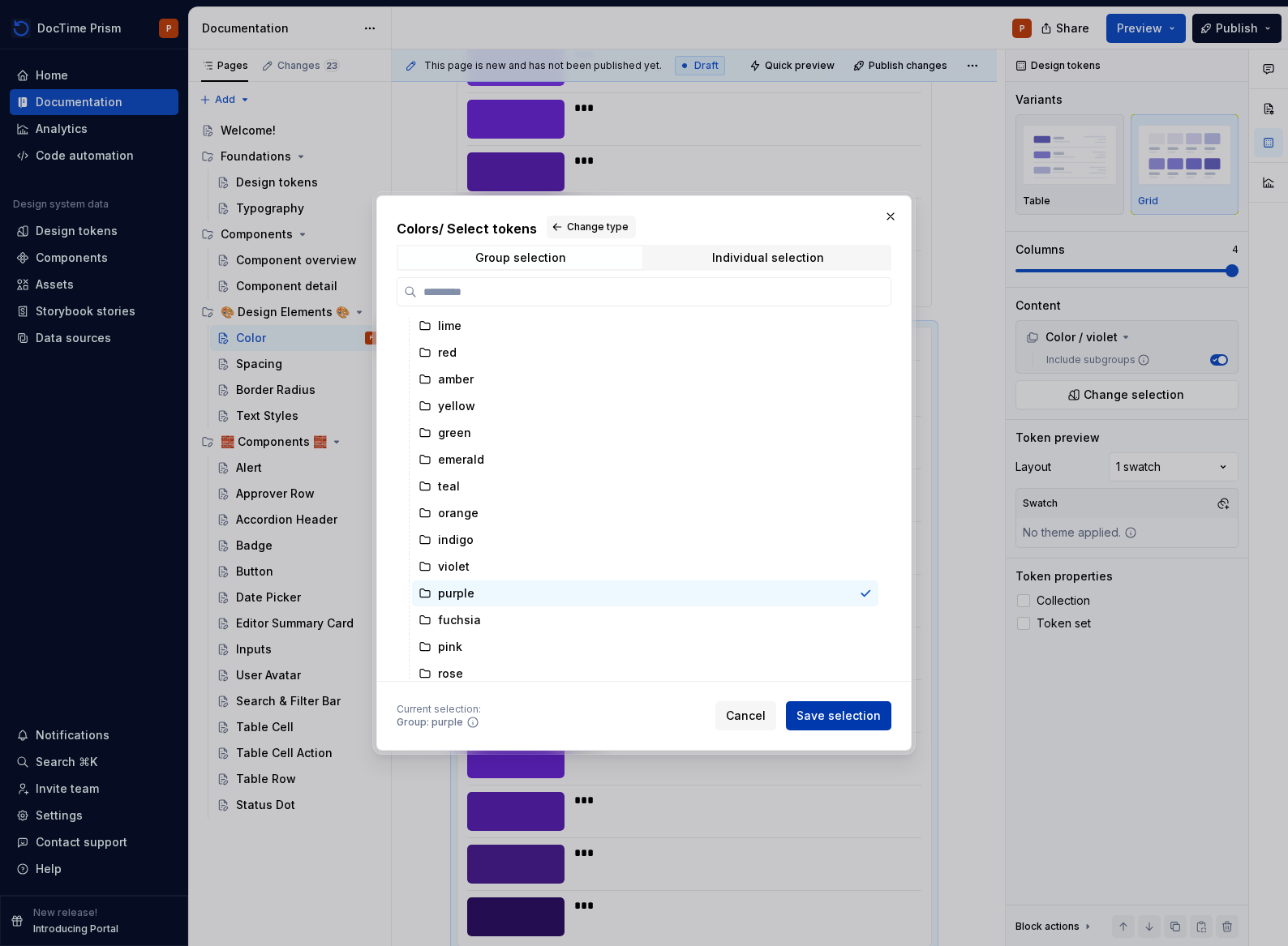
click at [851, 710] on span "Save selection" at bounding box center [838, 715] width 85 height 16
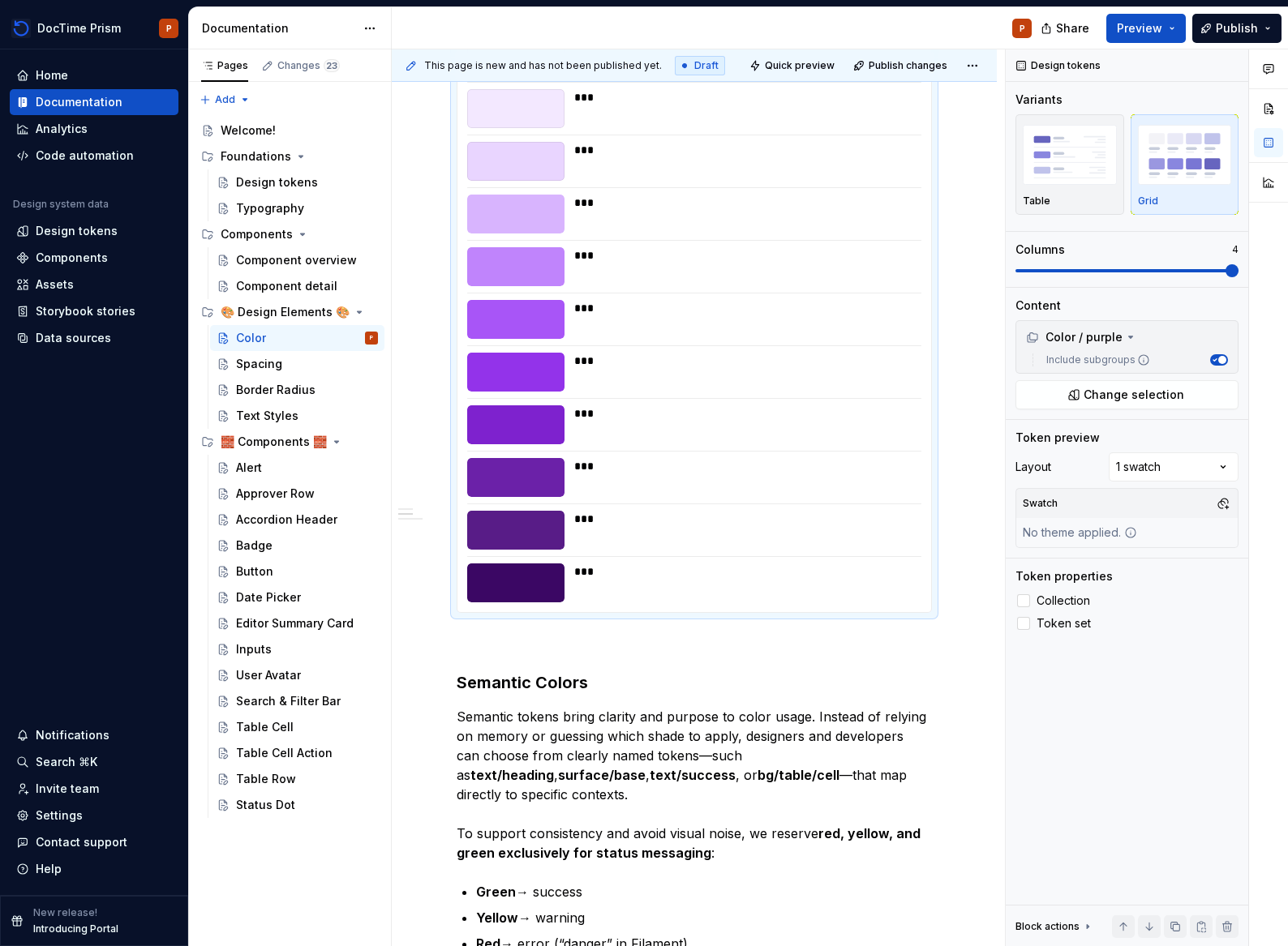
scroll to position [7988, 0]
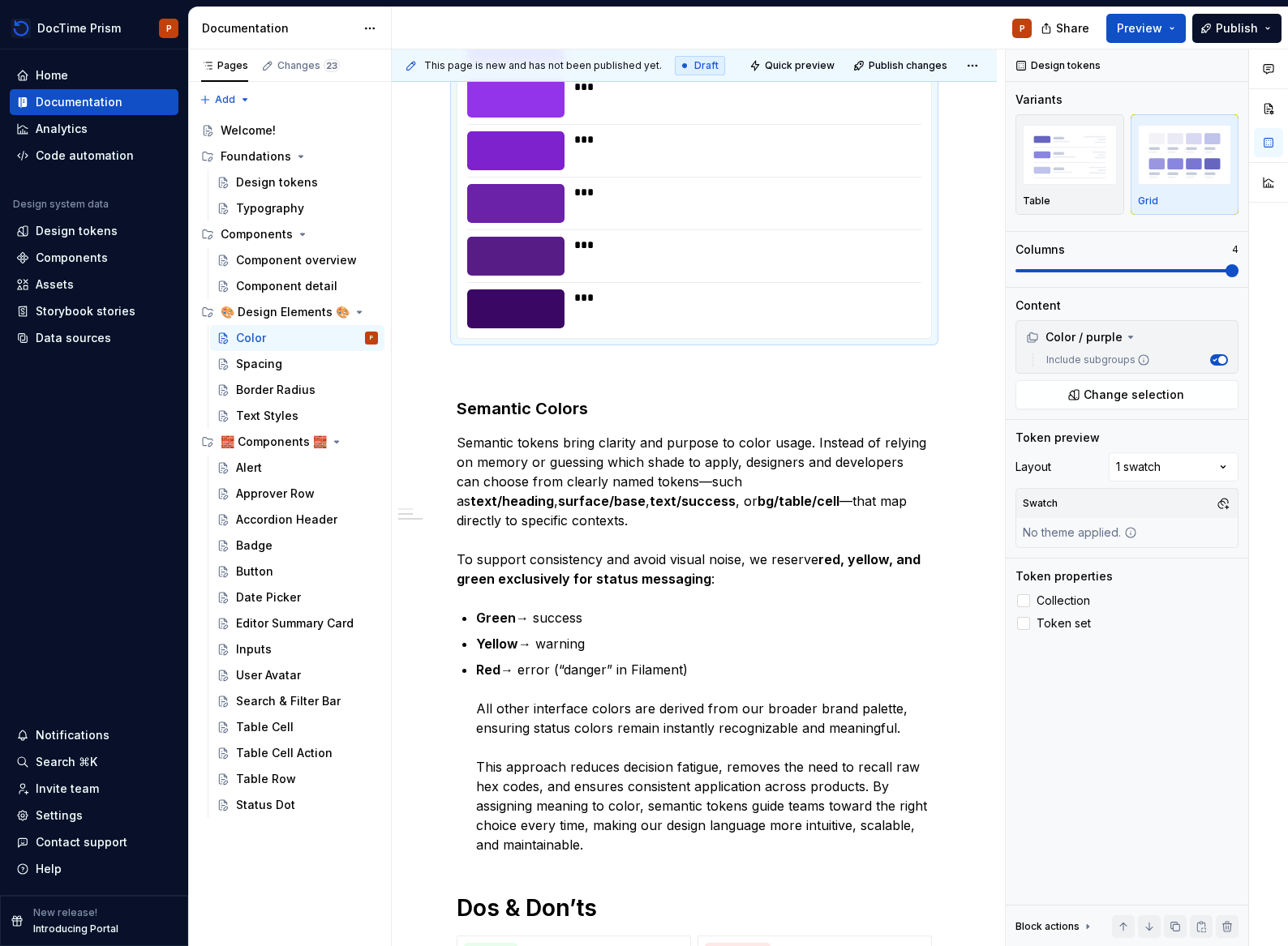
click at [526, 299] on div at bounding box center [516, 308] width 97 height 39
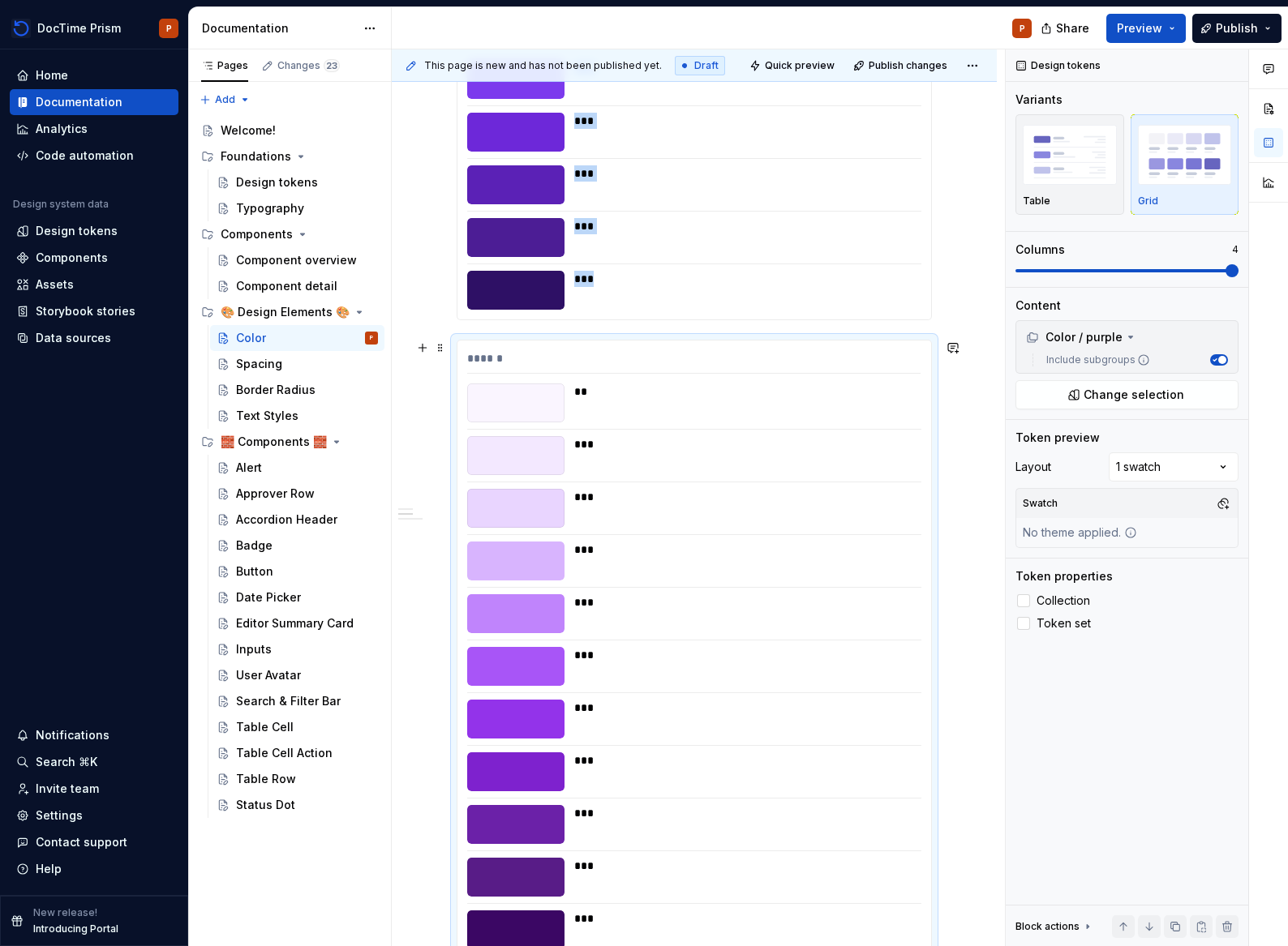
scroll to position [7237, 0]
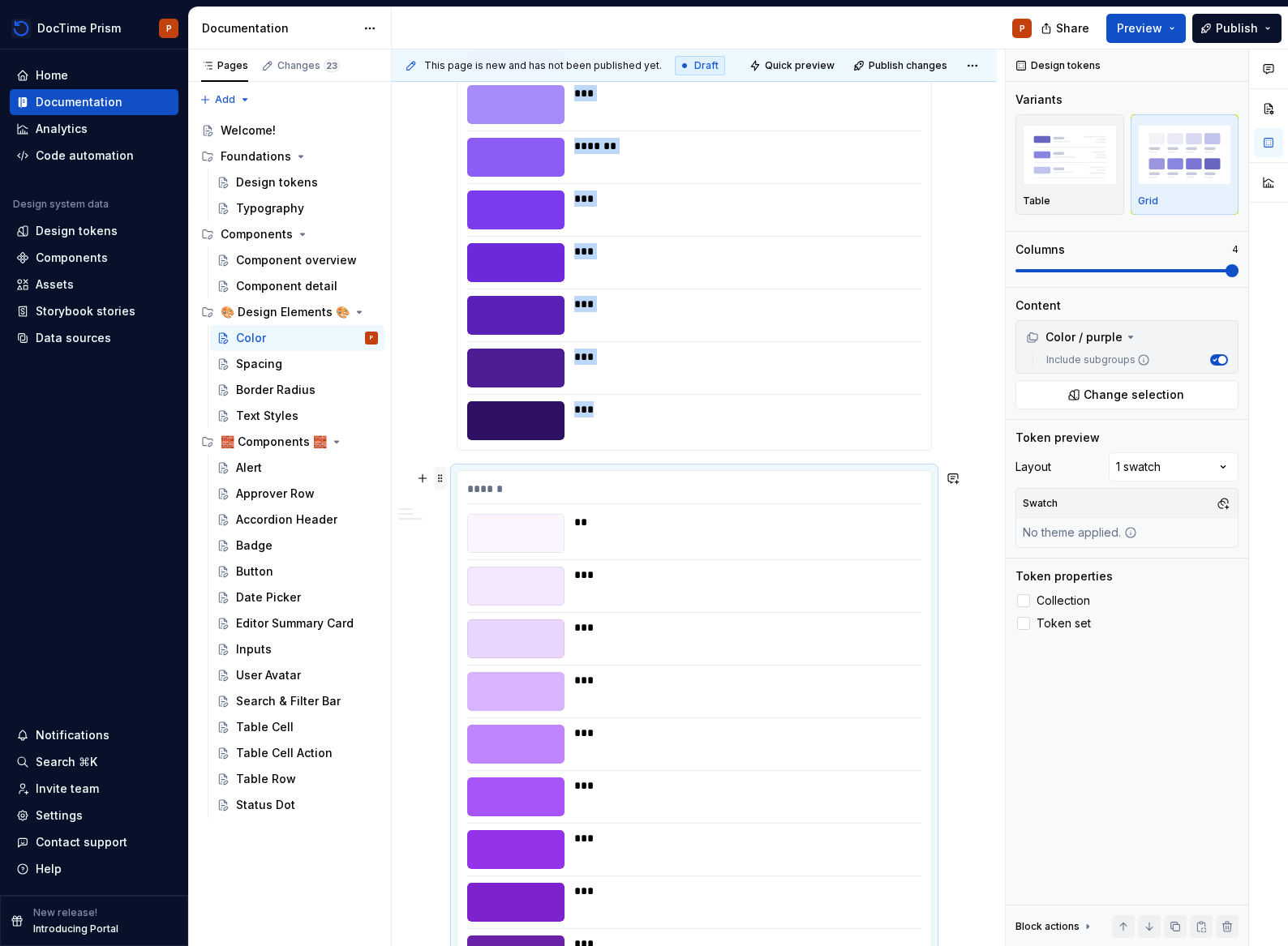
click at [436, 482] on span at bounding box center [440, 478] width 13 height 23
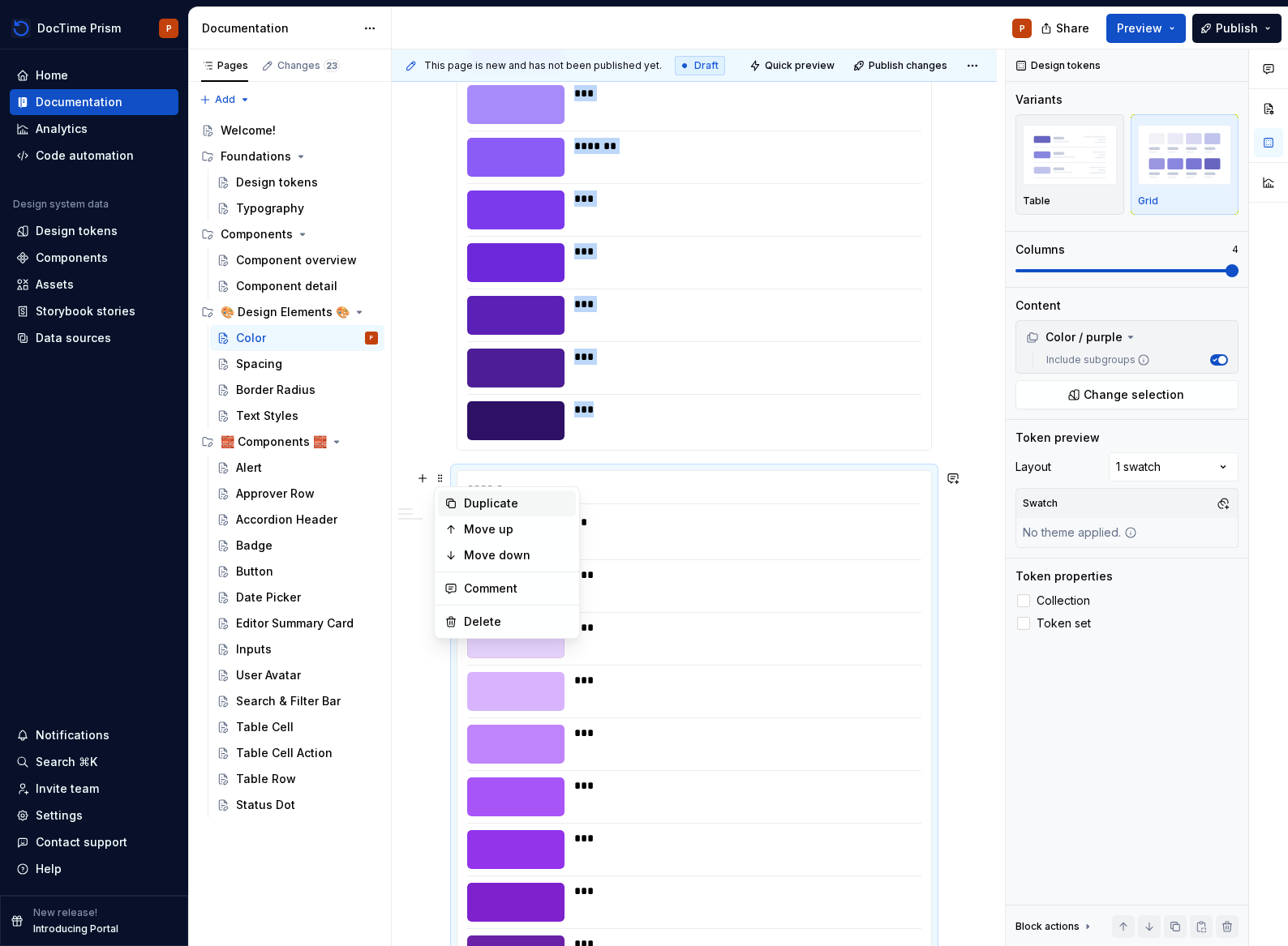
click at [496, 505] on div "Duplicate" at bounding box center [517, 503] width 106 height 16
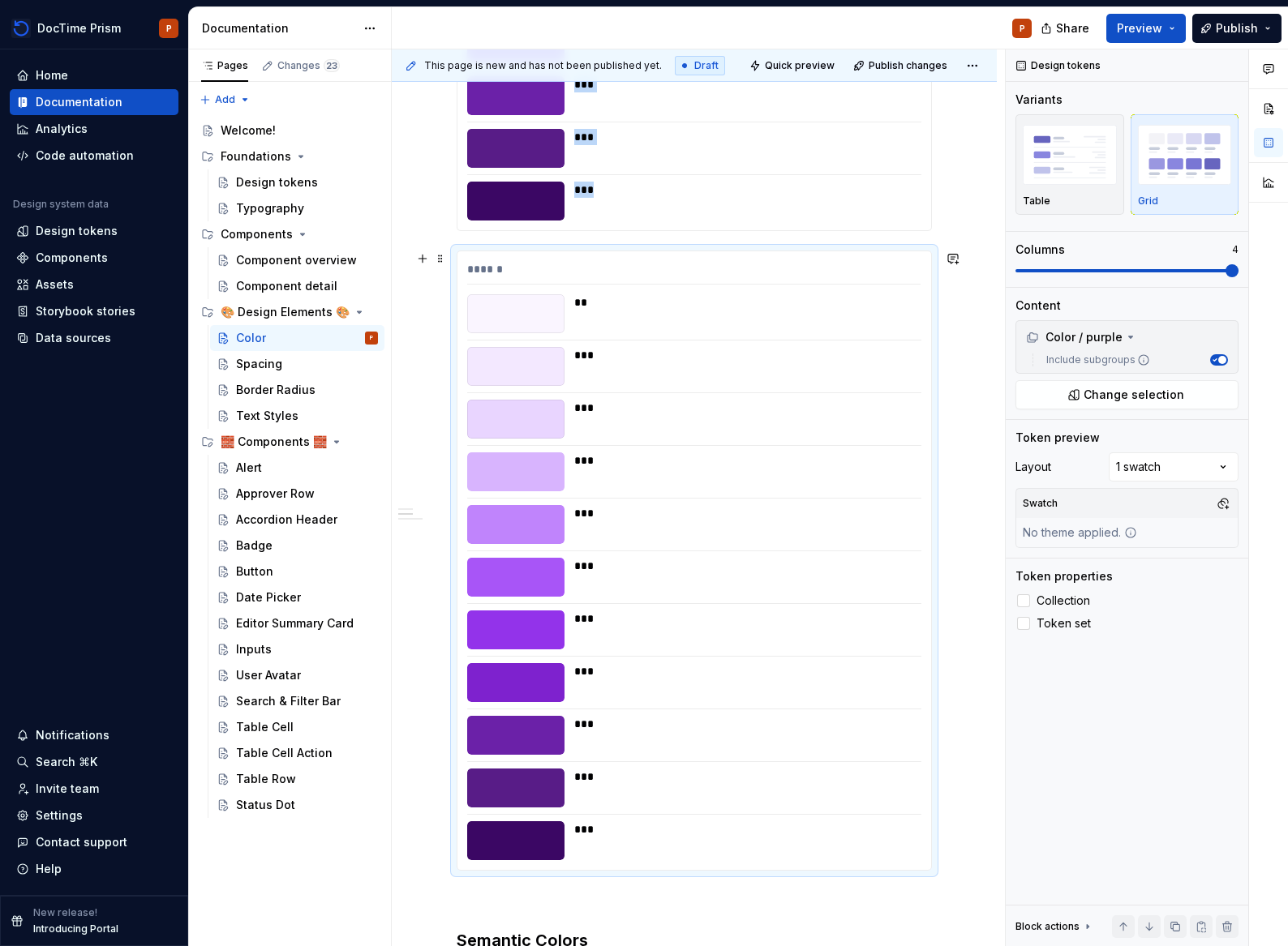
scroll to position [8014, 0]
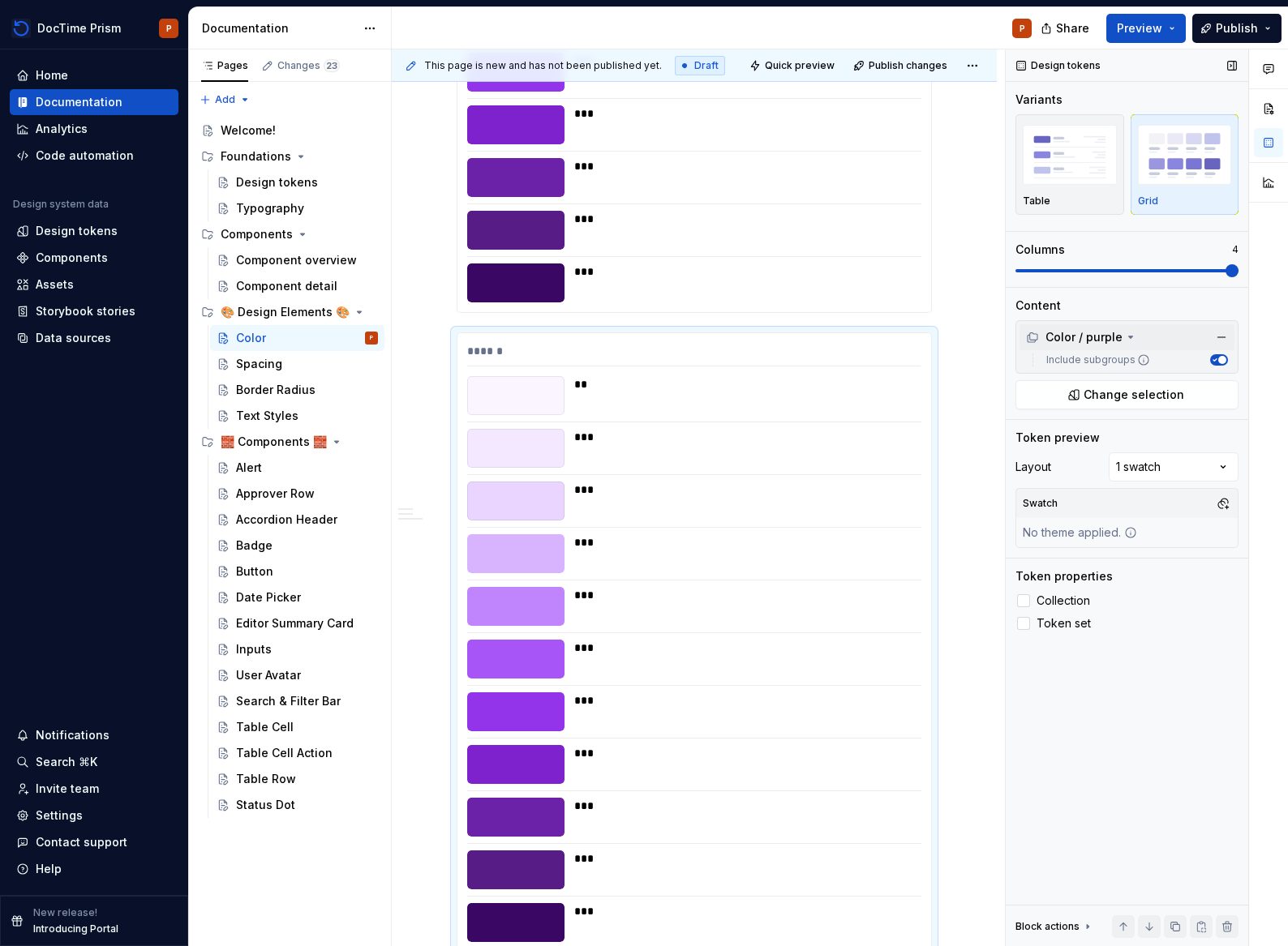
click at [1123, 337] on icon at bounding box center [1130, 338] width 13 height 13
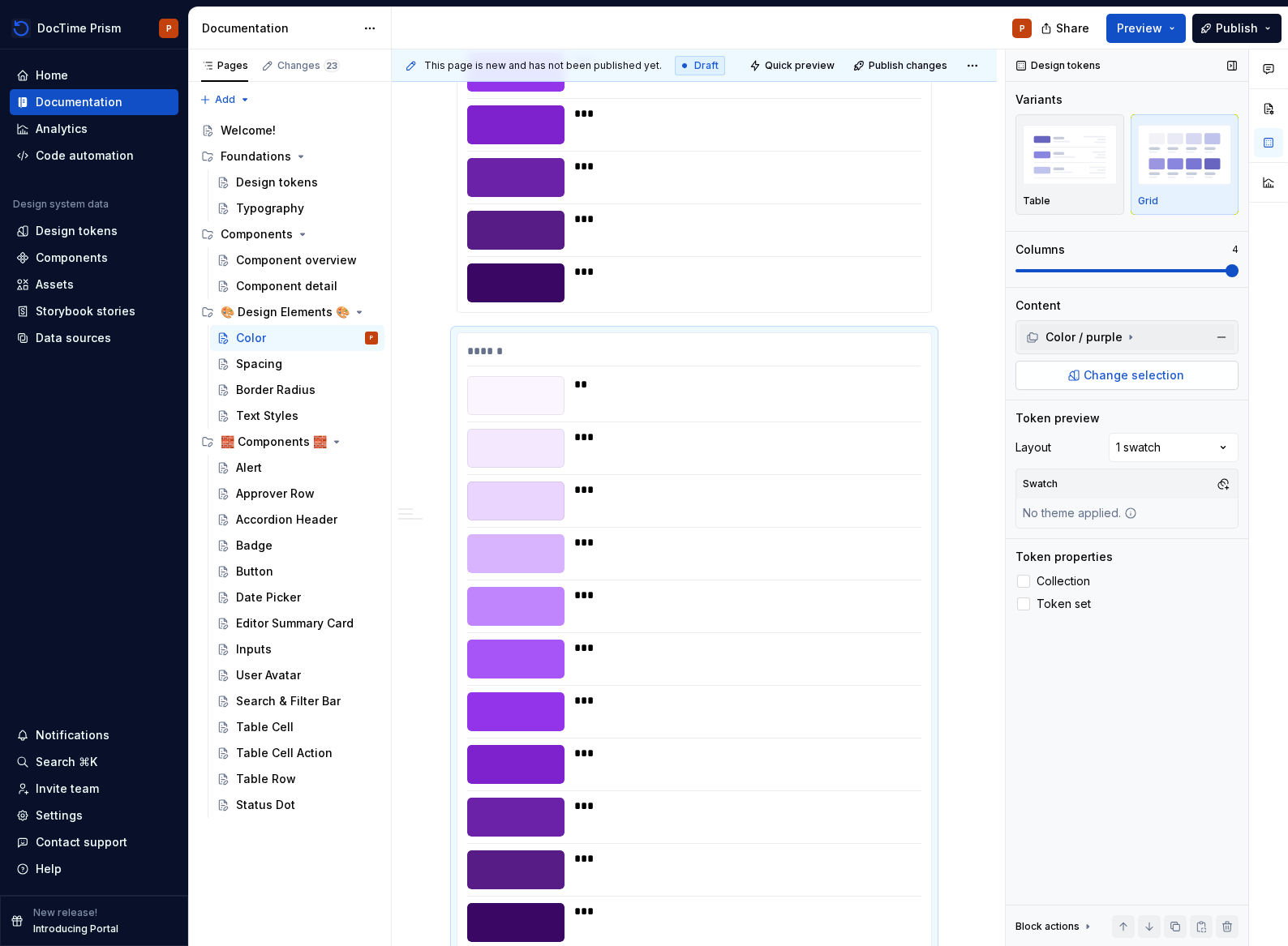
click at [1110, 374] on span "Change selection" at bounding box center [1134, 375] width 101 height 16
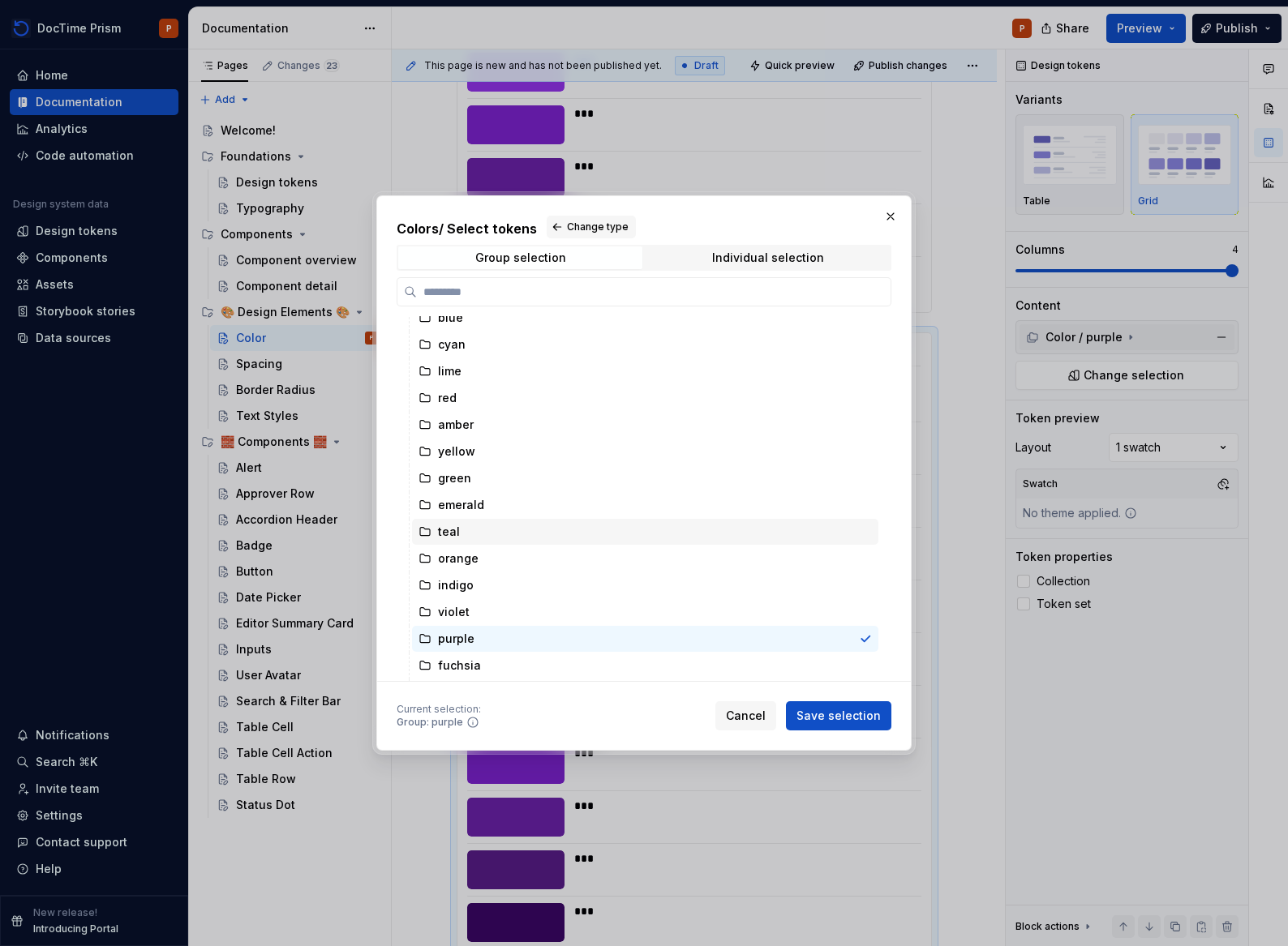
scroll to position [221, 0]
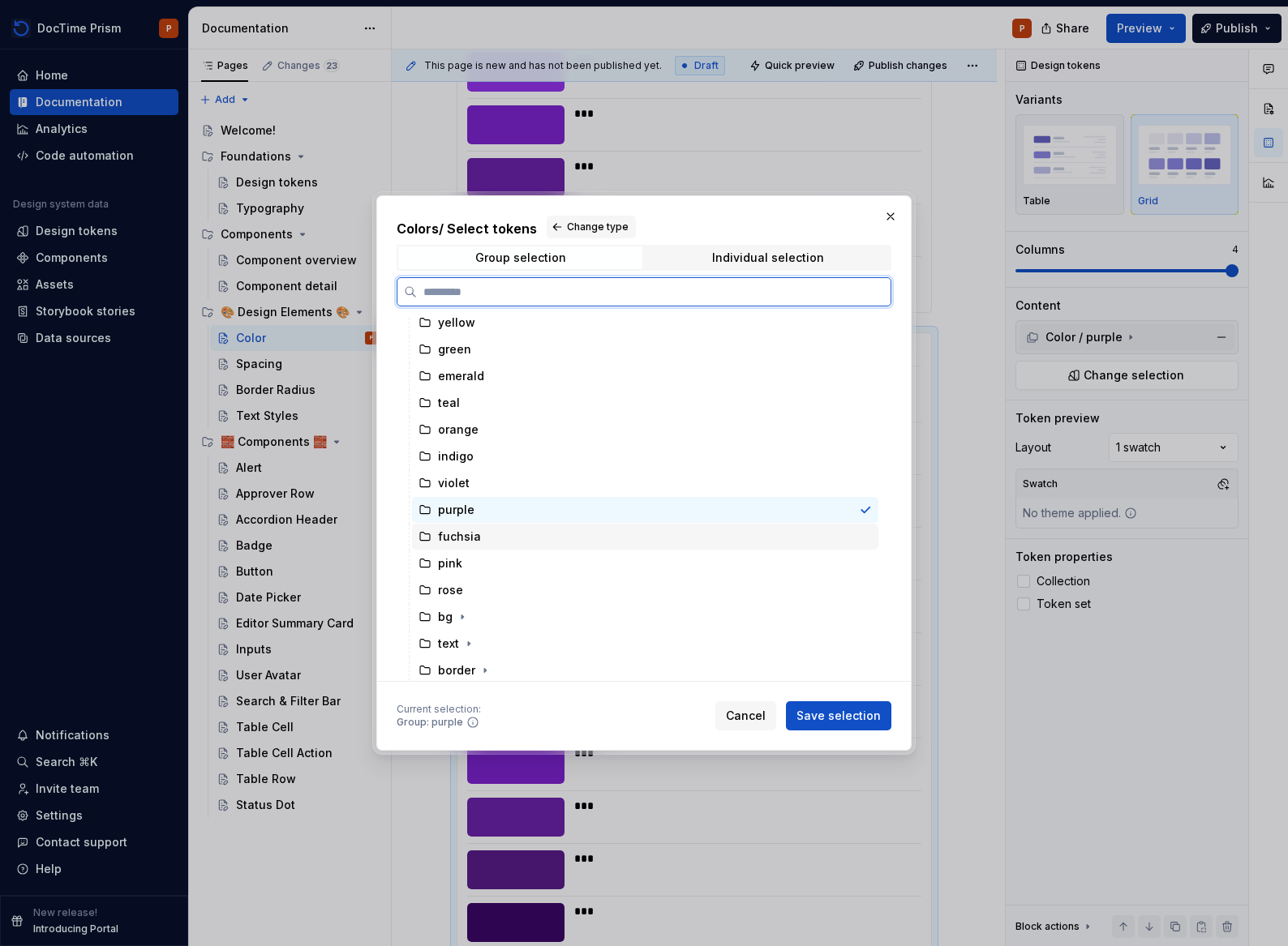
click at [475, 532] on div "fuchsia" at bounding box center [459, 536] width 43 height 16
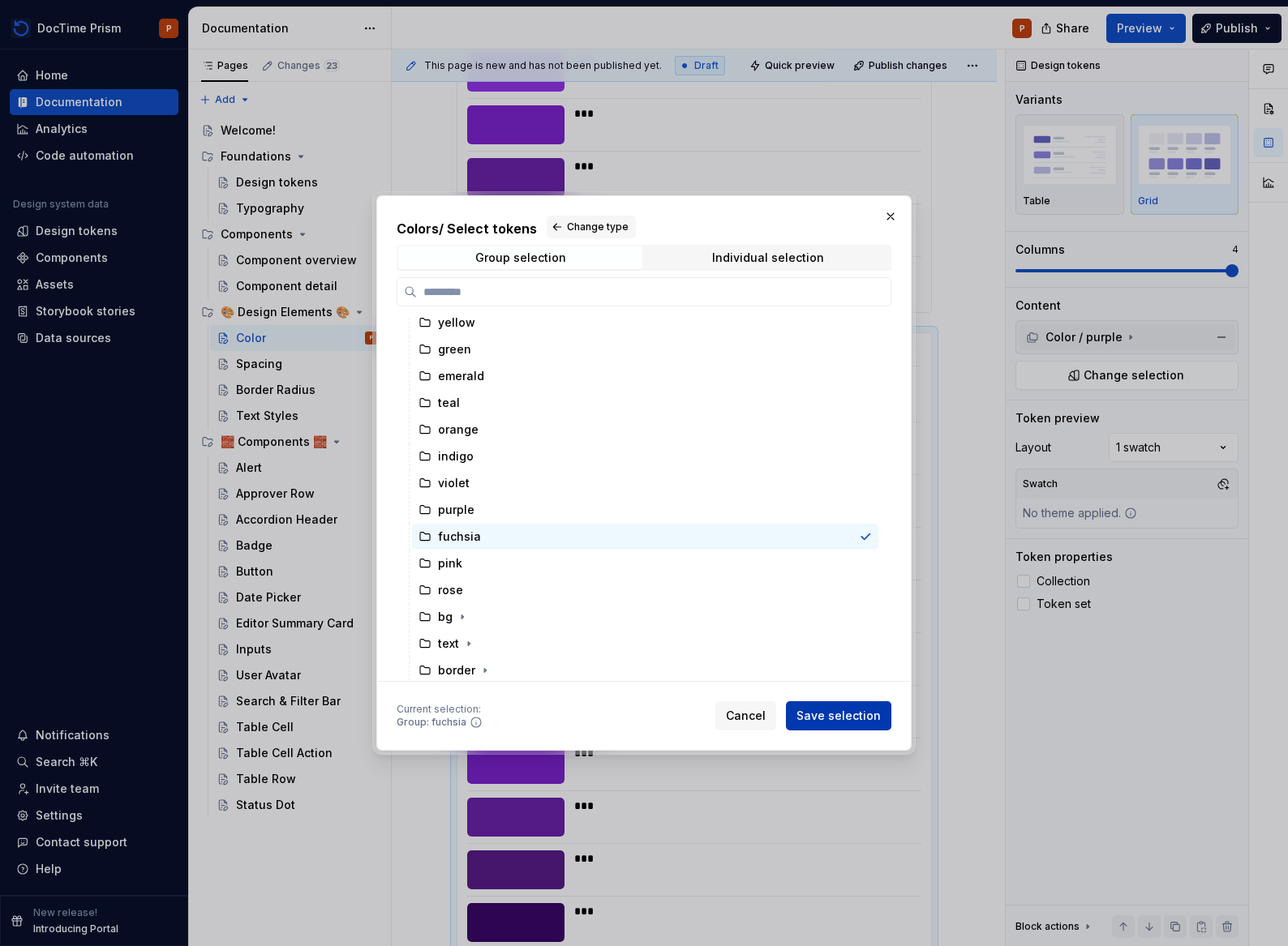
click at [849, 717] on span "Save selection" at bounding box center [838, 715] width 85 height 16
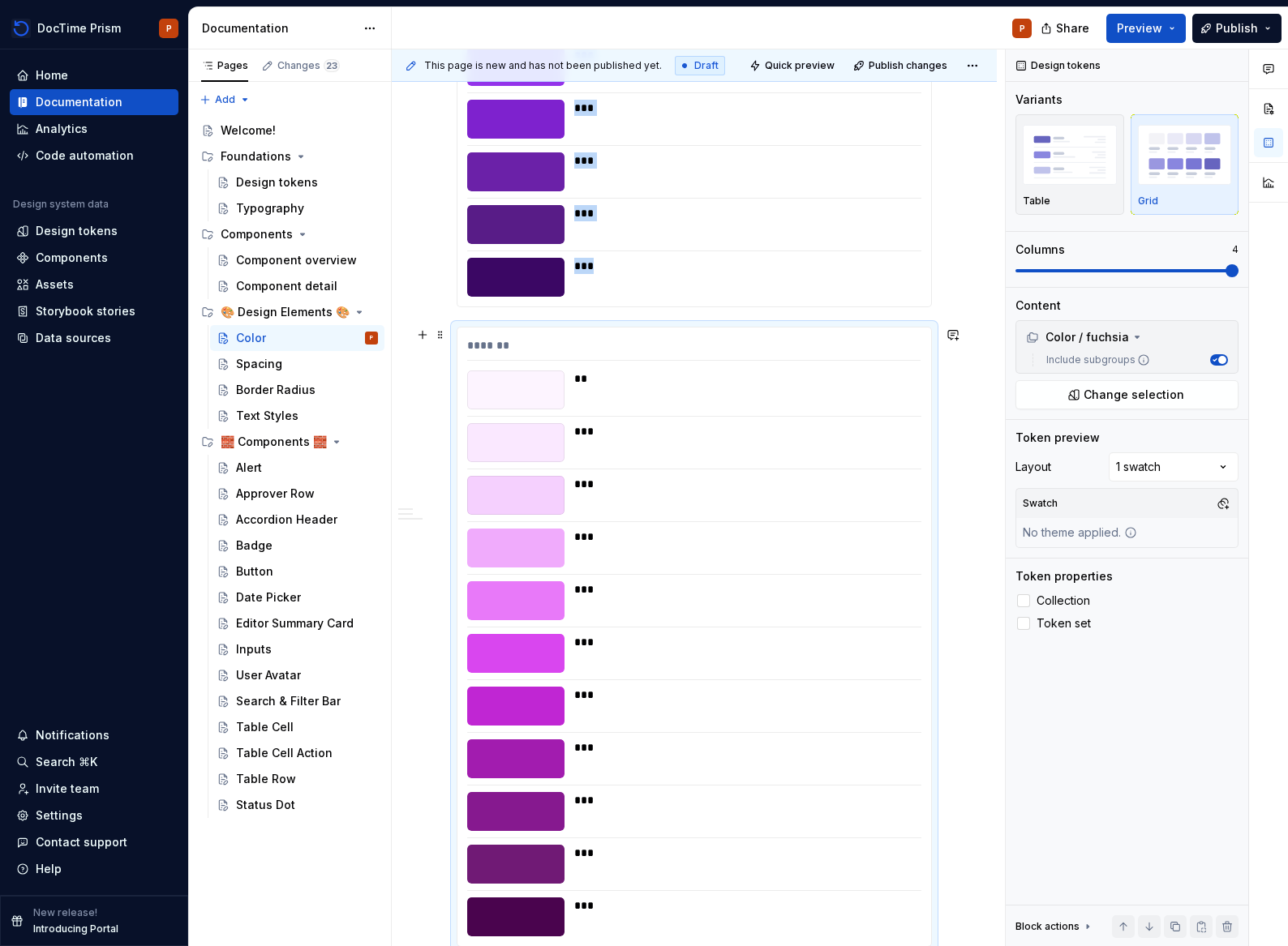
click at [446, 345] on div at bounding box center [429, 335] width 36 height 23
click at [444, 338] on span at bounding box center [440, 335] width 13 height 23
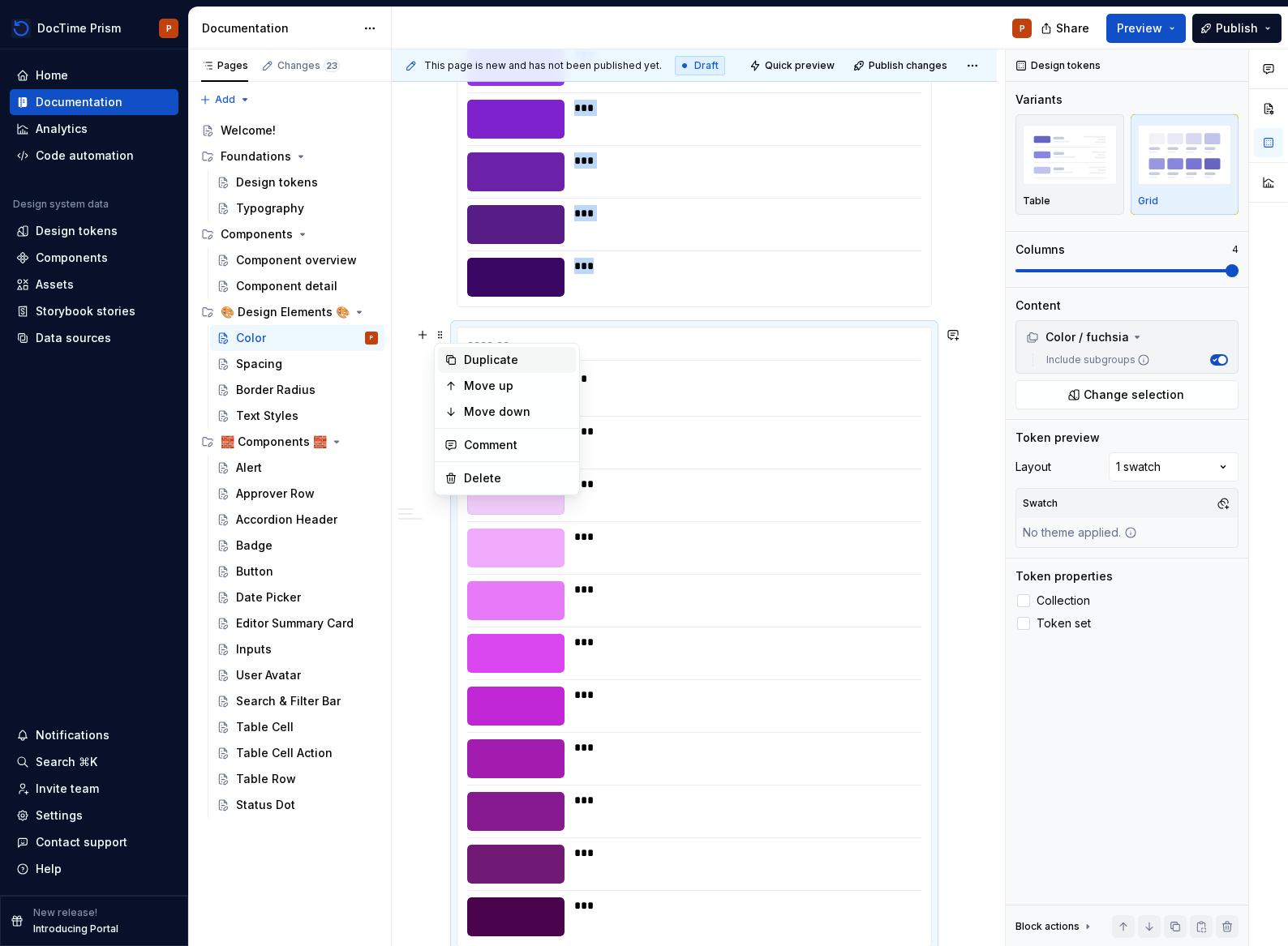
click at [510, 363] on div "Duplicate" at bounding box center [517, 359] width 106 height 16
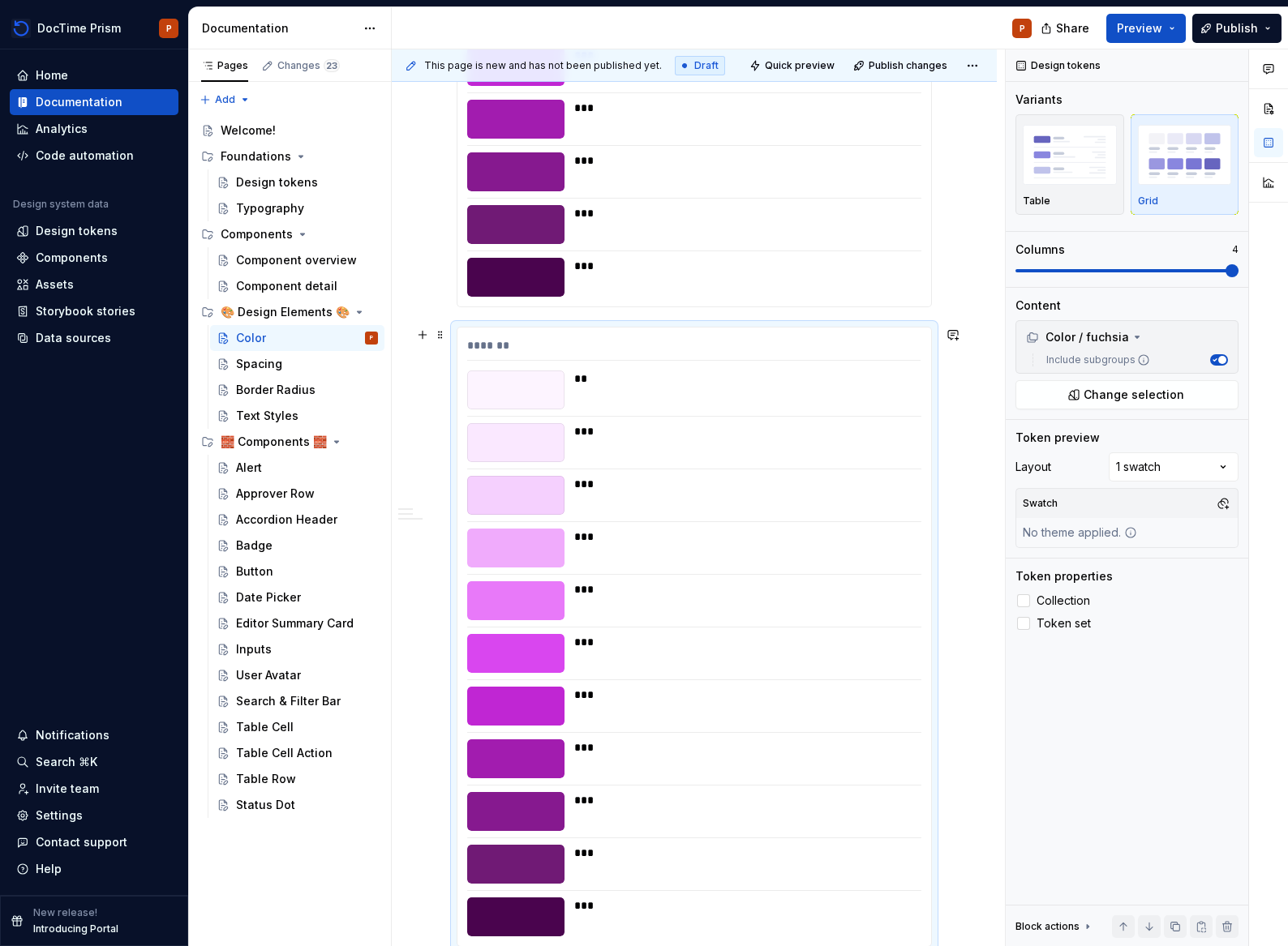
scroll to position [8681, 0]
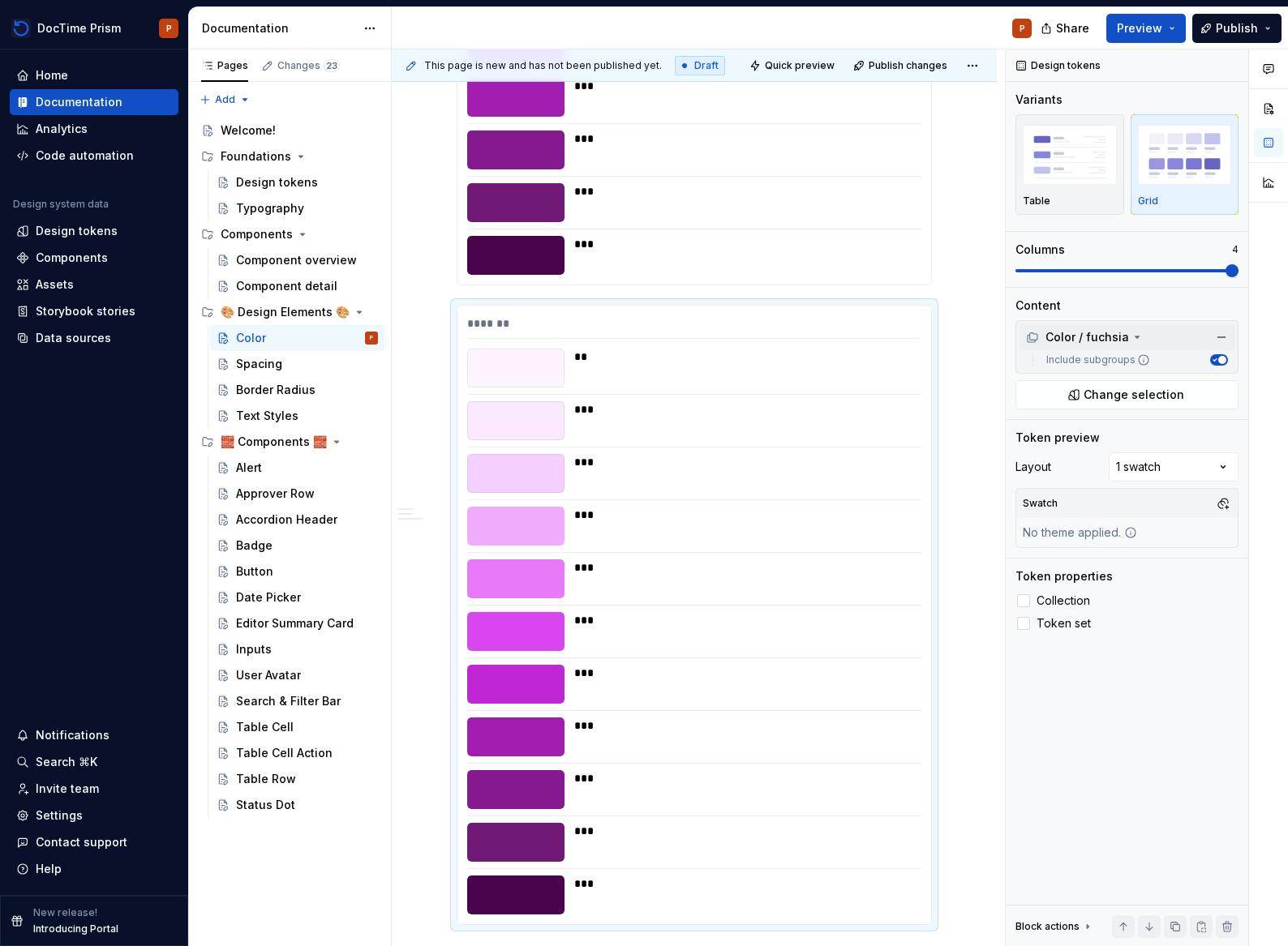
click at [1116, 345] on div "Color / fuchsia" at bounding box center [1127, 337] width 215 height 26
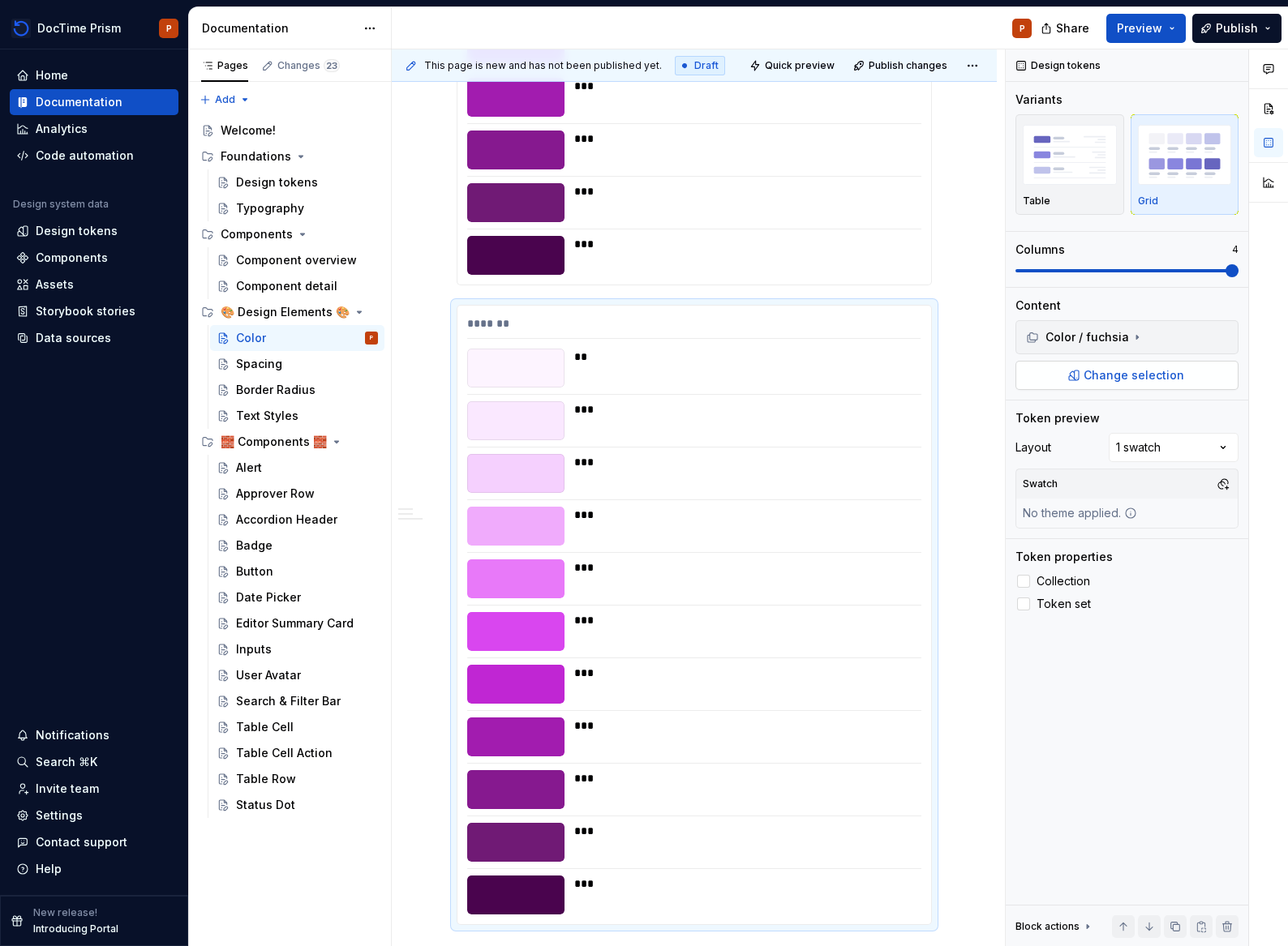
click at [1155, 381] on span "Change selection" at bounding box center [1134, 375] width 101 height 16
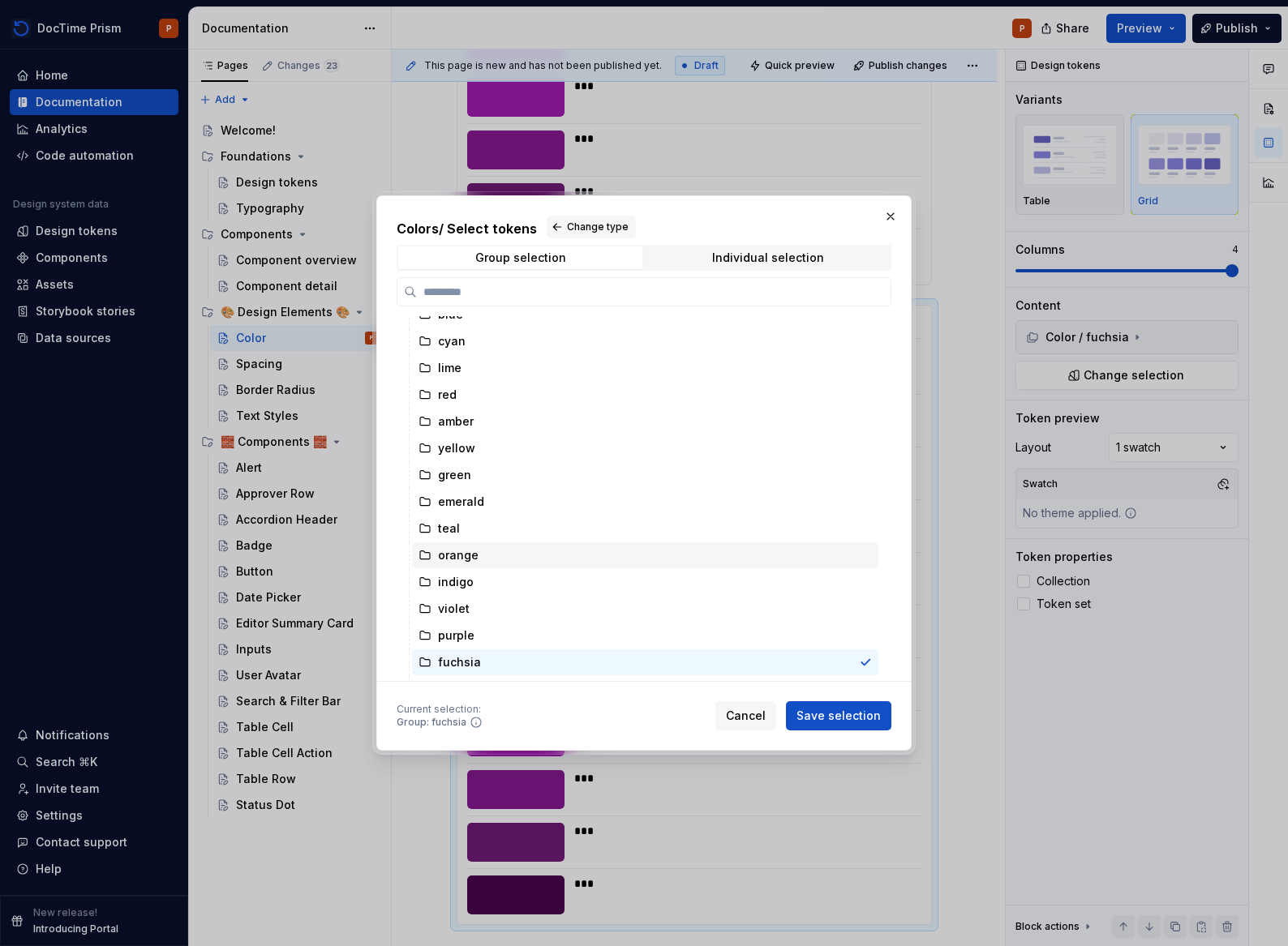
scroll to position [123, 0]
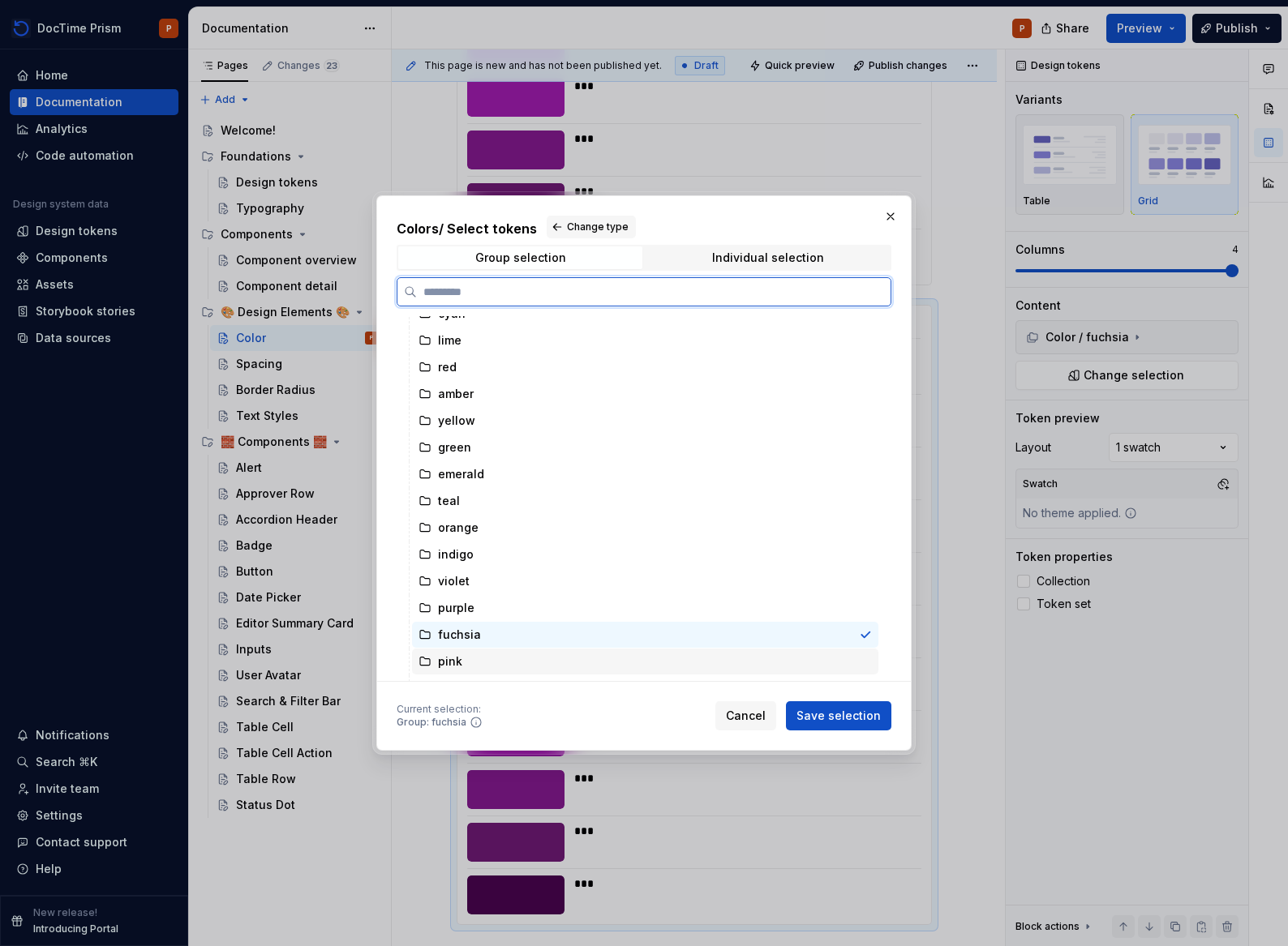
drag, startPoint x: 473, startPoint y: 660, endPoint x: 529, endPoint y: 661, distance: 56.0
click at [474, 659] on div "pink" at bounding box center [645, 661] width 466 height 26
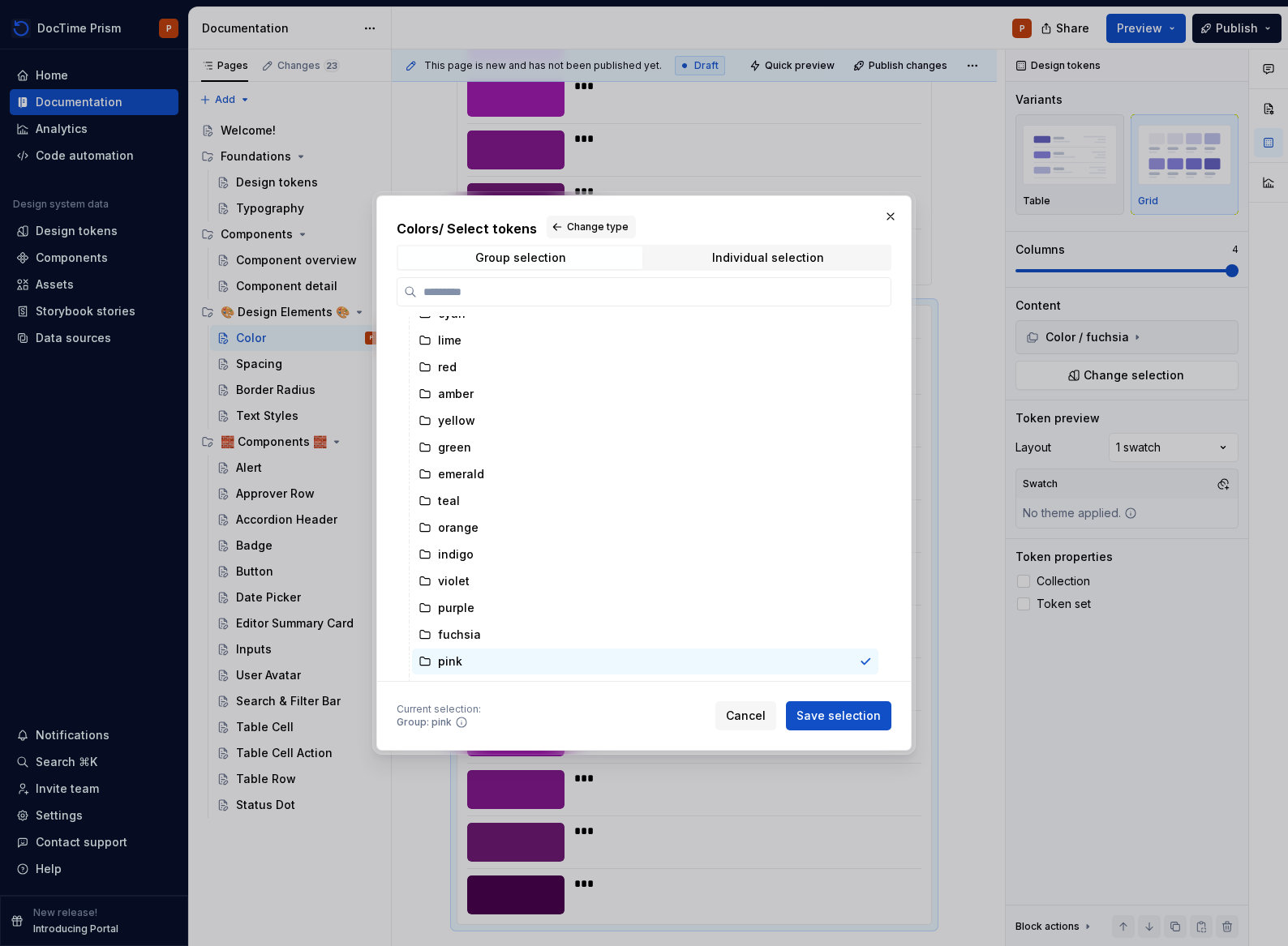
click at [859, 715] on span "Save selection" at bounding box center [838, 715] width 85 height 16
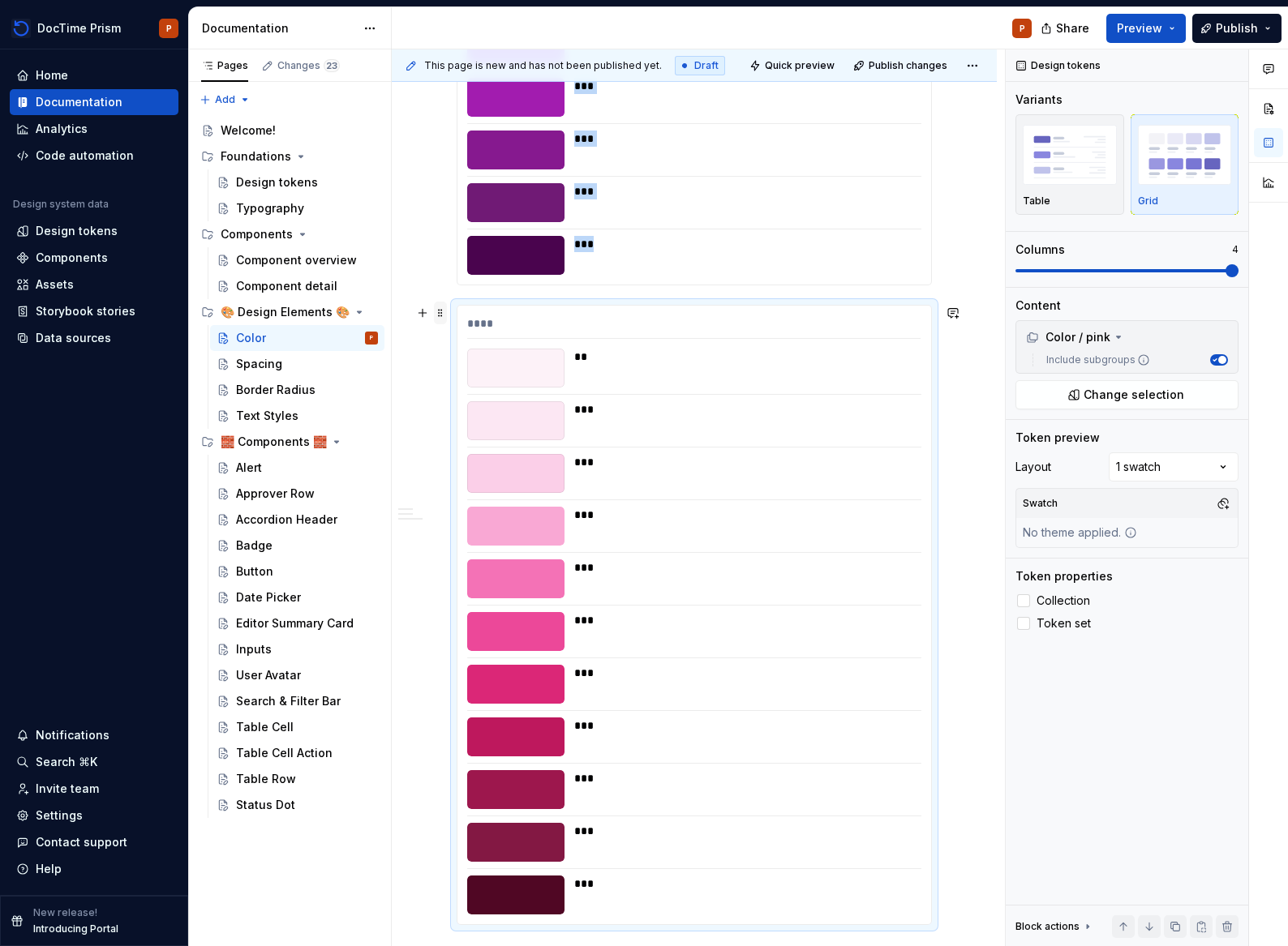
click at [440, 317] on span at bounding box center [440, 313] width 13 height 23
click at [500, 332] on div "Duplicate" at bounding box center [517, 338] width 106 height 16
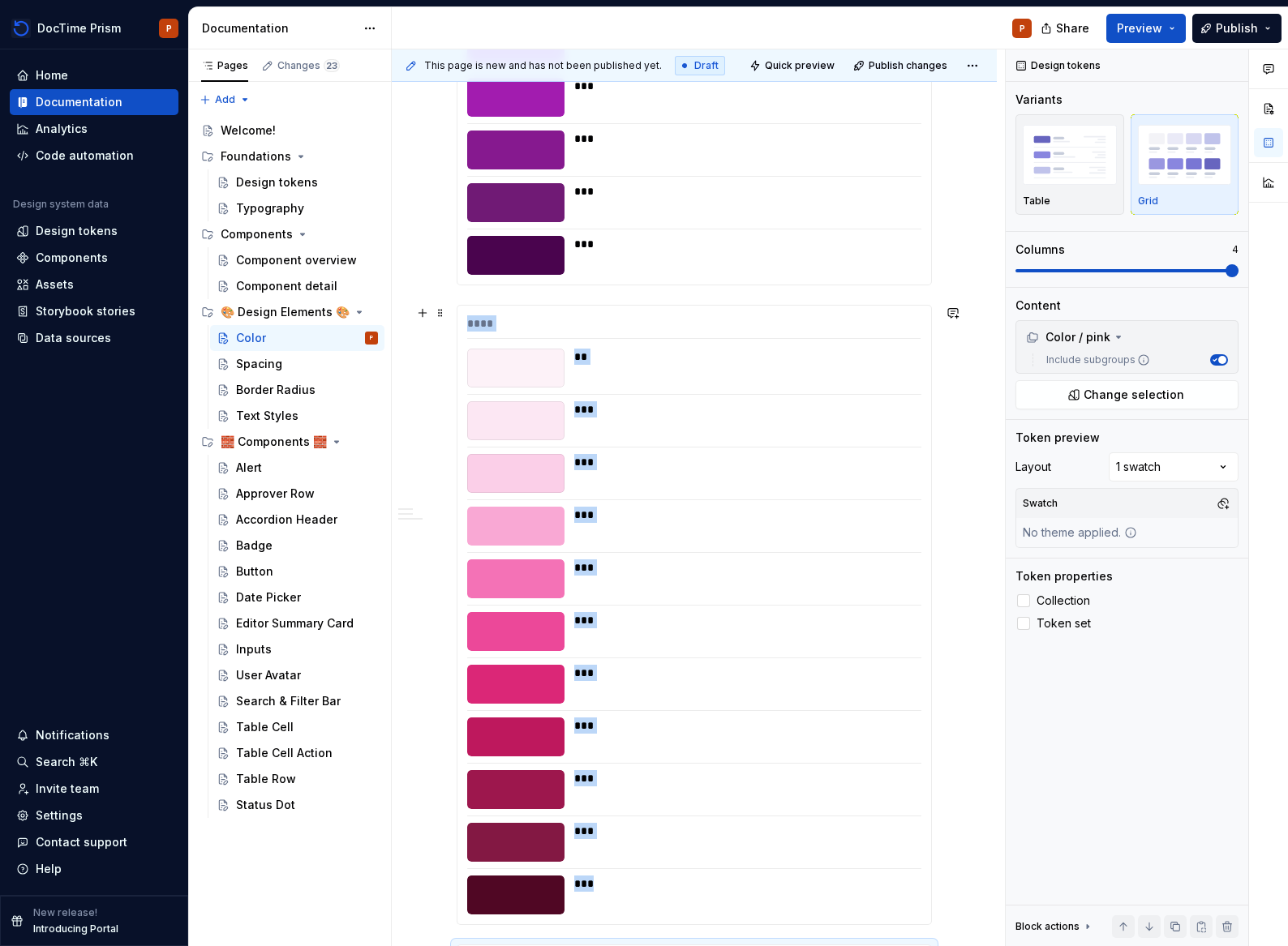
scroll to position [9298, 0]
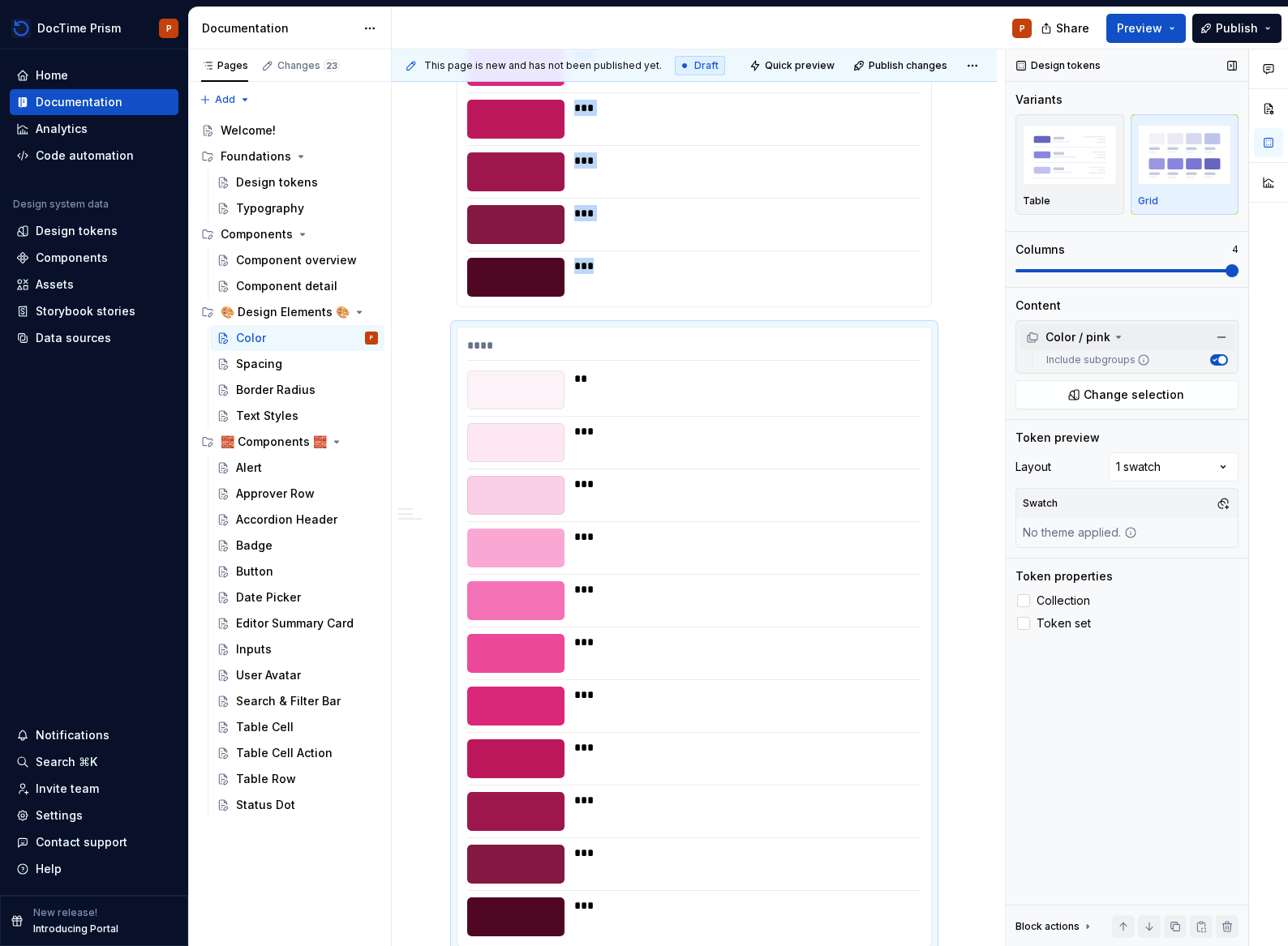
click at [1102, 334] on div "Color / pink" at bounding box center [1067, 337] width 85 height 16
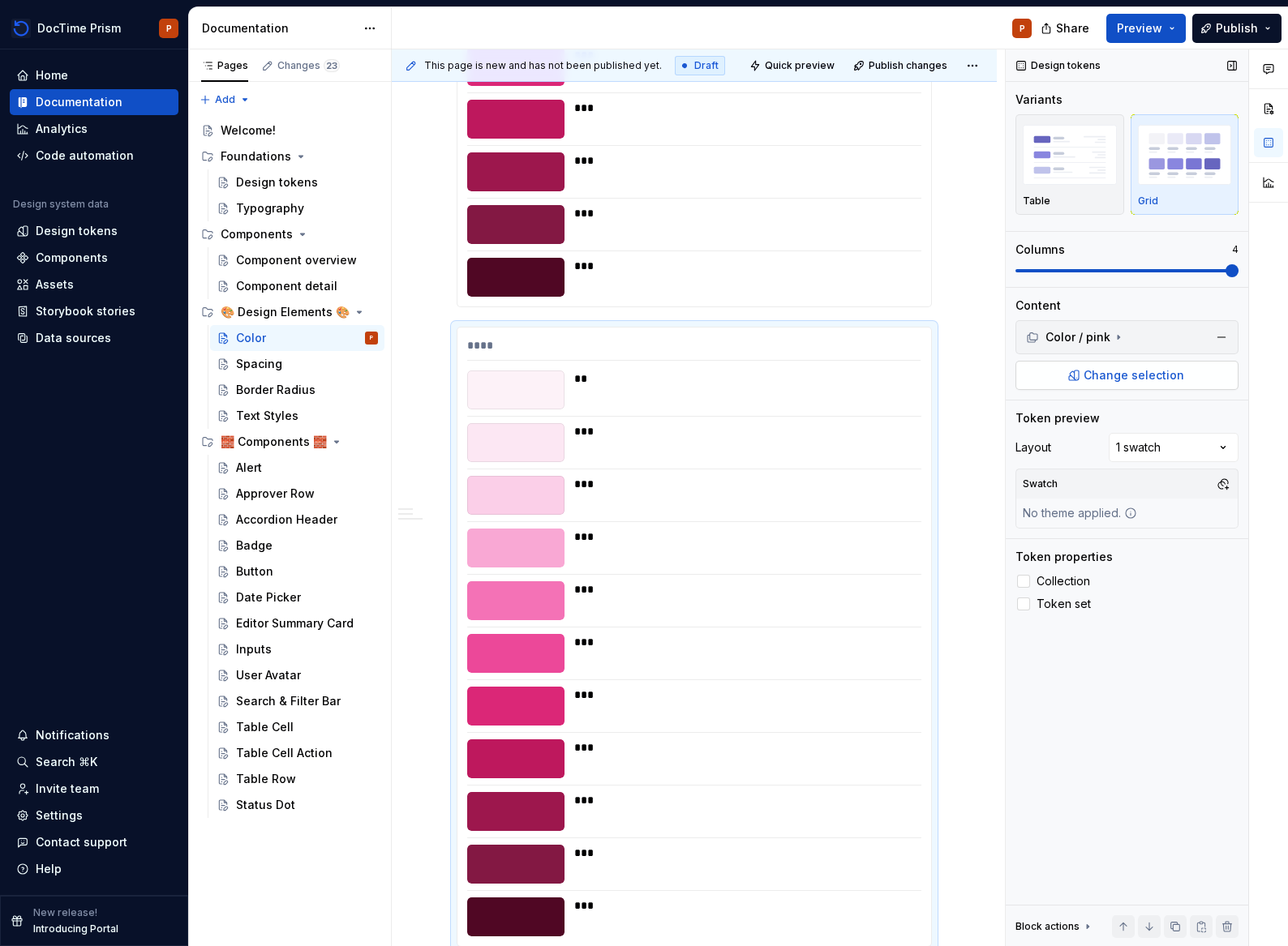
click at [1122, 374] on span "Change selection" at bounding box center [1134, 375] width 101 height 16
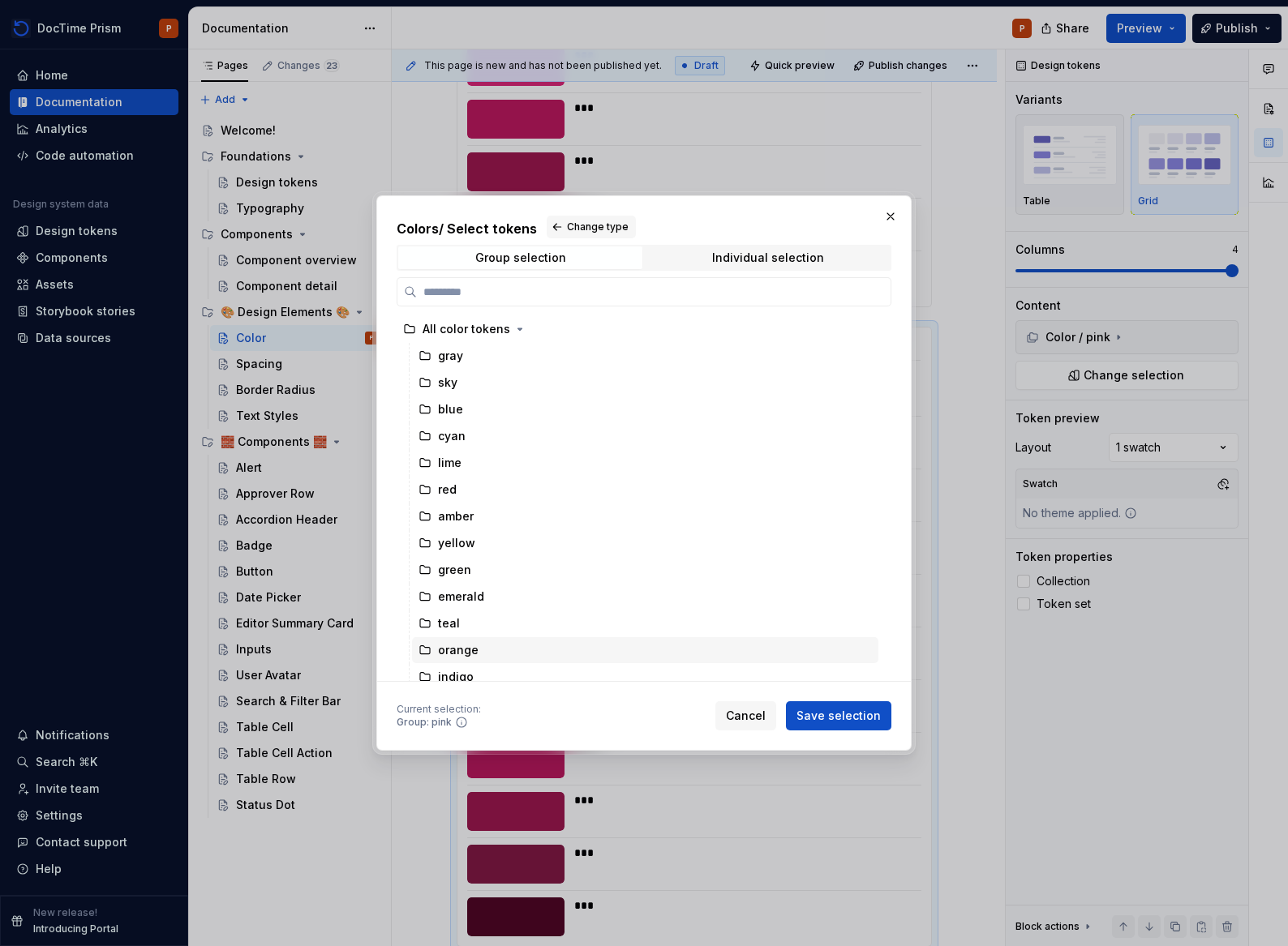
scroll to position [151, 0]
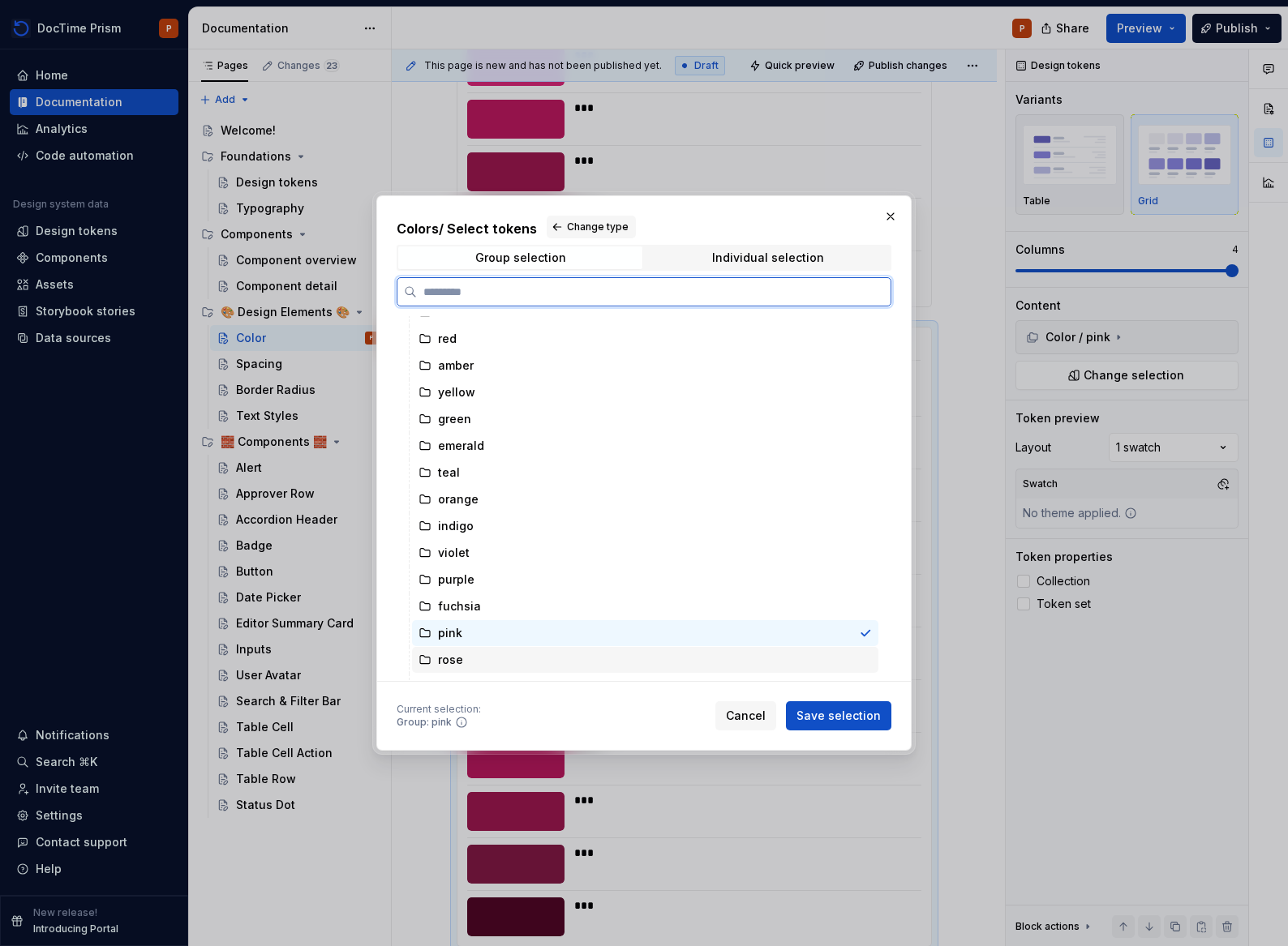
click at [486, 653] on div "rose" at bounding box center [645, 659] width 466 height 26
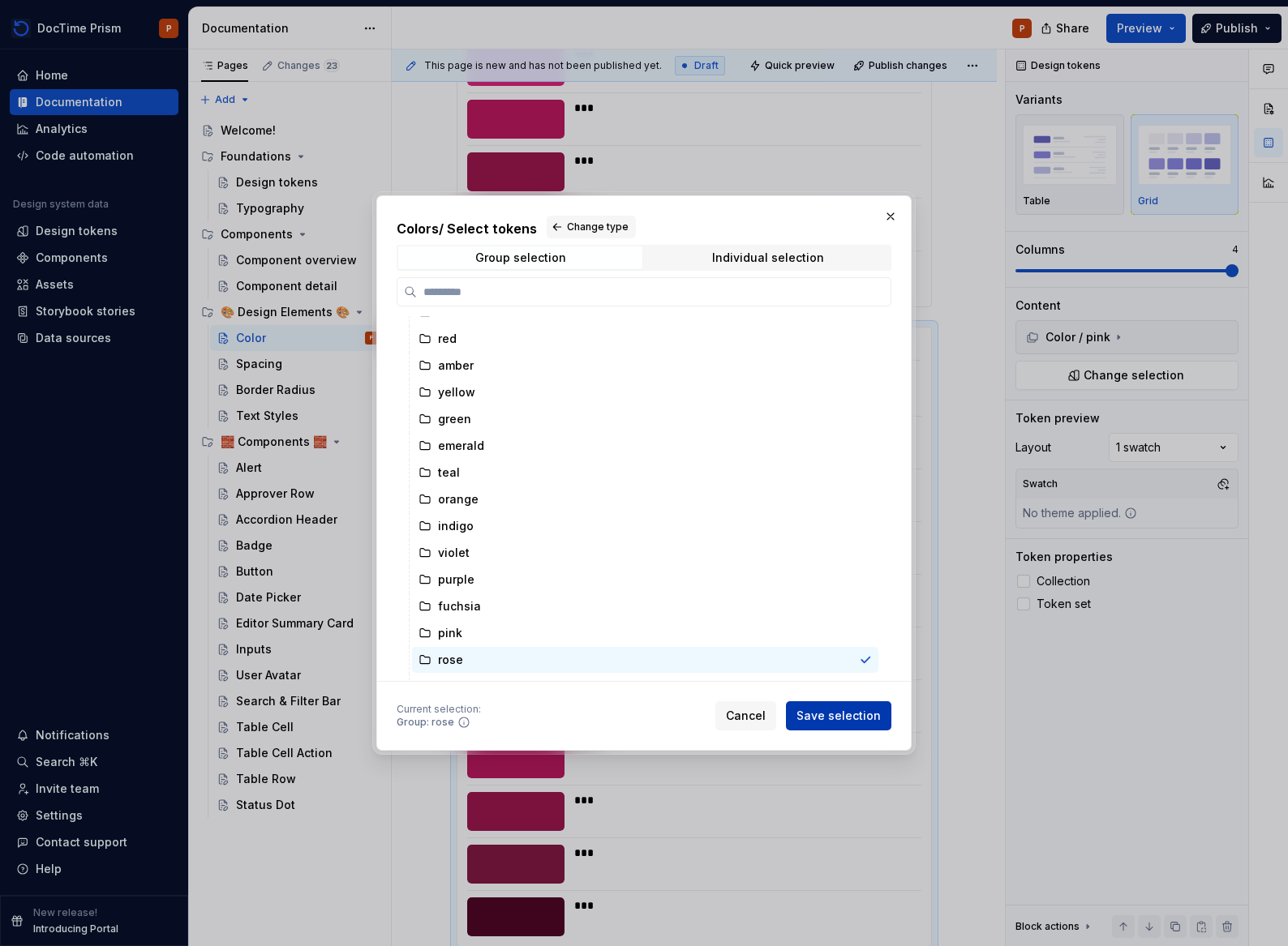
click at [844, 717] on span "Save selection" at bounding box center [838, 715] width 85 height 16
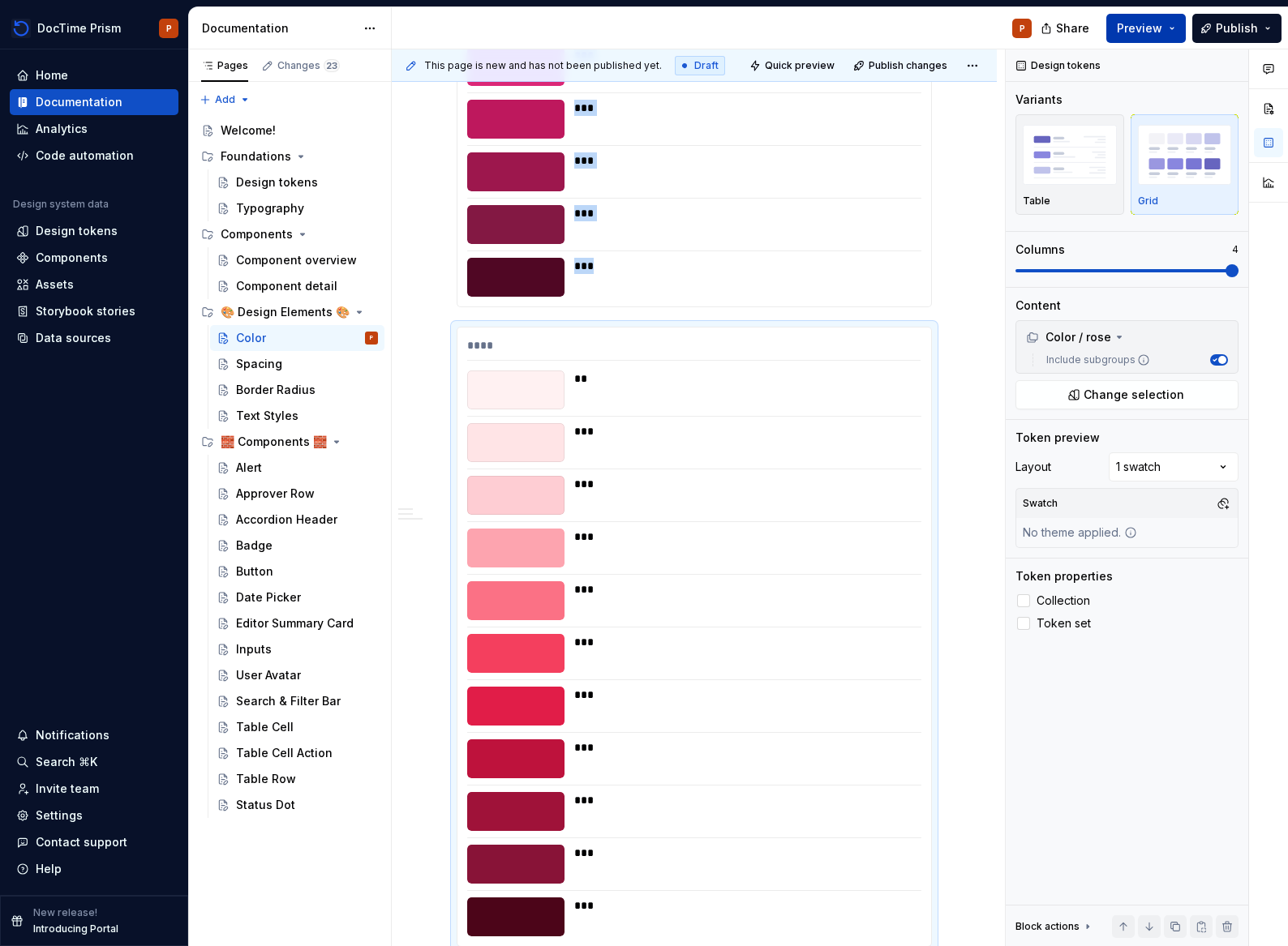
click at [1172, 32] on button "Preview" at bounding box center [1146, 28] width 80 height 29
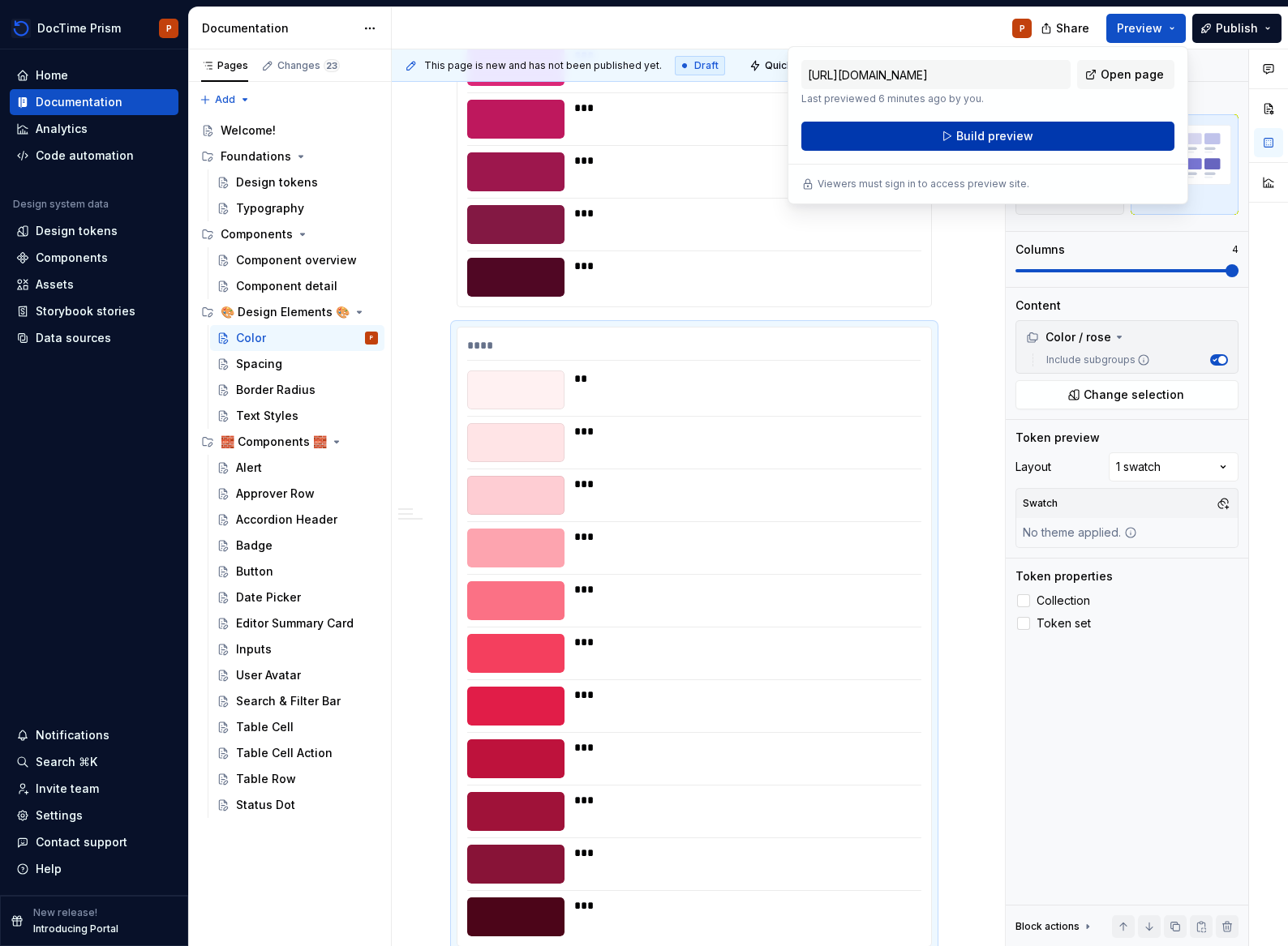
click at [982, 124] on button "Build preview" at bounding box center [987, 136] width 373 height 29
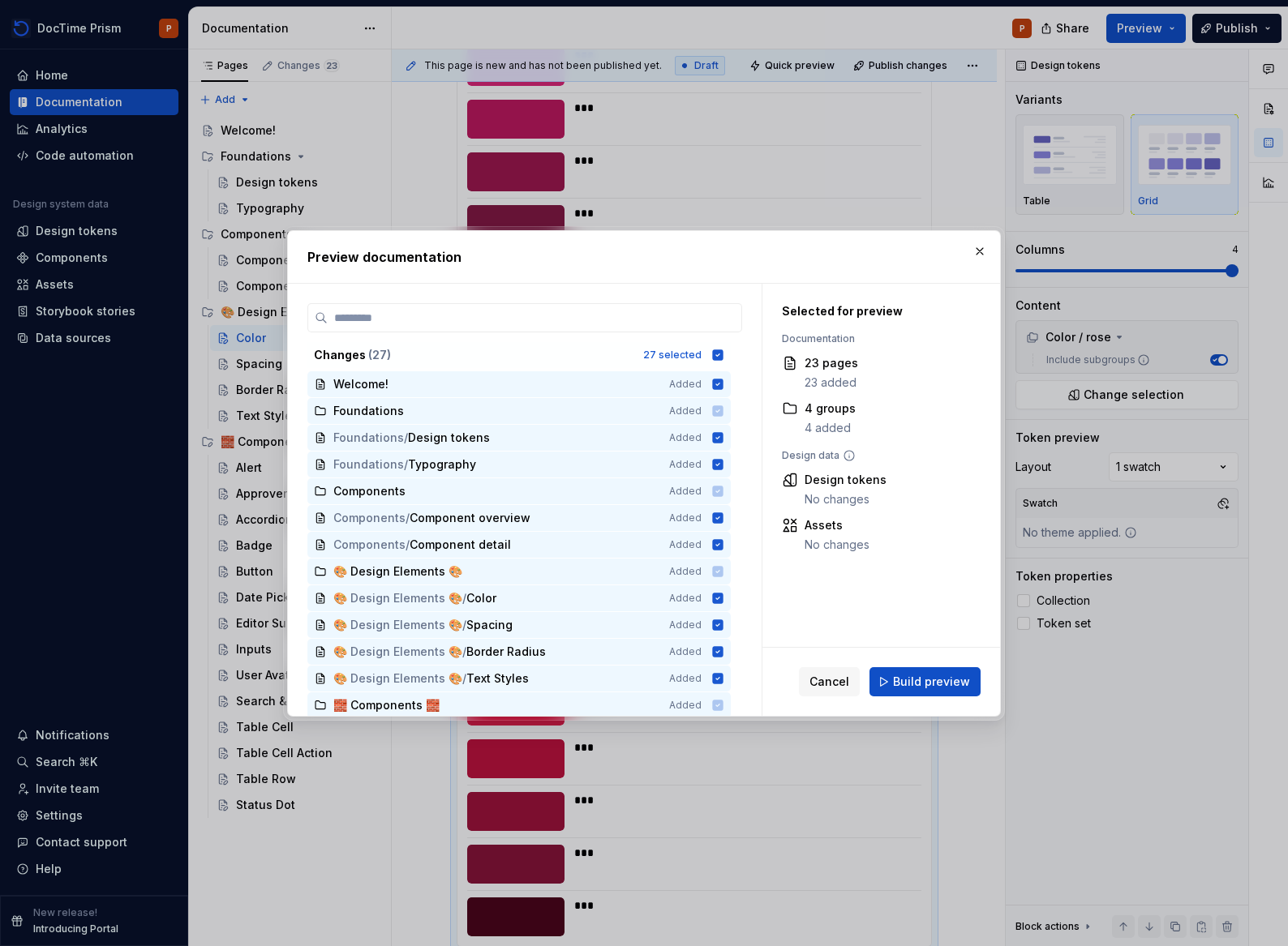
click at [930, 677] on span "Build preview" at bounding box center [931, 681] width 77 height 16
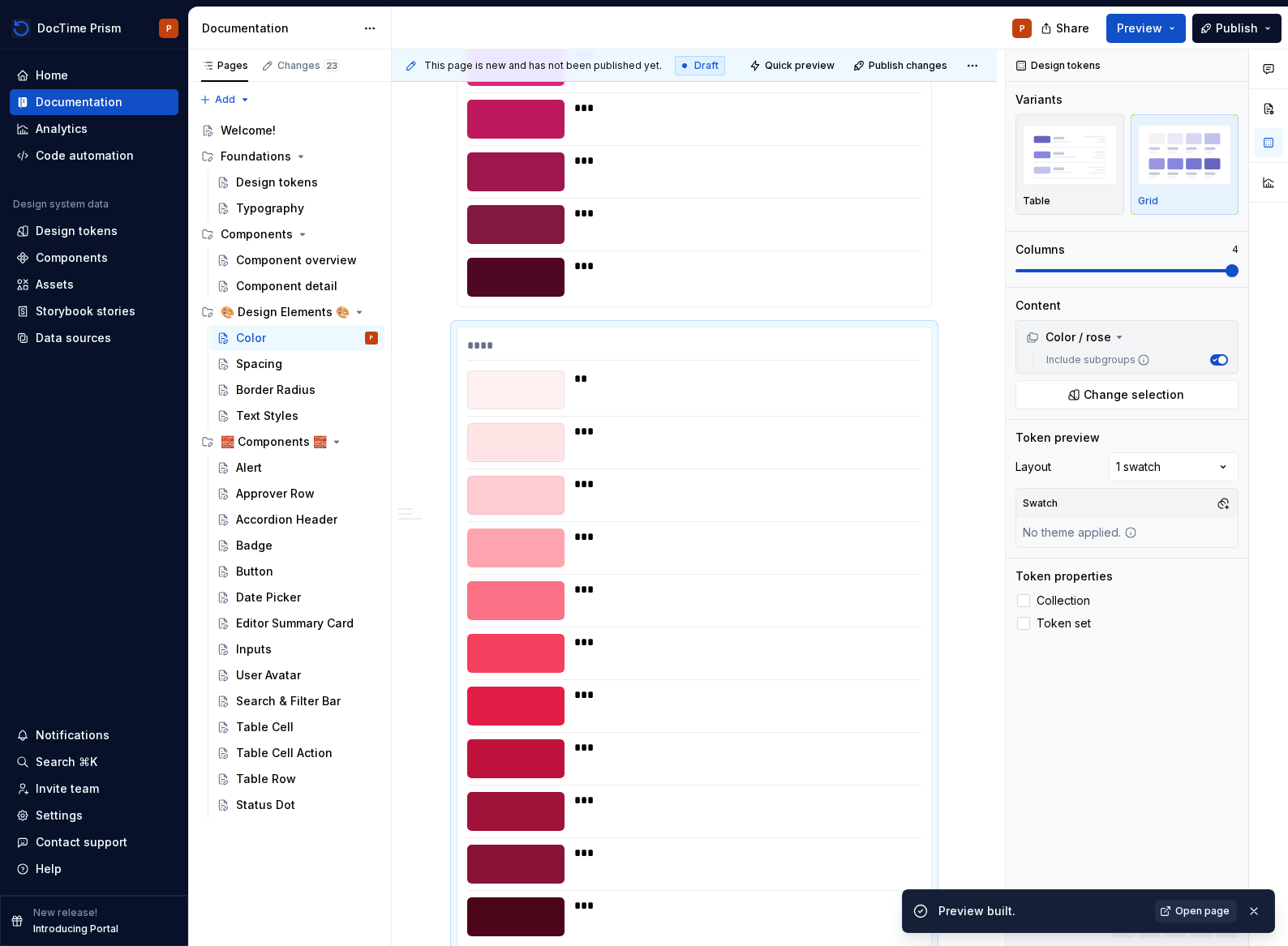
click at [1180, 904] on span "Open page" at bounding box center [1201, 911] width 54 height 13
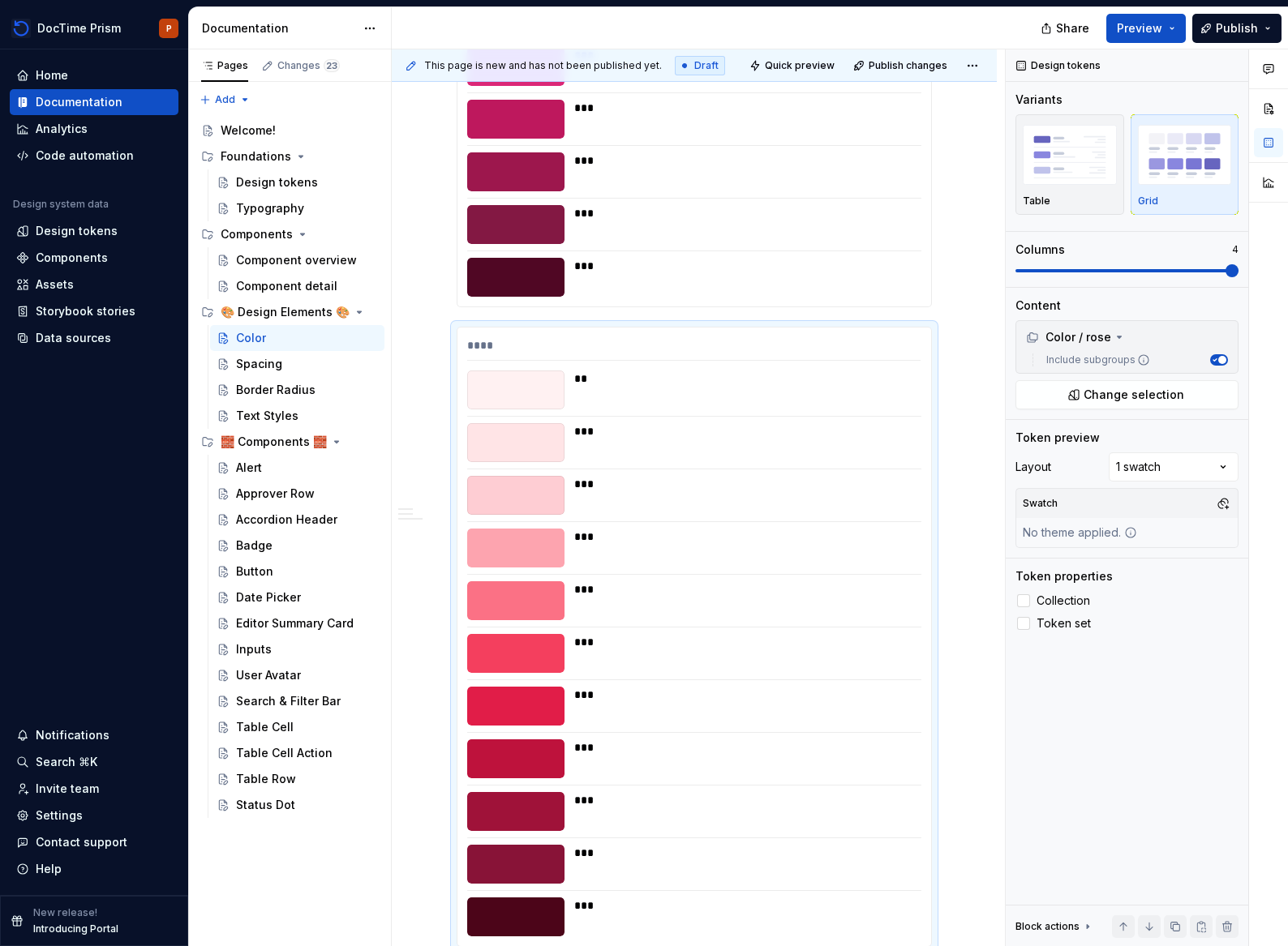
type textarea "*"
